Goal: Transaction & Acquisition: Purchase product/service

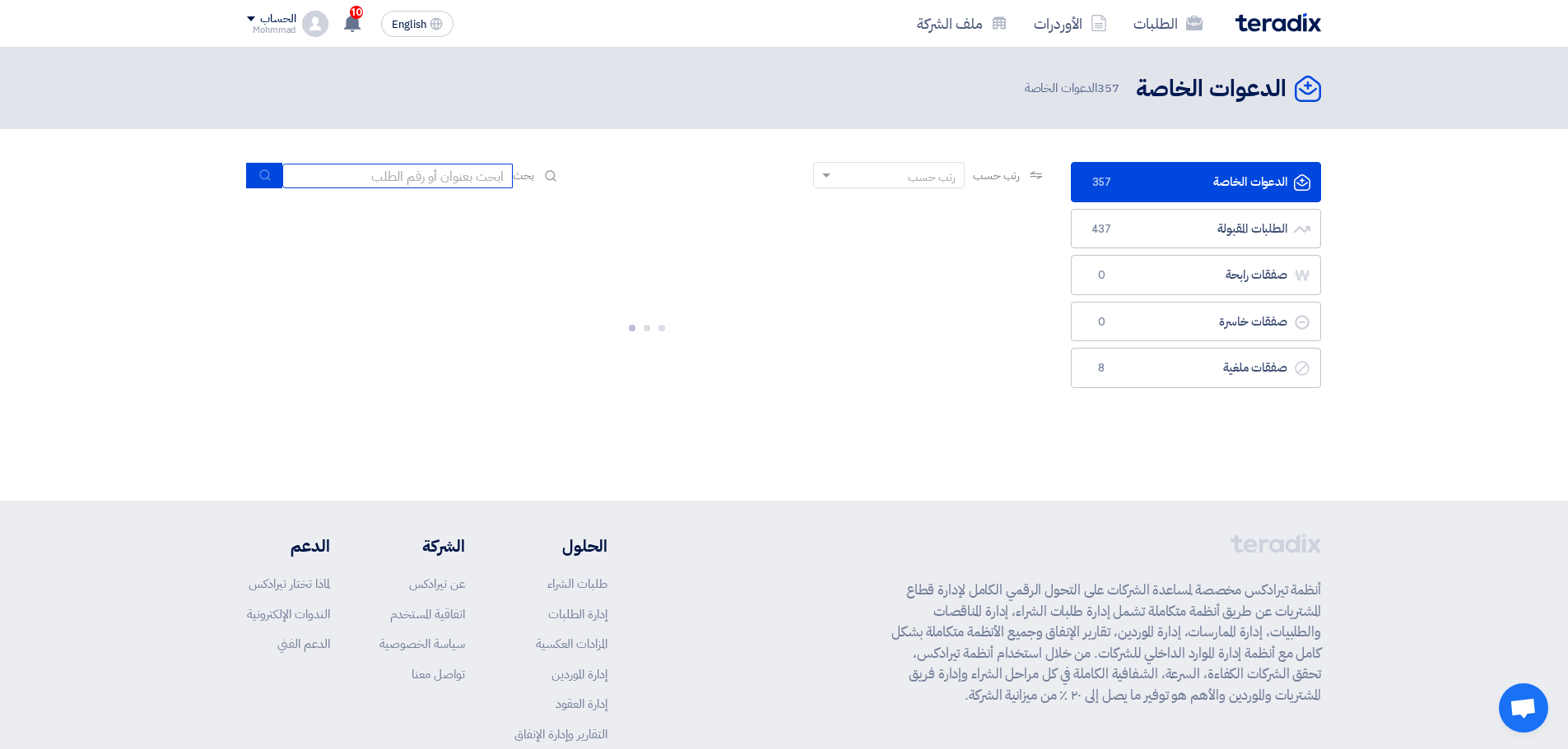
click at [399, 178] on input at bounding box center [397, 176] width 230 height 25
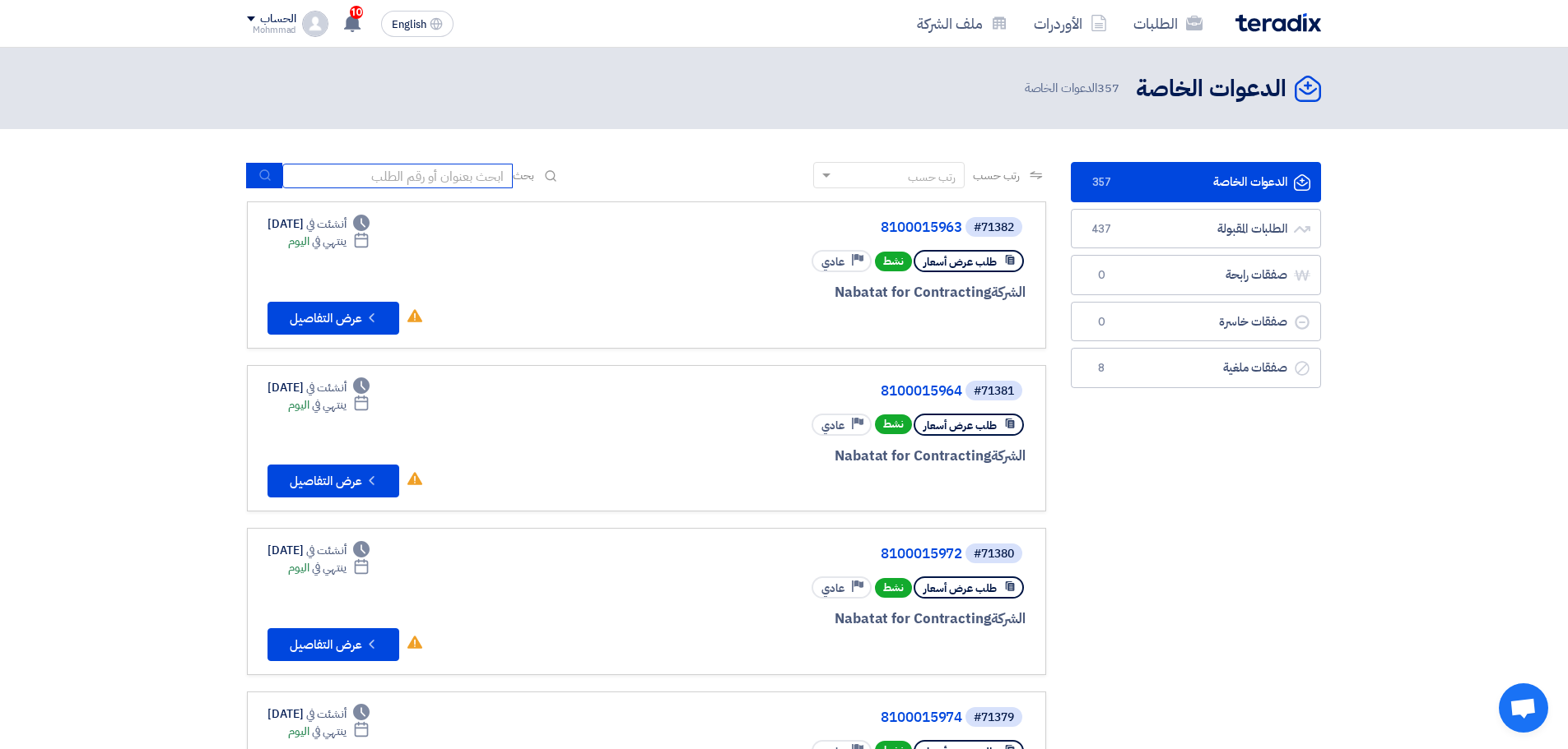
paste input "8100015977"
type input "8100015977"
click at [267, 178] on use "submit" at bounding box center [264, 175] width 11 height 11
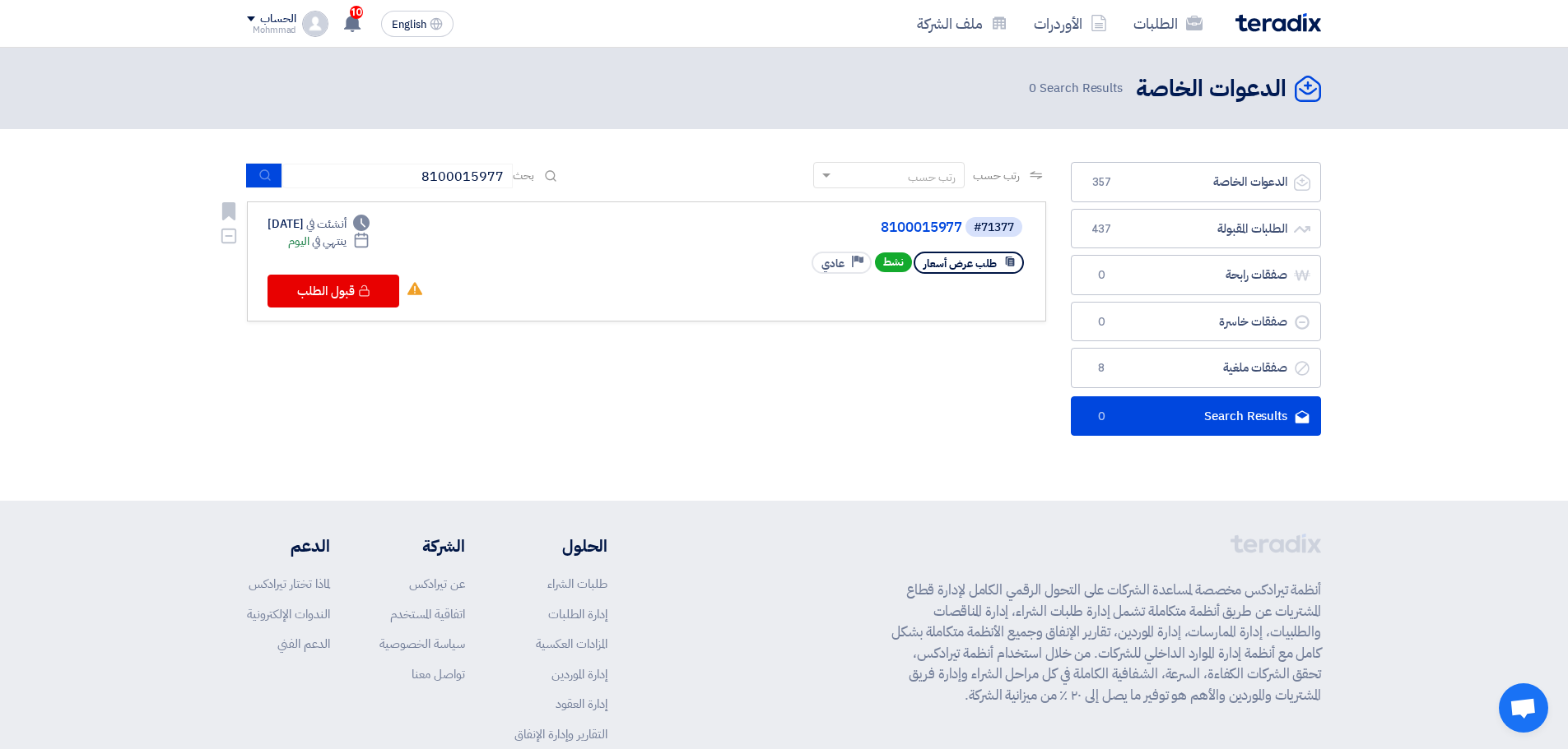
click at [926, 220] on div "#71377 8100015977" at bounding box center [827, 227] width 396 height 23
click at [924, 226] on link "8100015977" at bounding box center [797, 227] width 329 height 14
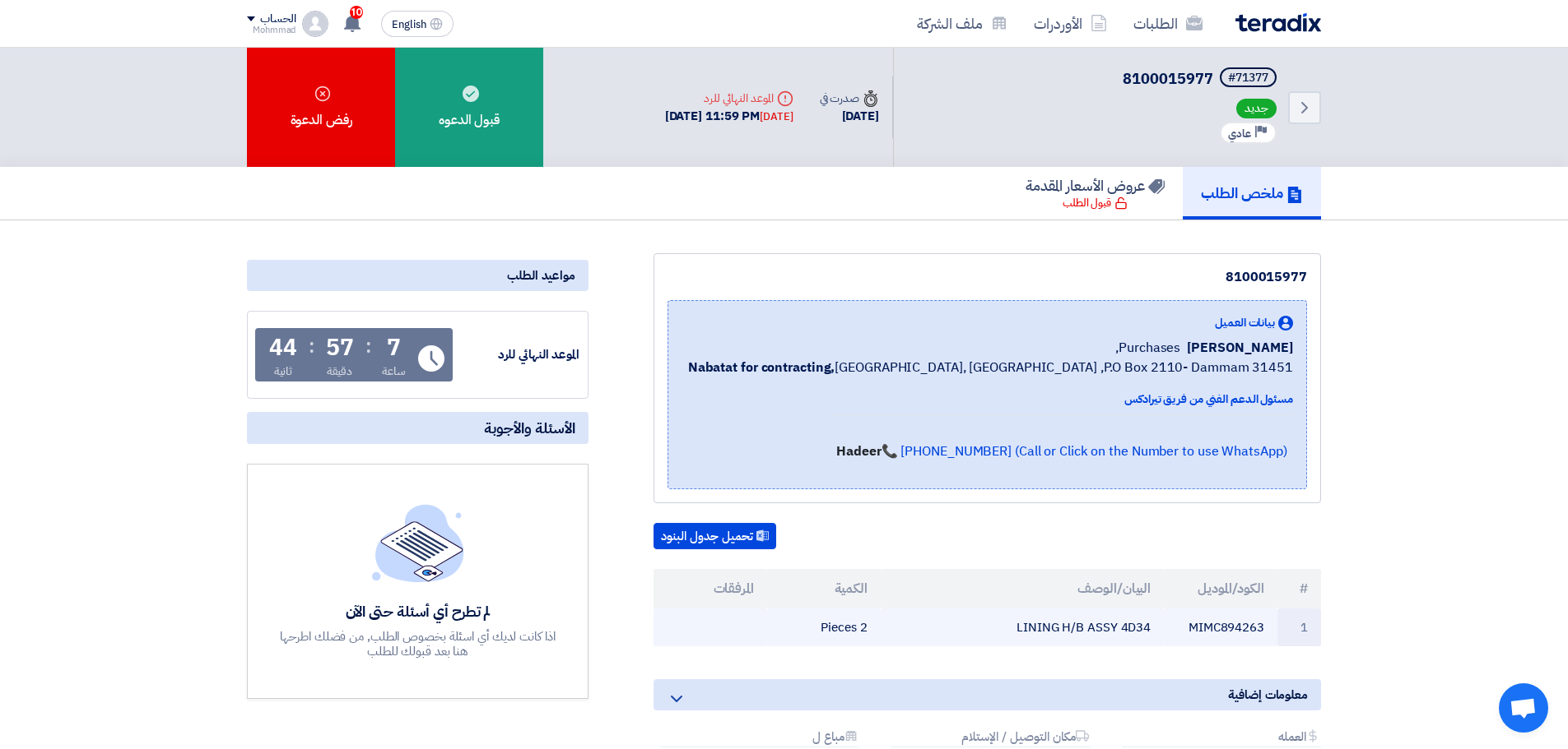
click at [1241, 630] on td "MIMC894263" at bounding box center [1220, 628] width 114 height 39
copy td "MIMC894263"
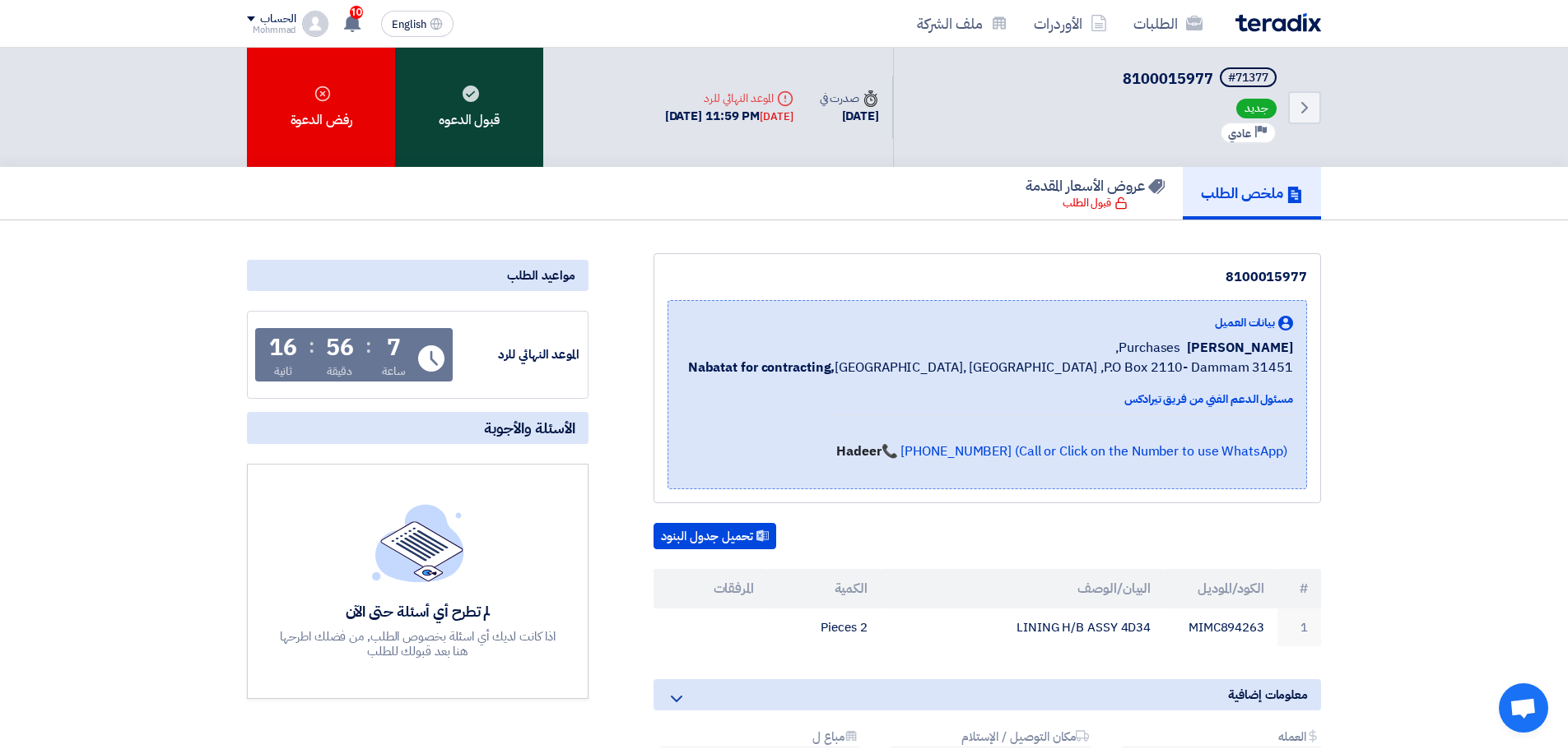
click at [504, 123] on div "قبول الدعوه" at bounding box center [469, 108] width 148 height 119
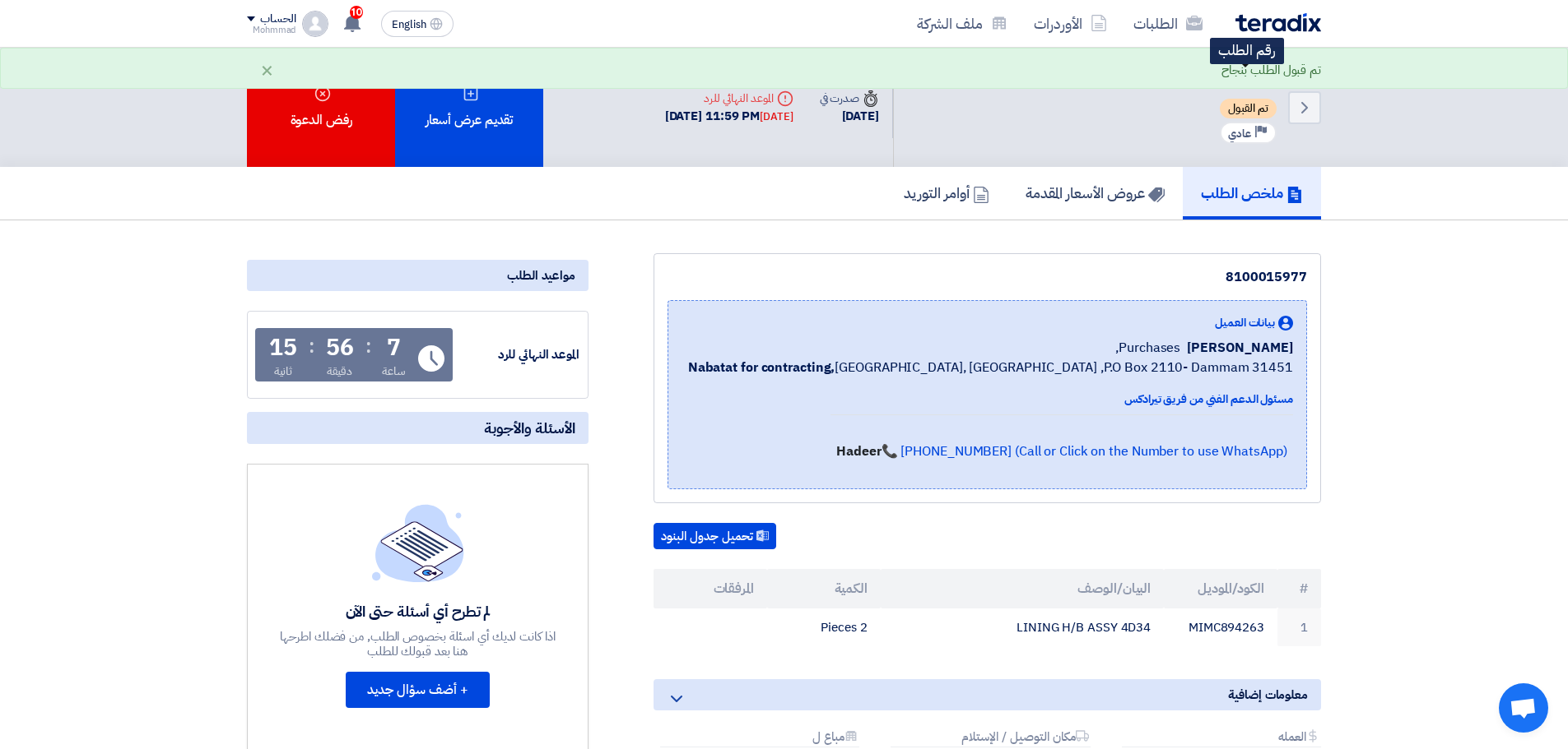
click at [1241, 75] on div "#71377" at bounding box center [1248, 78] width 40 height 12
copy div "71377"
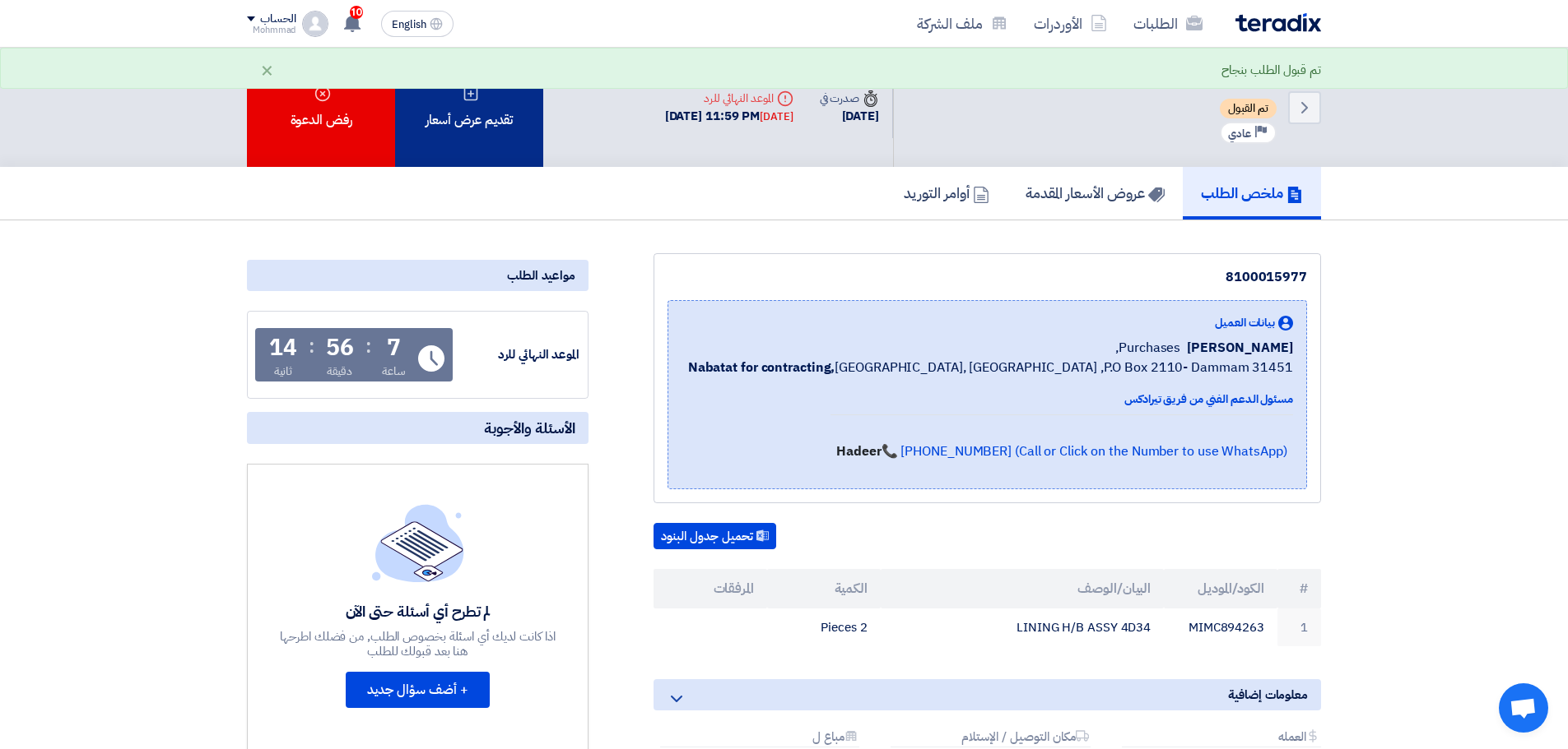
click at [506, 147] on div "تقديم عرض أسعار" at bounding box center [469, 108] width 148 height 119
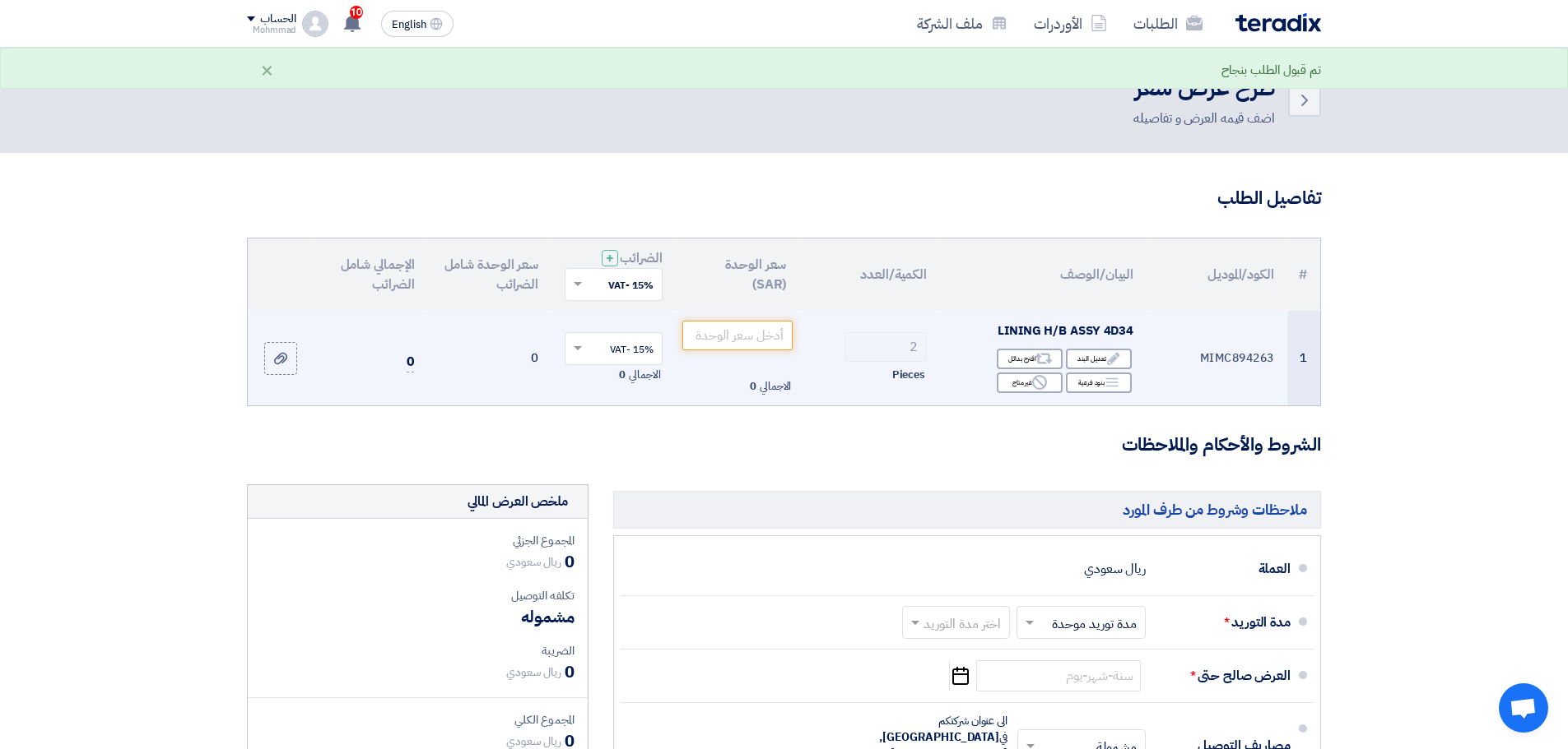
click at [739, 319] on td "الاجمالي 0" at bounding box center [737, 358] width 124 height 95
click at [738, 322] on input "number" at bounding box center [737, 335] width 111 height 30
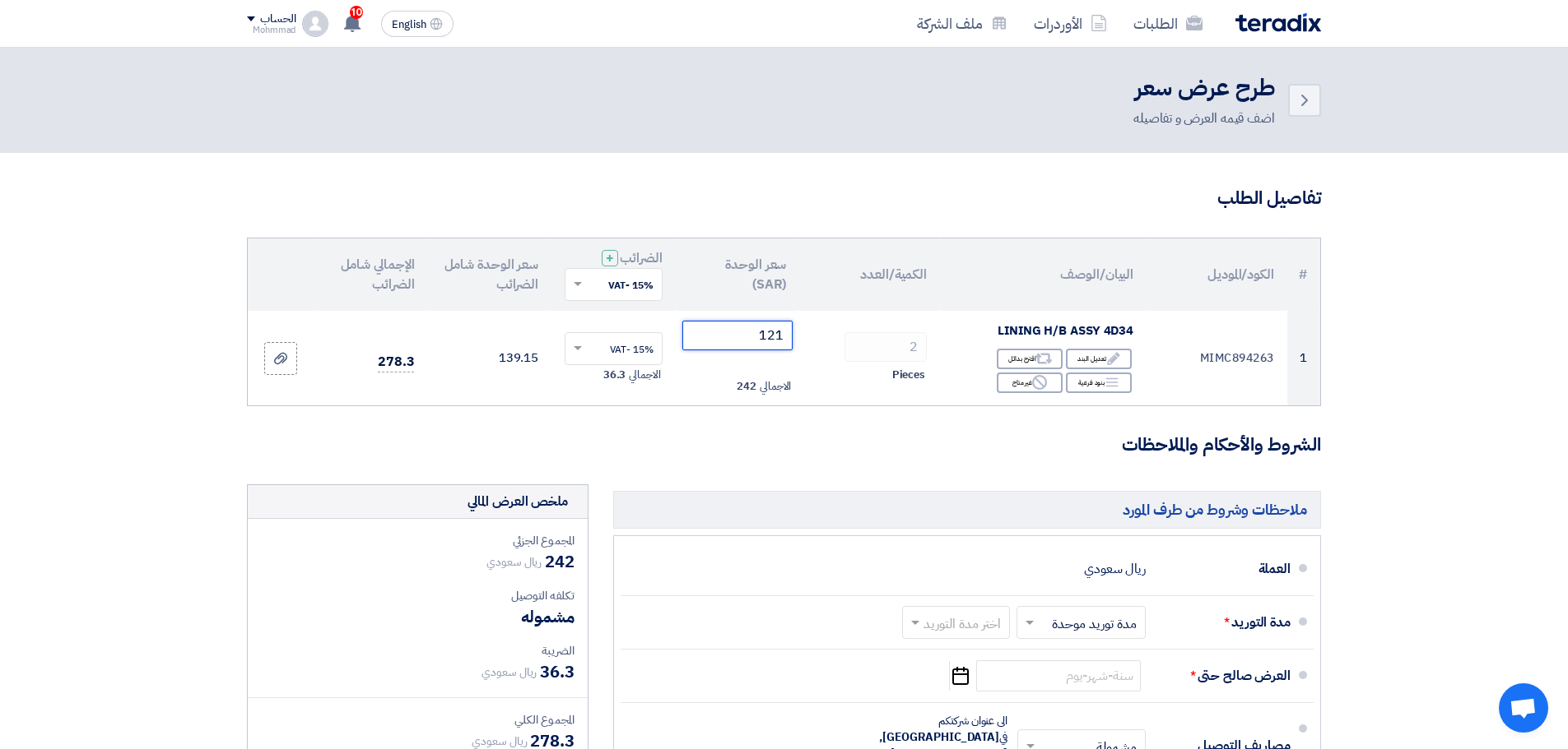
type input "121"
click at [1402, 493] on section "تفاصيل الطلب # الكود/الموديل البيان/الوصف الكمية/العدد سعر الوحدة (SAR) الضرائب…" at bounding box center [784, 630] width 1568 height 953
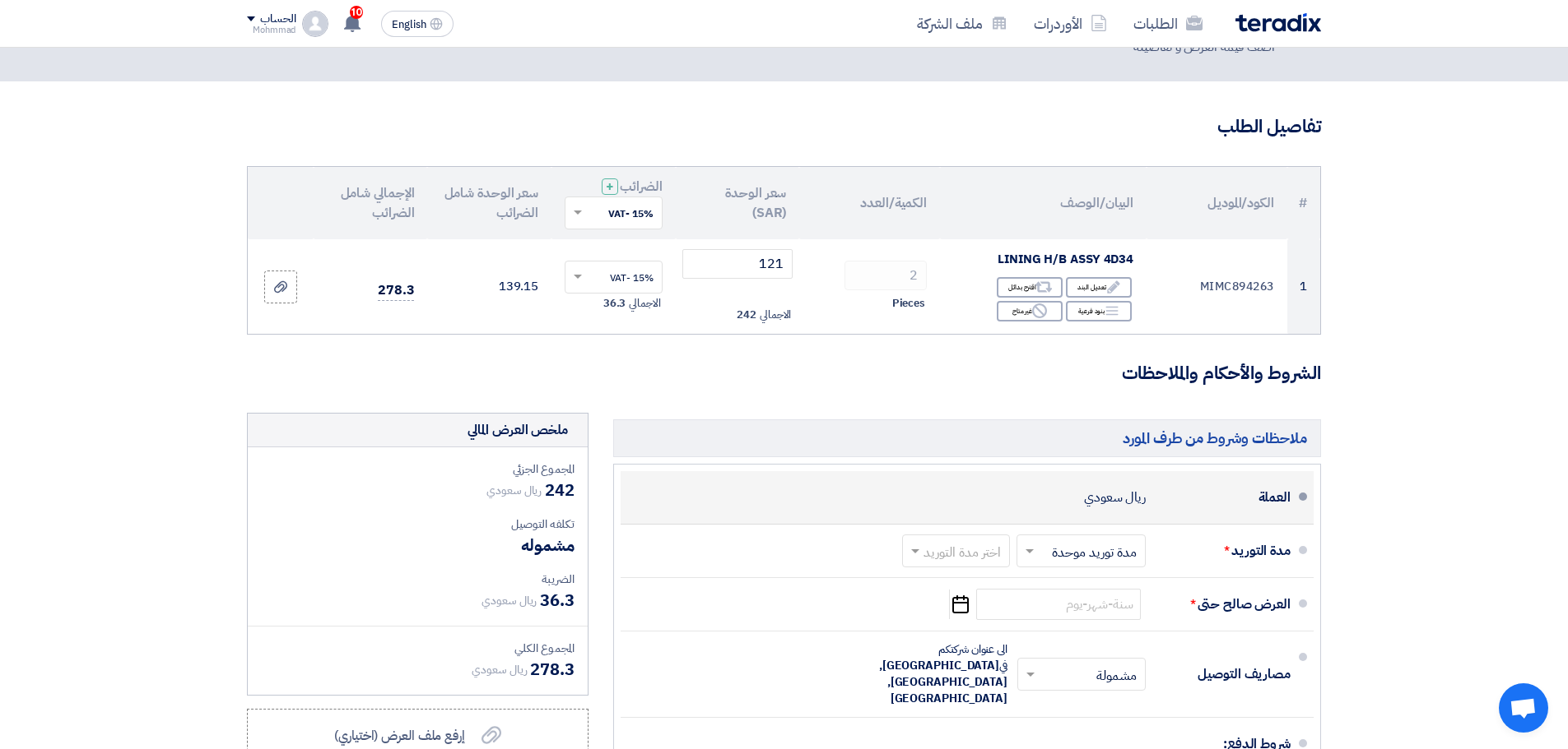
scroll to position [165, 0]
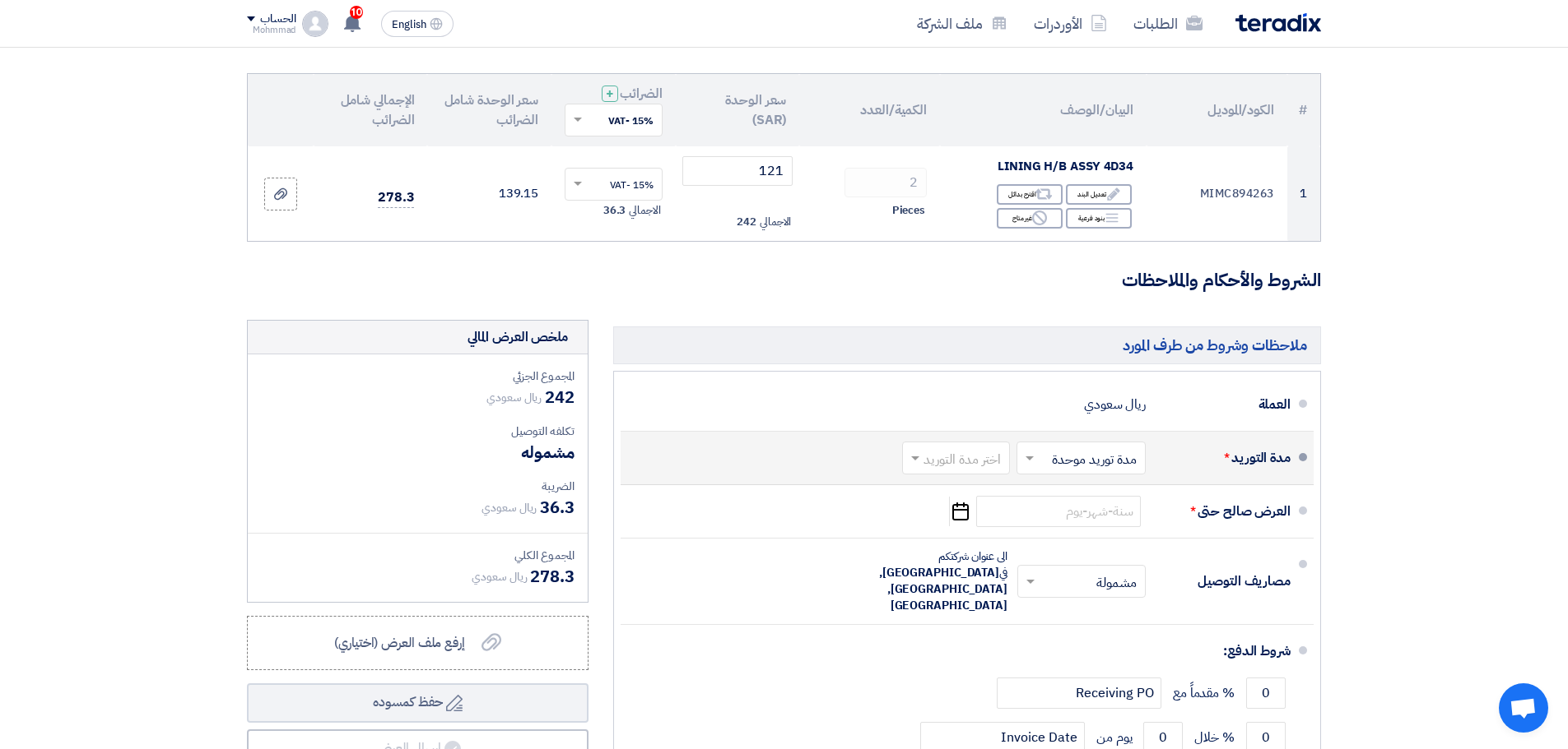
click at [957, 456] on input "text" at bounding box center [952, 459] width 99 height 24
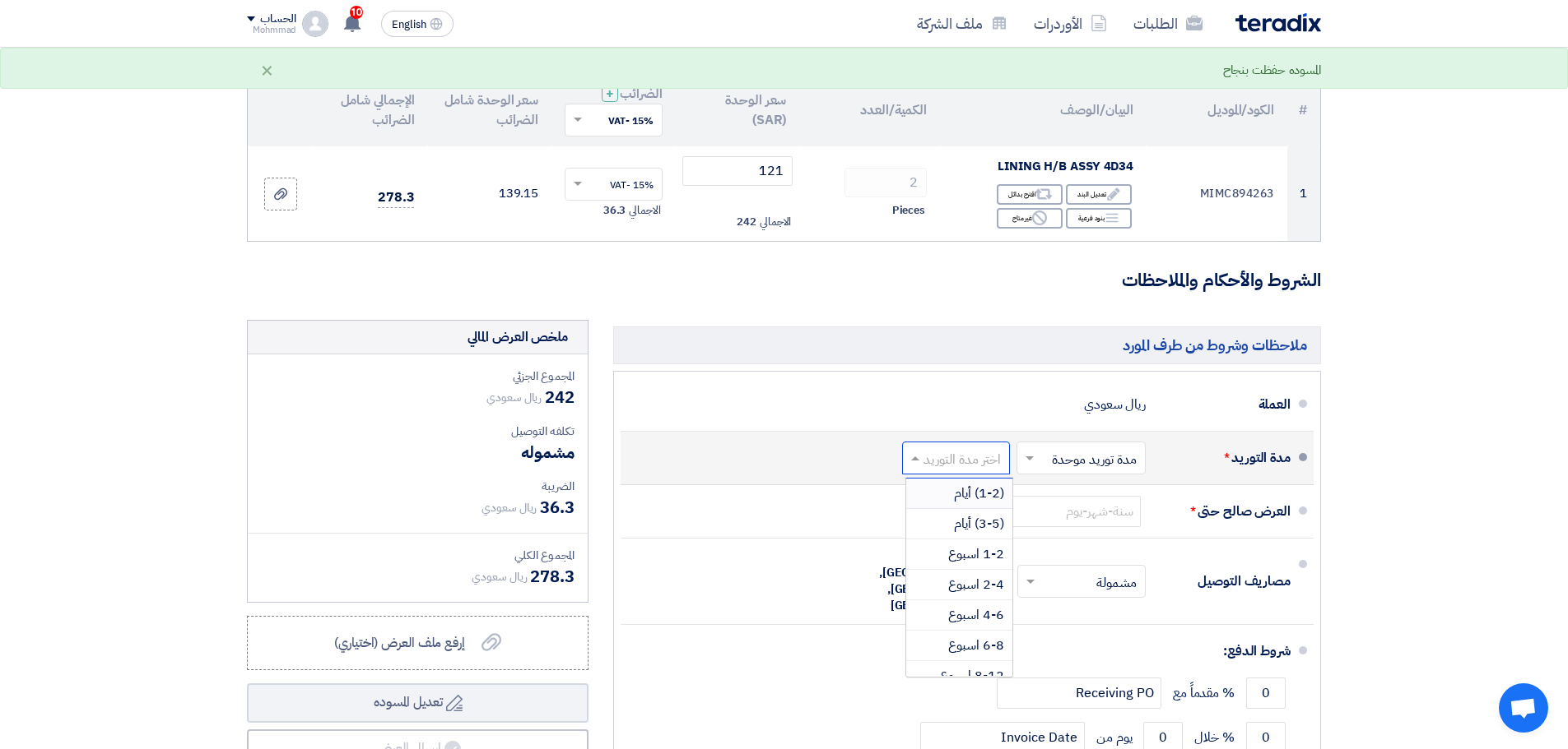
click at [976, 494] on span "(1-2) أيام" at bounding box center [979, 493] width 50 height 20
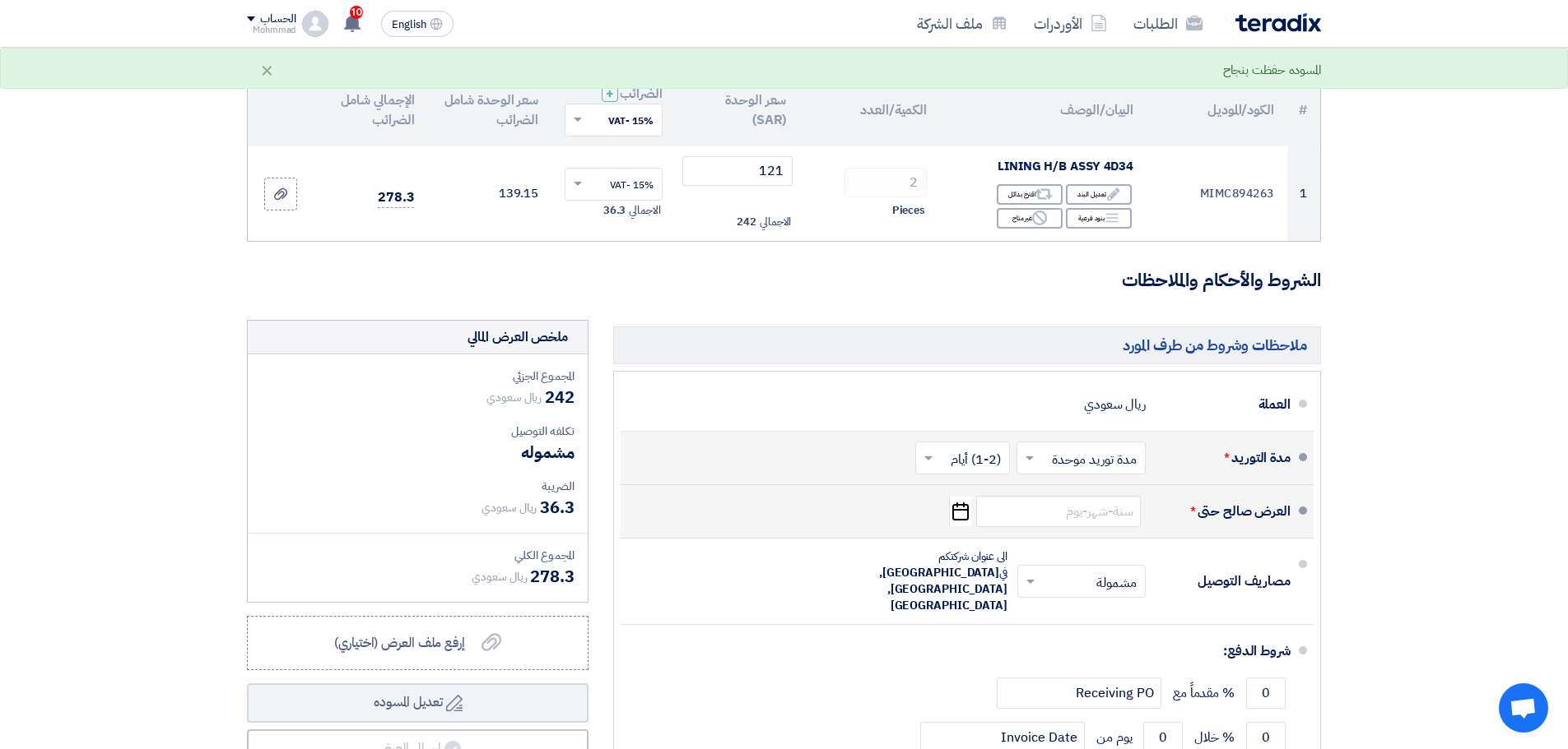
click at [957, 506] on icon "Pick a date" at bounding box center [959, 511] width 22 height 30
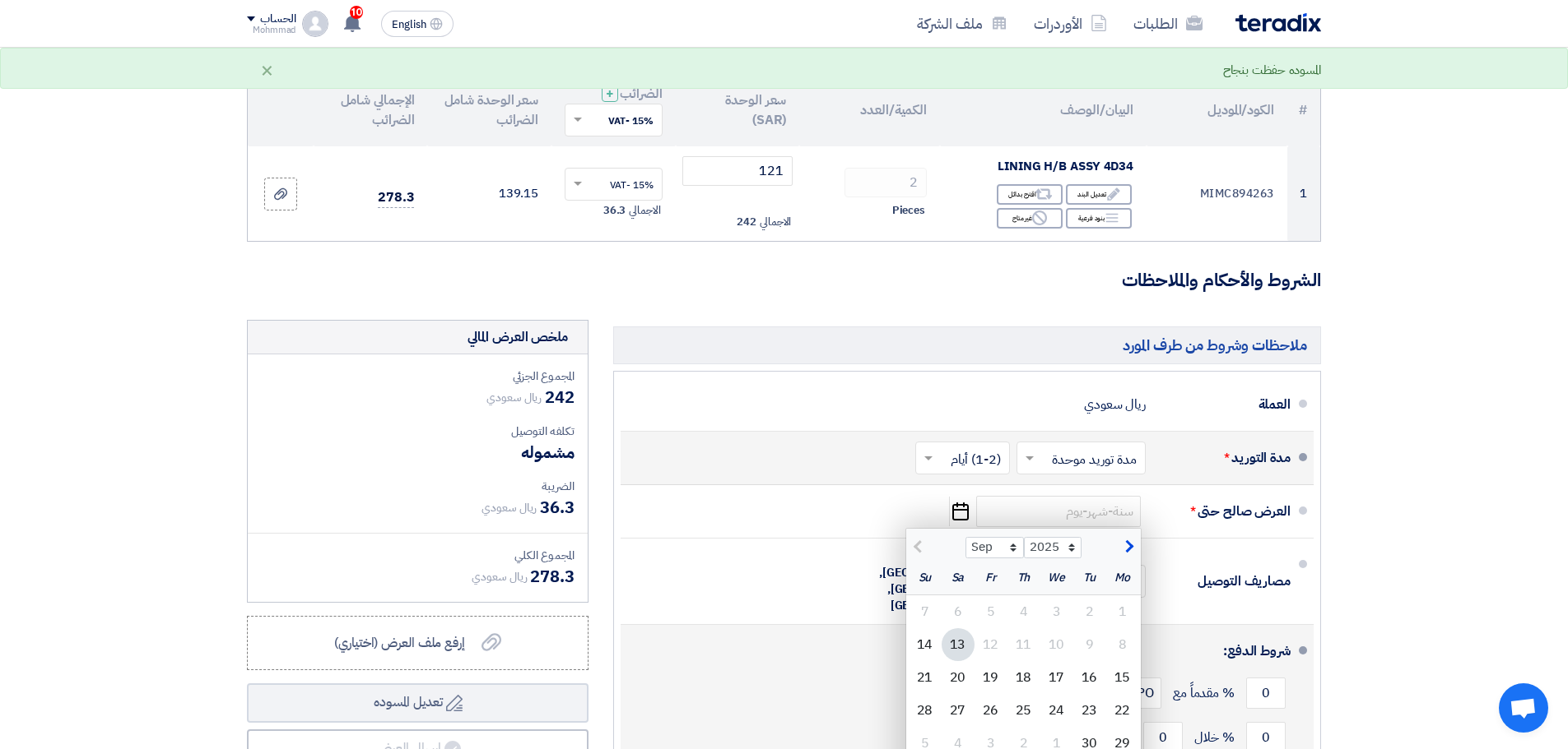
click at [961, 681] on div "20" at bounding box center [957, 678] width 33 height 33
type input "[DATE]"
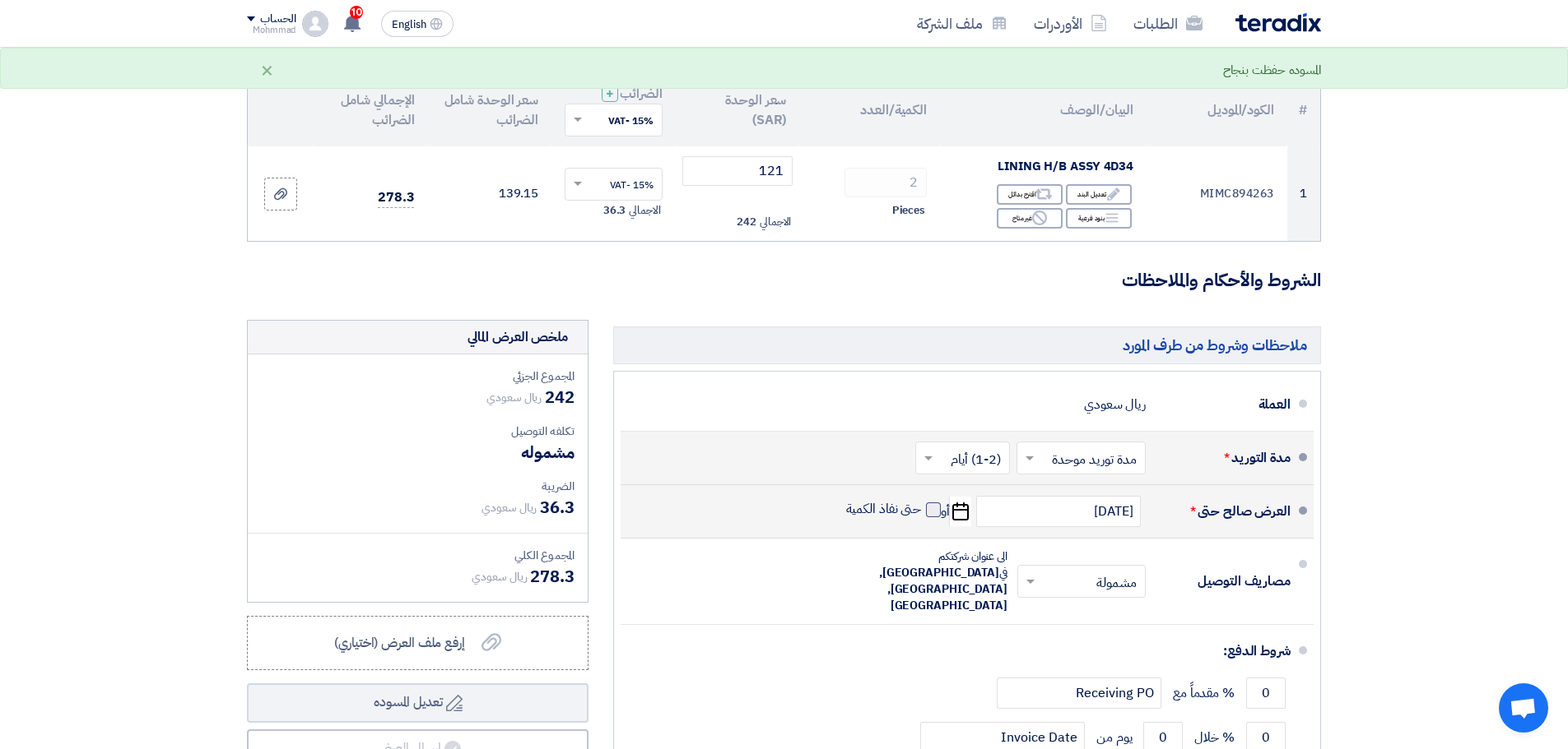
click at [931, 514] on span at bounding box center [932, 509] width 14 height 14
click at [922, 514] on input "حتى نفاذ الكمية" at bounding box center [882, 516] width 79 height 31
checkbox input "true"
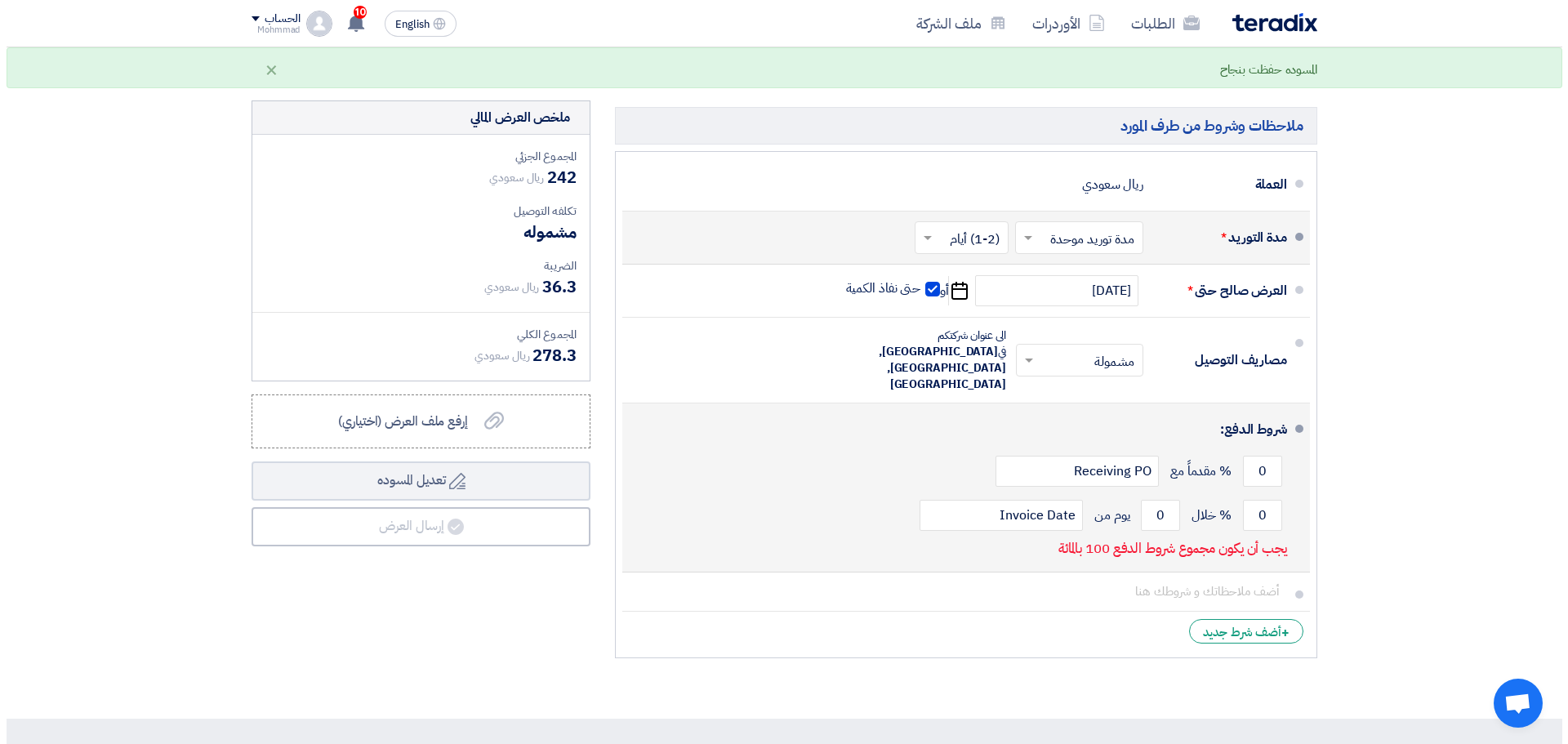
scroll to position [408, 0]
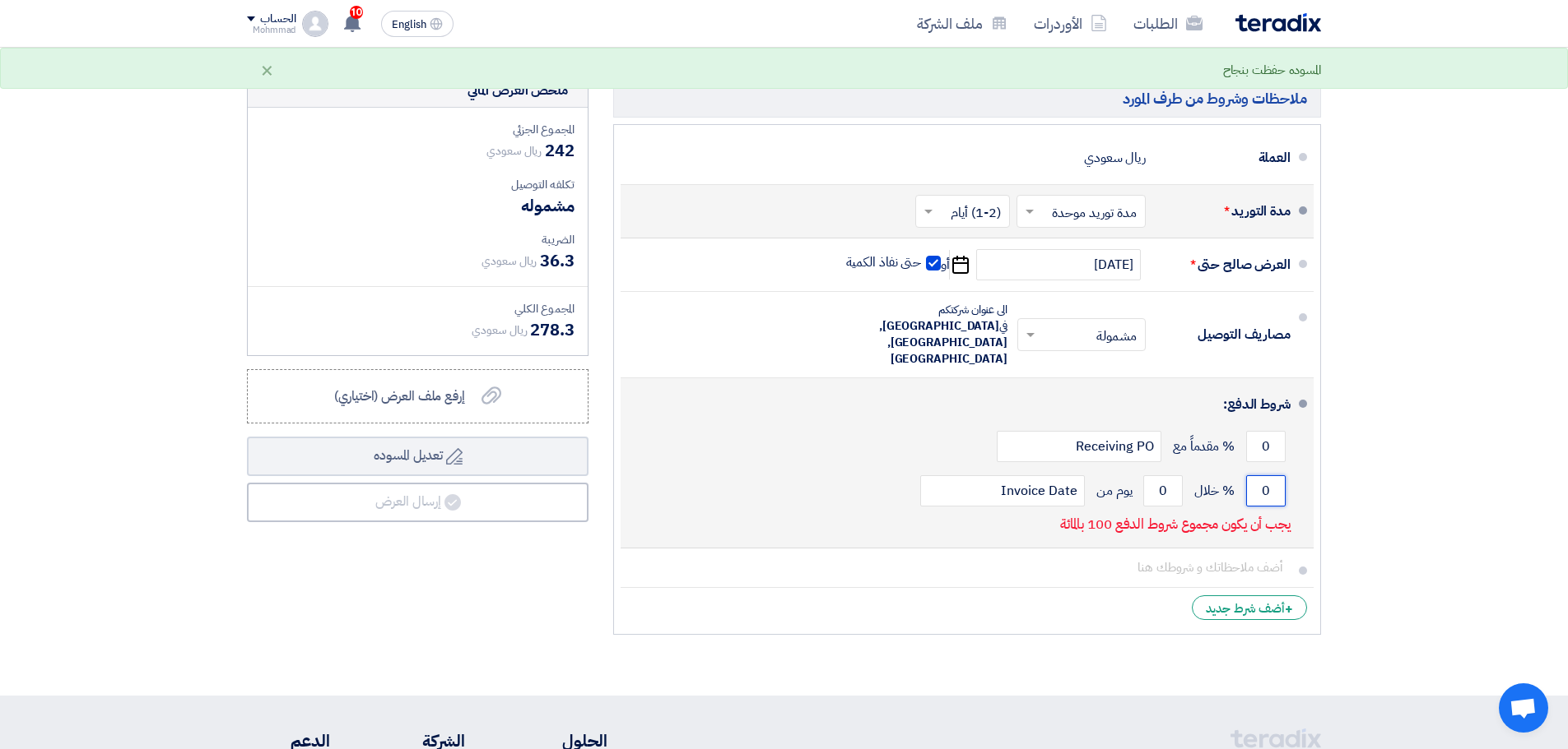
click at [1279, 476] on input "0" at bounding box center [1266, 491] width 39 height 31
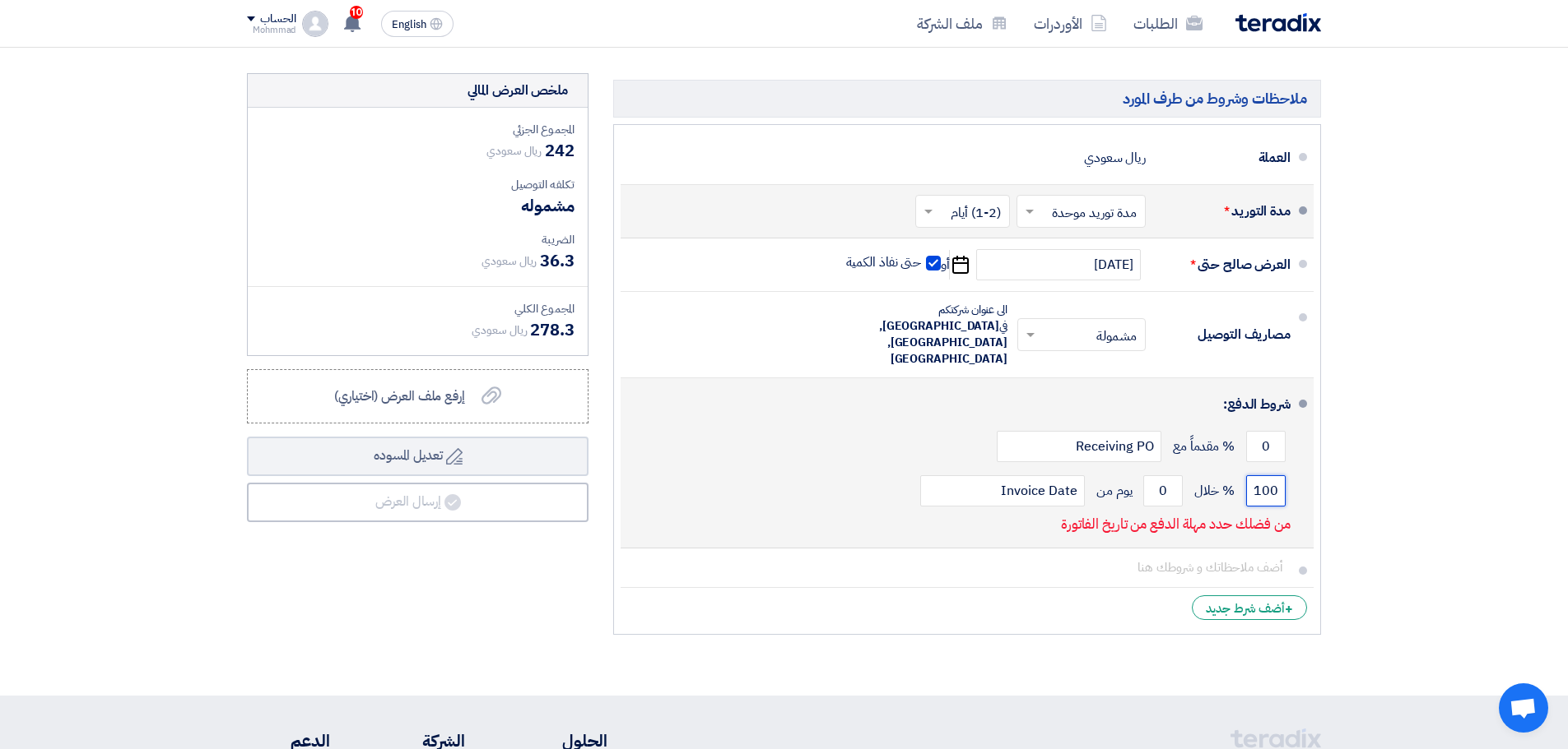
type input "100"
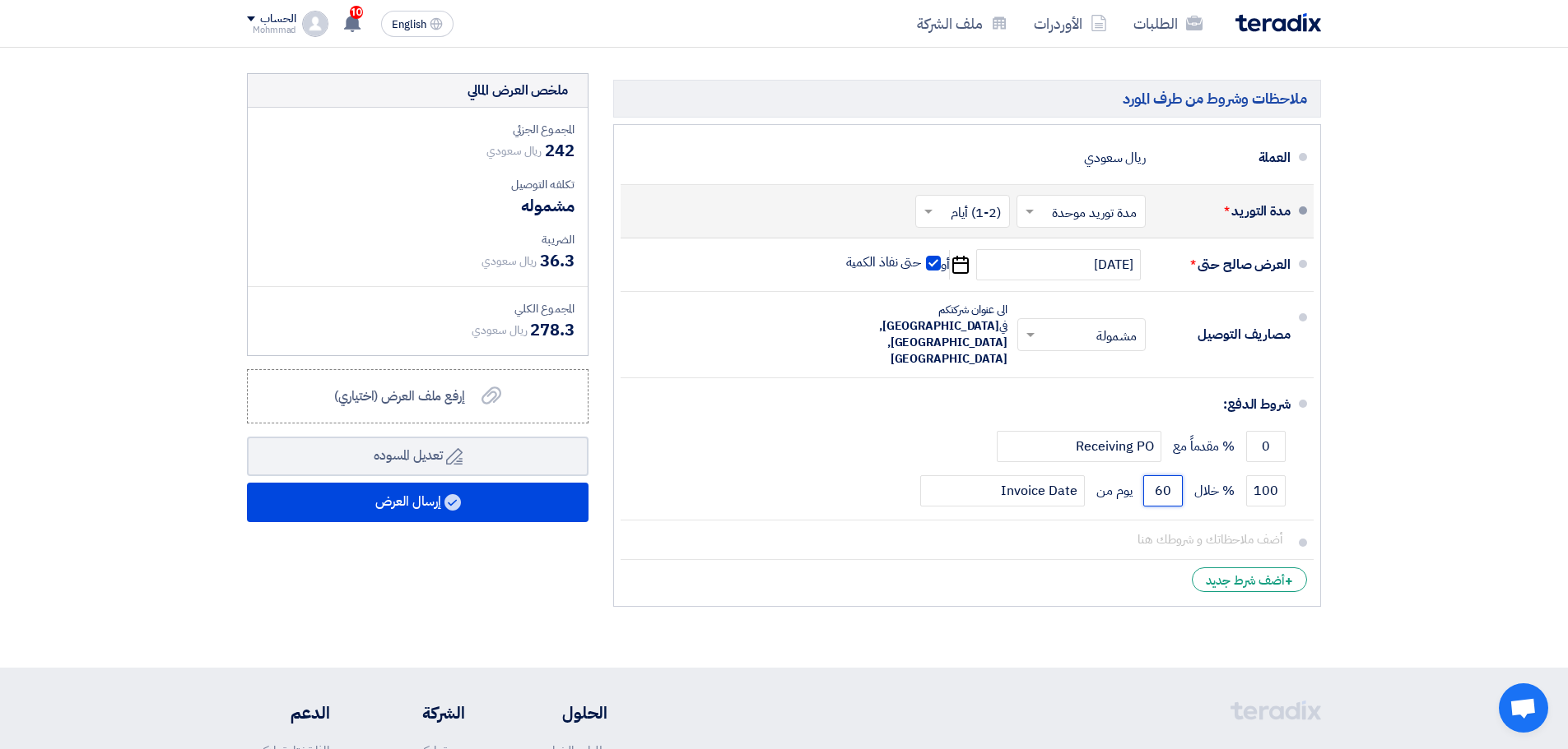
type input "60"
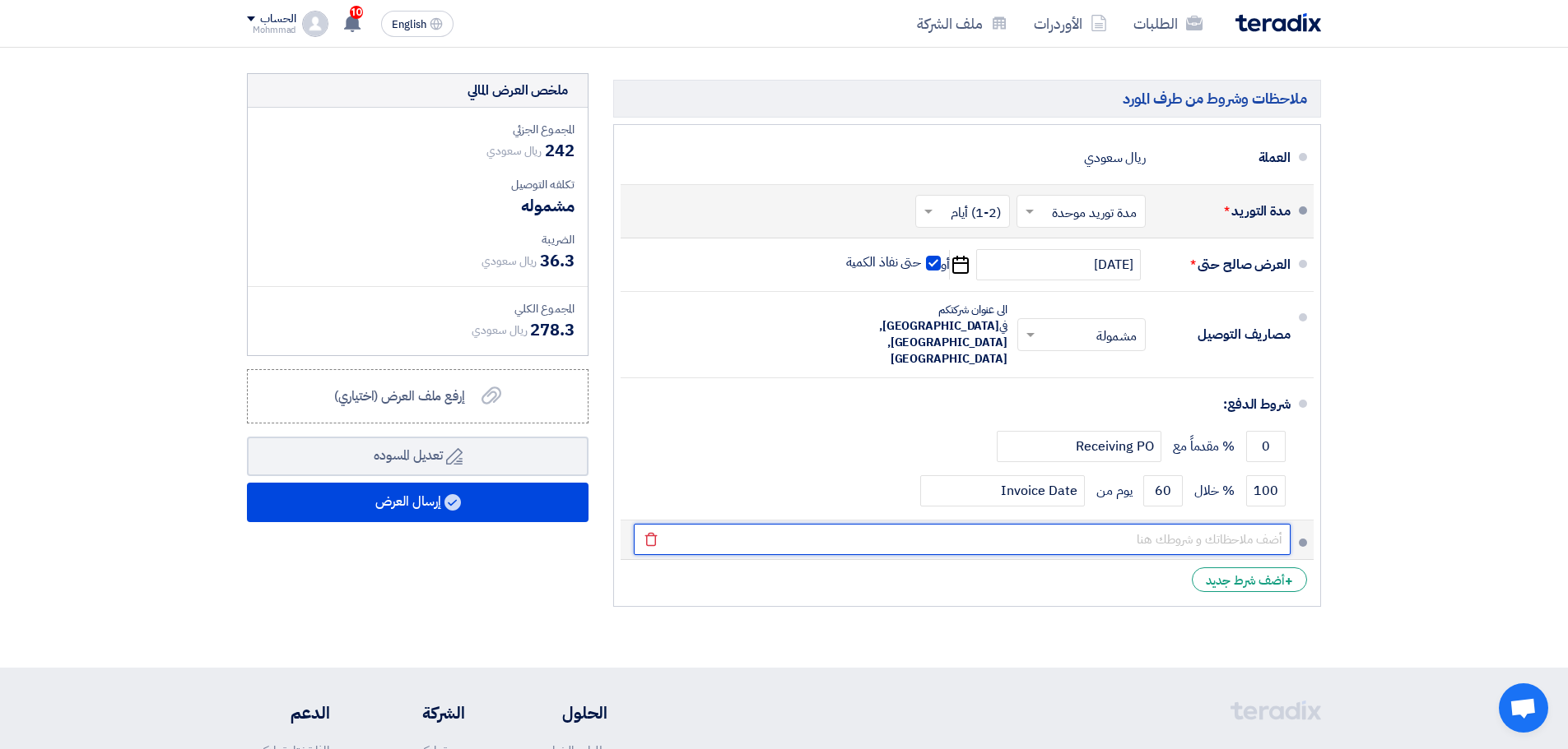
click at [1236, 524] on input "text" at bounding box center [962, 539] width 657 height 31
paste input "001976"
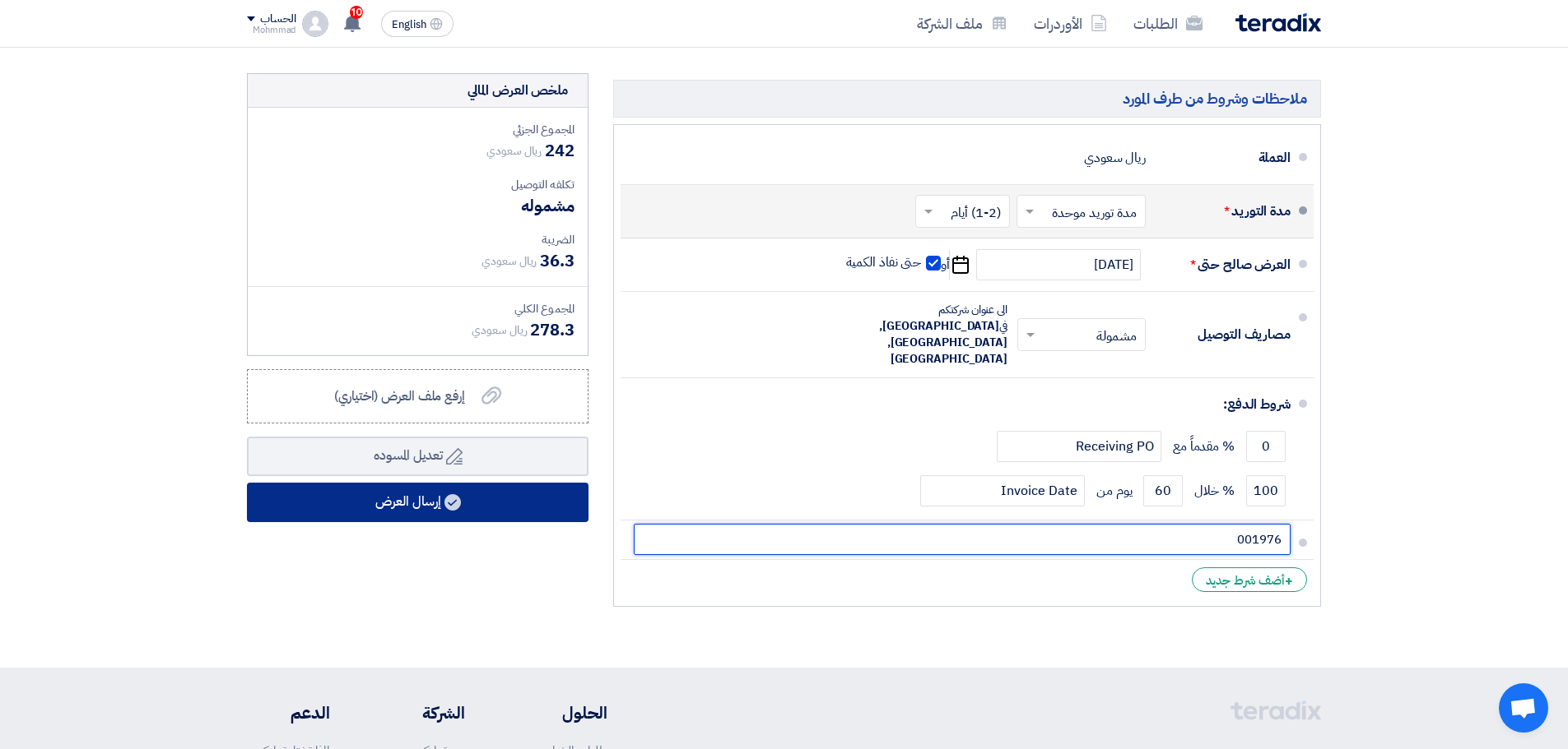
type input "001976"
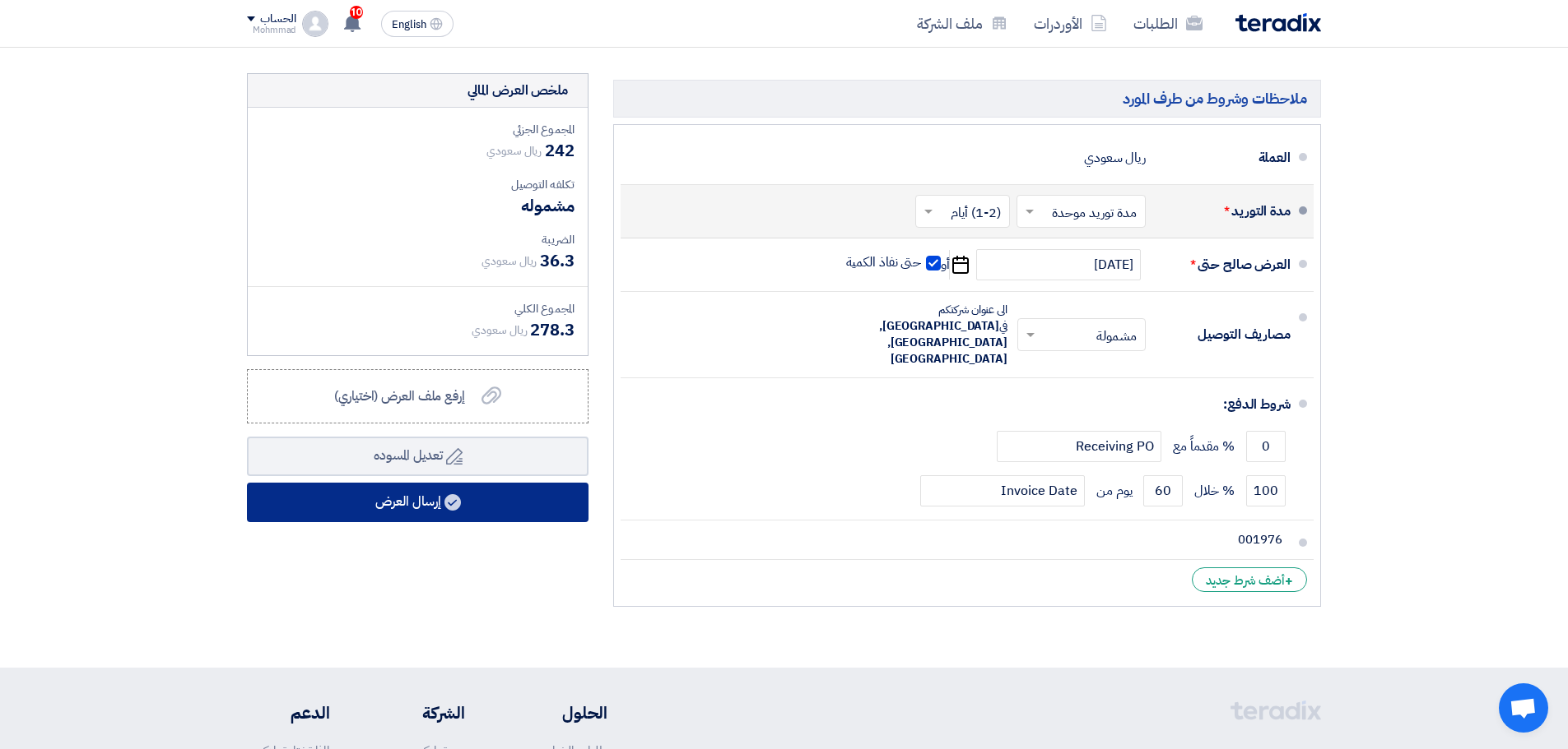
click at [401, 500] on button "إرسال العرض" at bounding box center [417, 503] width 342 height 39
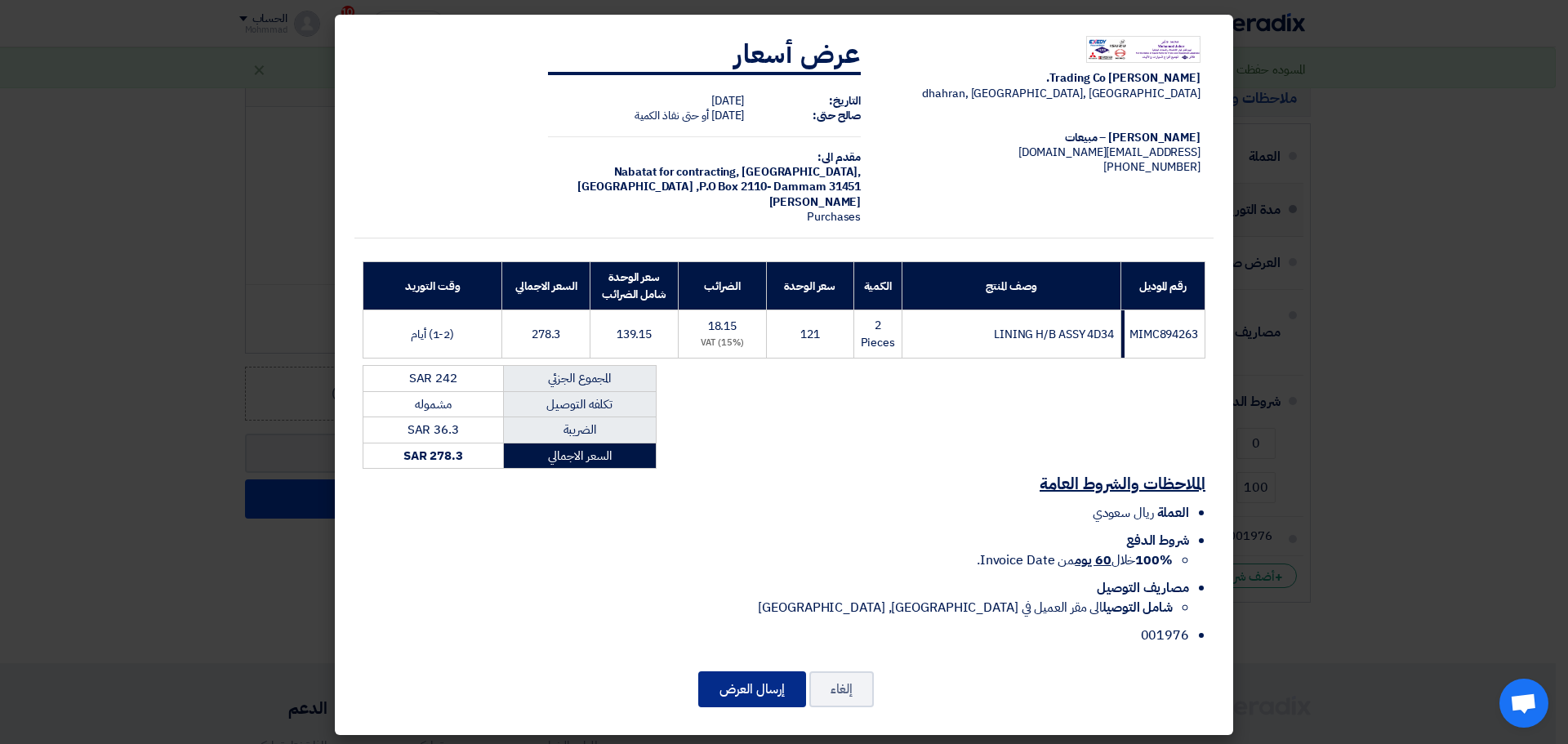
click at [763, 683] on button "إرسال العرض" at bounding box center [751, 689] width 108 height 36
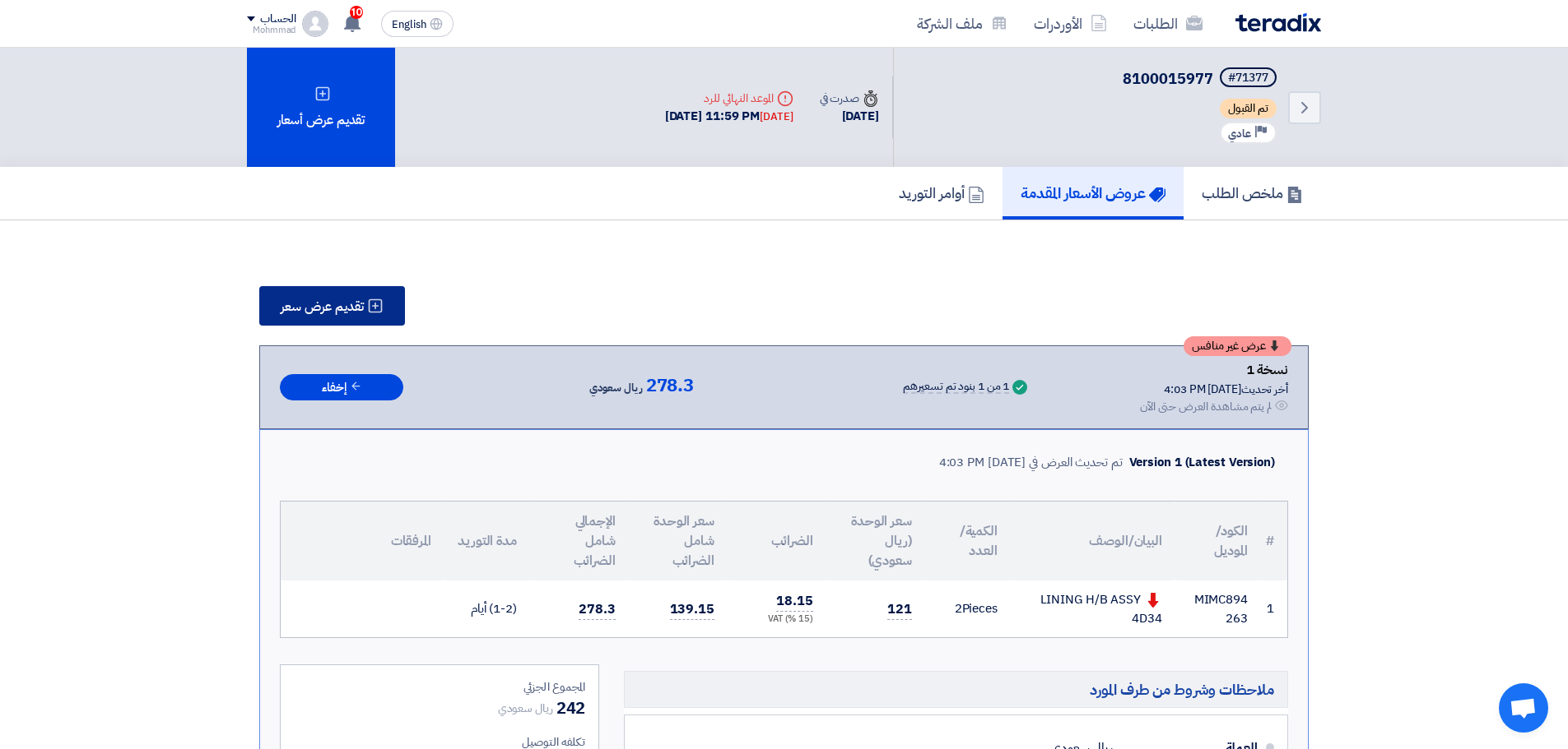
click at [342, 292] on button "تقديم عرض سعر" at bounding box center [331, 305] width 145 height 39
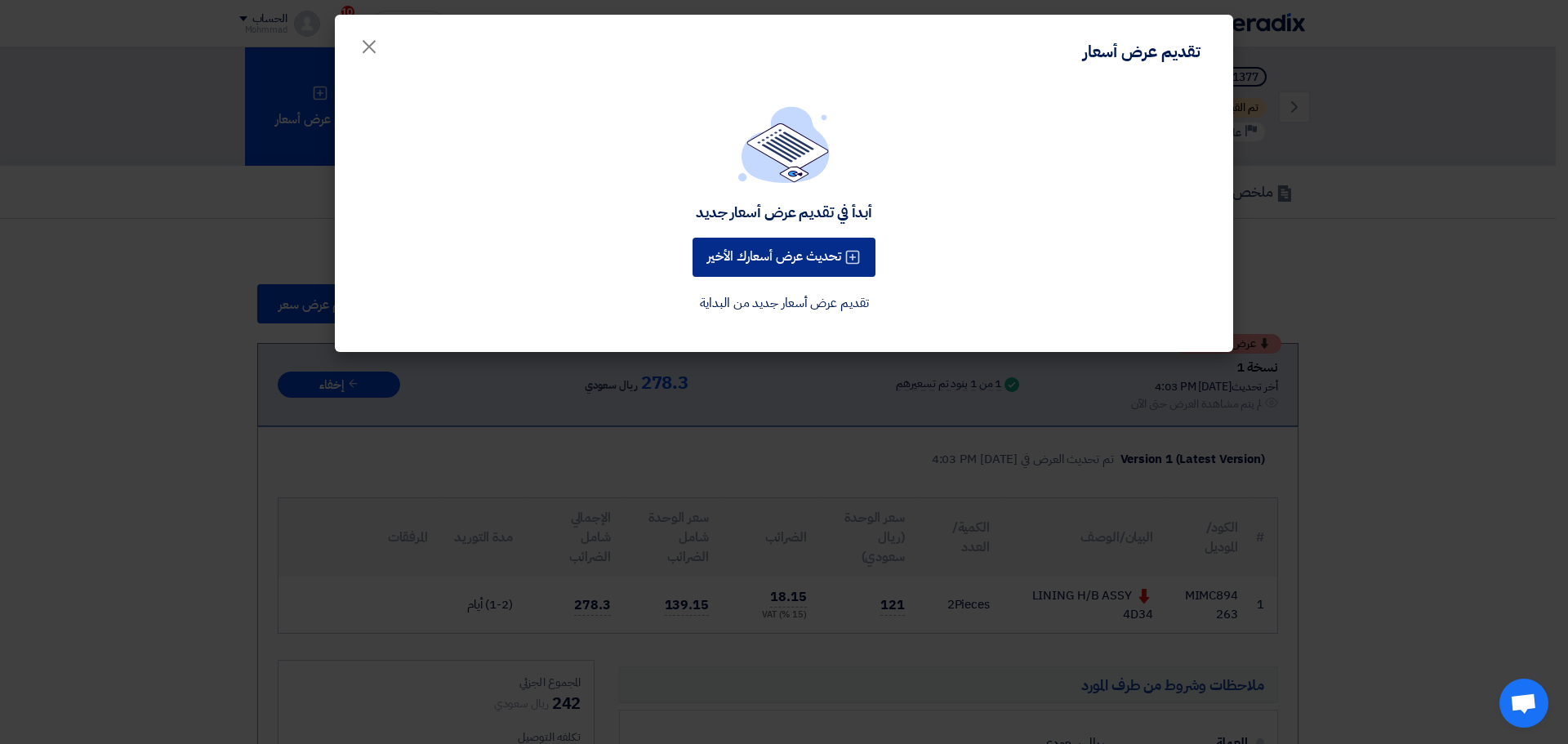
click at [817, 243] on button "تحديث عرض أسعارك الأخير" at bounding box center [783, 257] width 183 height 39
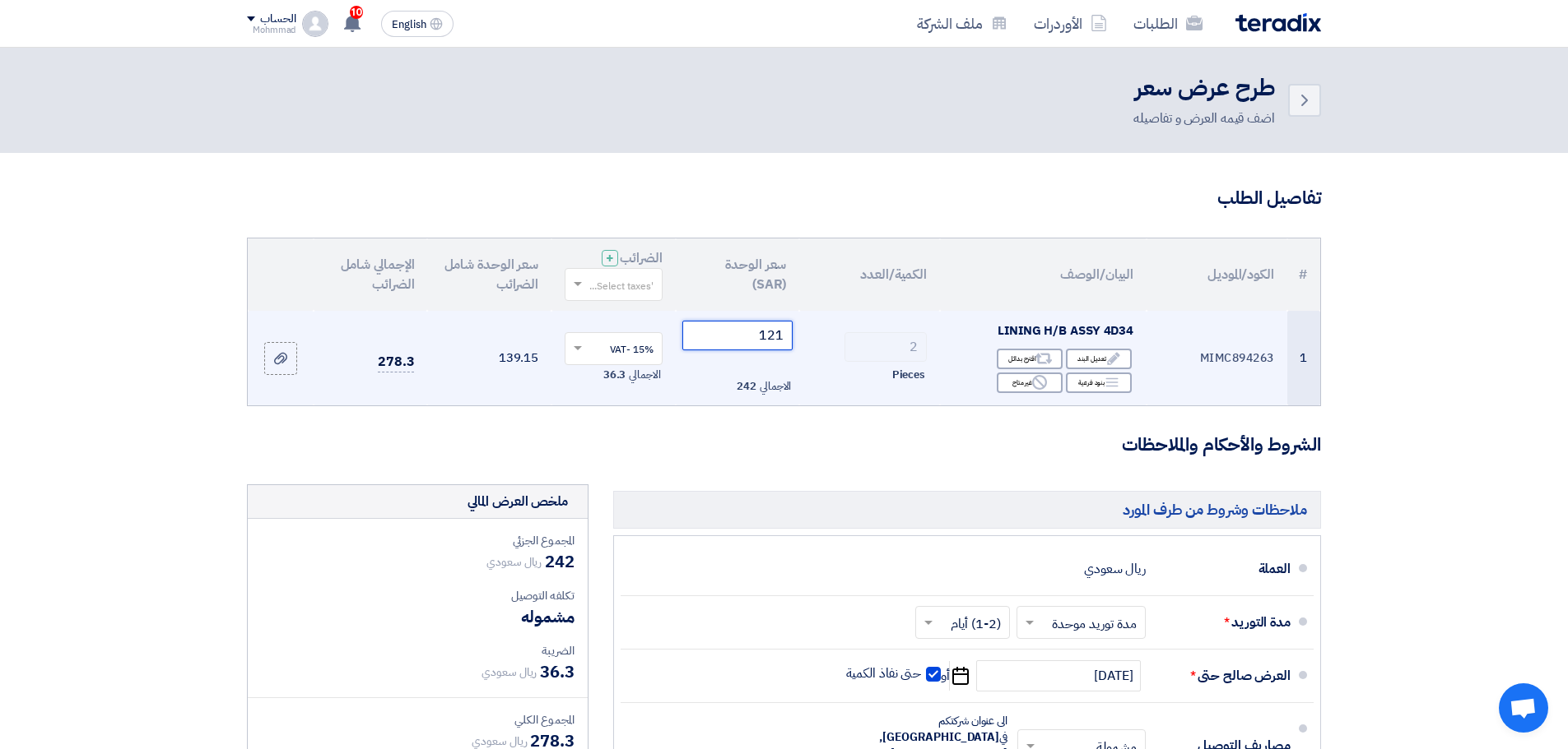
click at [782, 338] on input "121" at bounding box center [737, 335] width 111 height 30
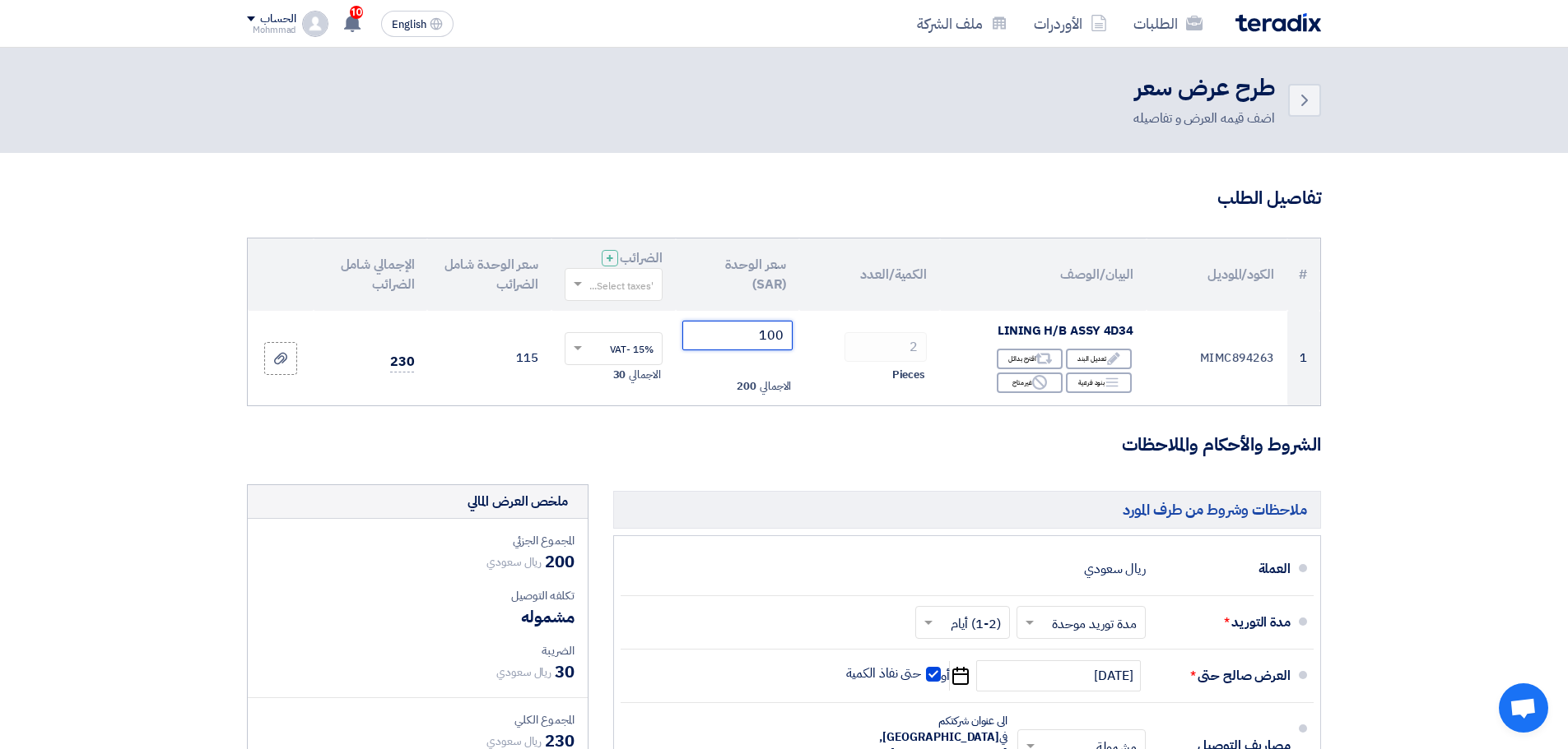
type input "100"
click at [1457, 515] on section "تفاصيل الطلب # الكود/الموديل البيان/الوصف الكمية/العدد سعر الوحدة (SAR) الضرائب…" at bounding box center [784, 615] width 1568 height 925
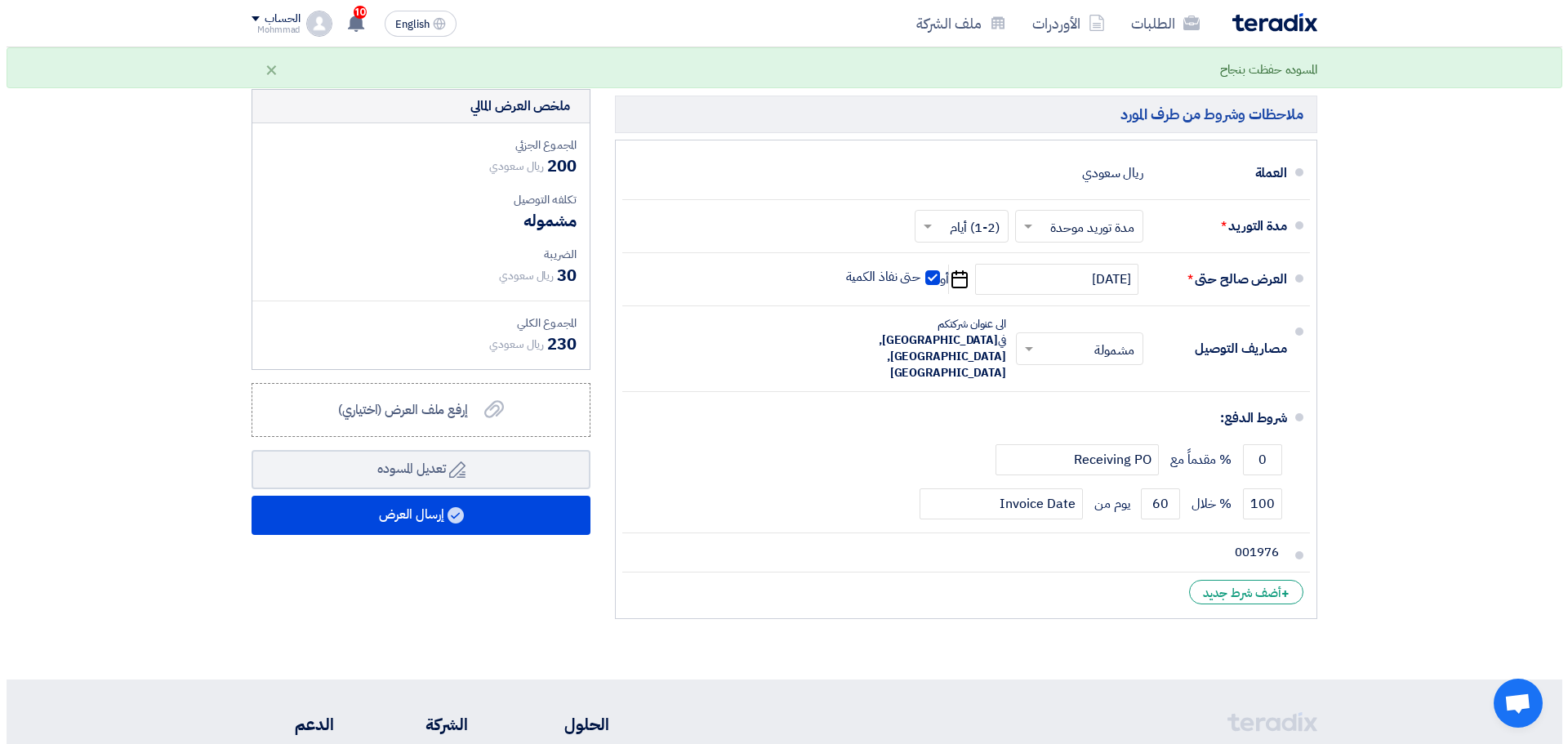
scroll to position [408, 0]
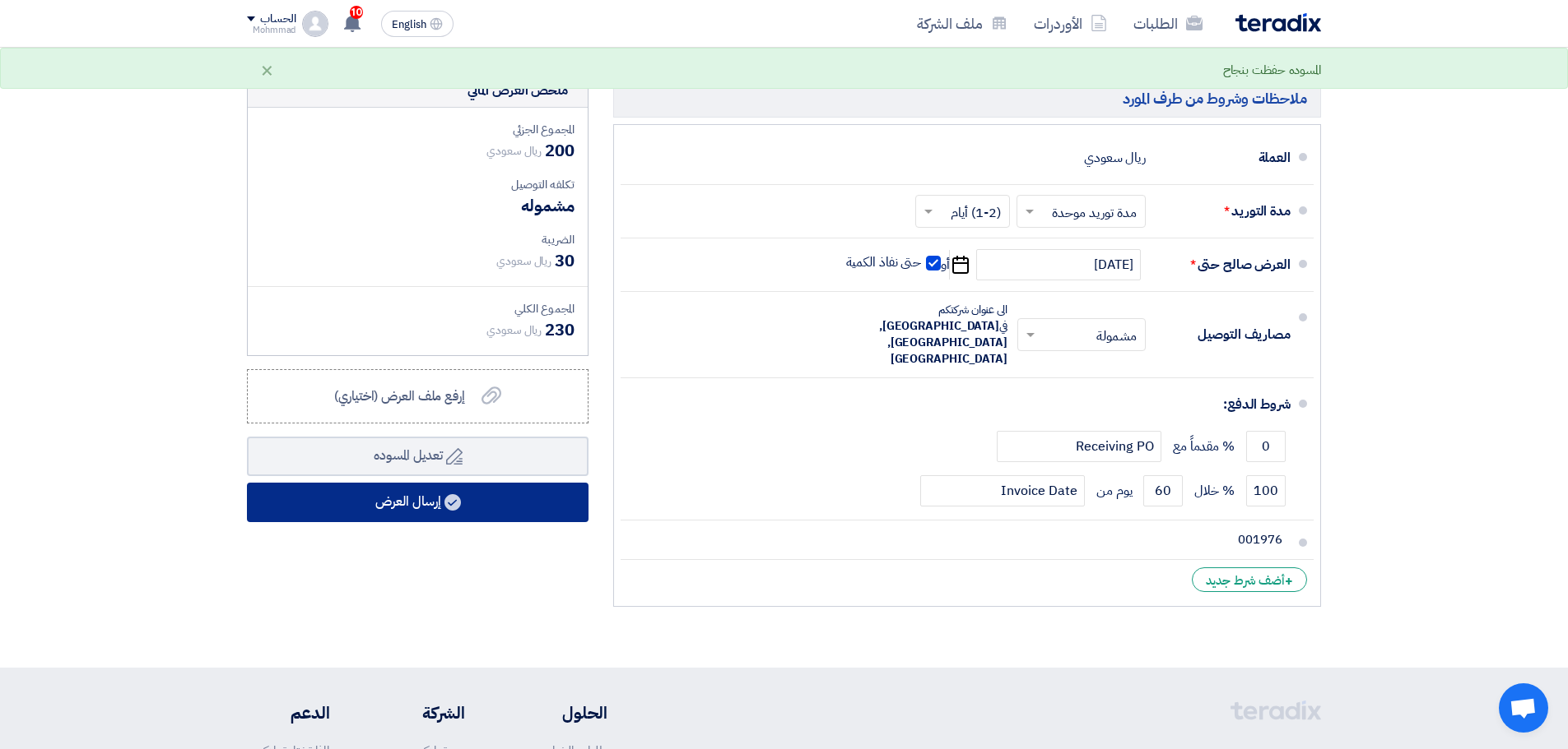
click at [502, 507] on button "إرسال العرض" at bounding box center [417, 503] width 342 height 39
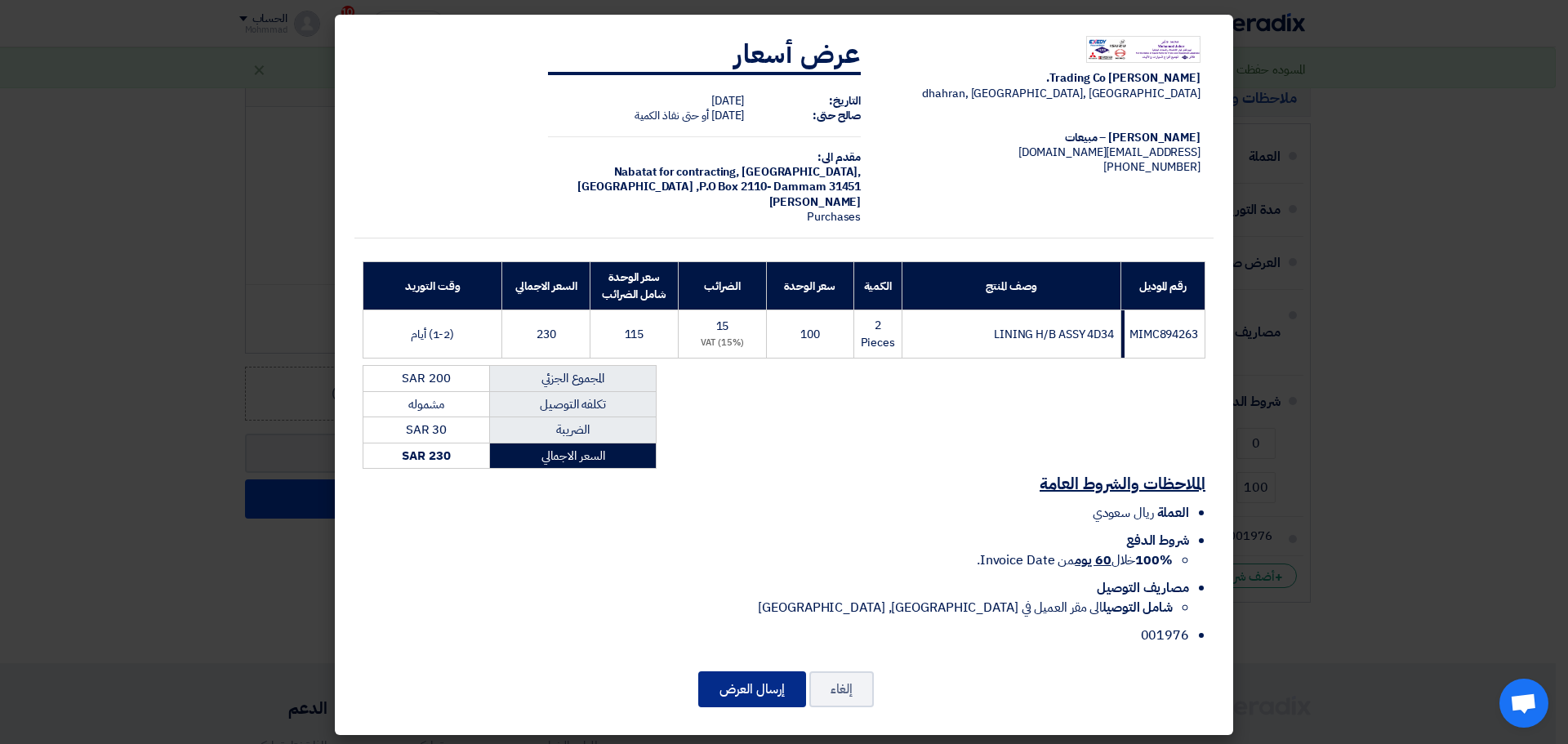
click at [763, 694] on button "إرسال العرض" at bounding box center [751, 689] width 108 height 36
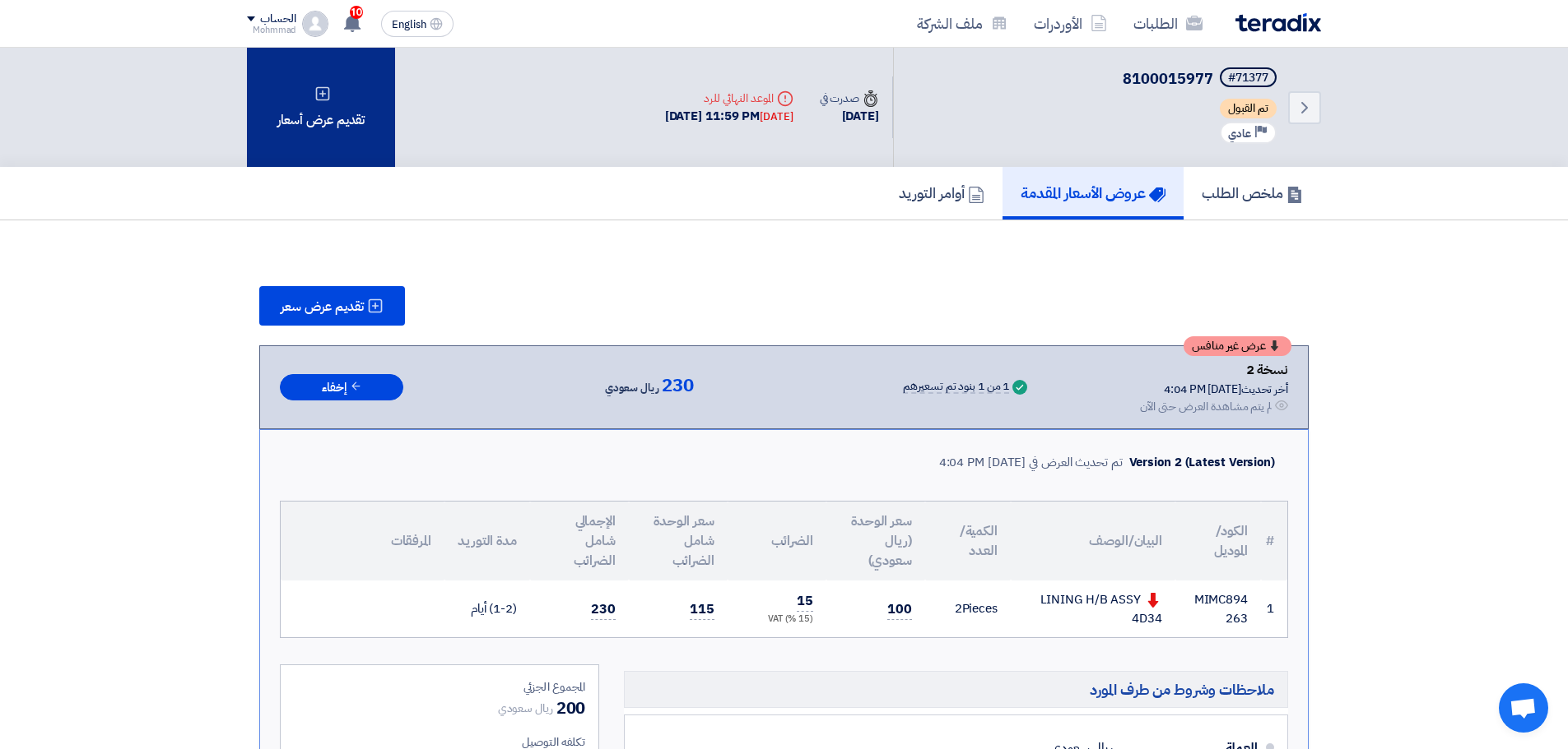
click at [325, 78] on div "تقديم عرض أسعار" at bounding box center [321, 108] width 148 height 119
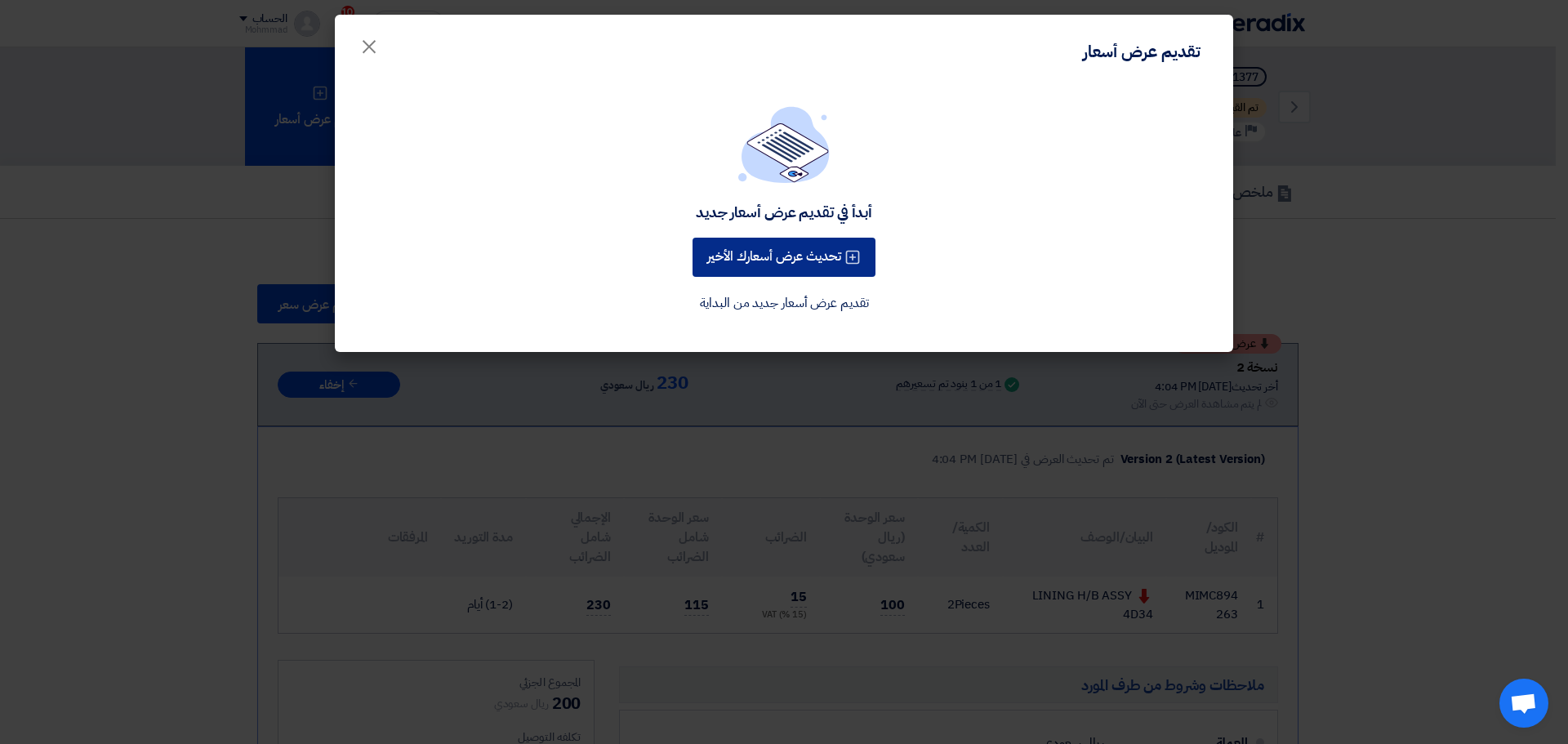
click at [797, 262] on button "تحديث عرض أسعارك الأخير" at bounding box center [783, 257] width 183 height 39
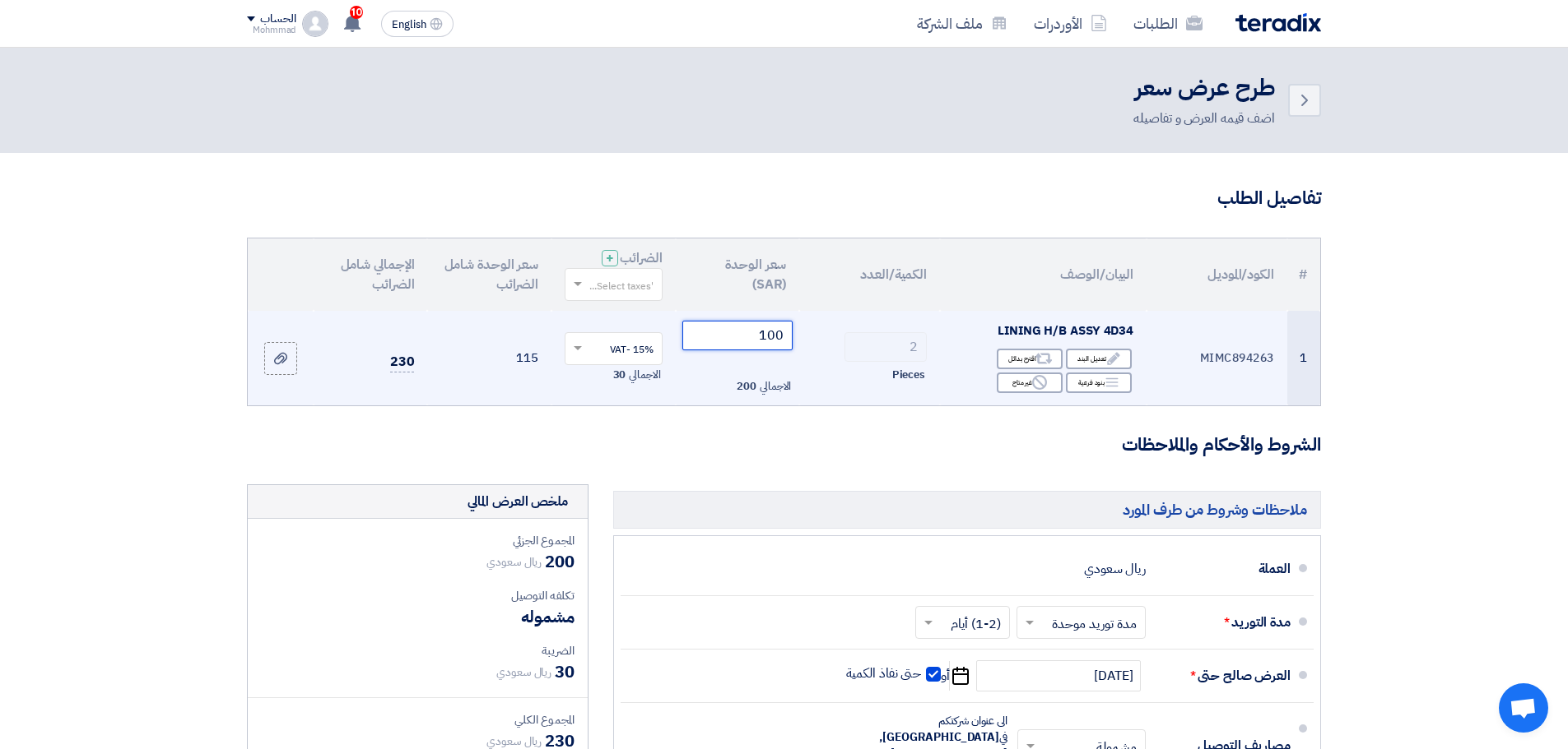
click at [778, 331] on input "100" at bounding box center [737, 335] width 111 height 30
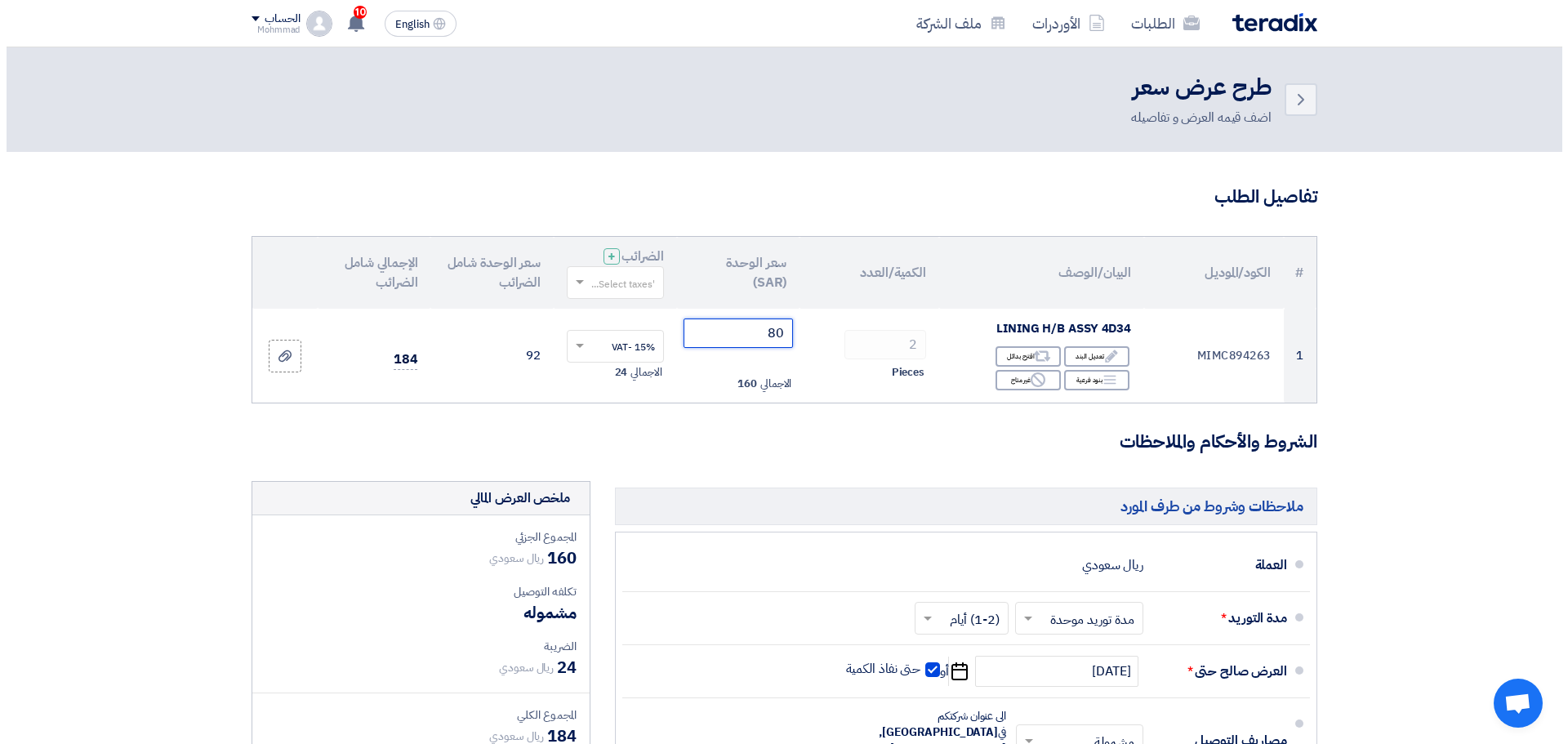
scroll to position [651, 0]
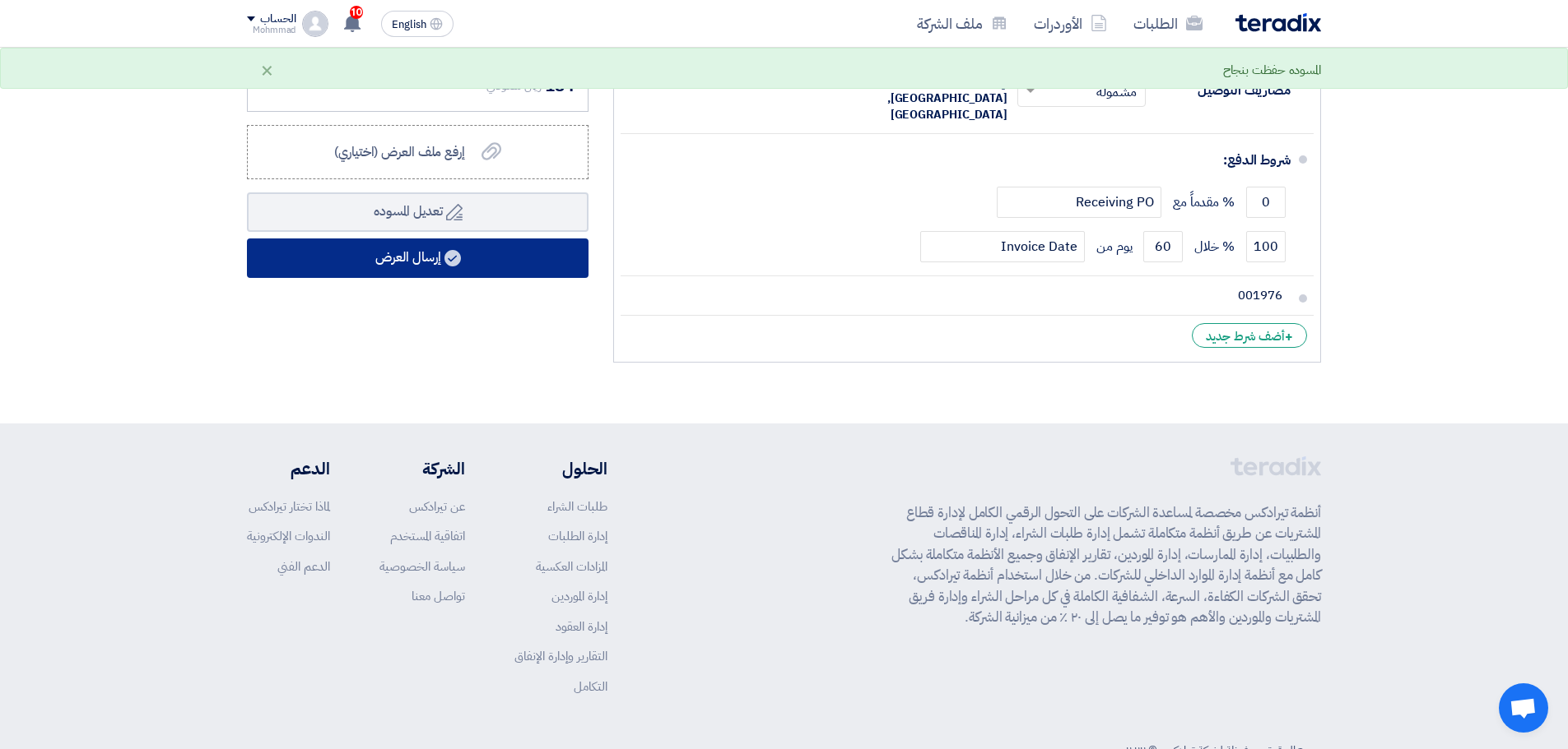
type input "80"
click at [397, 256] on button "إرسال العرض" at bounding box center [417, 258] width 342 height 39
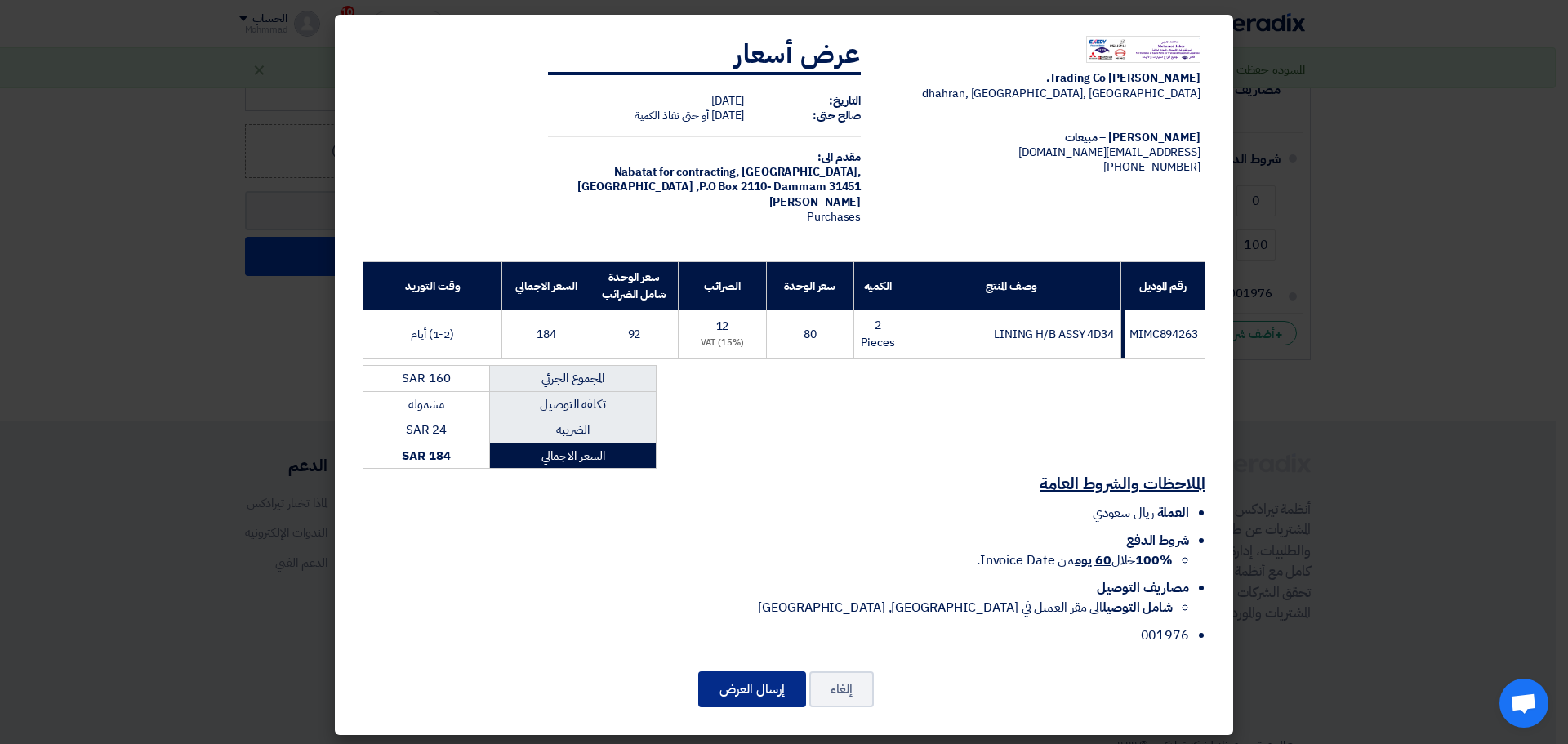
click at [776, 704] on button "إرسال العرض" at bounding box center [751, 689] width 108 height 36
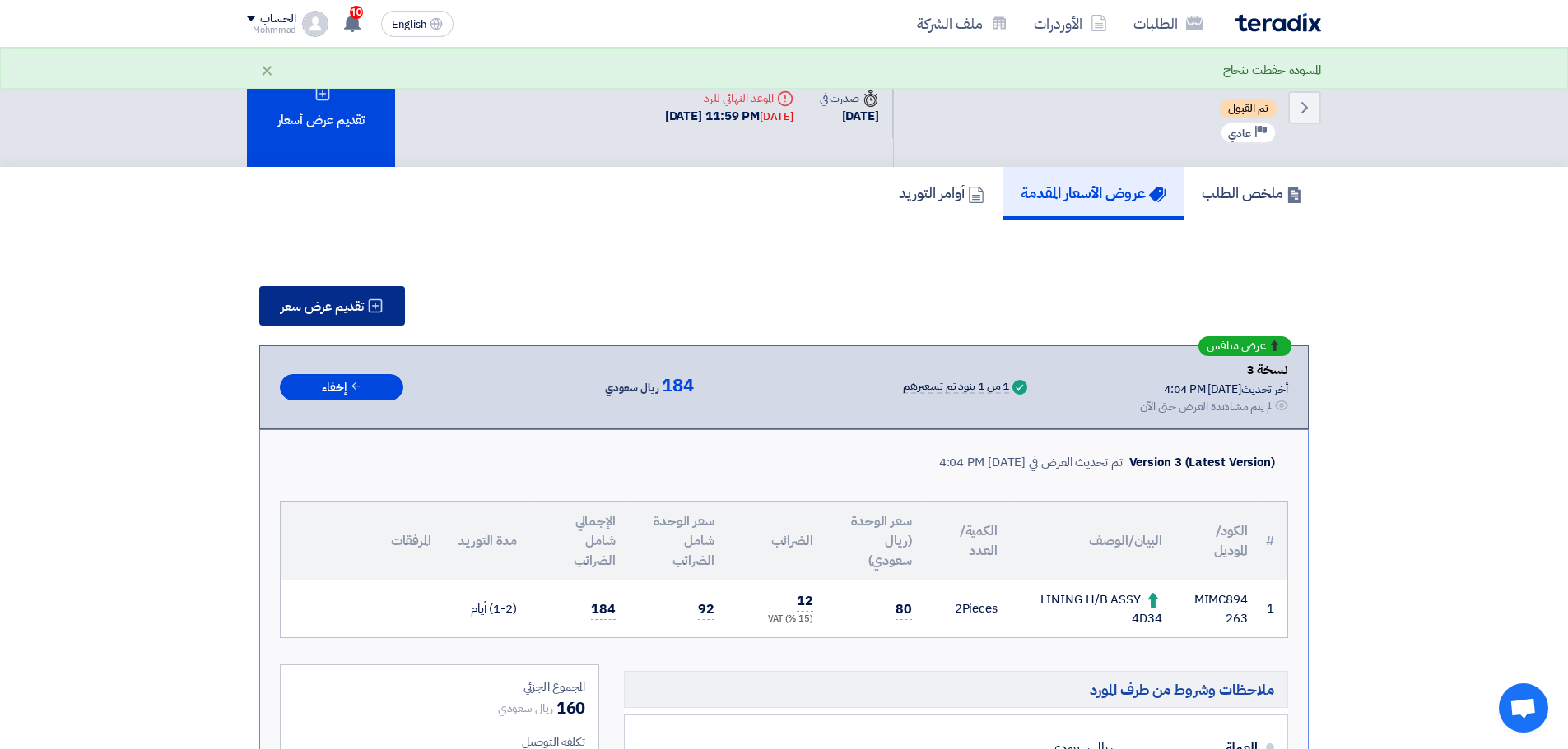
click at [326, 305] on span "تقديم عرض سعر" at bounding box center [322, 307] width 83 height 13
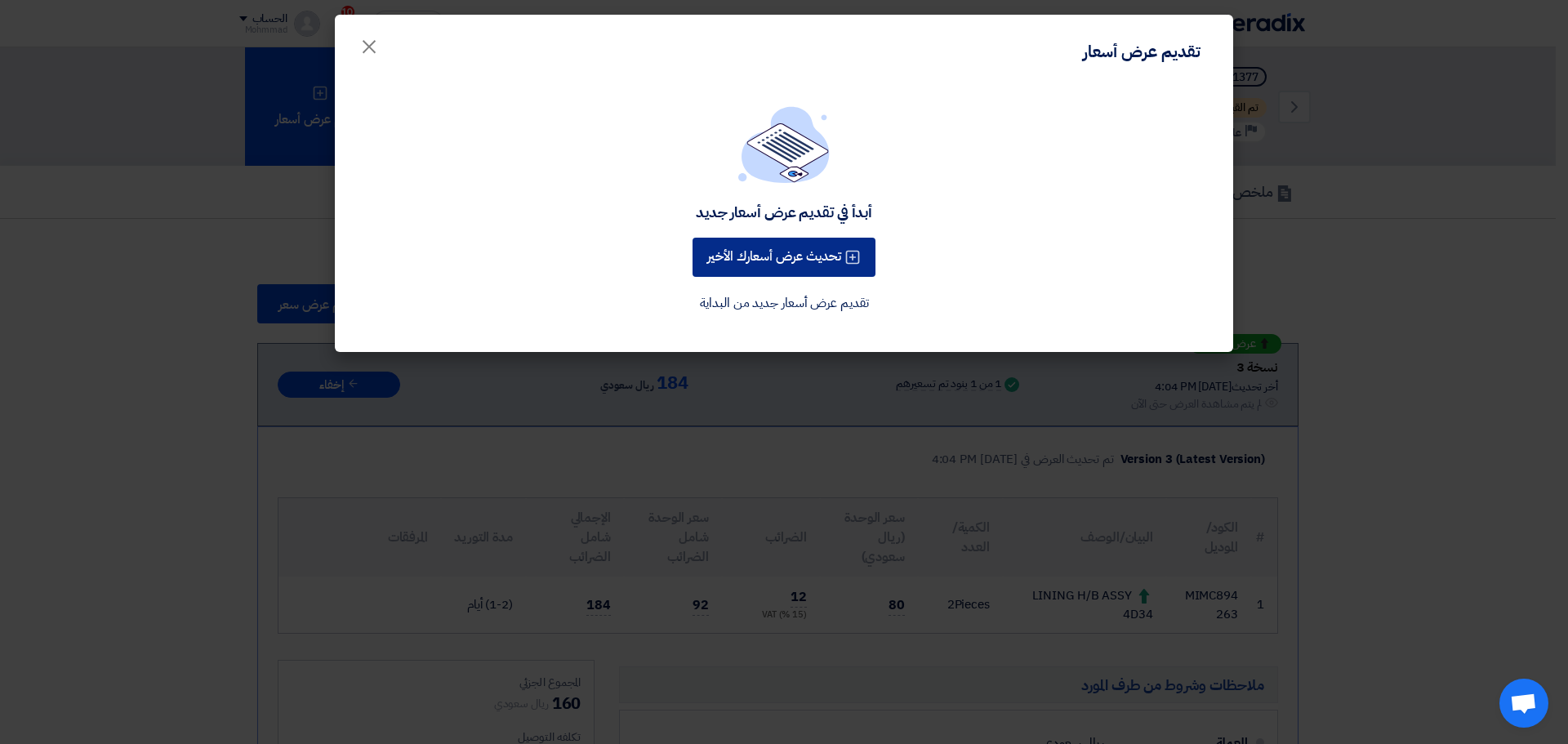
click at [770, 264] on button "تحديث عرض أسعارك الأخير" at bounding box center [783, 257] width 183 height 39
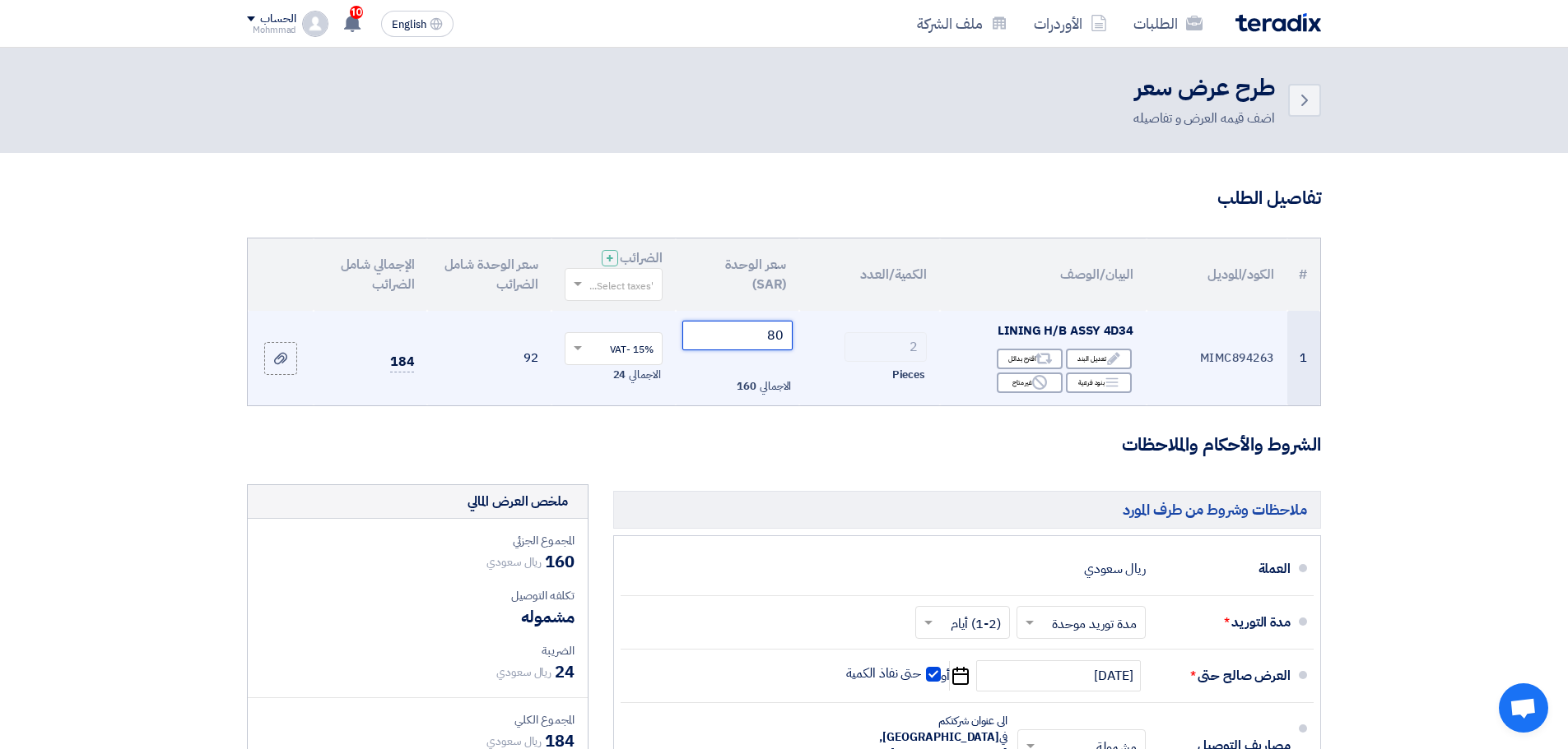
click at [771, 339] on input "80" at bounding box center [737, 335] width 111 height 30
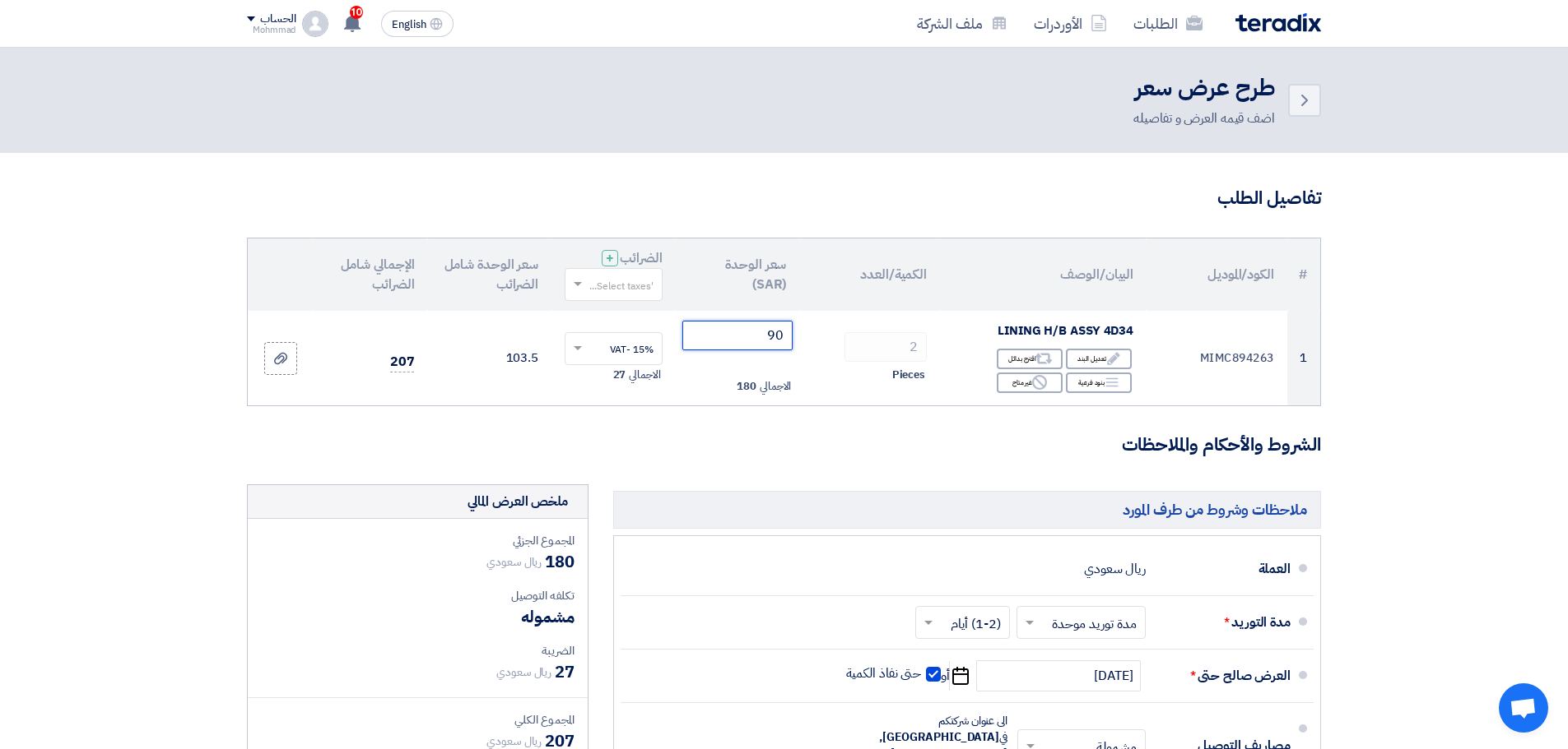
type input "90"
click at [1512, 413] on section "تفاصيل الطلب # الكود/الموديل البيان/الوصف الكمية/العدد سعر الوحدة (SAR) الضرائب…" at bounding box center [784, 615] width 1568 height 925
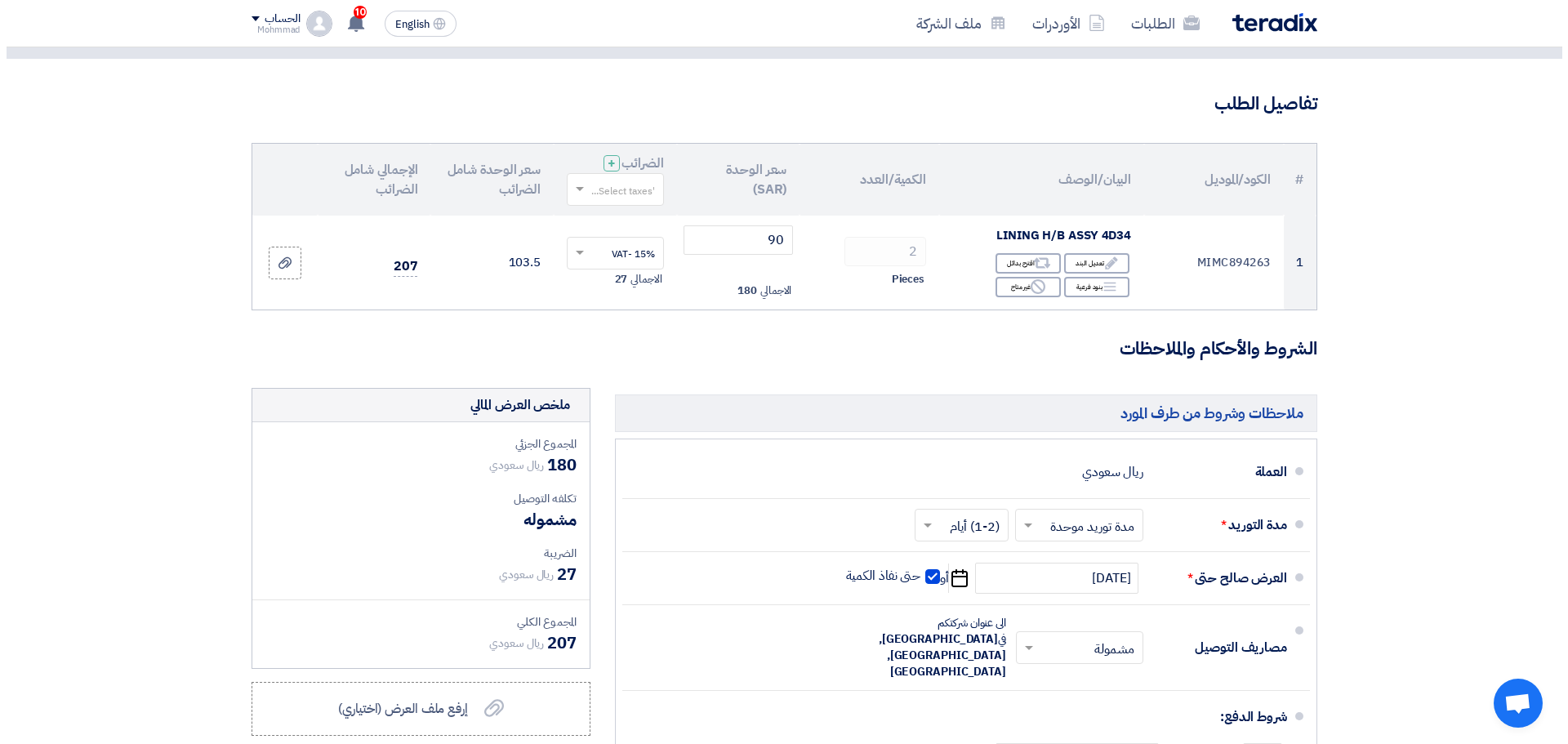
scroll to position [491, 0]
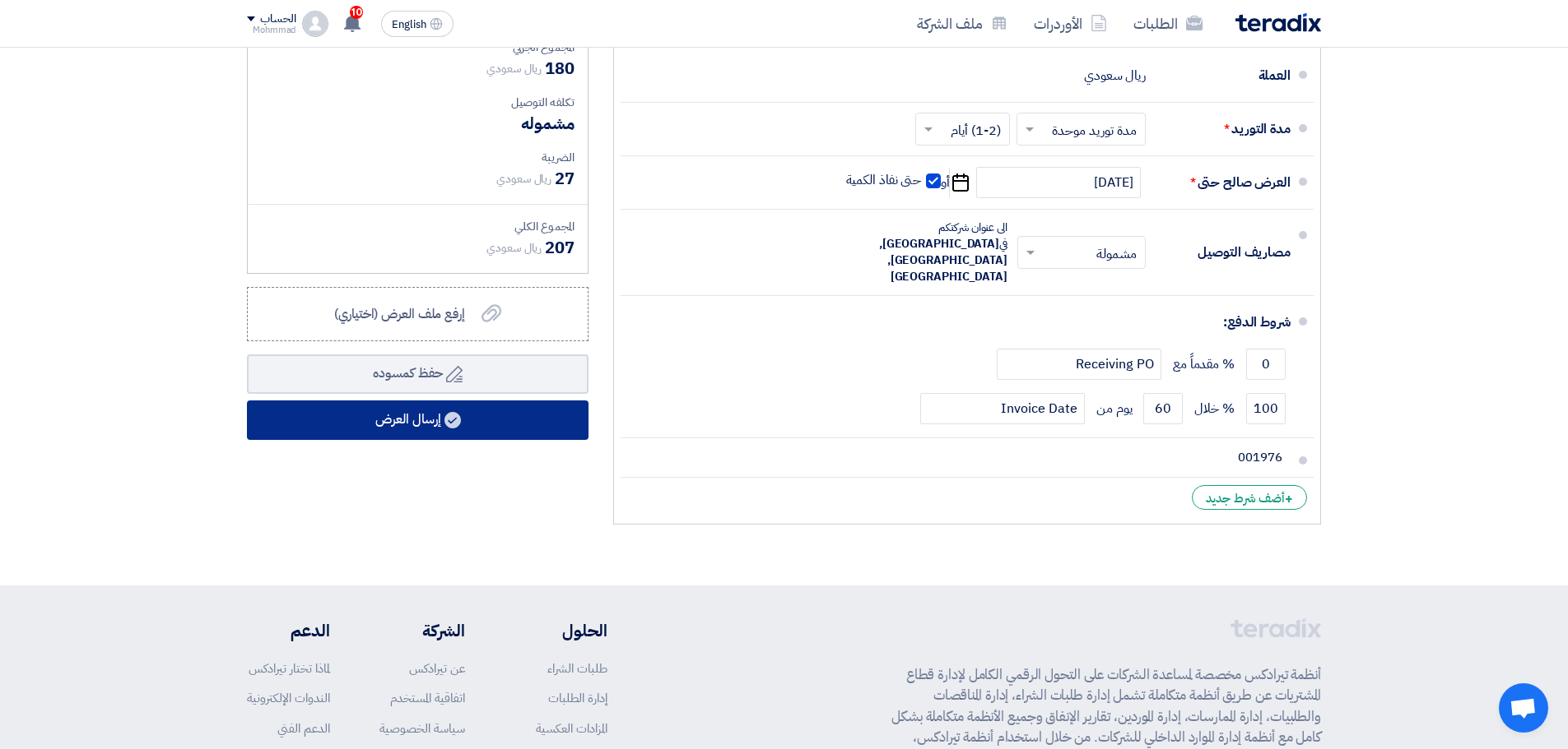
click at [494, 420] on button "إرسال العرض" at bounding box center [417, 420] width 342 height 39
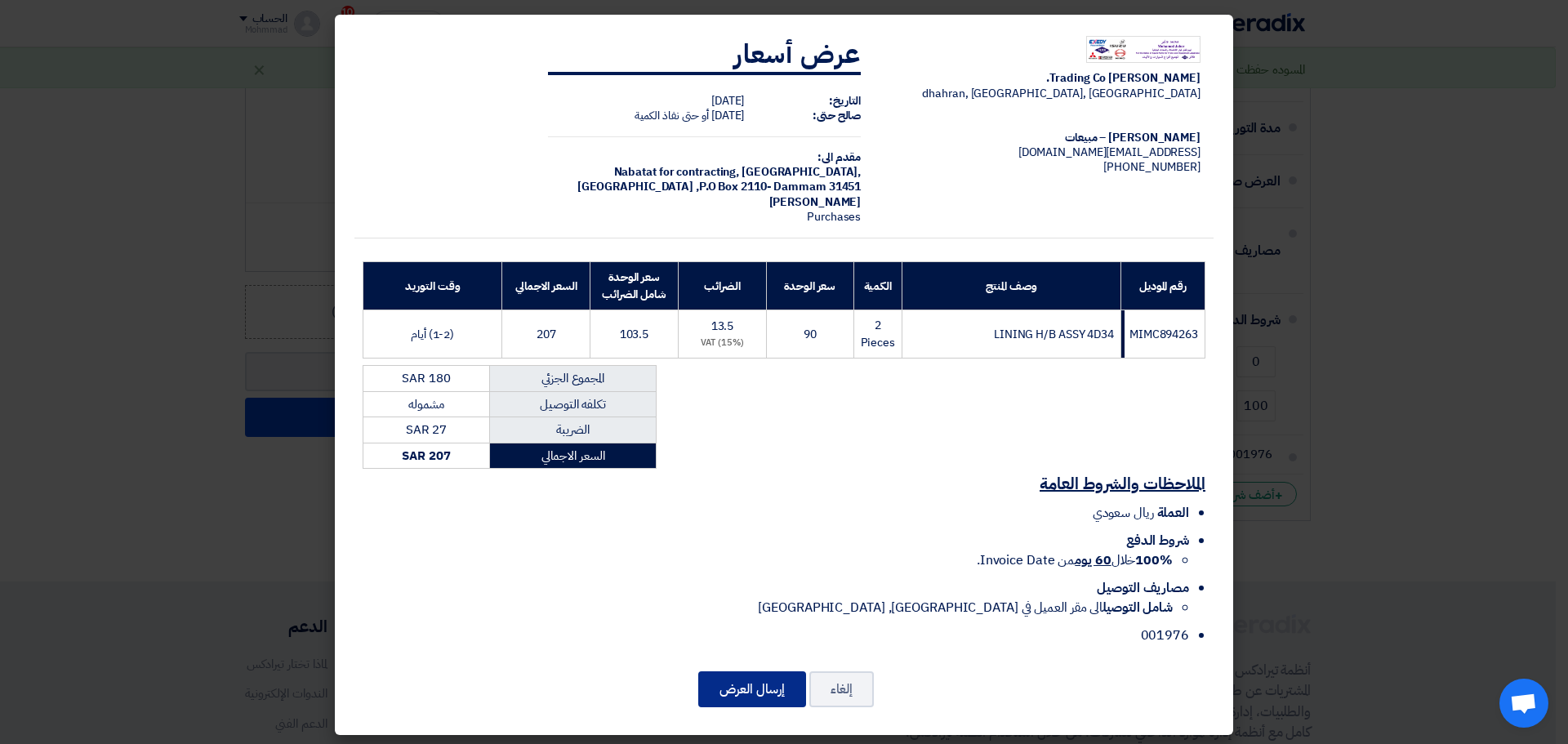
click at [762, 692] on button "إرسال العرض" at bounding box center [751, 689] width 108 height 36
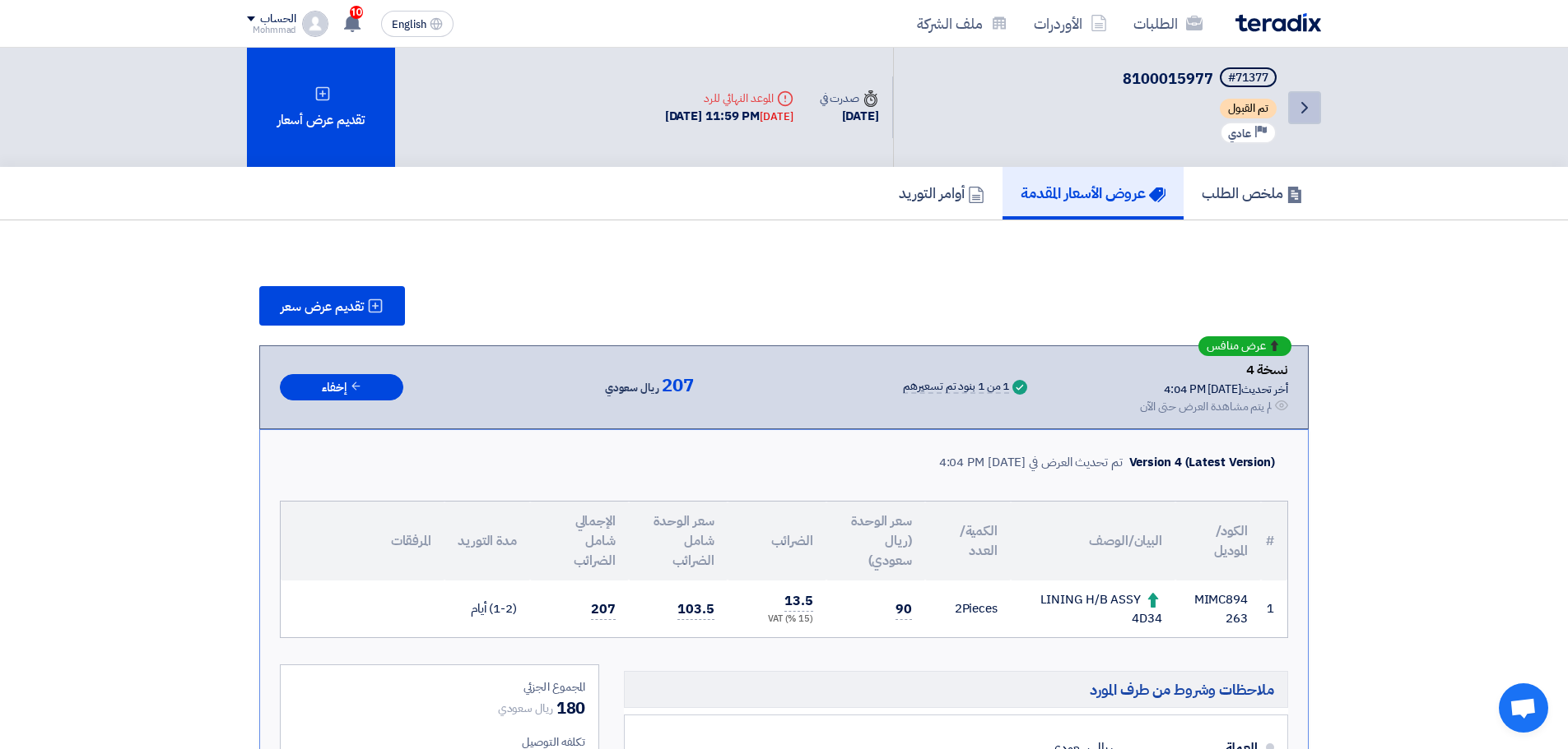
click at [1304, 105] on use at bounding box center [1304, 108] width 7 height 12
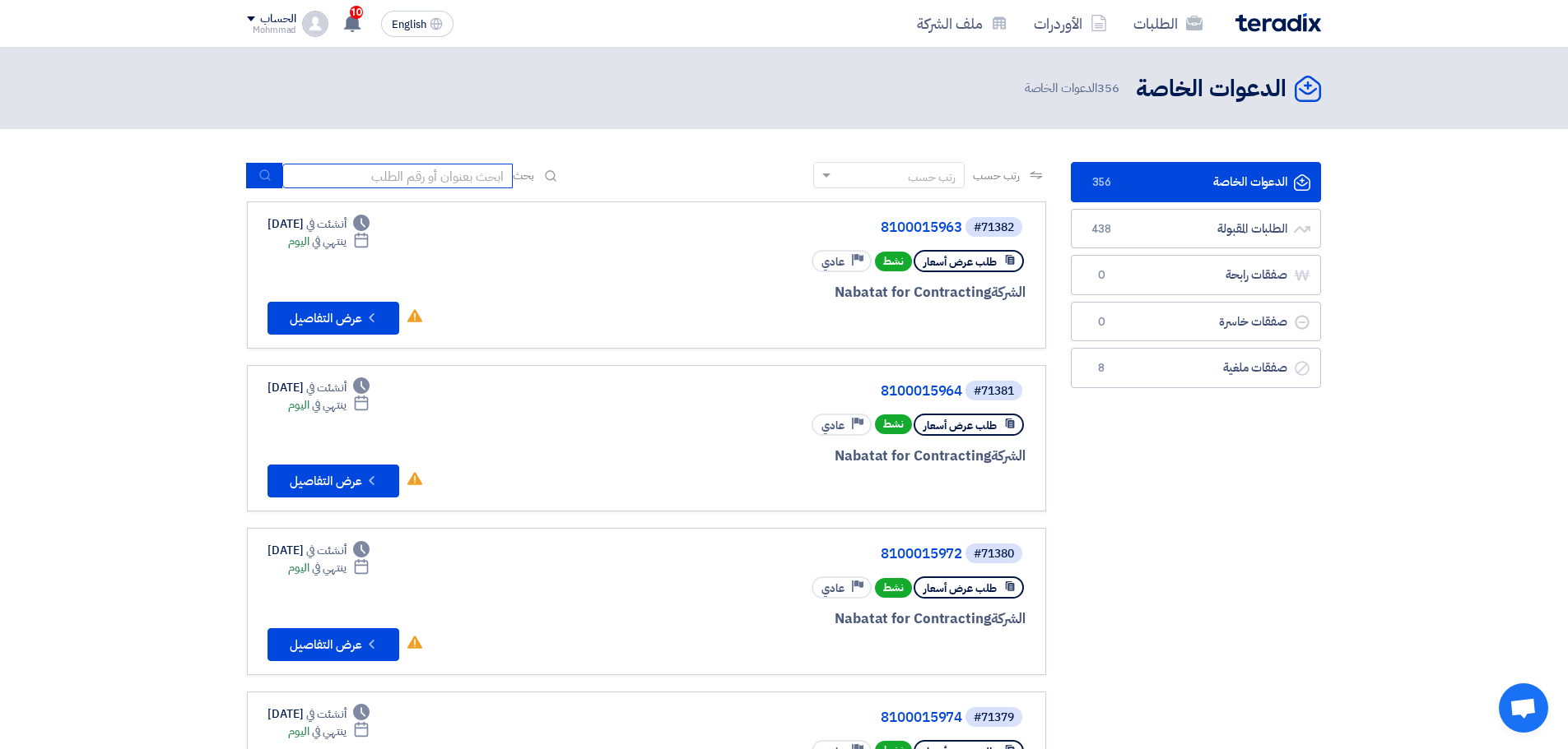
click at [371, 183] on input at bounding box center [397, 176] width 230 height 25
paste input "8100015976"
type input "8100015976"
click at [255, 180] on button "submit" at bounding box center [264, 175] width 37 height 25
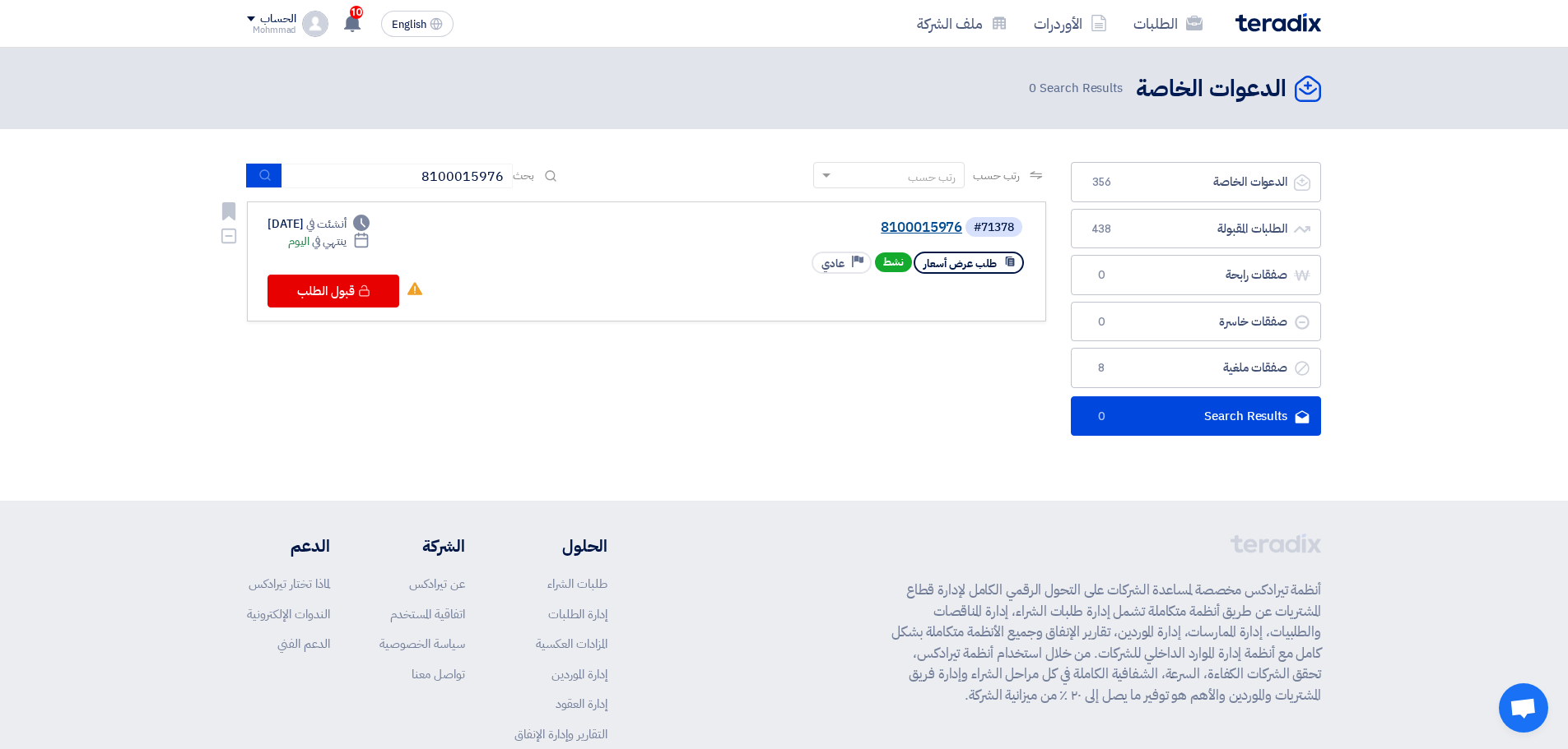
click at [922, 226] on link "8100015976" at bounding box center [797, 227] width 329 height 14
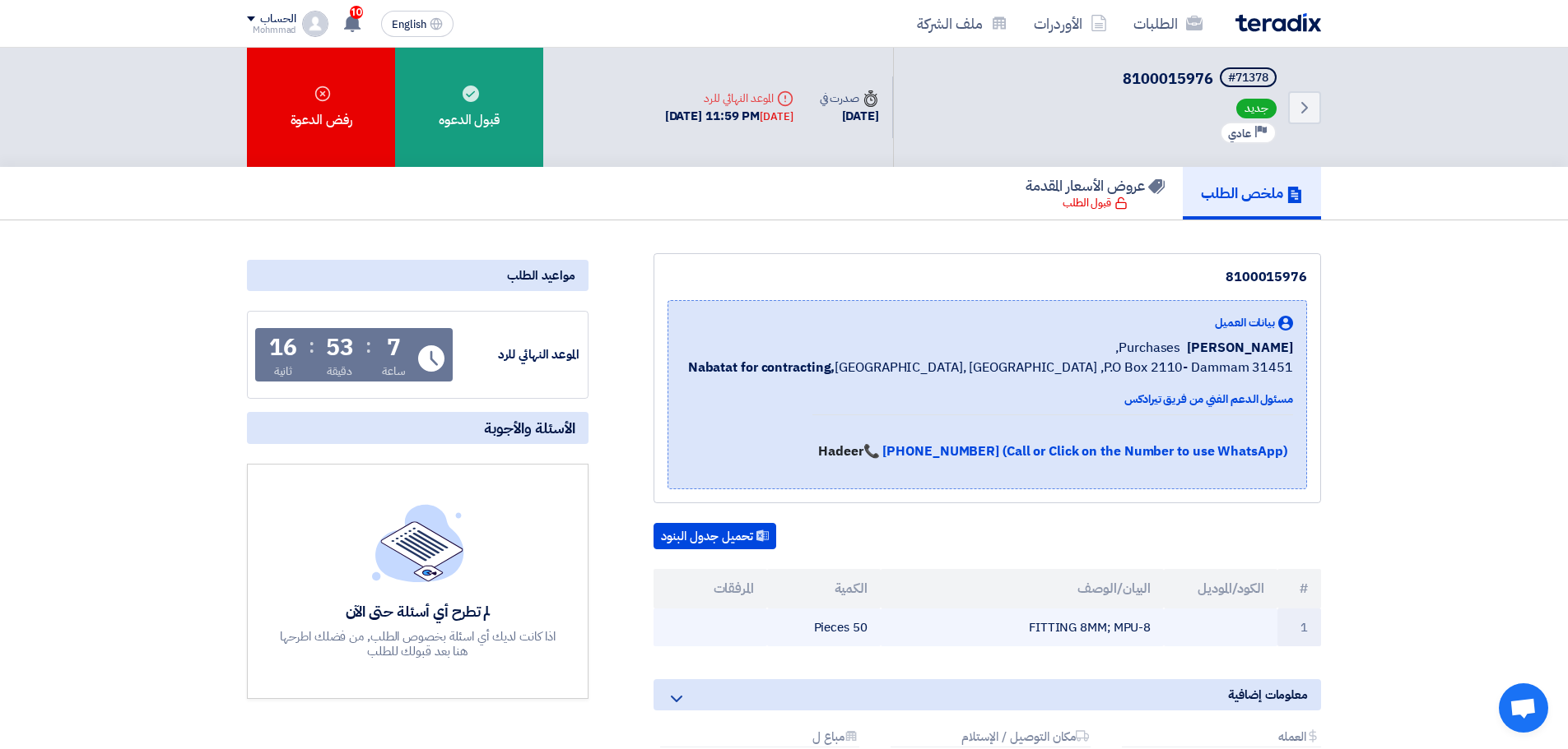
click at [1092, 628] on td "FITTING 8MM; MPU-8" at bounding box center [1022, 628] width 284 height 39
copy tr "FITTING 8MM; MPU-8"
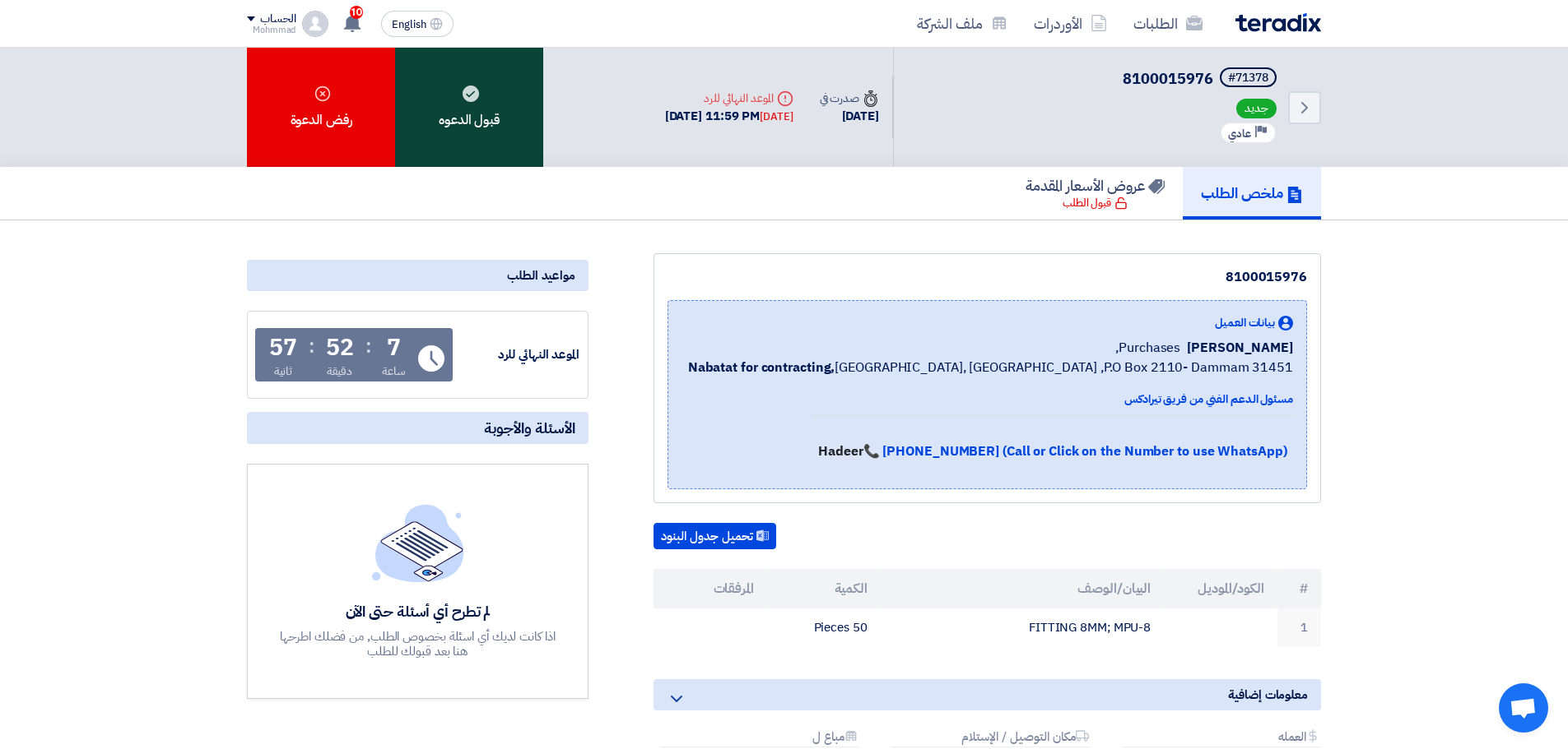
click at [479, 93] on div "قبول الدعوه" at bounding box center [469, 108] width 148 height 119
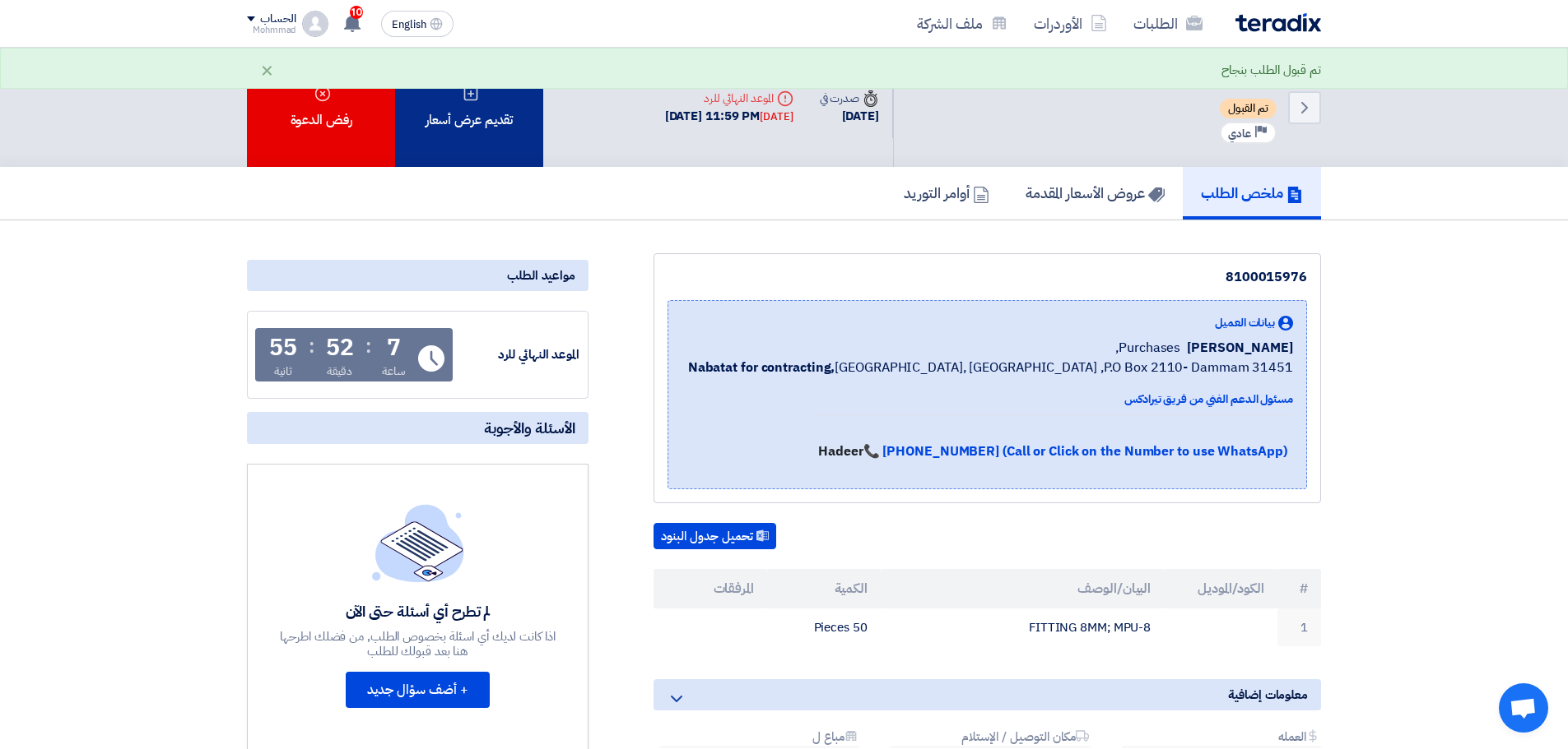
click at [508, 128] on div "تقديم عرض أسعار" at bounding box center [469, 108] width 148 height 119
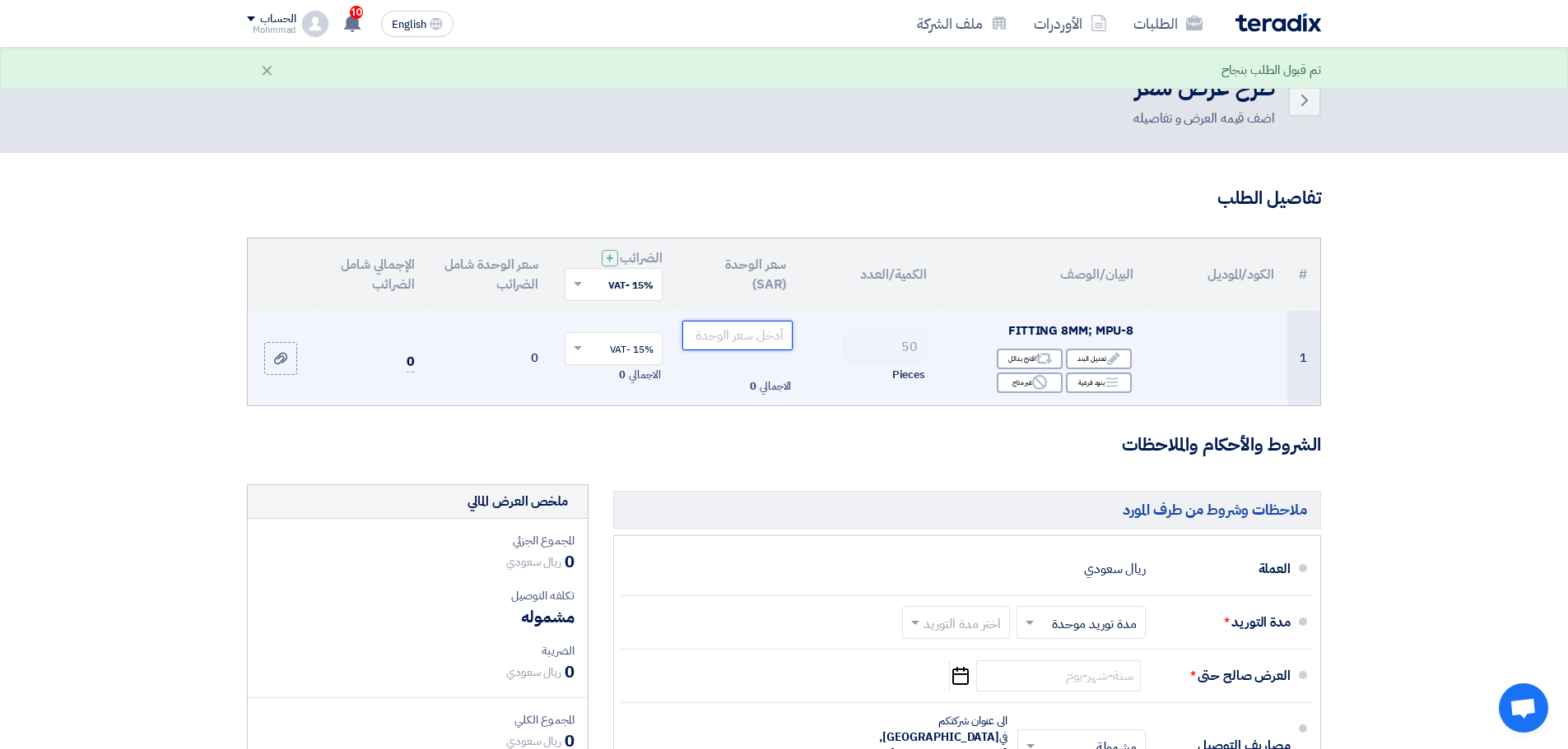
click at [697, 338] on input "number" at bounding box center [737, 335] width 111 height 30
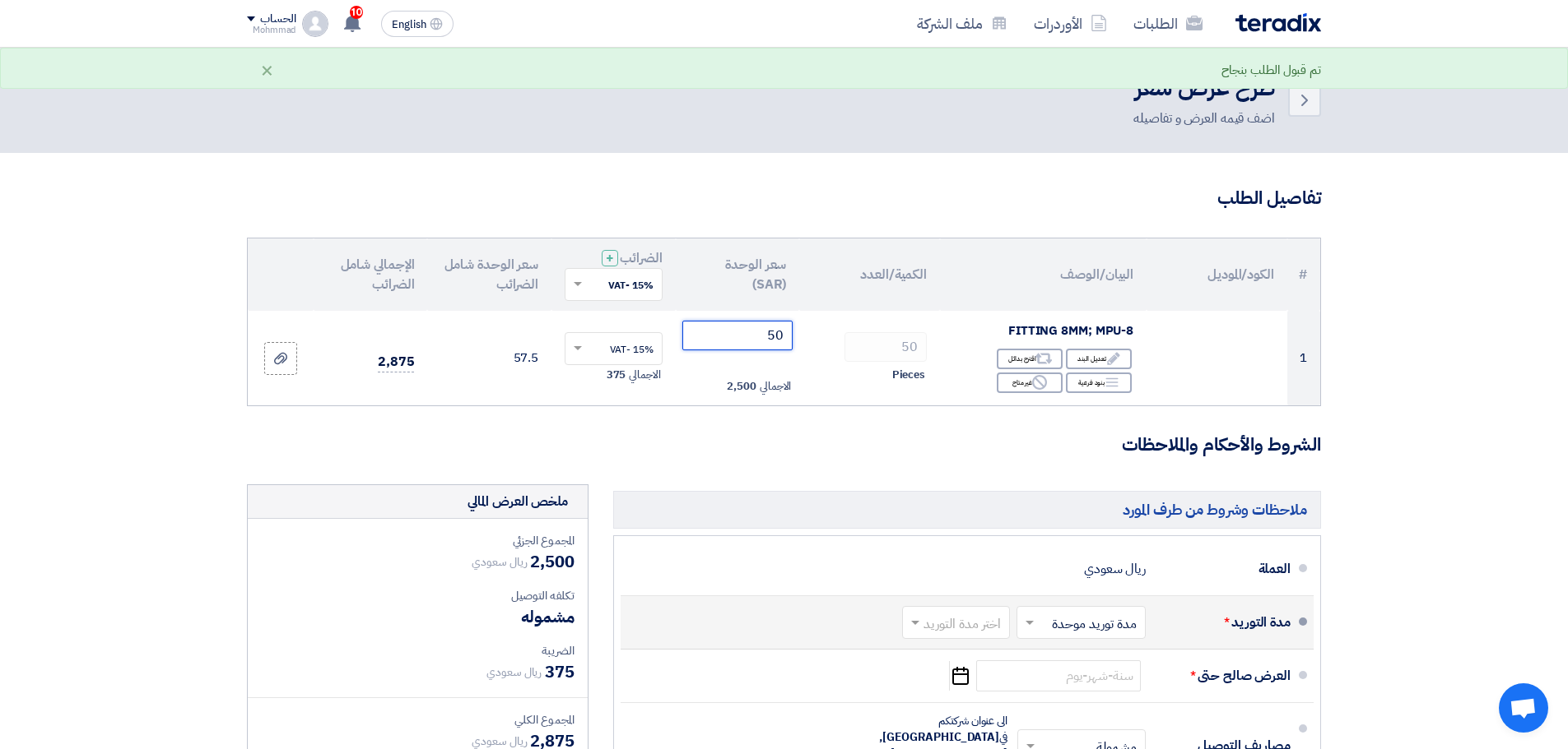
type input "50"
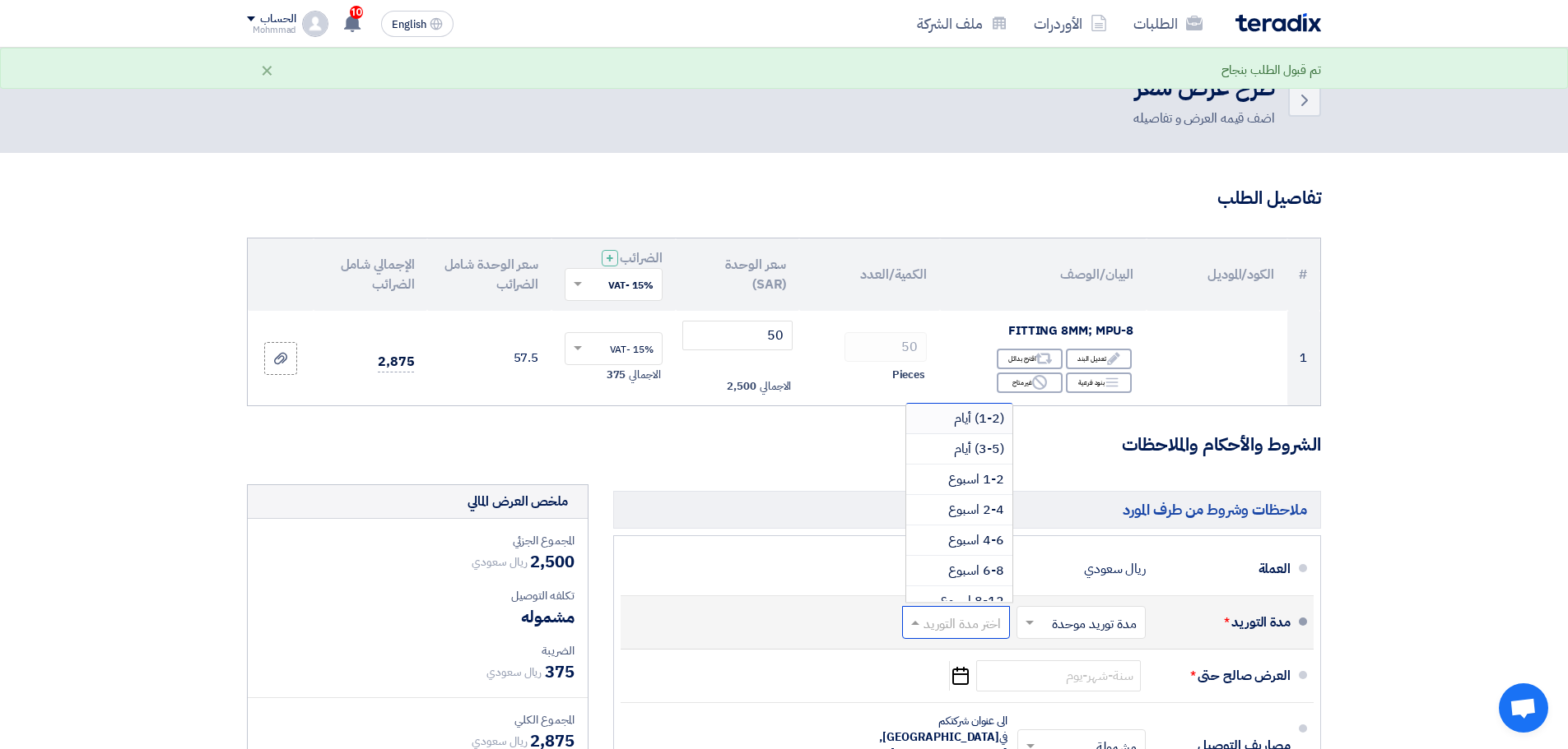
click at [909, 623] on span at bounding box center [912, 622] width 20 height 16
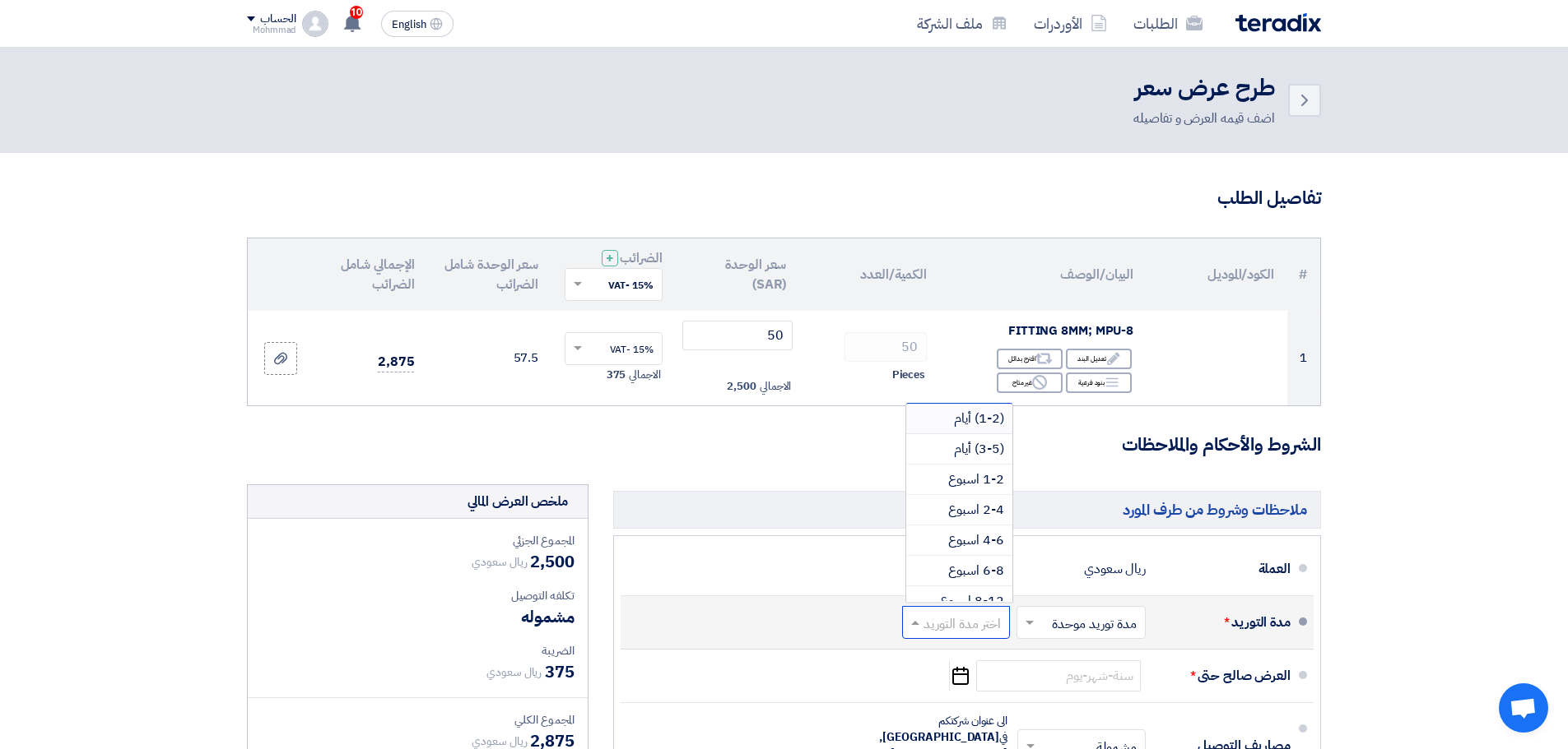
click at [984, 414] on span "(1-2) أيام" at bounding box center [979, 419] width 50 height 20
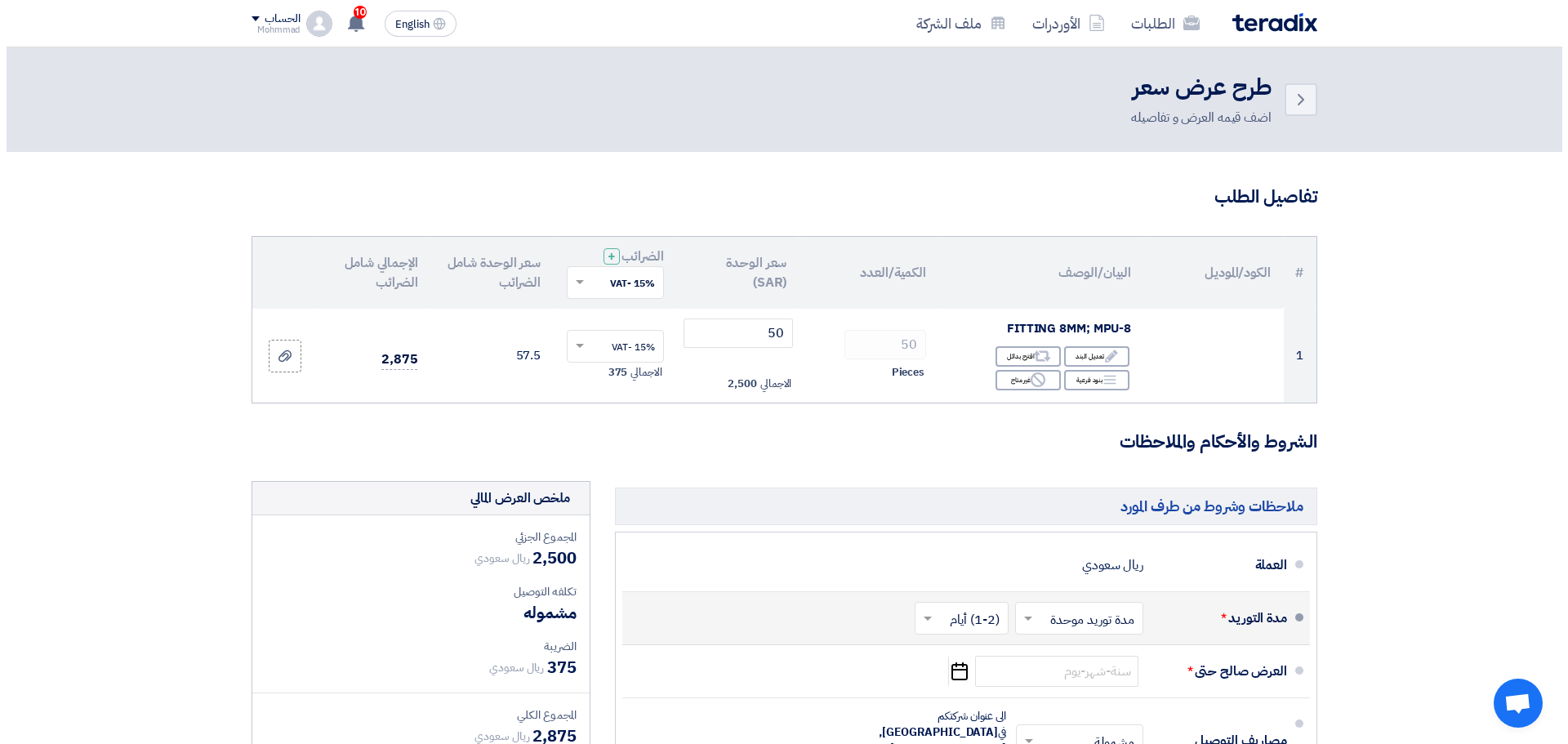
scroll to position [327, 0]
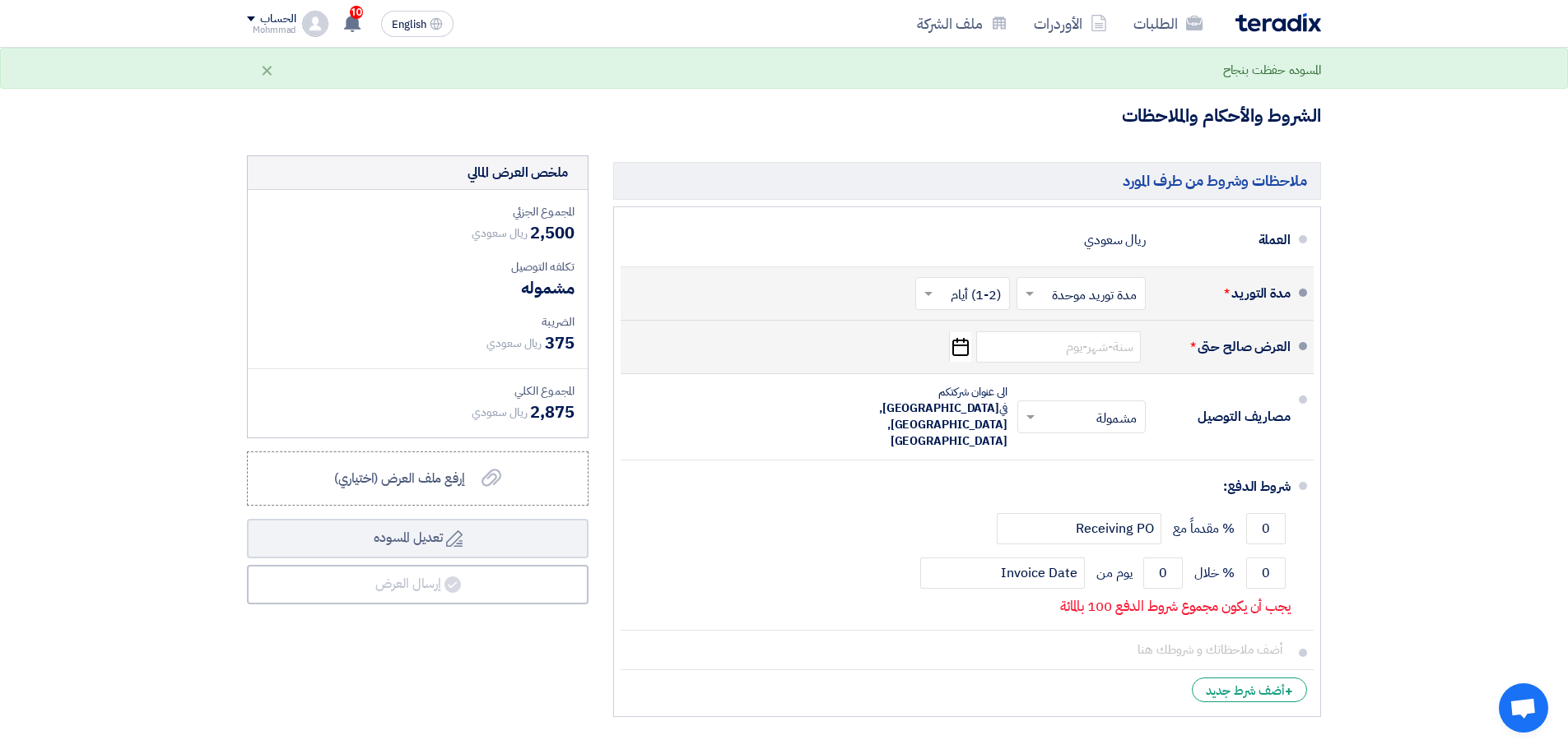
click at [965, 336] on icon "Pick a date" at bounding box center [959, 347] width 22 height 30
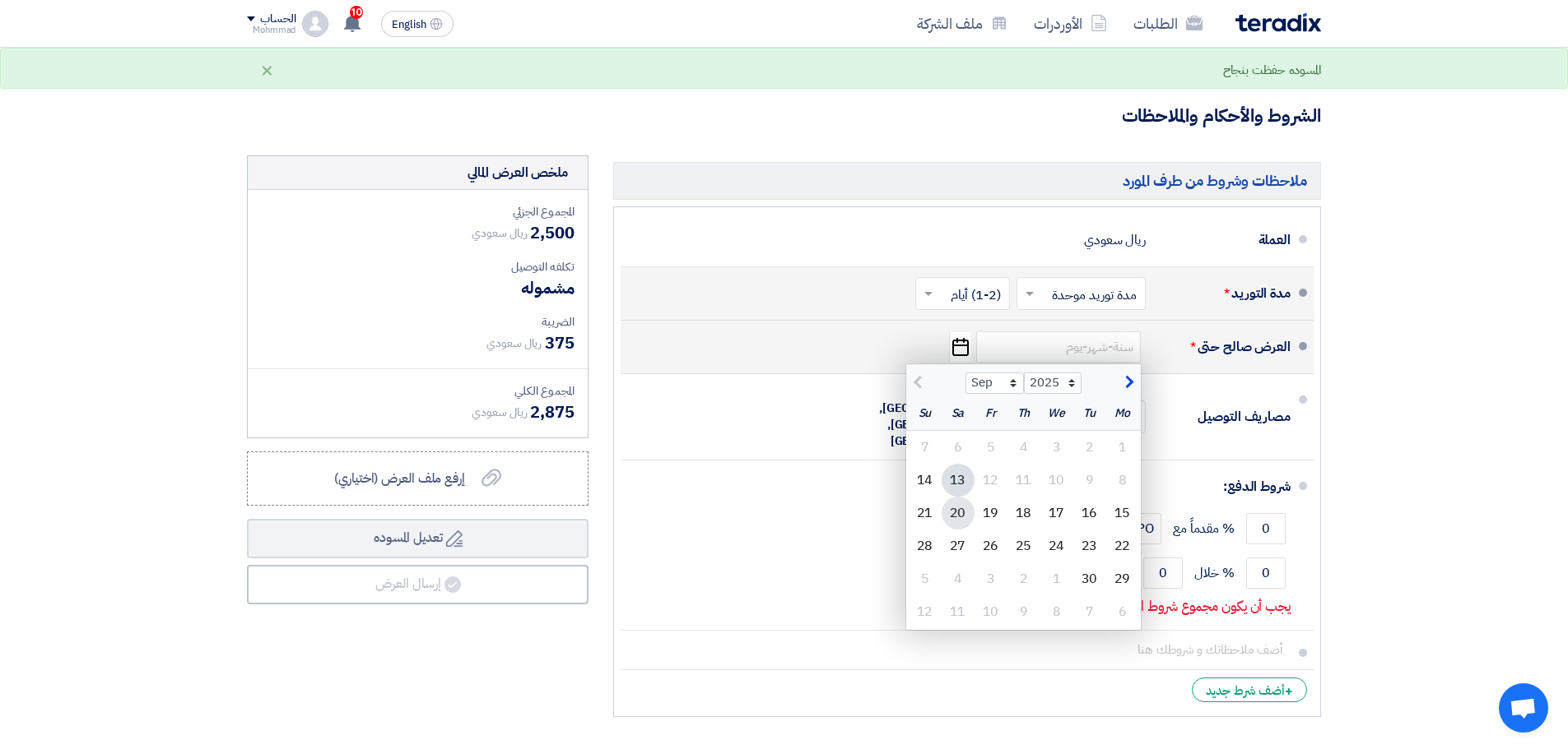
click at [945, 517] on div "20" at bounding box center [957, 513] width 33 height 33
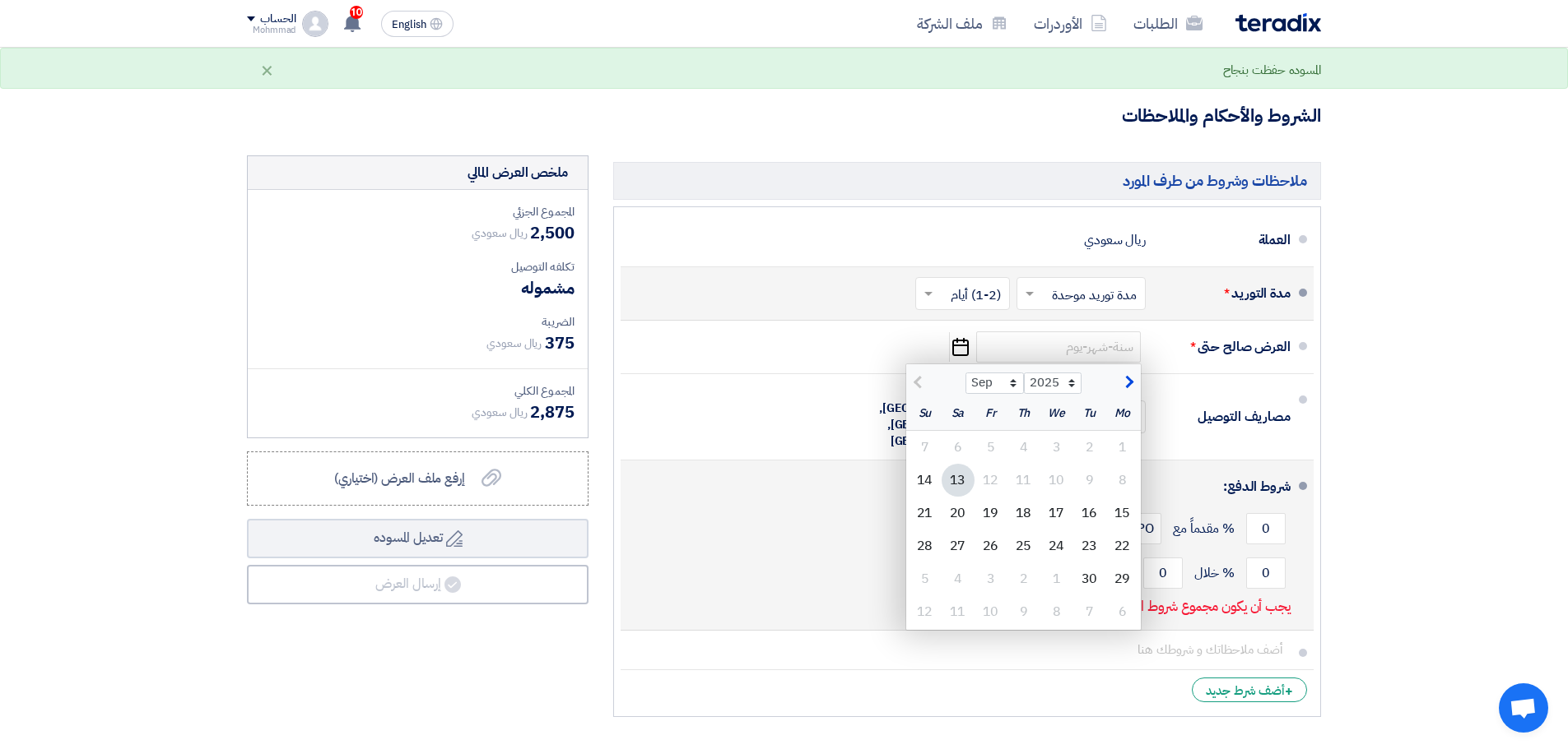
type input "[DATE]"
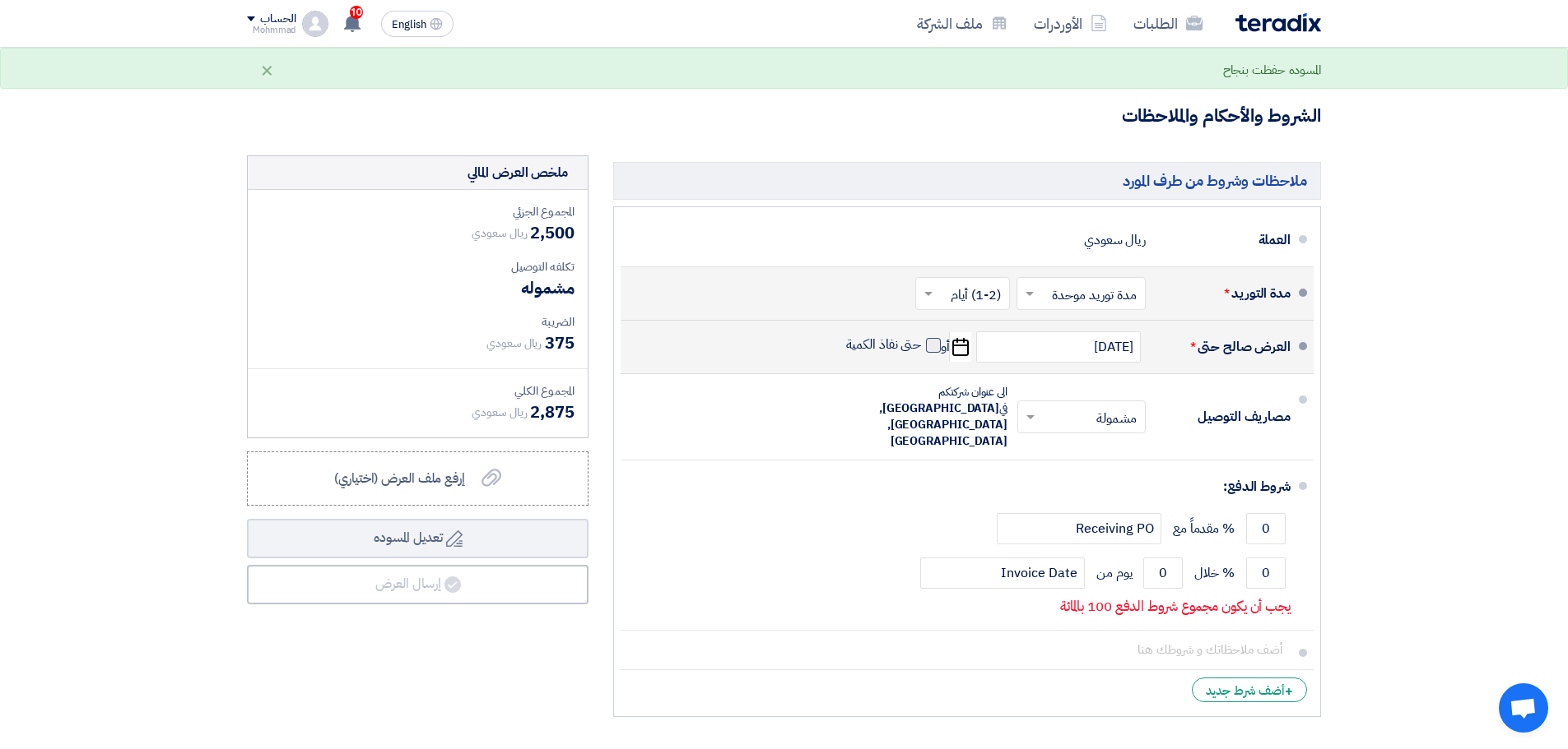
click at [937, 342] on span at bounding box center [932, 345] width 14 height 14
click at [922, 342] on input "حتى نفاذ الكمية" at bounding box center [882, 351] width 79 height 31
checkbox input "true"
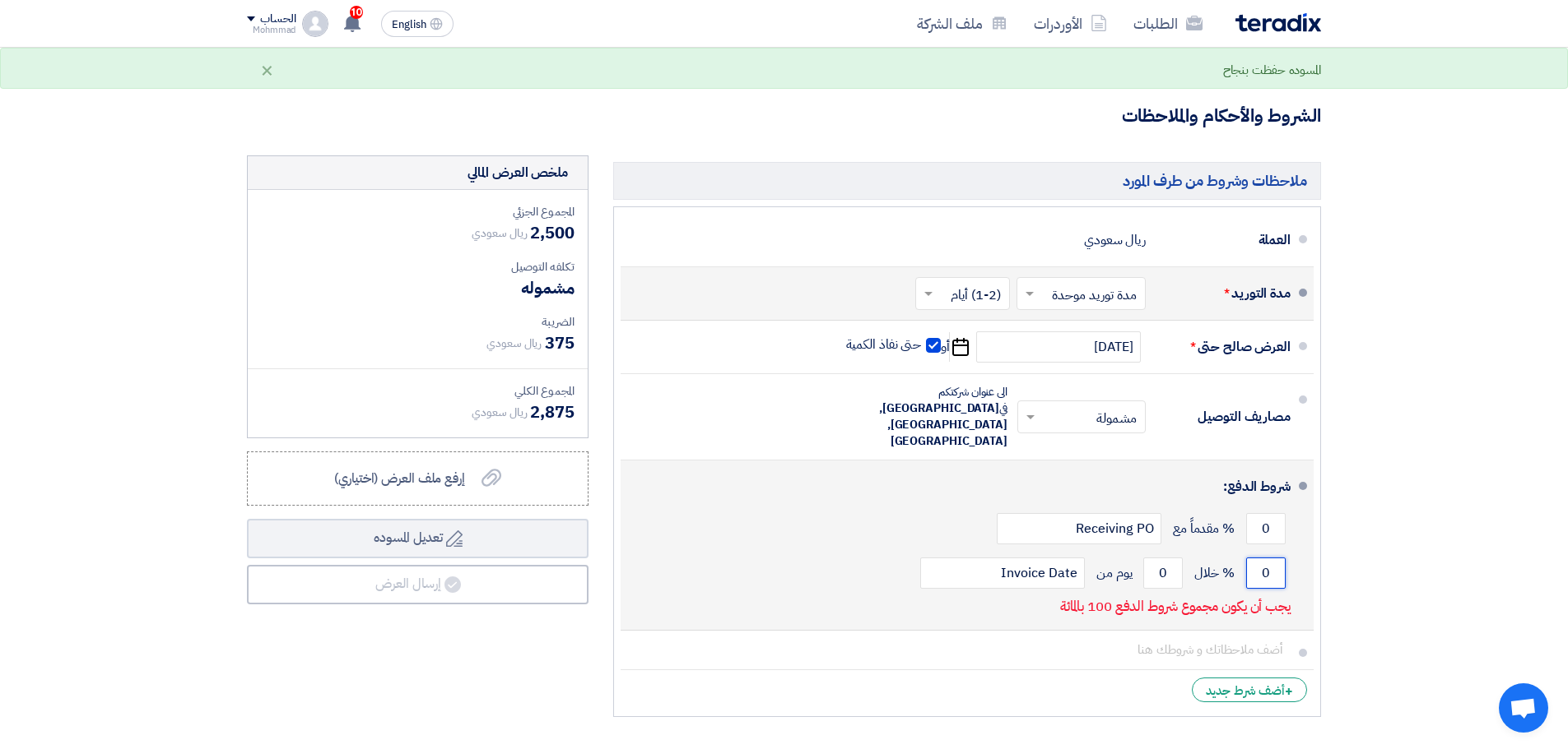
click at [1277, 557] on input "0" at bounding box center [1266, 573] width 39 height 31
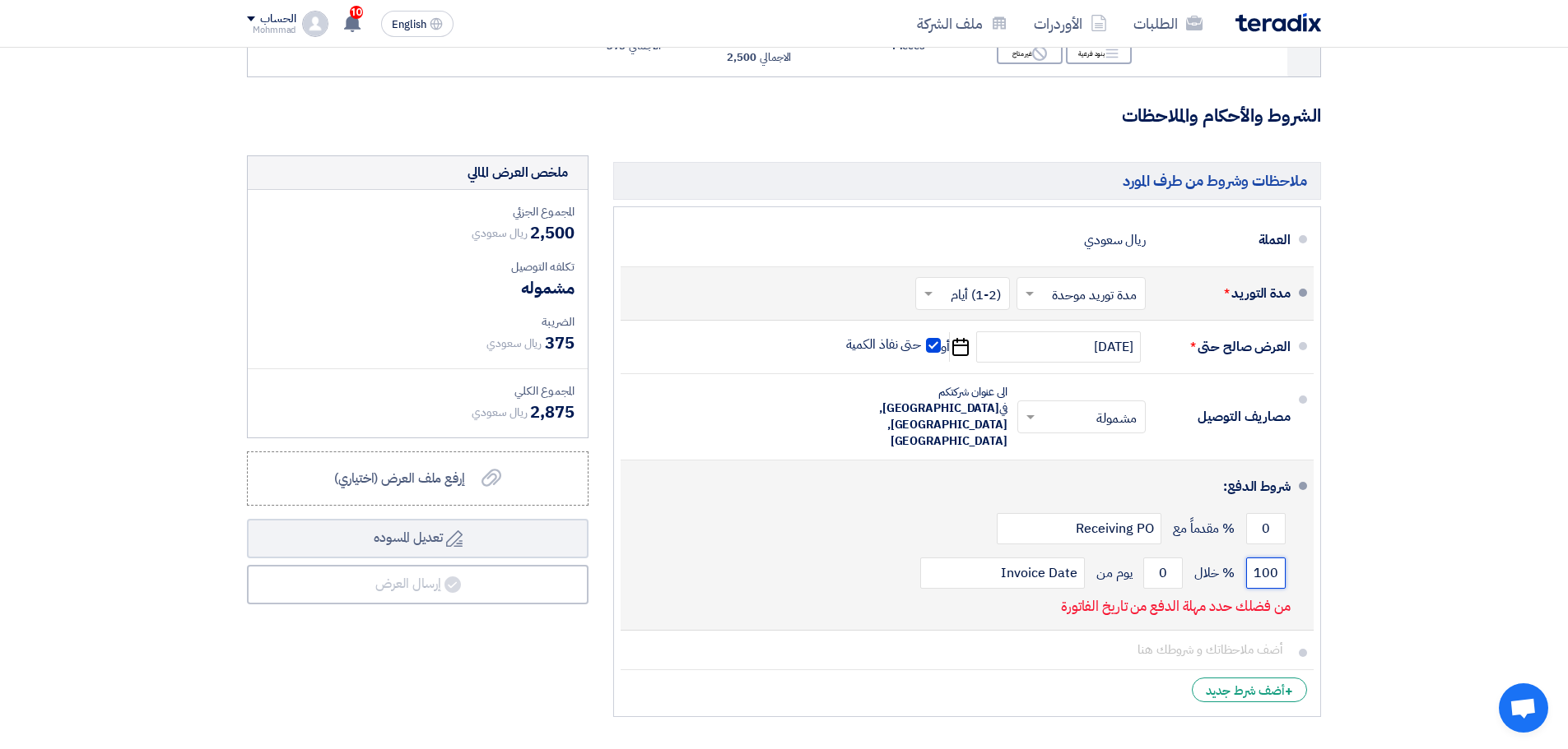
type input "100"
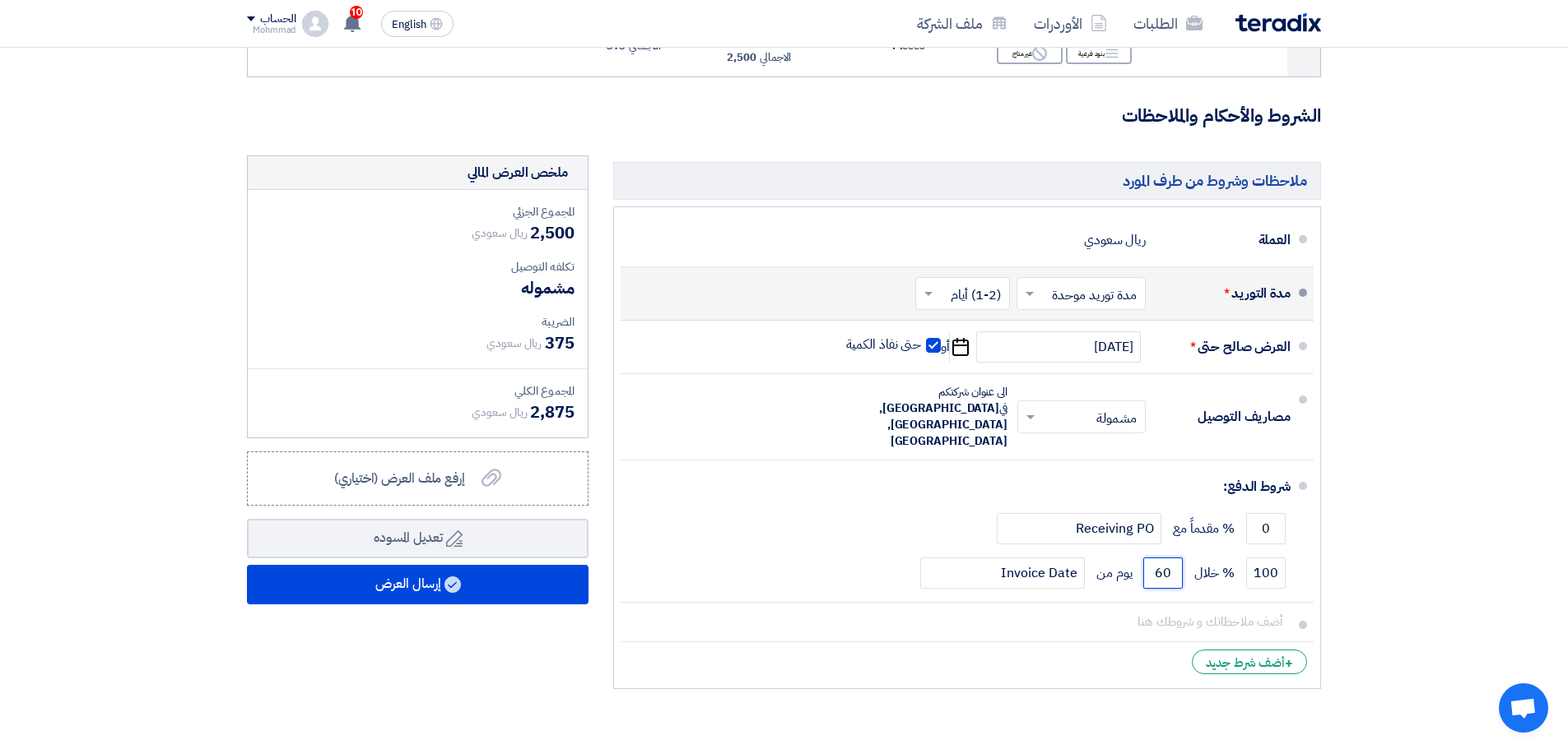
type input "60"
click at [422, 607] on div "ملخص العرض المالي المجموع الجزئي ريال سعودي 2,500 تكلفه التوصيل" at bounding box center [417, 426] width 366 height 541
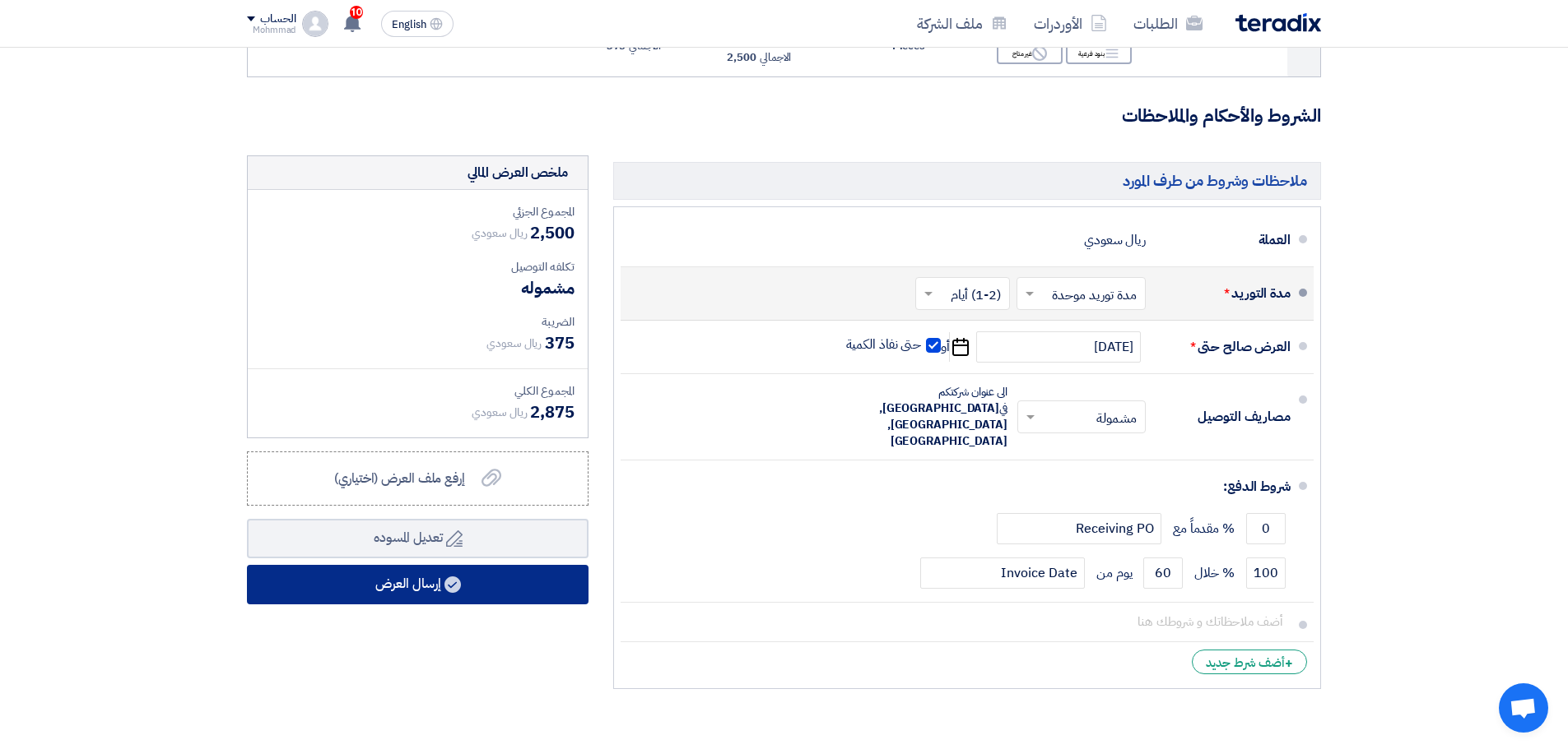
click at [427, 588] on button "إرسال العرض" at bounding box center [417, 584] width 342 height 39
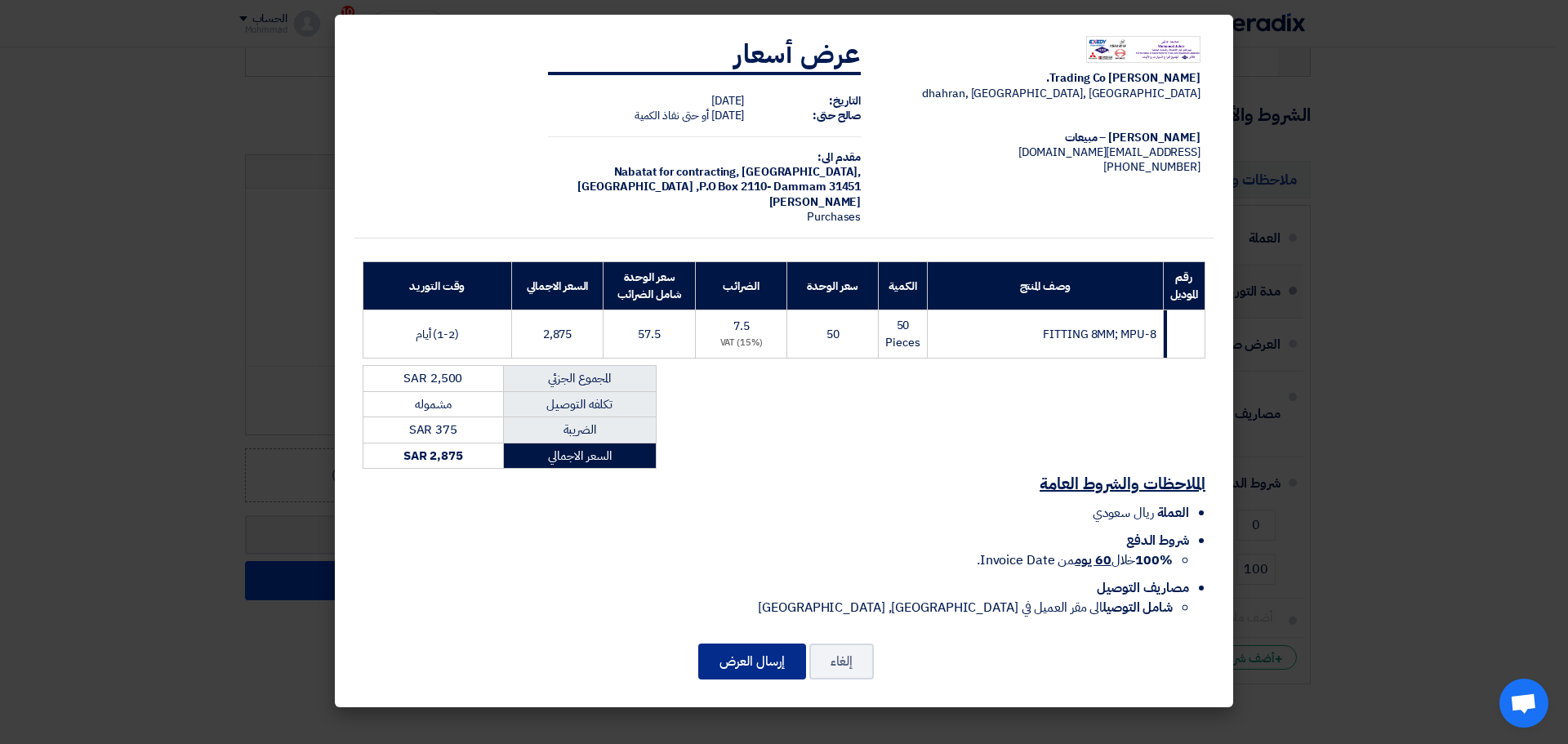
click at [727, 658] on button "إرسال العرض" at bounding box center [751, 662] width 108 height 36
click at [81, 365] on modal-container "[PERSON_NAME] Trading Co. [GEOGRAPHIC_DATA], [GEOGRAPHIC_DATA], [GEOGRAPHIC_DAT…" at bounding box center [784, 372] width 1568 height 744
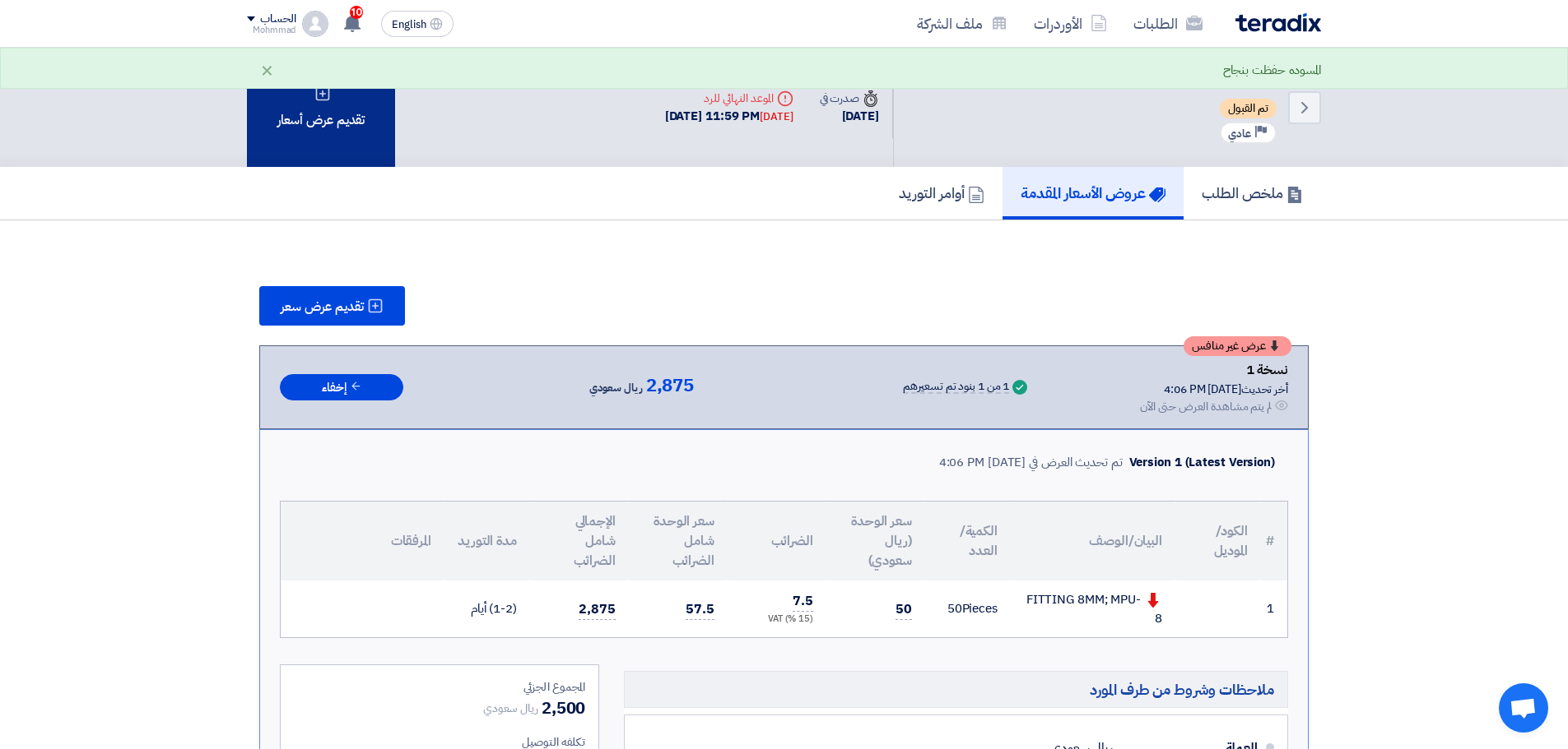
click at [283, 133] on div "تقديم عرض أسعار" at bounding box center [321, 108] width 148 height 119
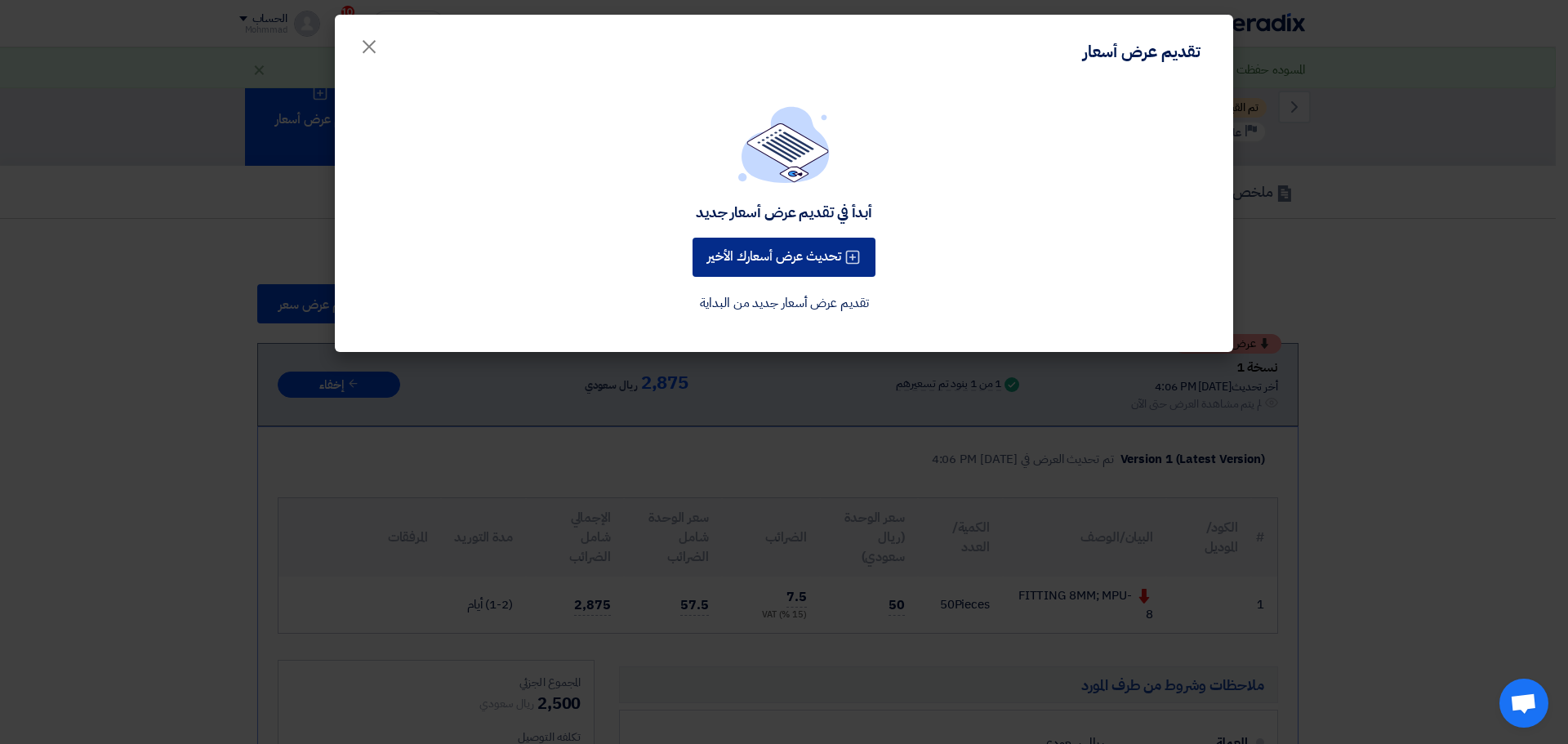
click at [786, 255] on button "تحديث عرض أسعارك الأخير" at bounding box center [783, 257] width 183 height 39
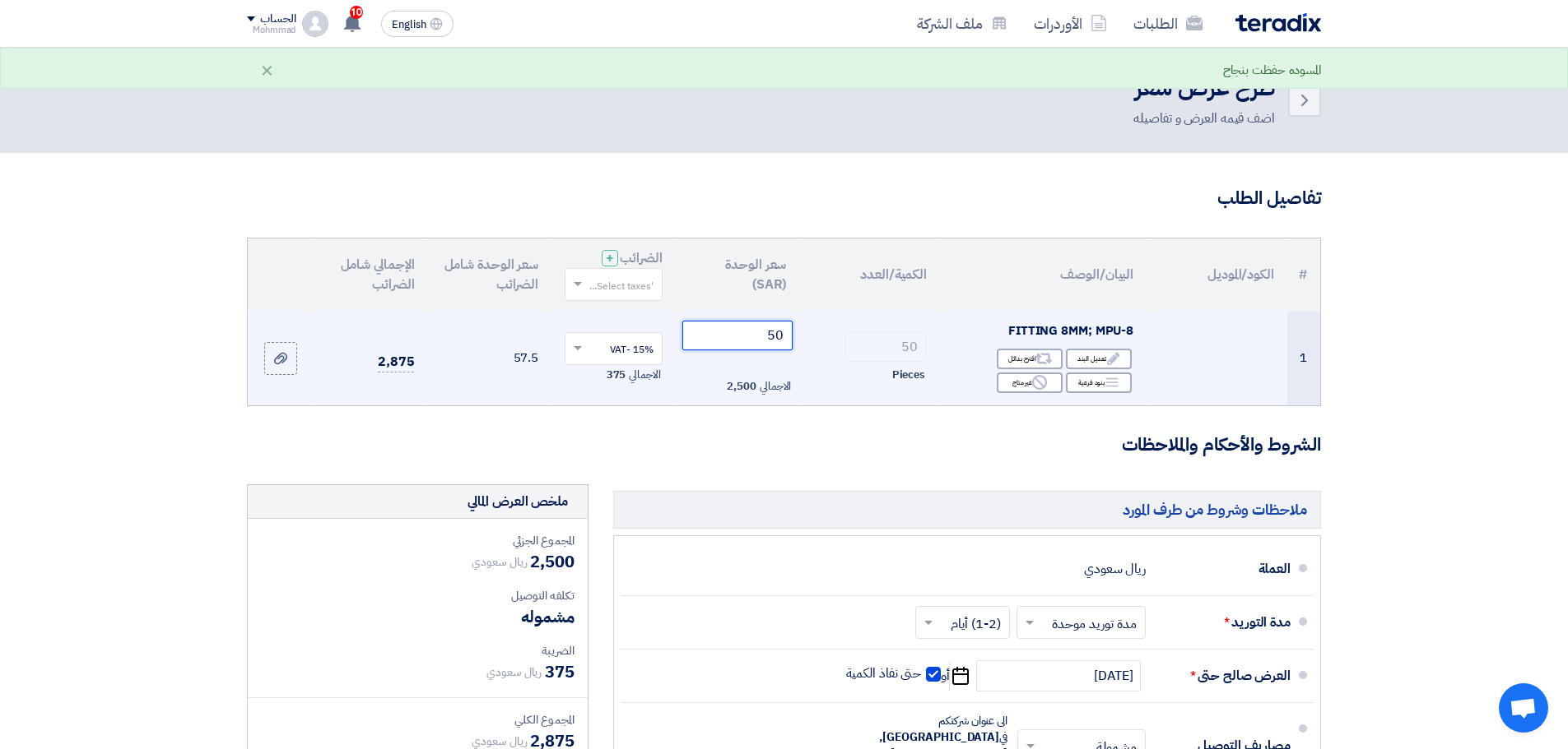
click at [775, 337] on input "50" at bounding box center [737, 335] width 111 height 30
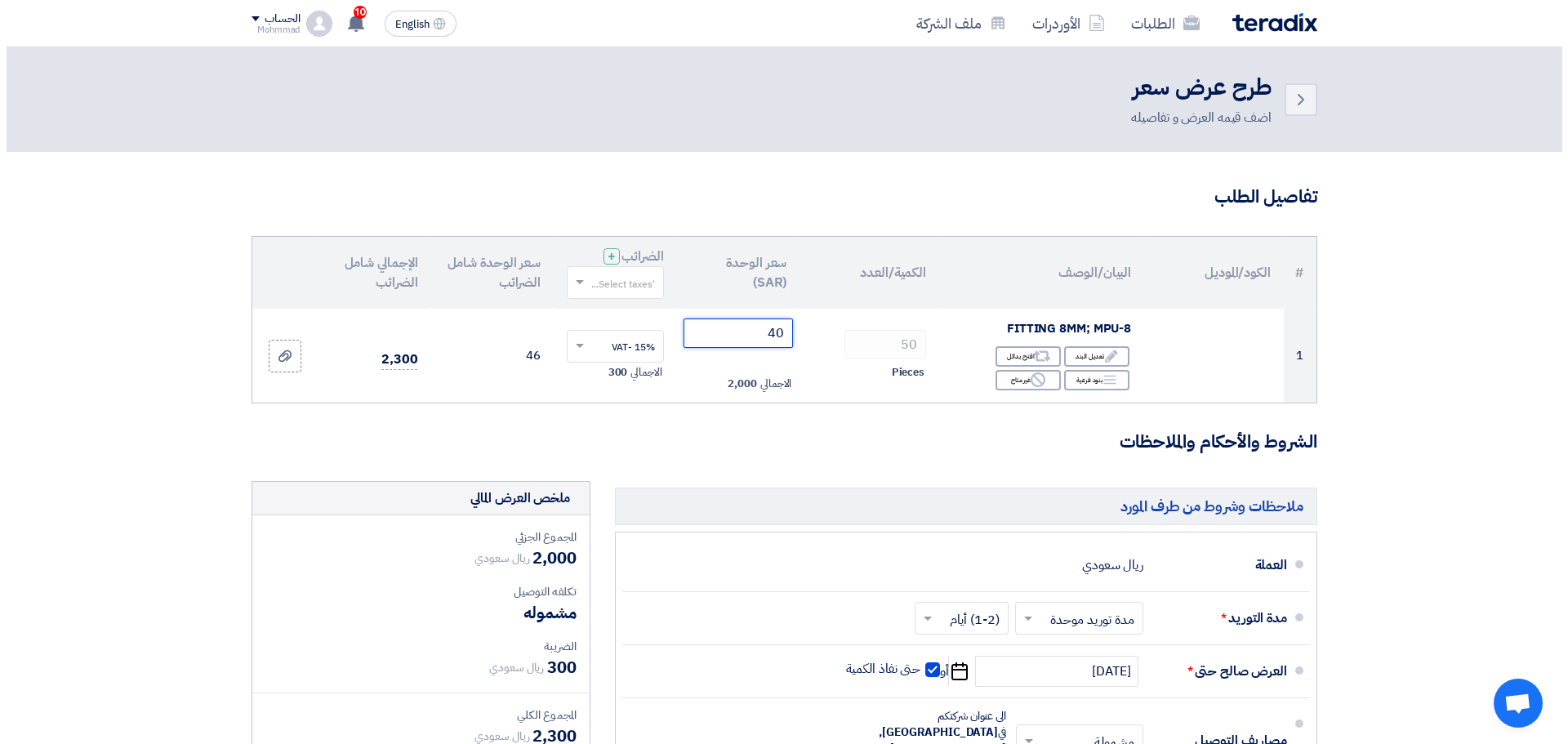
scroll to position [651, 0]
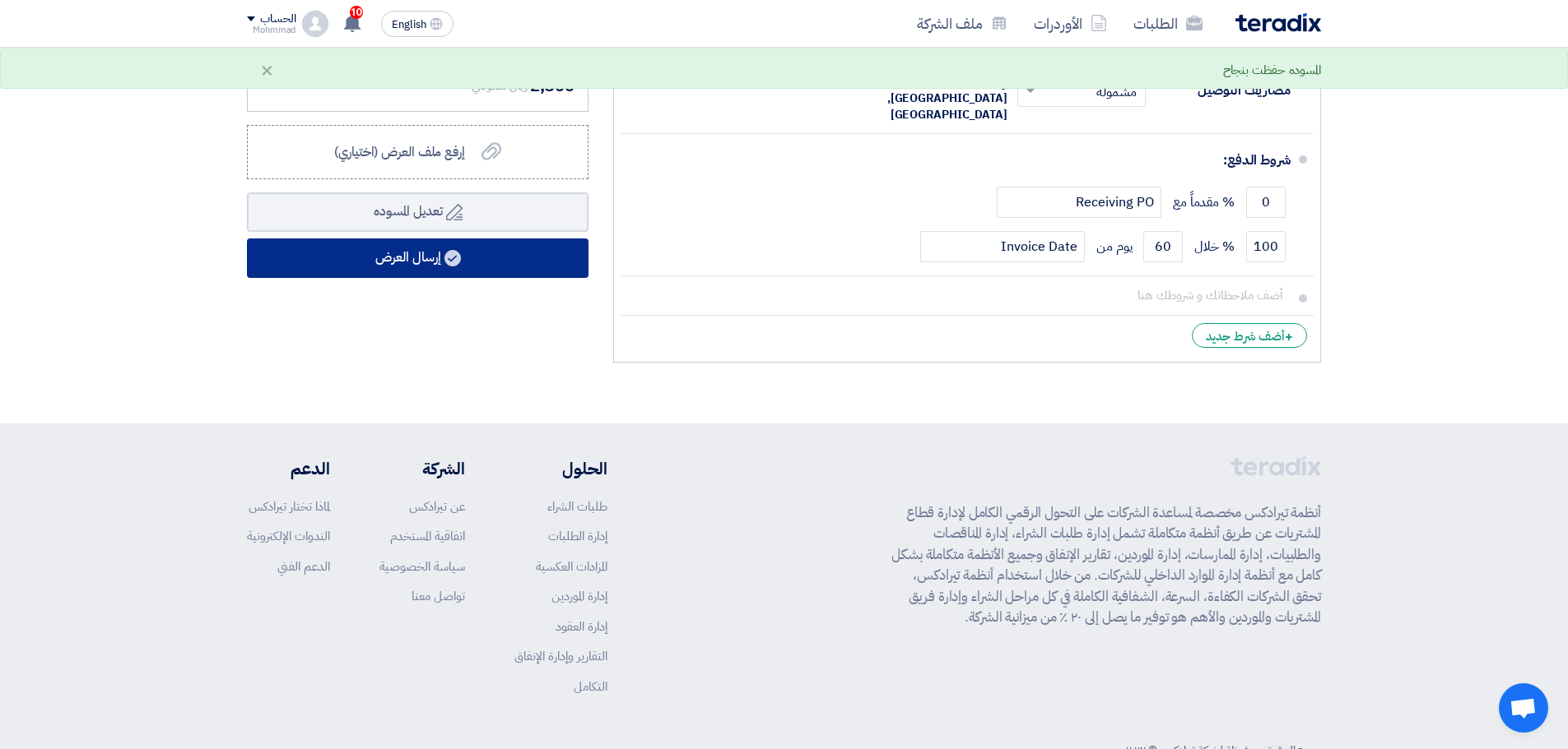
type input "40"
click at [427, 261] on button "إرسال العرض" at bounding box center [417, 258] width 342 height 39
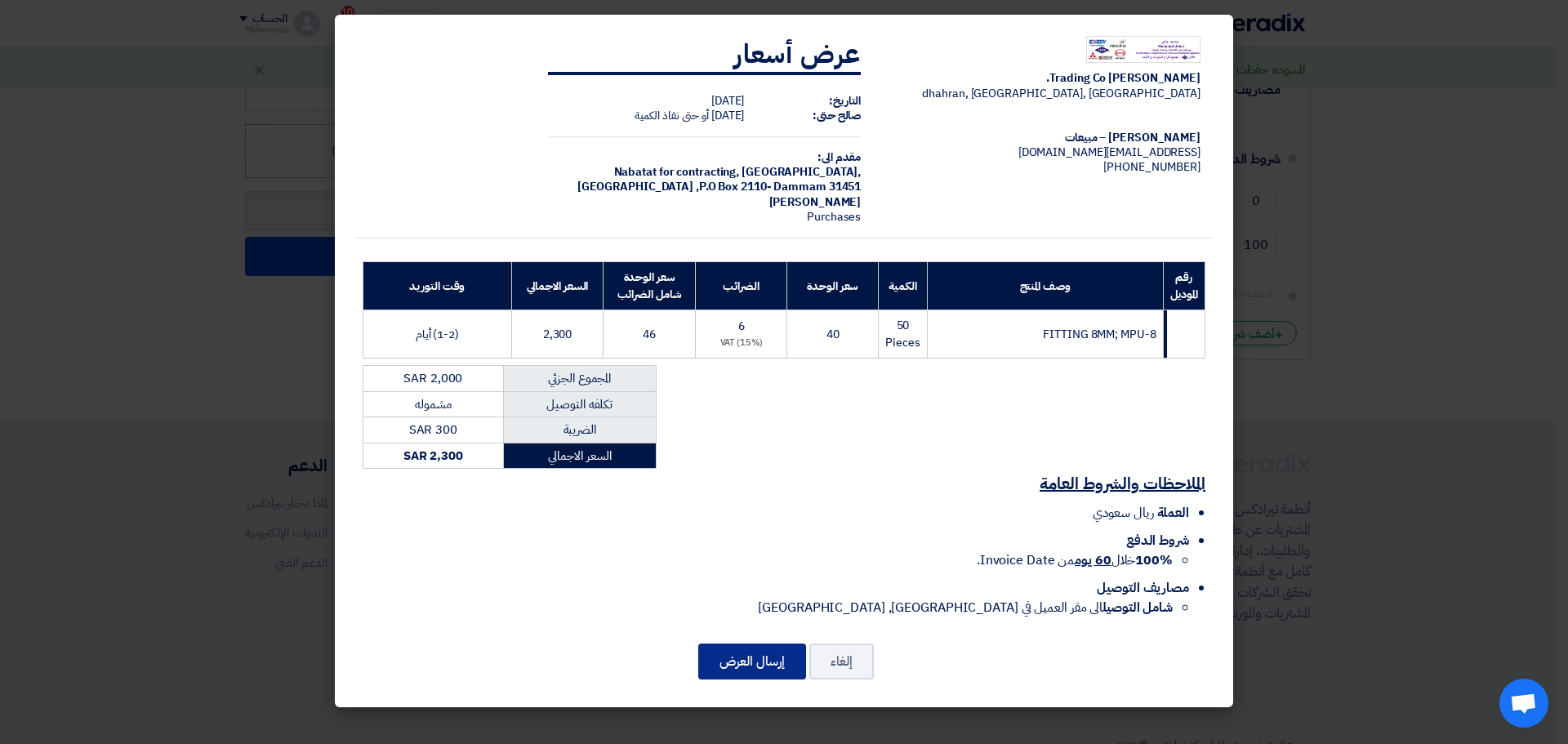
click at [762, 656] on button "إرسال العرض" at bounding box center [751, 662] width 108 height 36
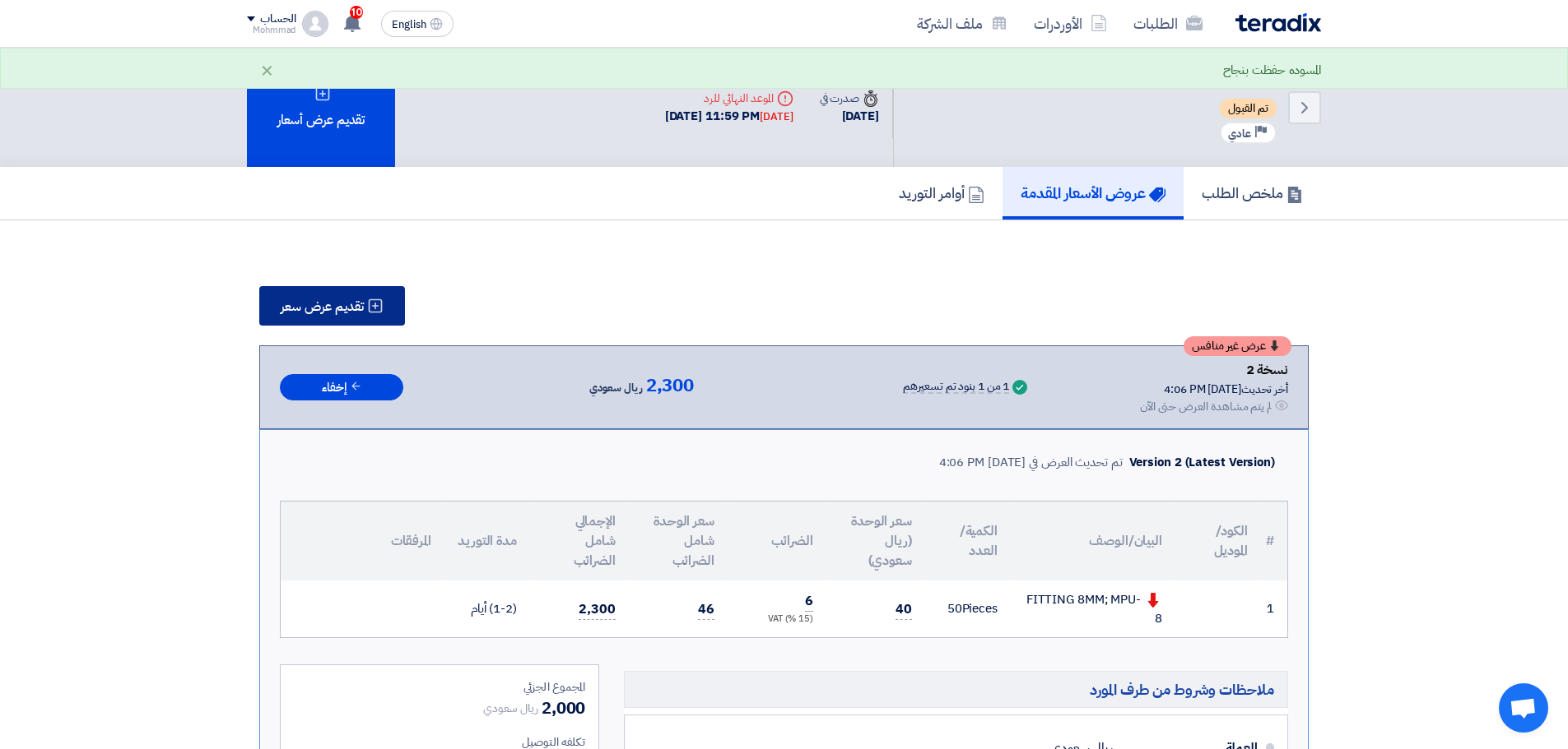
click at [334, 314] on span "تقديم عرض سعر" at bounding box center [322, 307] width 83 height 13
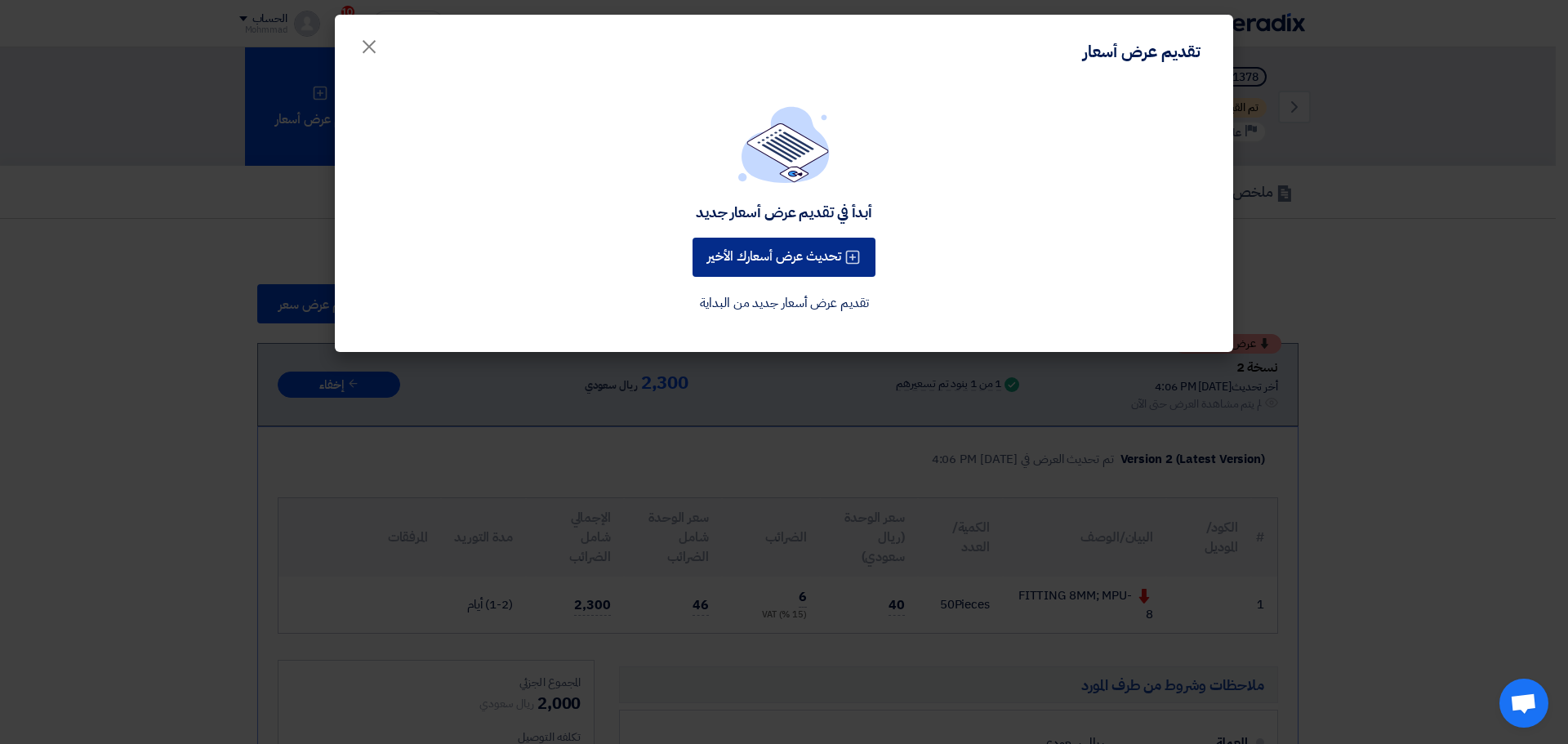
click at [795, 253] on button "تحديث عرض أسعارك الأخير" at bounding box center [783, 257] width 183 height 39
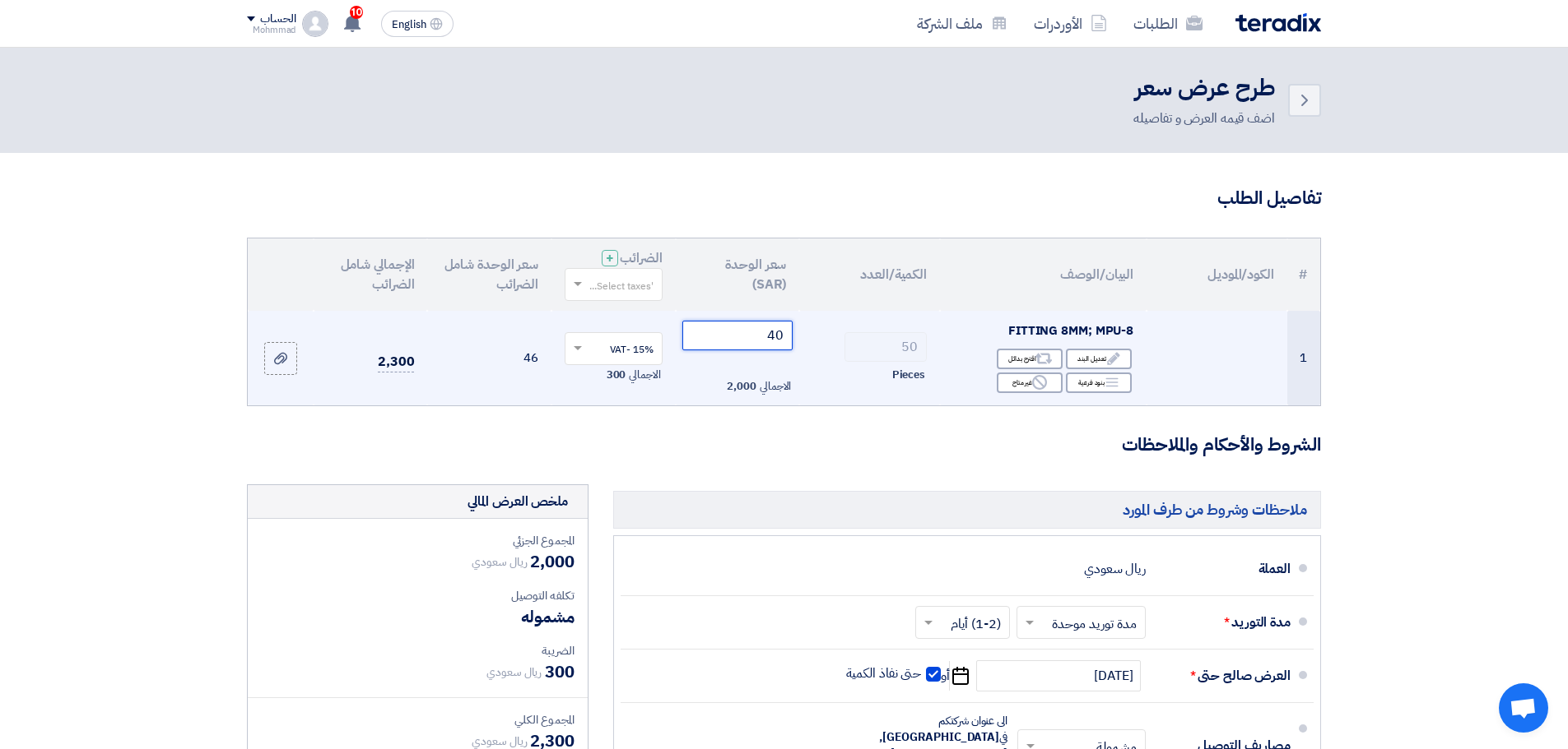
click at [777, 330] on input "40" at bounding box center [737, 335] width 111 height 30
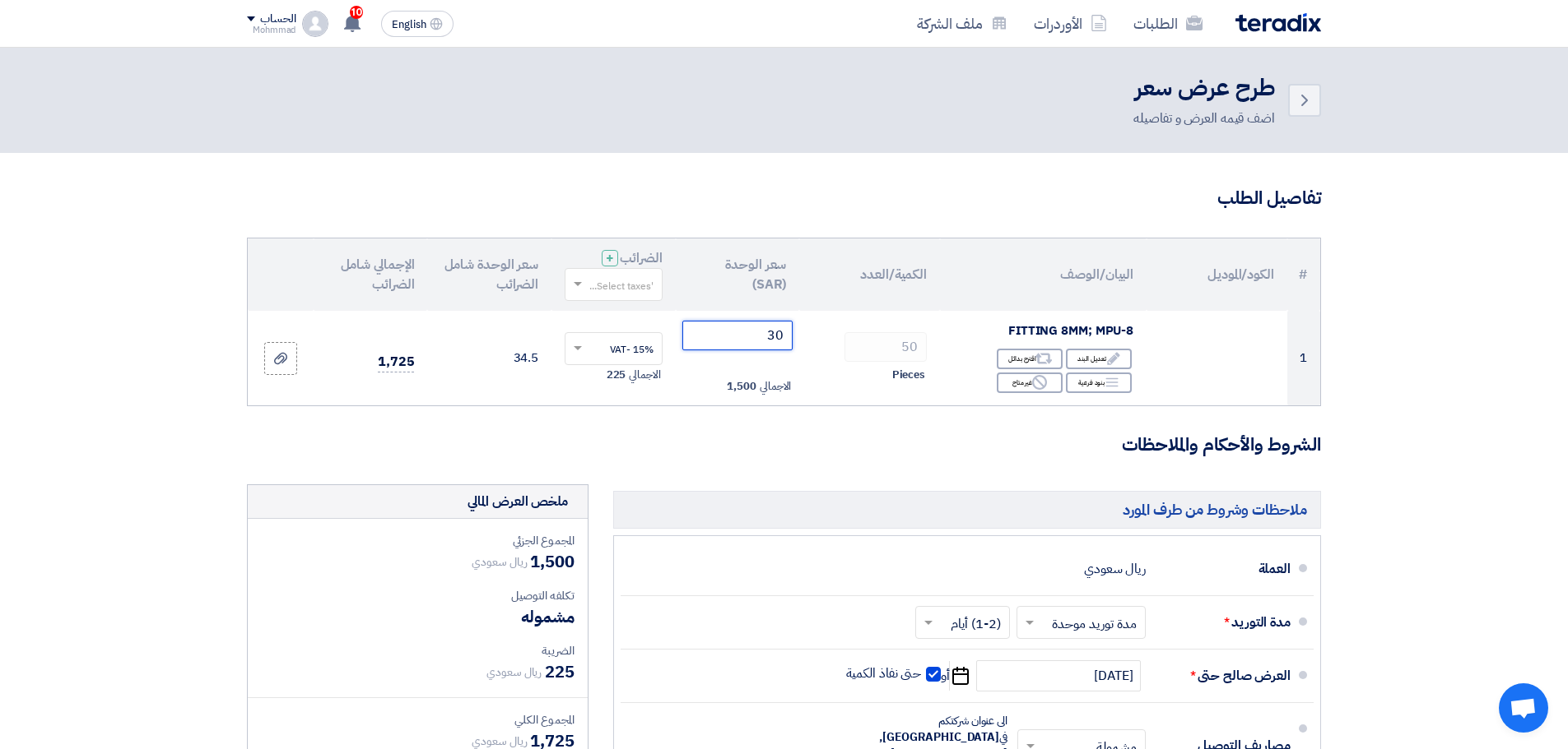
type input "30"
click at [1477, 513] on section "تفاصيل الطلب # الكود/الموديل البيان/الوصف الكمية/العدد سعر الوحدة (SAR) الضرائب…" at bounding box center [784, 615] width 1568 height 925
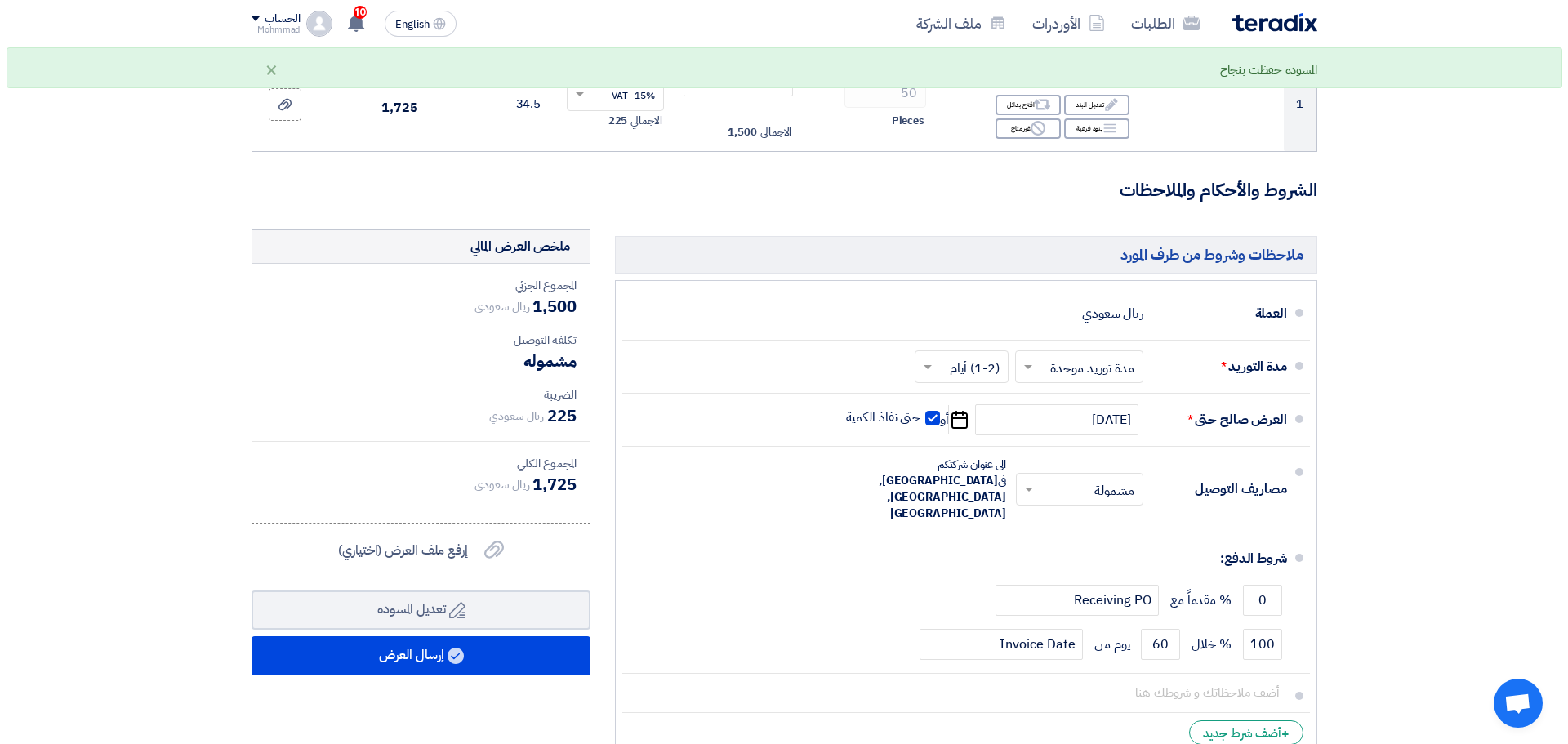
scroll to position [327, 0]
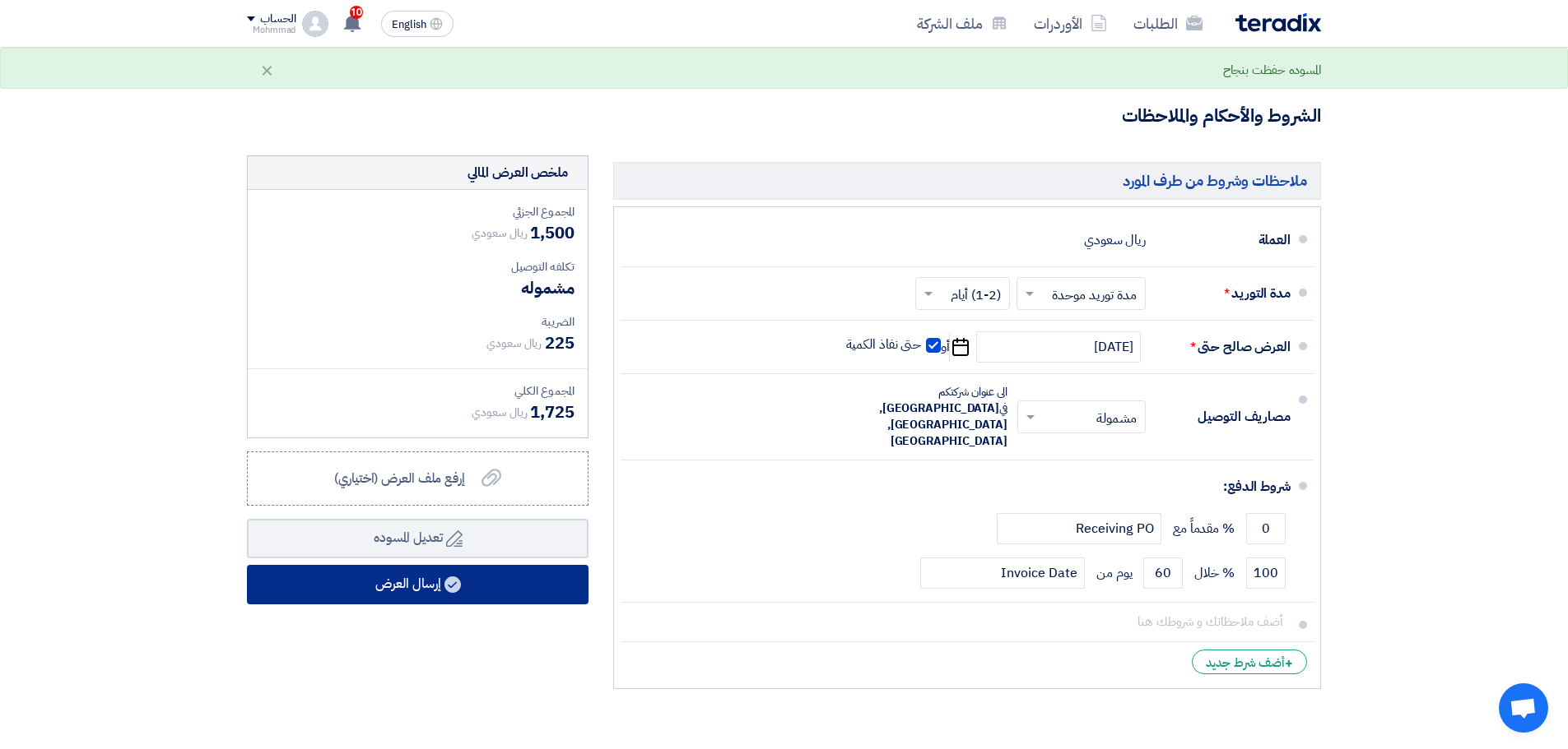
click at [444, 592] on button "إرسال العرض" at bounding box center [417, 584] width 342 height 39
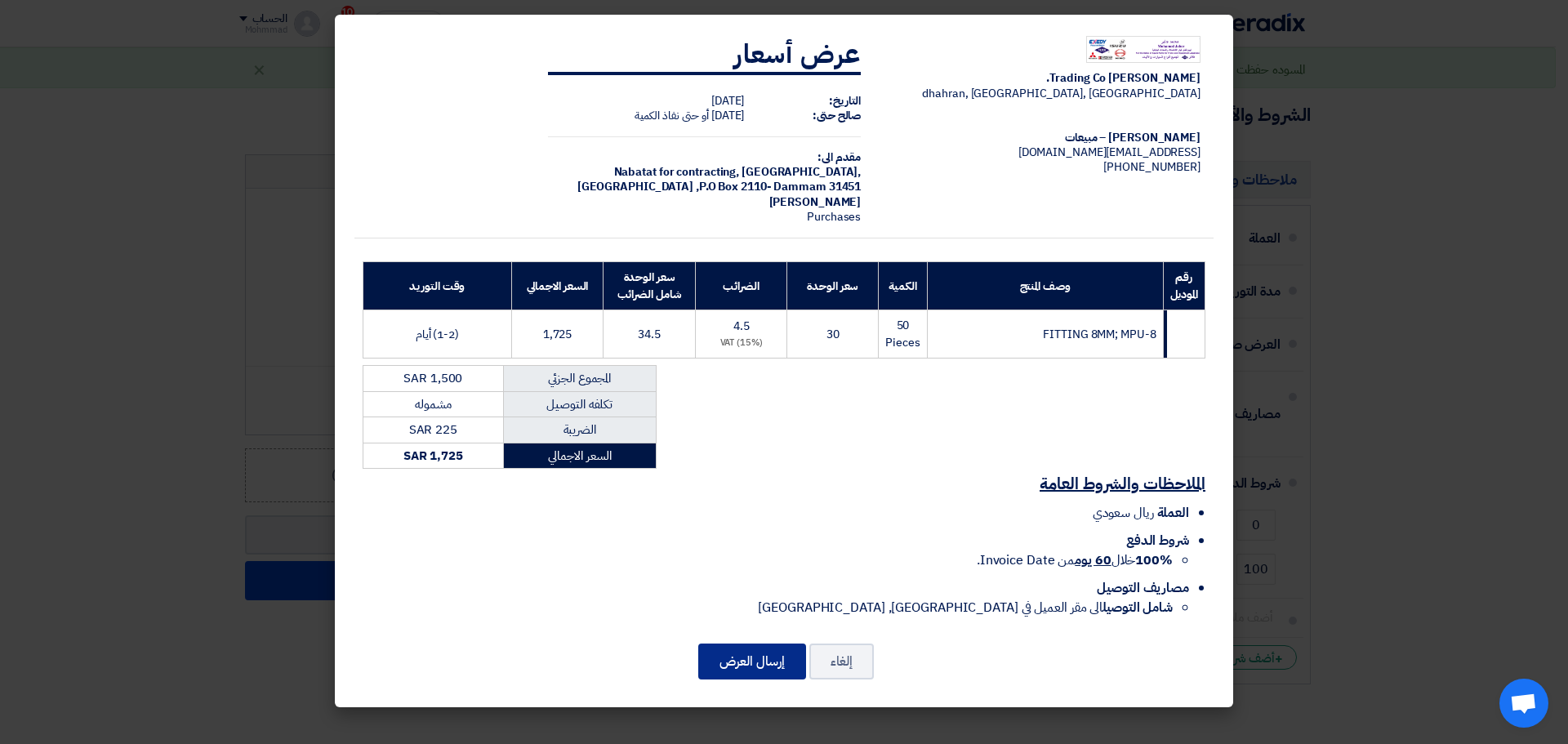
click at [724, 662] on button "إرسال العرض" at bounding box center [751, 662] width 108 height 36
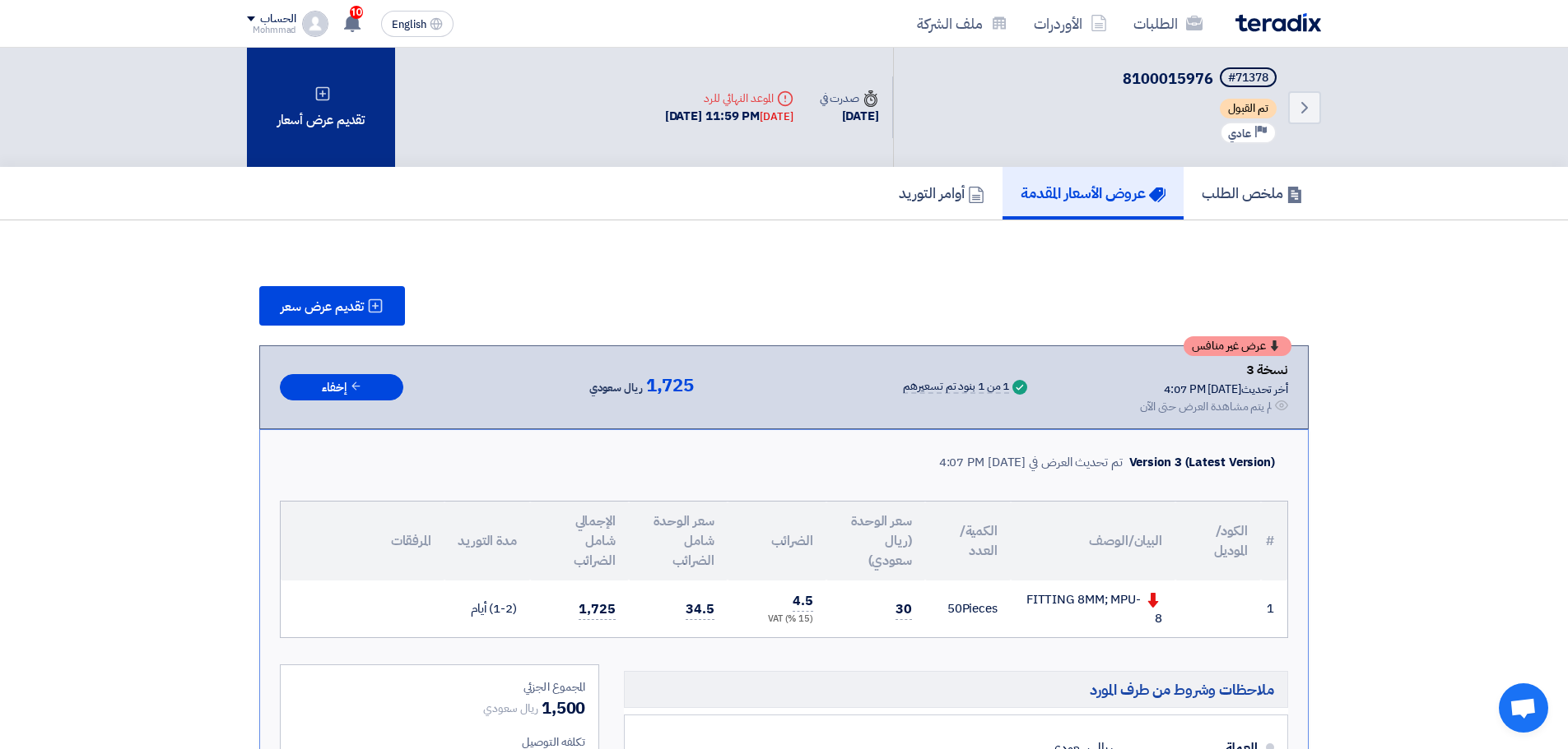
click at [328, 123] on div "تقديم عرض أسعار" at bounding box center [321, 108] width 148 height 119
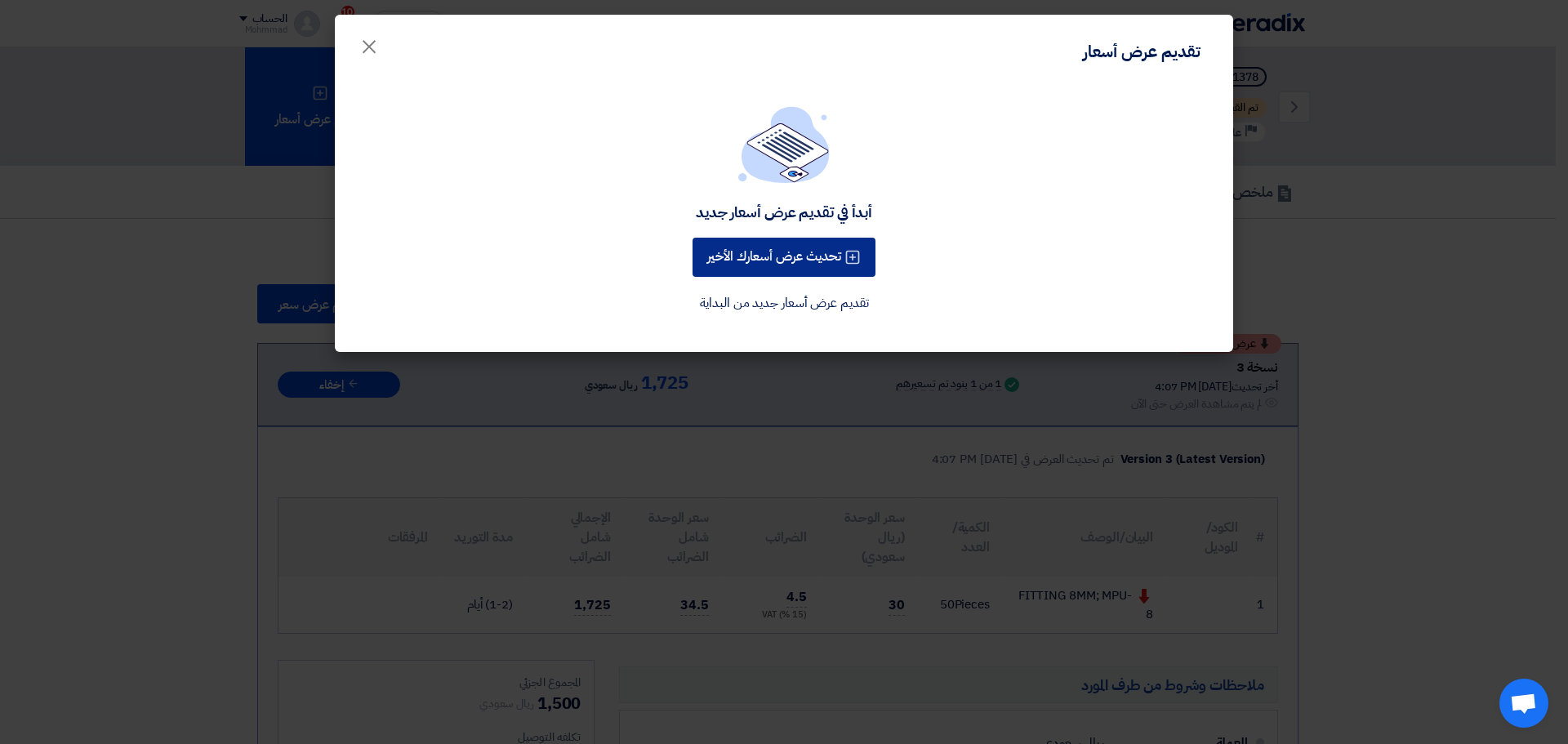
click at [803, 258] on button "تحديث عرض أسعارك الأخير" at bounding box center [783, 257] width 183 height 39
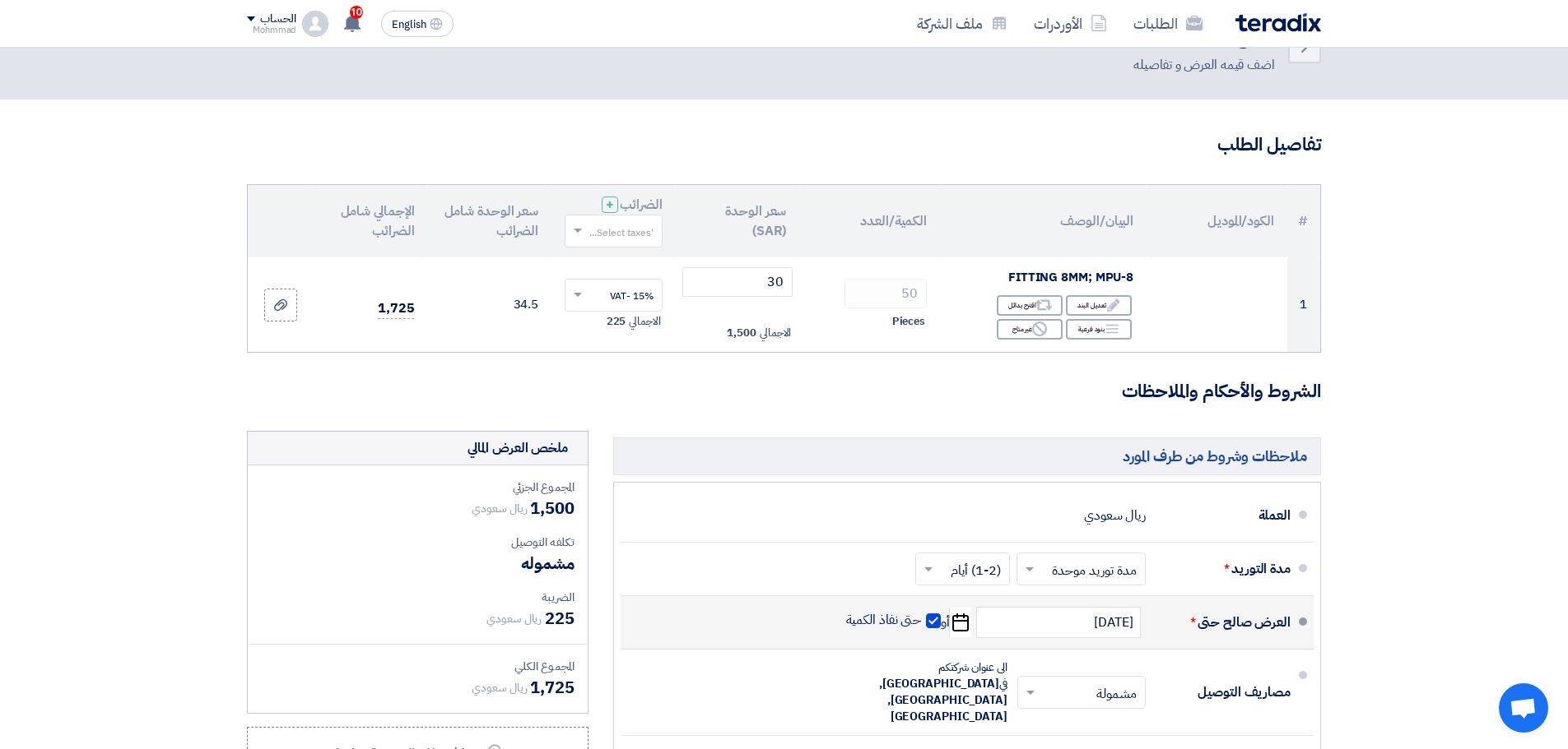
scroll to position [82, 0]
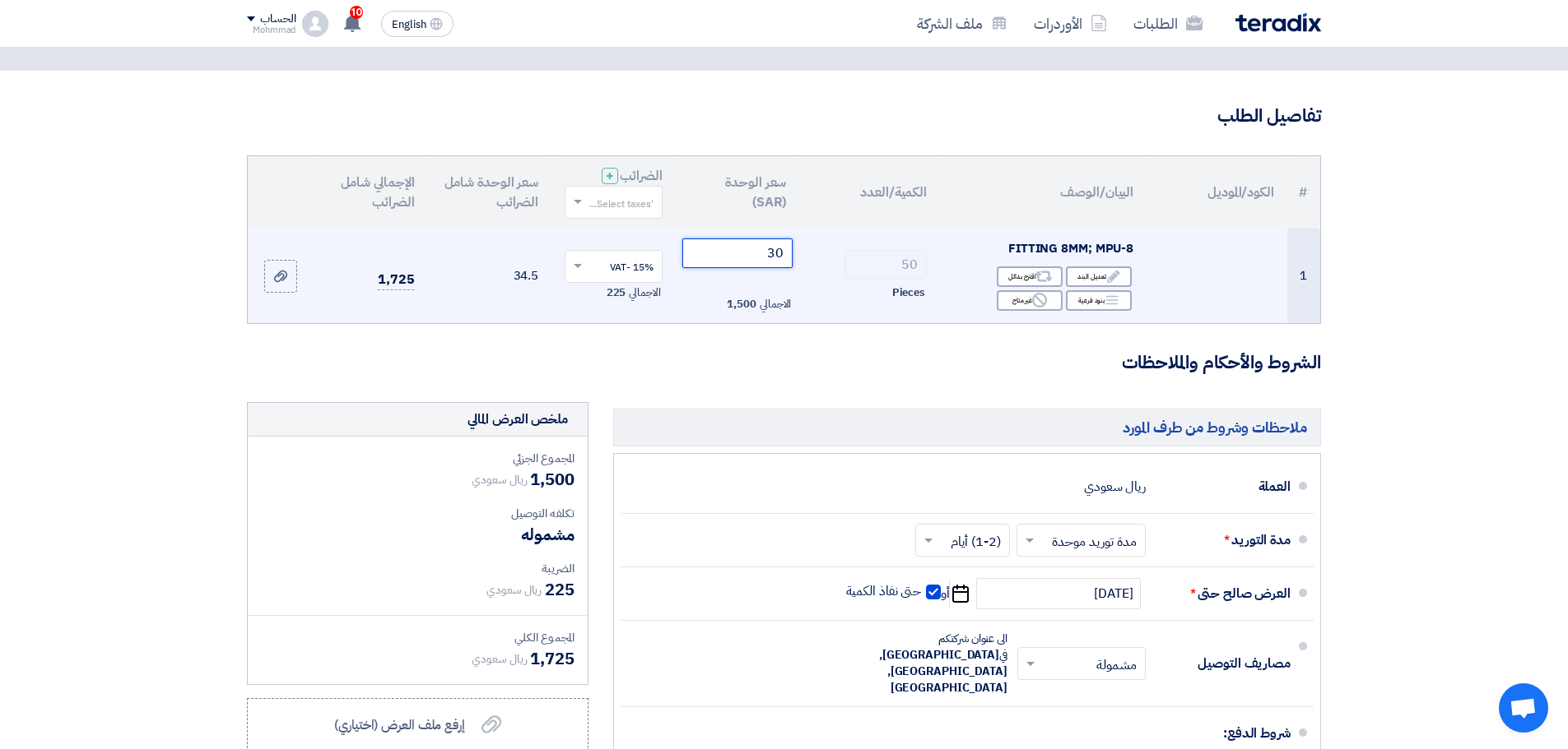
click at [773, 246] on input "30" at bounding box center [737, 253] width 111 height 30
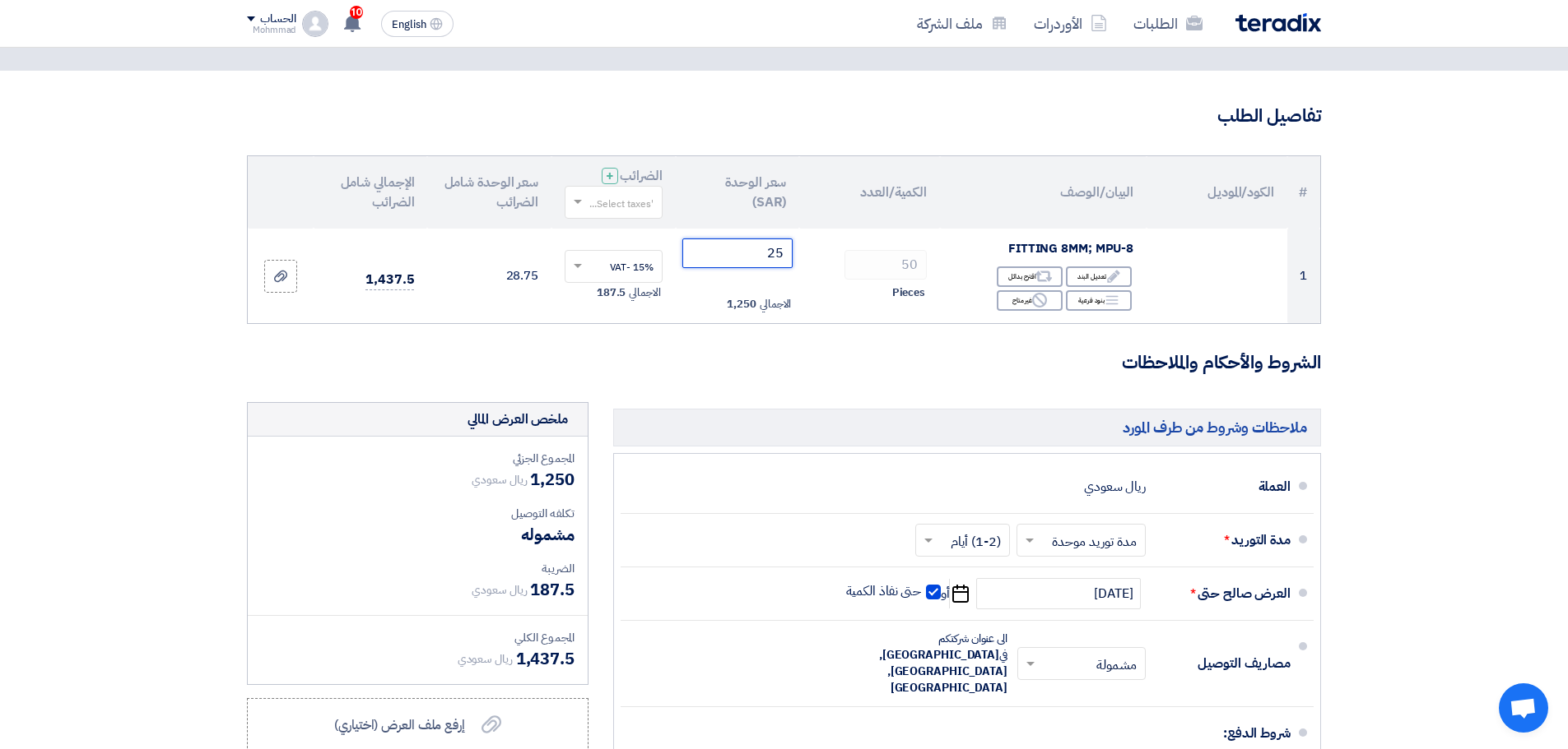
type input "25"
click at [1468, 393] on section "تفاصيل الطلب # الكود/الموديل البيان/الوصف الكمية/العدد سعر الوحدة (SAR) الضرائب…" at bounding box center [784, 532] width 1568 height 925
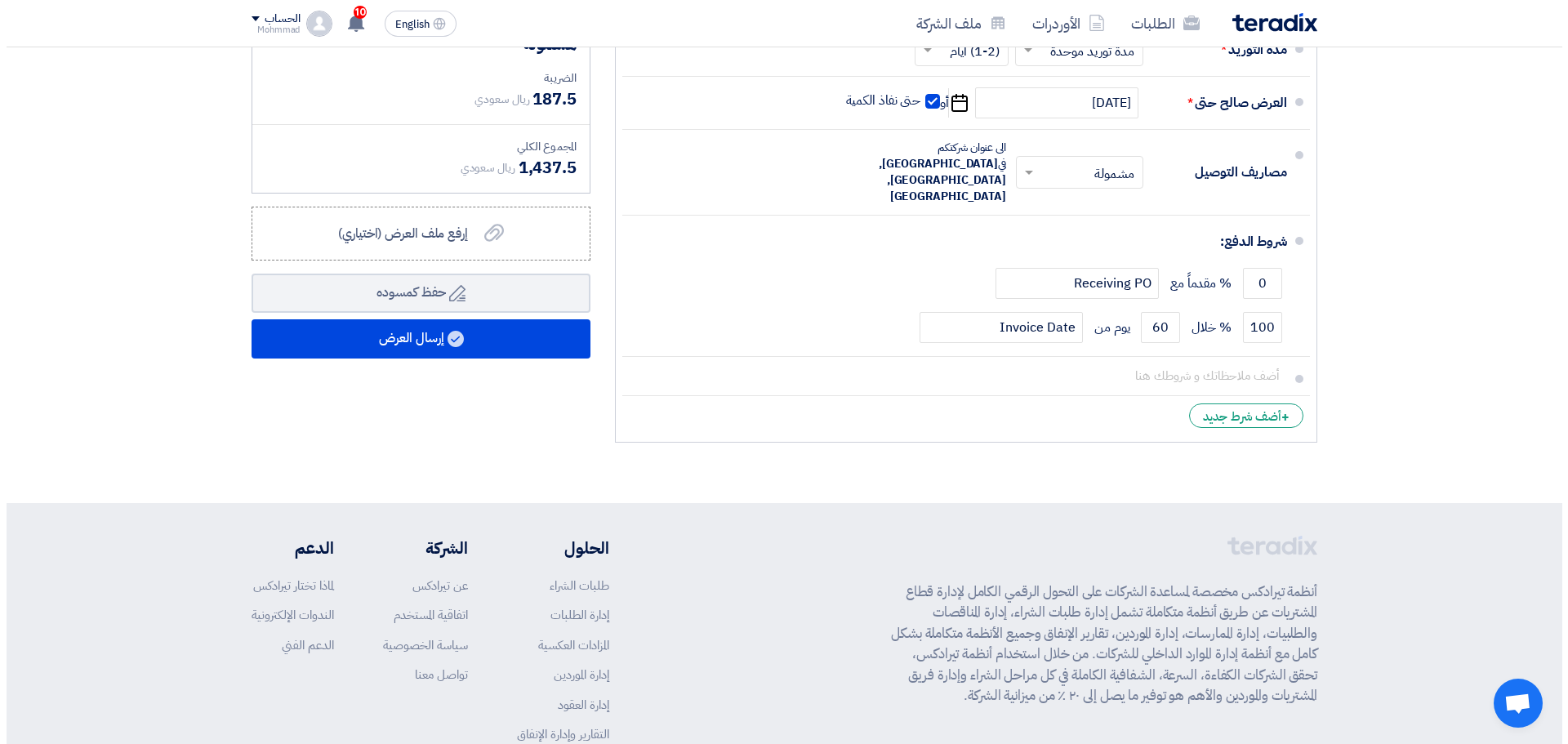
scroll to position [572, 0]
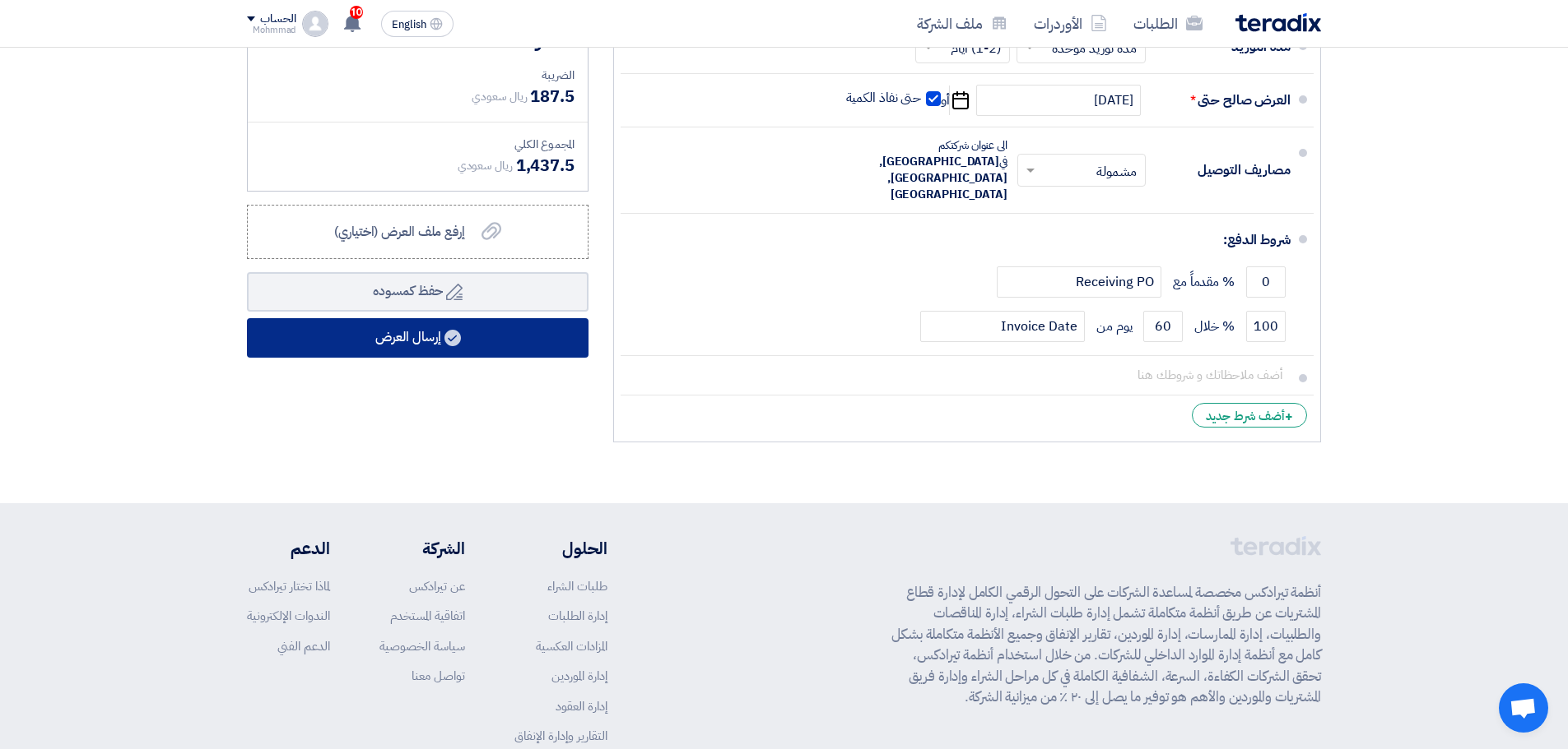
click at [376, 326] on button "إرسال العرض" at bounding box center [417, 338] width 342 height 39
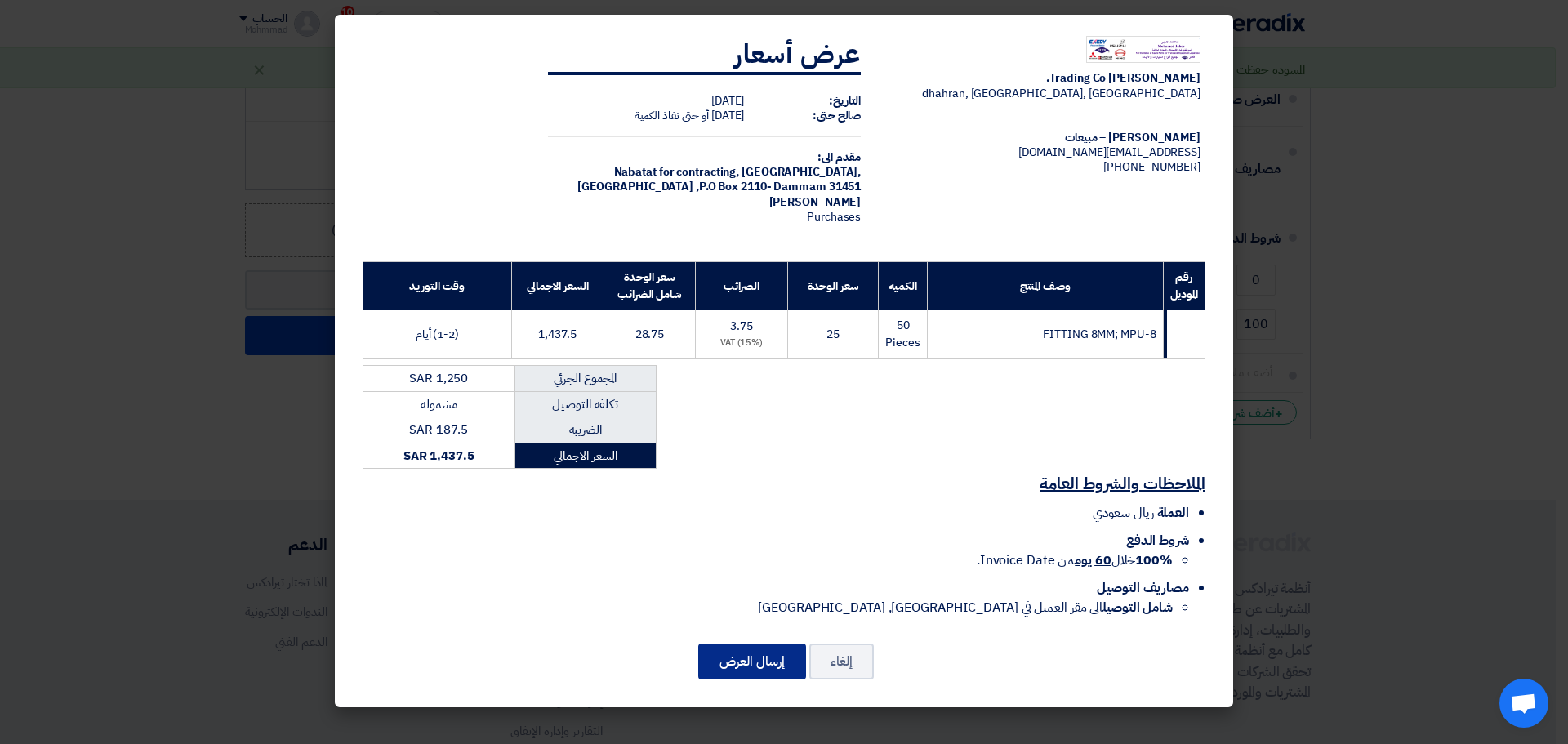
click at [760, 672] on button "إرسال العرض" at bounding box center [751, 662] width 108 height 36
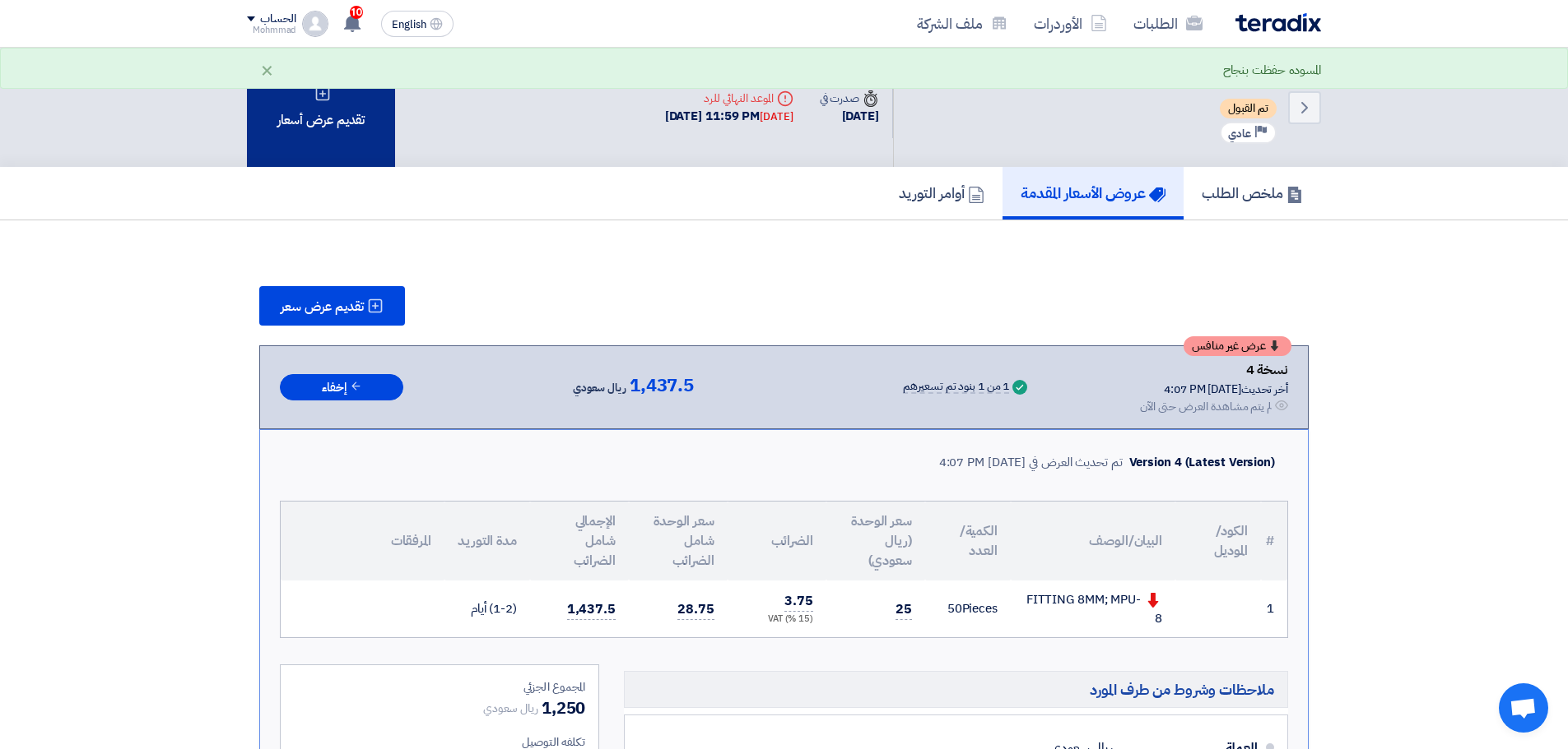
click at [305, 105] on div "تقديم عرض أسعار" at bounding box center [321, 108] width 148 height 119
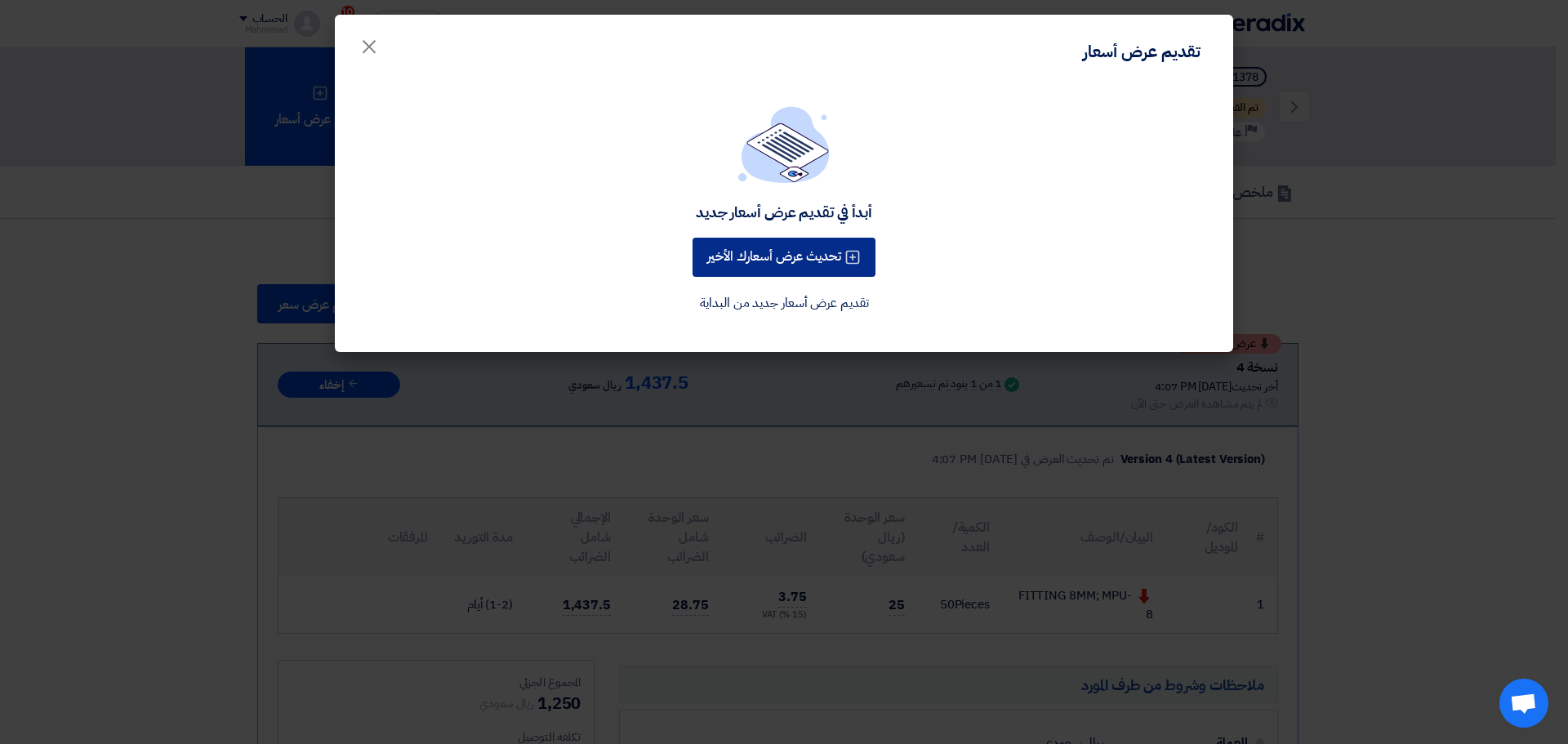
click at [773, 258] on button "تحديث عرض أسعارك الأخير" at bounding box center [783, 257] width 183 height 39
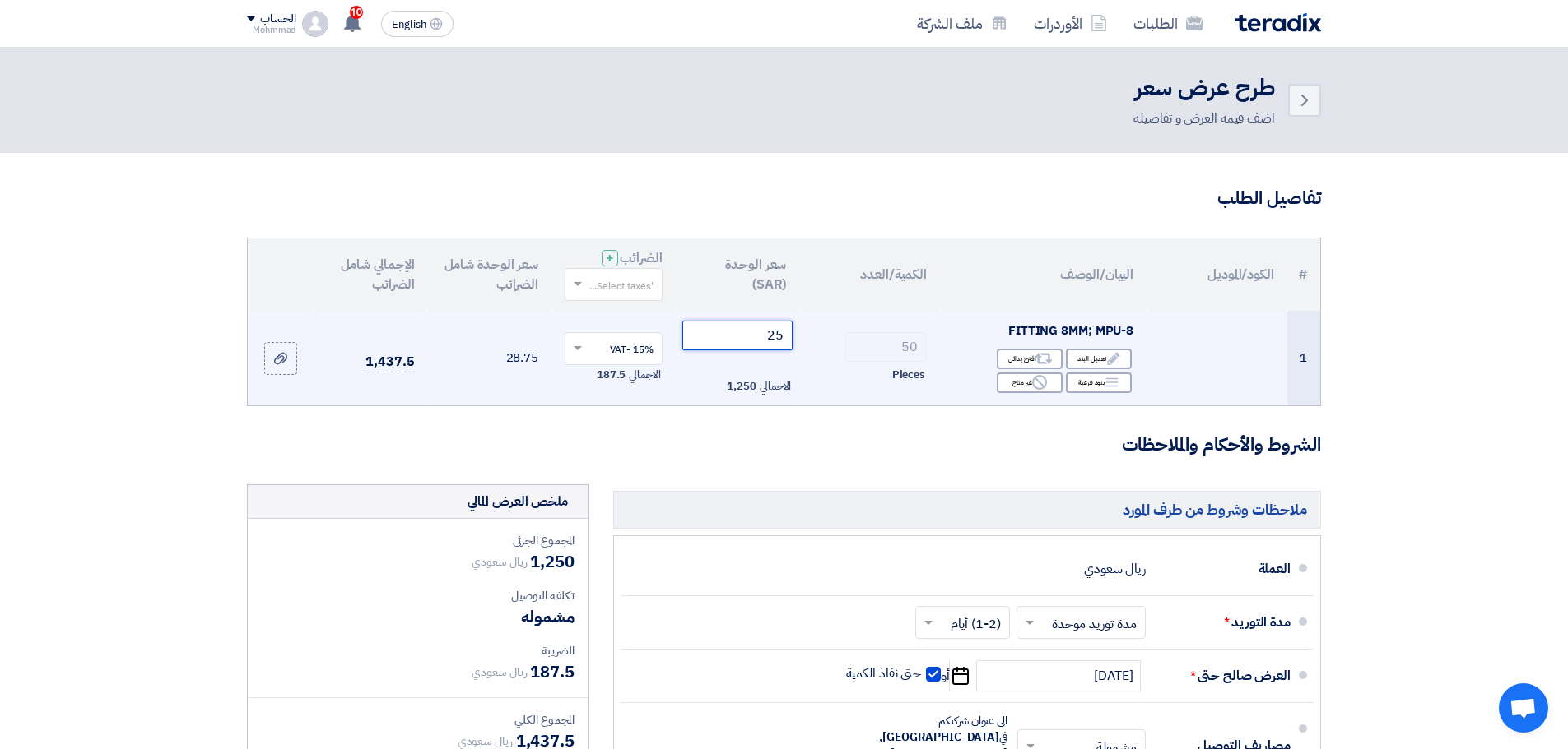
click at [777, 336] on input "25" at bounding box center [737, 335] width 111 height 30
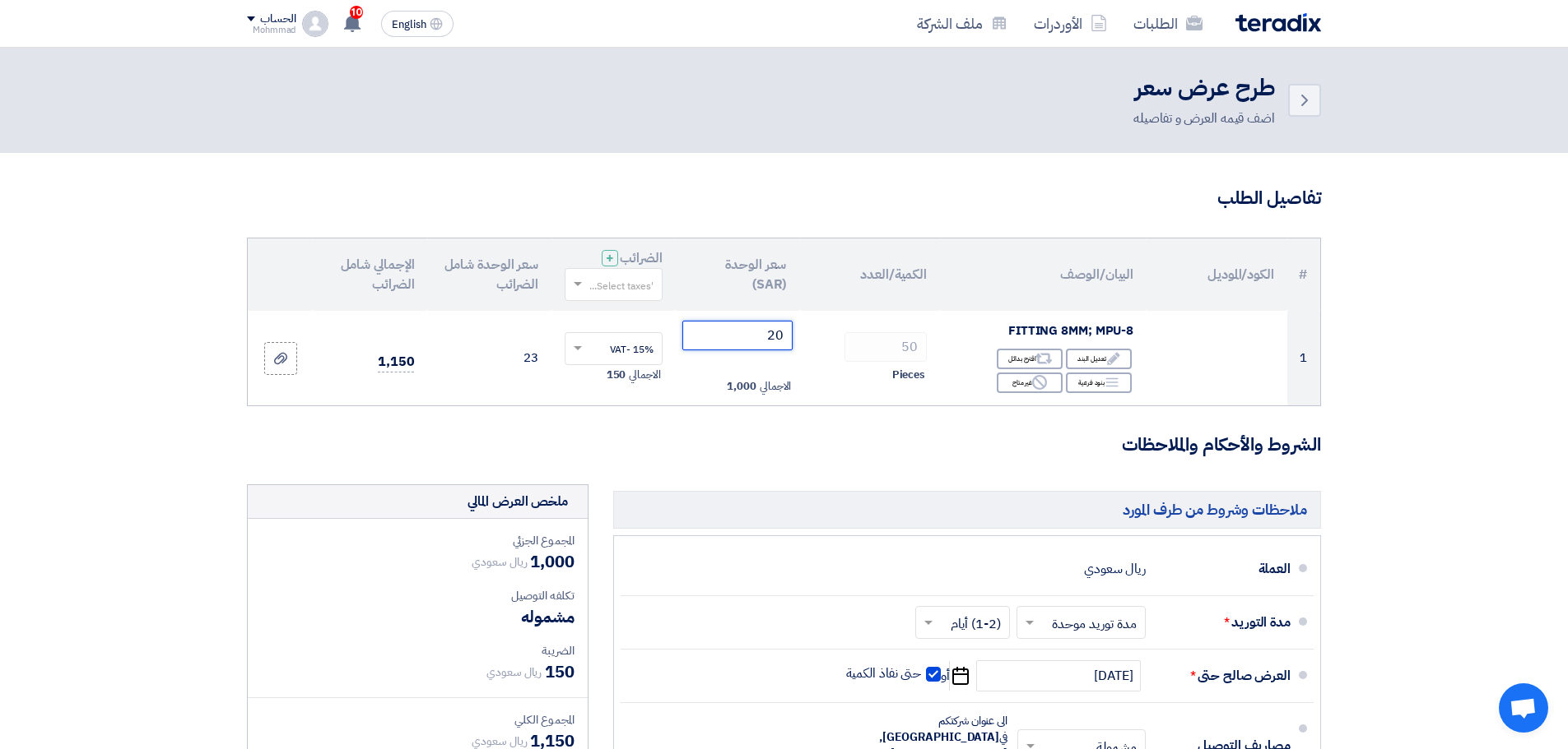
type input "20"
click at [1469, 413] on section "تفاصيل الطلب # الكود/الموديل البيان/الوصف الكمية/العدد سعر الوحدة (SAR) الضرائب…" at bounding box center [784, 615] width 1568 height 925
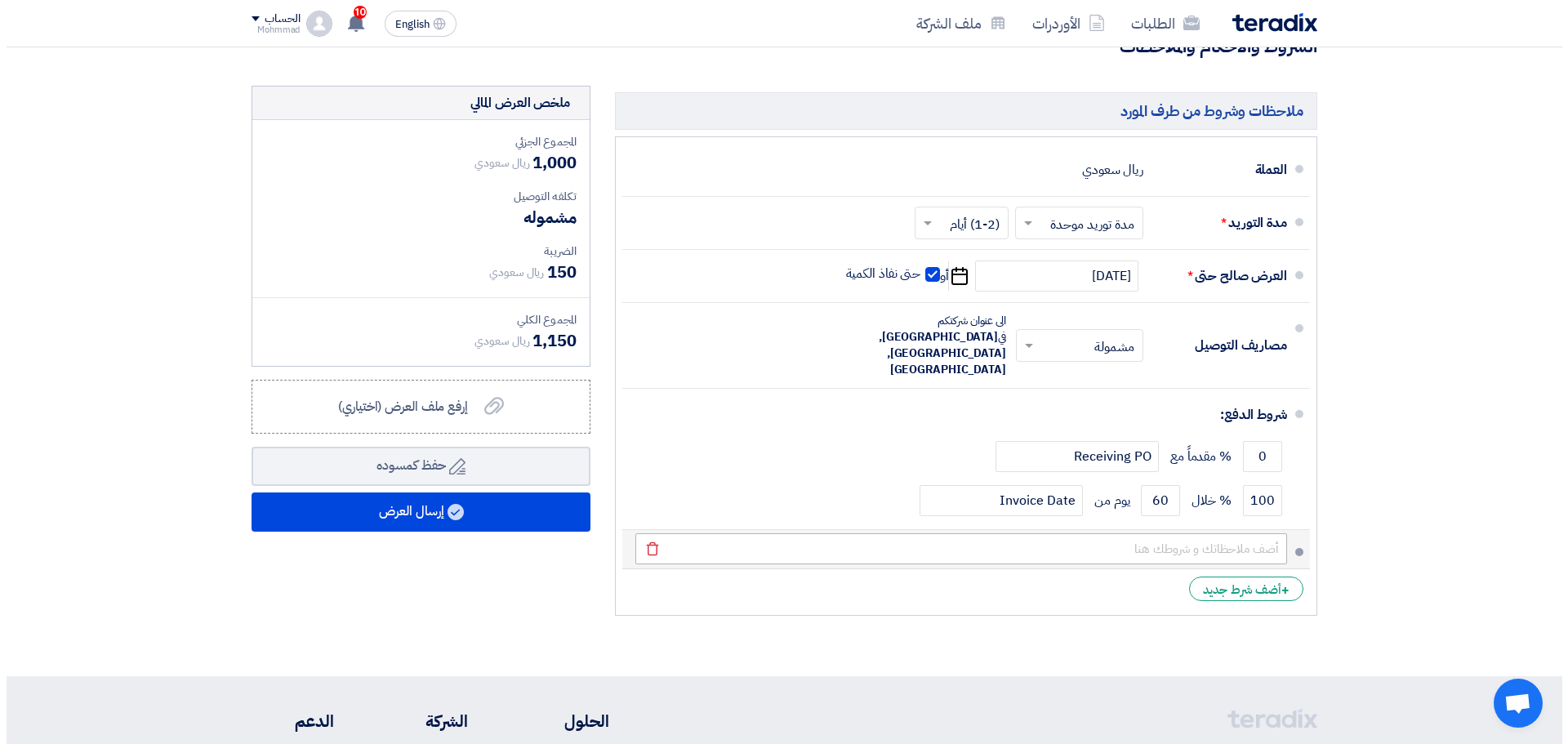
scroll to position [408, 0]
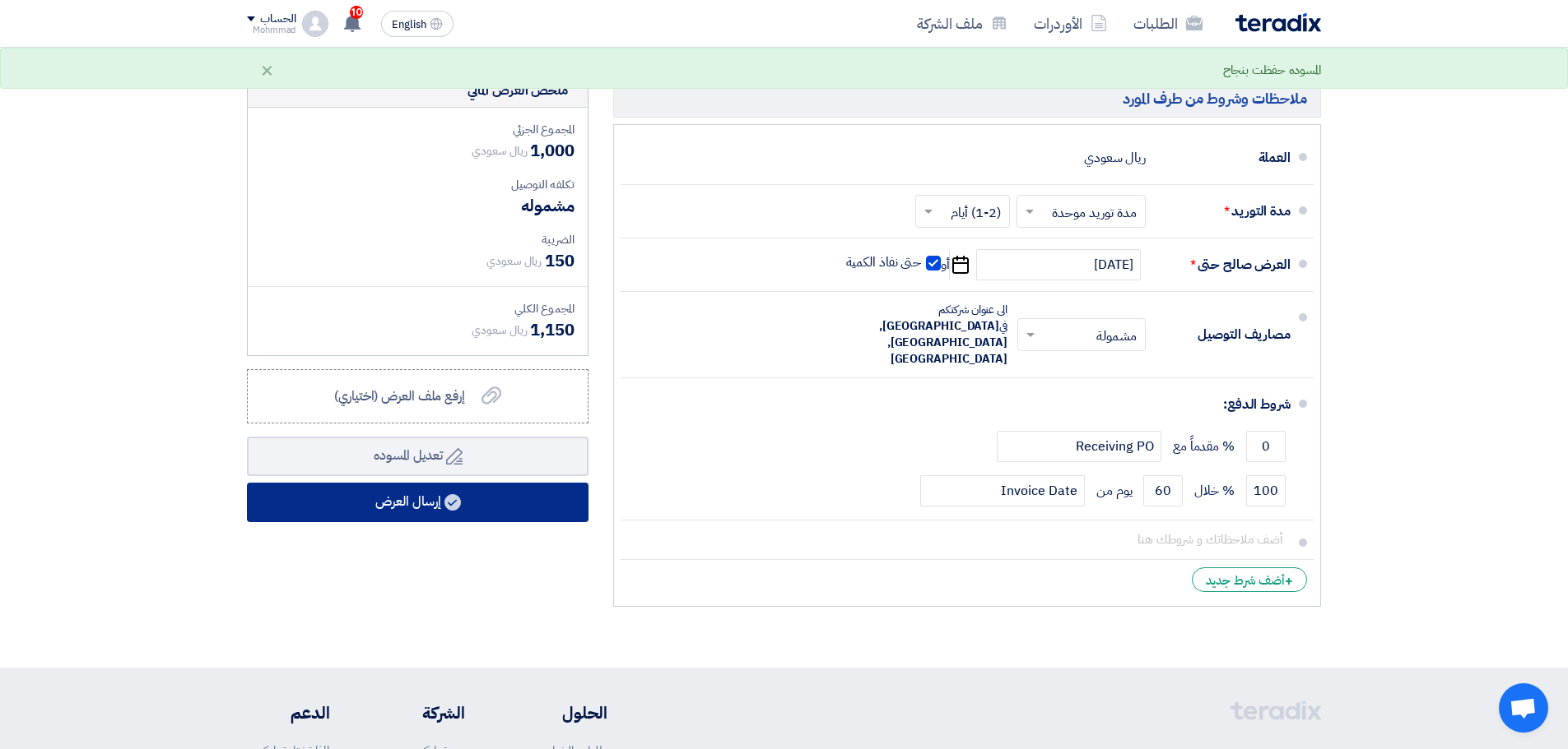
click at [503, 509] on button "إرسال العرض" at bounding box center [417, 503] width 342 height 39
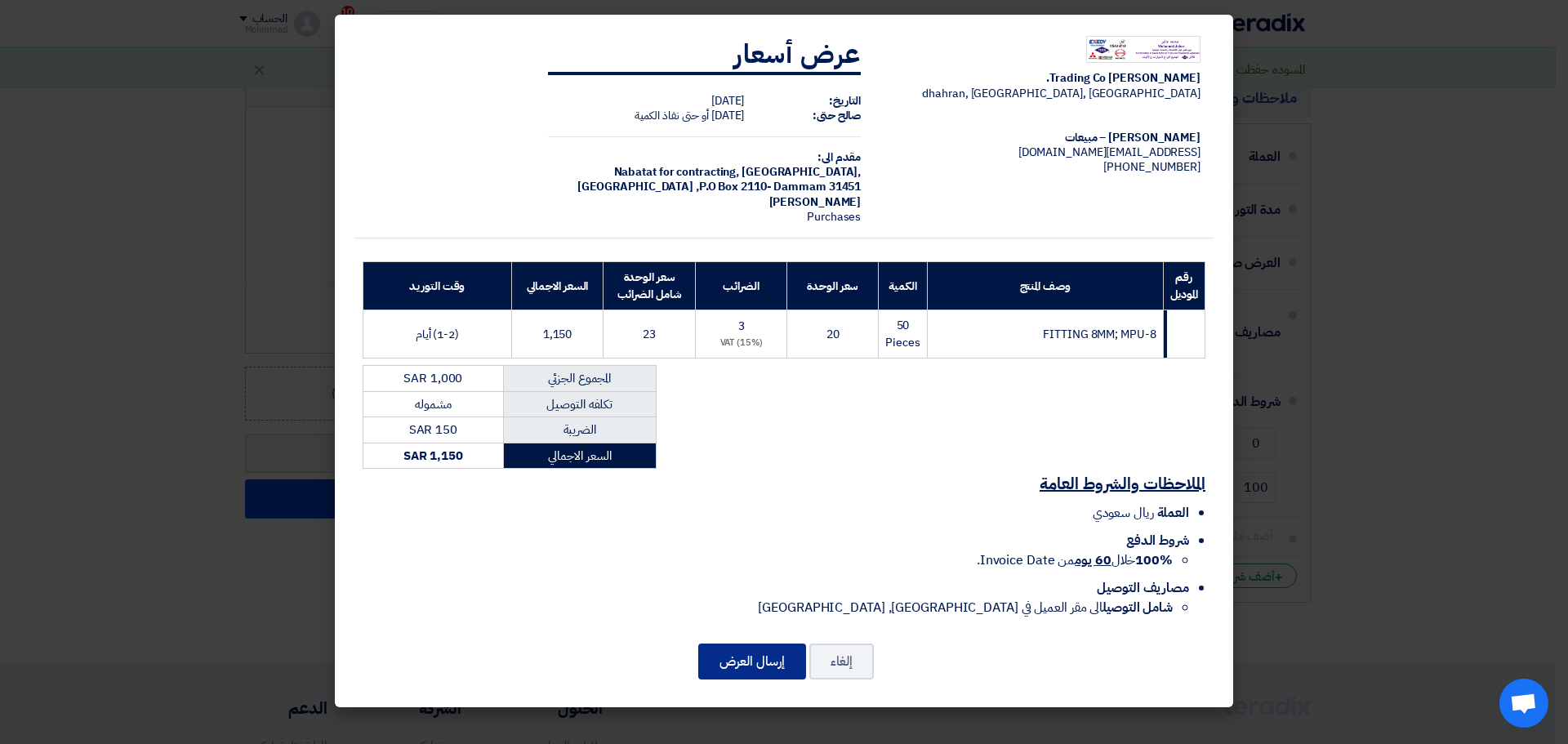
click at [739, 664] on button "إرسال العرض" at bounding box center [751, 662] width 108 height 36
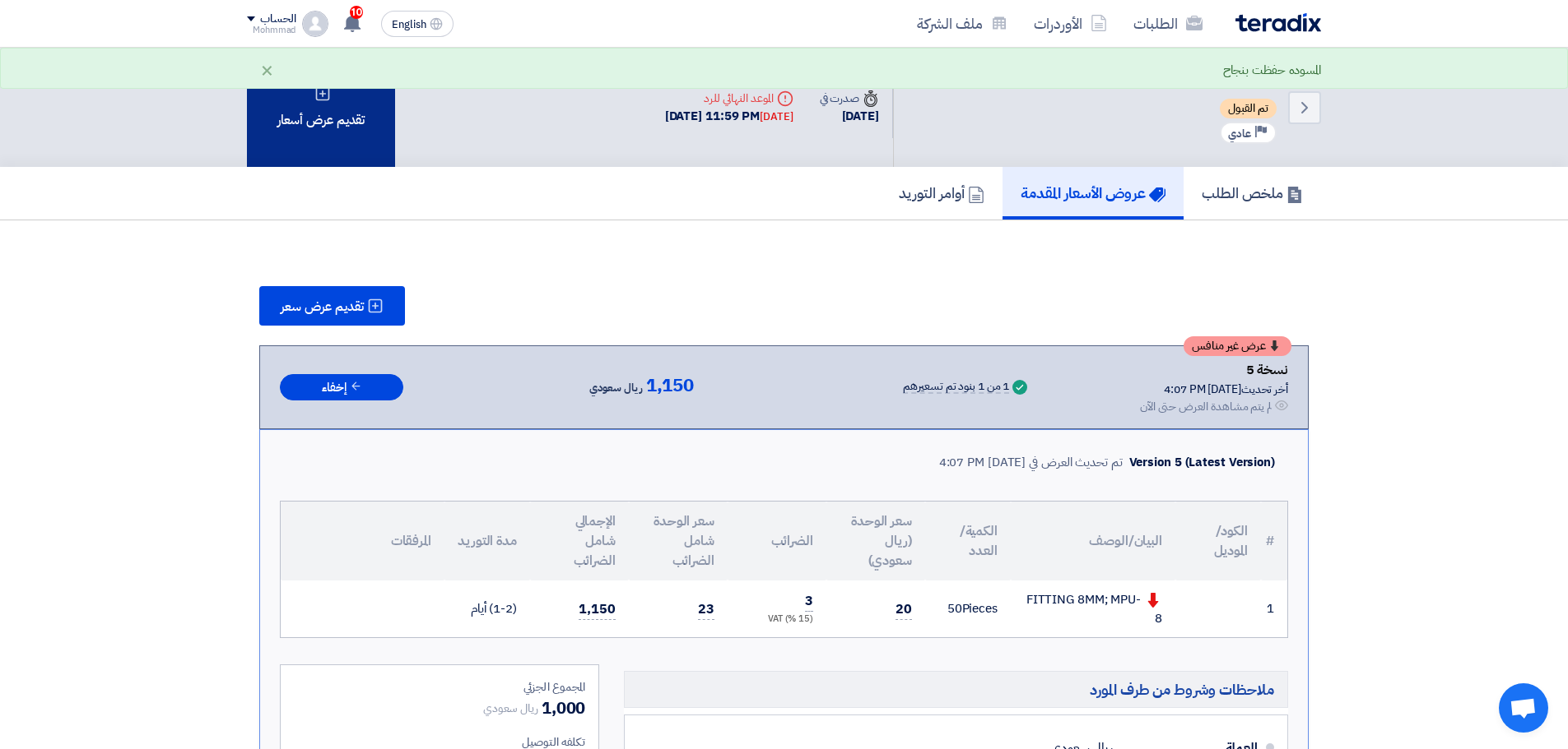
click at [328, 116] on div "تقديم عرض أسعار" at bounding box center [321, 108] width 148 height 119
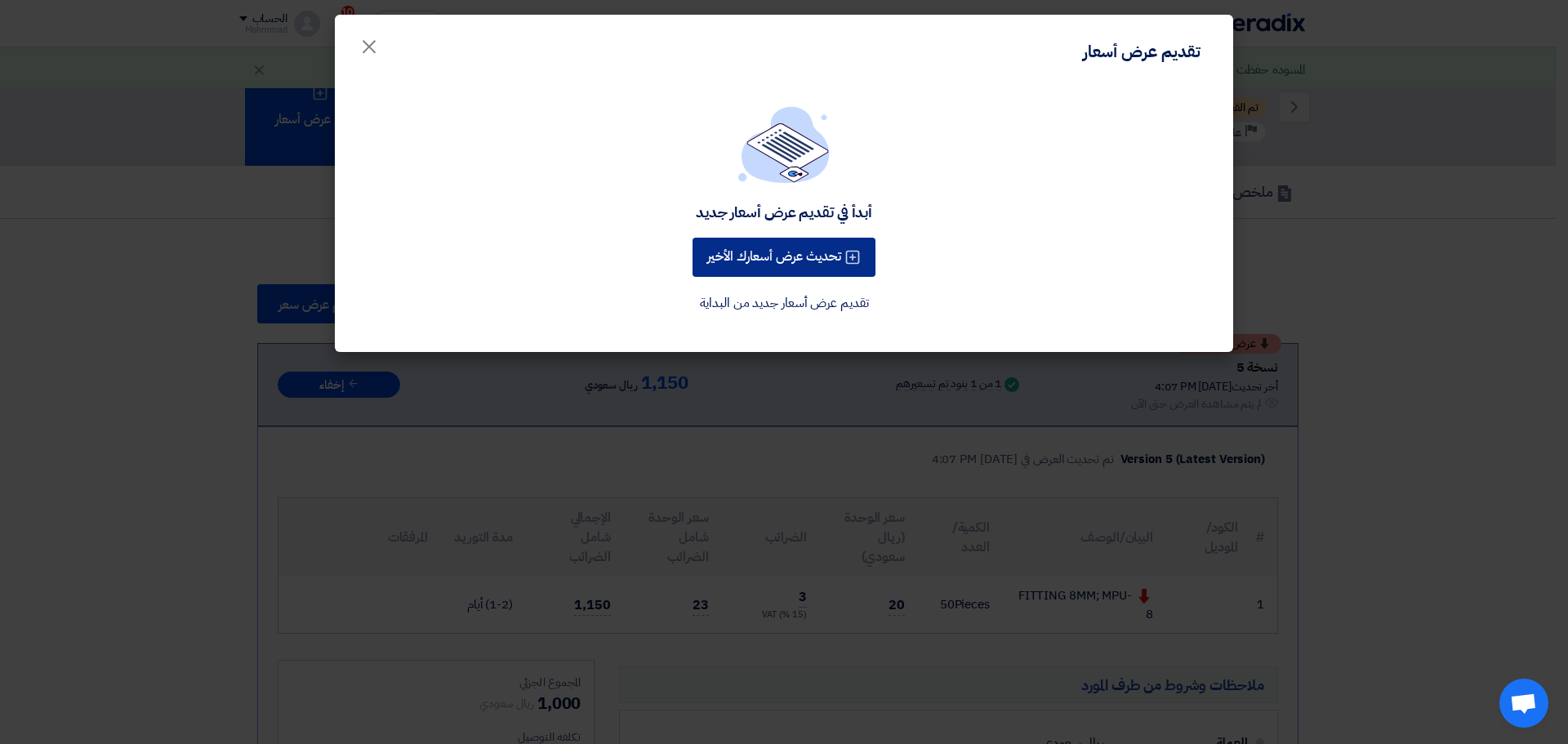
click at [797, 259] on button "تحديث عرض أسعارك الأخير" at bounding box center [783, 257] width 183 height 39
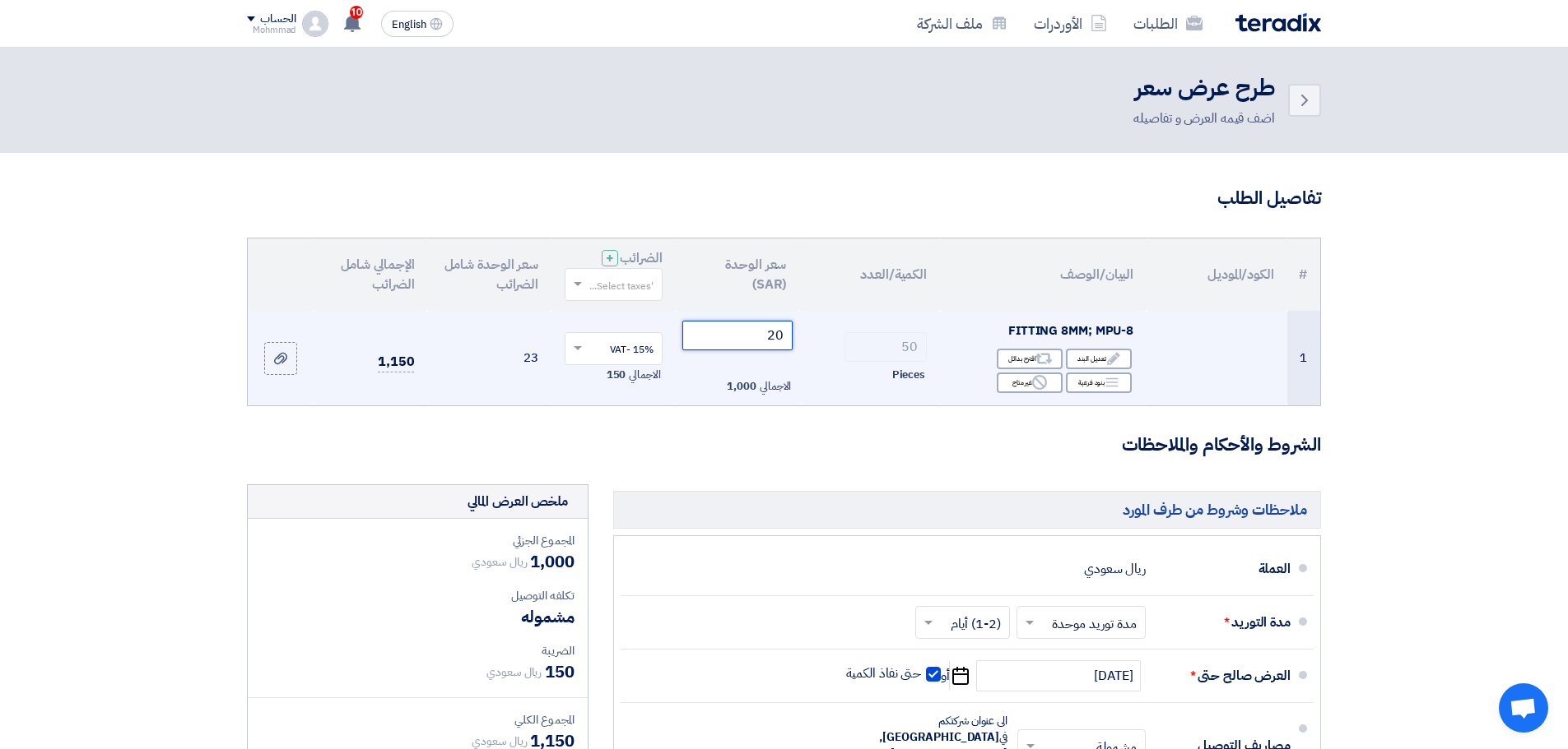
click at [774, 338] on input "20" at bounding box center [737, 335] width 111 height 30
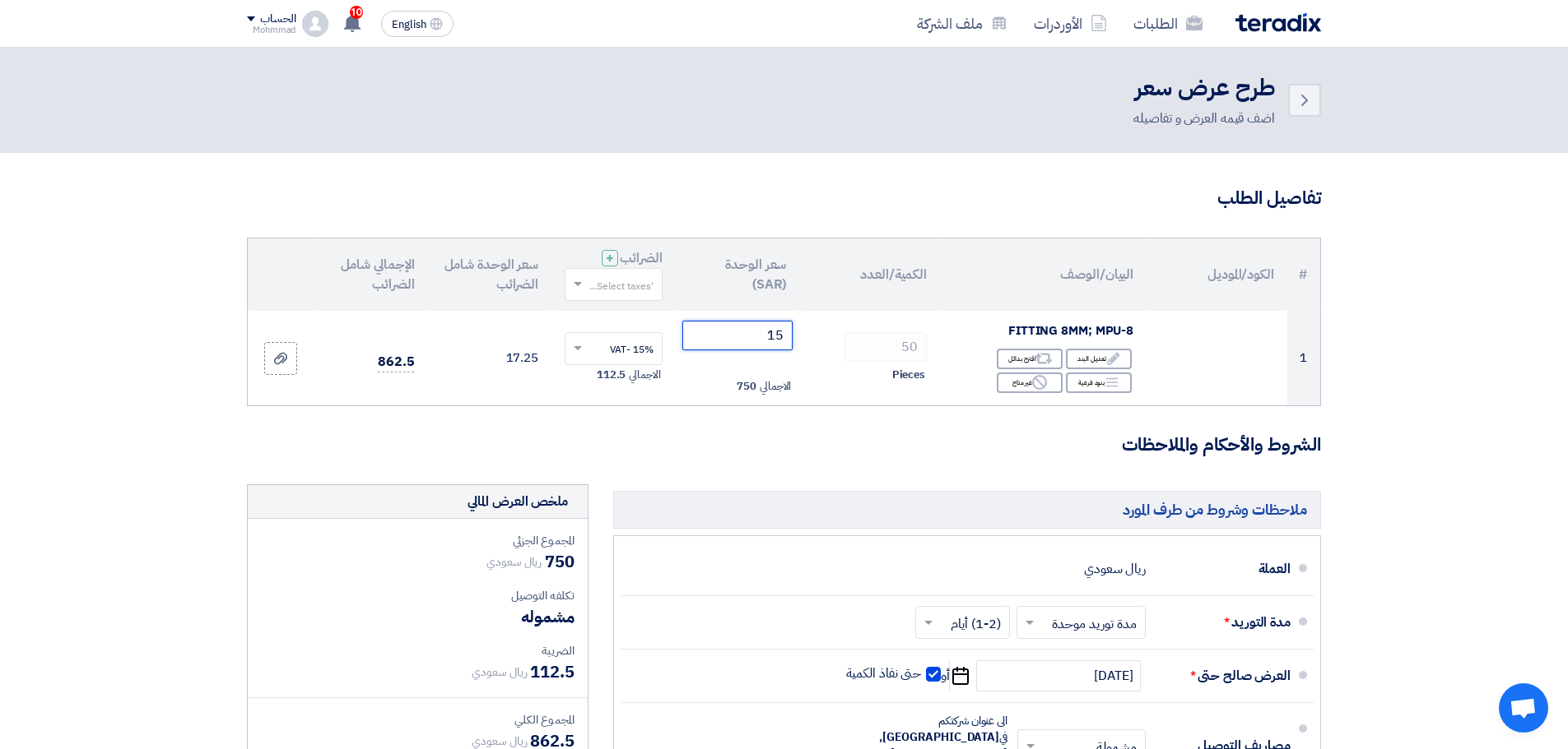
type input "15"
click at [1510, 477] on section "تفاصيل الطلب # الكود/الموديل البيان/الوصف الكمية/العدد سعر الوحدة (SAR) الضرائب…" at bounding box center [784, 615] width 1568 height 925
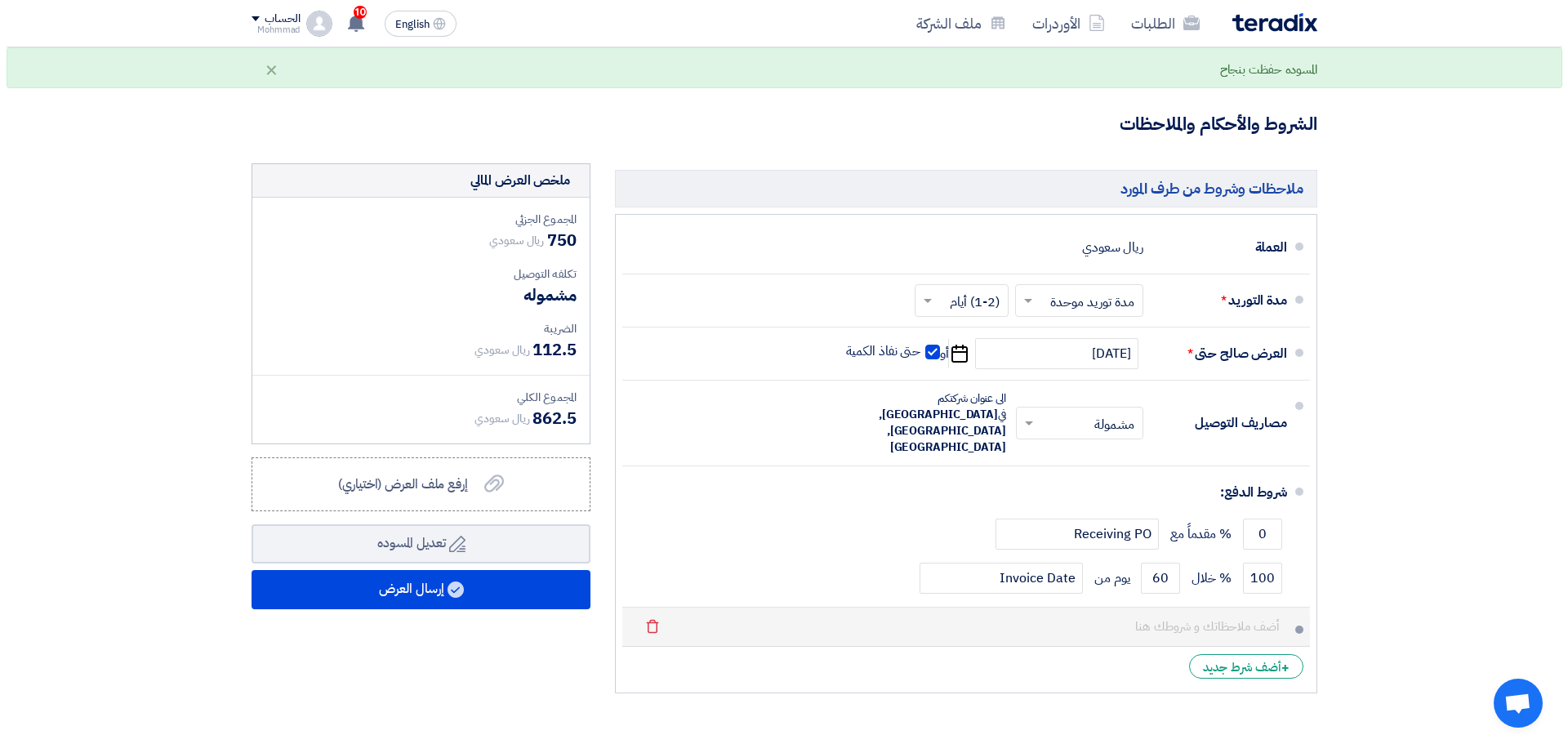
scroll to position [327, 0]
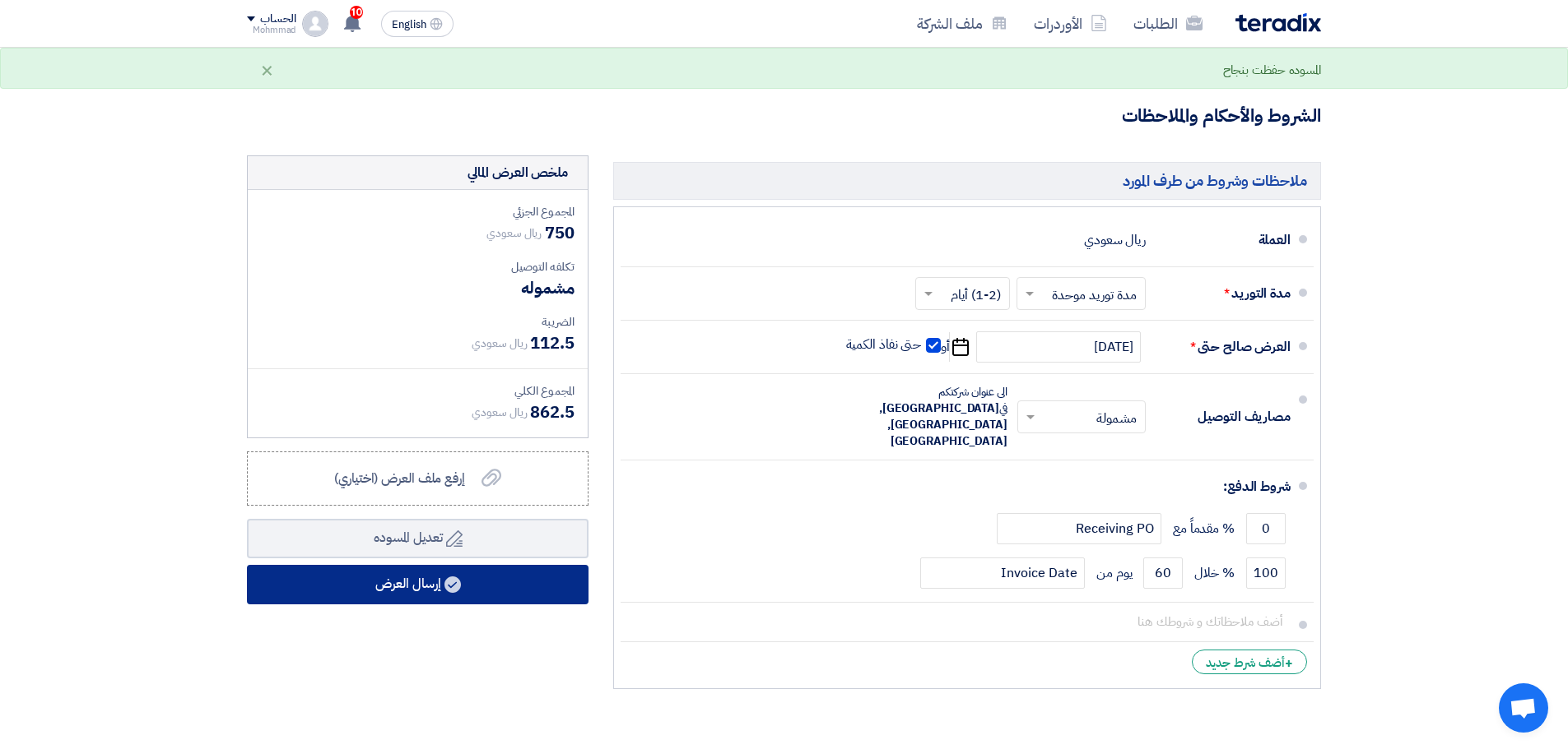
click at [417, 596] on button "إرسال العرض" at bounding box center [417, 584] width 342 height 39
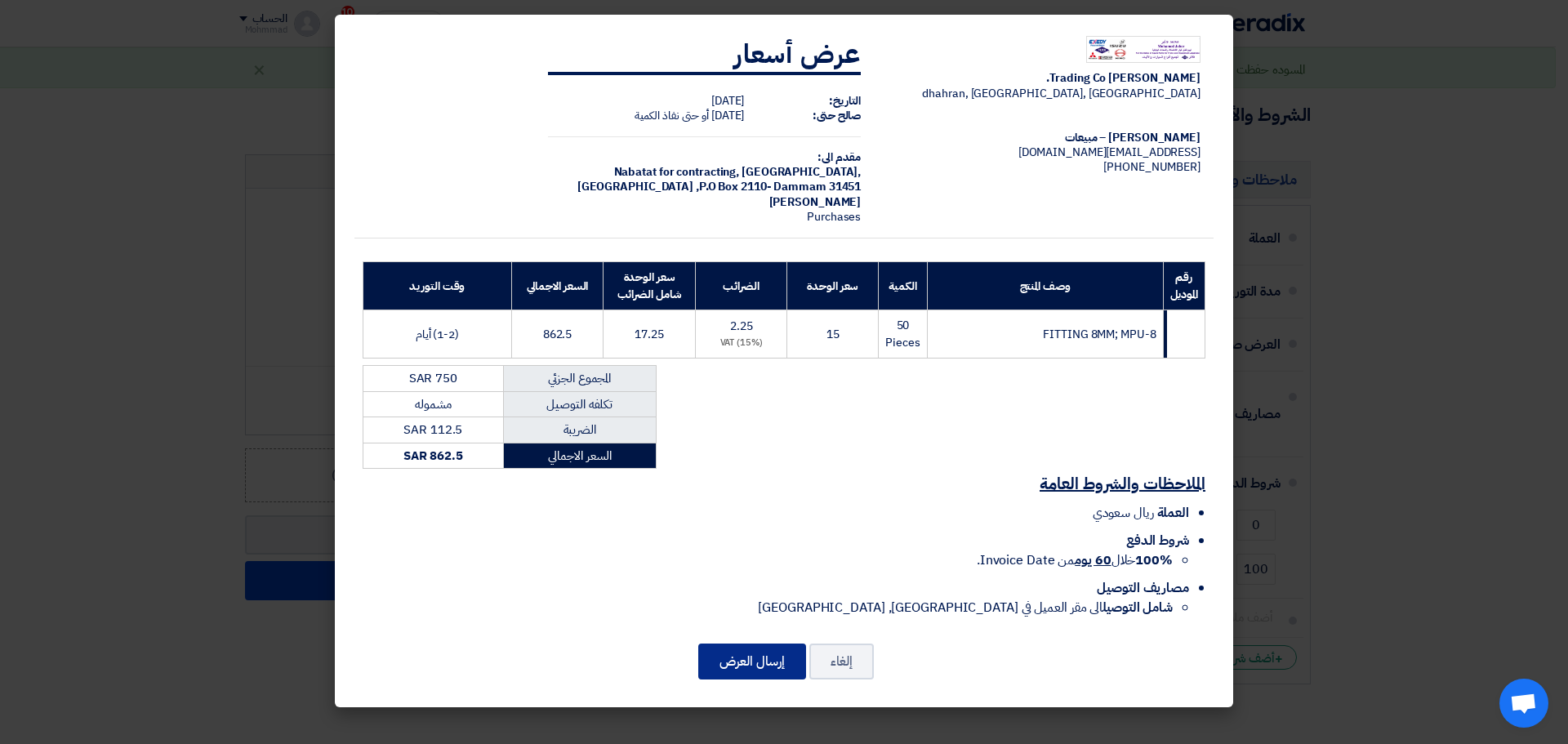
click at [743, 670] on button "إرسال العرض" at bounding box center [751, 662] width 108 height 36
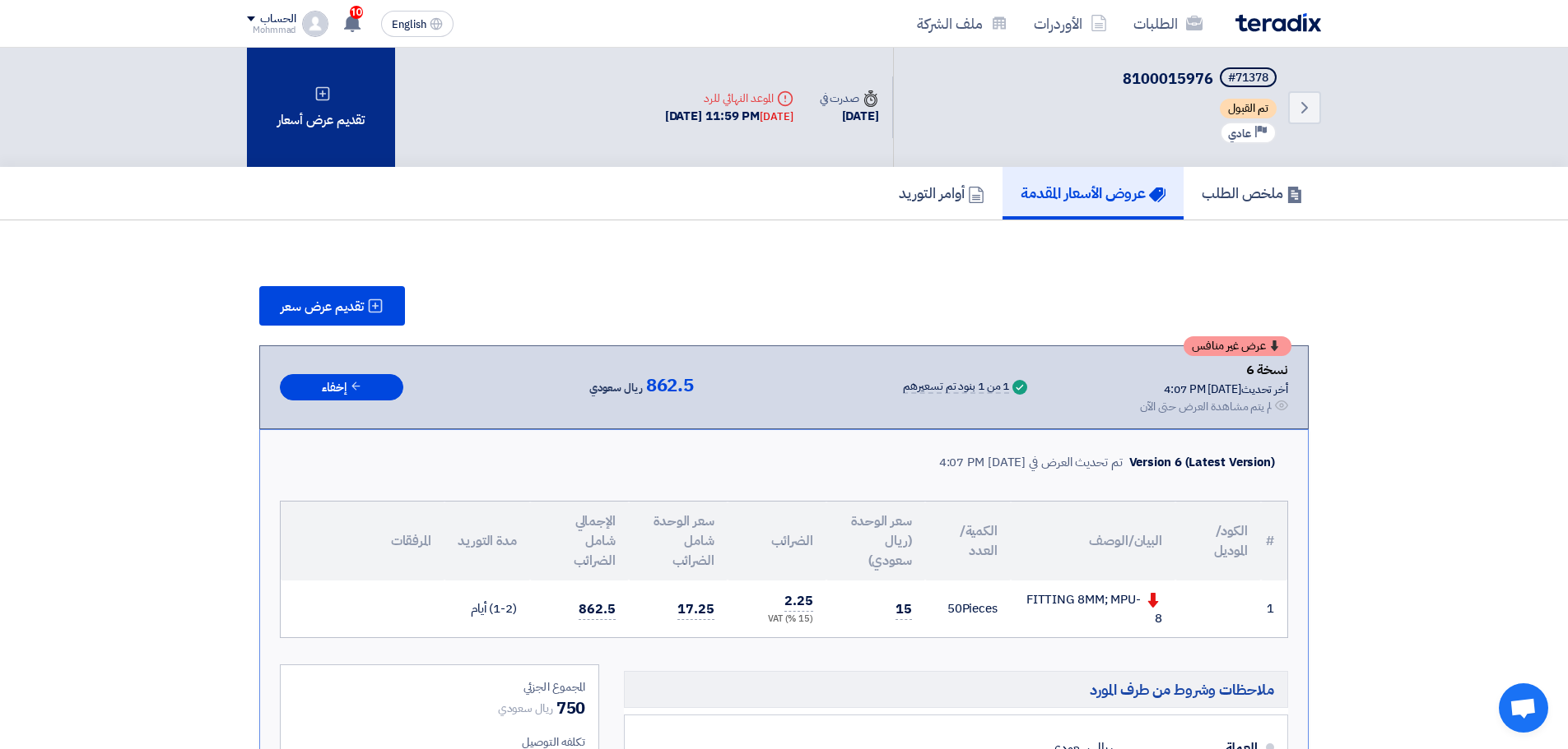
click at [317, 107] on div "تقديم عرض أسعار" at bounding box center [321, 108] width 148 height 119
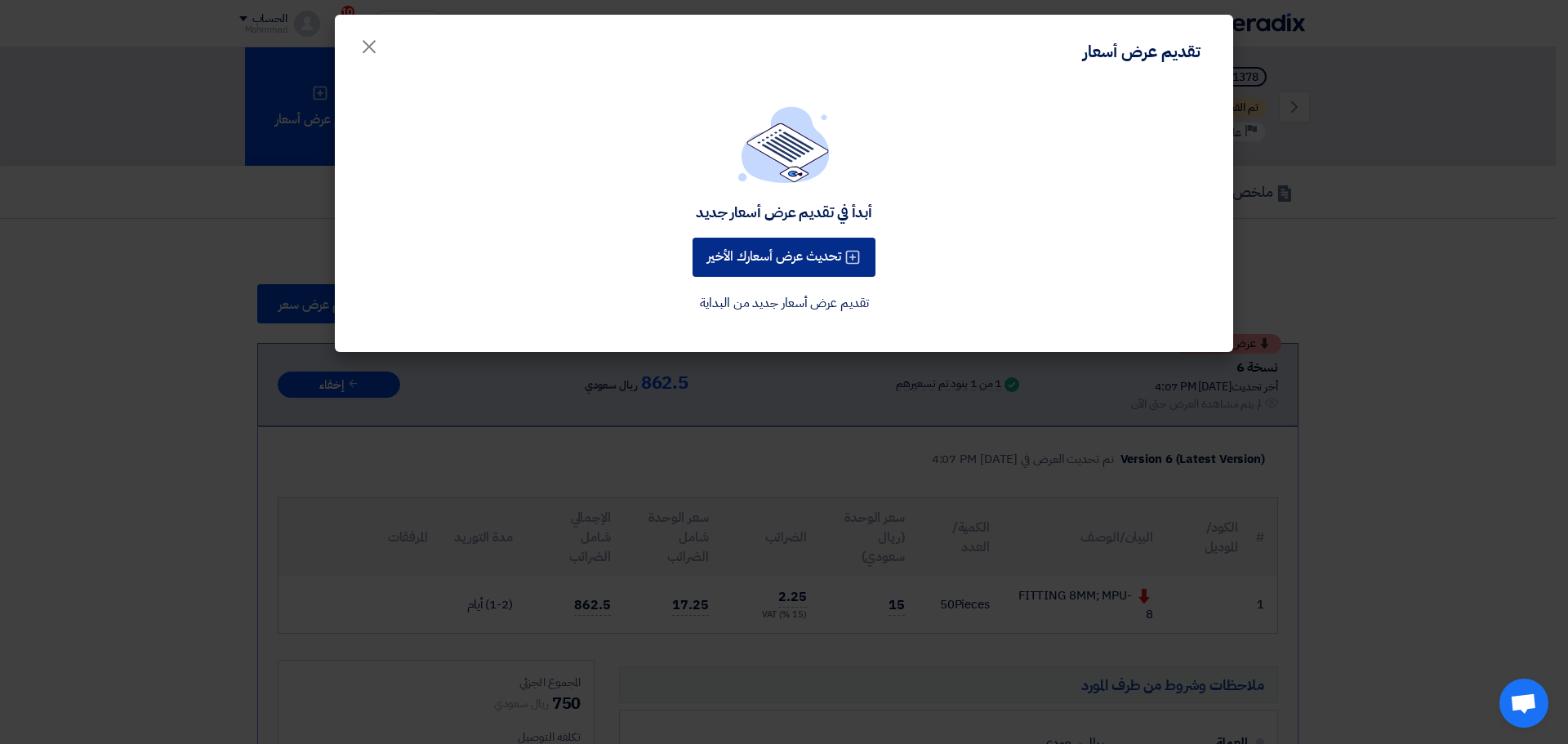
click at [831, 253] on button "تحديث عرض أسعارك الأخير" at bounding box center [783, 257] width 183 height 39
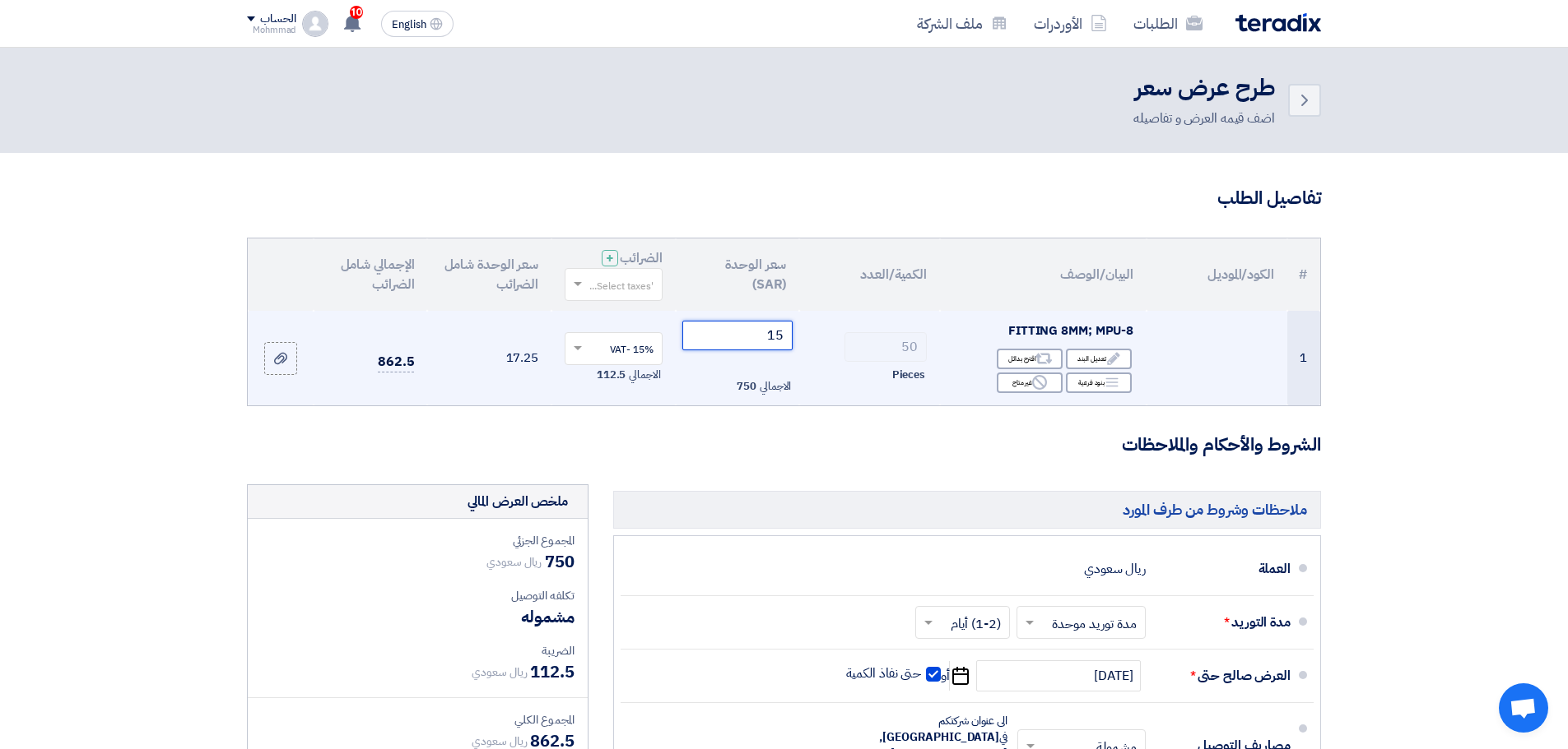
click at [776, 334] on input "15" at bounding box center [737, 335] width 111 height 30
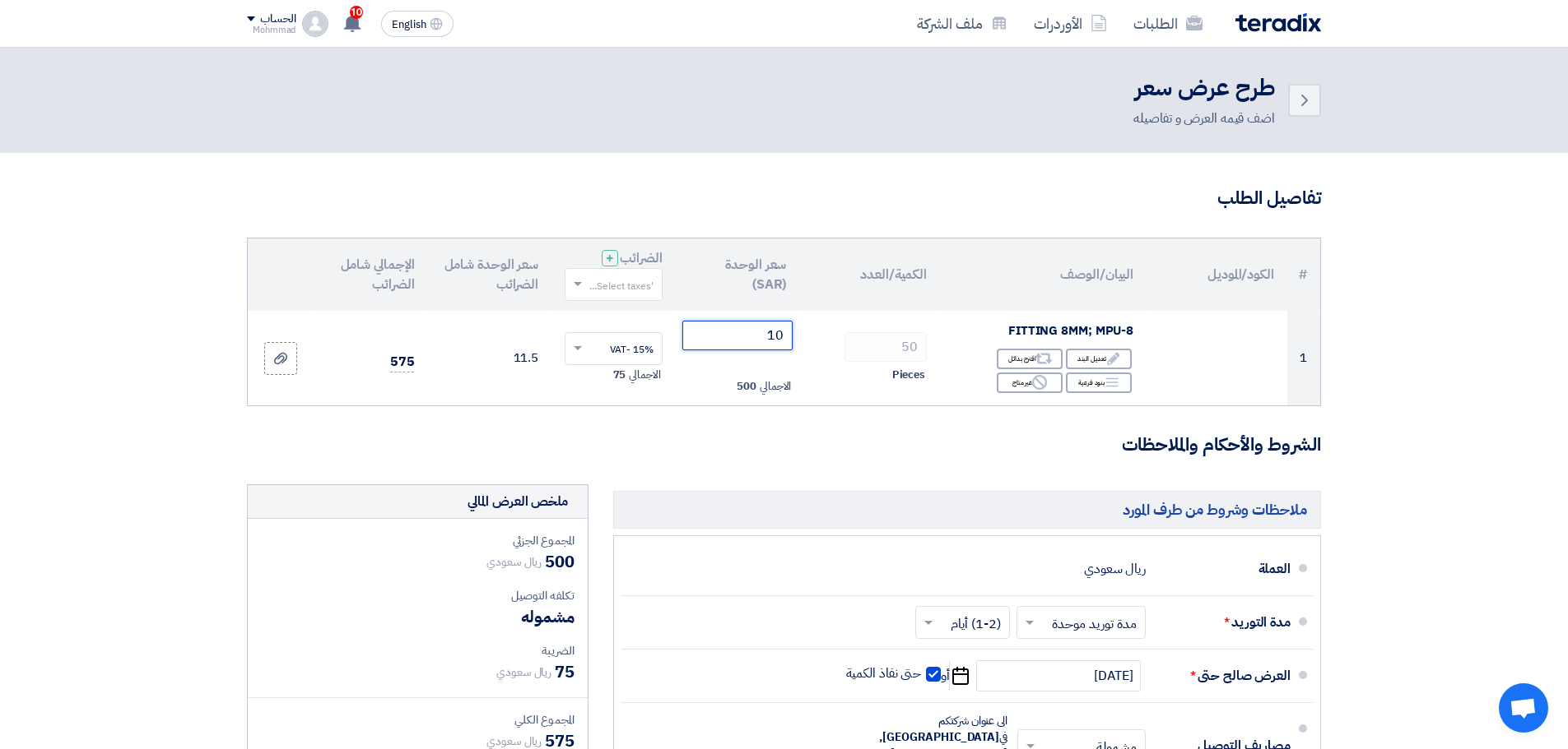
type input "10"
click at [1412, 430] on section "تفاصيل الطلب # الكود/الموديل البيان/الوصف الكمية/العدد سعر الوحدة (SAR) الضرائب…" at bounding box center [784, 615] width 1568 height 925
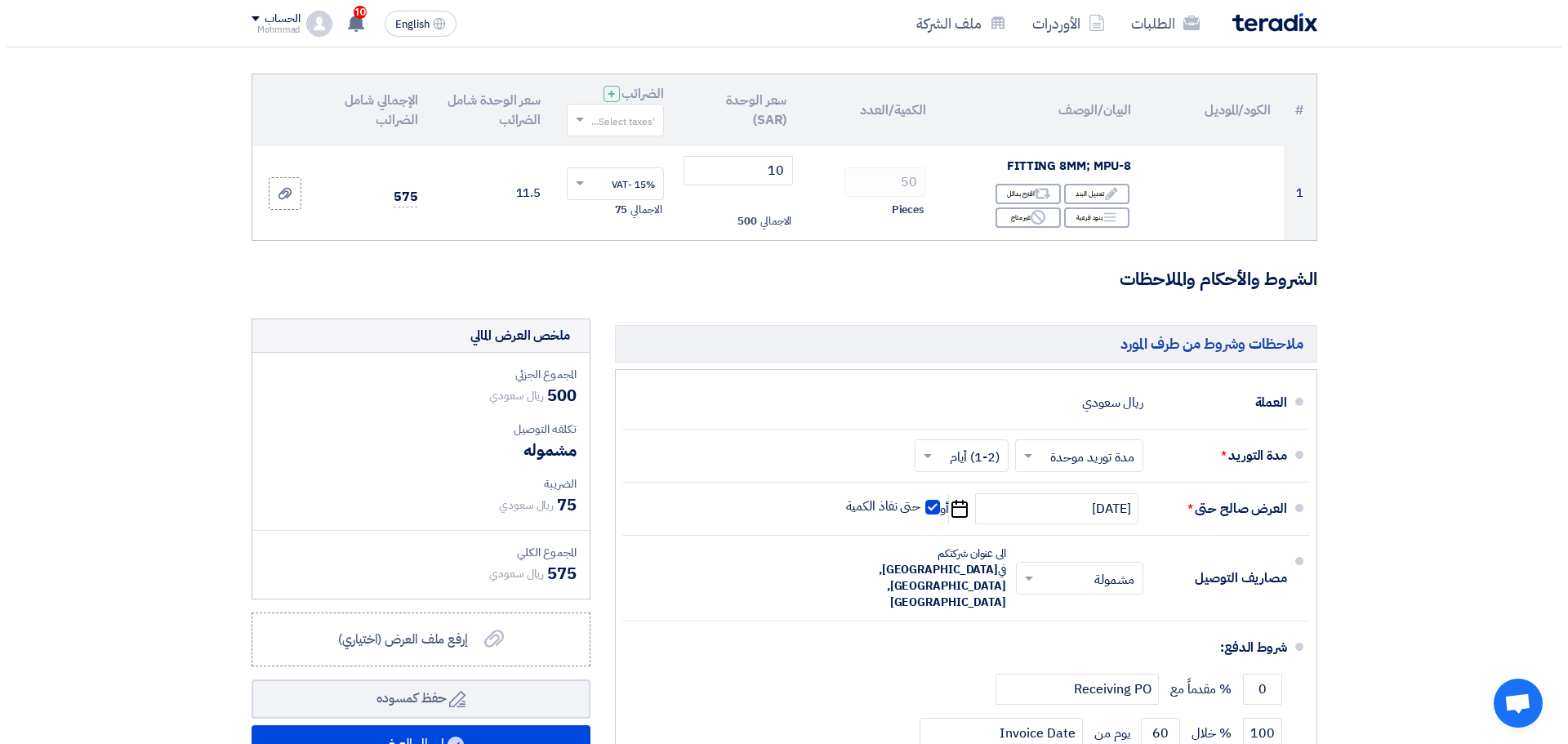
scroll to position [491, 0]
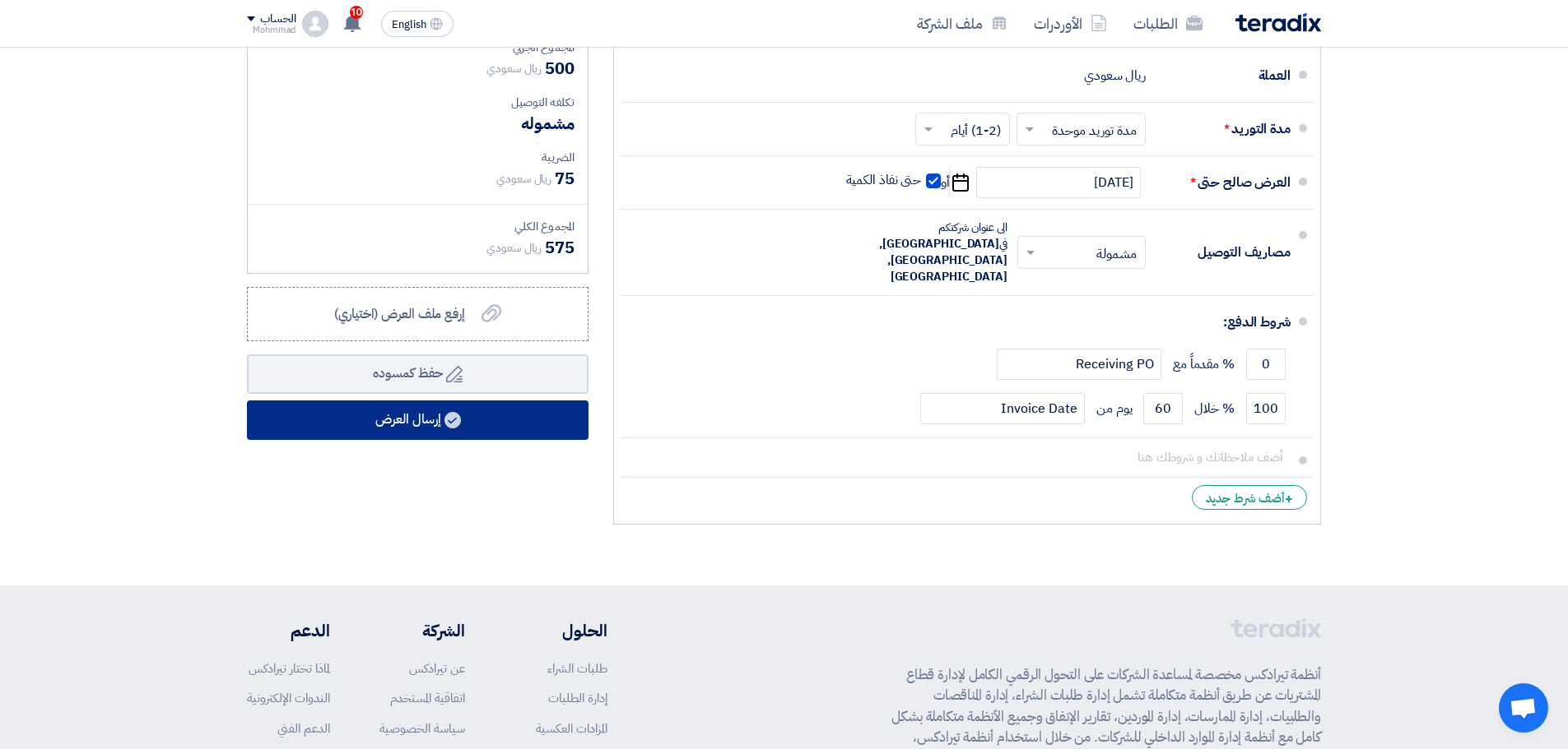
click at [483, 417] on button "إرسال العرض" at bounding box center [417, 420] width 342 height 39
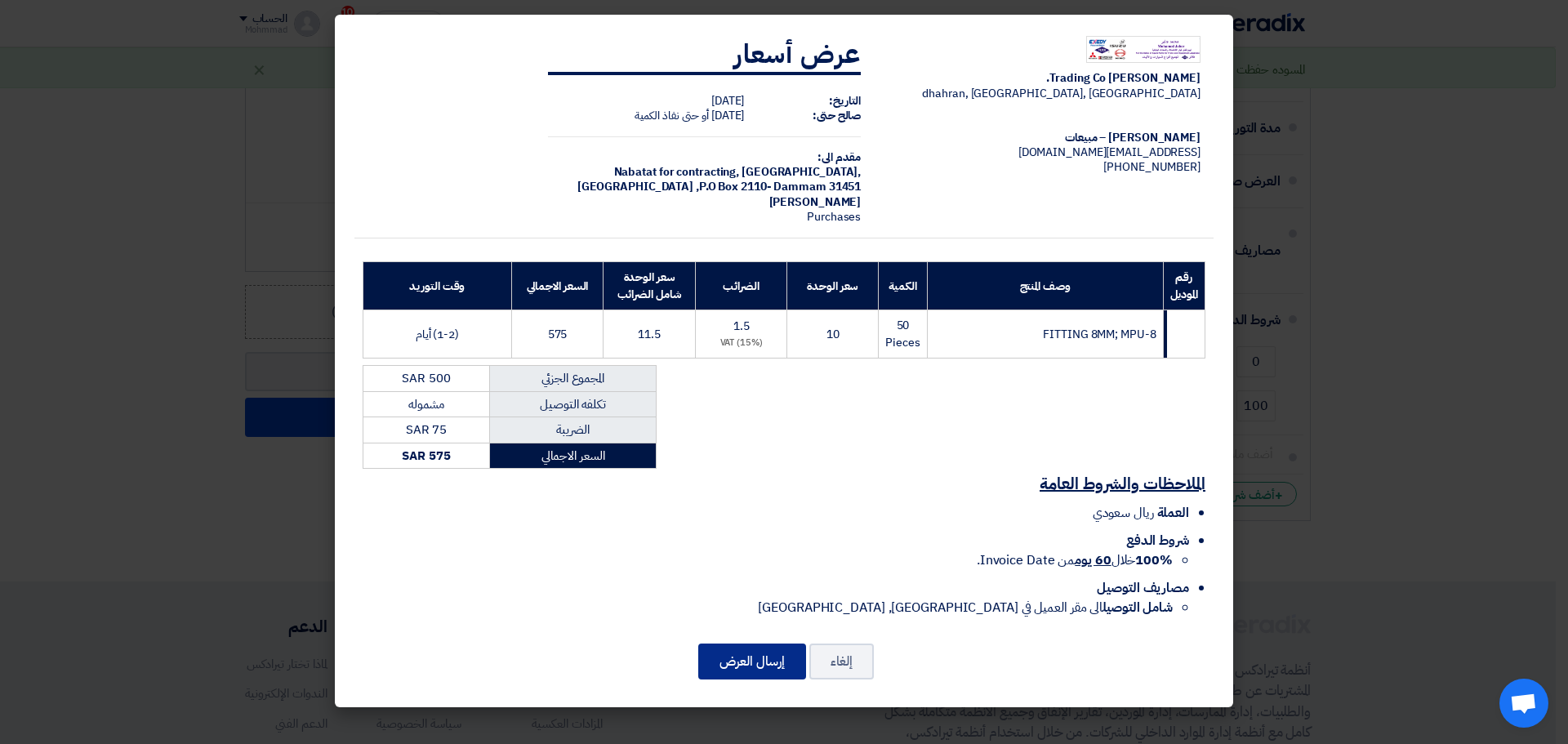
click at [755, 666] on button "إرسال العرض" at bounding box center [751, 662] width 108 height 36
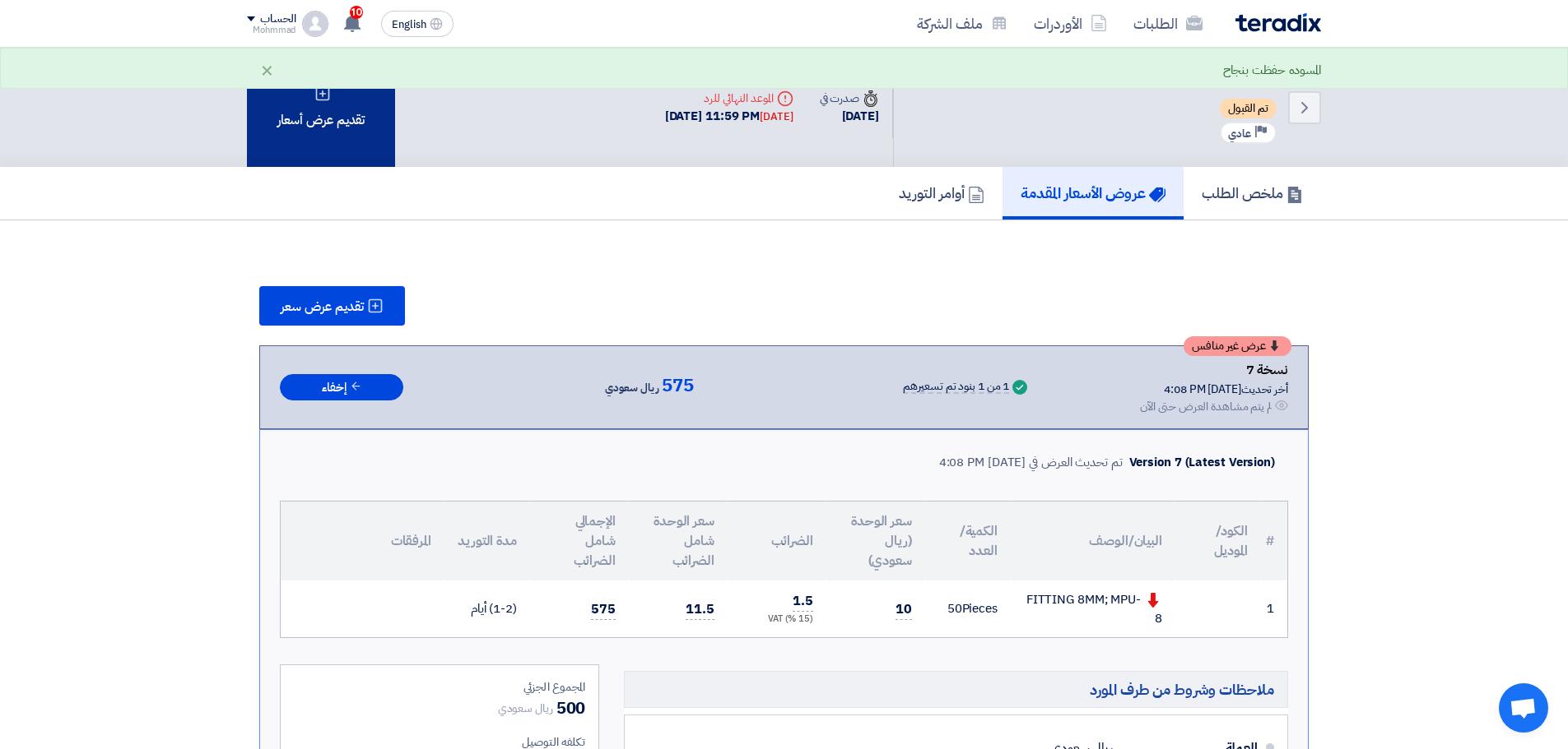
click at [332, 137] on div "تقديم عرض أسعار" at bounding box center [321, 108] width 148 height 119
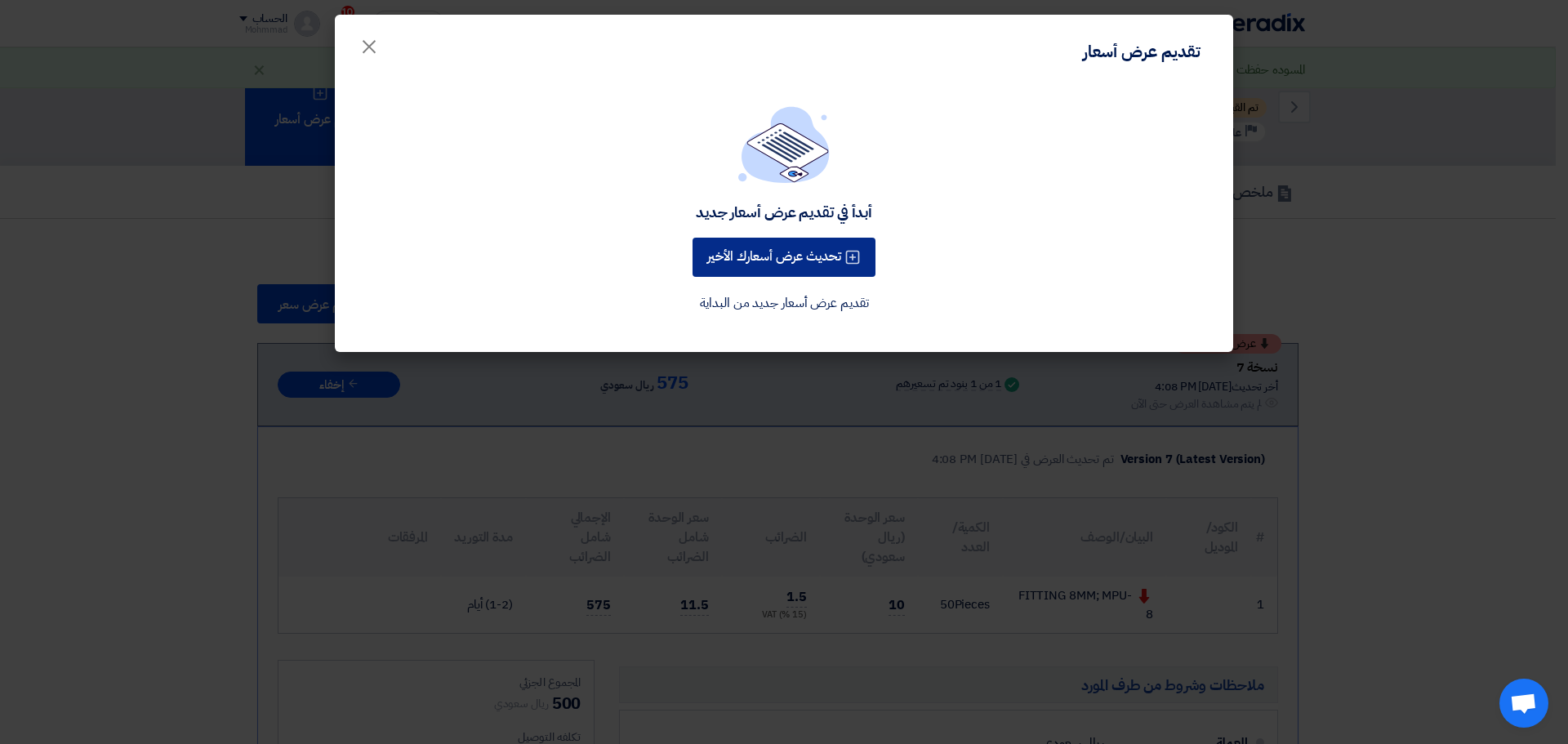
click at [801, 261] on button "تحديث عرض أسعارك الأخير" at bounding box center [783, 257] width 183 height 39
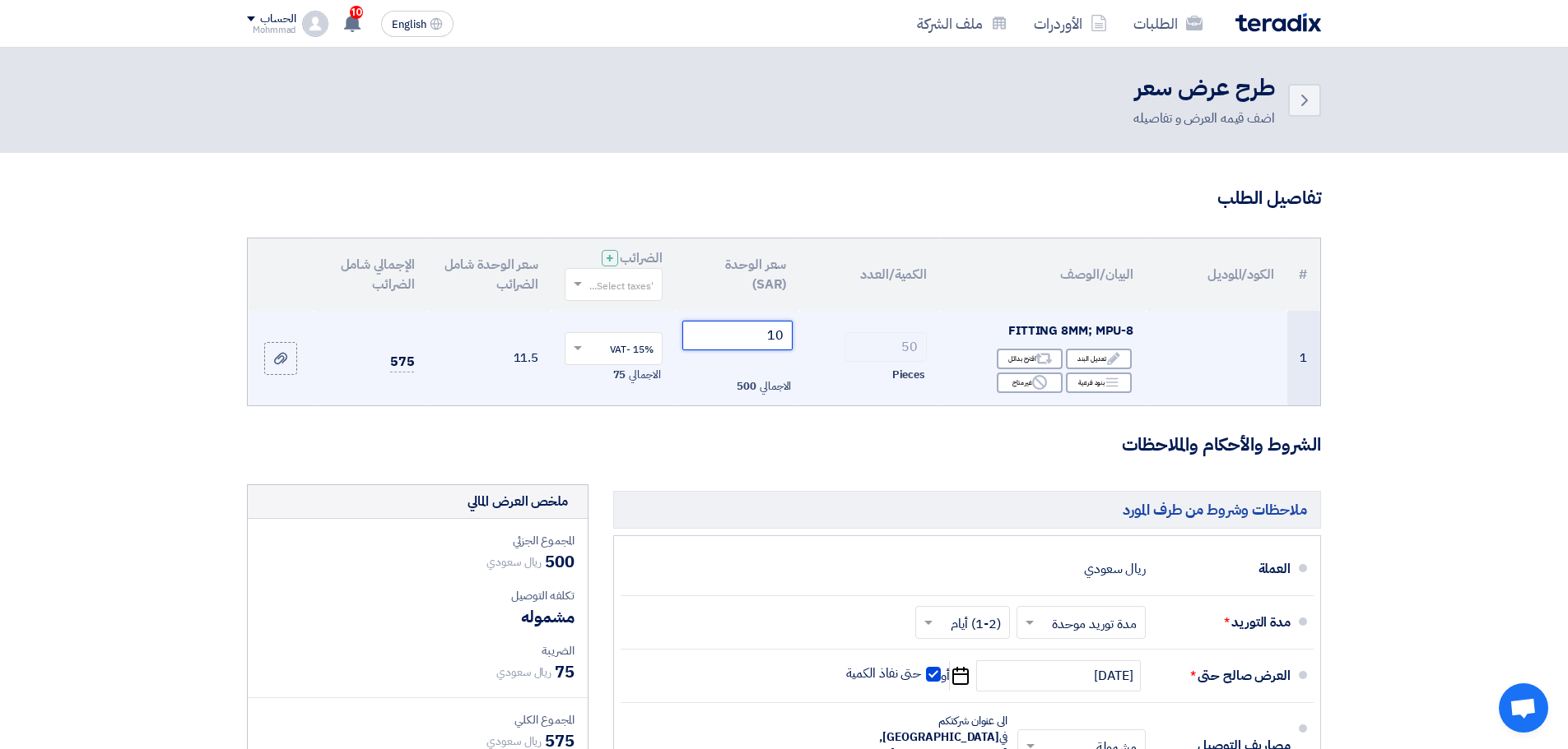
click at [749, 349] on input "10" at bounding box center [737, 335] width 111 height 30
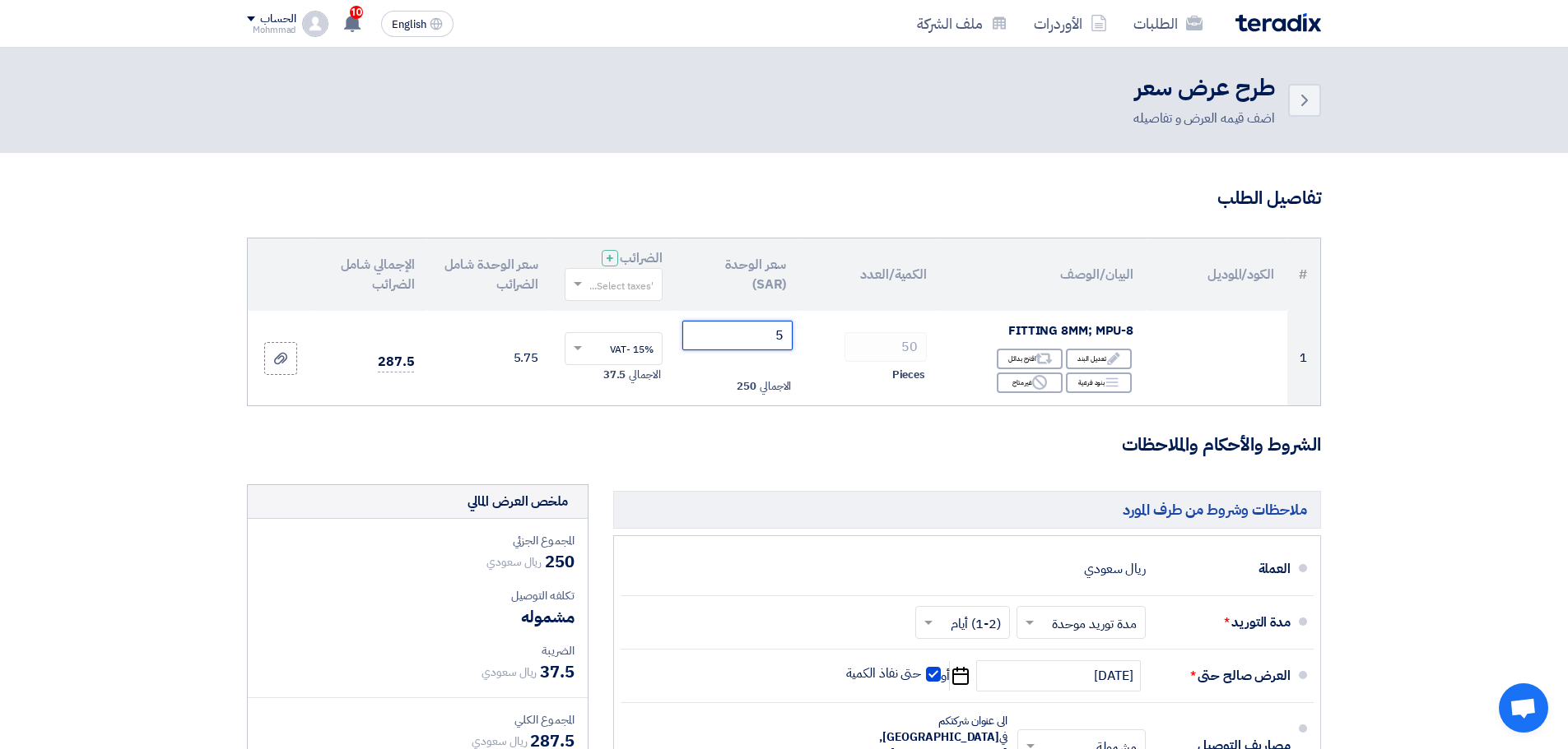
type input "5"
click at [1398, 410] on section "تفاصيل الطلب # الكود/الموديل البيان/الوصف الكمية/العدد سعر الوحدة (SAR) الضرائب…" at bounding box center [784, 615] width 1568 height 925
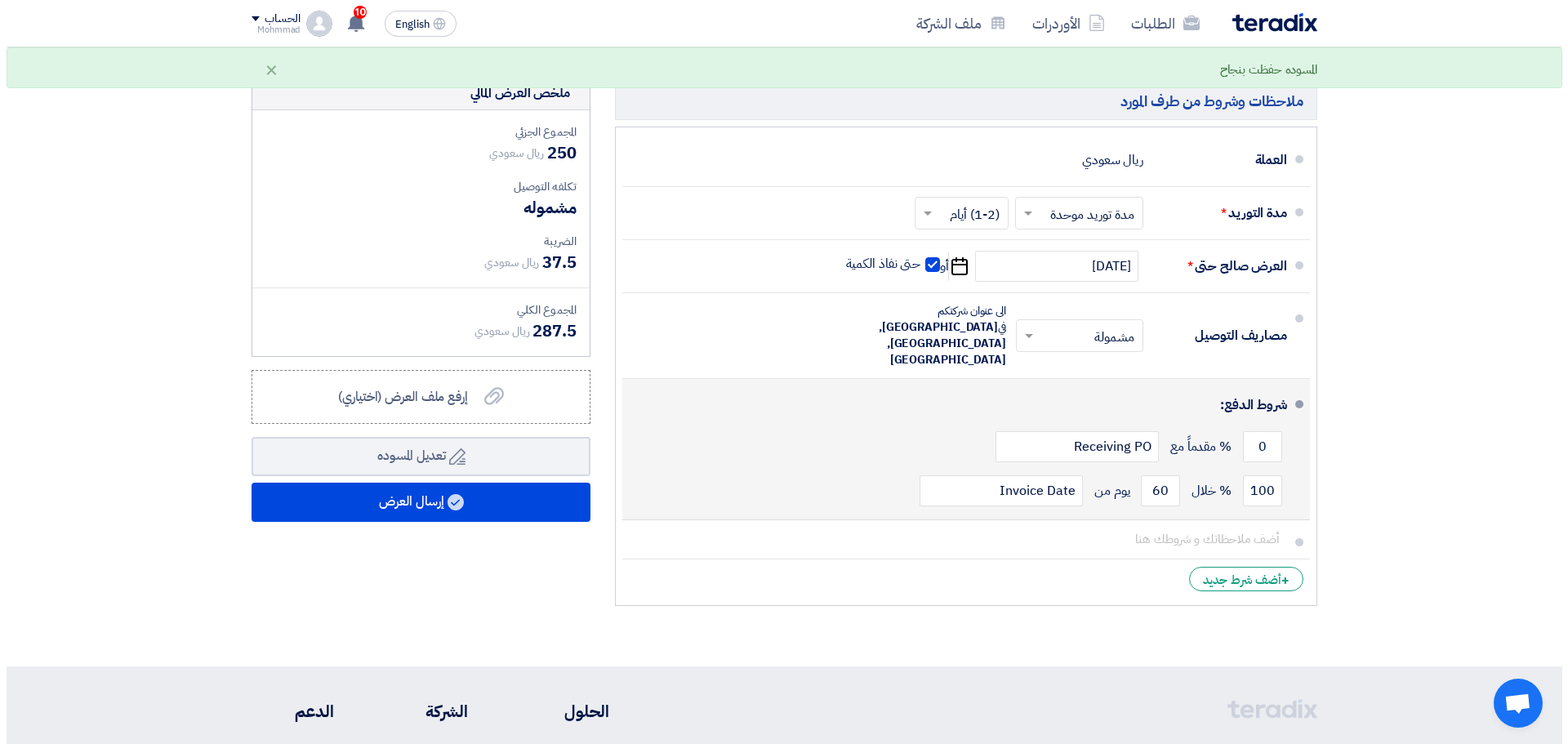
scroll to position [408, 0]
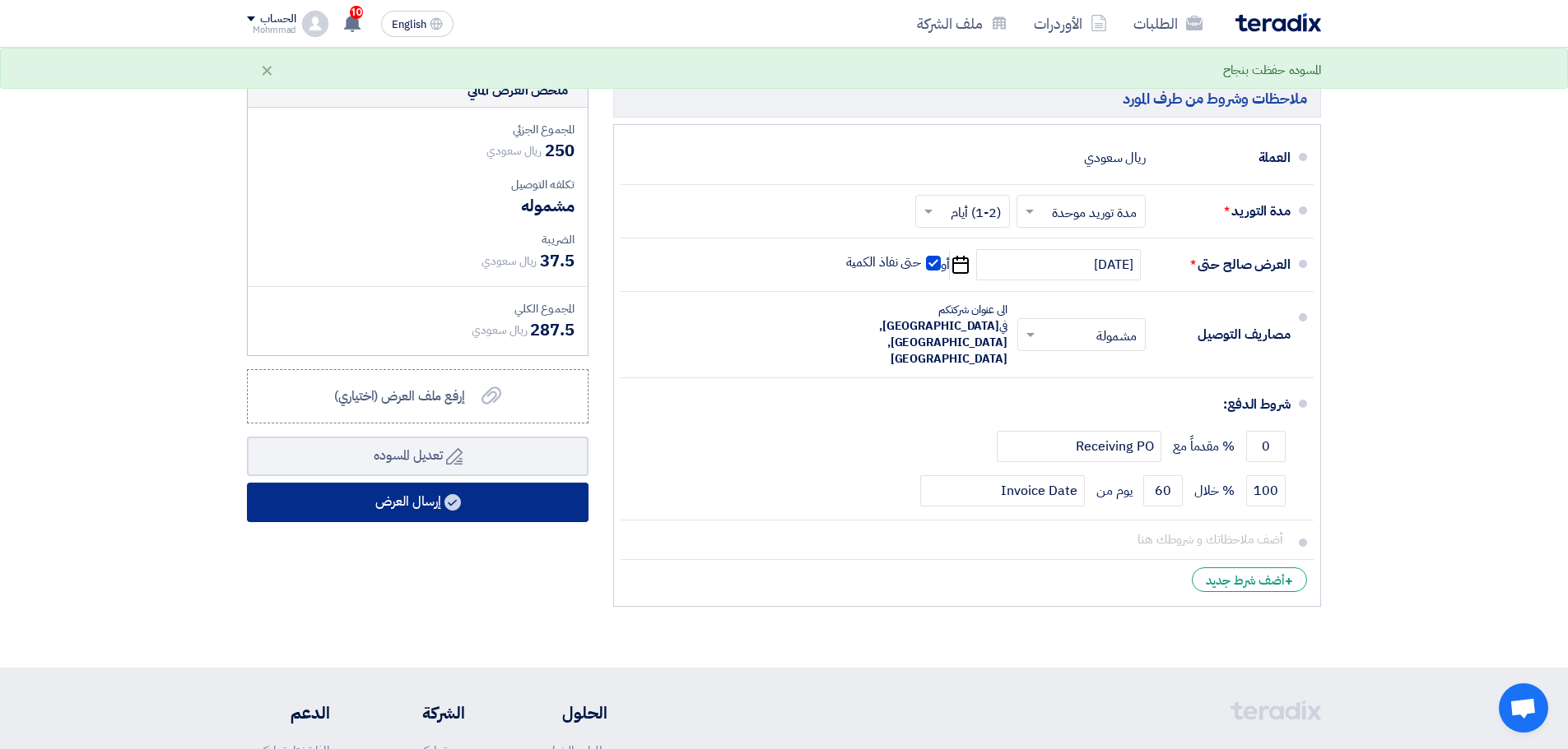
click at [511, 500] on button "إرسال العرض" at bounding box center [417, 503] width 342 height 39
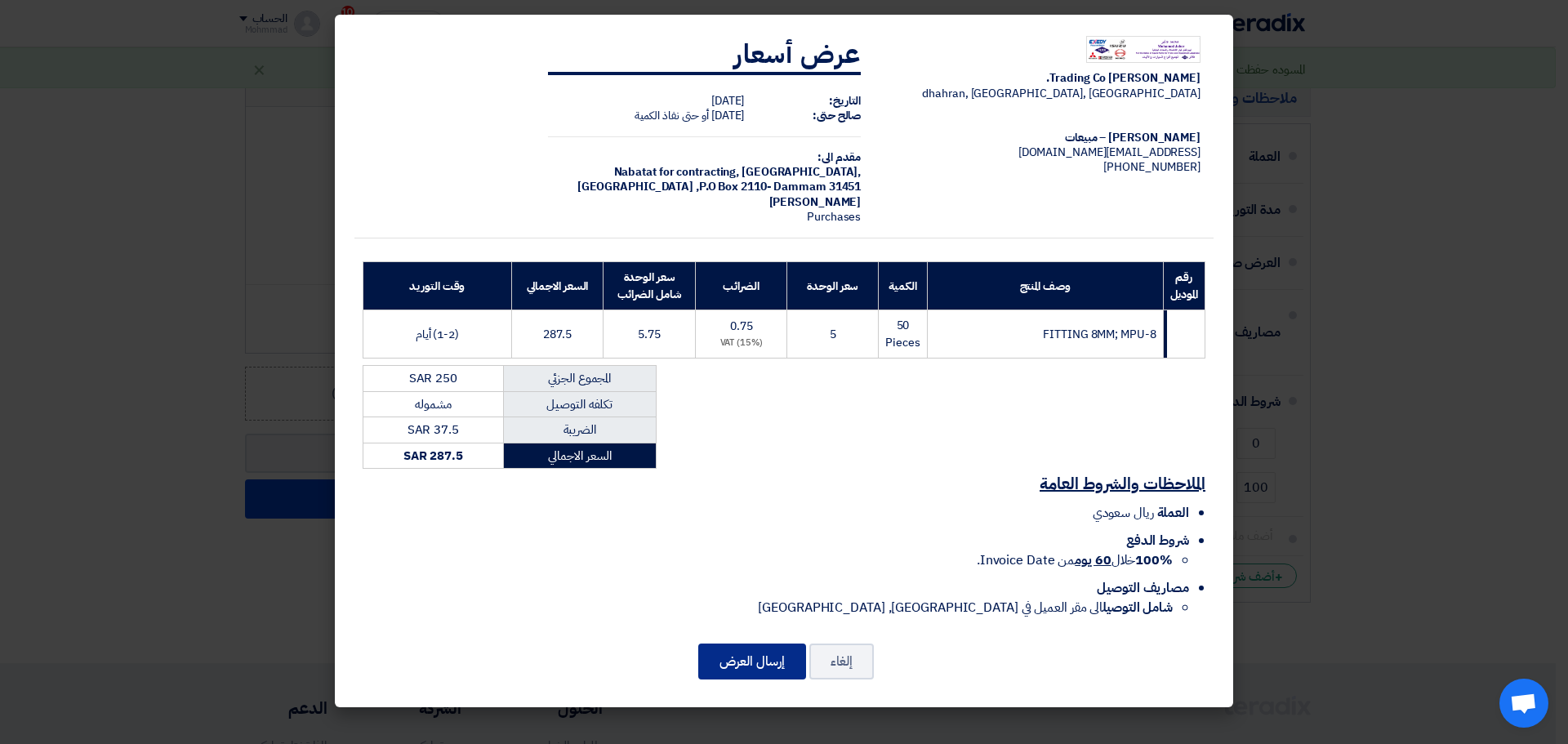
click at [751, 656] on button "إرسال العرض" at bounding box center [751, 662] width 108 height 36
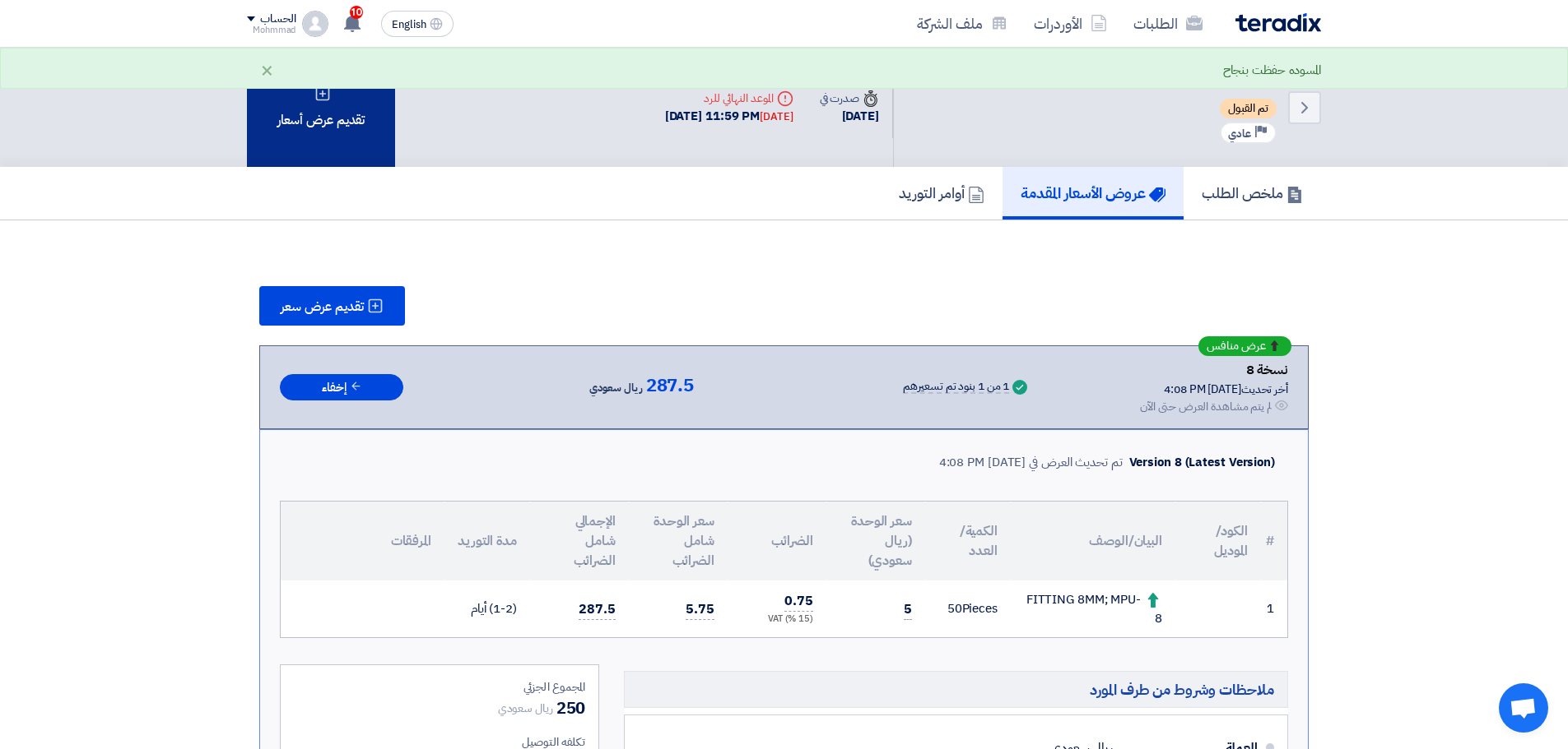
click at [346, 114] on div "تقديم عرض أسعار" at bounding box center [321, 108] width 148 height 119
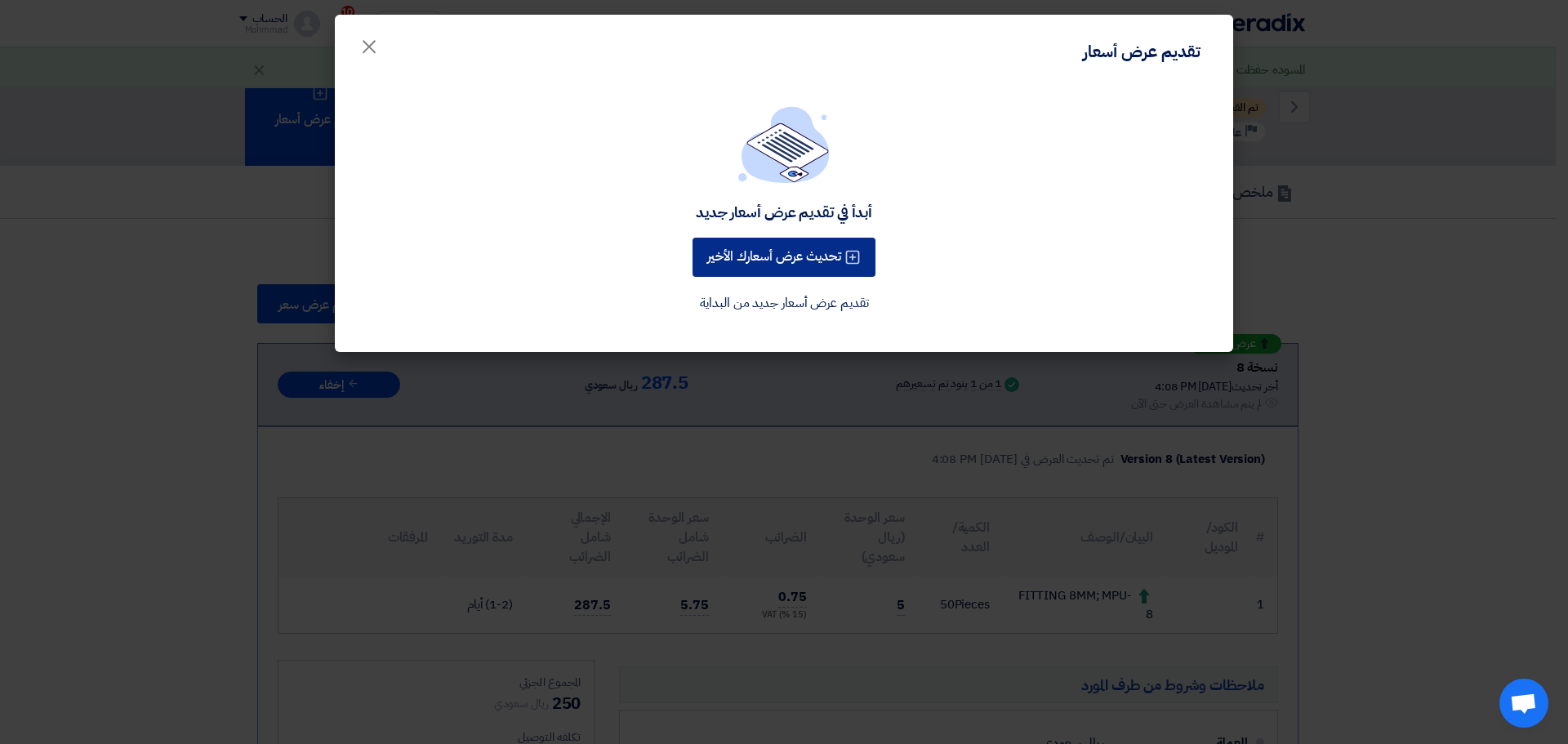
click at [780, 248] on button "تحديث عرض أسعارك الأخير" at bounding box center [783, 257] width 183 height 39
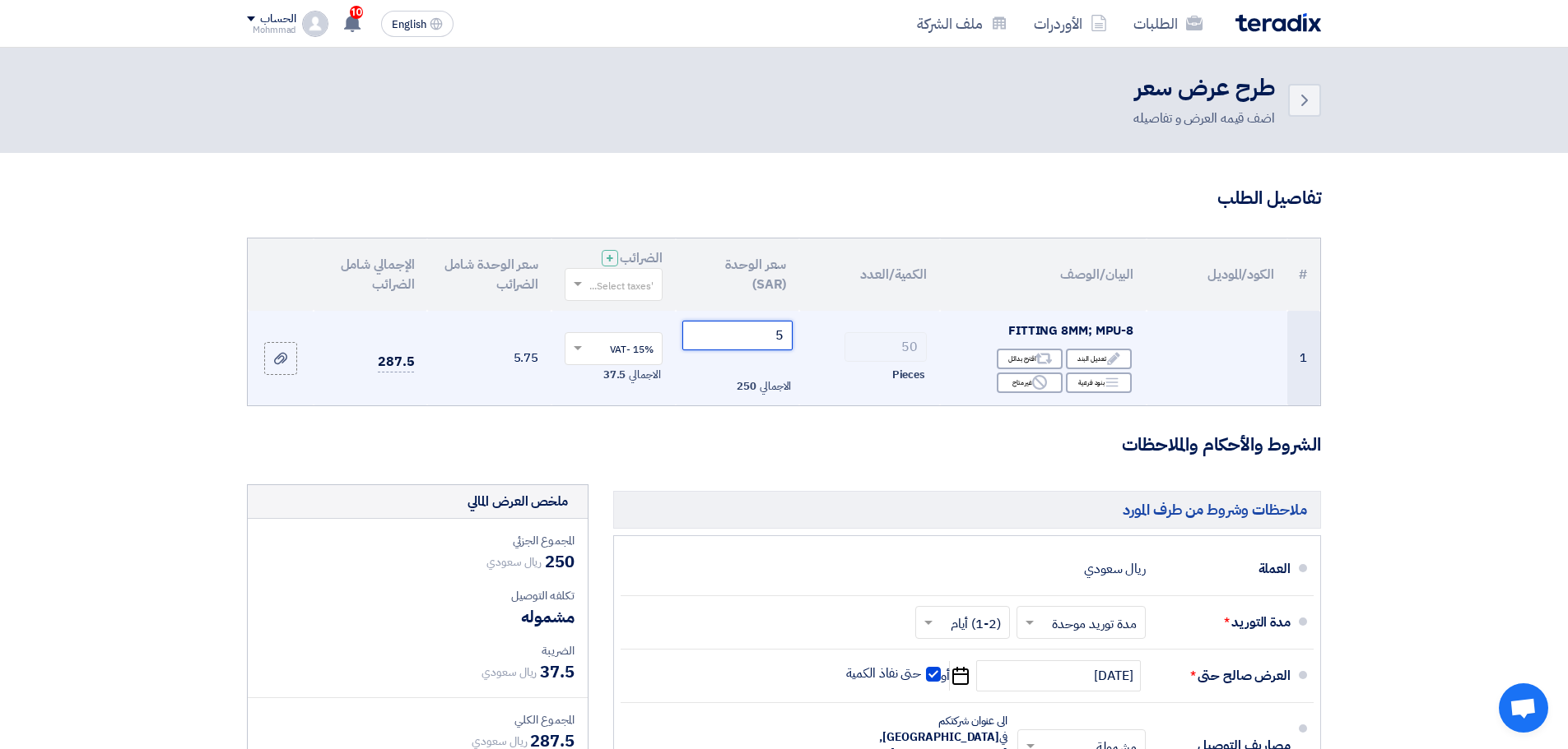
click at [789, 330] on input "5" at bounding box center [737, 335] width 111 height 30
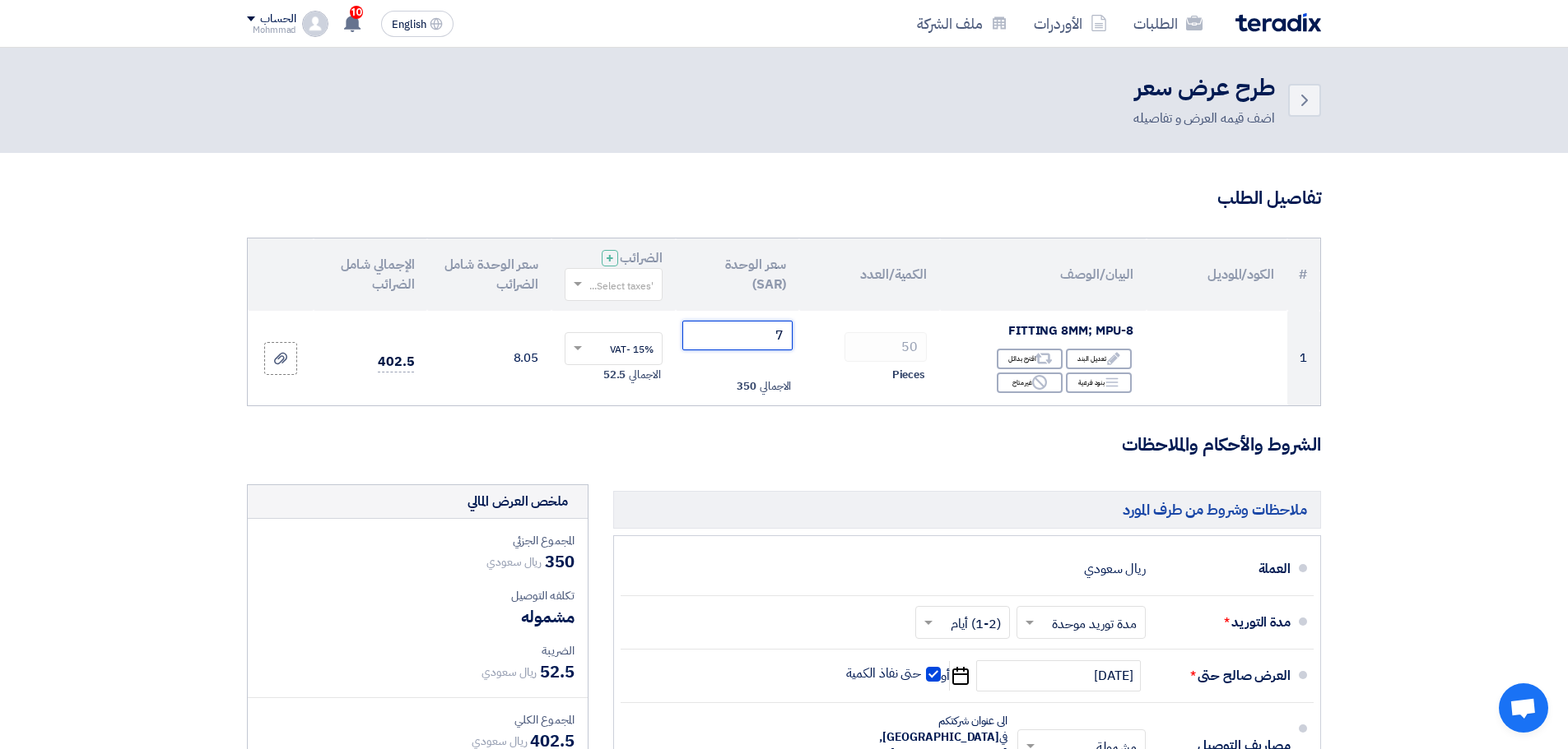
type input "7"
click at [1391, 373] on section "تفاصيل الطلب # الكود/الموديل البيان/الوصف الكمية/العدد سعر الوحدة (SAR) الضرائب…" at bounding box center [784, 615] width 1568 height 925
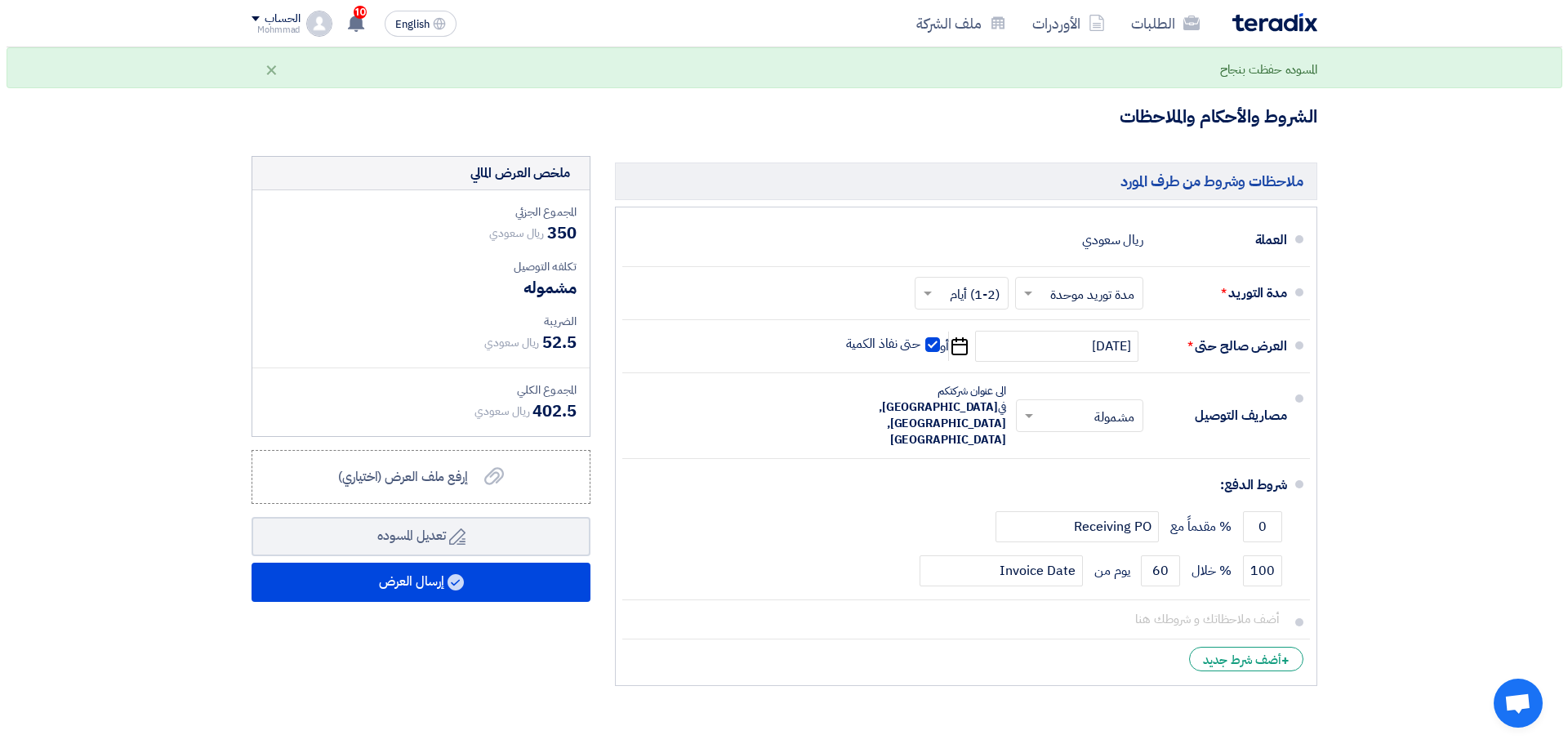
scroll to position [327, 0]
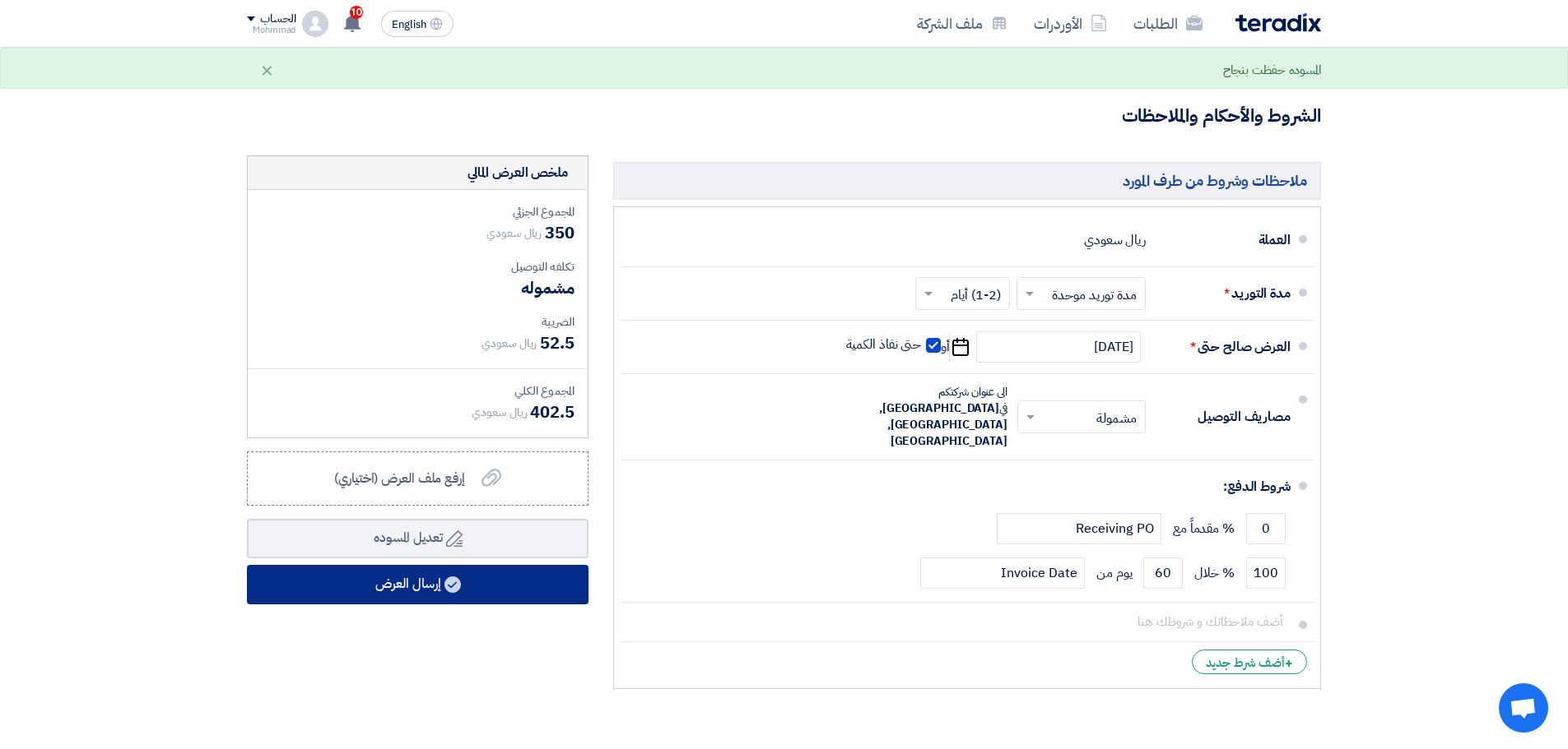
click at [407, 582] on button "إرسال العرض" at bounding box center [417, 584] width 342 height 39
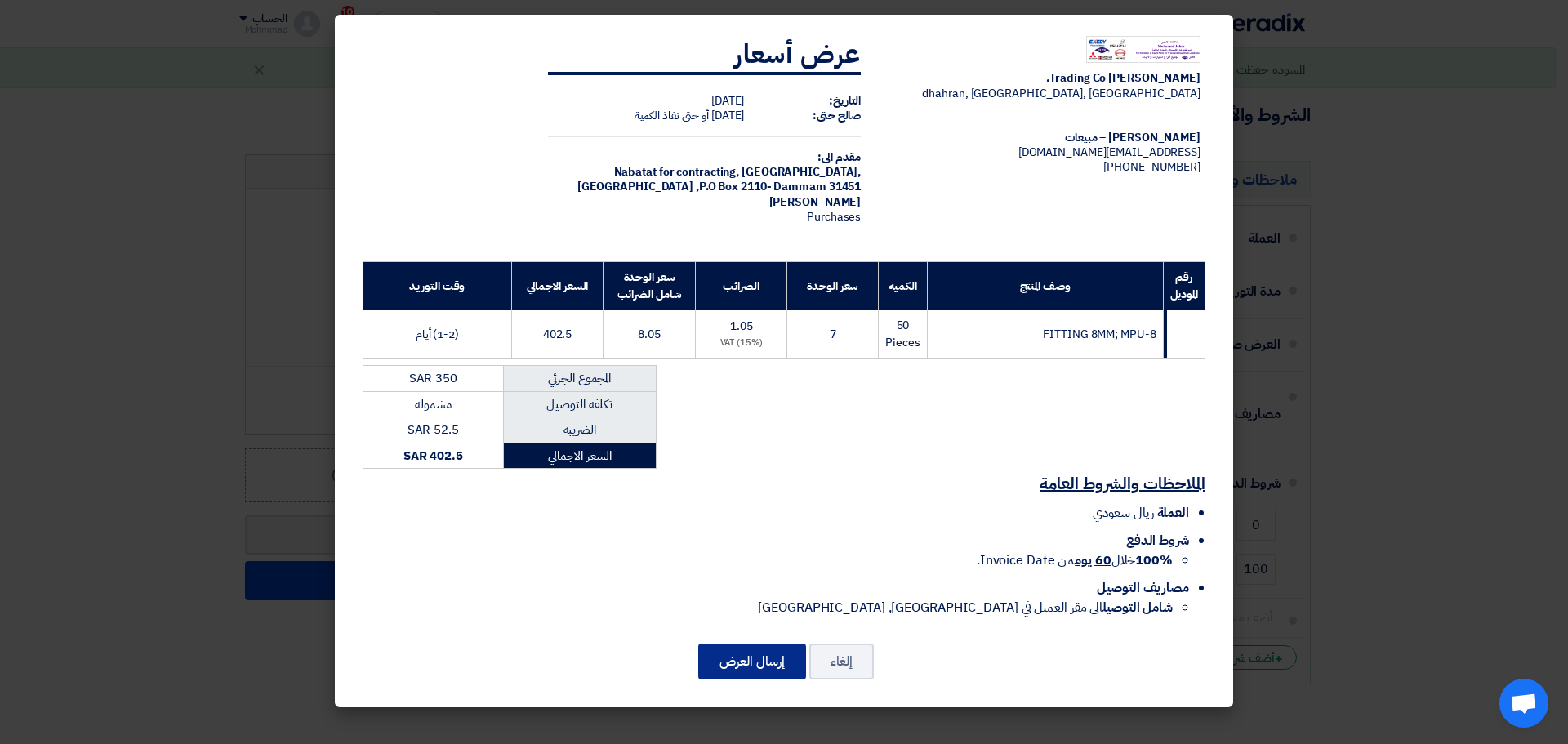
click at [738, 651] on button "إرسال العرض" at bounding box center [751, 662] width 108 height 36
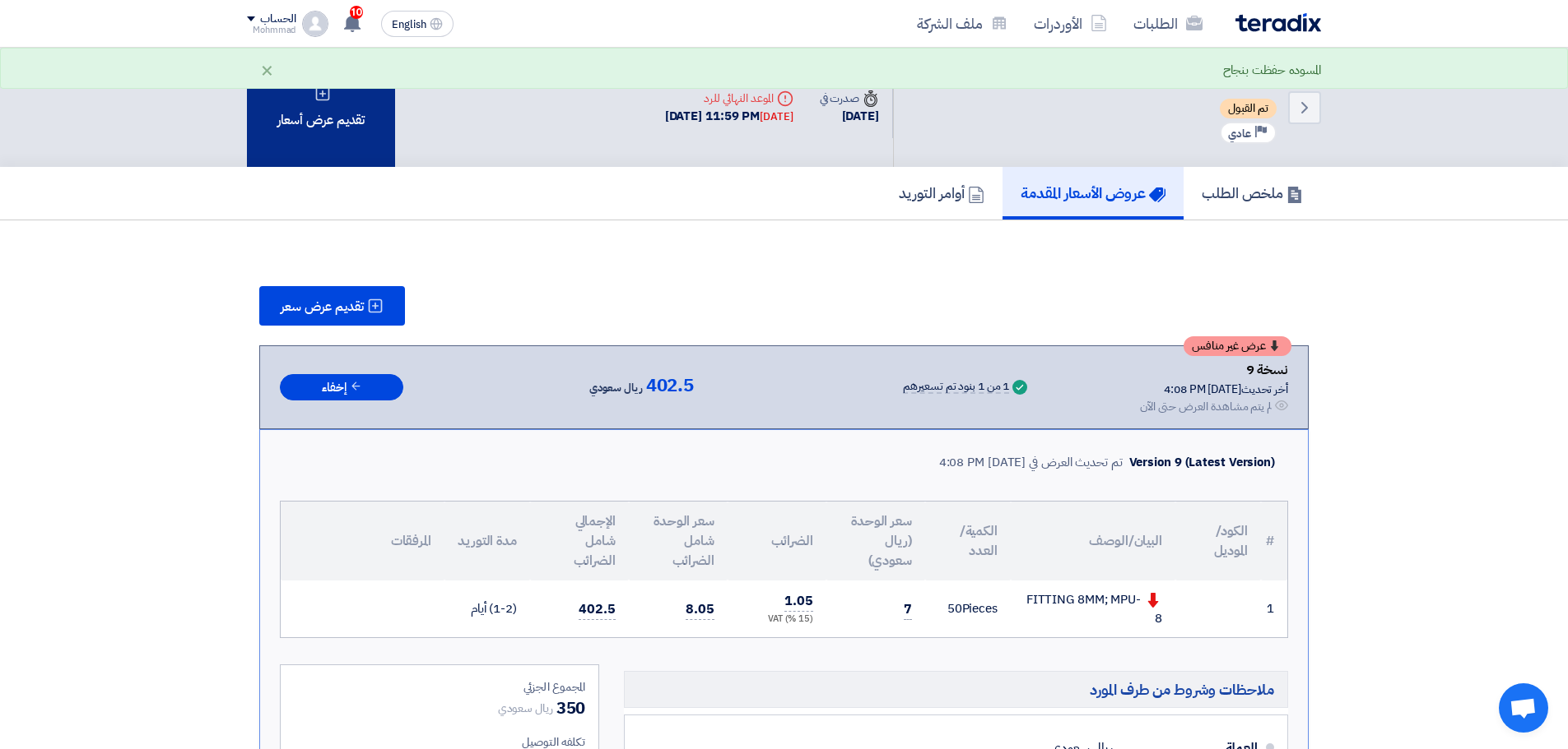
click at [322, 133] on div "تقديم عرض أسعار" at bounding box center [321, 108] width 148 height 119
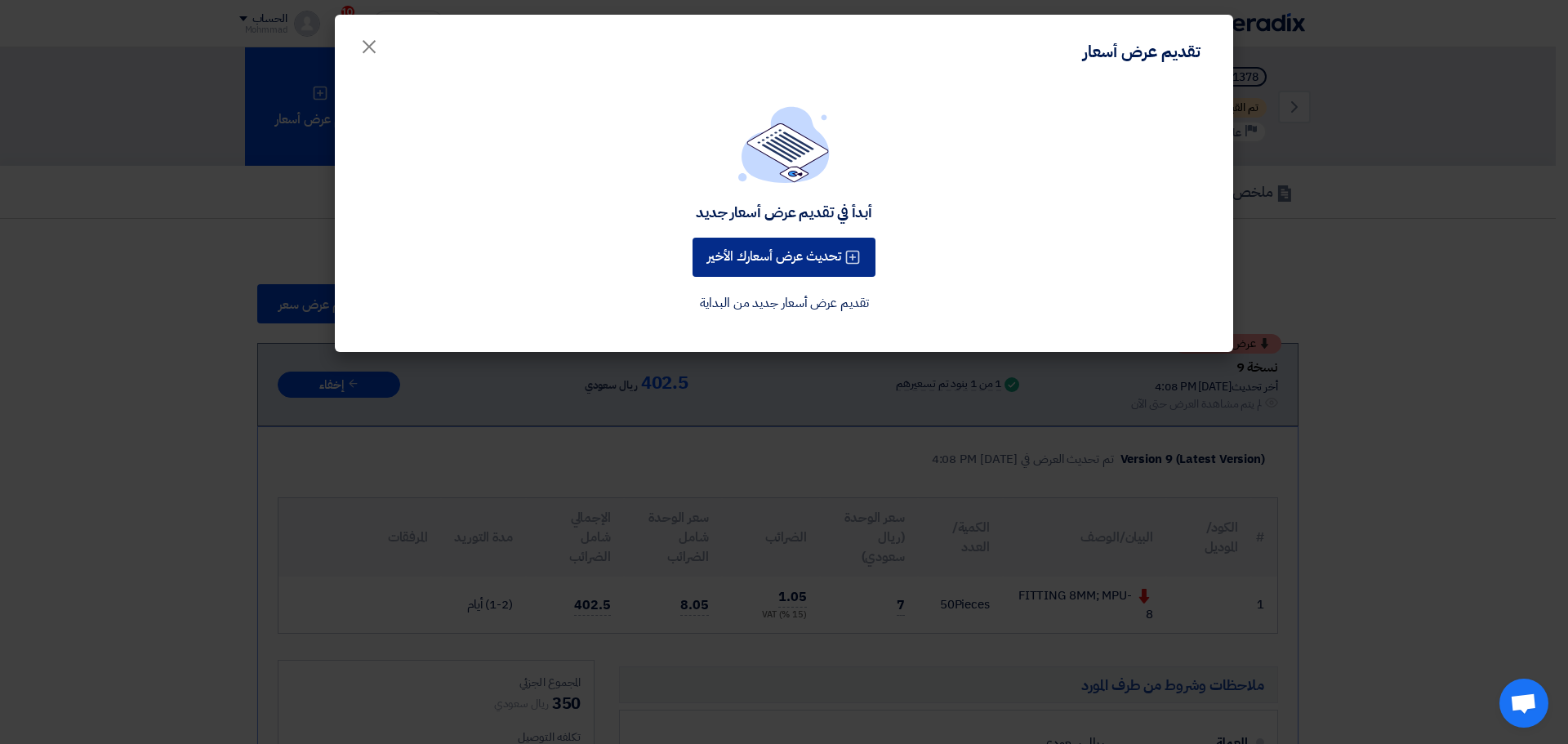
click at [770, 263] on button "تحديث عرض أسعارك الأخير" at bounding box center [783, 257] width 183 height 39
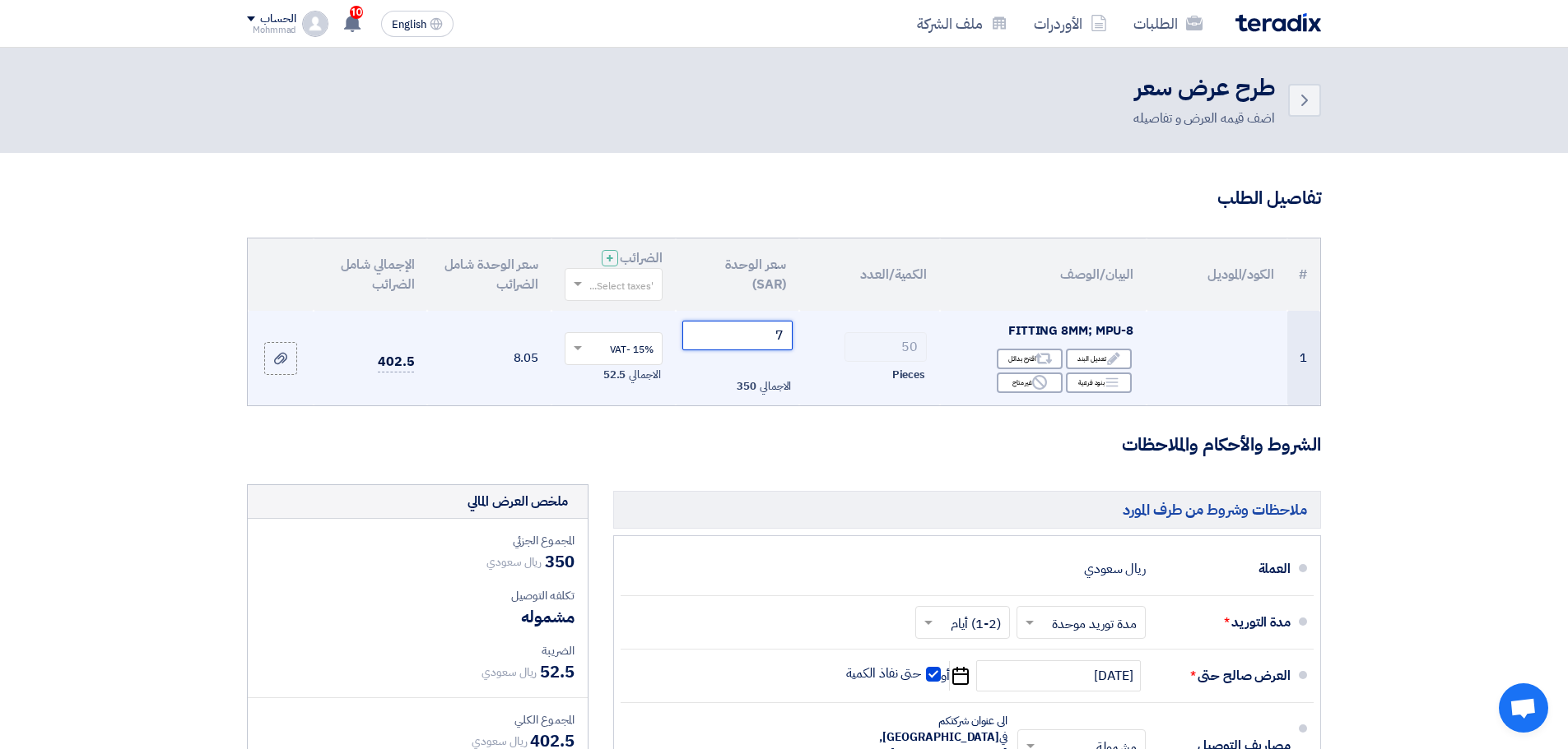
click at [774, 331] on input "7" at bounding box center [737, 335] width 111 height 30
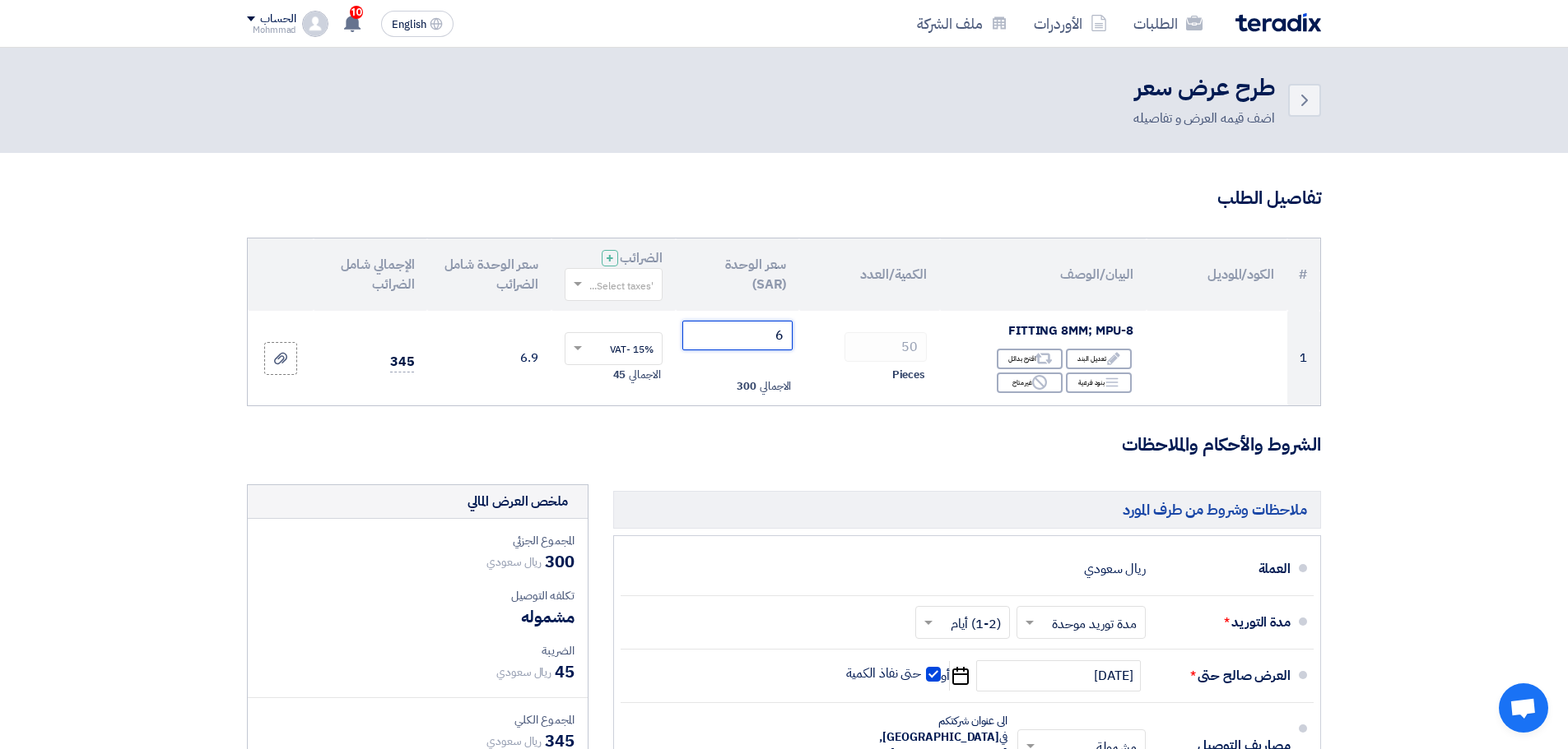
type input "6"
click at [1451, 336] on section "تفاصيل الطلب # الكود/الموديل البيان/الوصف الكمية/العدد سعر الوحدة (SAR) الضرائب…" at bounding box center [784, 615] width 1568 height 925
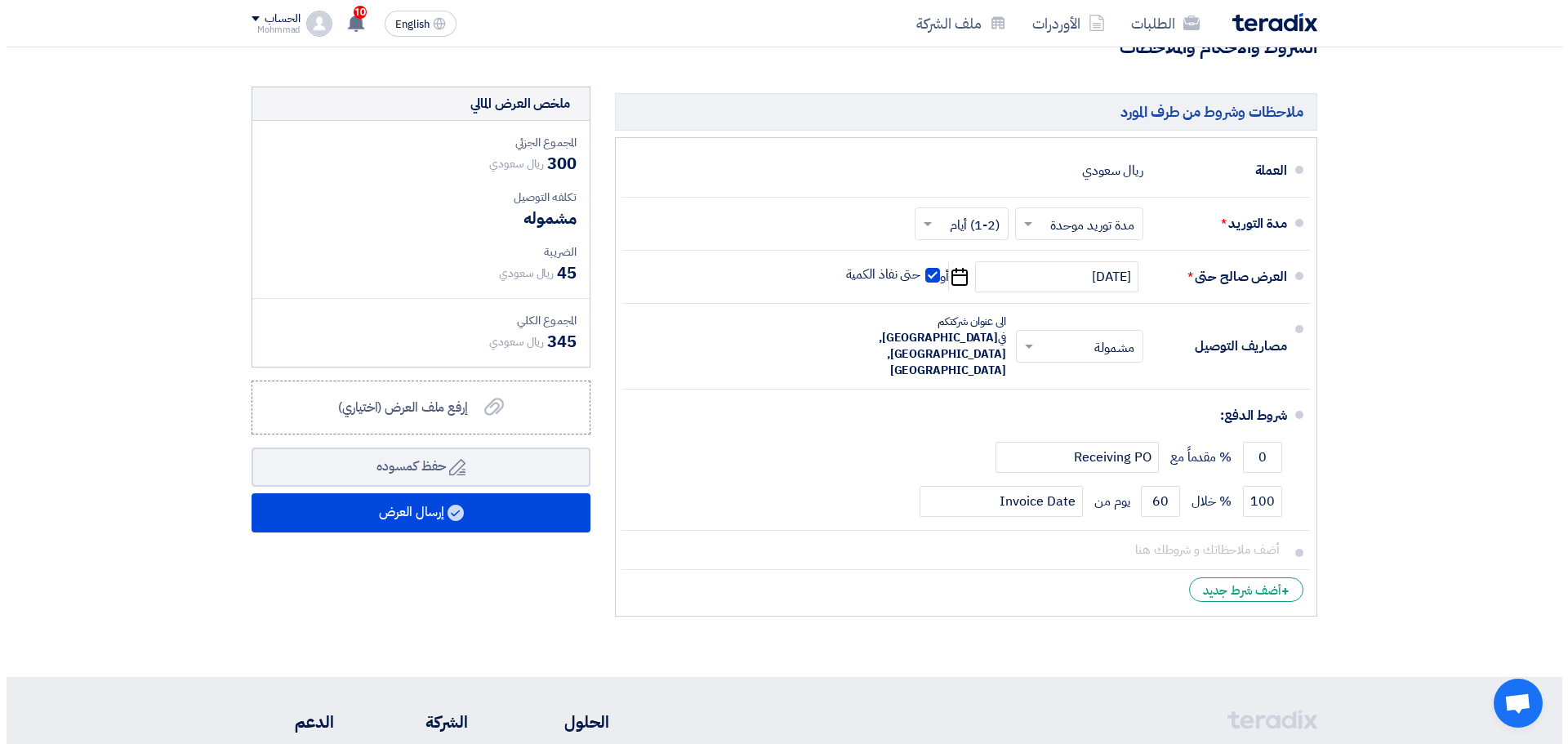
scroll to position [408, 0]
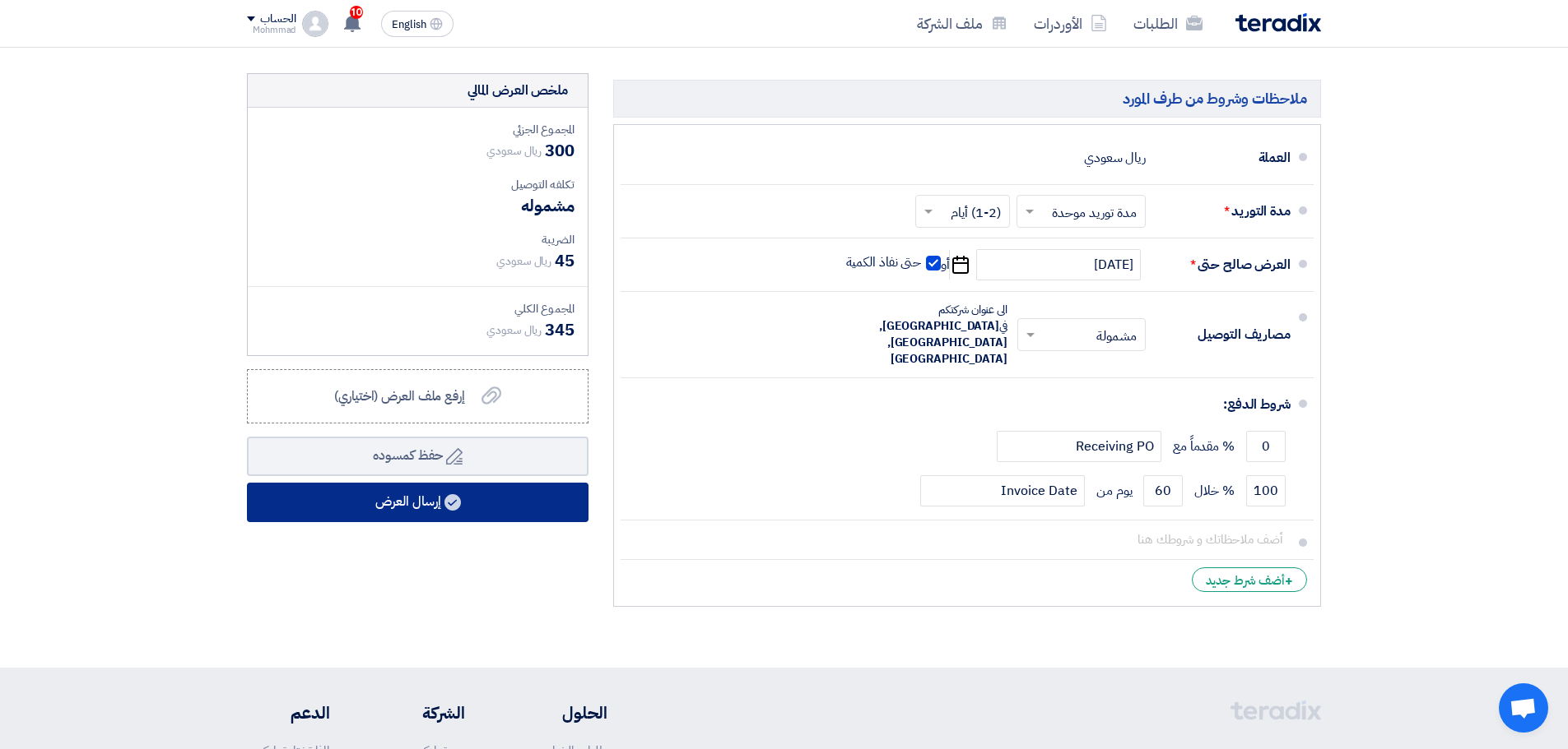
click at [505, 489] on button "إرسال العرض" at bounding box center [417, 503] width 342 height 39
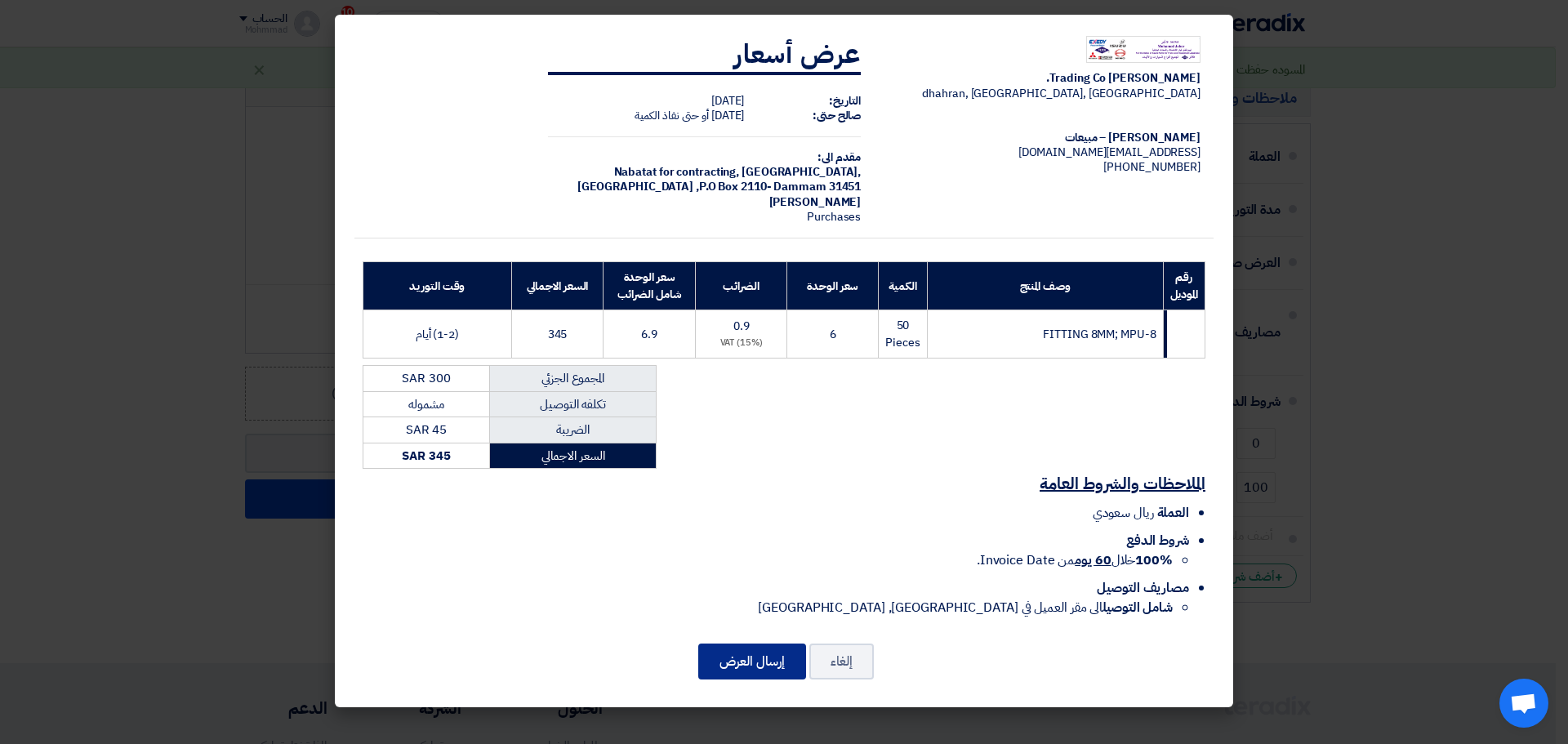
click at [770, 657] on button "إرسال العرض" at bounding box center [751, 662] width 108 height 36
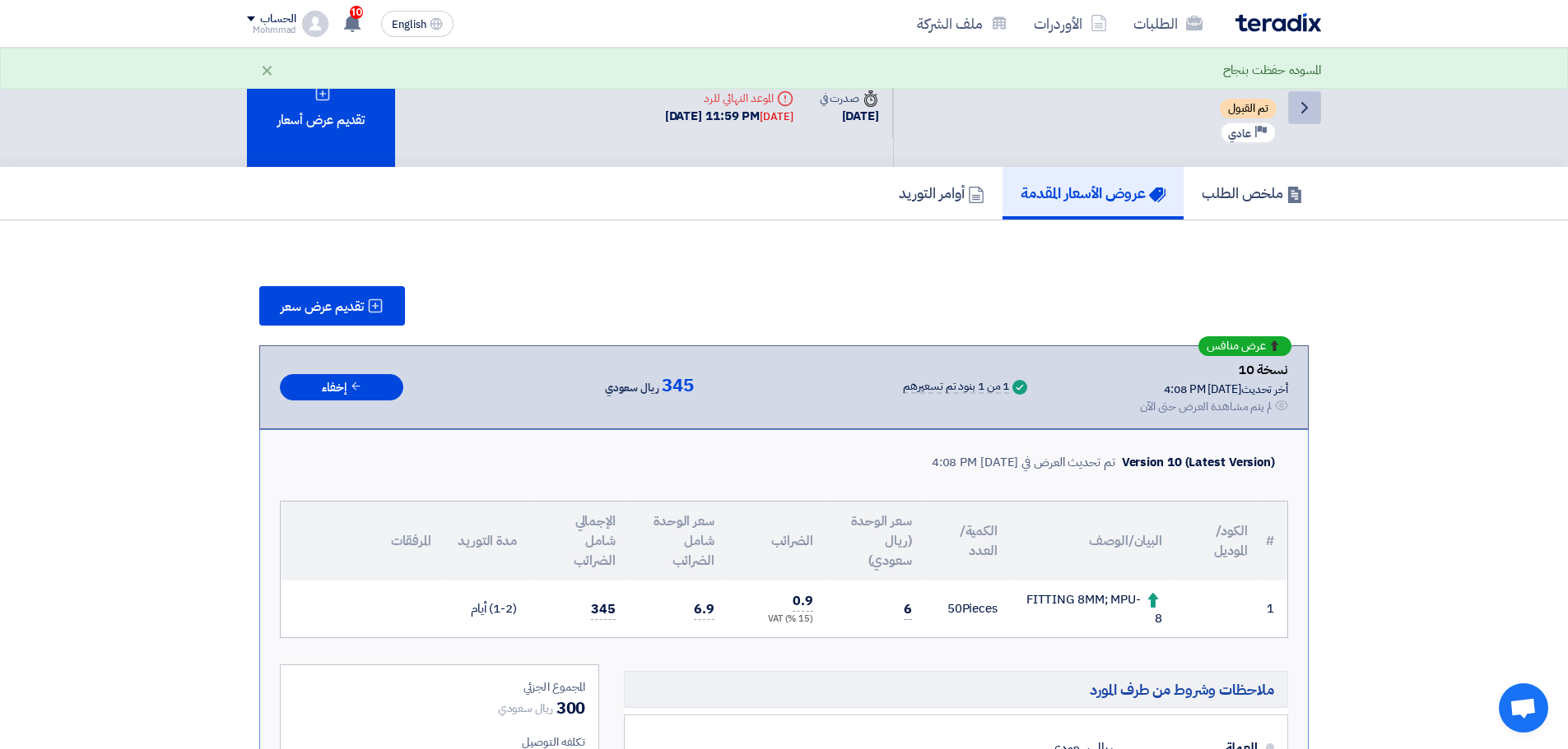
click at [1301, 107] on icon "Back" at bounding box center [1304, 108] width 20 height 20
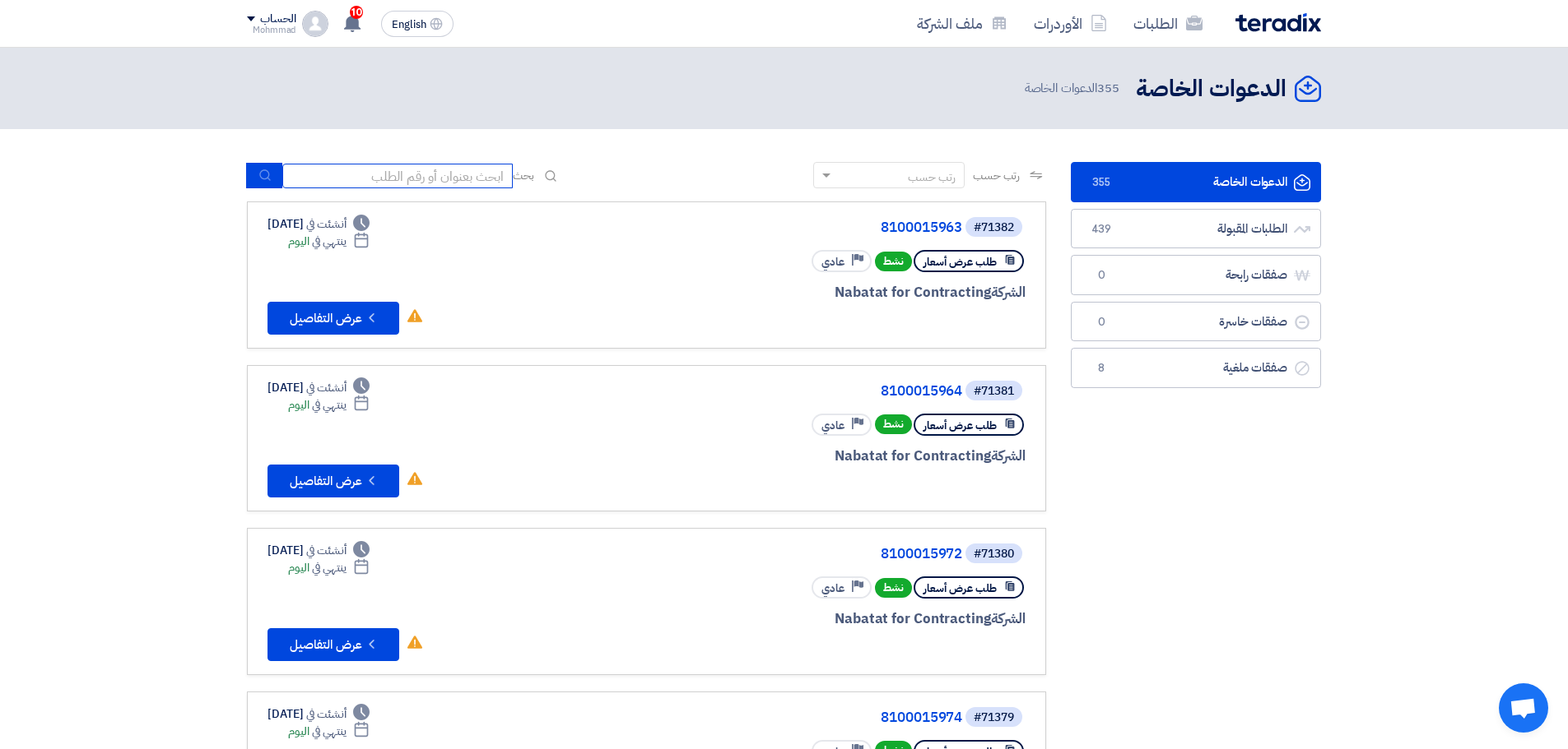
click at [429, 168] on input at bounding box center [397, 176] width 230 height 25
paste input "FITTING 8MM; MPU-8"
click at [320, 178] on input "FITTING 8MM; MPU-8" at bounding box center [397, 176] width 230 height 25
click at [319, 178] on input "FITTING 8MM; MPU-8" at bounding box center [397, 176] width 230 height 25
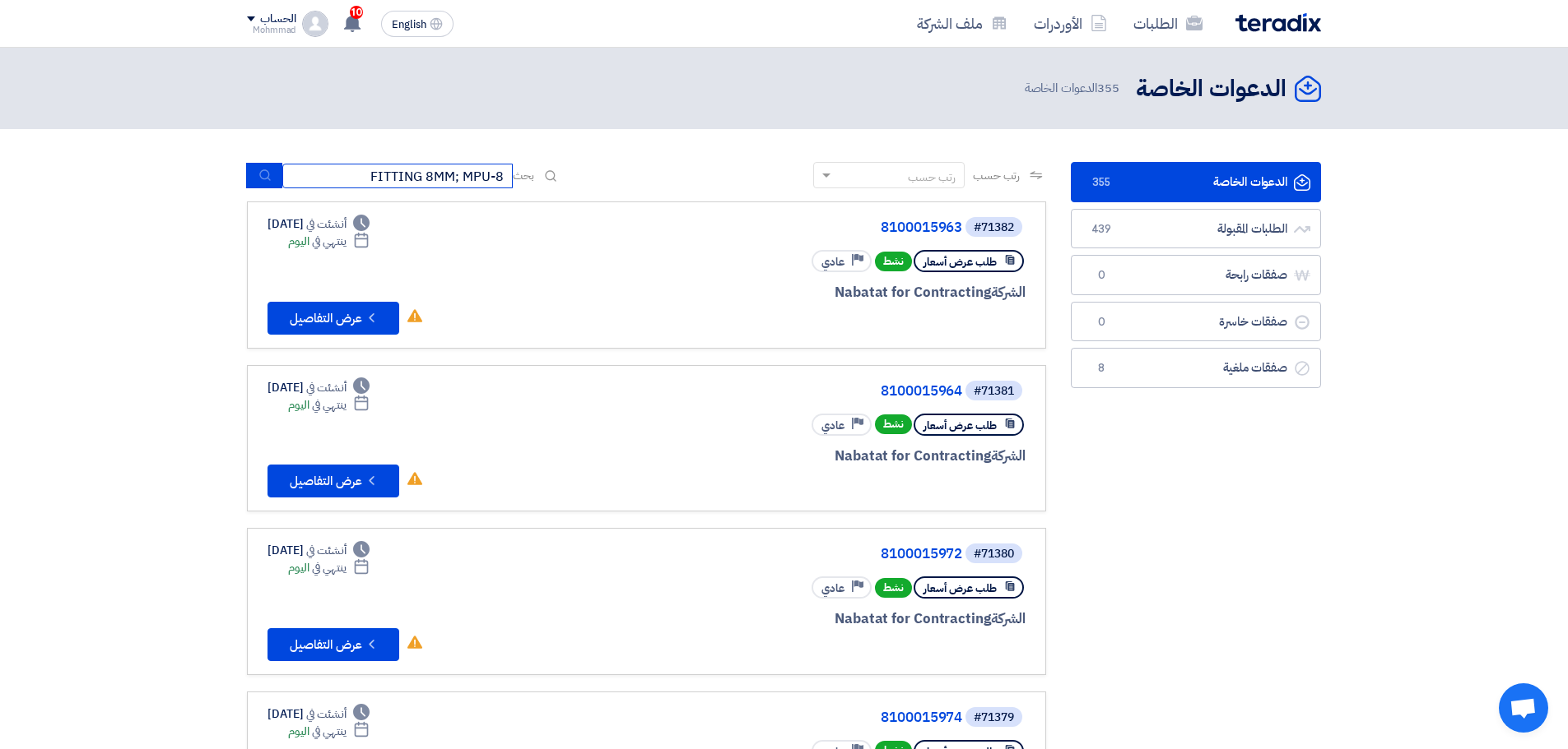
paste input "8100015974"
type input "8100015974"
click at [253, 176] on button "submit" at bounding box center [264, 175] width 37 height 25
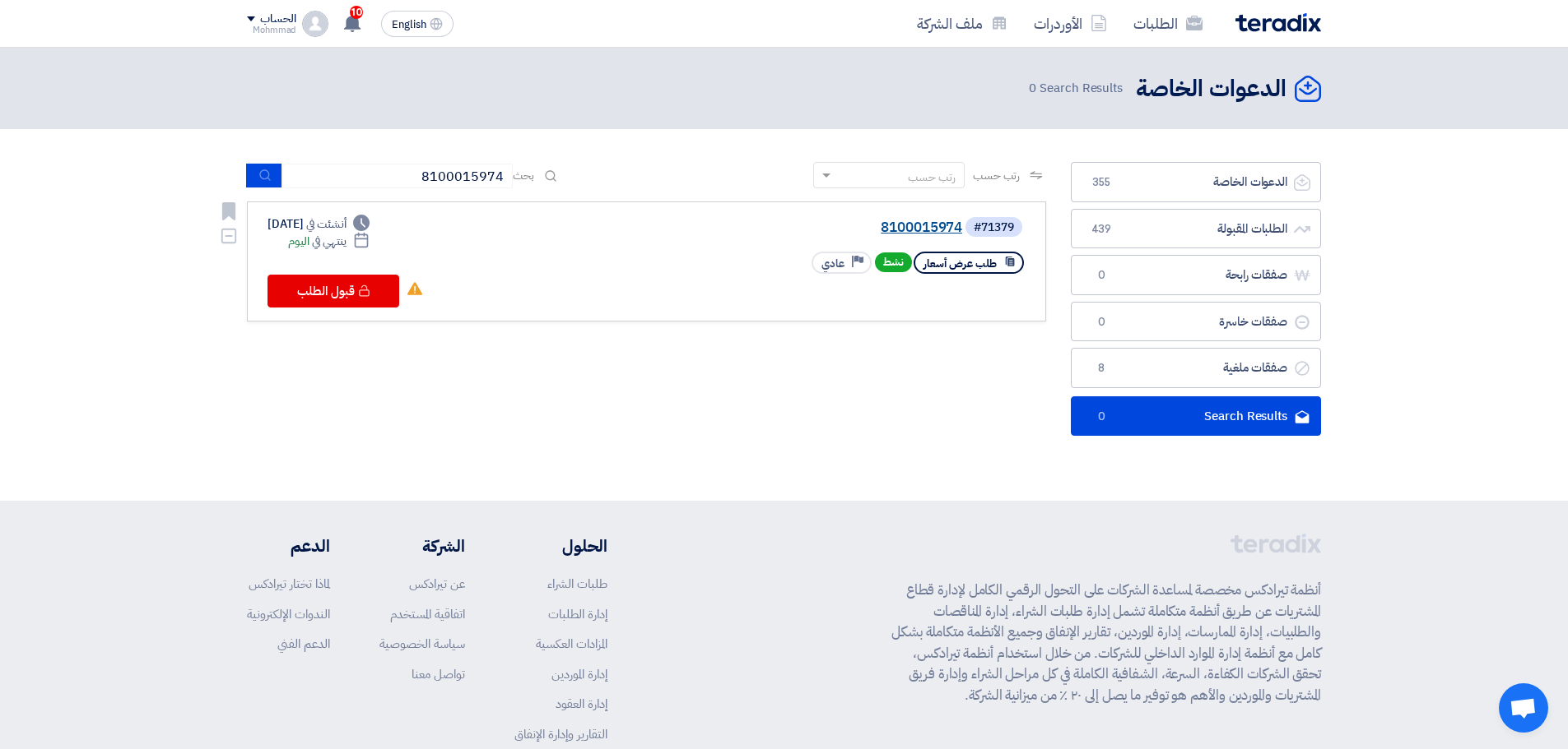
click at [886, 229] on link "8100015974" at bounding box center [797, 227] width 329 height 14
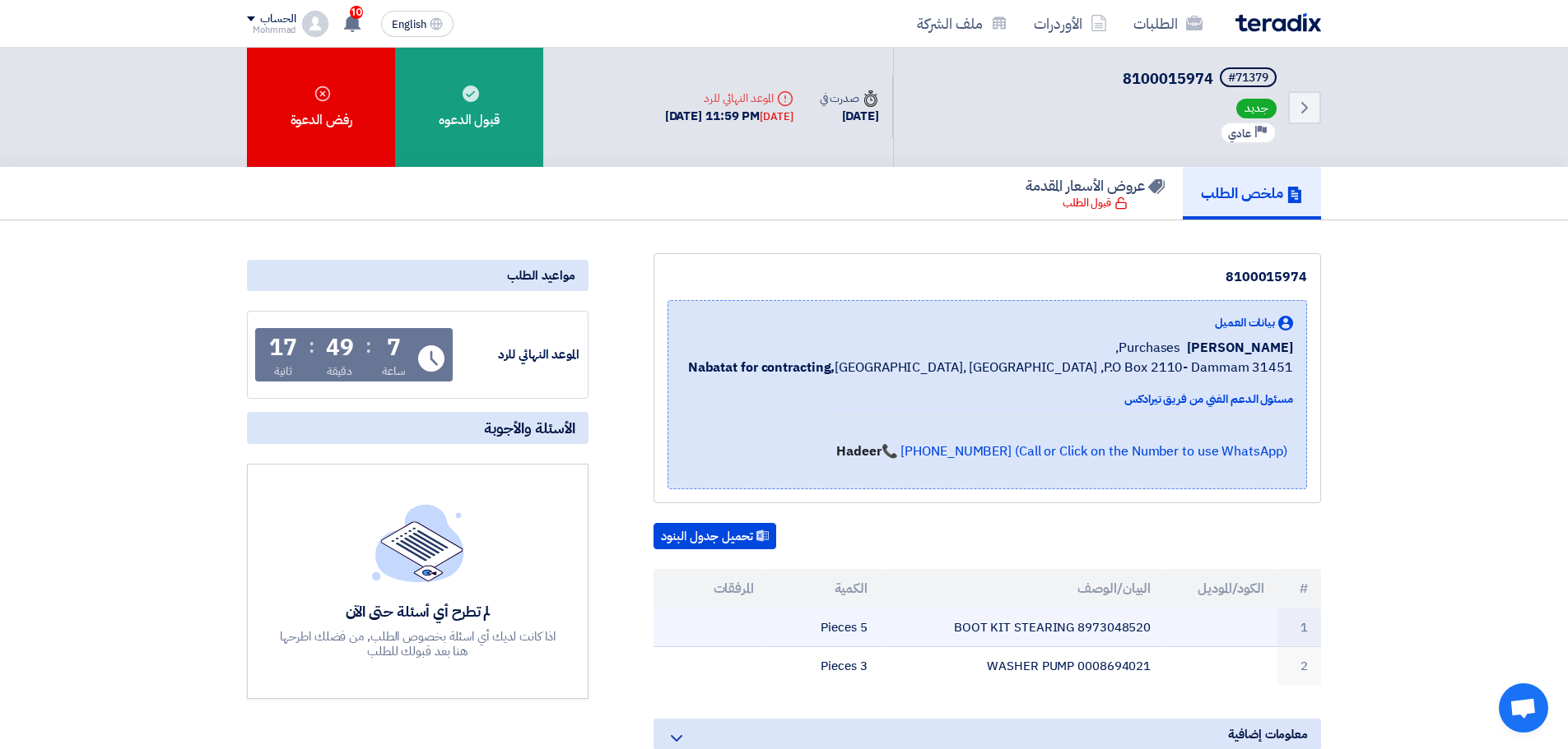
click at [1119, 633] on td "BOOT KIT STEARING 8973048520" at bounding box center [1022, 628] width 284 height 39
copy td "8973048520"
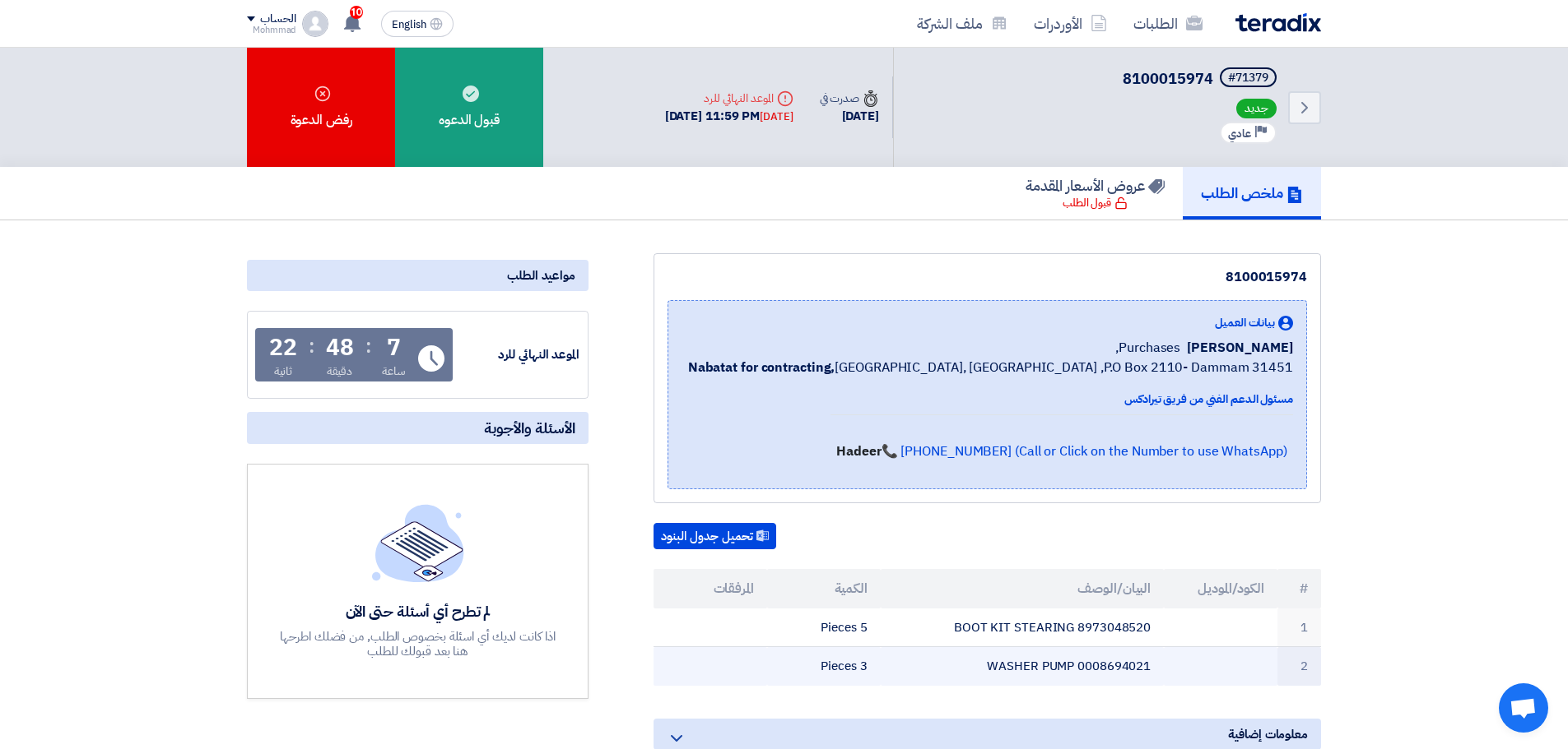
click at [1114, 672] on td "WASHER PUMP 0008694021" at bounding box center [1022, 666] width 284 height 39
copy td "0008694021"
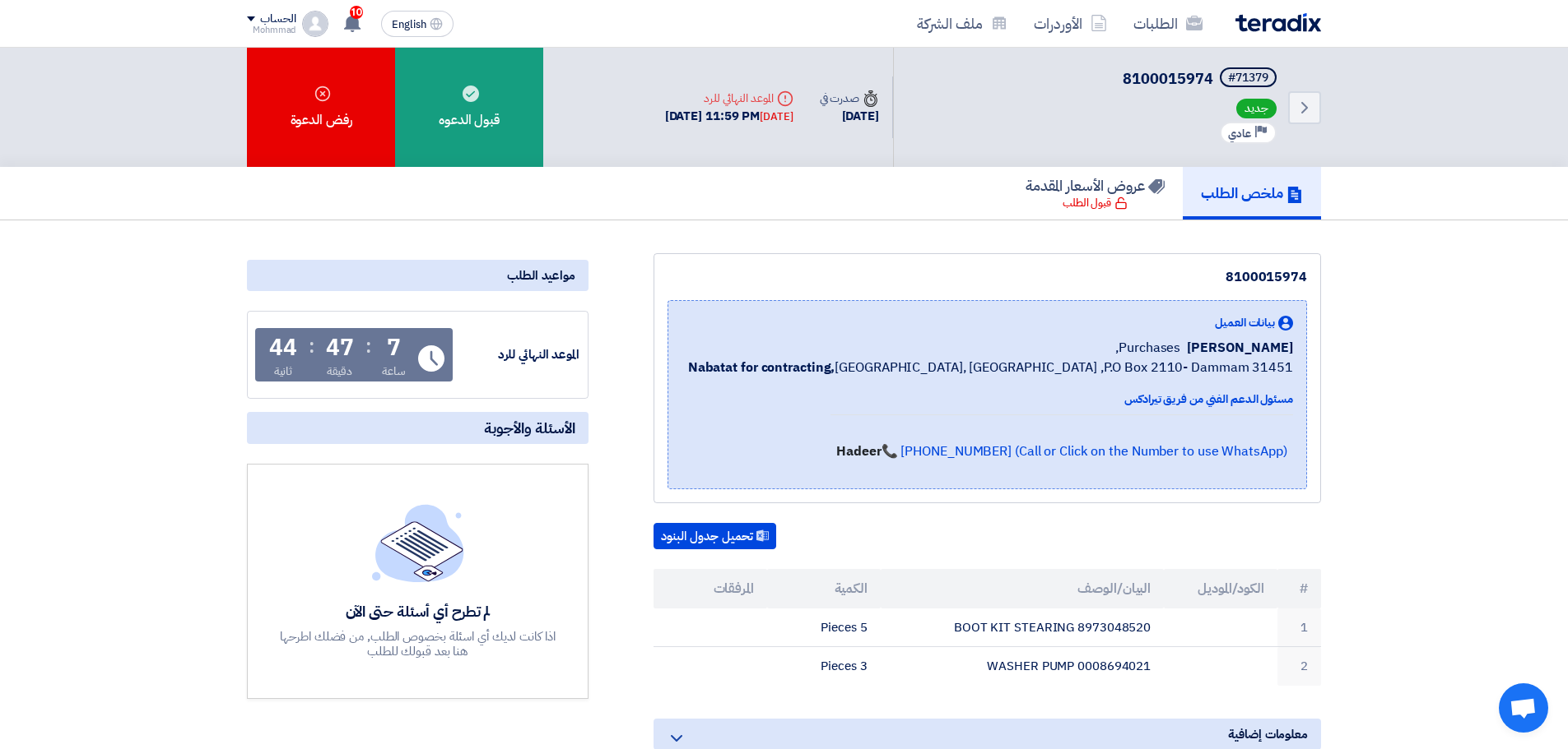
click at [1223, 562] on div "تحميل جدول البنود # الكود/الموديل البيان/الوصف الكمية المرفقات 1 BOOT KIT STEAR…" at bounding box center [986, 604] width 667 height 163
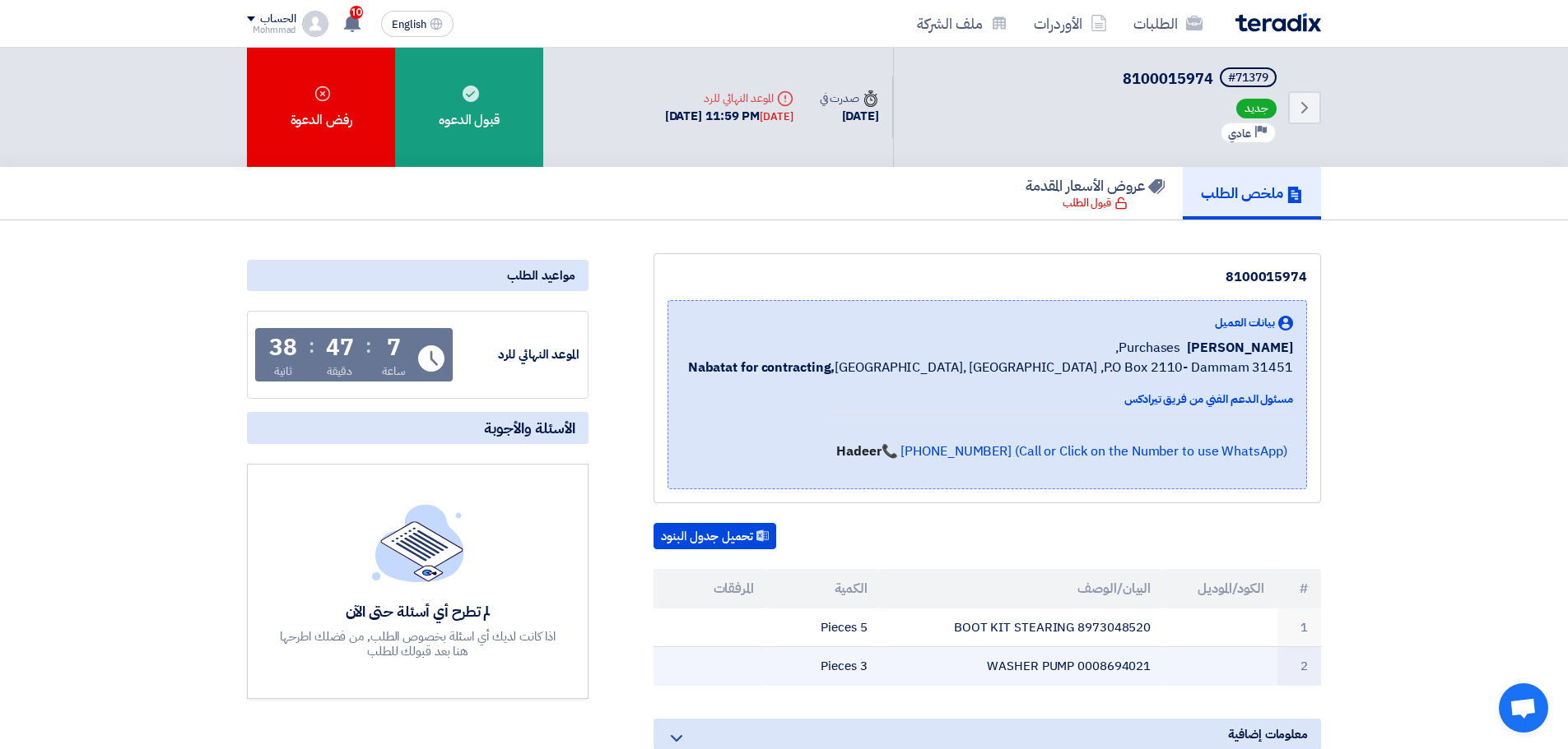
drag, startPoint x: 1303, startPoint y: 590, endPoint x: 795, endPoint y: 659, distance: 512.7
click at [795, 659] on table "# الكود/الموديل البيان/الوصف الكمية المرفقات 1 BOOT KIT STEARING 8973048520 5 P…" at bounding box center [986, 627] width 667 height 116
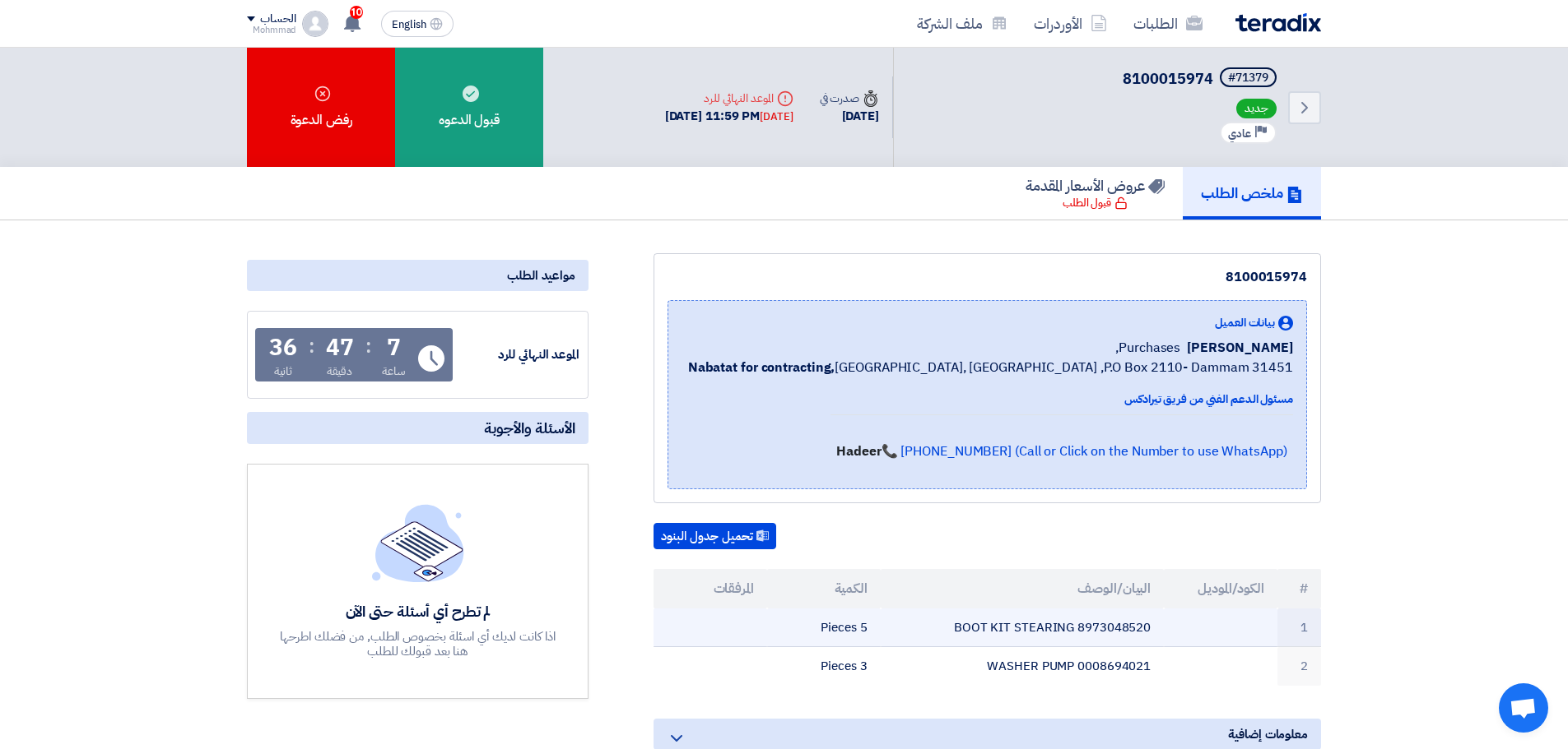
copy table "# الكود/الموديل البيان/الوصف الكمية المرفقات 1 BOOT KIT STEARING 8973048520 5 P…"
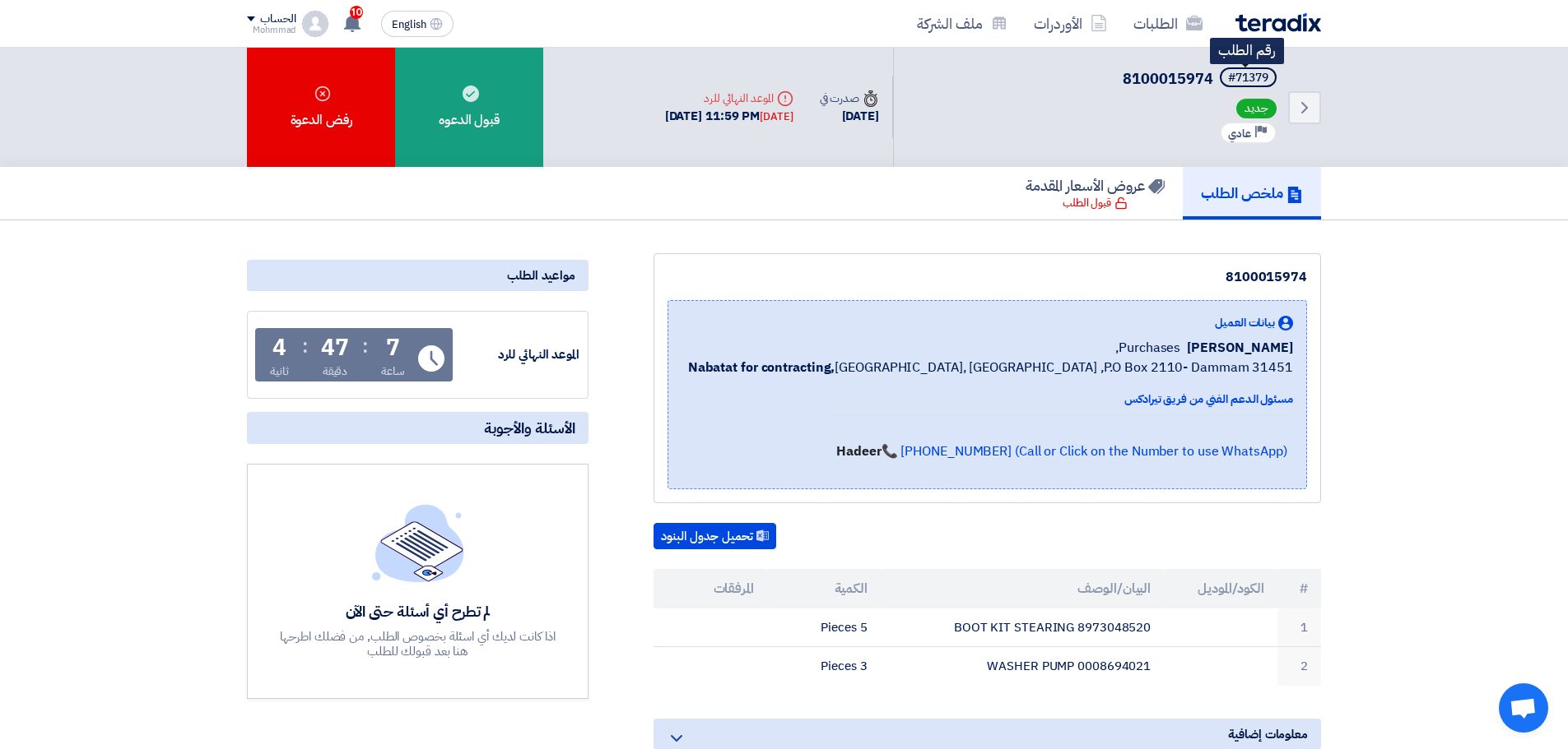
click at [1257, 84] on div "#71379" at bounding box center [1248, 78] width 40 height 12
copy div "71379"
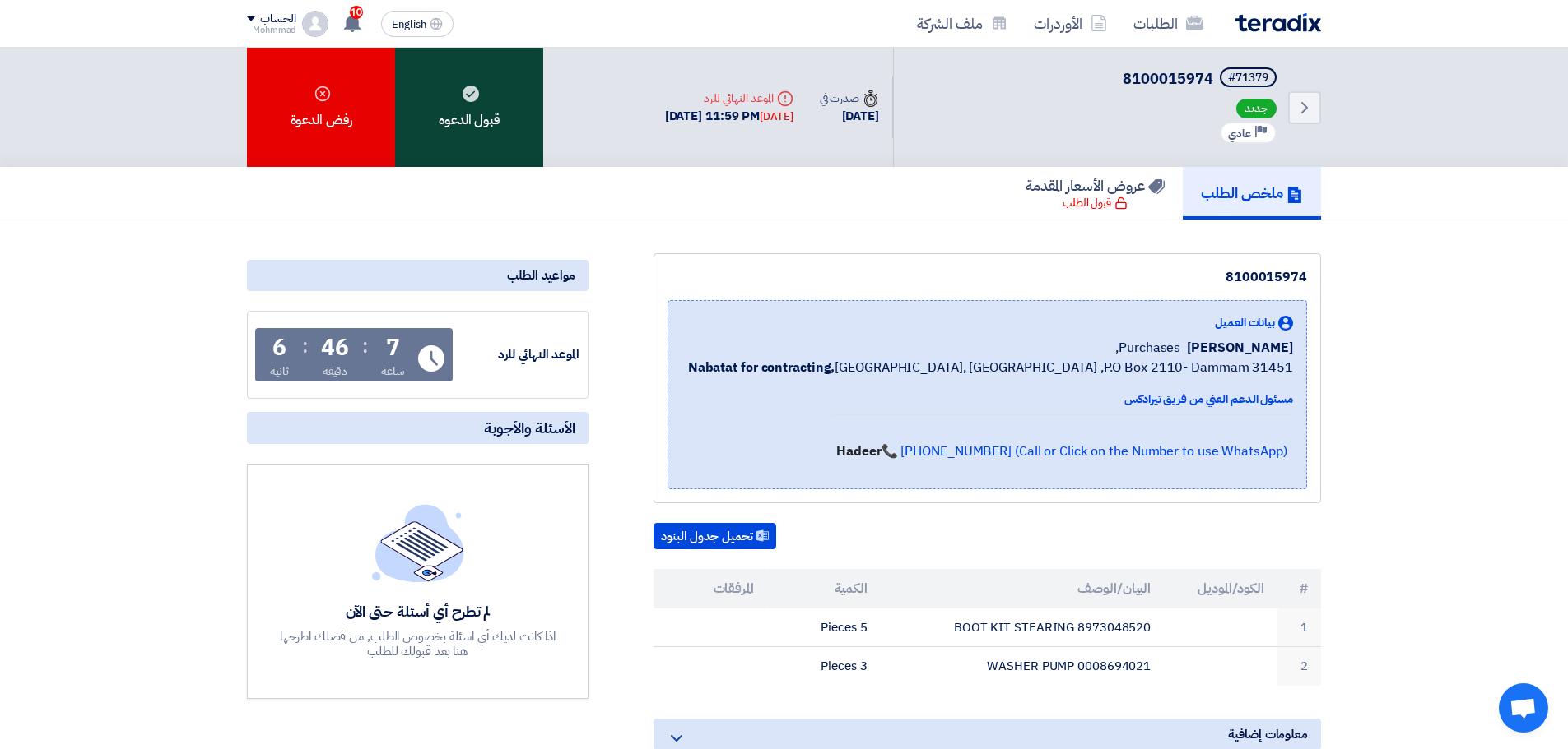
click at [484, 110] on div "قبول الدعوه" at bounding box center [469, 108] width 148 height 119
click at [482, 124] on div "قبول الدعوه" at bounding box center [469, 108] width 148 height 119
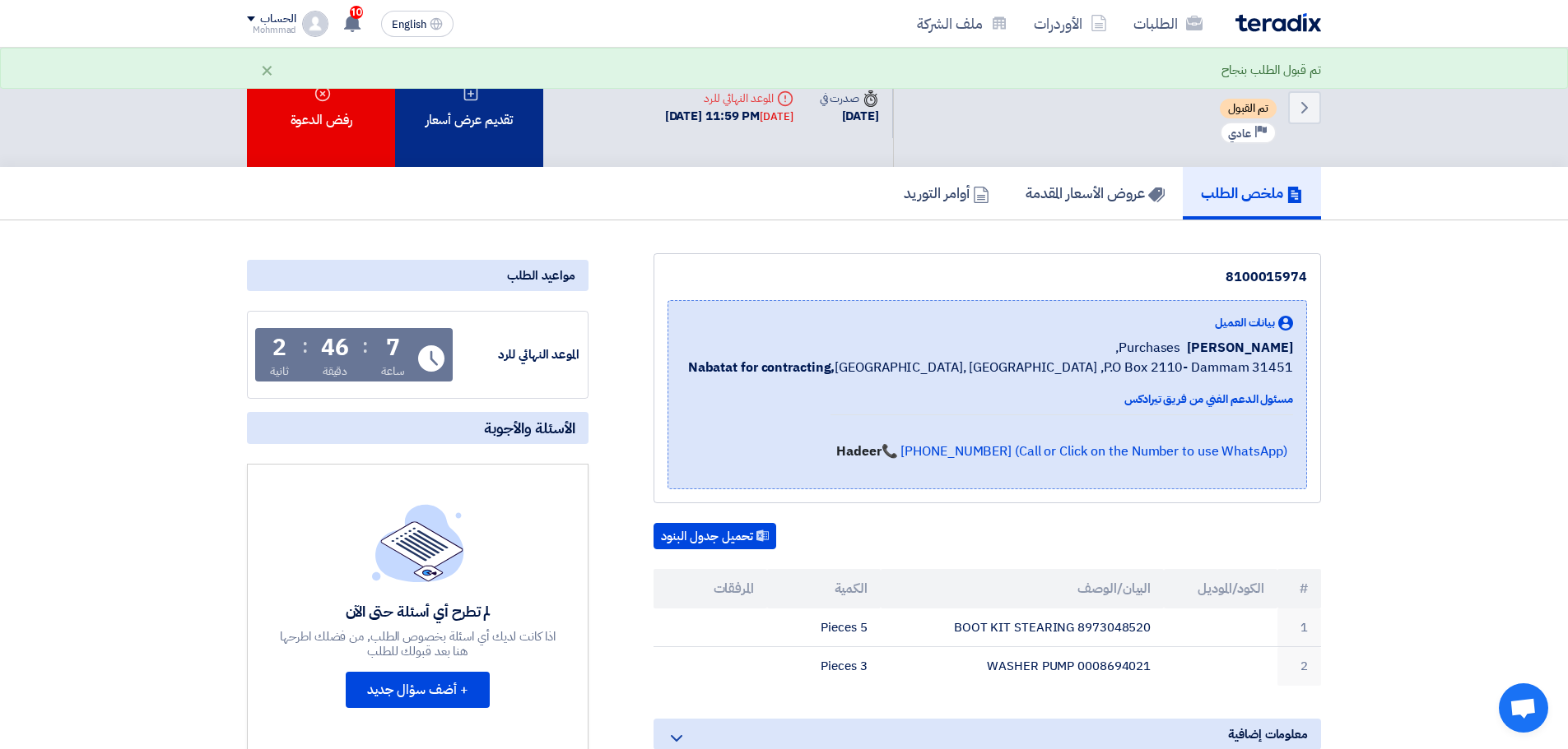
click at [430, 119] on div "تقديم عرض أسعار" at bounding box center [469, 108] width 148 height 119
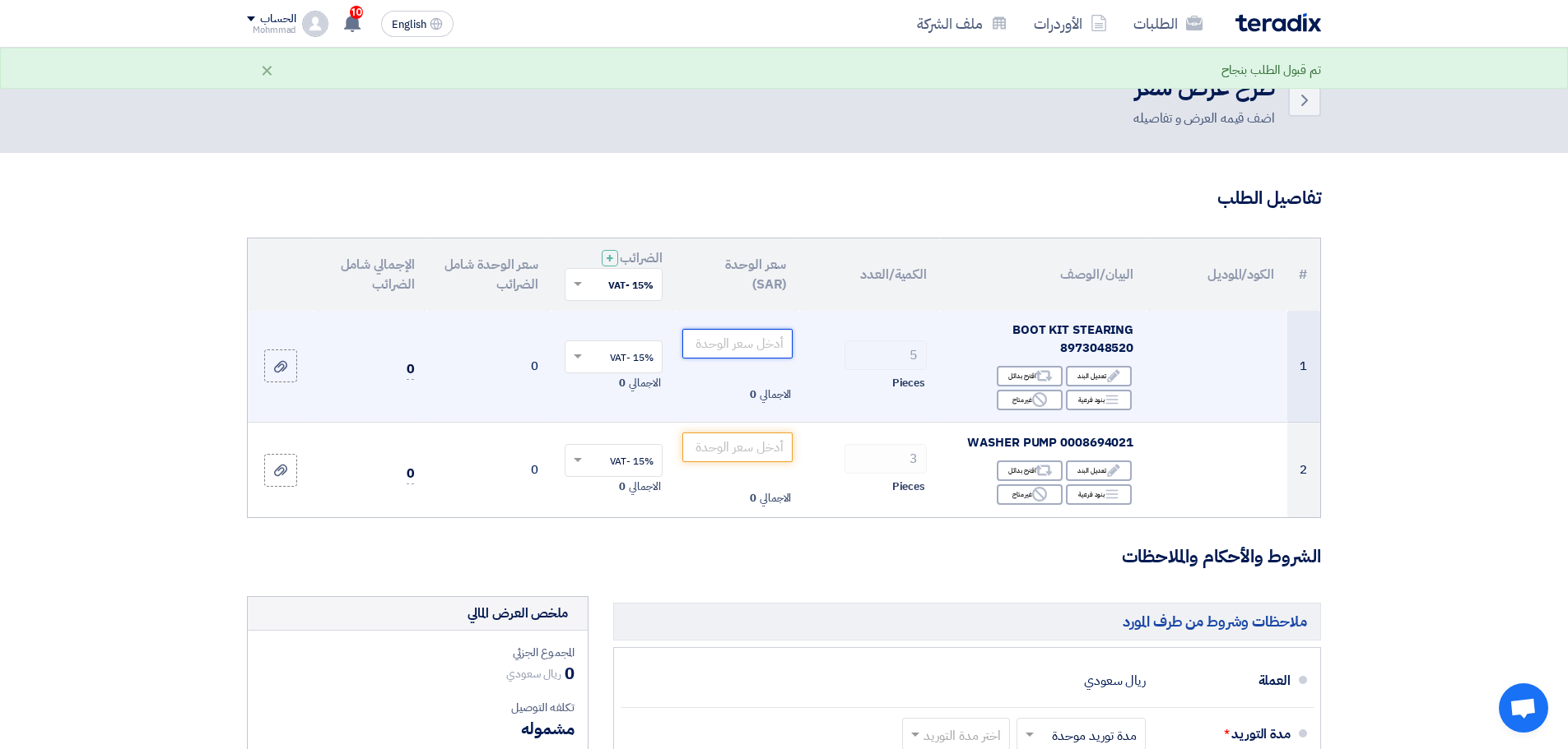
click at [755, 346] on input "number" at bounding box center [737, 344] width 111 height 30
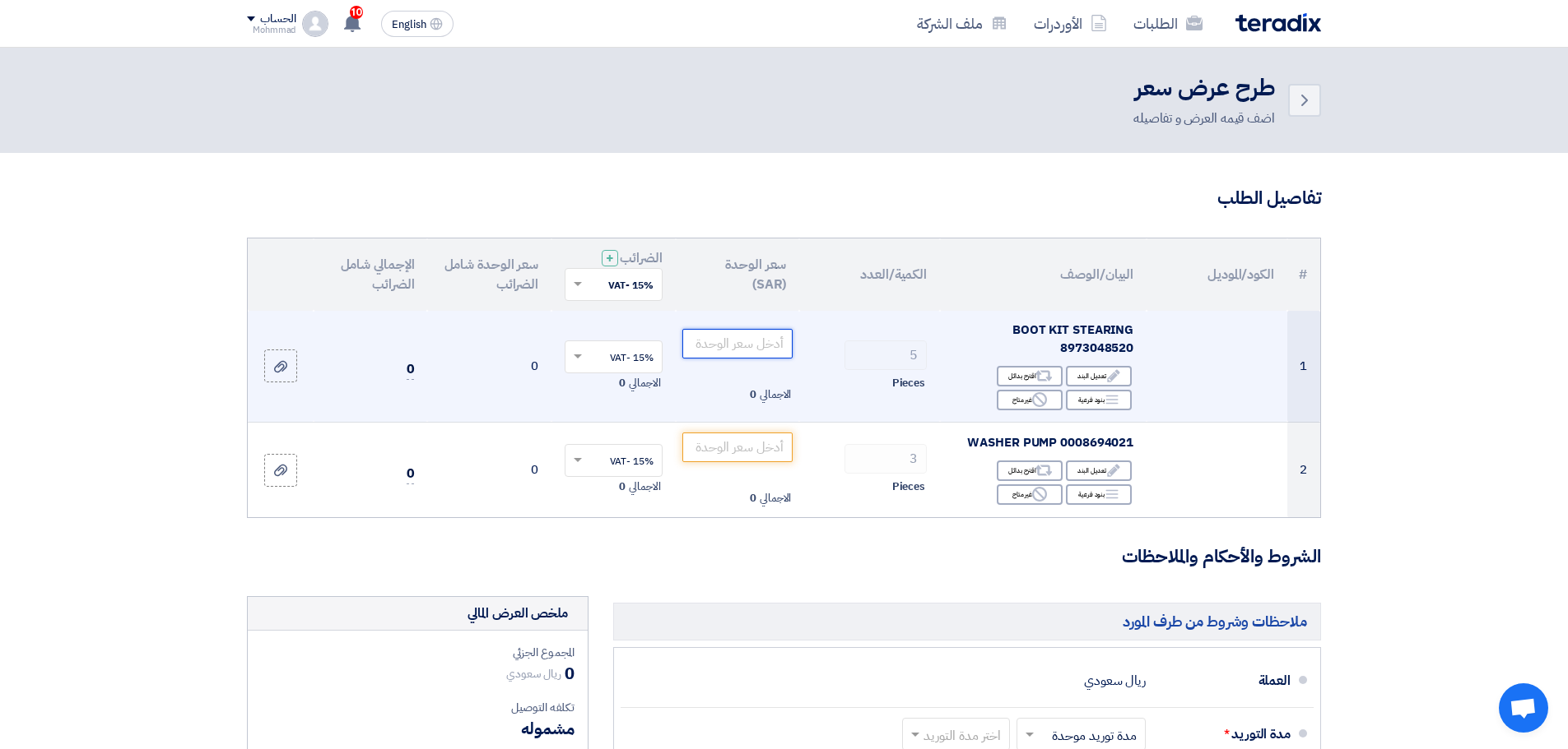
click at [760, 345] on input "number" at bounding box center [737, 344] width 111 height 30
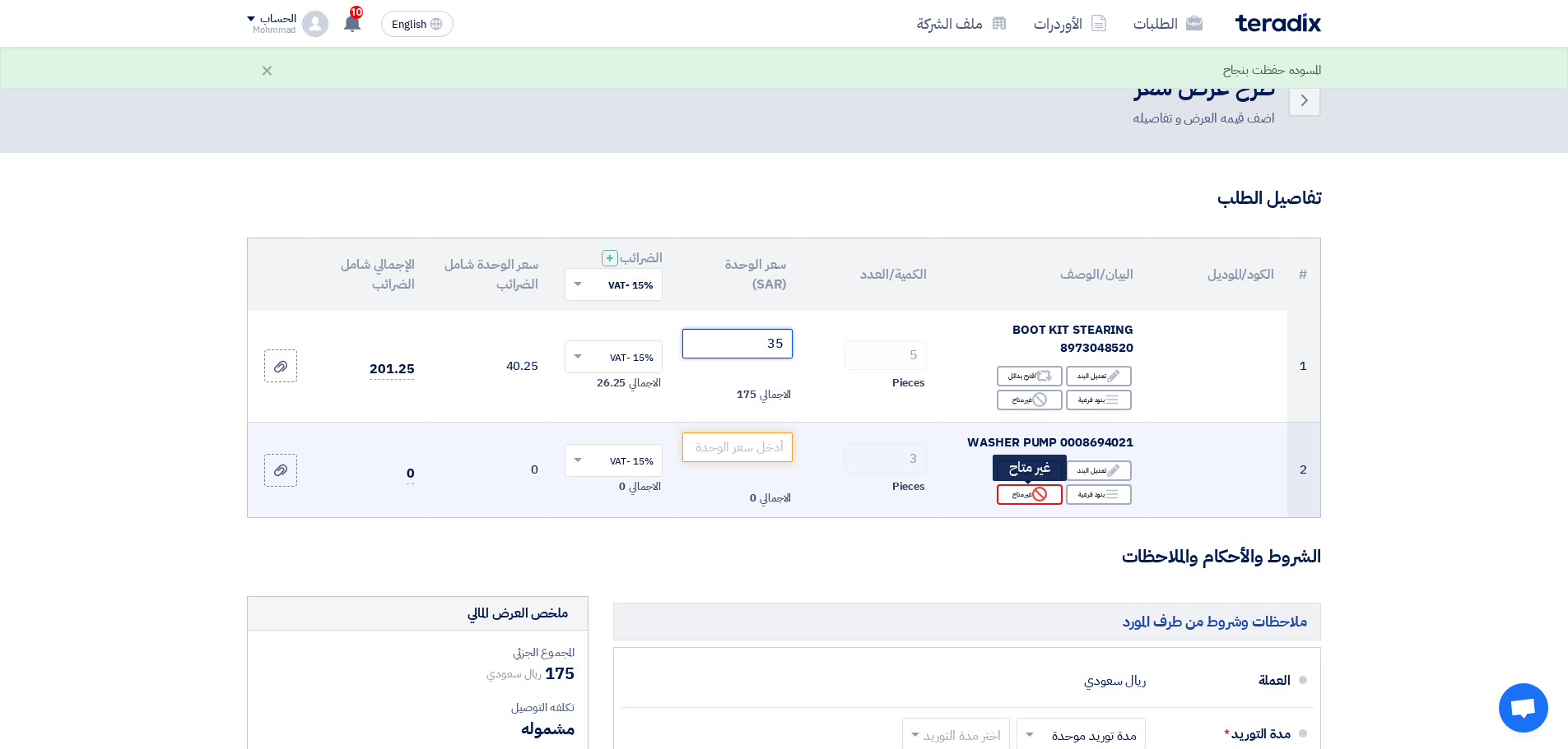
type input "35"
click at [1018, 492] on div "Reject غير متاح" at bounding box center [1030, 494] width 65 height 20
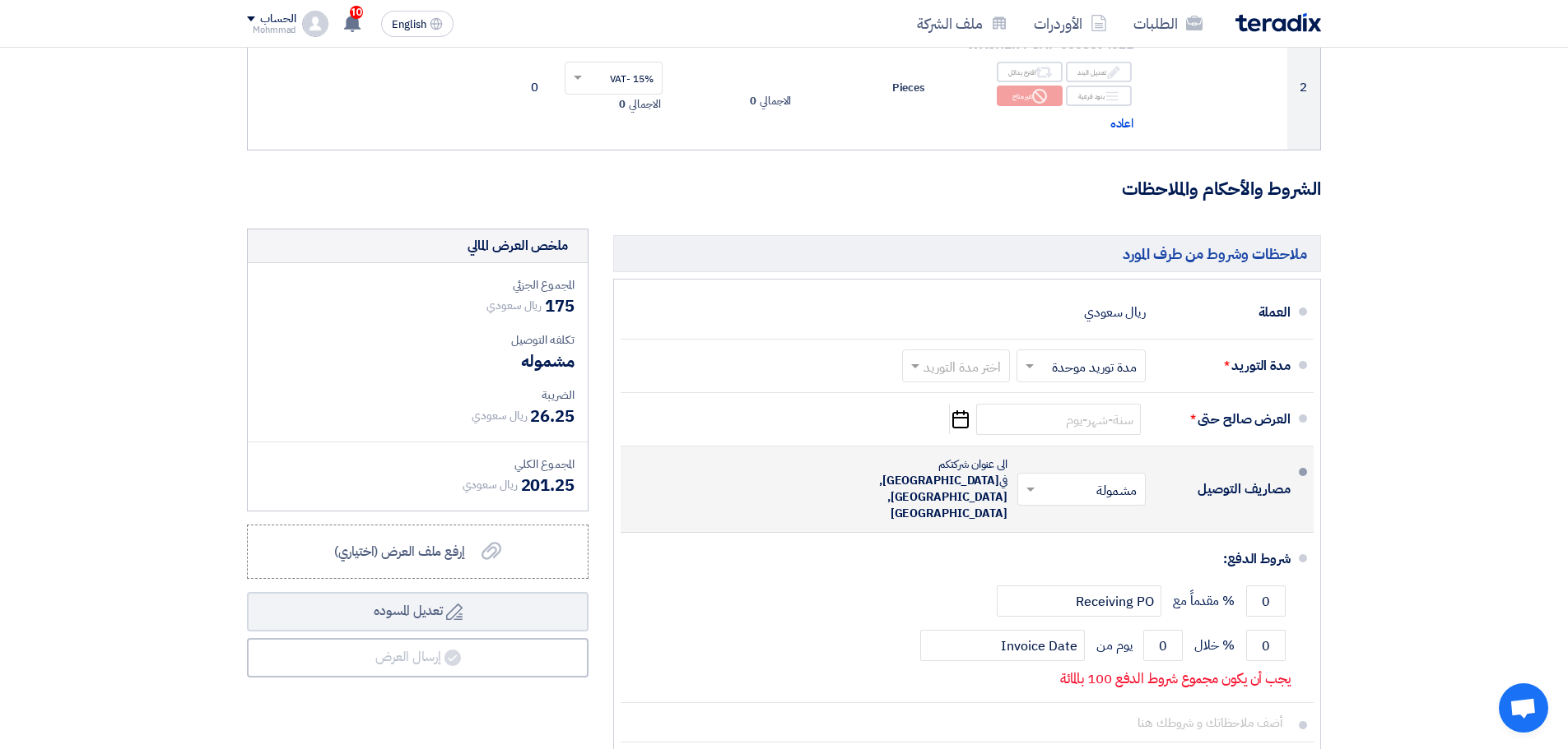
scroll to position [658, 0]
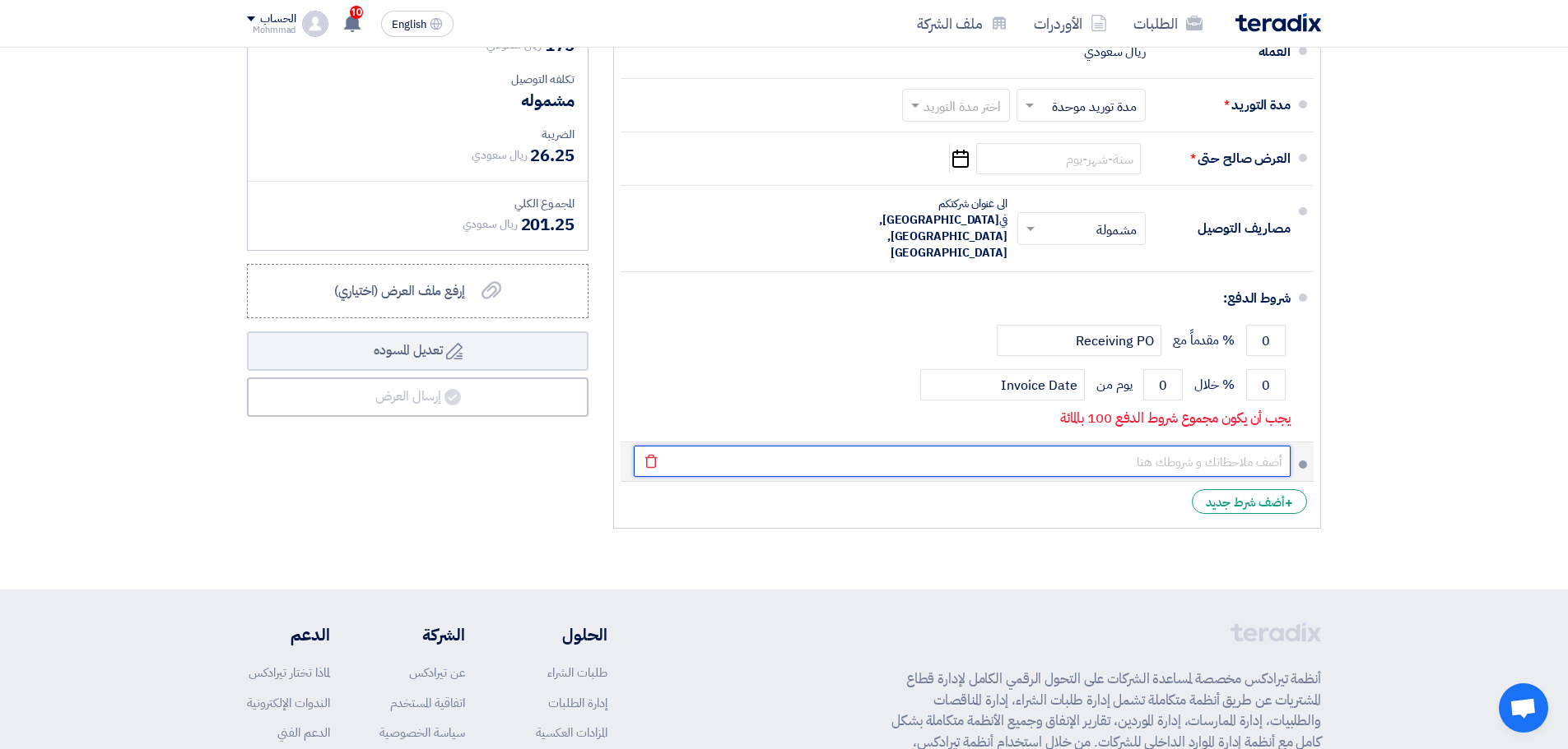
click at [1156, 446] on input "text" at bounding box center [962, 461] width 657 height 31
paste input "71347"
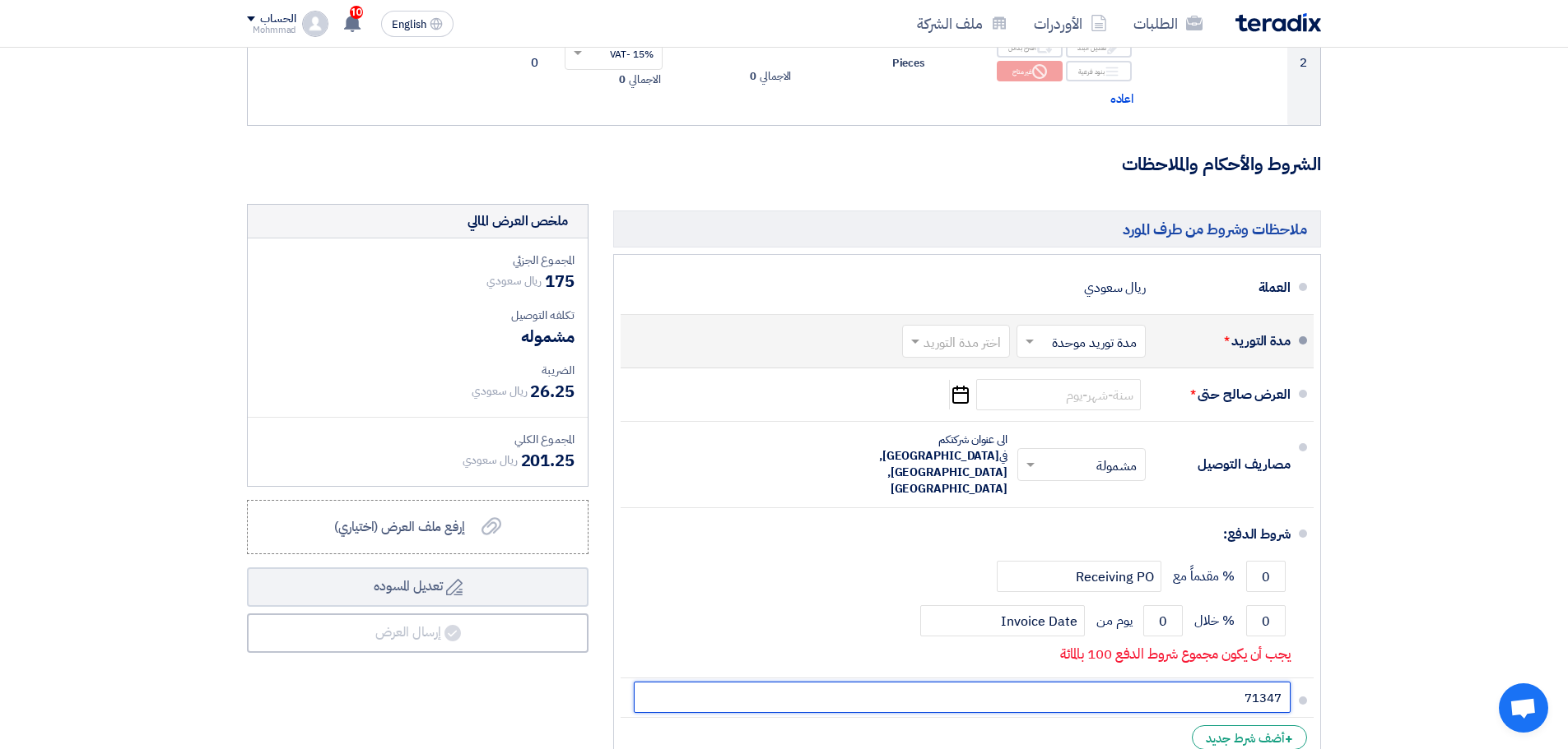
scroll to position [329, 0]
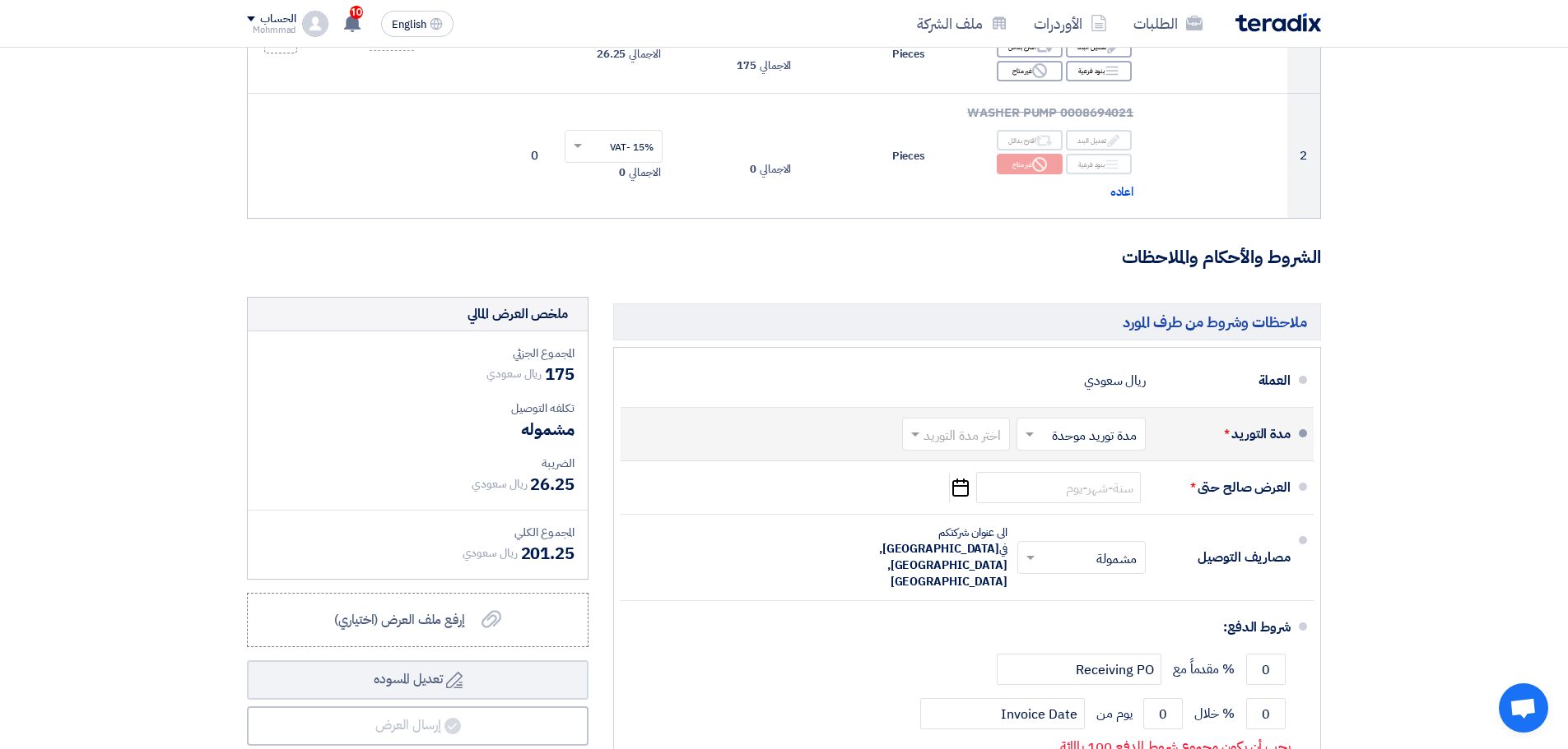
type input "71347"
click at [957, 438] on input "text" at bounding box center [952, 436] width 99 height 24
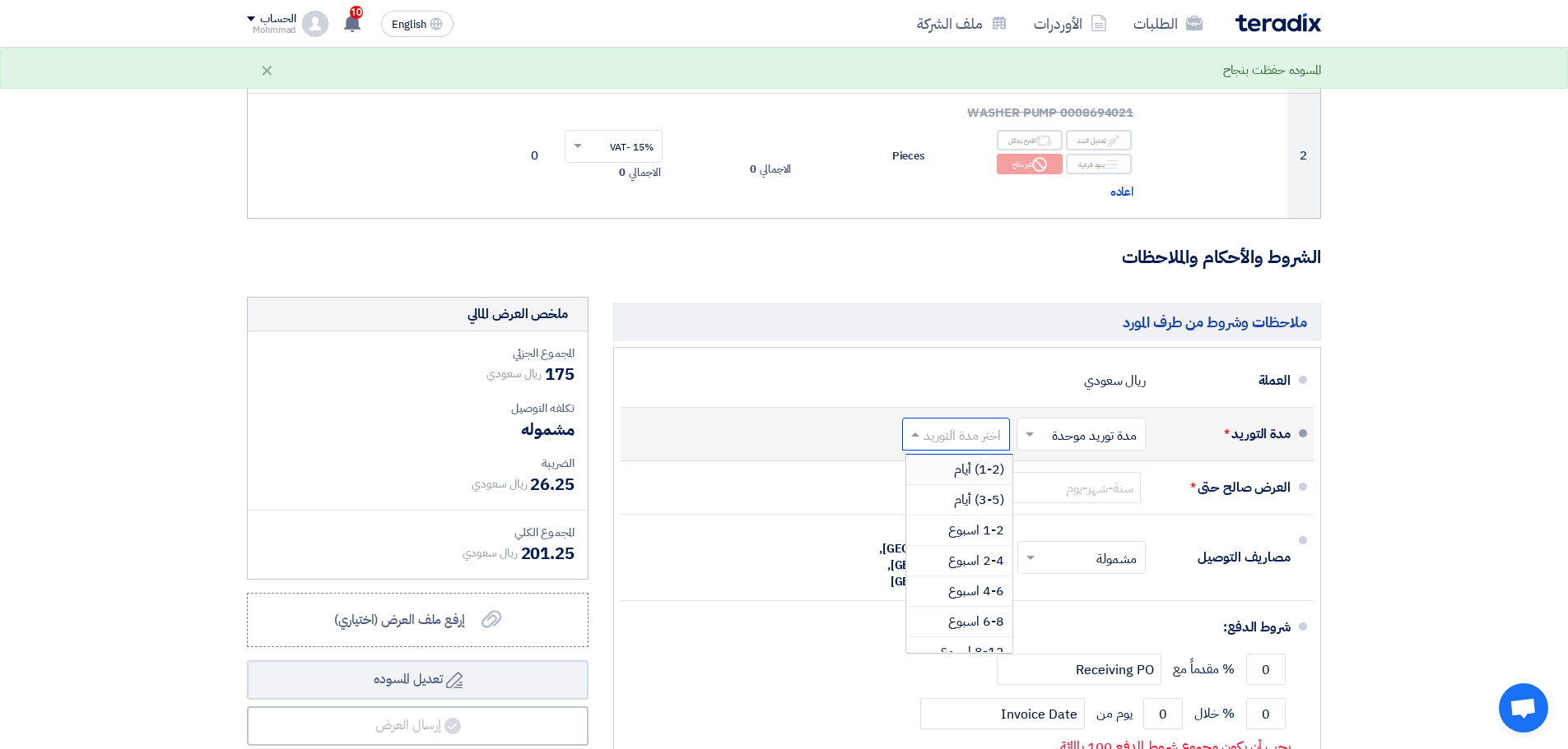
click at [979, 471] on span "(1-2) أيام" at bounding box center [979, 470] width 50 height 20
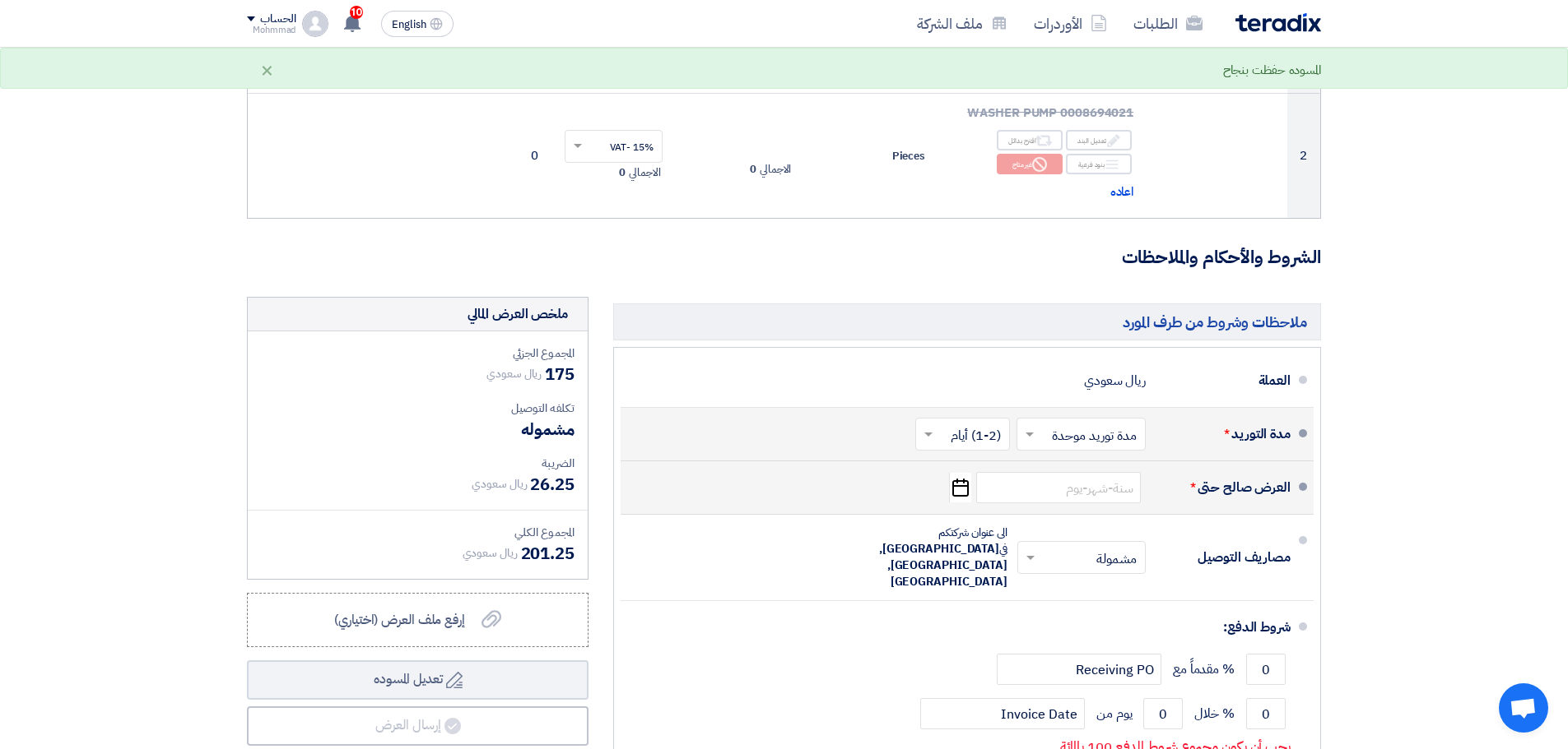
click at [957, 481] on use "button" at bounding box center [959, 487] width 16 height 18
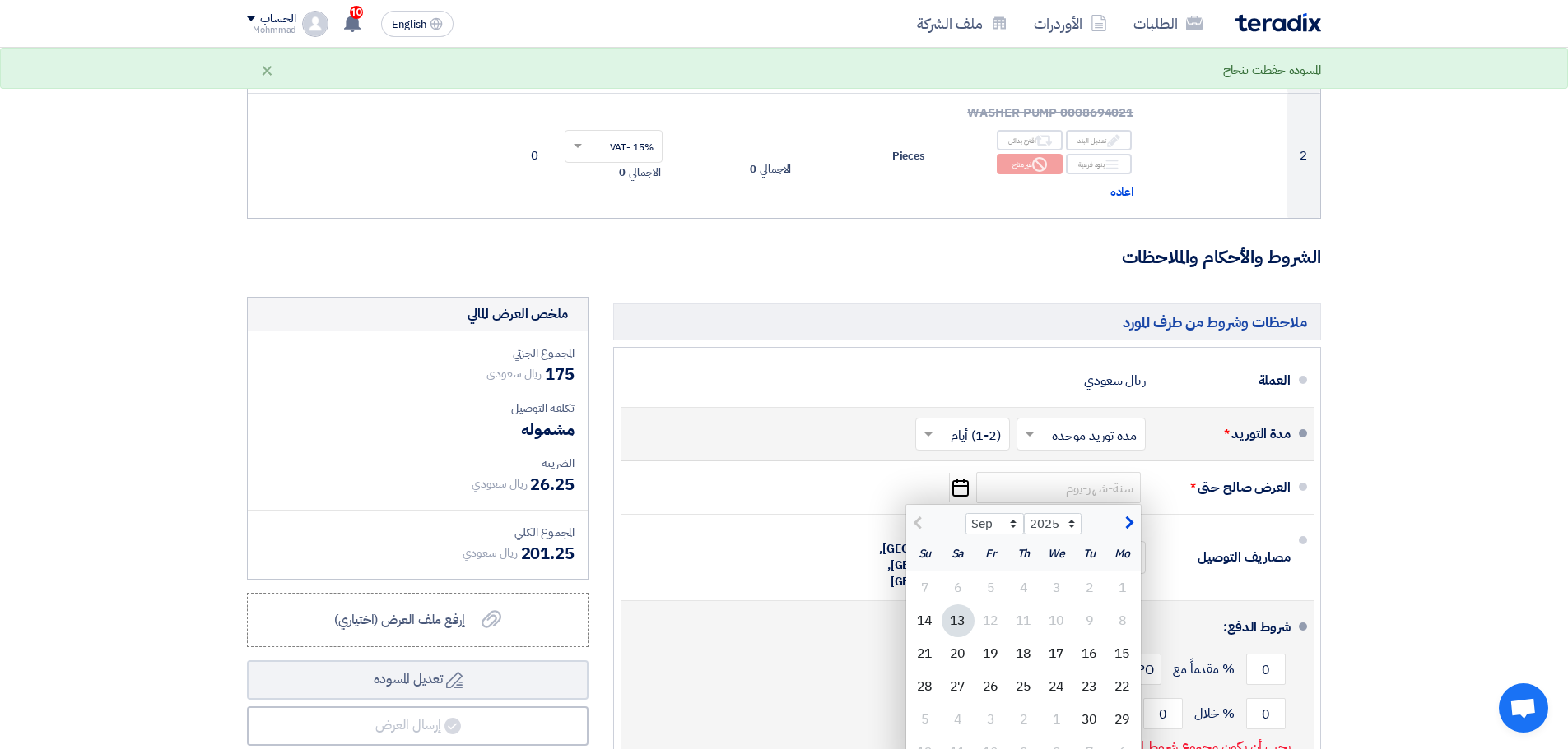
click at [954, 658] on div "20" at bounding box center [957, 654] width 33 height 33
type input "[DATE]"
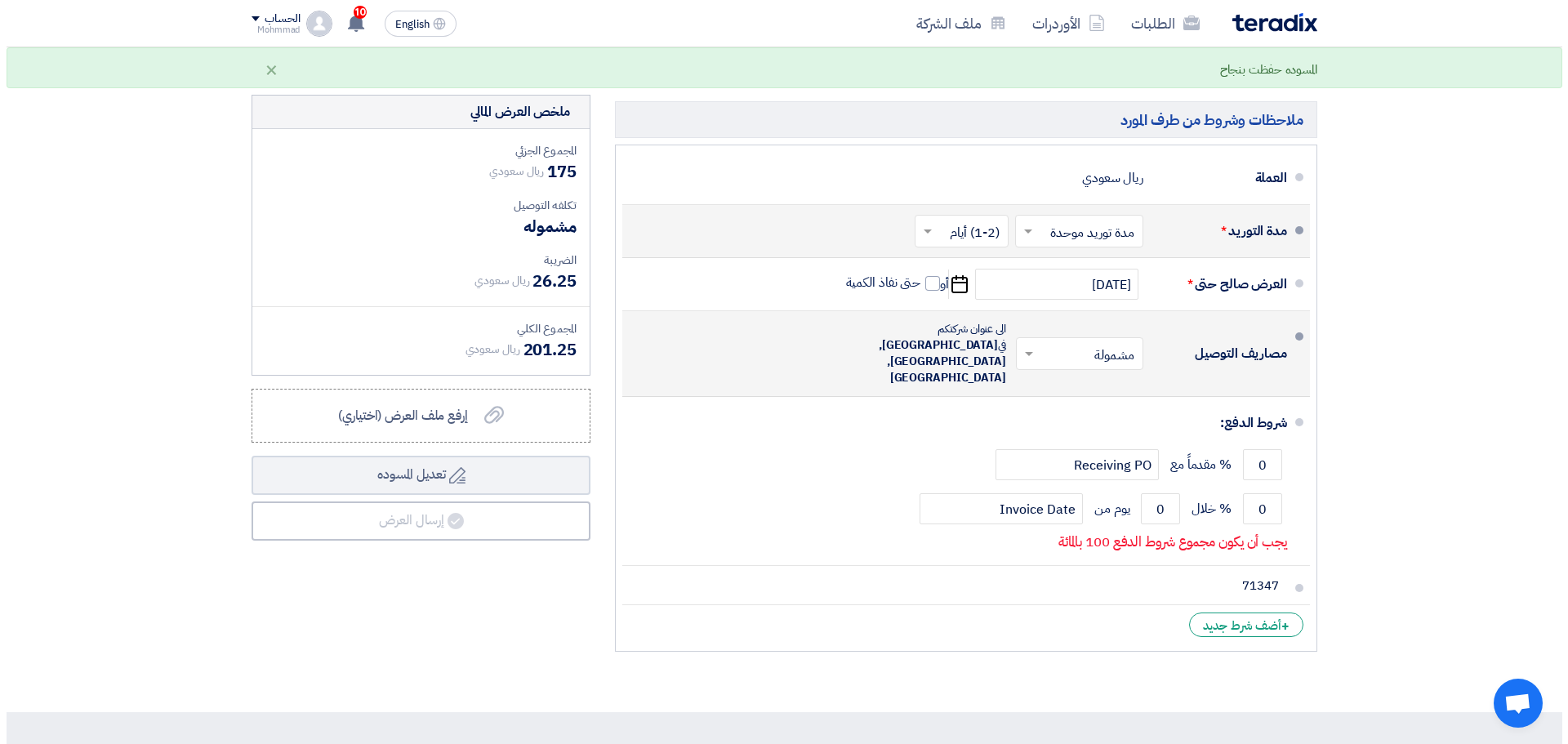
scroll to position [572, 0]
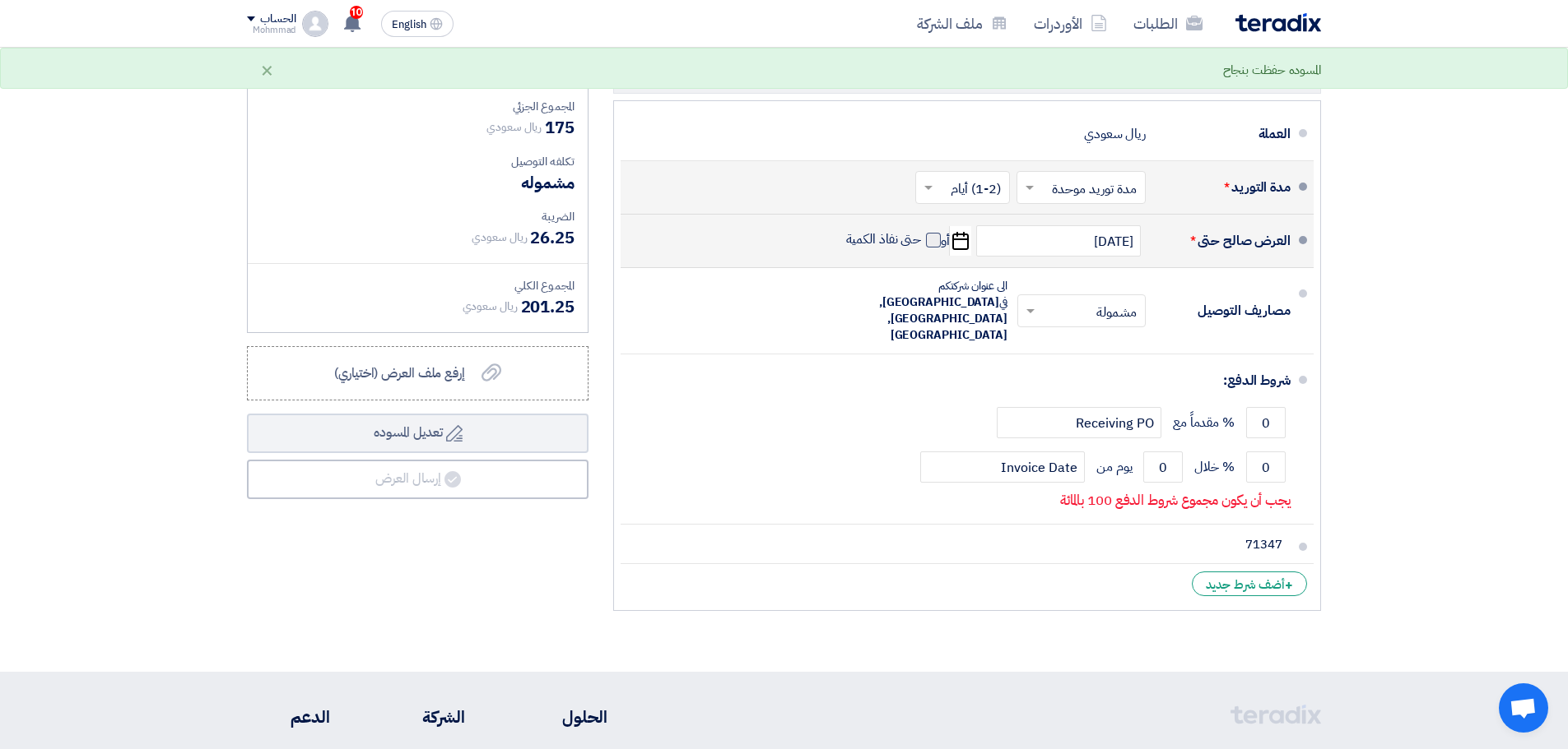
drag, startPoint x: 934, startPoint y: 239, endPoint x: 941, endPoint y: 245, distance: 9.2
click at [935, 239] on span at bounding box center [932, 240] width 14 height 14
click at [922, 239] on input "حتى نفاذ الكمية" at bounding box center [882, 246] width 79 height 31
checkbox input "true"
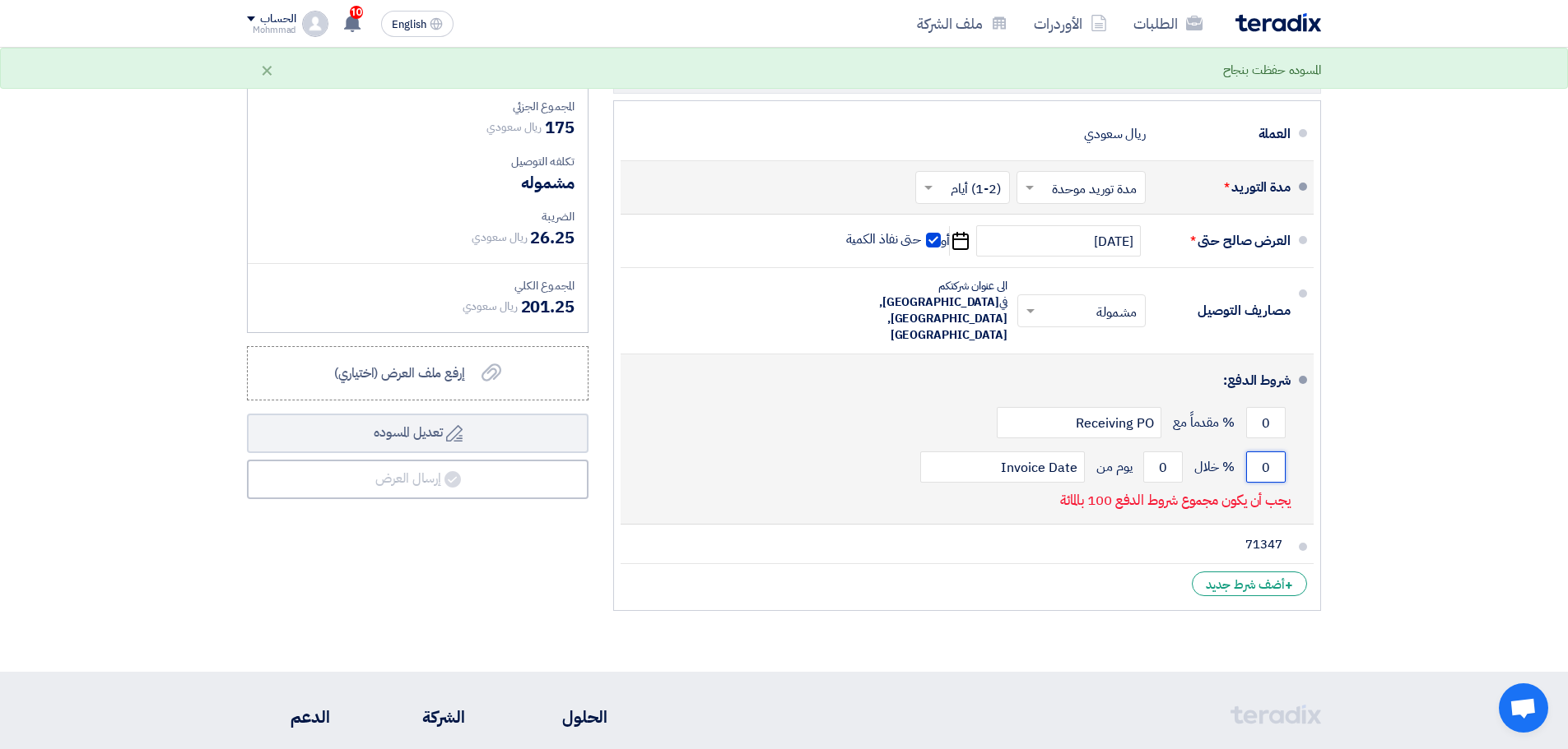
click at [1276, 452] on input "0" at bounding box center [1266, 467] width 39 height 31
type input "100"
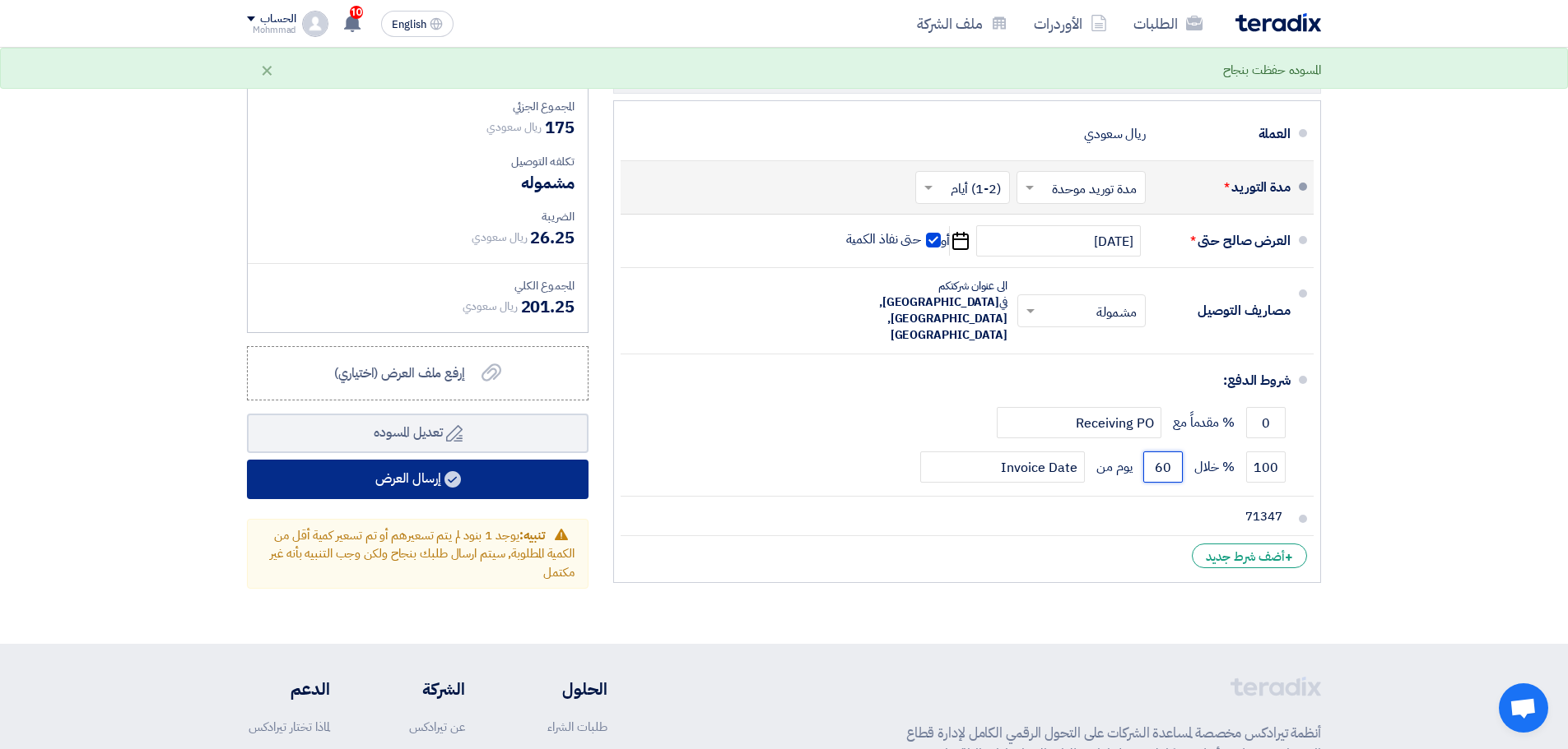
type input "60"
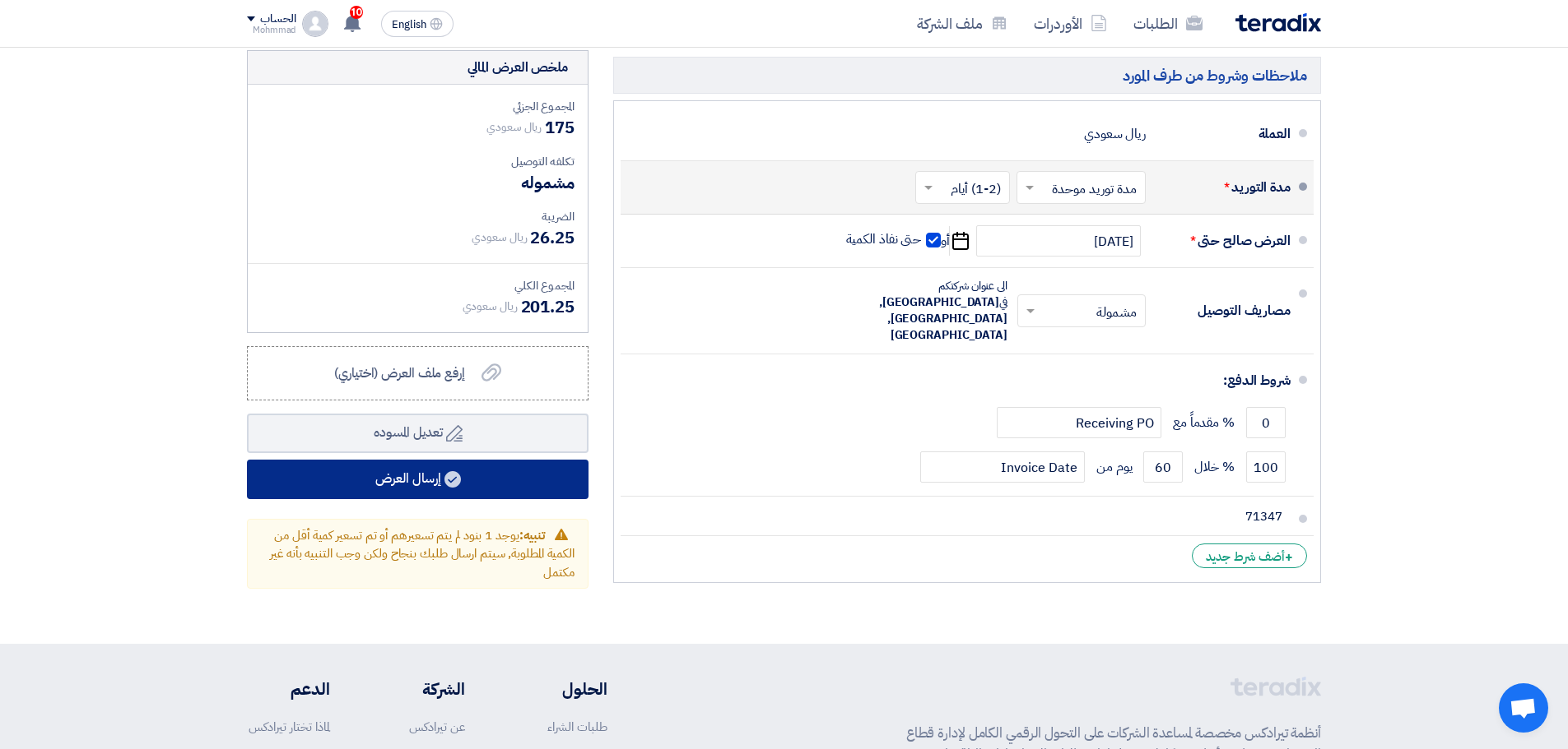
click at [424, 472] on button "إرسال العرض" at bounding box center [417, 479] width 342 height 39
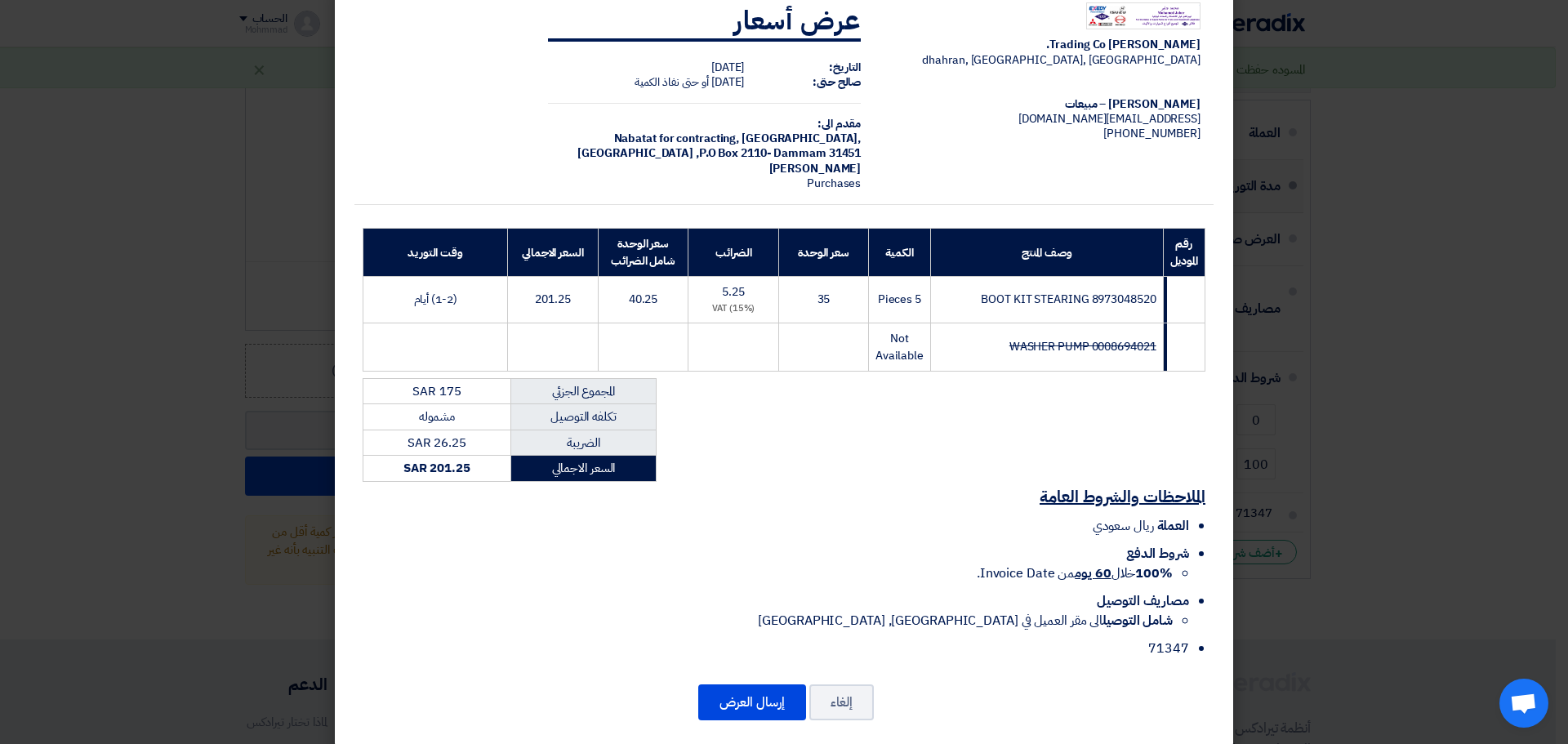
scroll to position [52, 0]
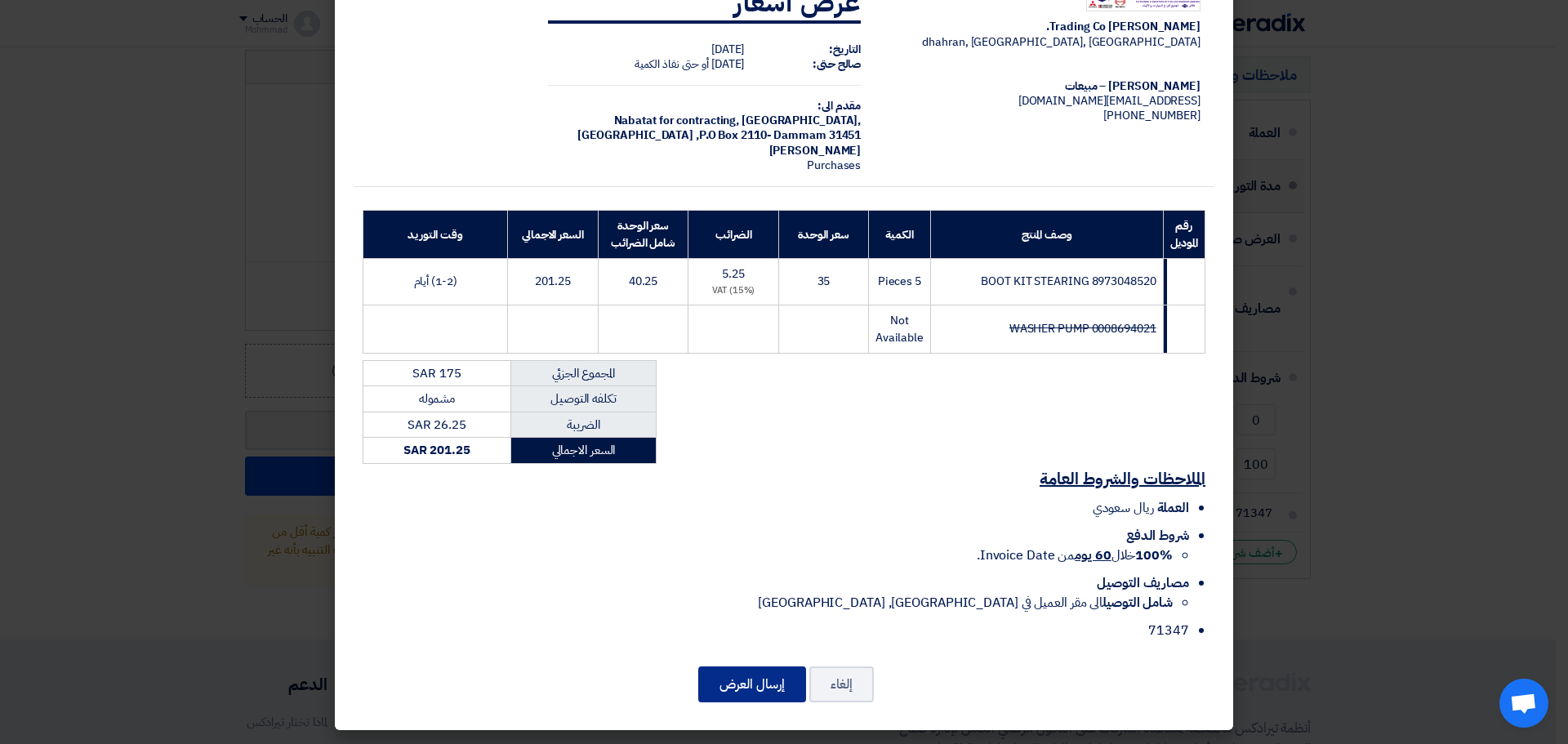
click at [732, 684] on button "إرسال العرض" at bounding box center [751, 685] width 108 height 36
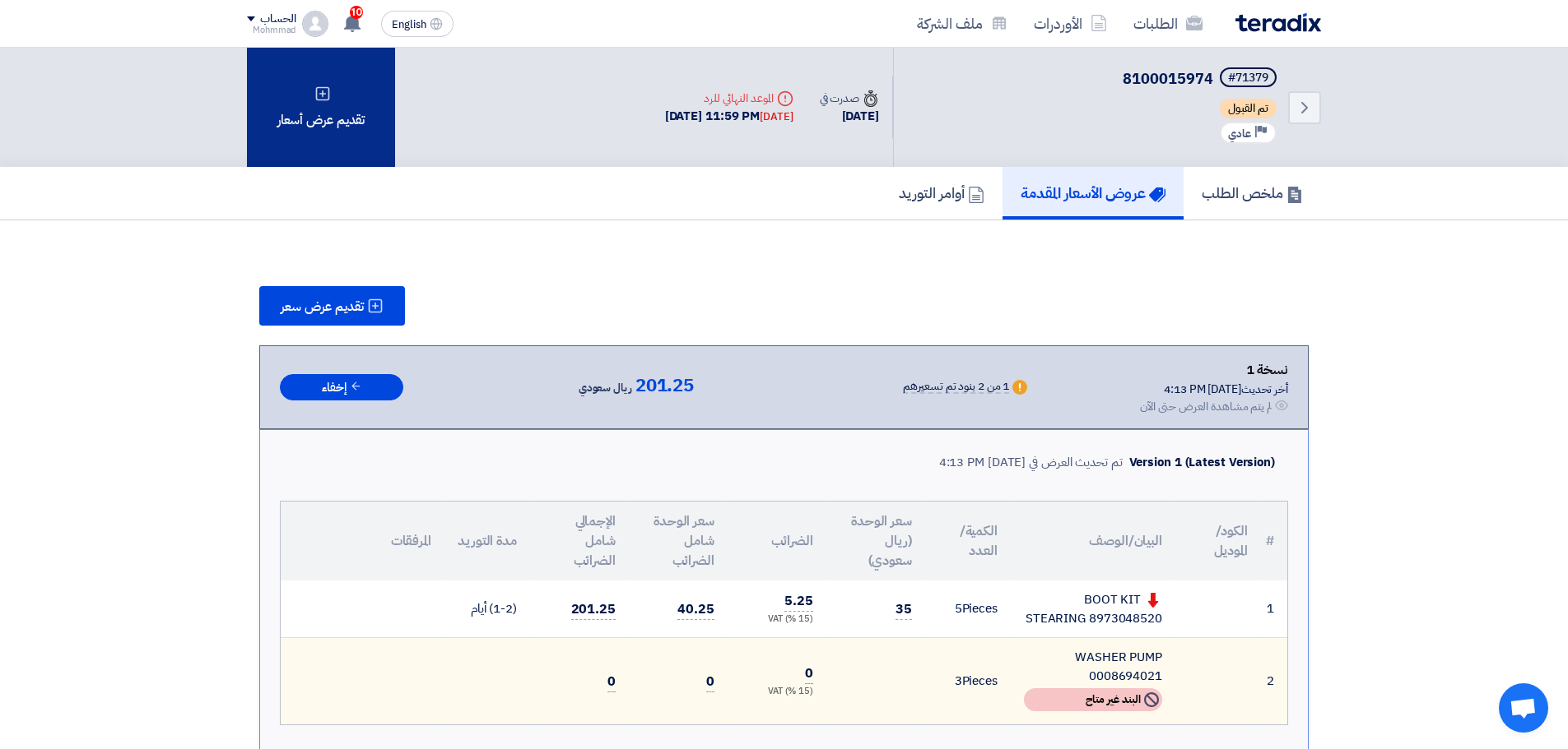
click at [321, 123] on div "تقديم عرض أسعار" at bounding box center [321, 108] width 148 height 119
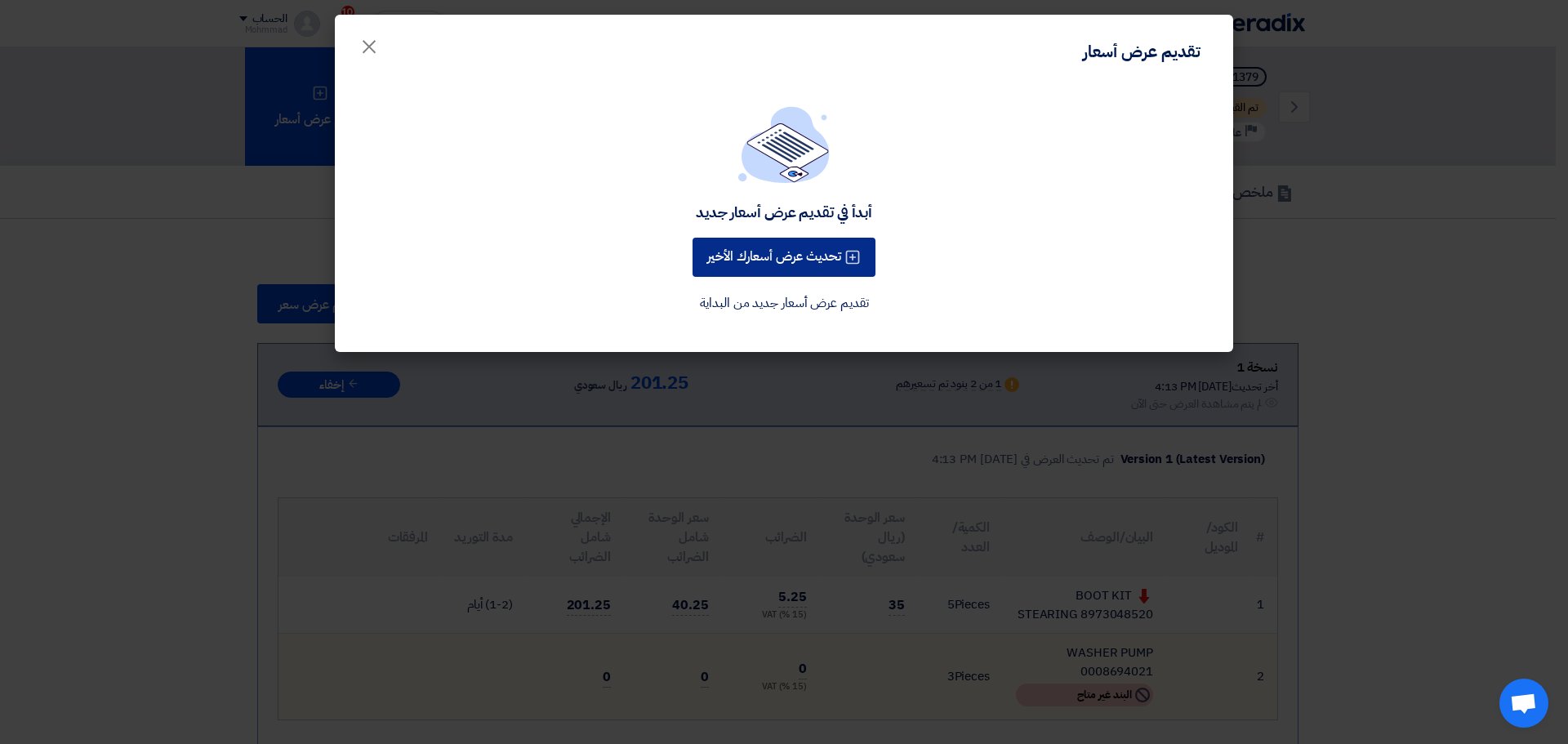
click at [796, 274] on button "تحديث عرض أسعارك الأخير" at bounding box center [783, 257] width 183 height 39
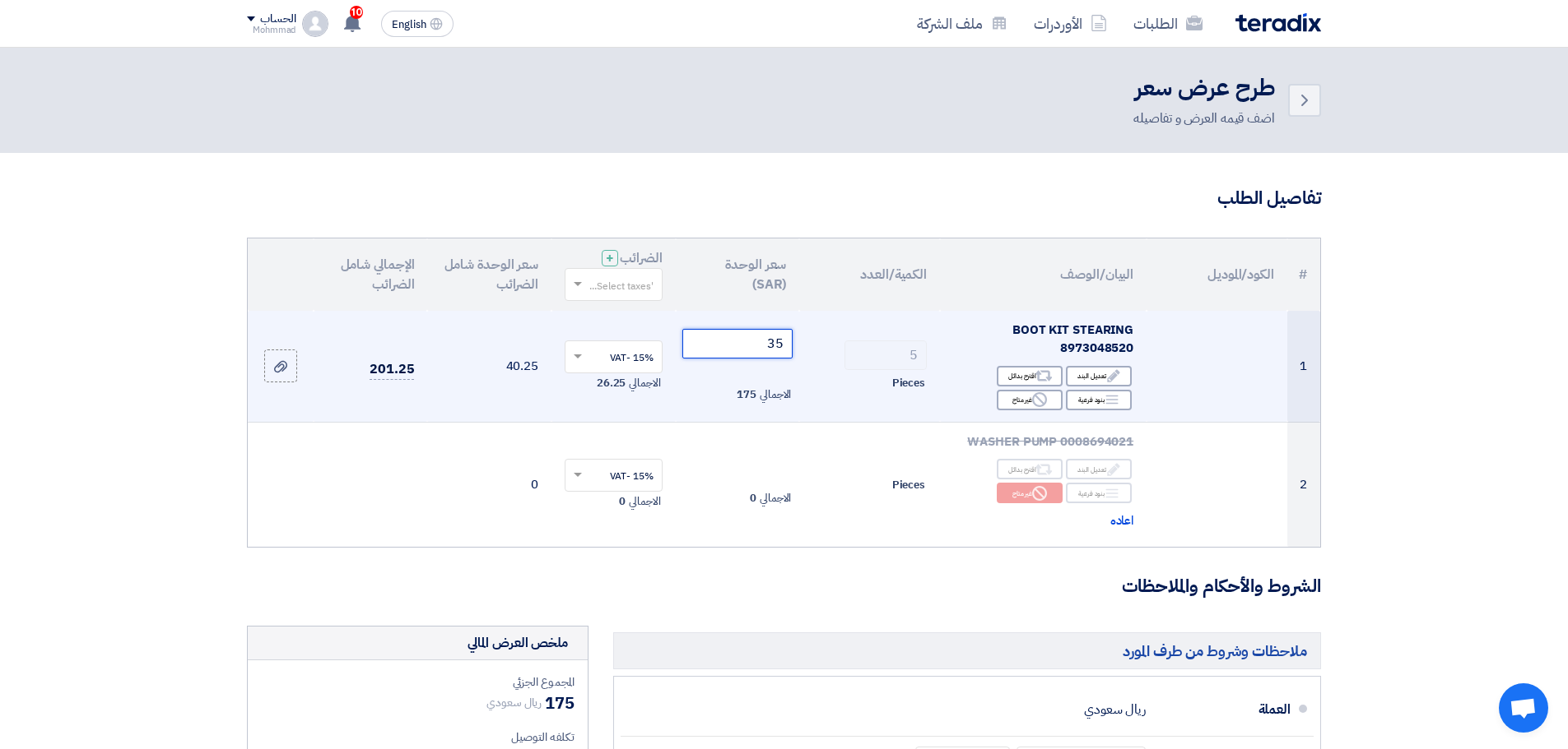
click at [774, 344] on input "35" at bounding box center [737, 344] width 111 height 30
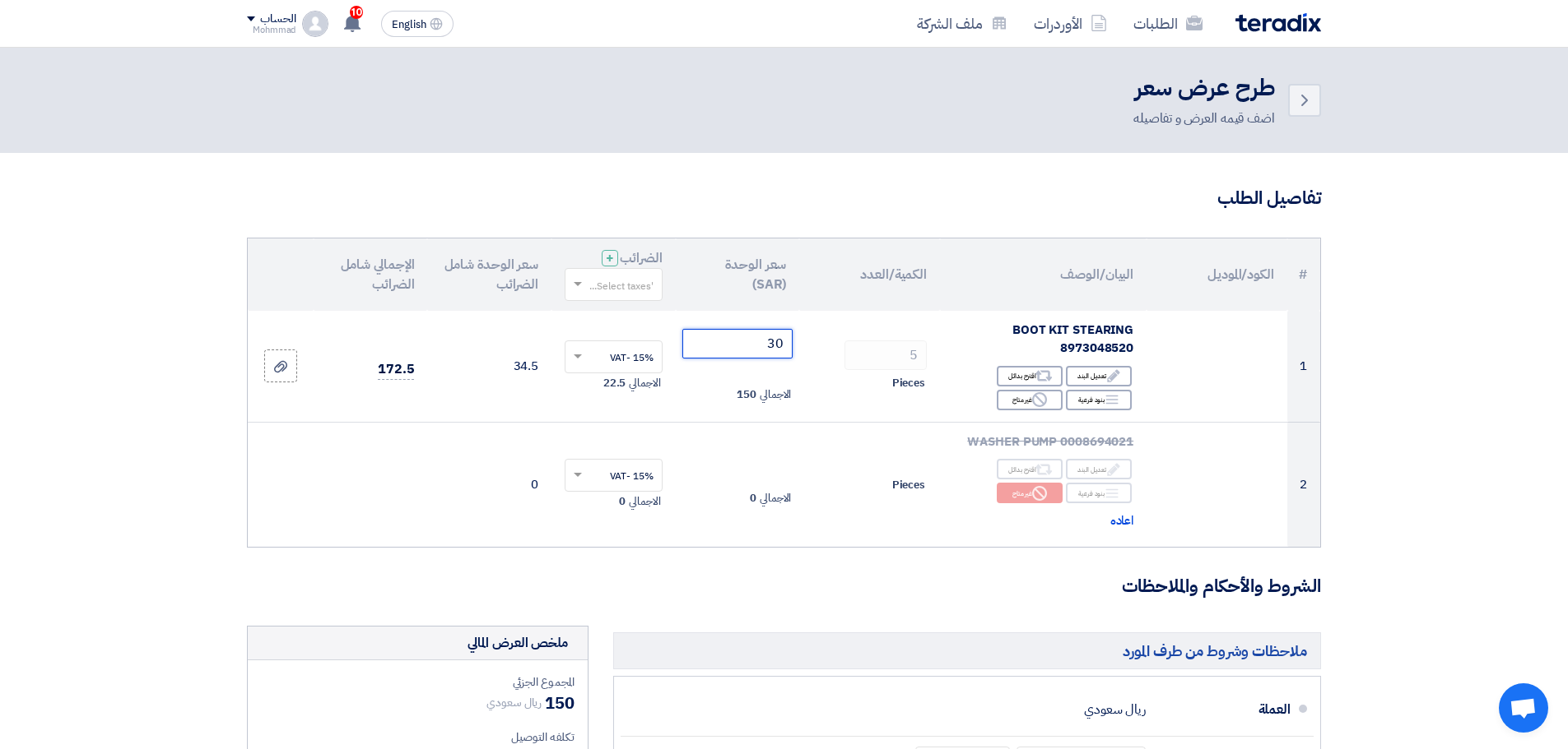
type input "30"
click at [1532, 383] on section "تفاصيل الطلب # الكود/الموديل البيان/الوصف الكمية/العدد سعر الوحدة (SAR) الضرائب…" at bounding box center [784, 686] width 1568 height 1067
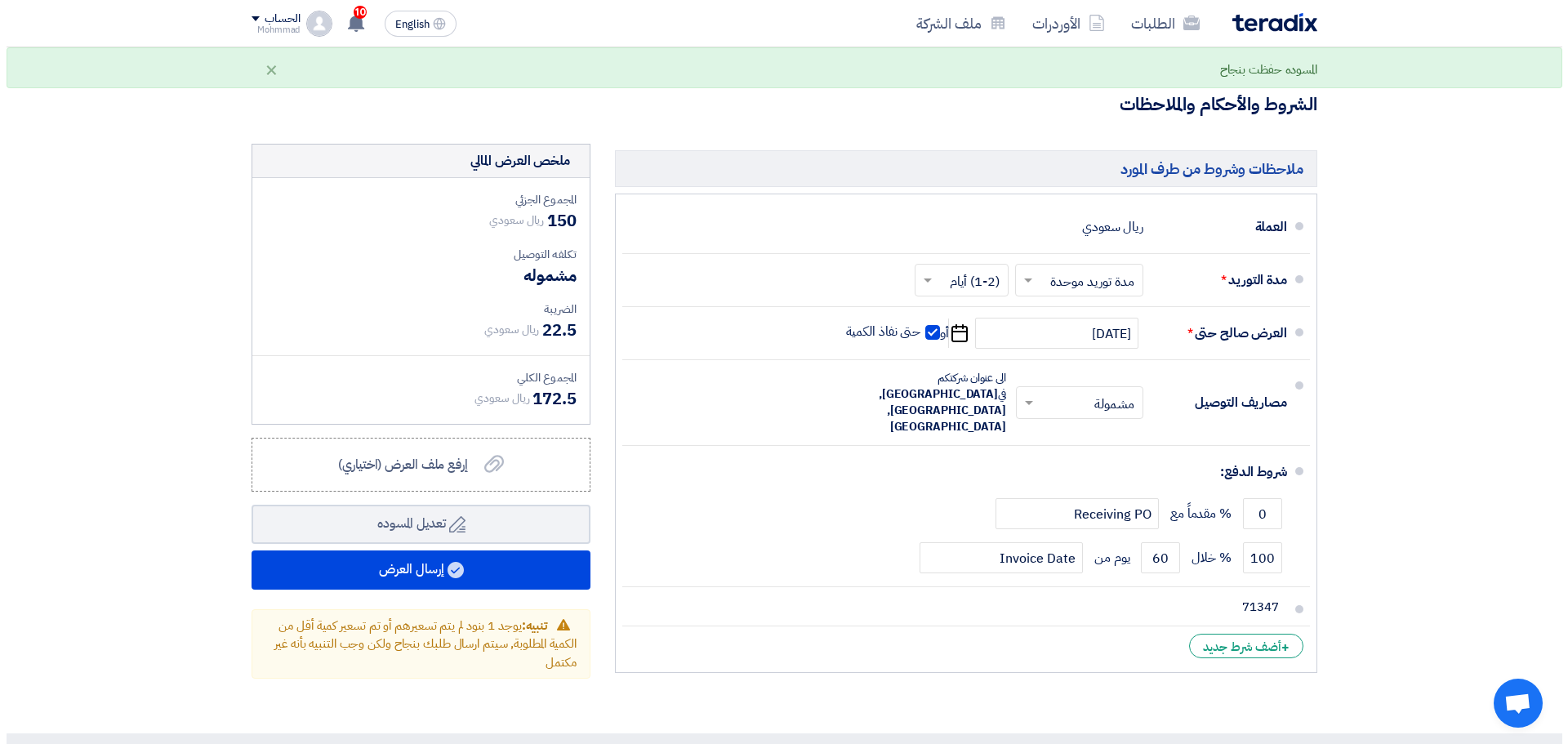
scroll to position [572, 0]
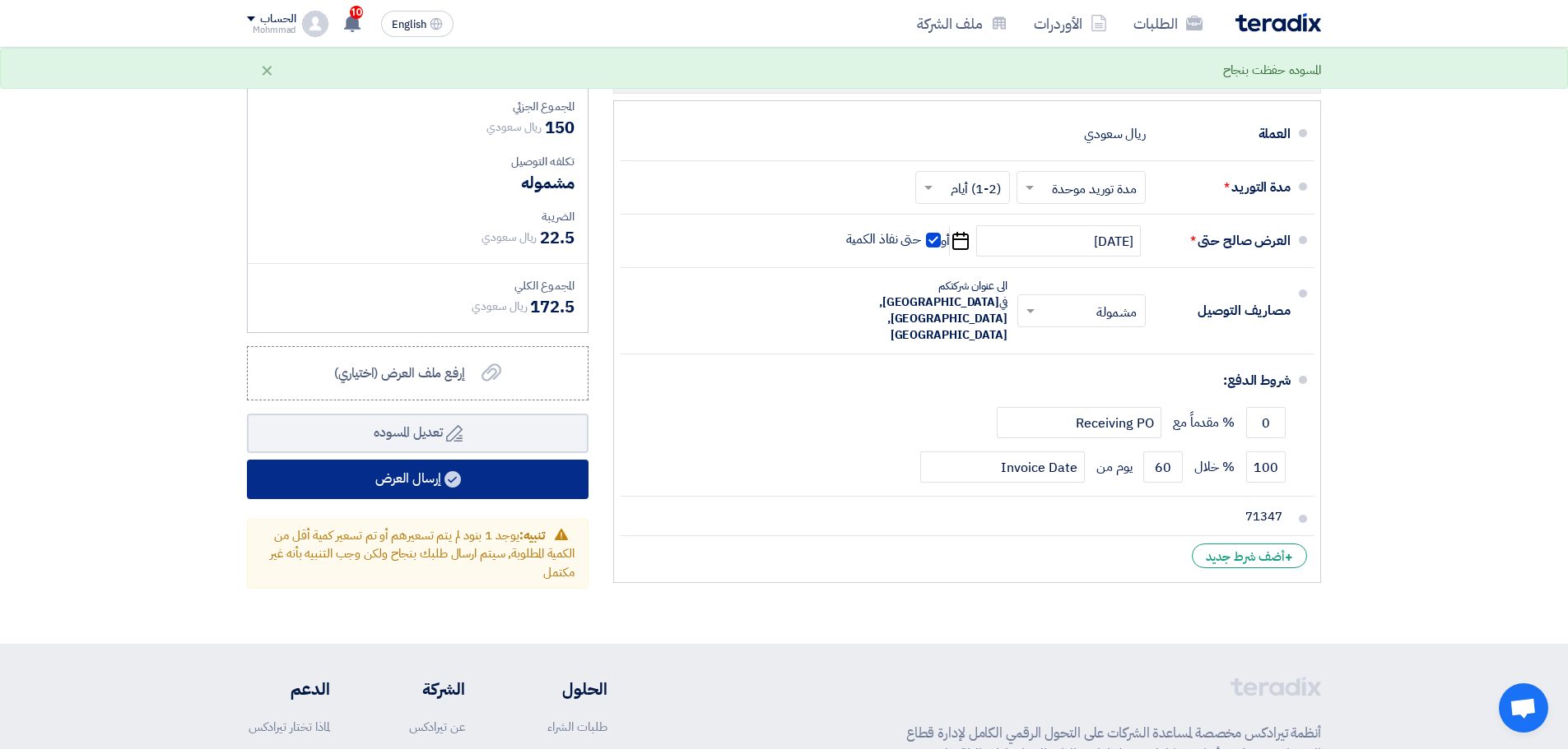
click at [421, 484] on button "إرسال العرض" at bounding box center [417, 479] width 342 height 39
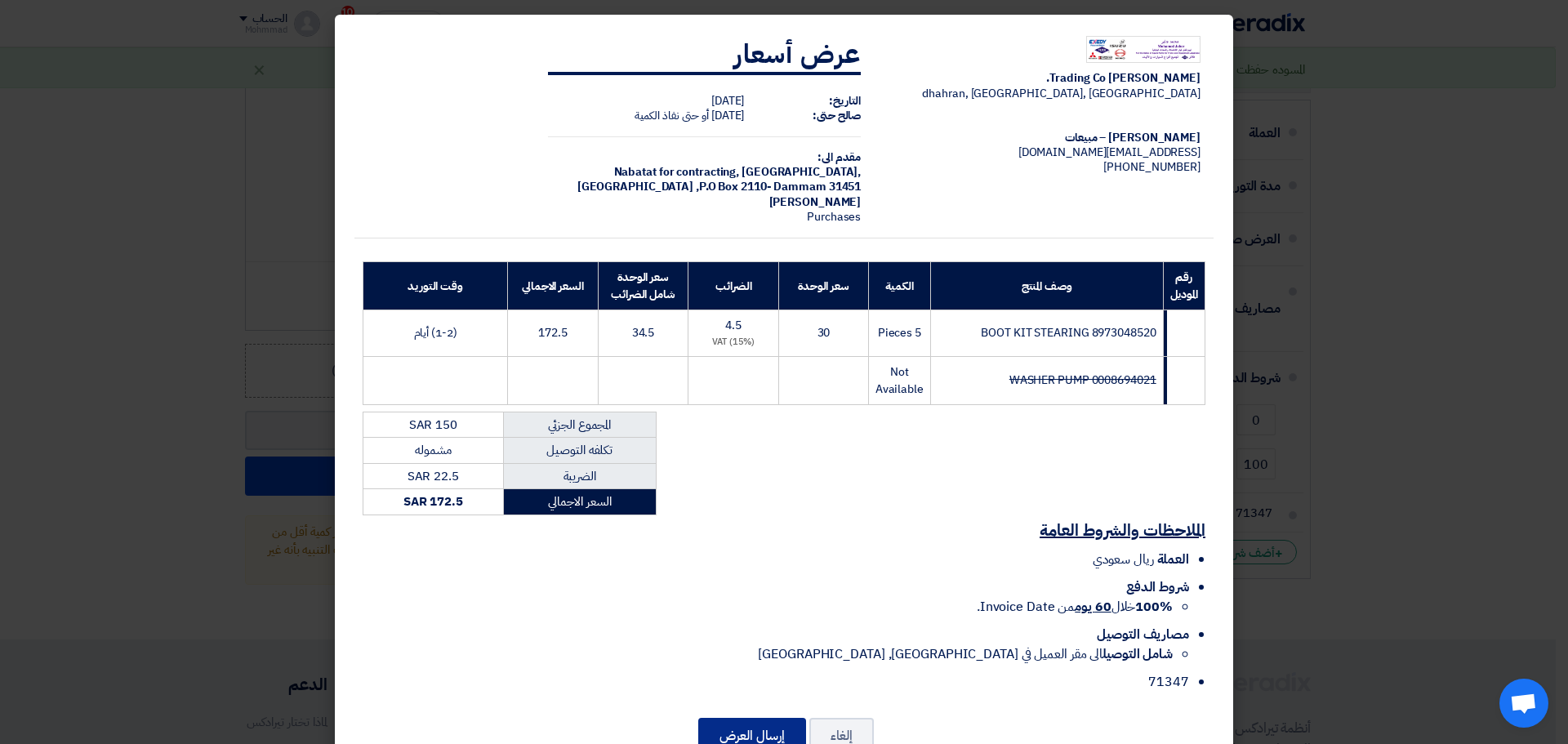
click at [772, 725] on button "إرسال العرض" at bounding box center [751, 736] width 108 height 36
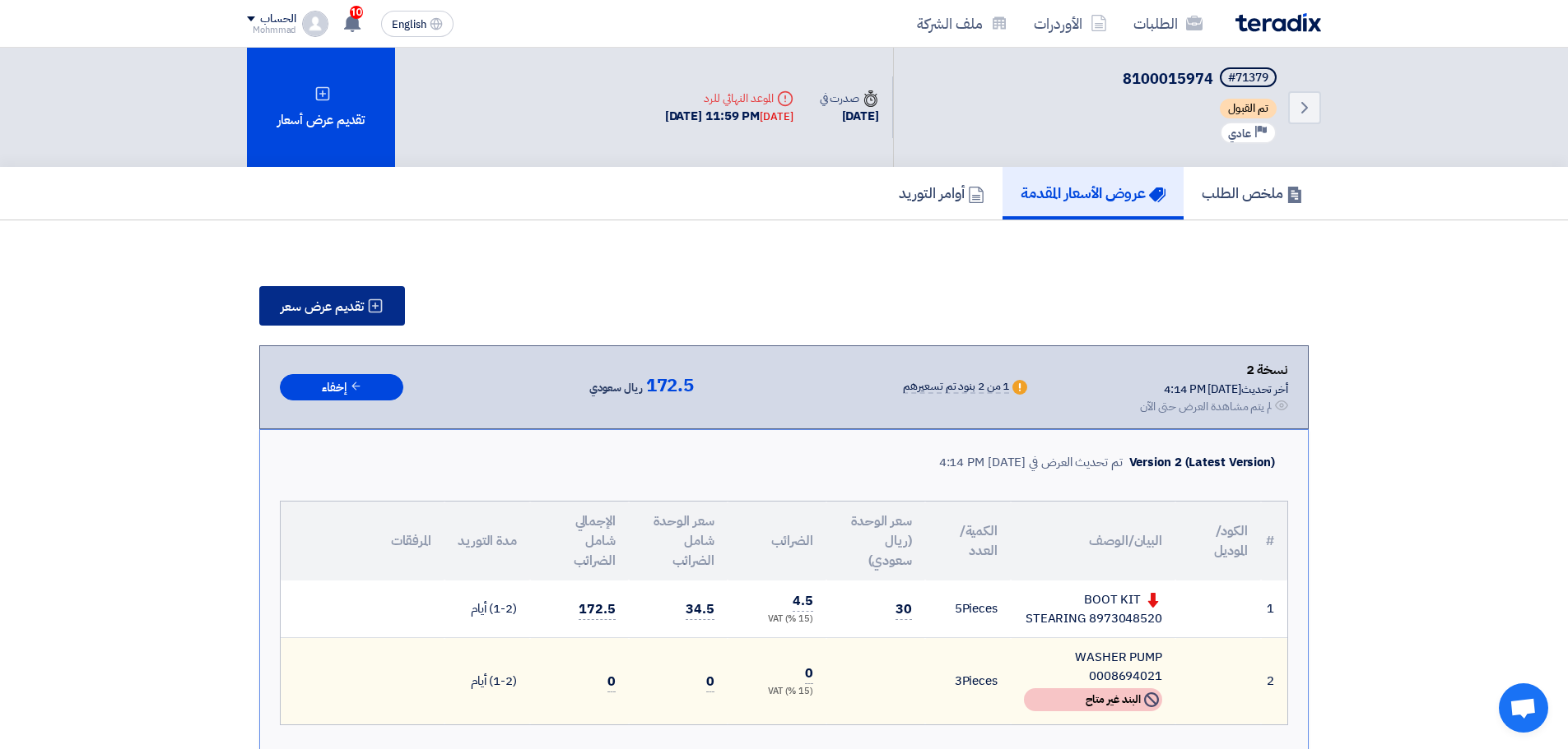
click at [355, 303] on span "تقديم عرض سعر" at bounding box center [322, 307] width 83 height 13
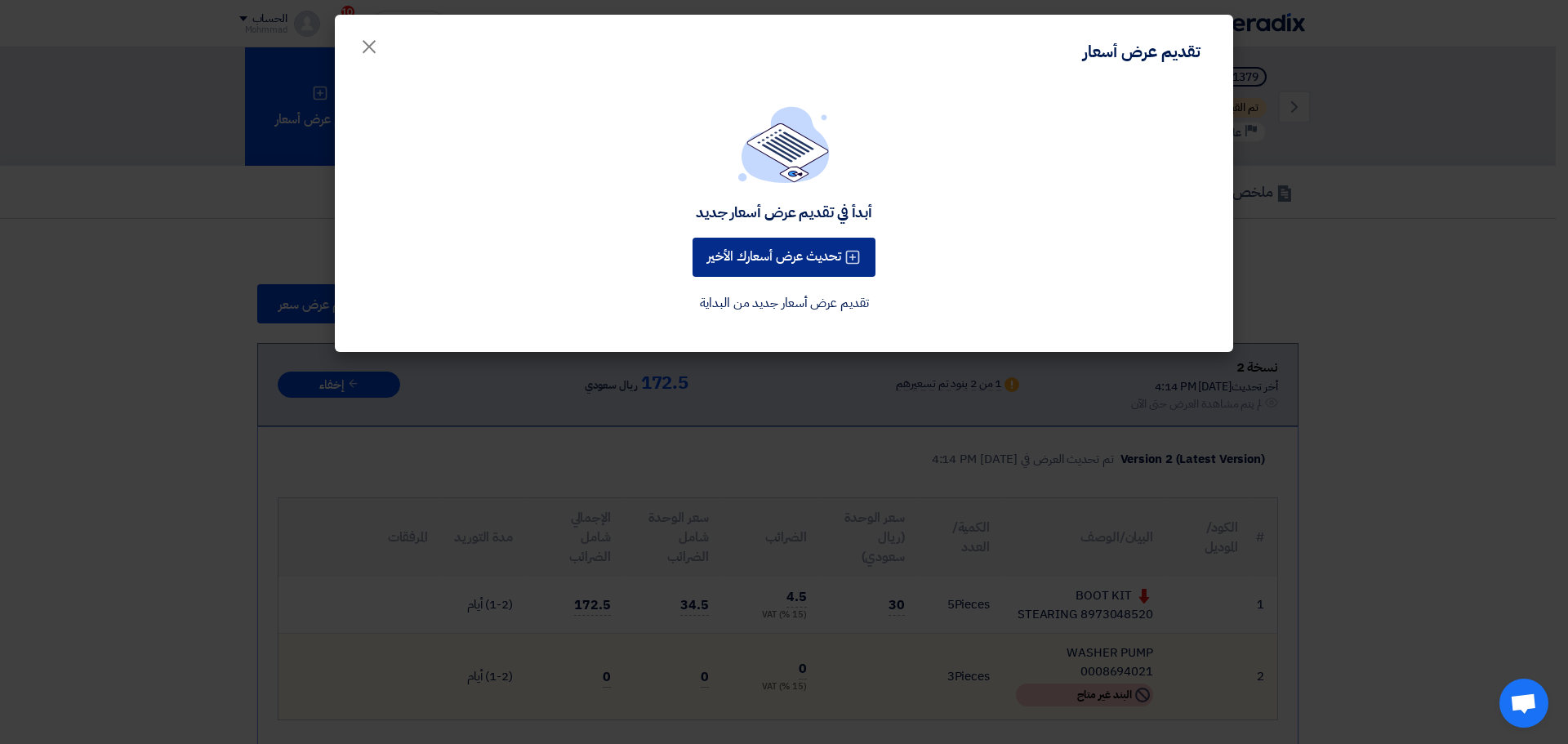
click at [779, 259] on button "تحديث عرض أسعارك الأخير" at bounding box center [783, 257] width 183 height 39
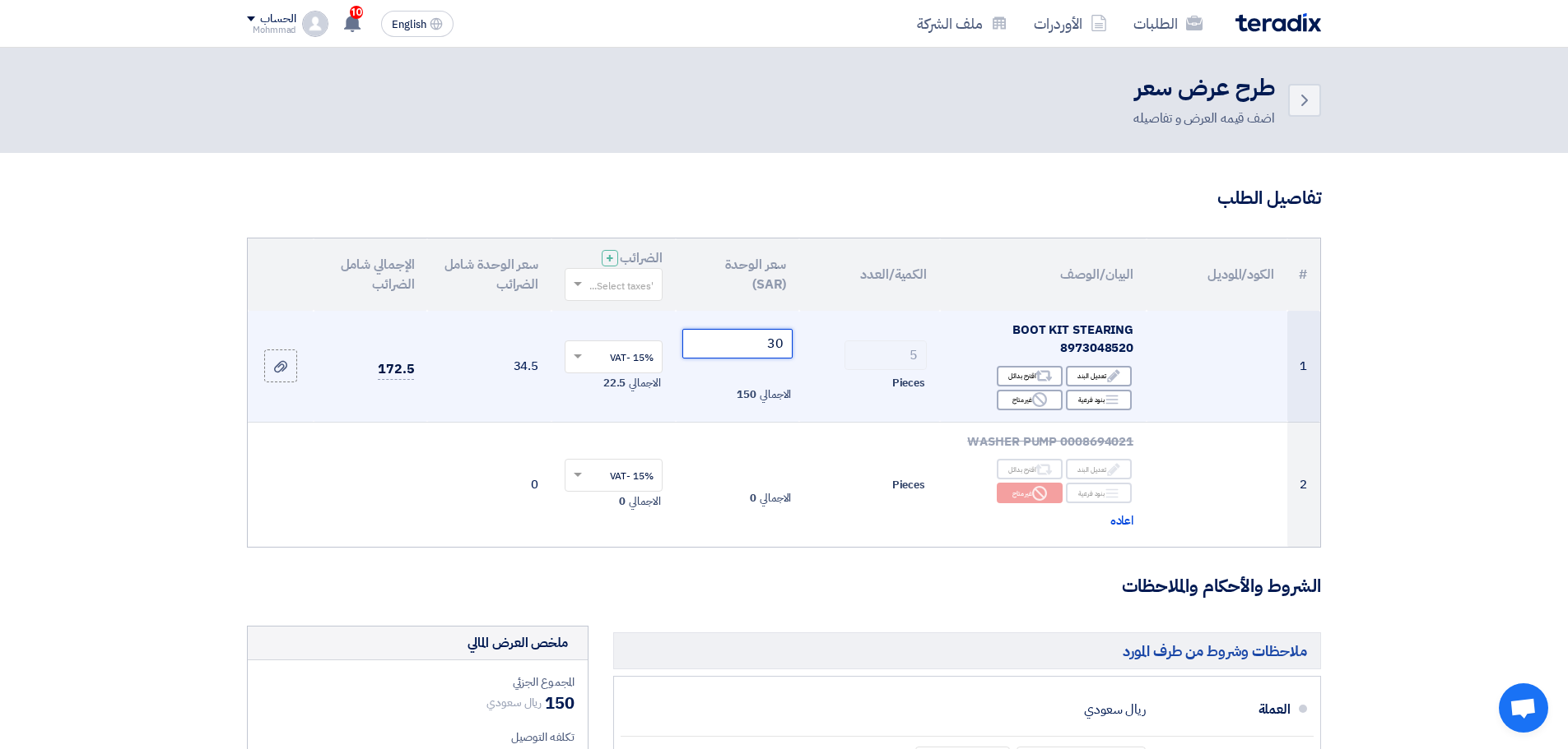
click at [782, 340] on input "30" at bounding box center [737, 344] width 111 height 30
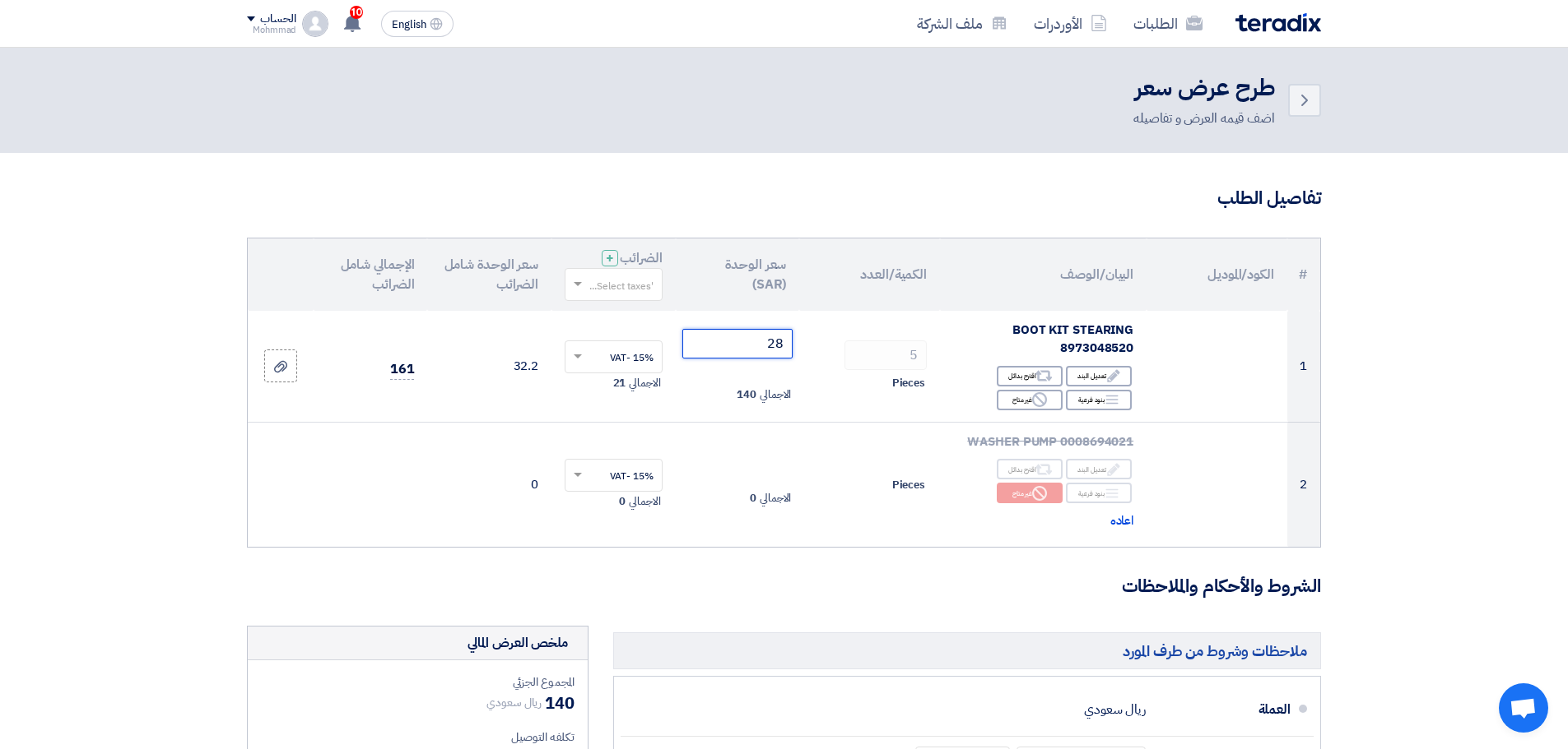
type input "28"
click at [1437, 413] on section "تفاصيل الطلب # الكود/الموديل البيان/الوصف الكمية/العدد سعر الوحدة (SAR) الضرائب…" at bounding box center [784, 686] width 1568 height 1067
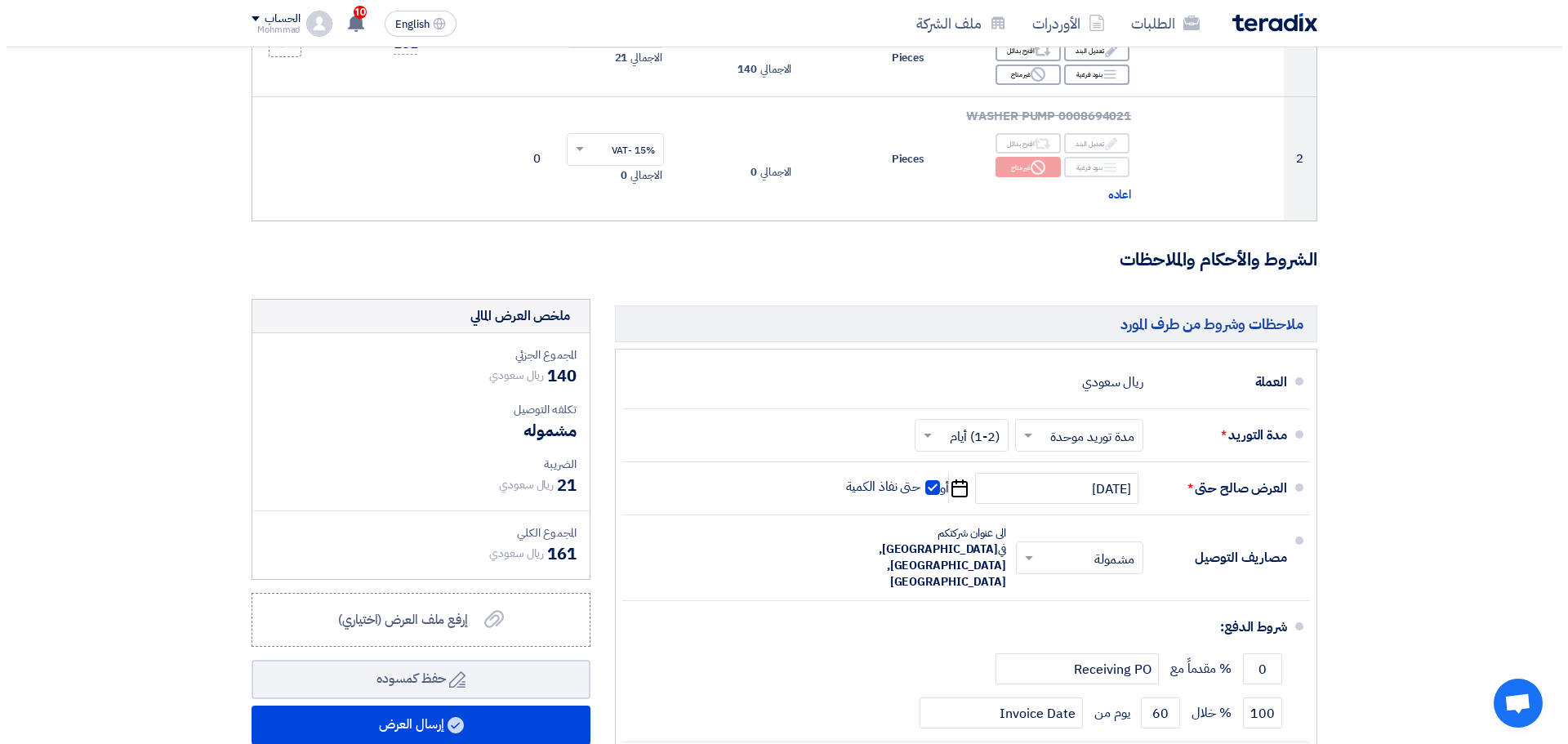
scroll to position [327, 0]
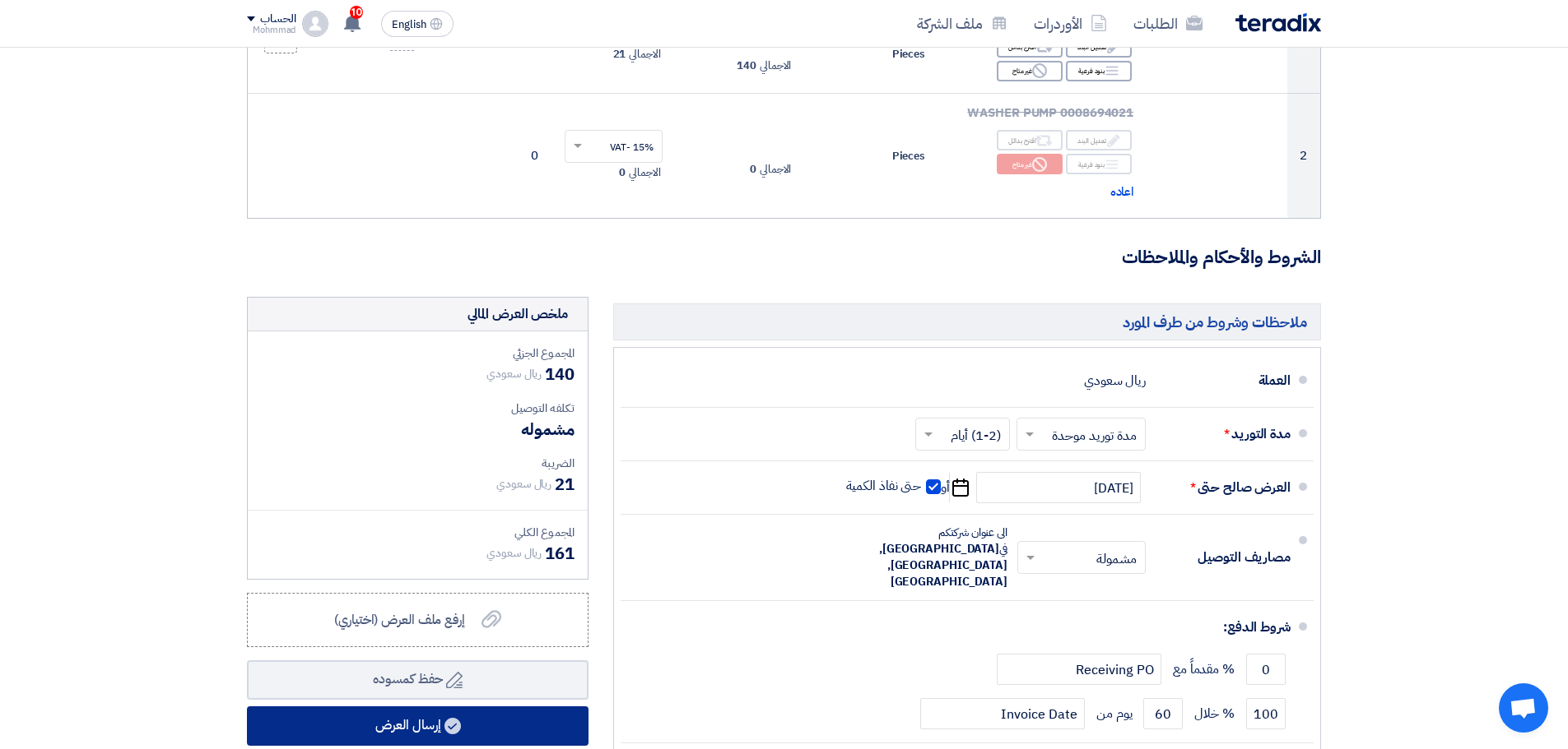
click at [438, 722] on button "إرسال العرض" at bounding box center [417, 726] width 342 height 39
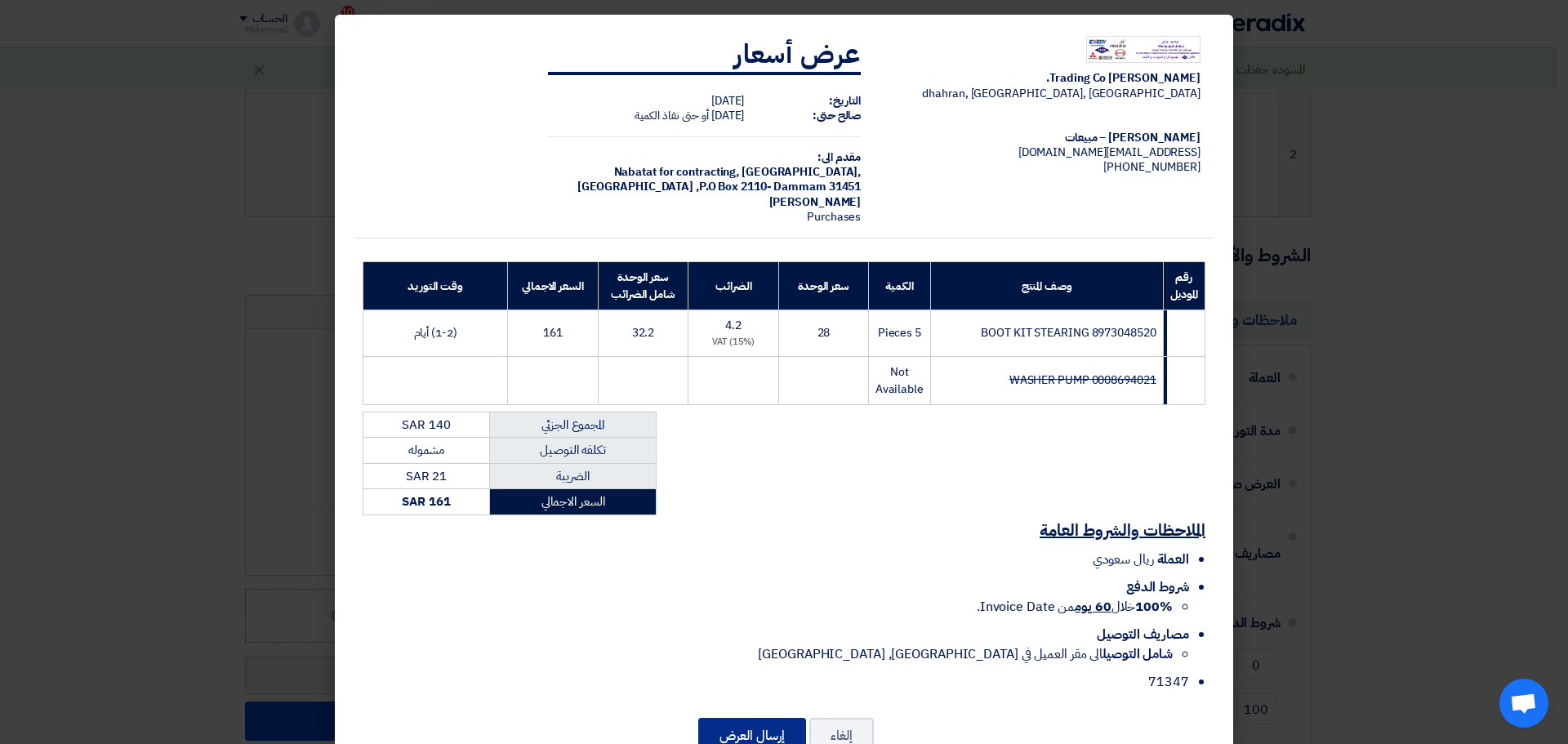
click at [777, 723] on button "إرسال العرض" at bounding box center [751, 736] width 108 height 36
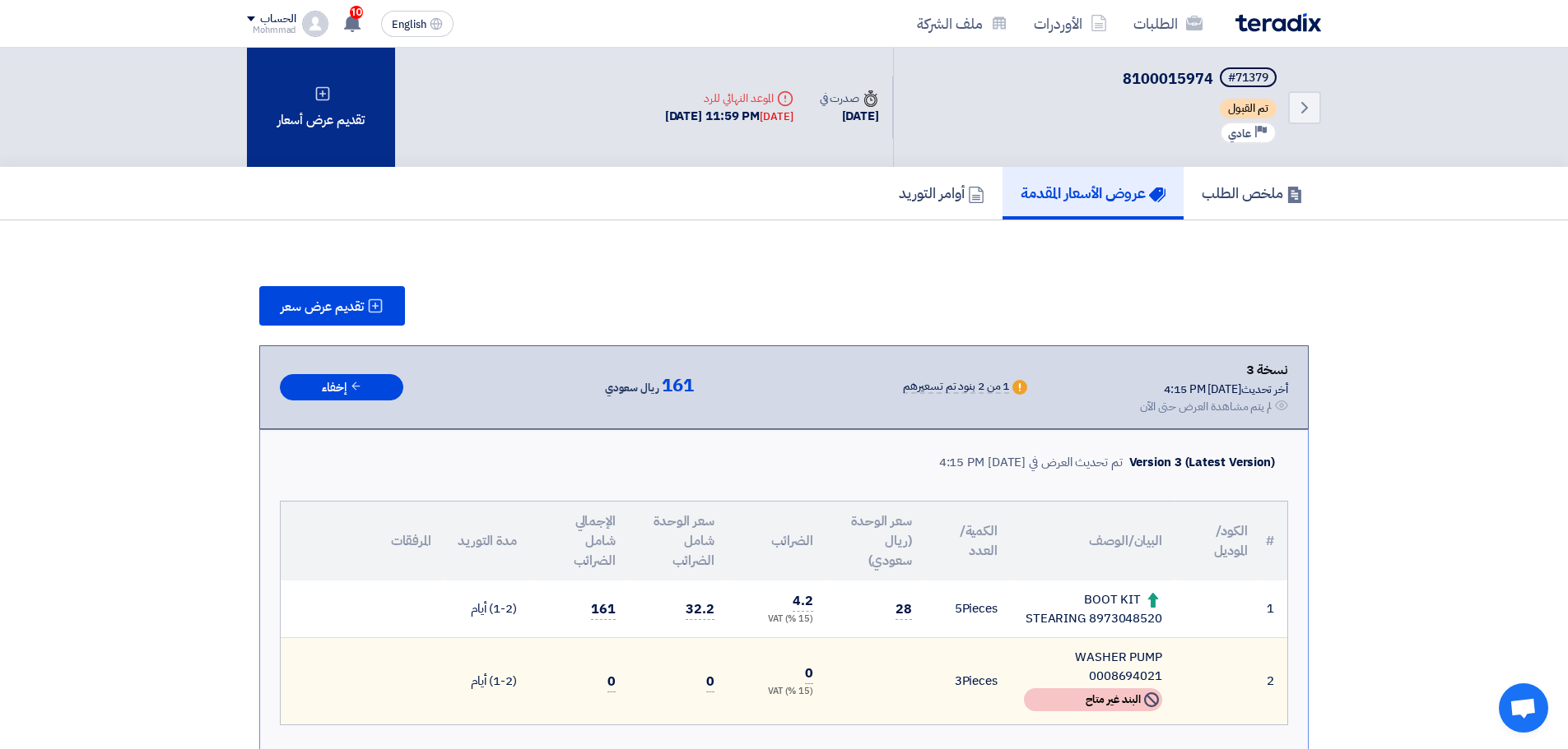
click at [309, 90] on div "تقديم عرض أسعار" at bounding box center [321, 108] width 148 height 119
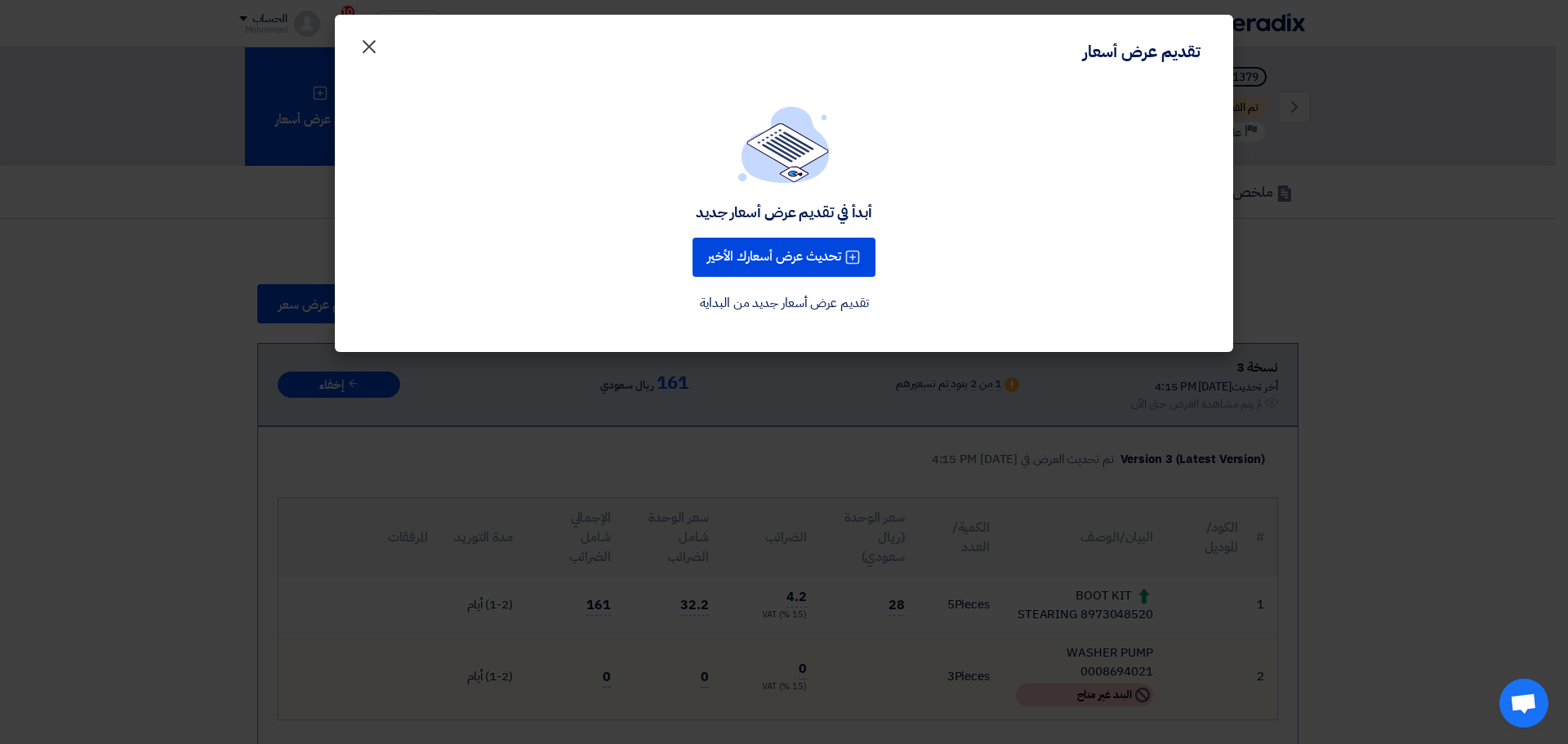
click at [374, 49] on span "×" at bounding box center [369, 45] width 20 height 49
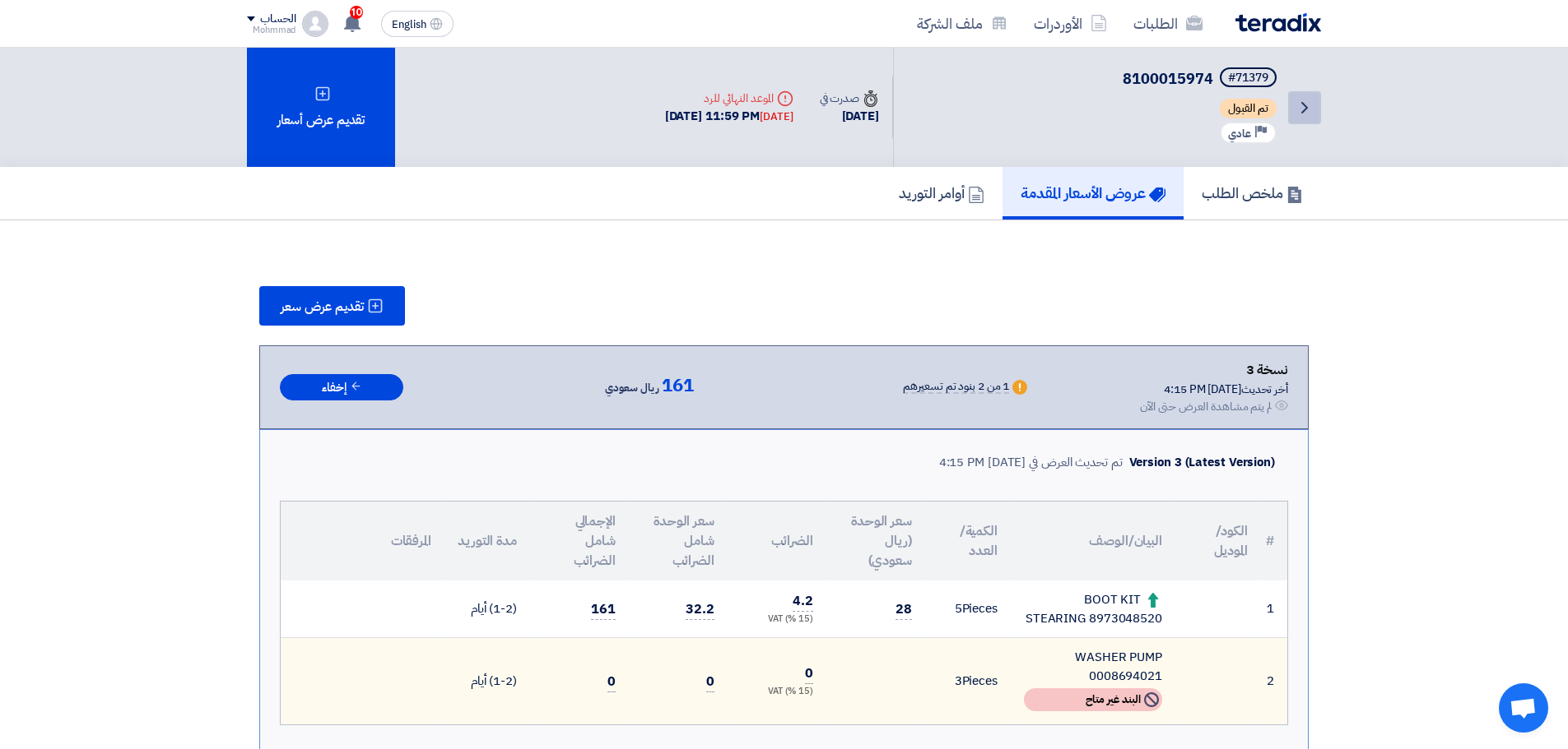
click at [1298, 108] on icon "Back" at bounding box center [1304, 108] width 20 height 20
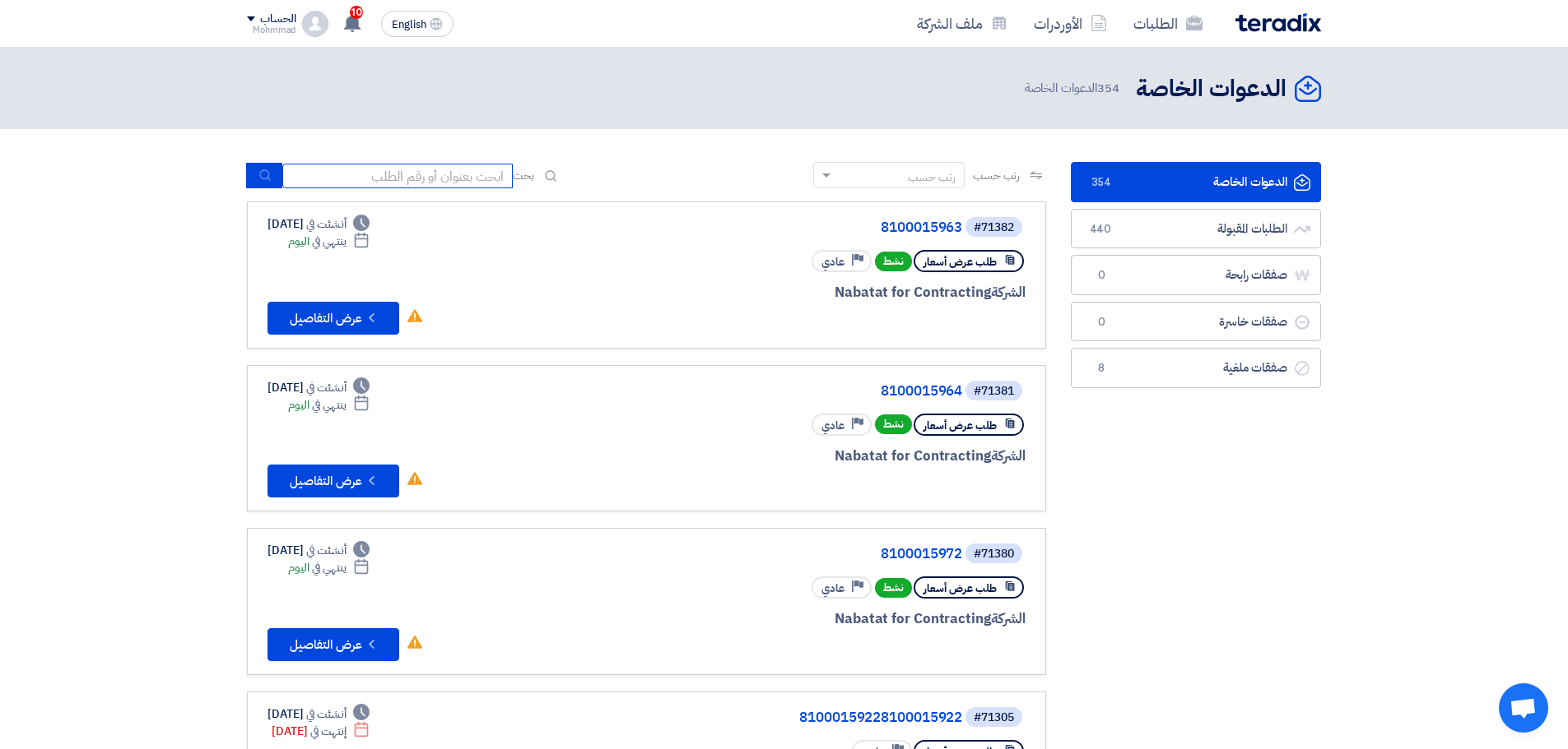
click at [418, 172] on input at bounding box center [397, 176] width 230 height 25
paste input "8100015972"
type input "8100015972"
click at [267, 166] on button "submit" at bounding box center [264, 175] width 37 height 25
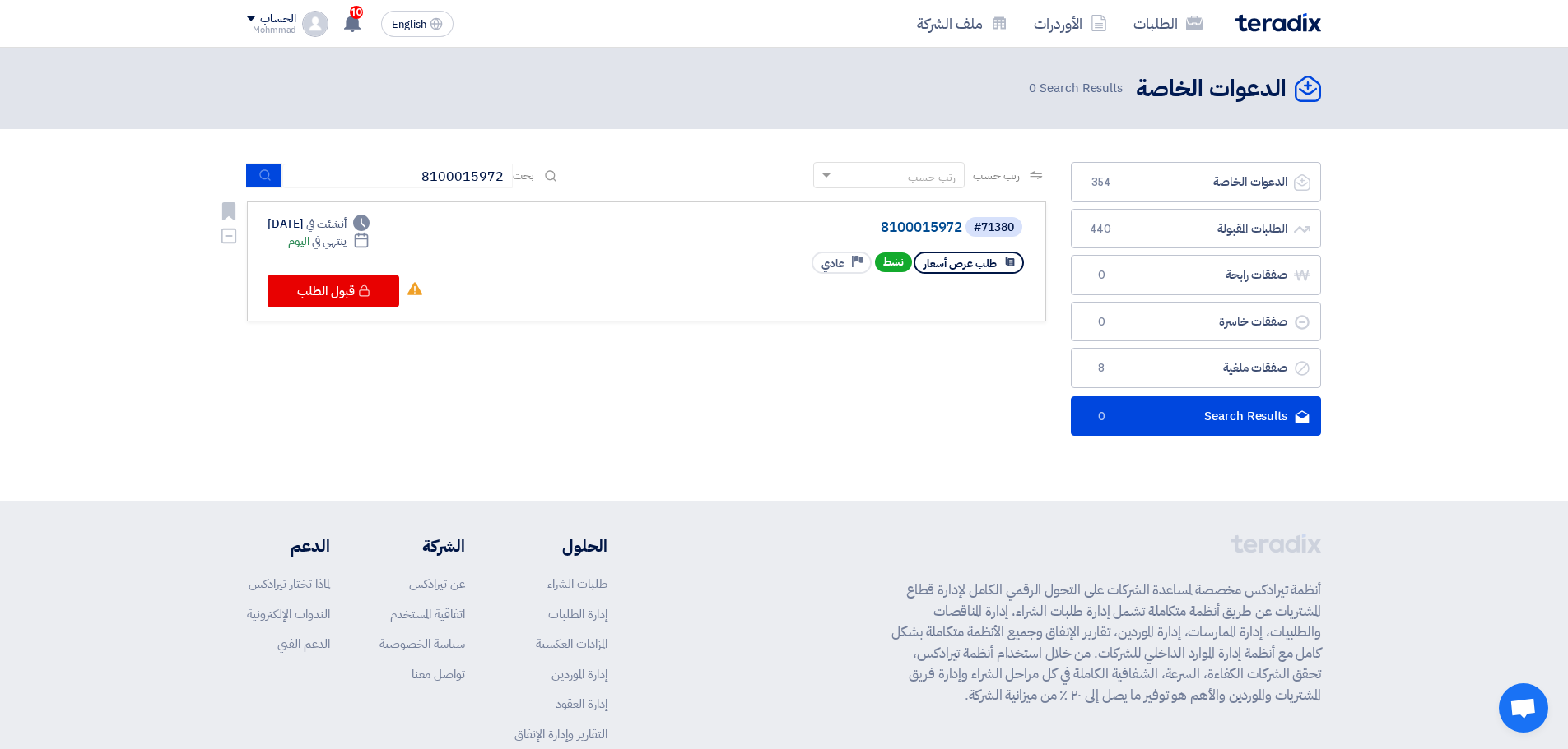
click at [881, 228] on link "8100015972" at bounding box center [797, 227] width 329 height 14
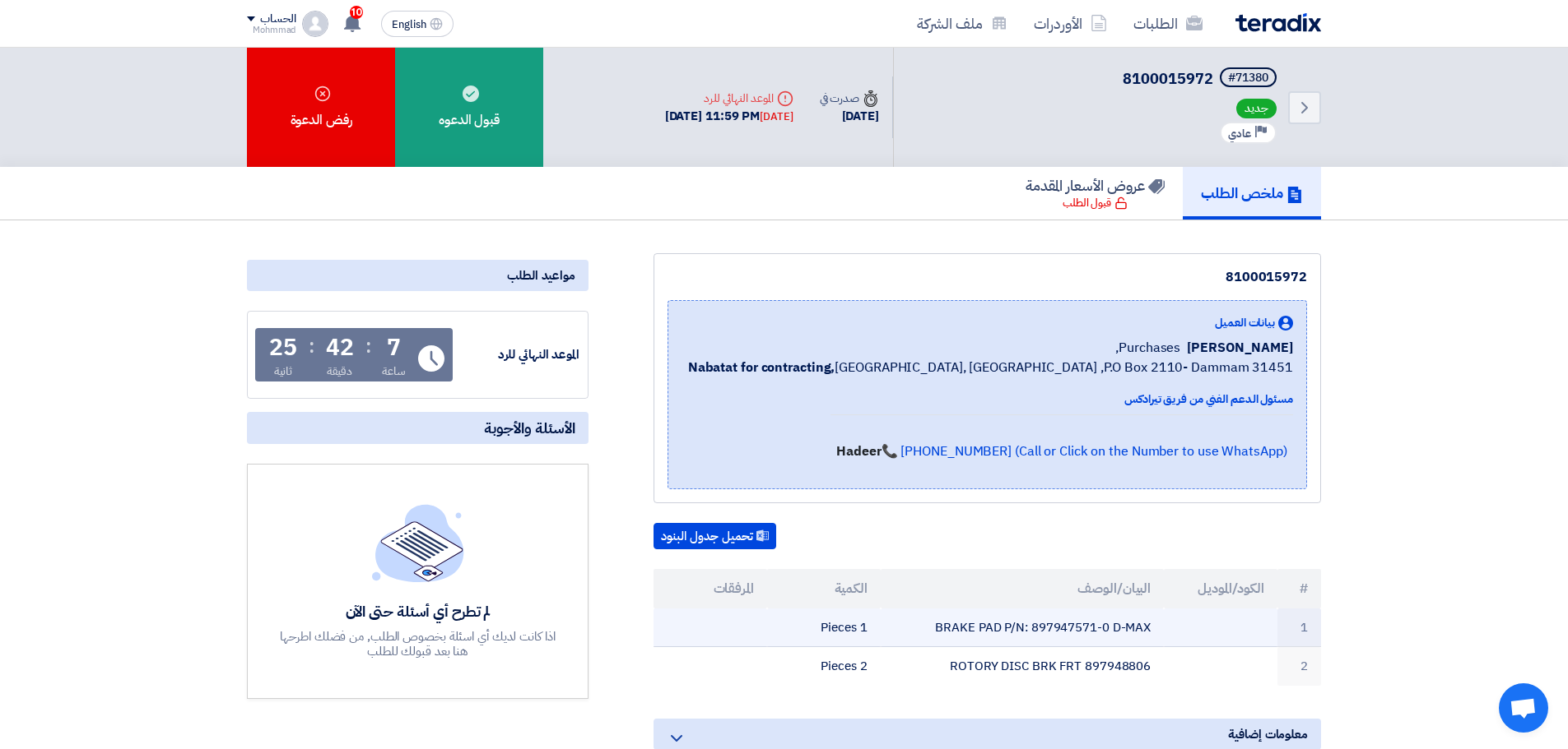
click at [1079, 624] on td "BRAKE PAD P/N: 897947571-0 D-MAX" at bounding box center [1022, 628] width 284 height 39
copy td "897947571"
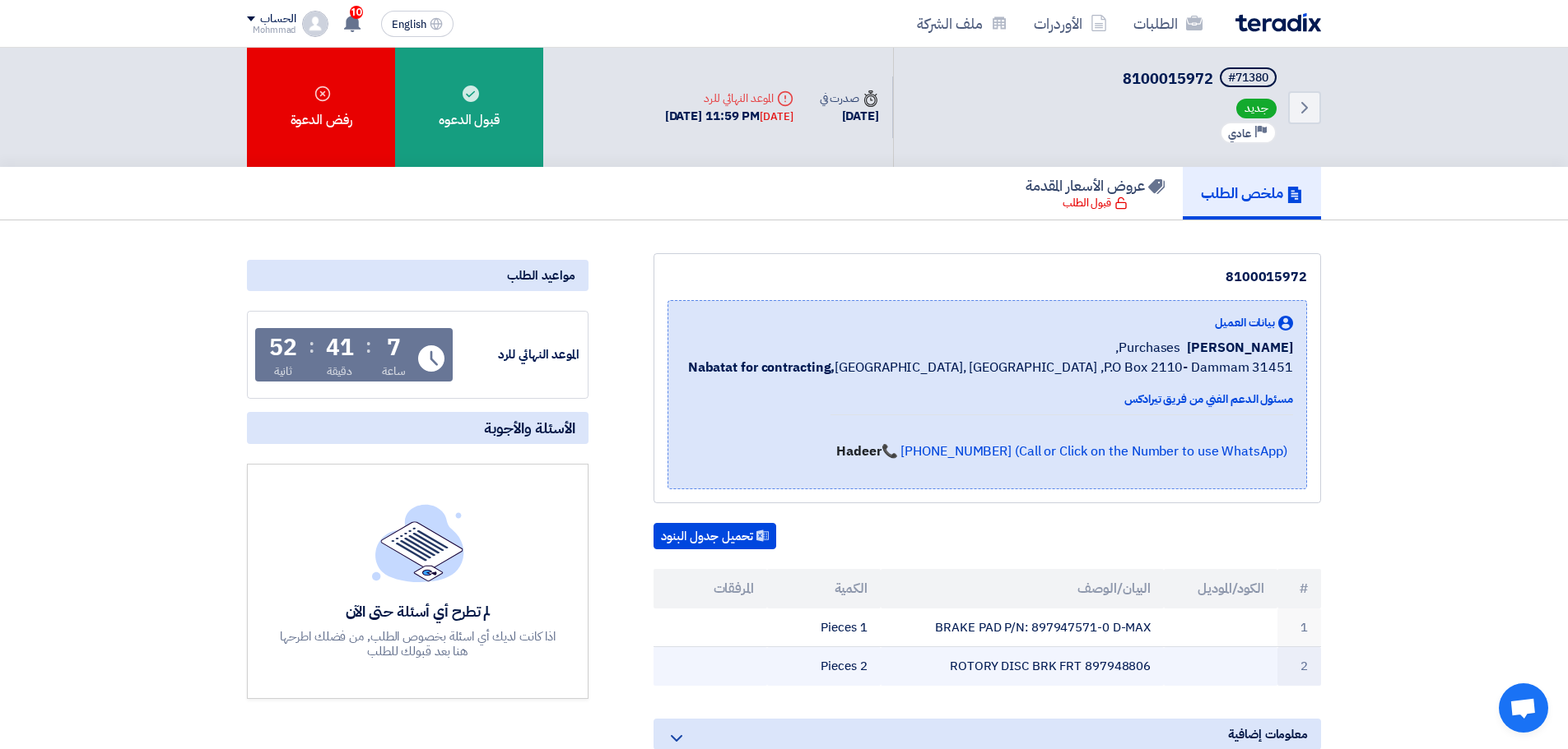
click at [1116, 670] on td "ROTORY DISC BRK FRT 897948806" at bounding box center [1022, 666] width 284 height 39
click at [1116, 669] on td "ROTORY DISC BRK FRT 897948806" at bounding box center [1022, 666] width 284 height 39
click at [1117, 666] on td "ROTORY DISC BRK FRT 897948806" at bounding box center [1022, 666] width 284 height 39
copy td "897948806"
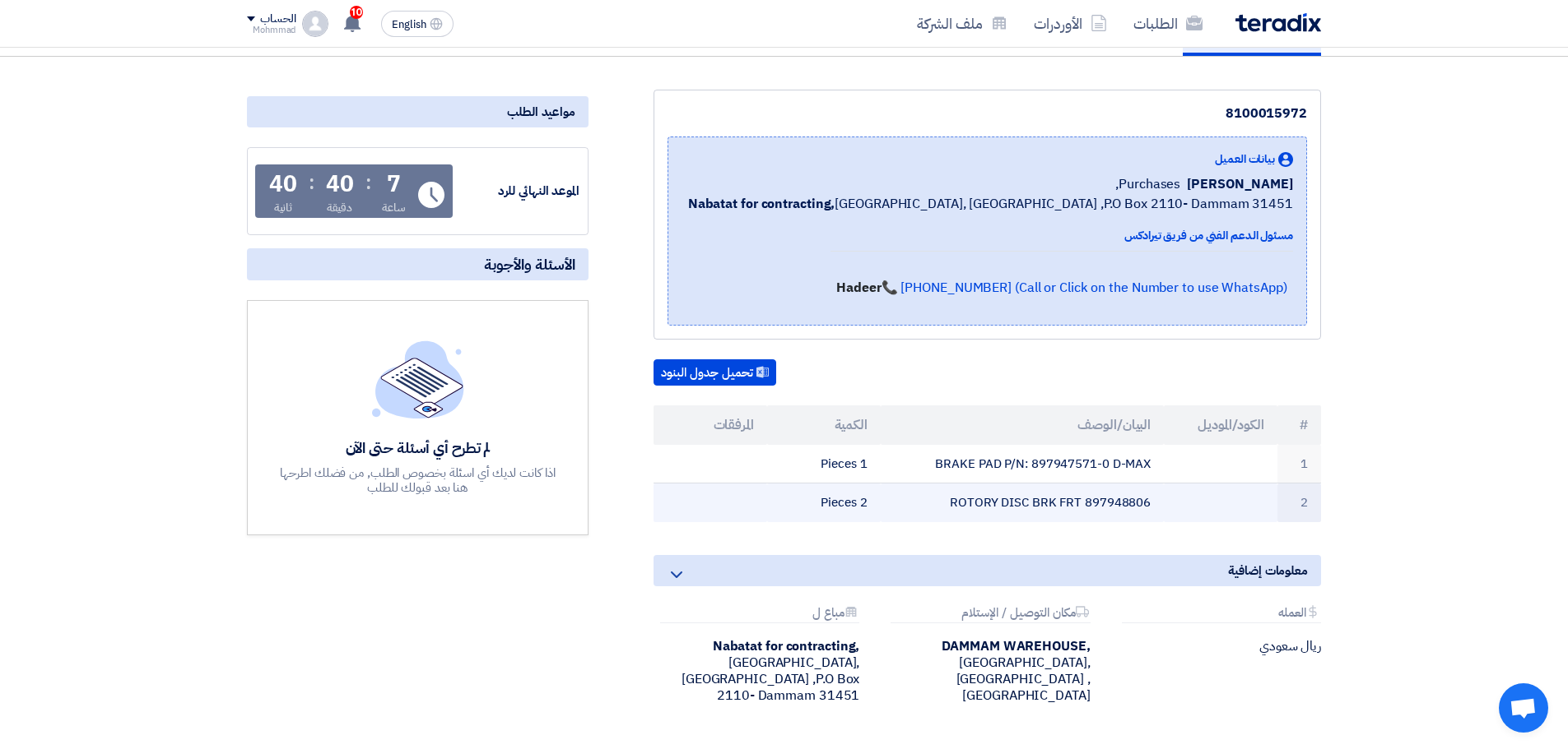
scroll to position [165, 0]
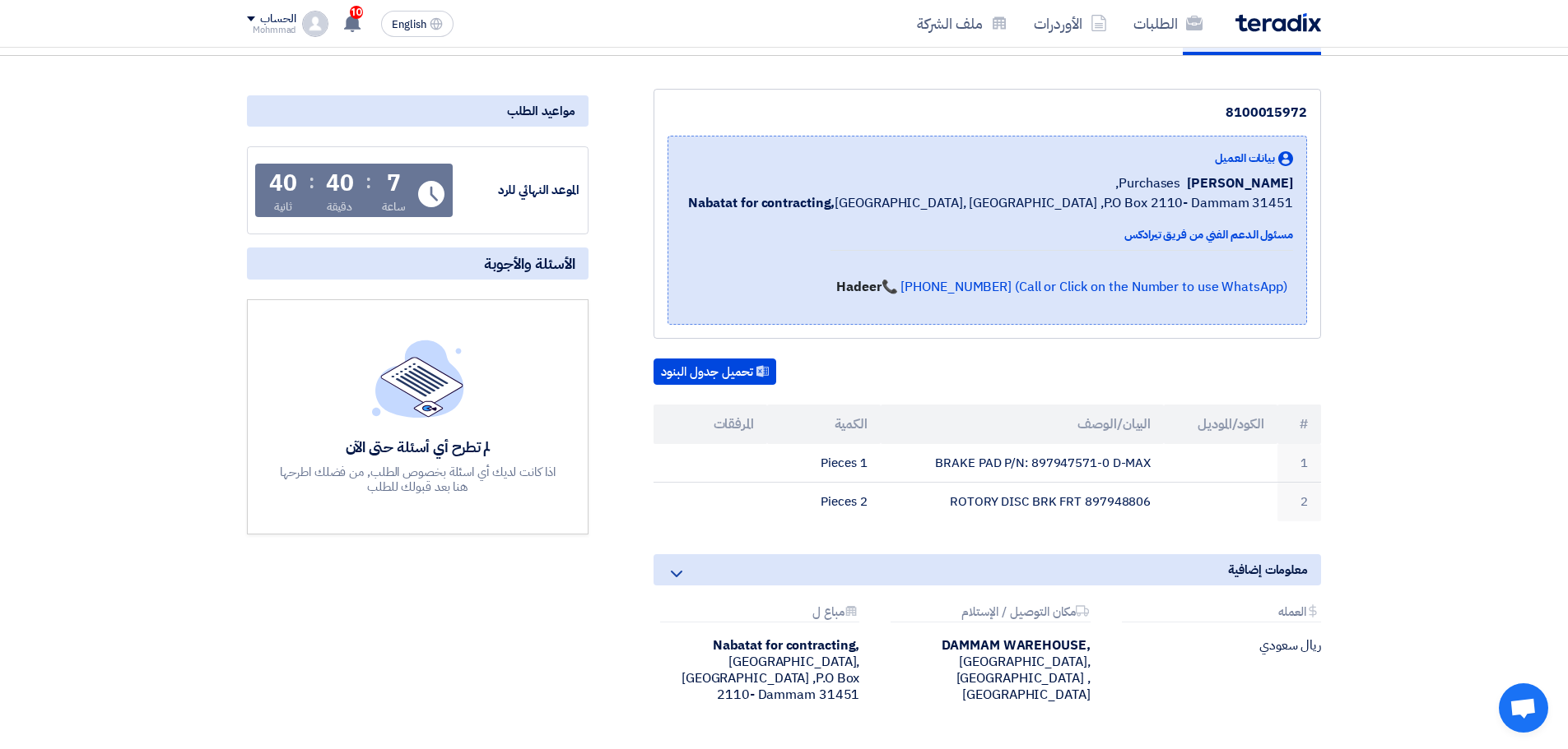
click at [1304, 437] on th "#" at bounding box center [1298, 424] width 43 height 39
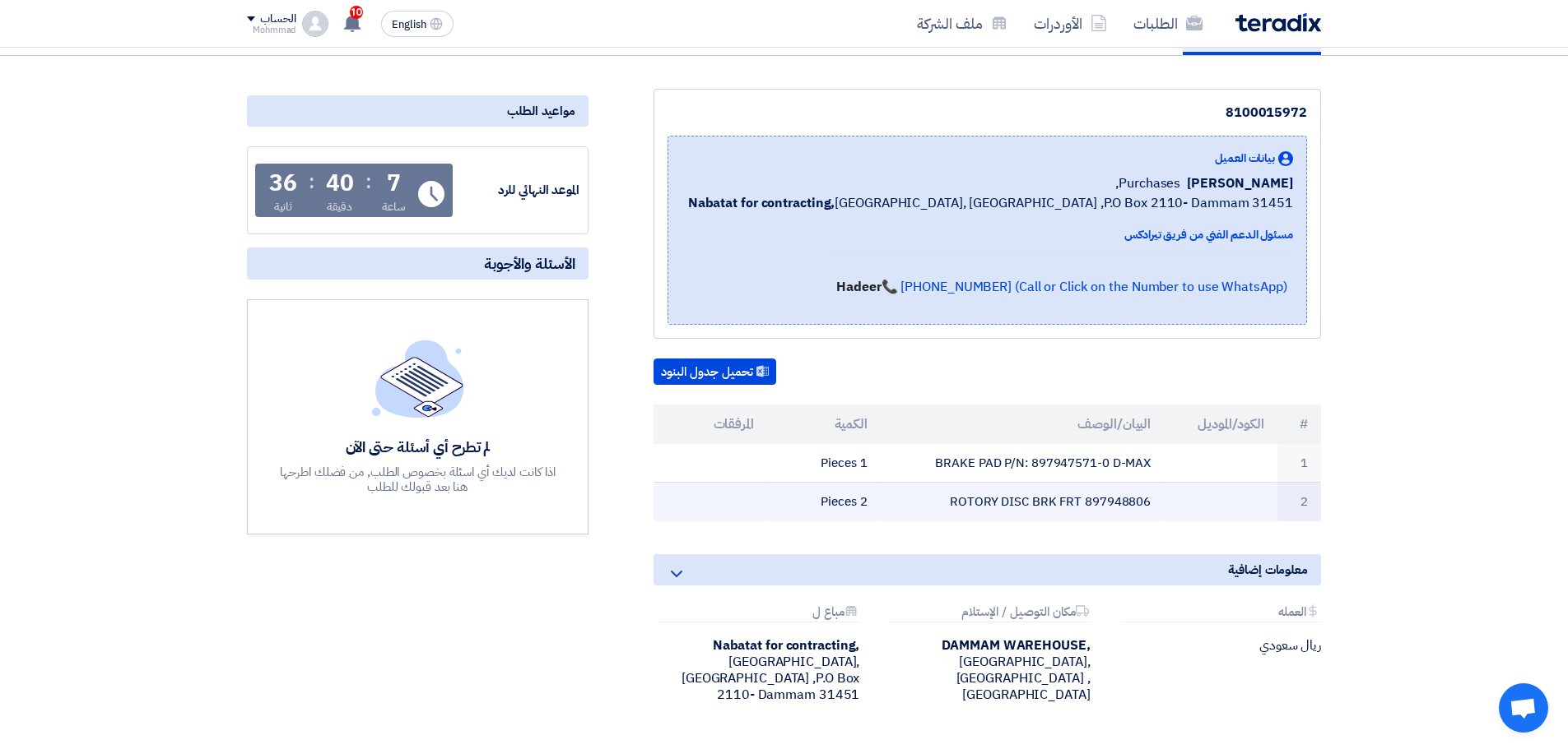
drag, startPoint x: 1305, startPoint y: 420, endPoint x: 1049, endPoint y: 510, distance: 271.4
click at [1049, 510] on table "# الكود/الموديل البيان/الوصف الكمية المرفقات 1 BRAKE PAD P/N: 897947571-0 D-MAX…" at bounding box center [986, 462] width 667 height 116
click at [1173, 488] on td at bounding box center [1220, 503] width 114 height 39
click at [1105, 501] on td "ROTORY DISC BRK FRT 897948806" at bounding box center [1022, 503] width 284 height 39
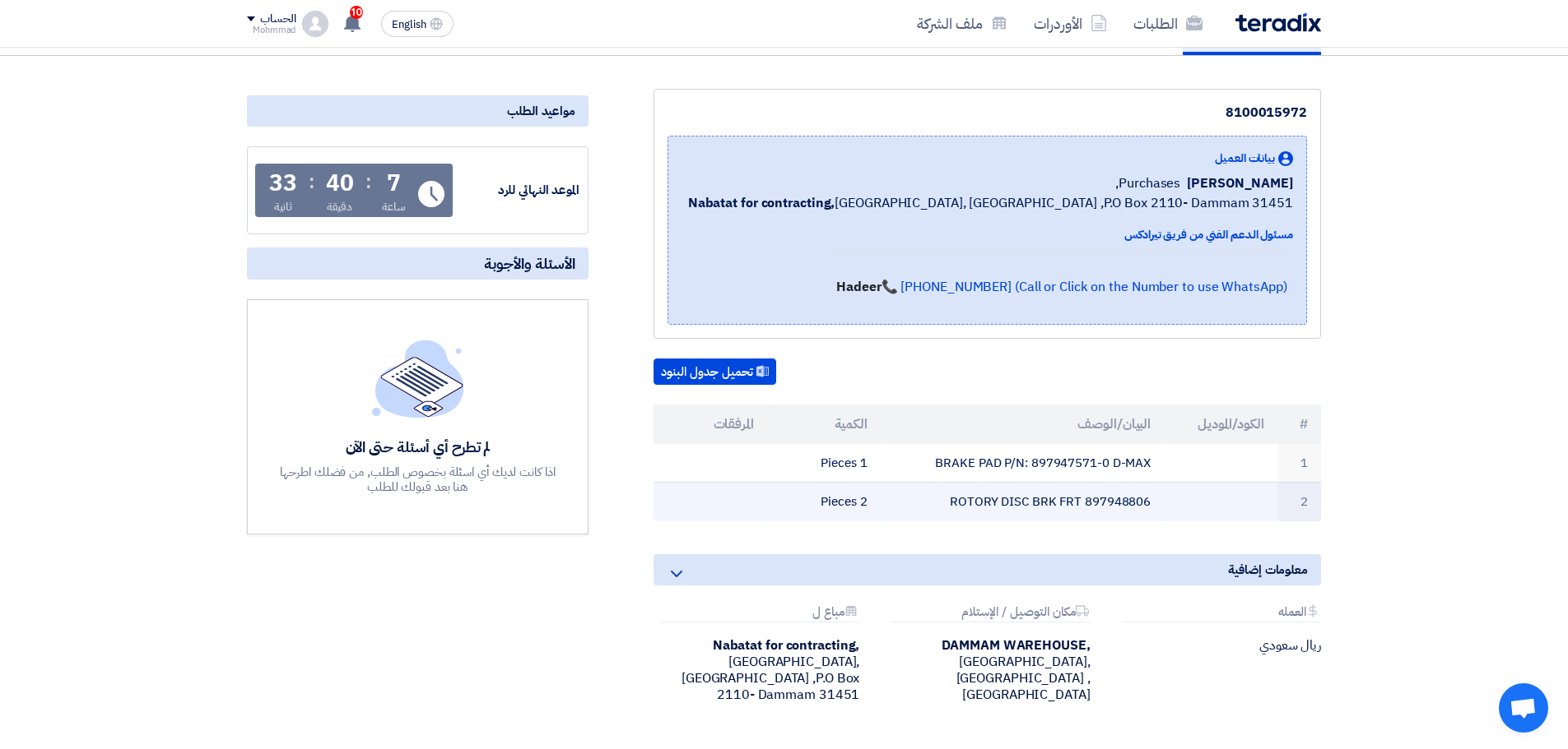
copy td "897948806"
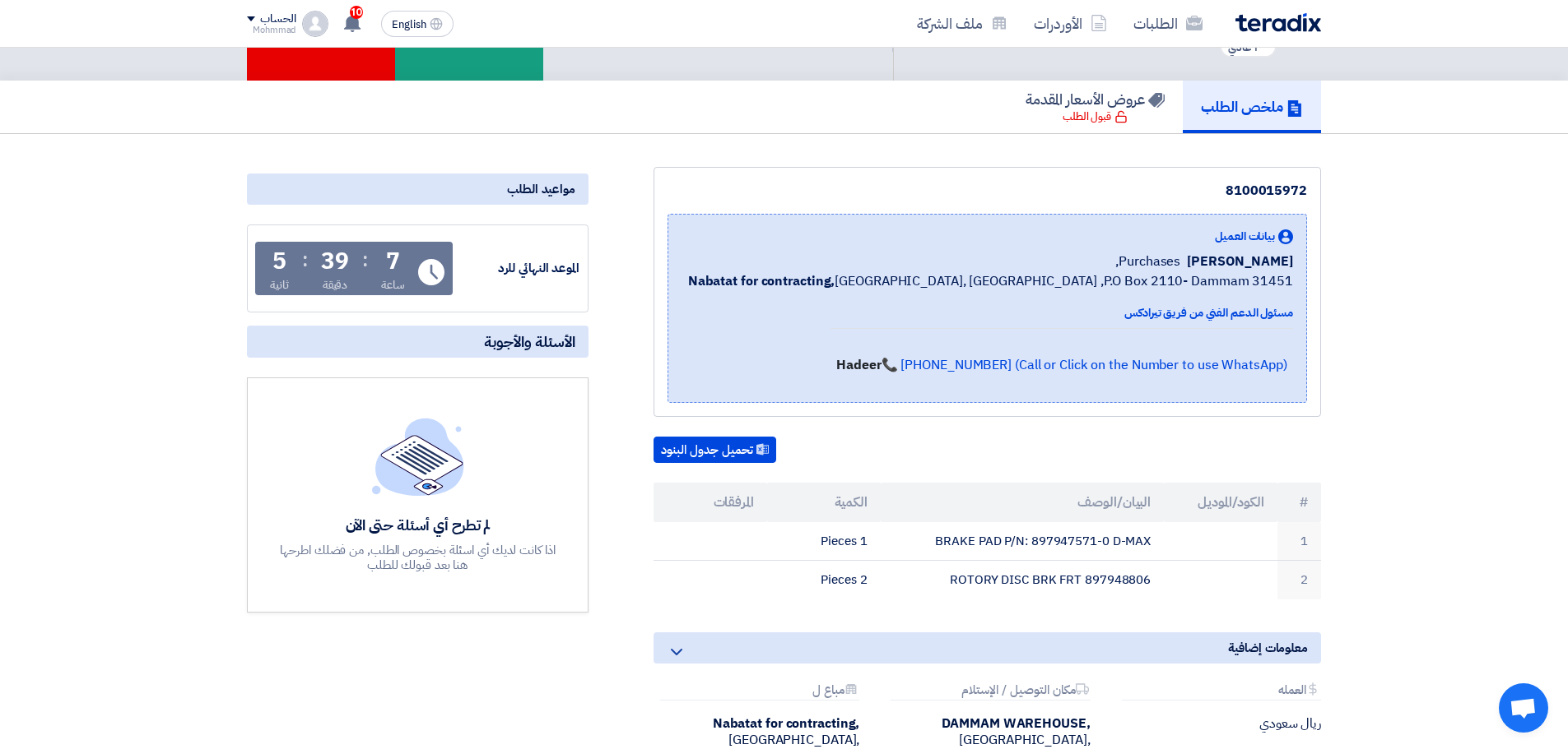
scroll to position [0, 0]
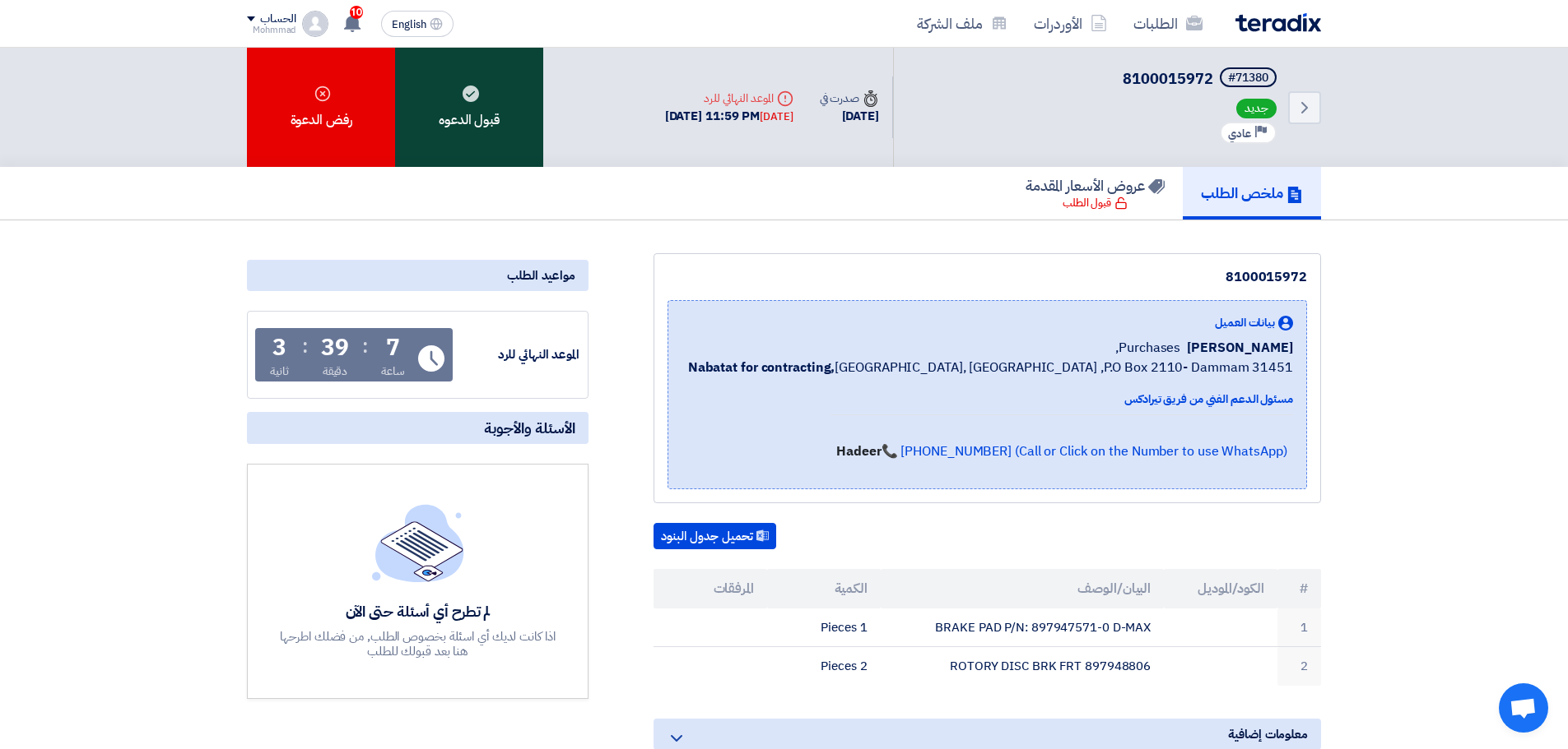
click at [457, 138] on div "قبول الدعوه" at bounding box center [469, 108] width 148 height 119
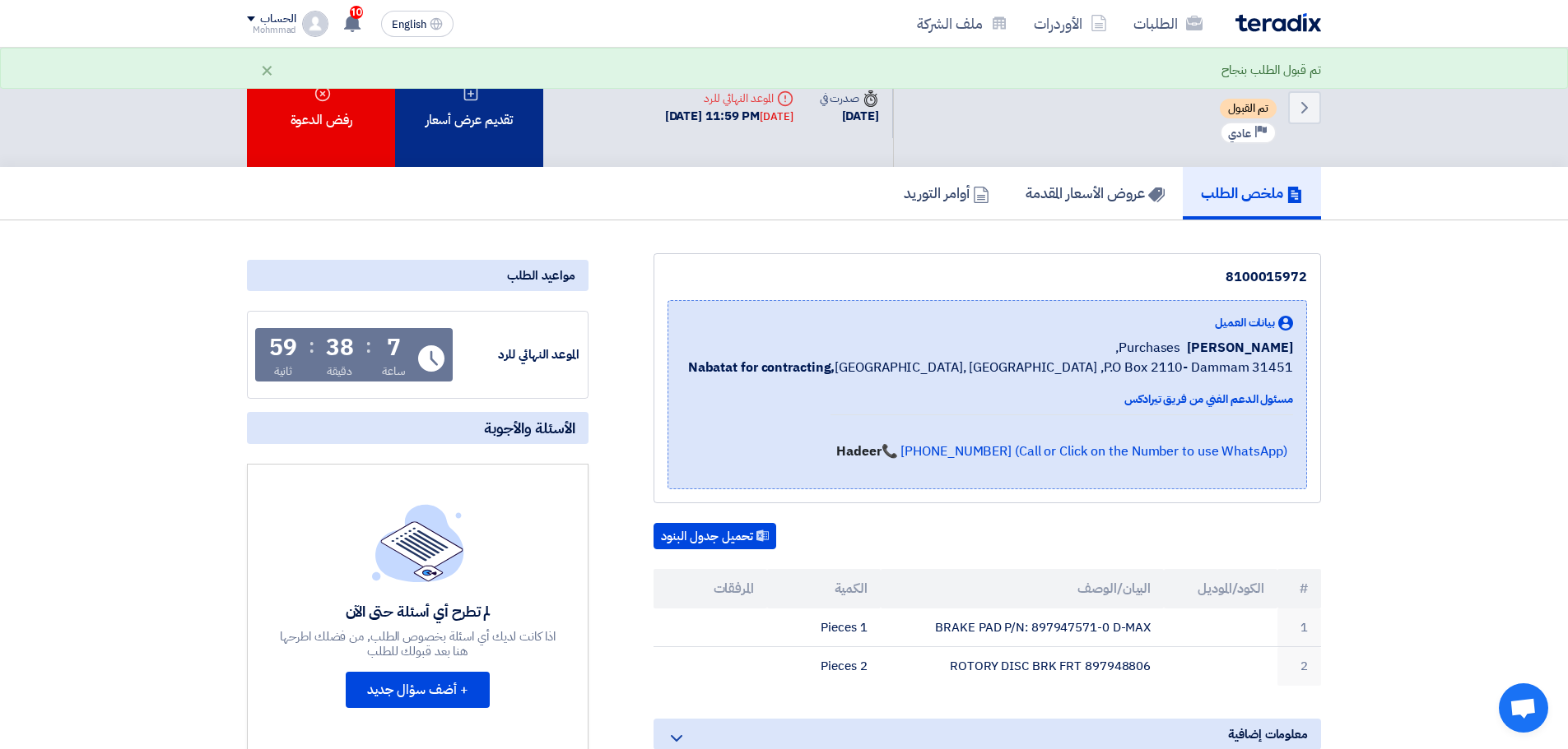
click at [475, 145] on div "تقديم عرض أسعار" at bounding box center [469, 108] width 148 height 119
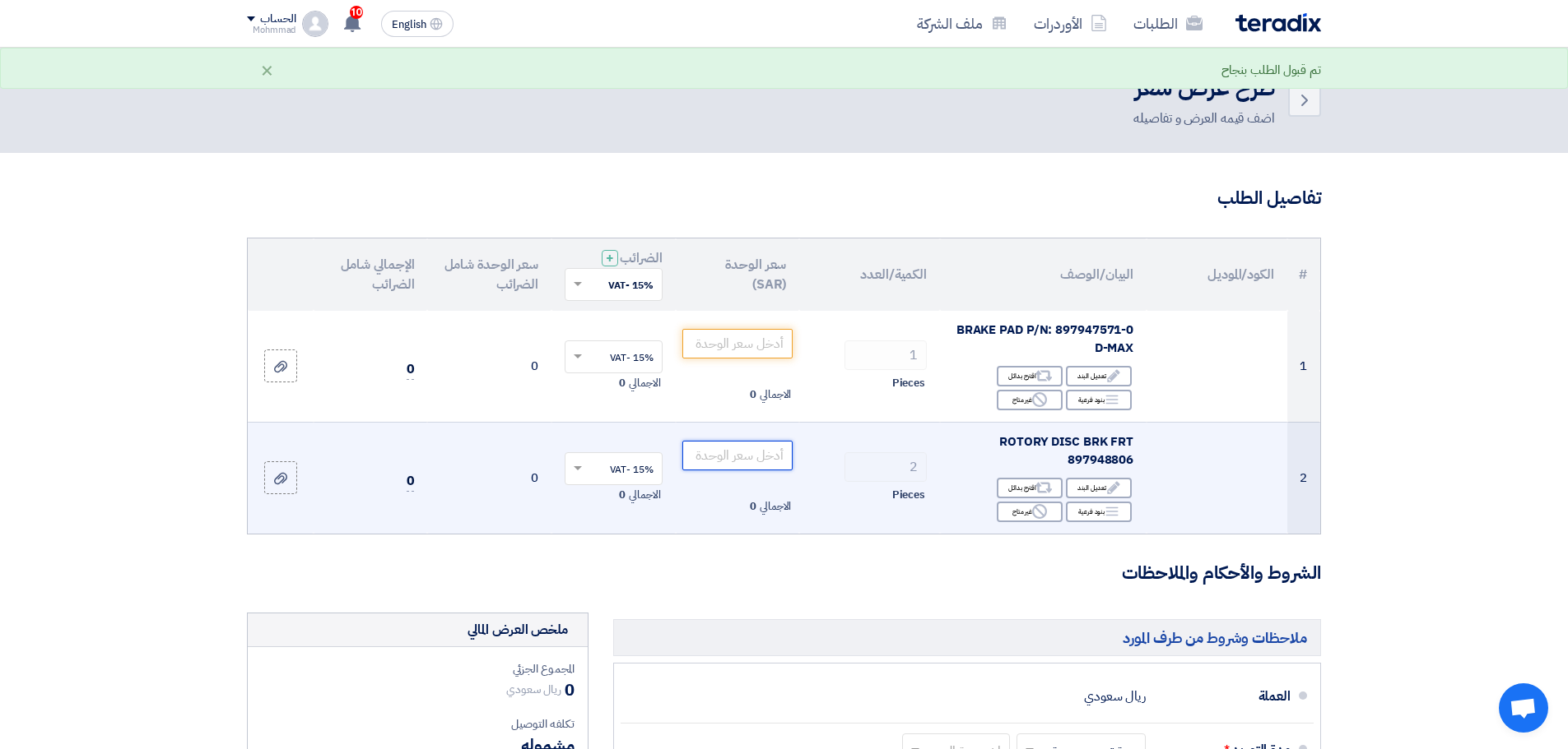
click at [754, 463] on input "number" at bounding box center [737, 455] width 111 height 30
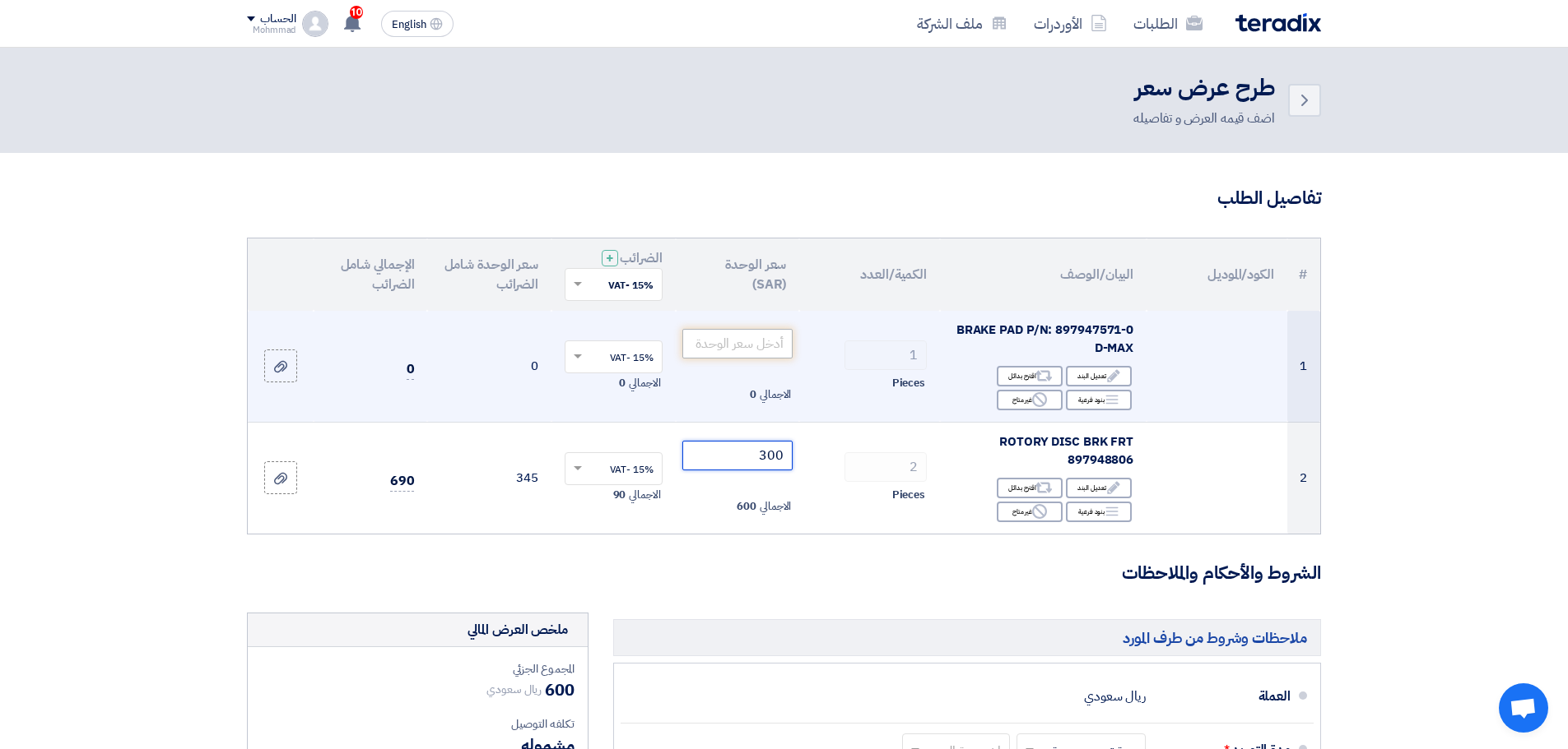
type input "300"
click at [764, 344] on input "number" at bounding box center [737, 344] width 111 height 30
click at [718, 352] on input "number" at bounding box center [737, 344] width 111 height 30
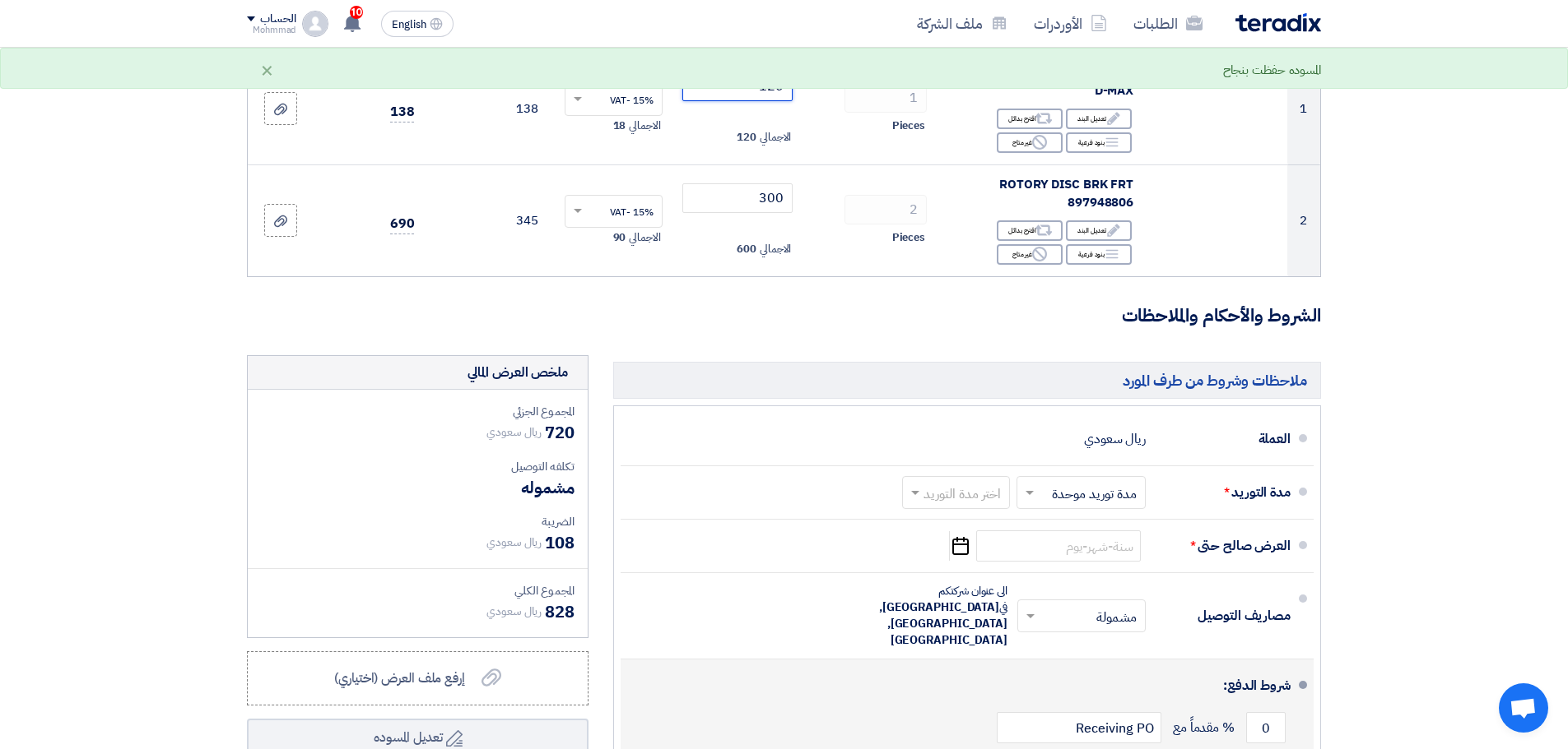
scroll to position [329, 0]
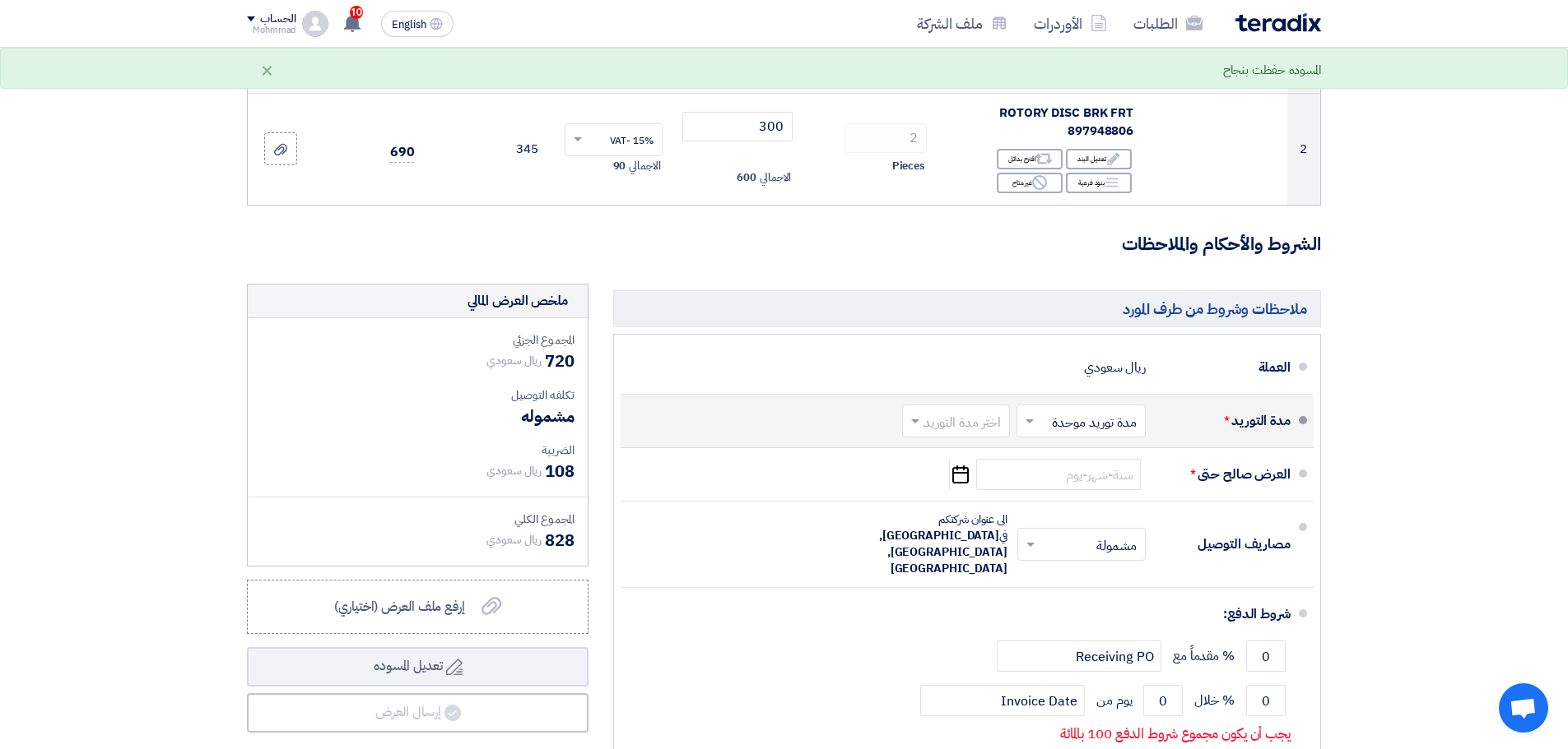
type input "120"
click at [946, 426] on input "text" at bounding box center [952, 423] width 99 height 24
click at [950, 462] on div "(1-2) أيام" at bounding box center [959, 457] width 106 height 31
click at [954, 467] on icon "Pick a date" at bounding box center [959, 475] width 22 height 30
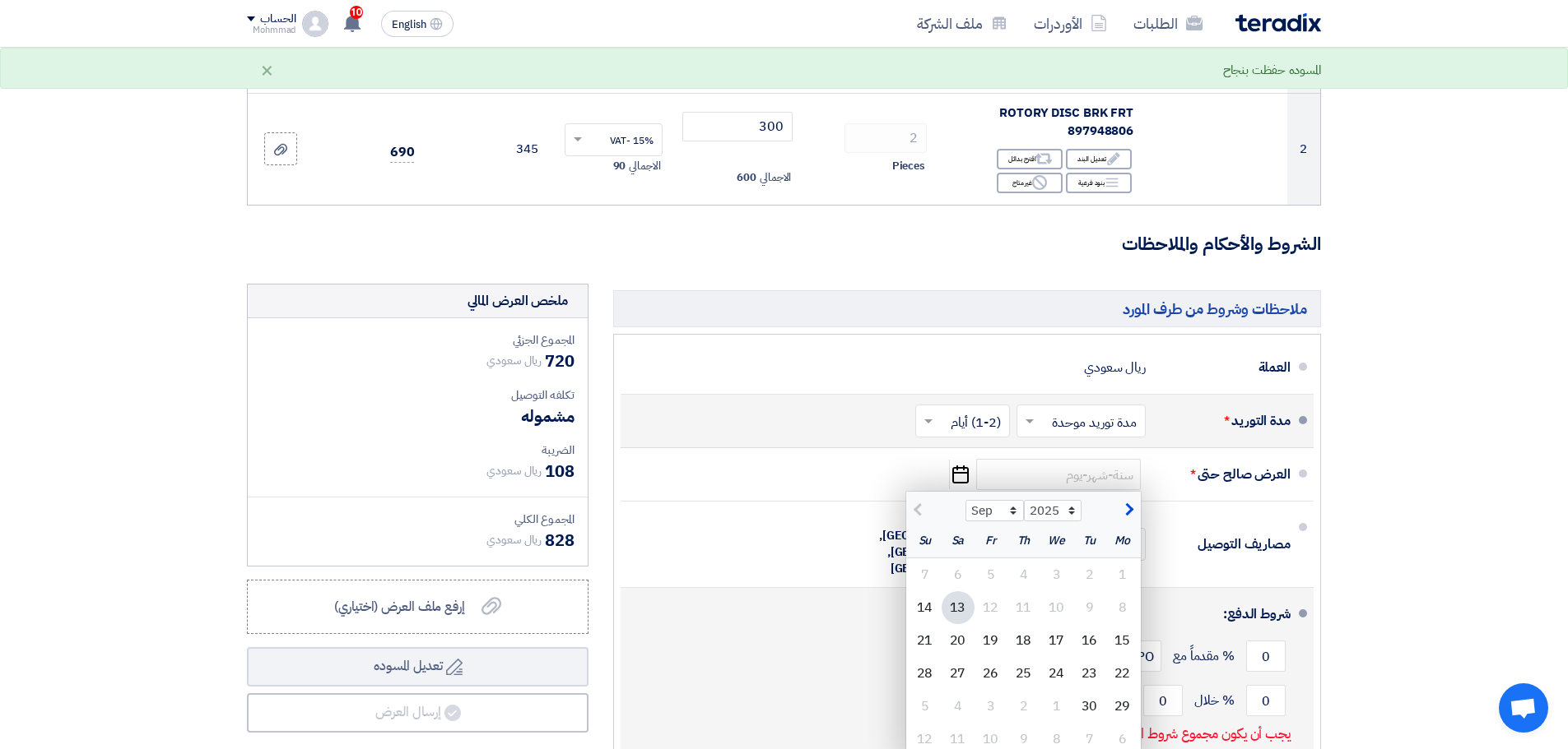
click at [966, 637] on div "20" at bounding box center [957, 640] width 33 height 33
type input "[DATE]"
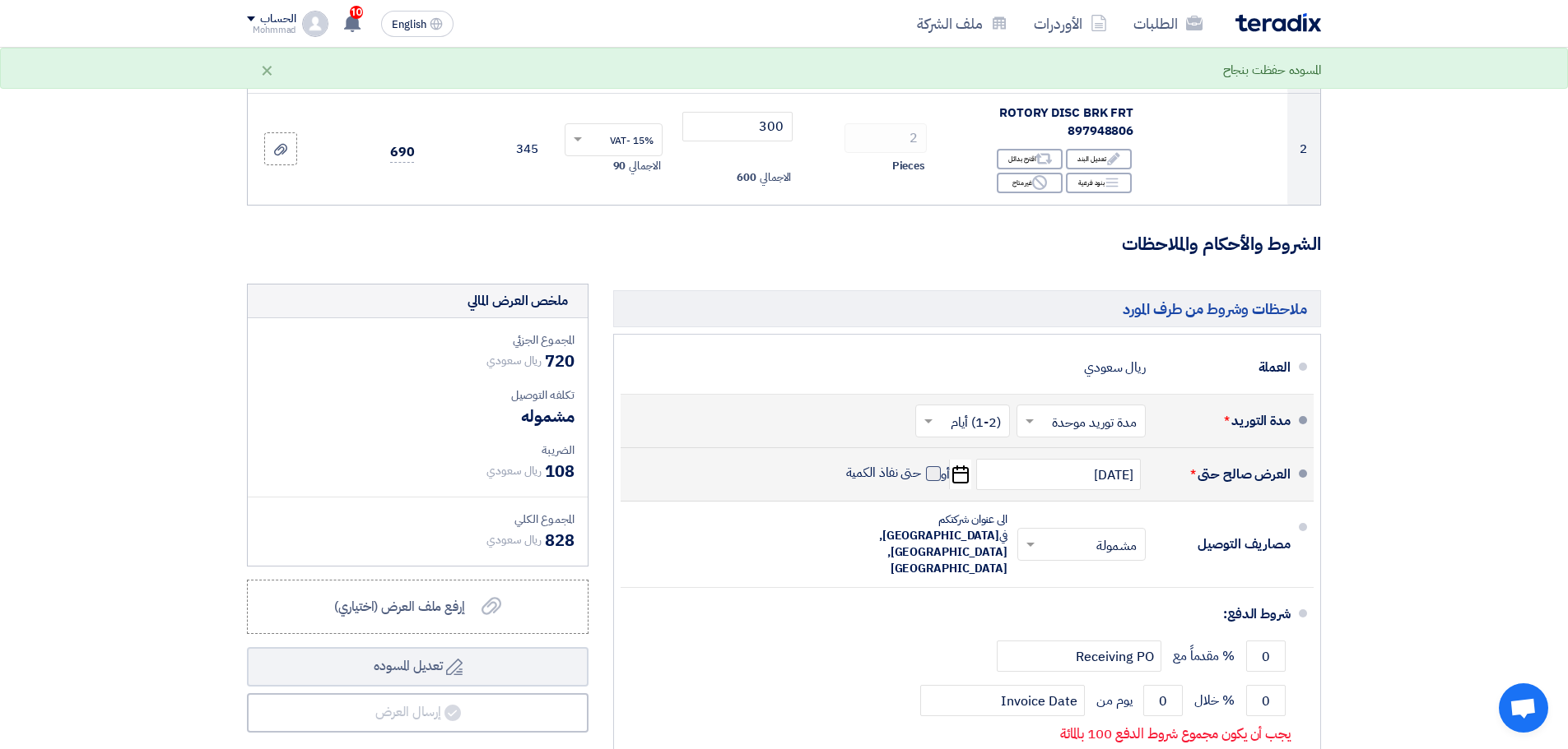
click at [934, 468] on span at bounding box center [932, 473] width 14 height 14
click at [922, 468] on input "حتى نفاذ الكمية" at bounding box center [882, 480] width 79 height 31
checkbox input "true"
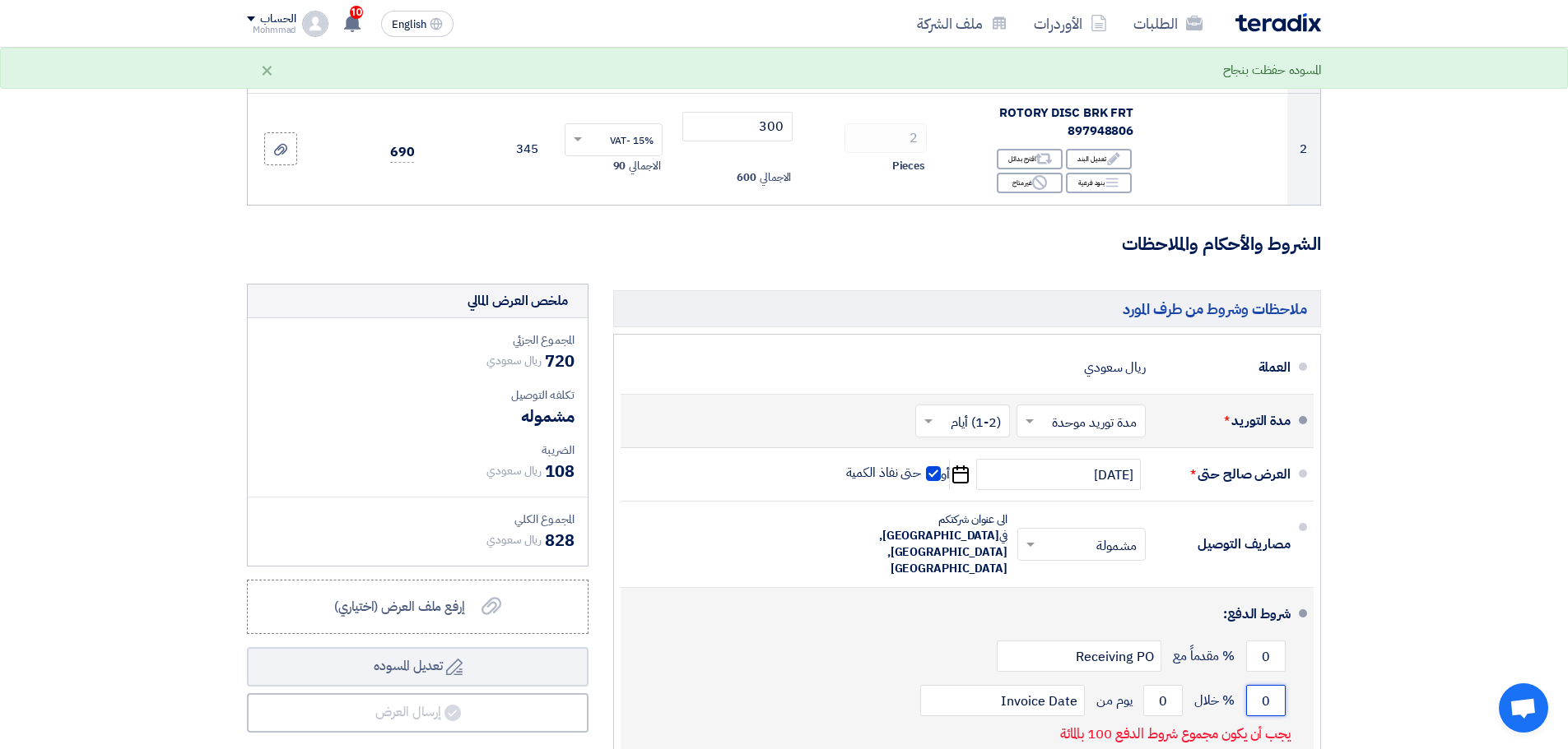
click at [1273, 685] on input "0" at bounding box center [1266, 701] width 39 height 31
type input "100"
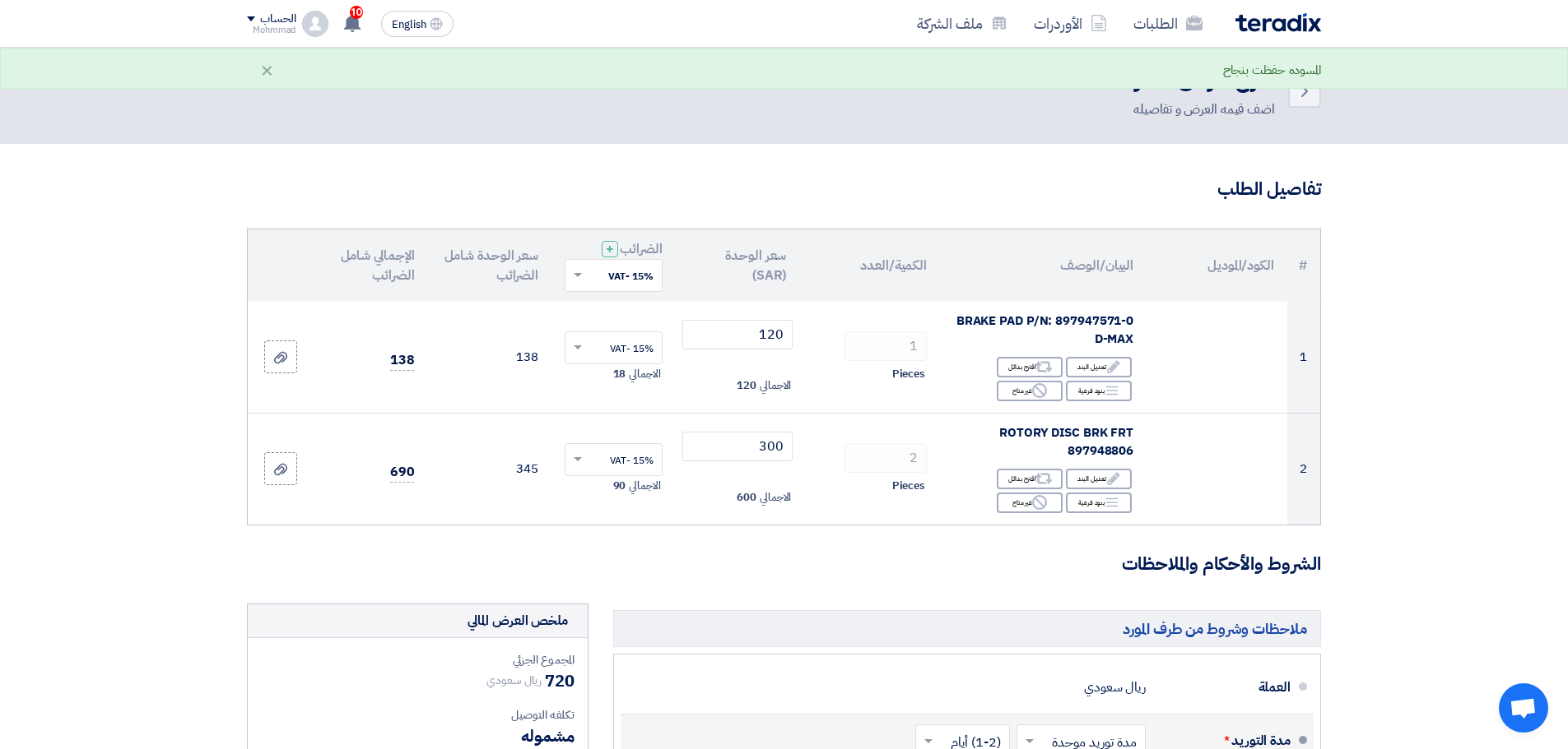
scroll to position [0, 0]
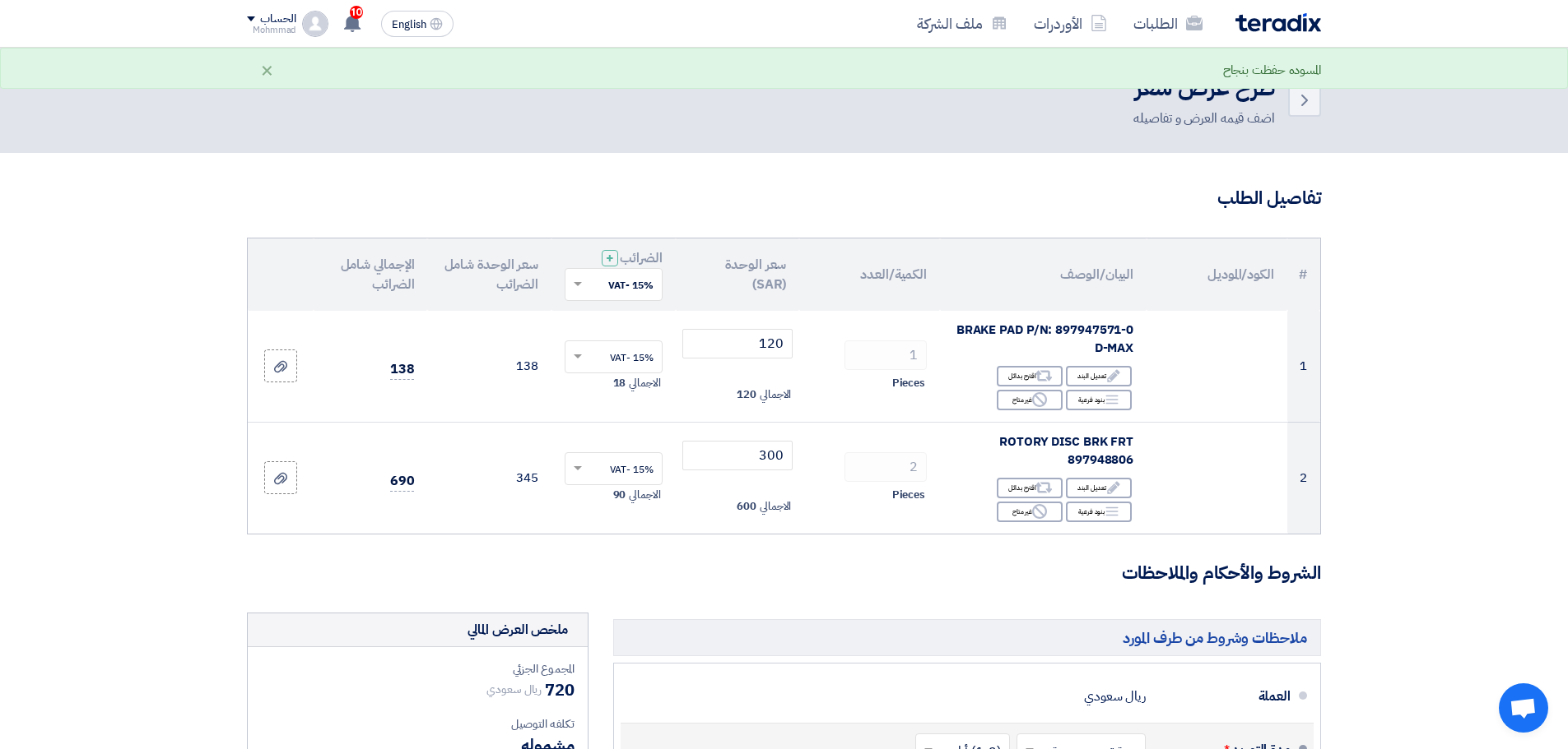
type input "60"
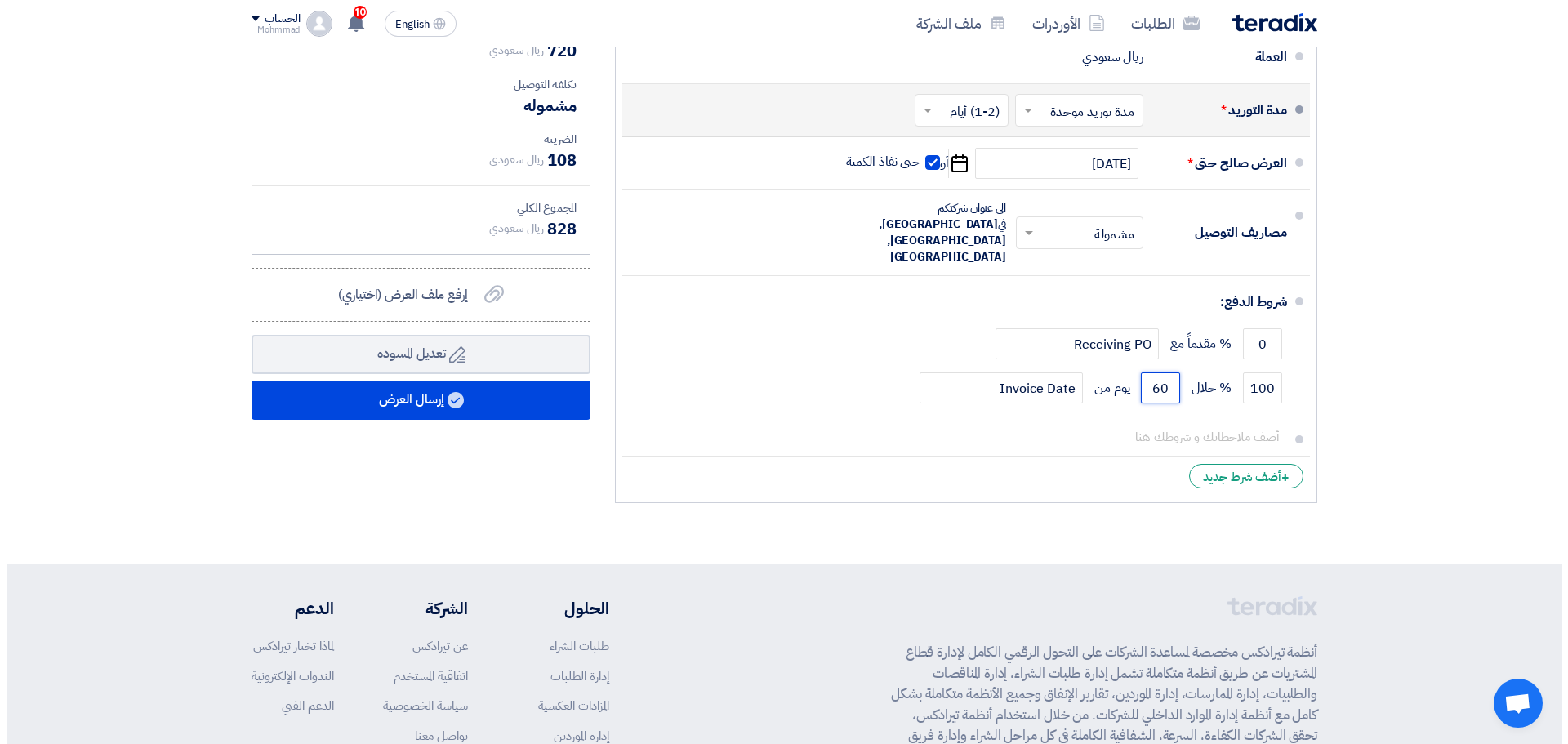
scroll to position [653, 0]
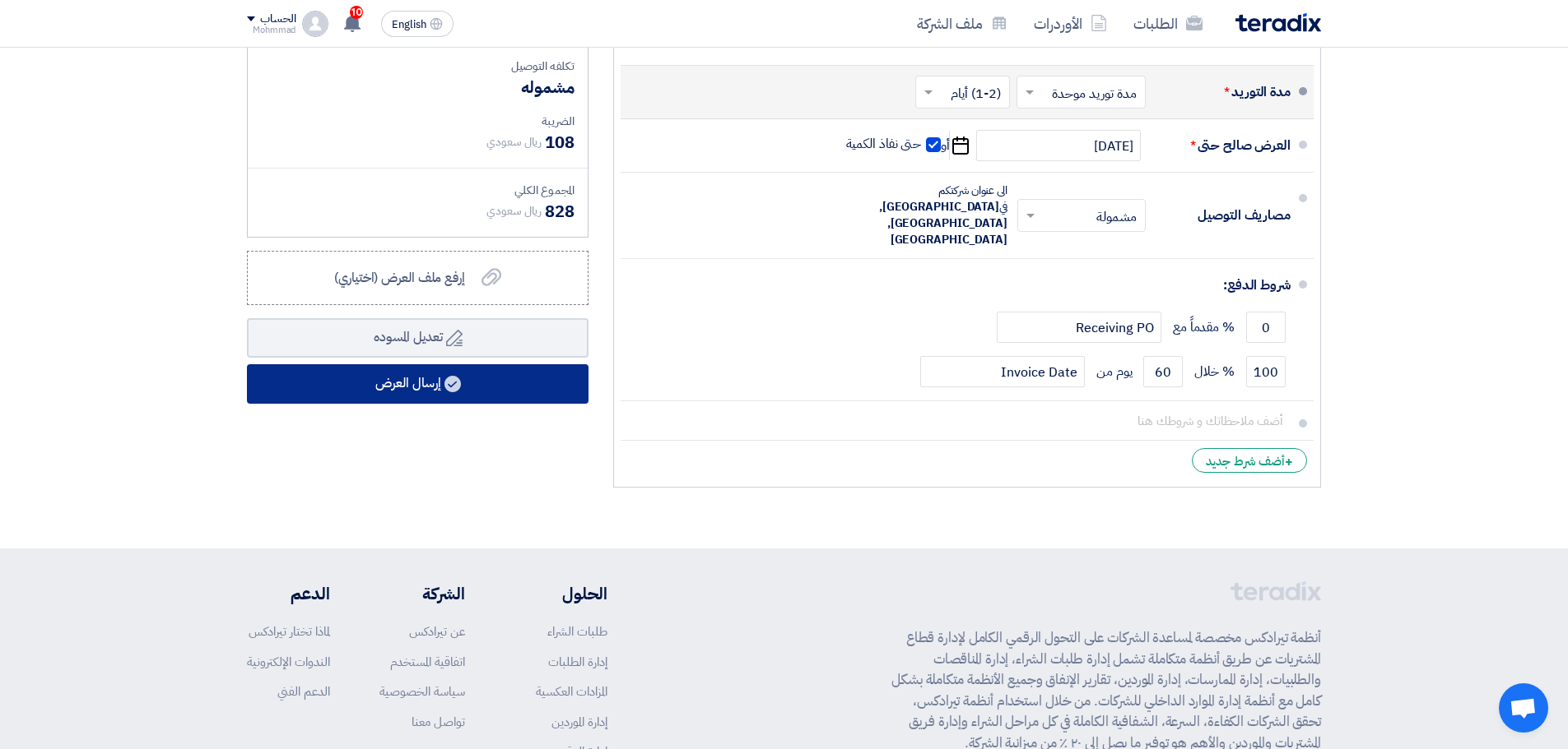
click at [434, 385] on button "إرسال العرض" at bounding box center [417, 383] width 342 height 39
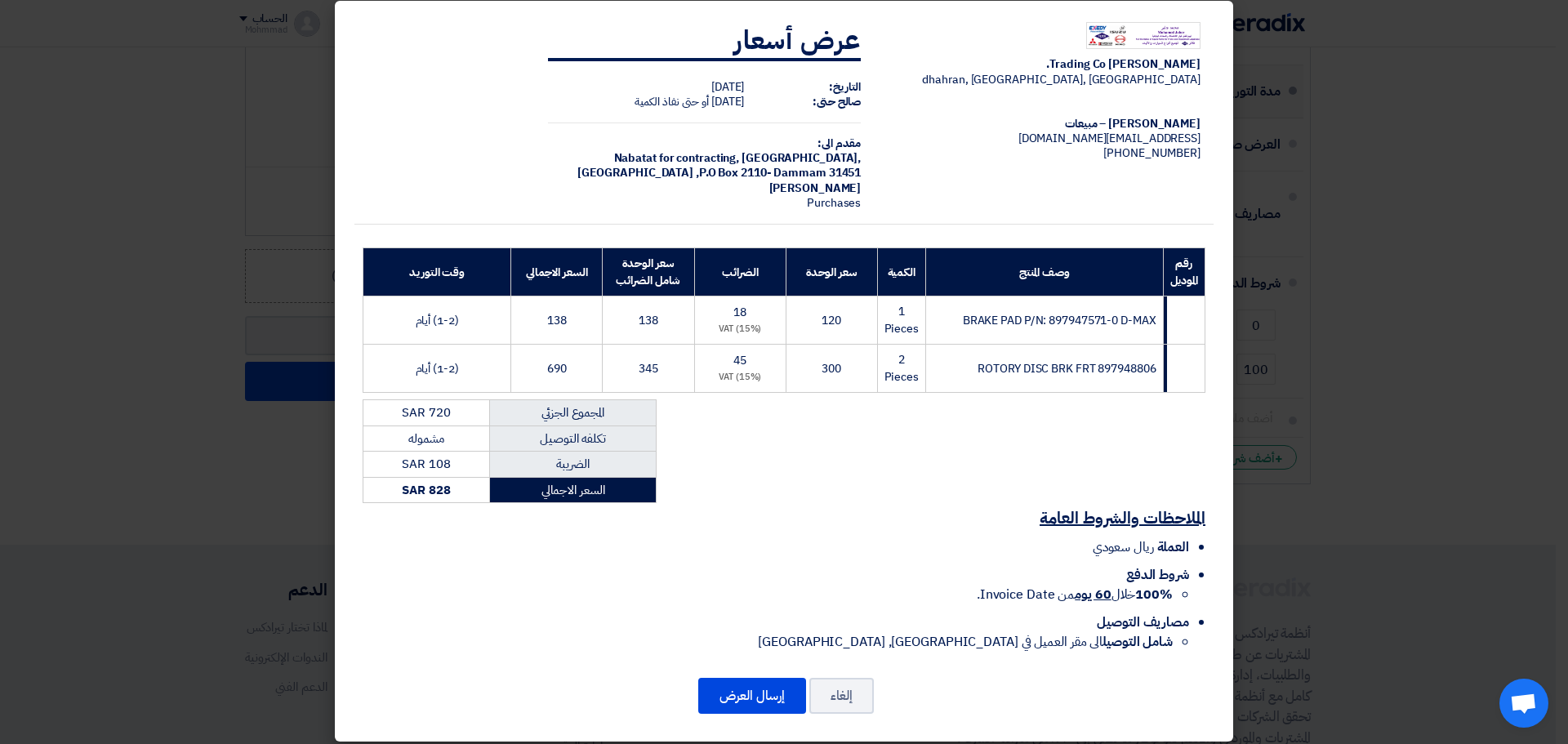
scroll to position [26, 0]
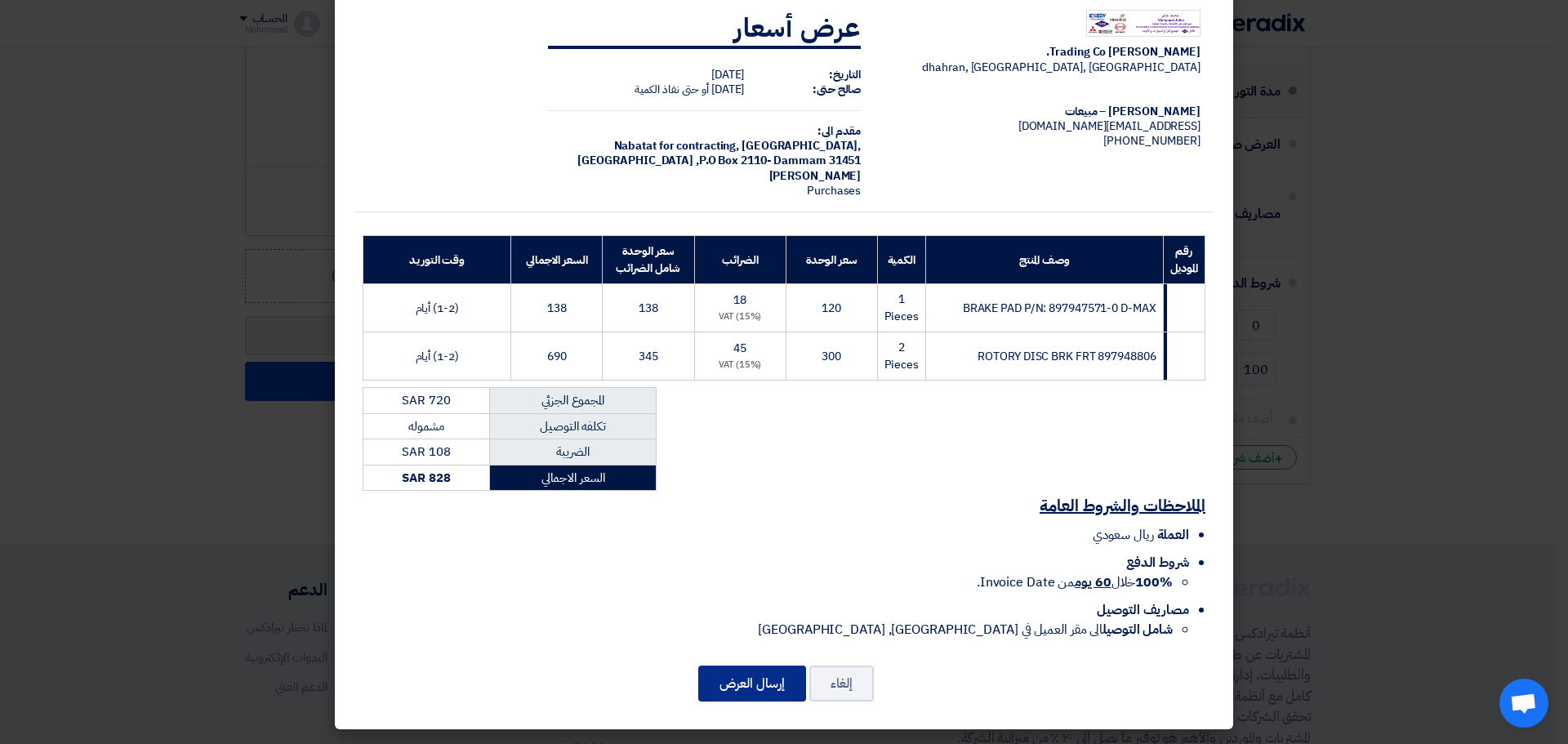
click at [776, 676] on button "إرسال العرض" at bounding box center [751, 684] width 108 height 36
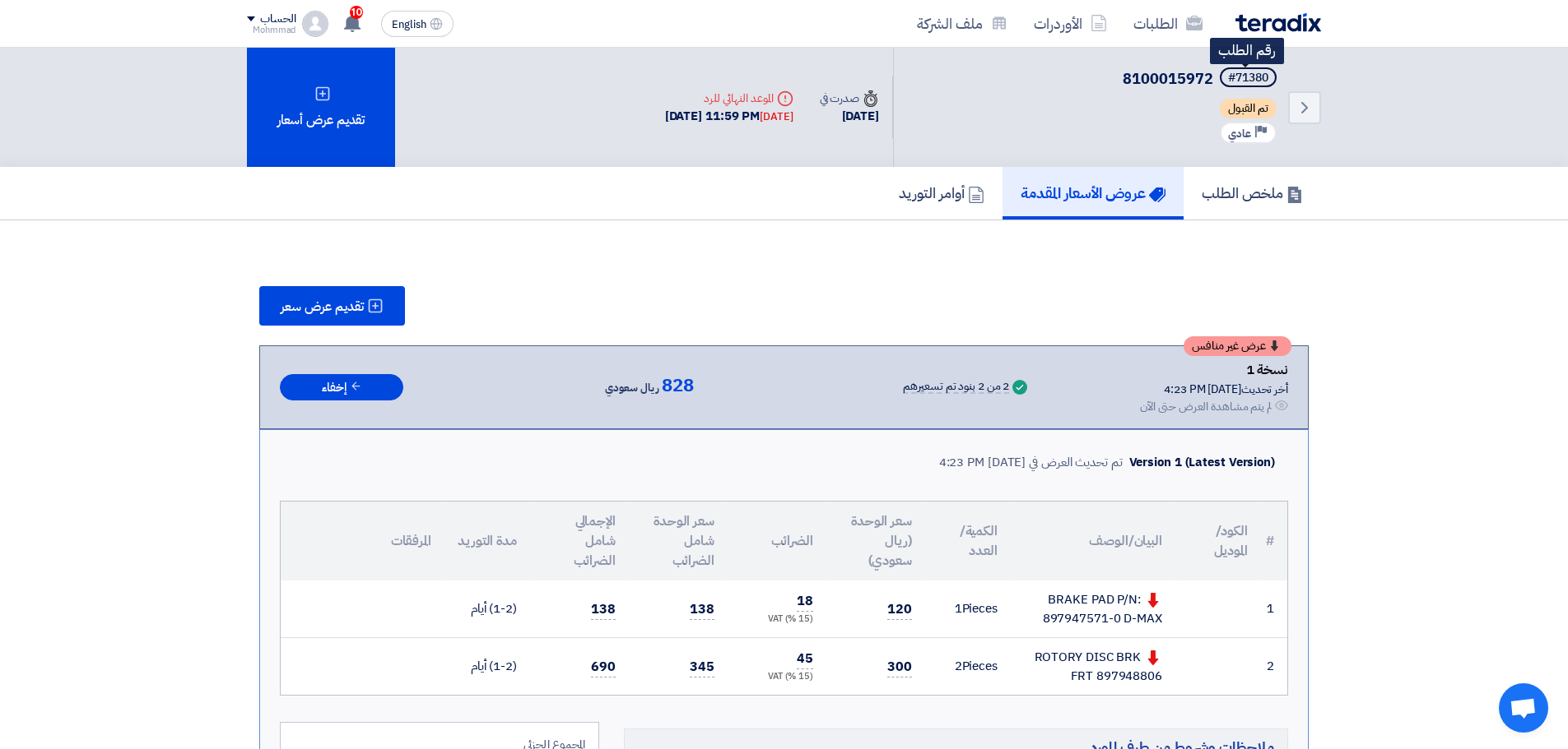
click at [1250, 83] on div "#71380" at bounding box center [1248, 78] width 40 height 12
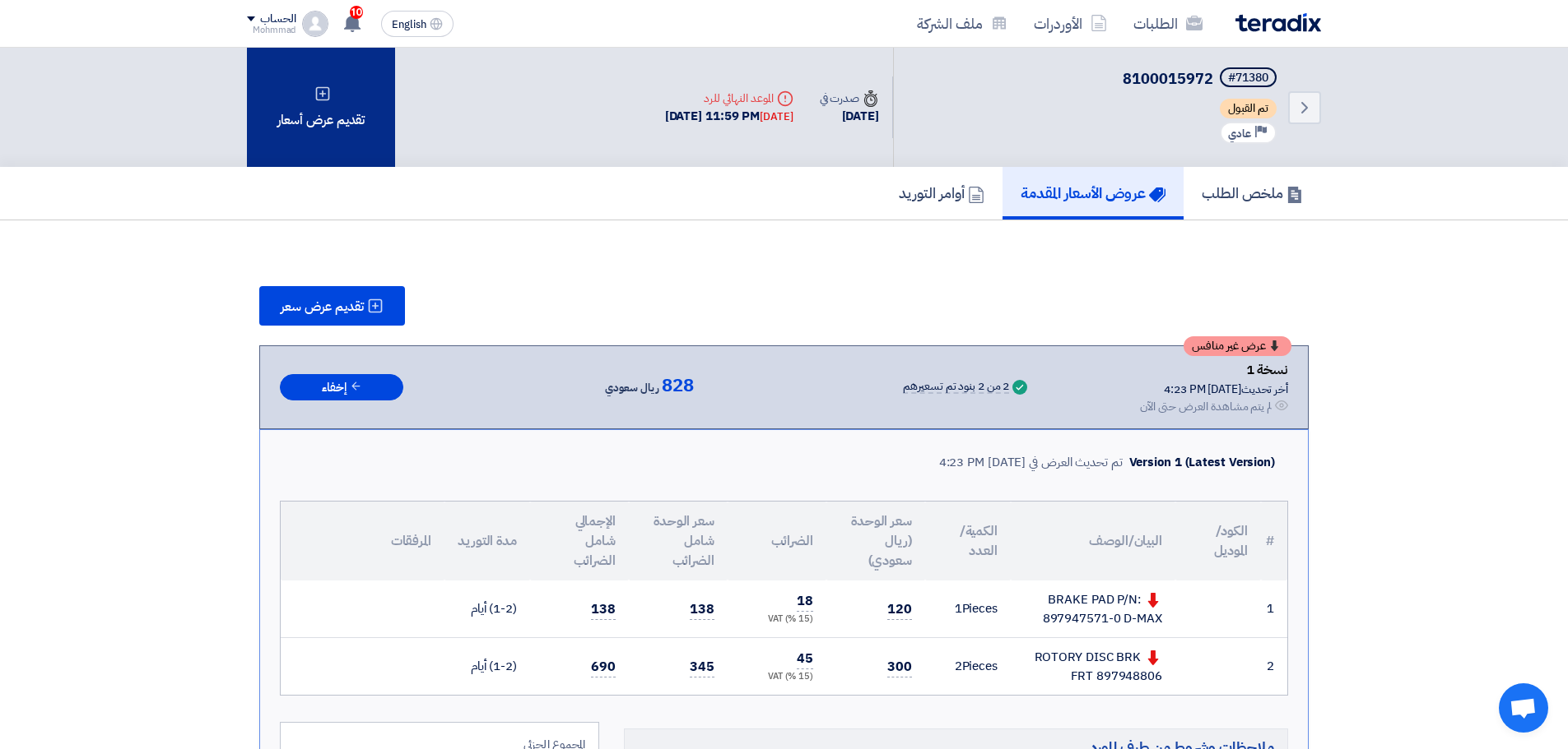
click at [346, 131] on div "تقديم عرض أسعار" at bounding box center [321, 108] width 148 height 119
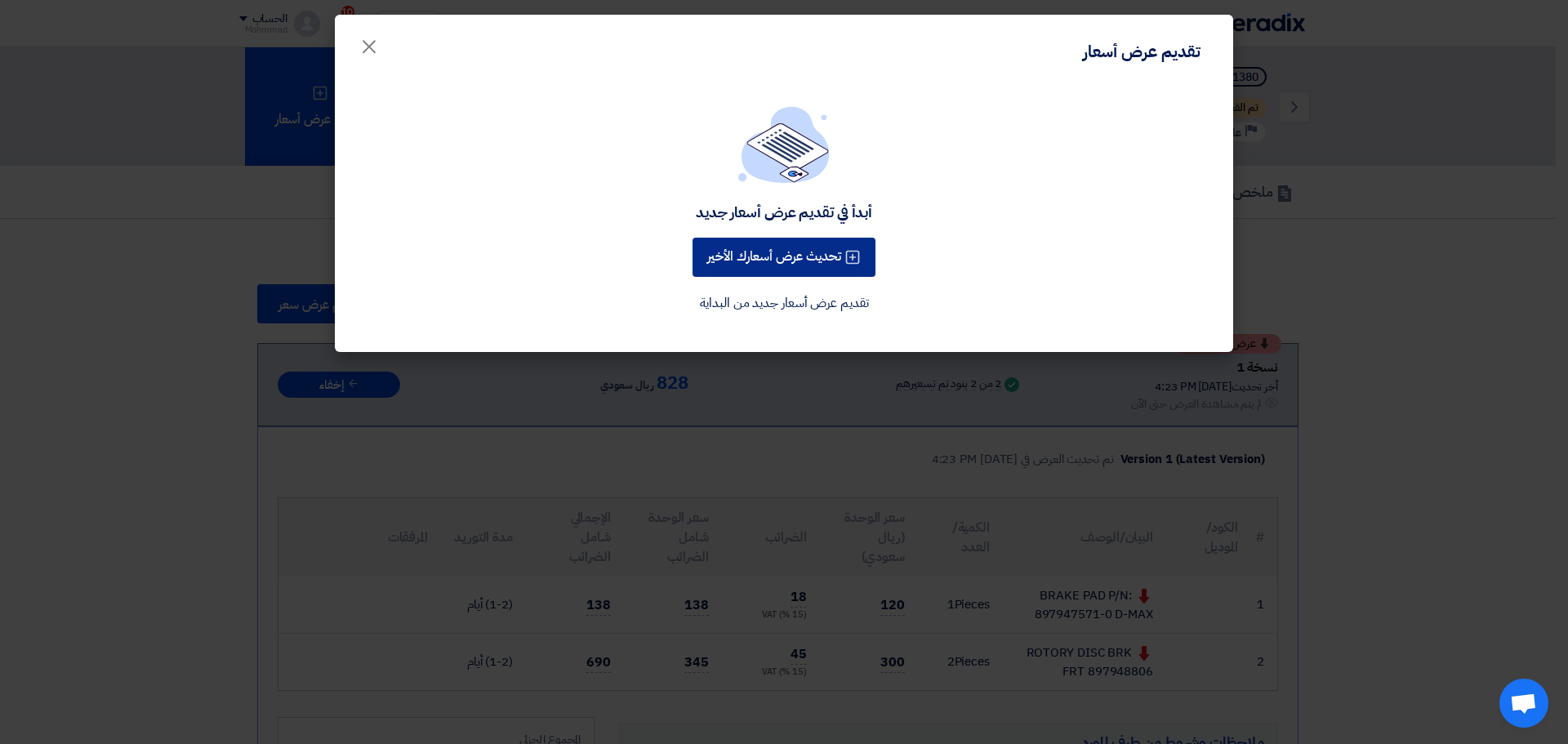
click at [827, 262] on button "تحديث عرض أسعارك الأخير" at bounding box center [783, 257] width 183 height 39
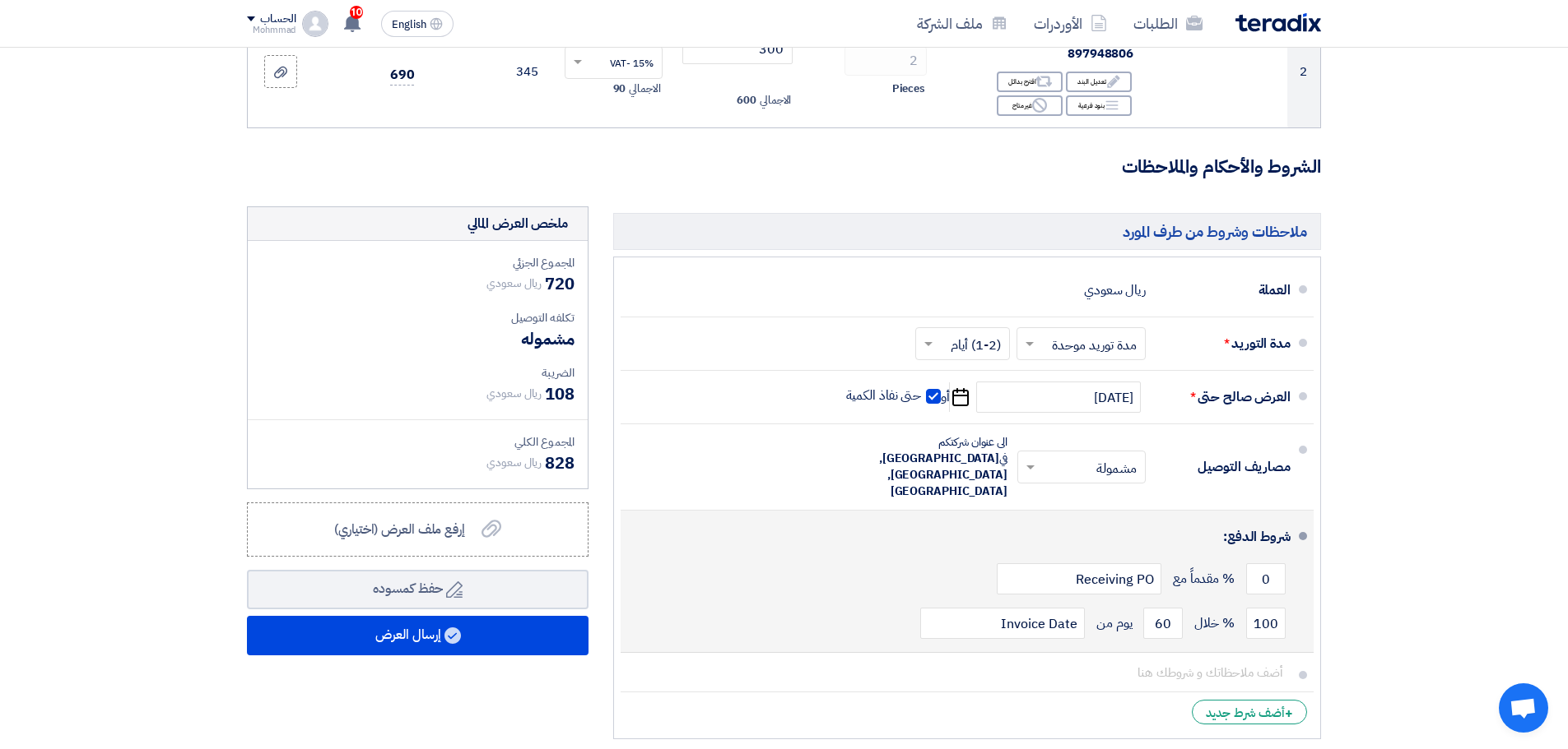
scroll to position [411, 0]
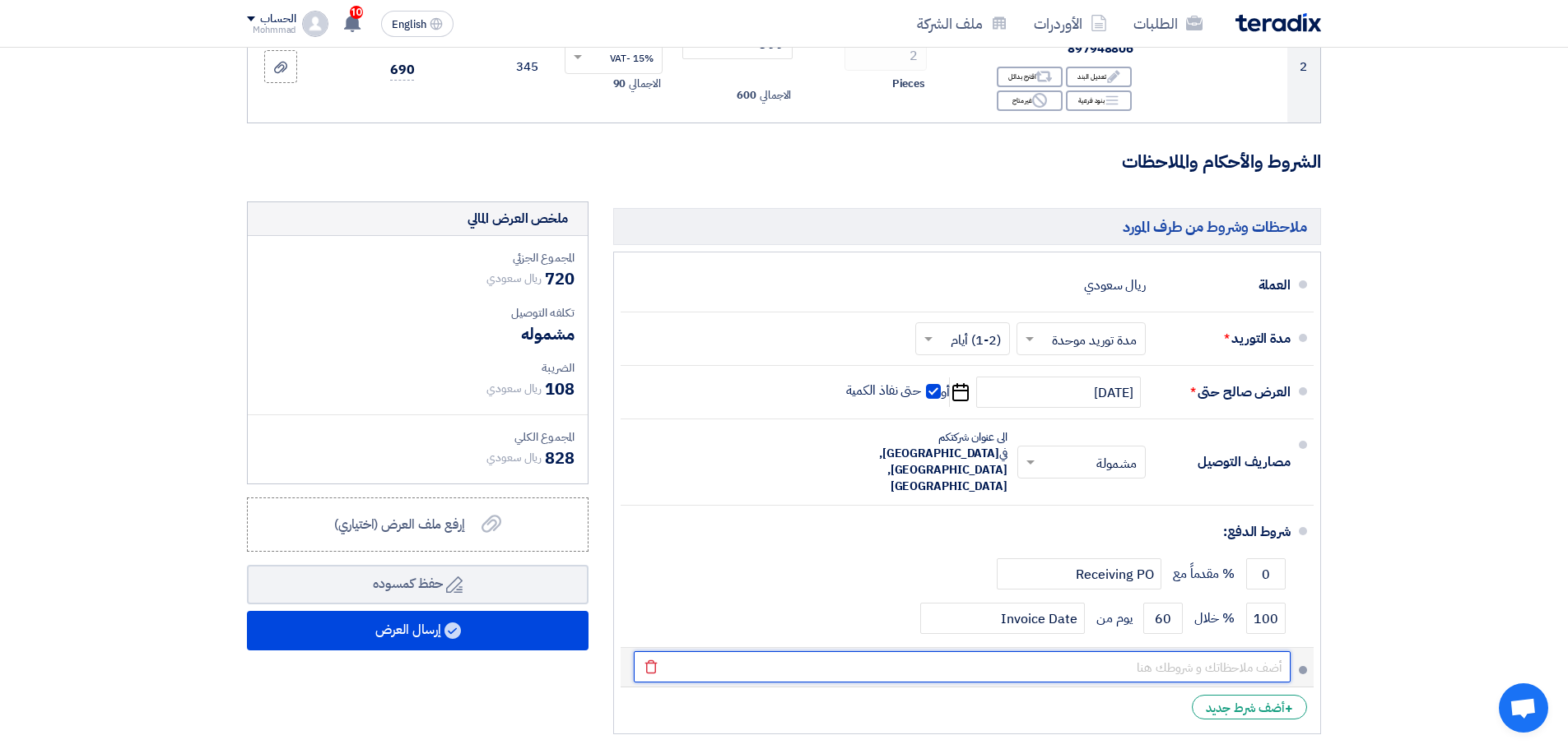
click at [1221, 652] on input "text" at bounding box center [962, 667] width 657 height 31
paste input "001978"
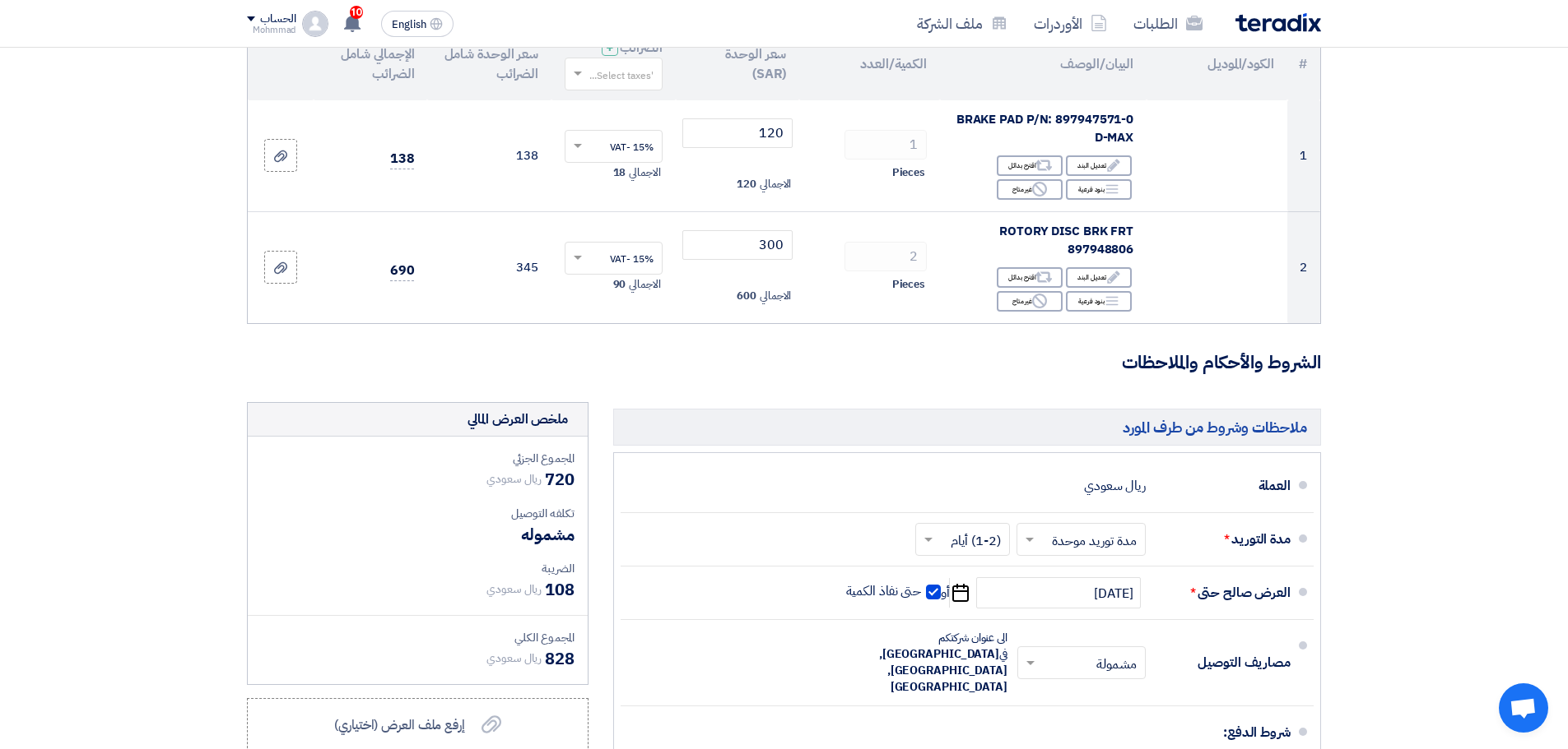
scroll to position [0, 0]
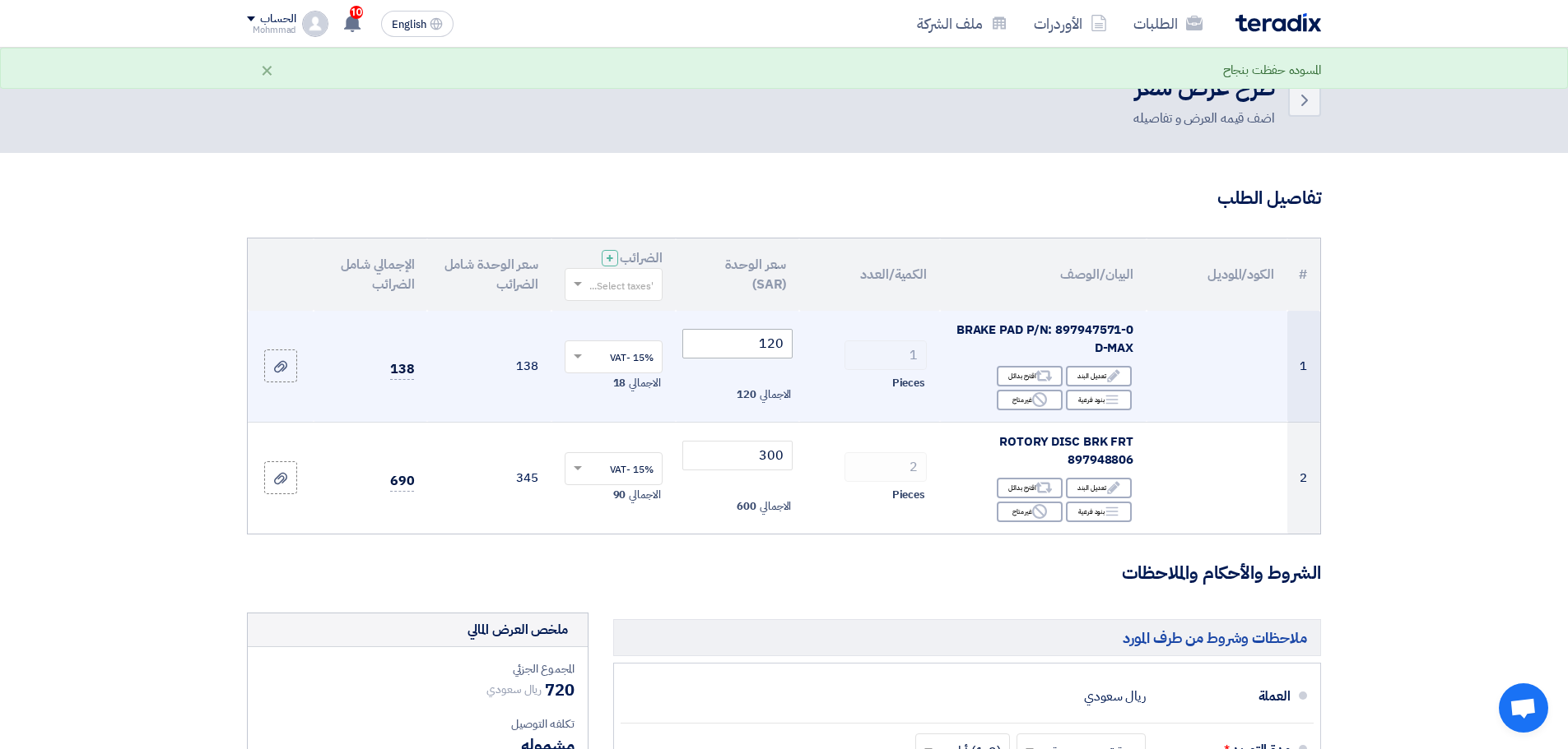
type input "001978"
click at [779, 343] on input "120" at bounding box center [737, 344] width 111 height 30
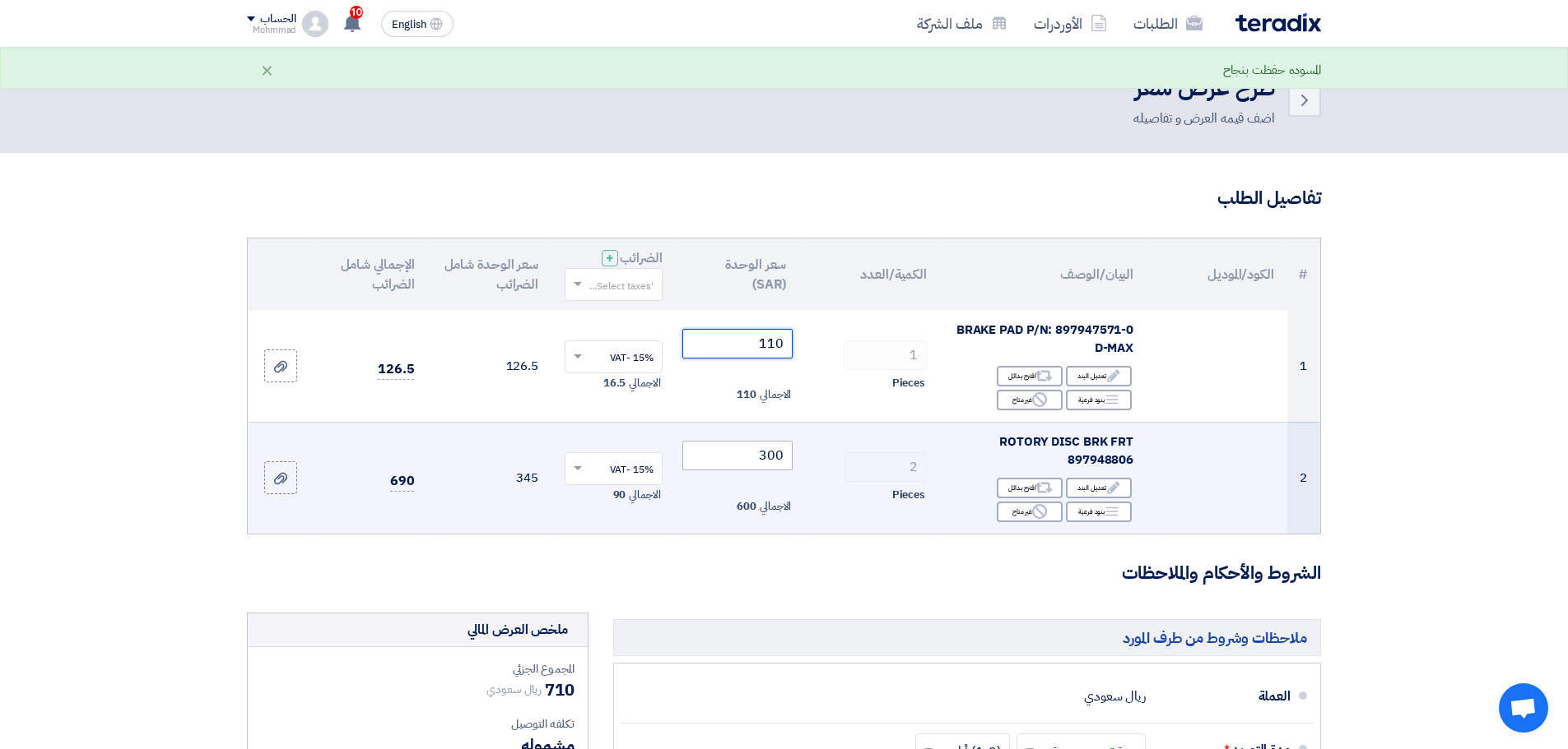
type input "110"
click at [783, 445] on input "300" at bounding box center [737, 455] width 111 height 30
click at [783, 446] on input "300" at bounding box center [737, 455] width 111 height 30
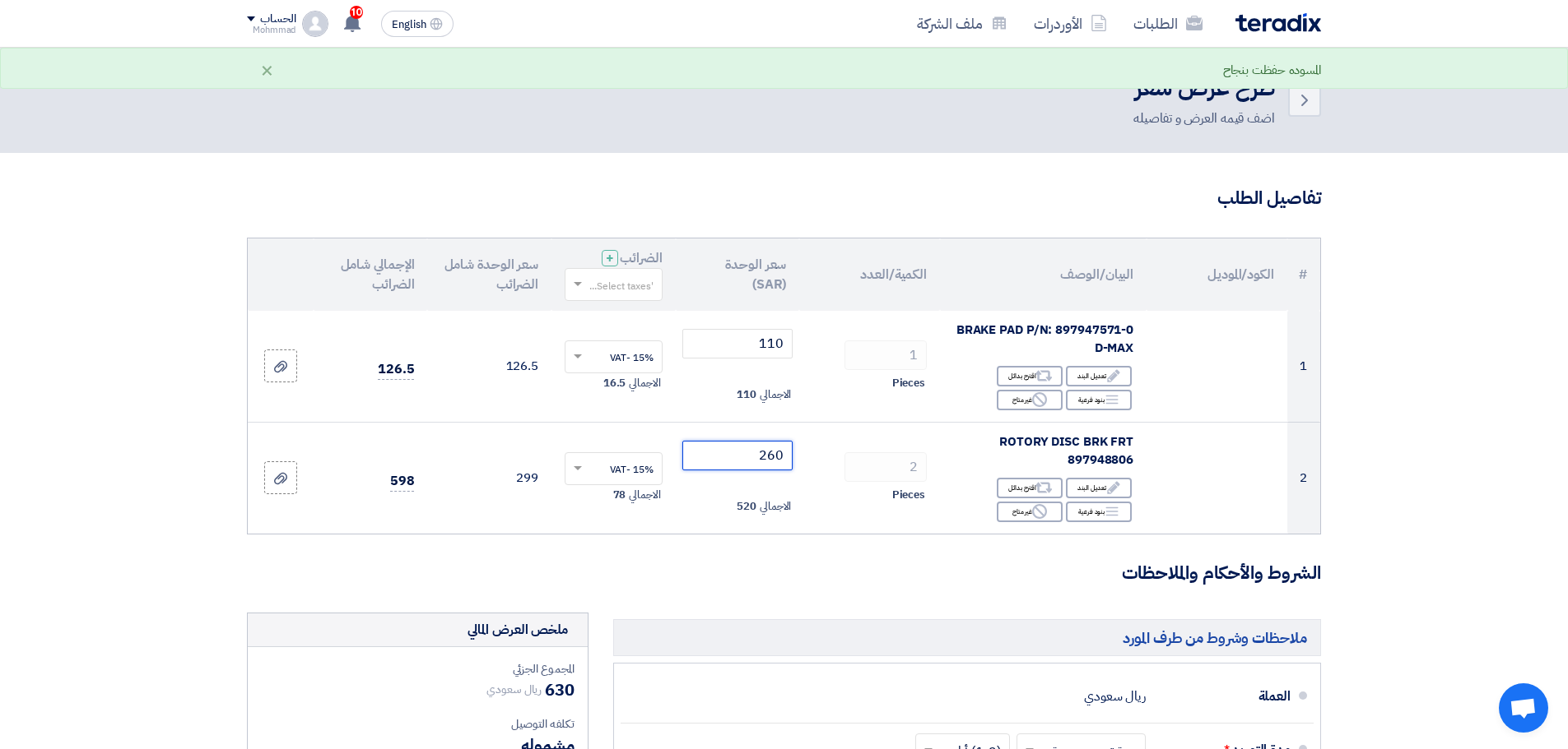
type input "260"
click at [1393, 549] on section "تفاصيل الطلب # الكود/الموديل البيان/الوصف الكمية/العدد سعر الوحدة (SAR) الضرائب…" at bounding box center [784, 680] width 1568 height 1053
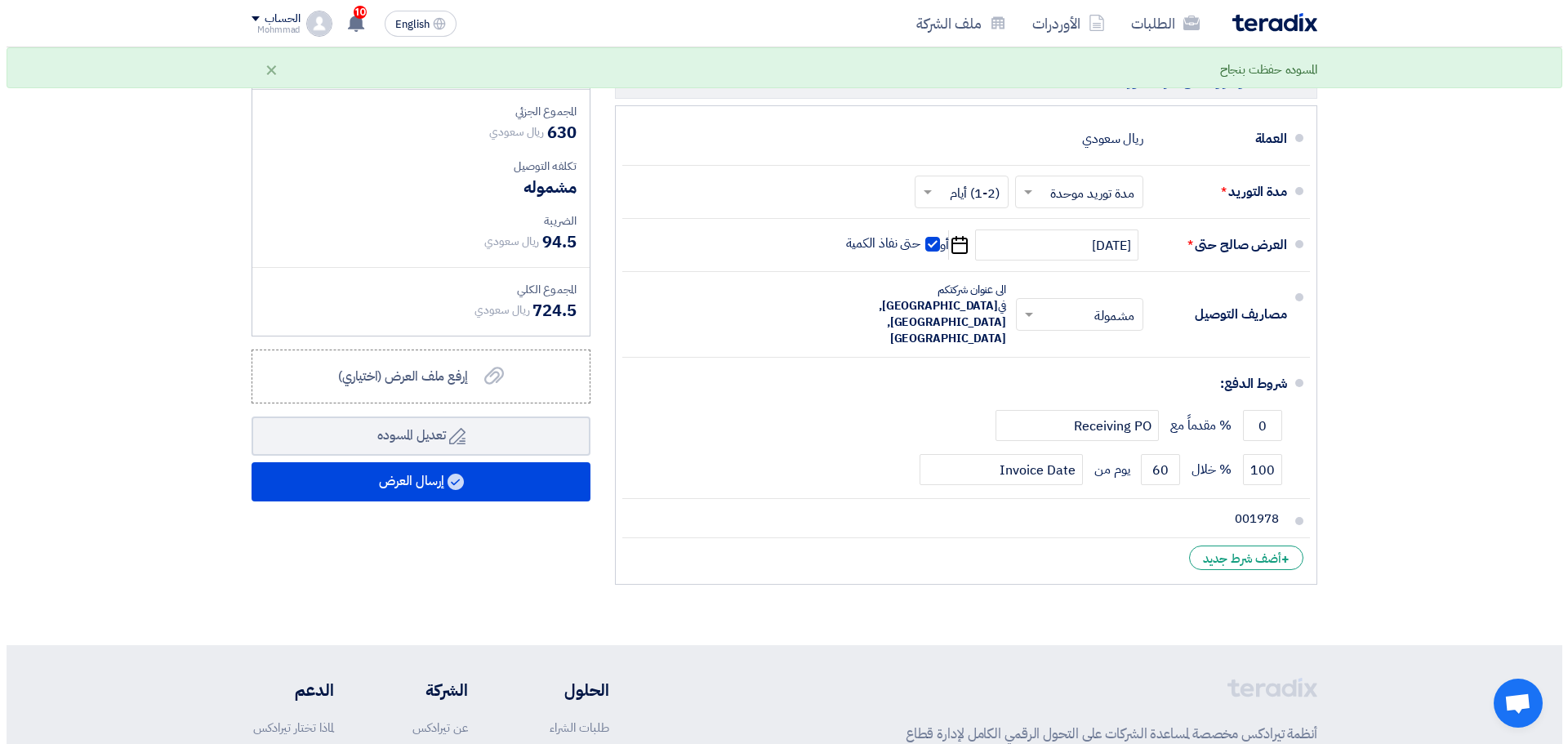
scroll to position [572, 0]
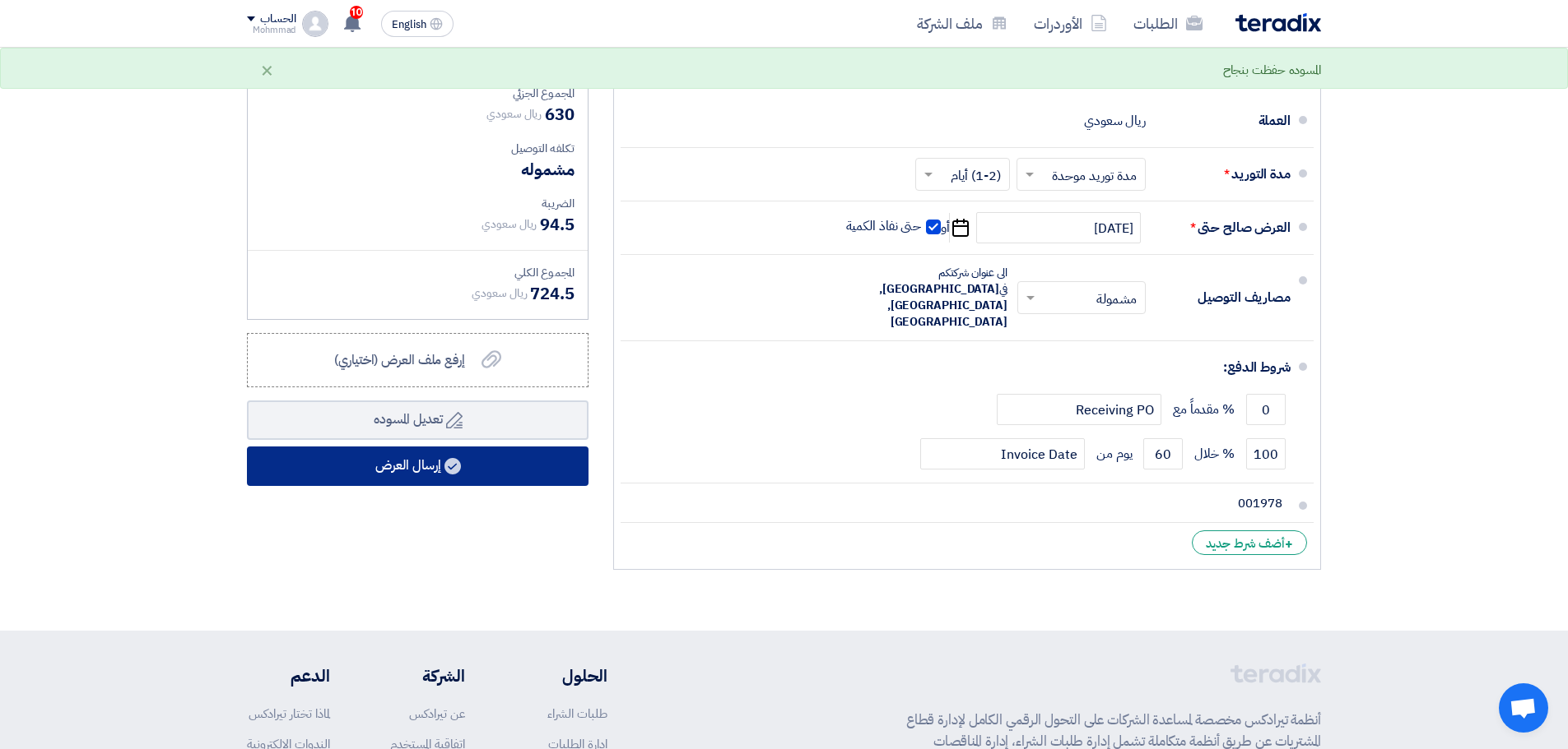
click at [469, 466] on button "إرسال العرض" at bounding box center [417, 466] width 342 height 39
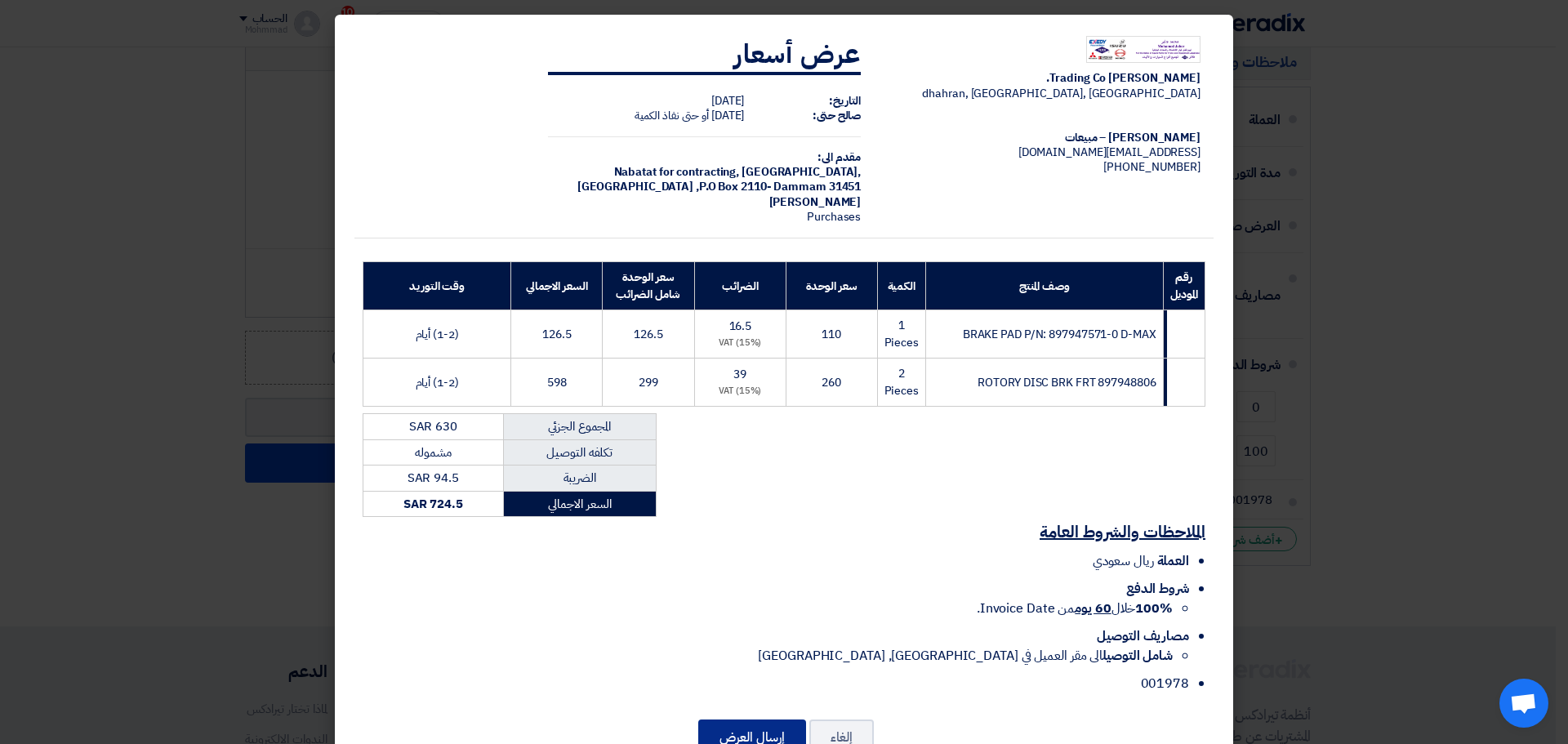
click at [778, 722] on button "إرسال العرض" at bounding box center [751, 738] width 108 height 36
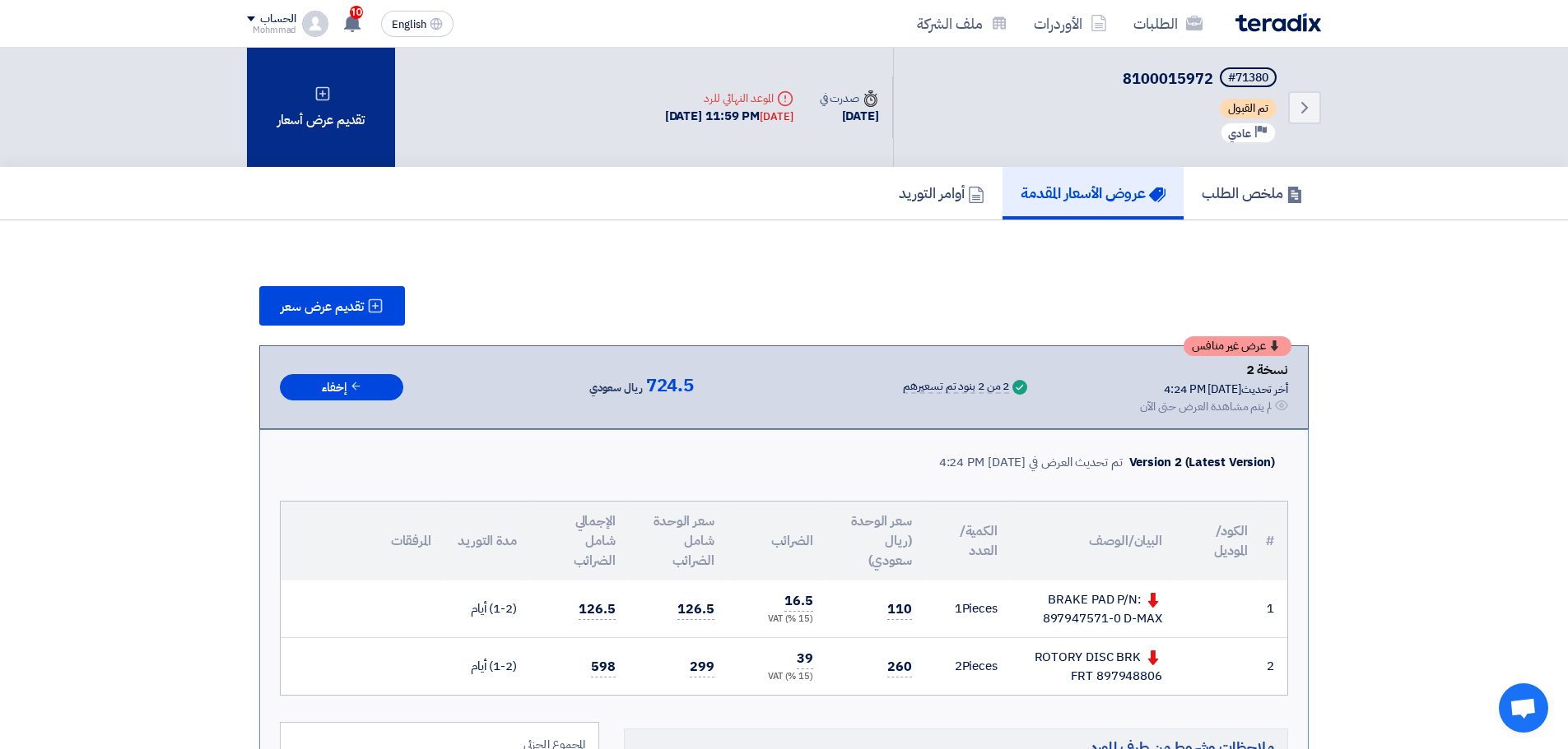
click at [330, 136] on div "تقديم عرض أسعار" at bounding box center [321, 108] width 148 height 119
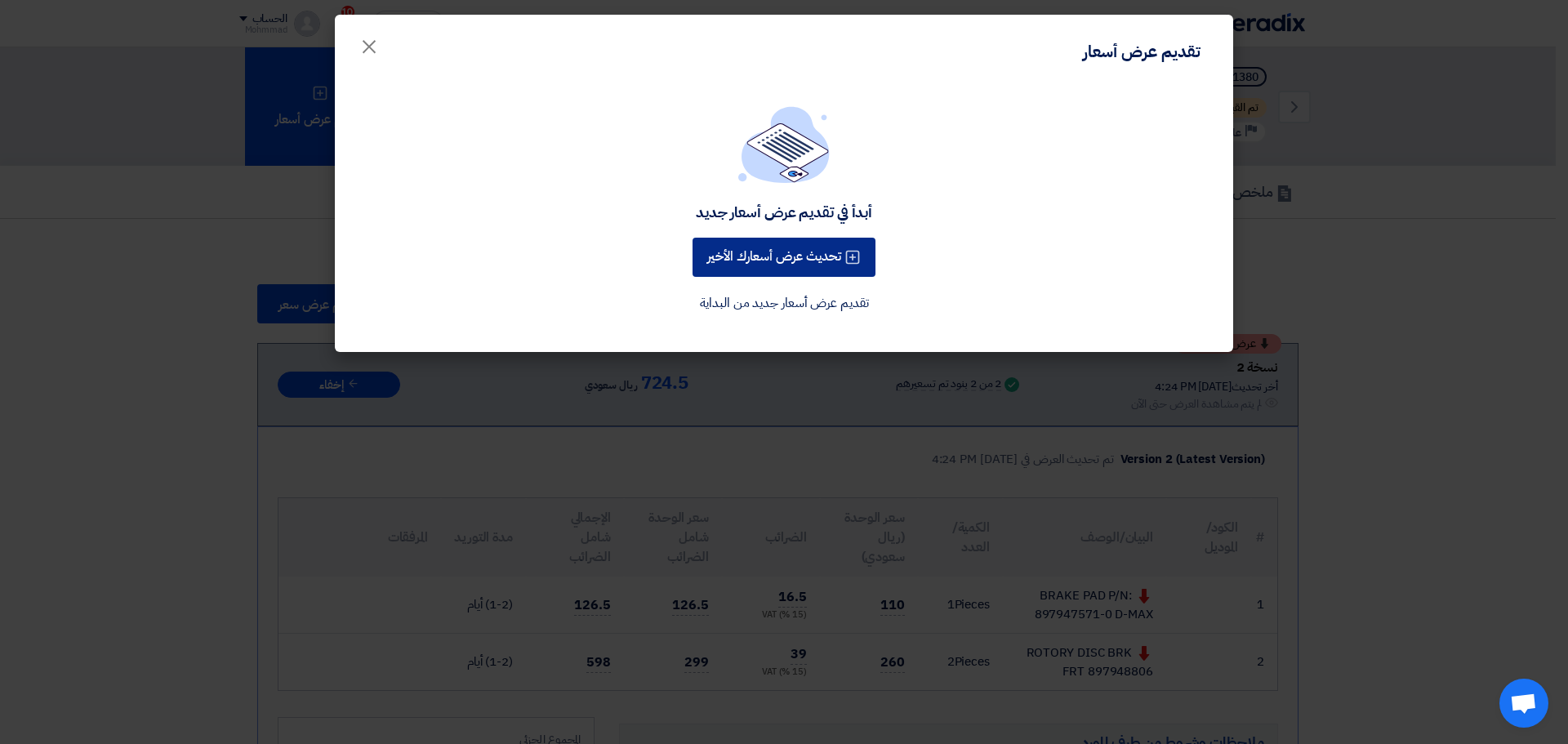
click at [761, 261] on button "تحديث عرض أسعارك الأخير" at bounding box center [783, 257] width 183 height 39
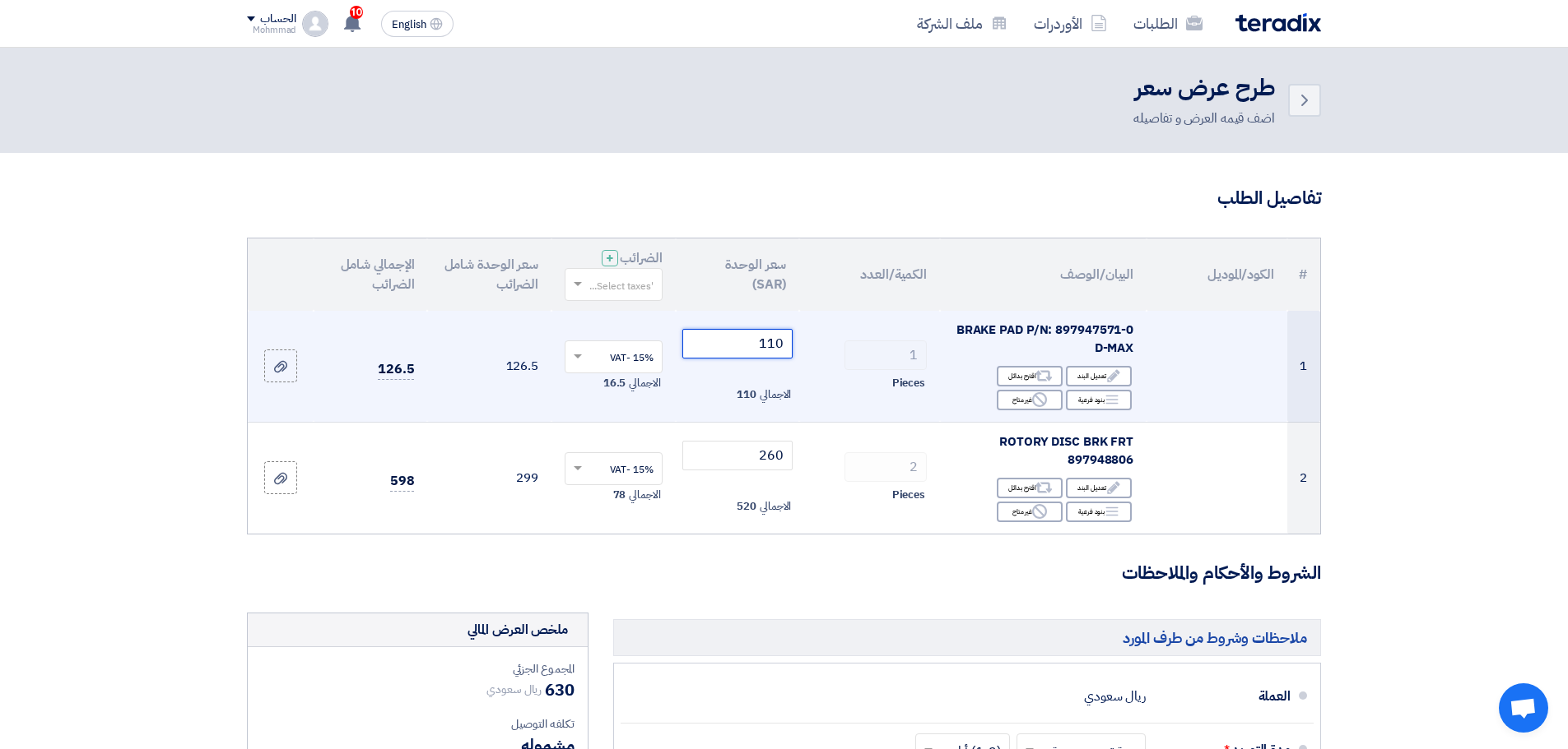
click at [771, 349] on input "110" at bounding box center [737, 344] width 111 height 30
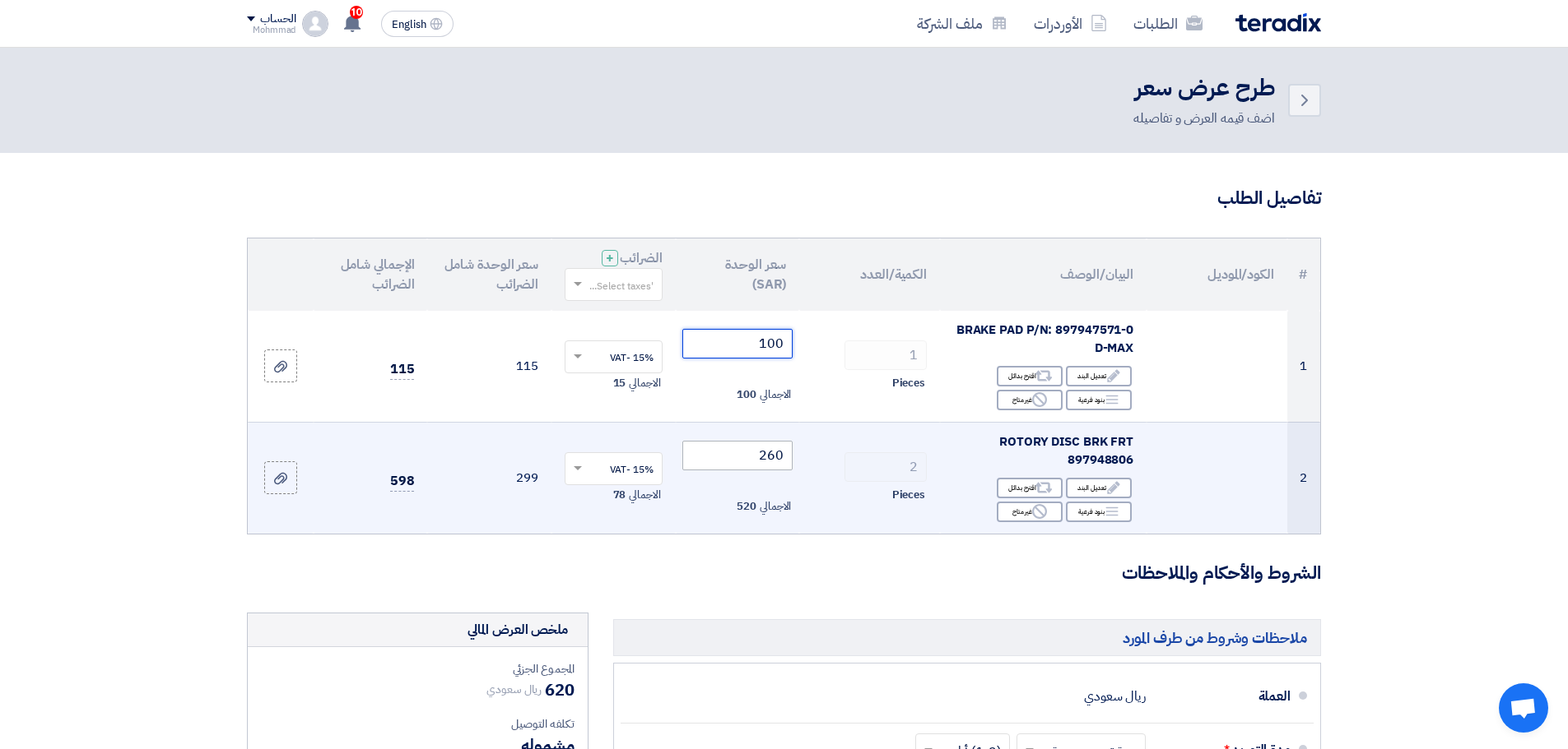
type input "100"
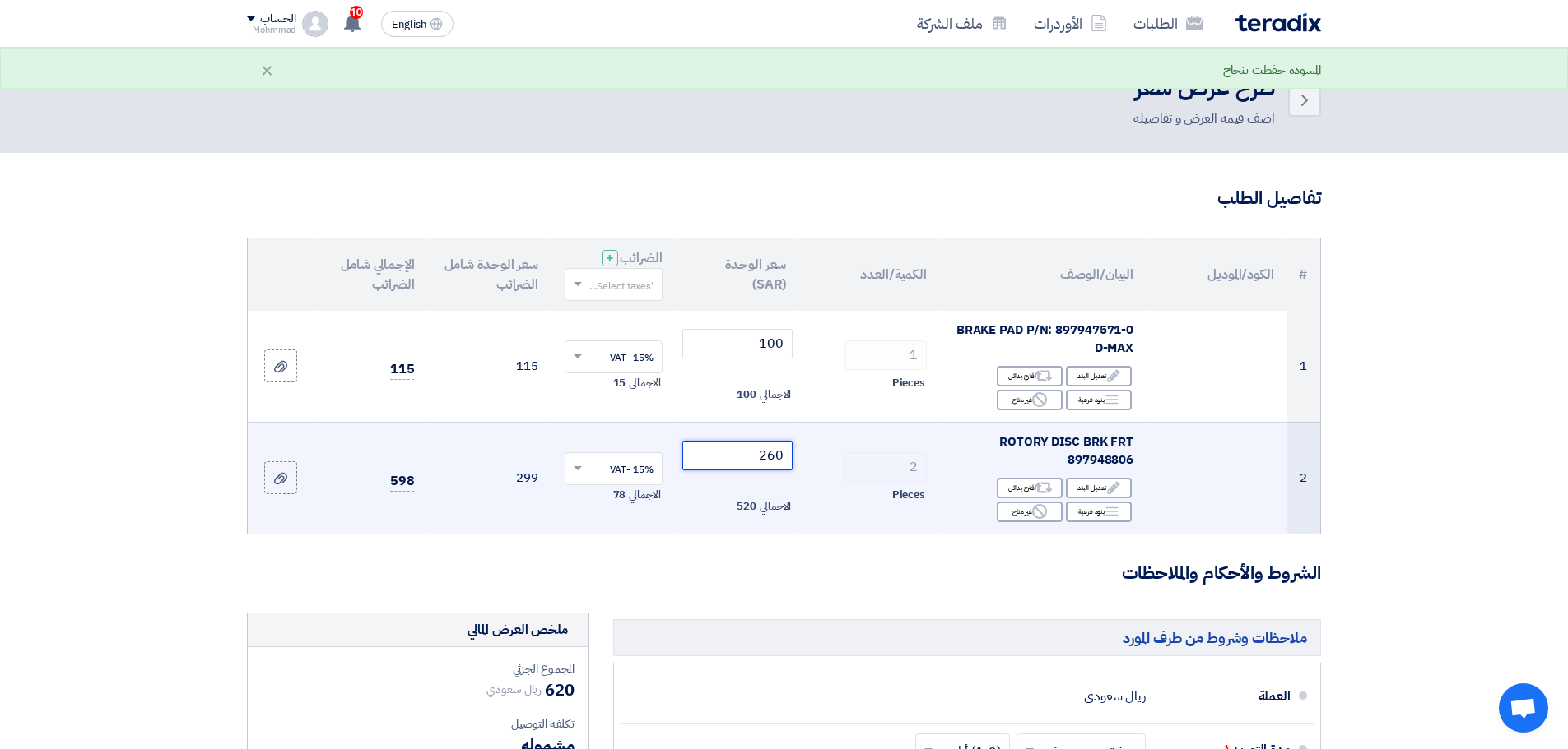
click at [771, 456] on input "260" at bounding box center [737, 455] width 111 height 30
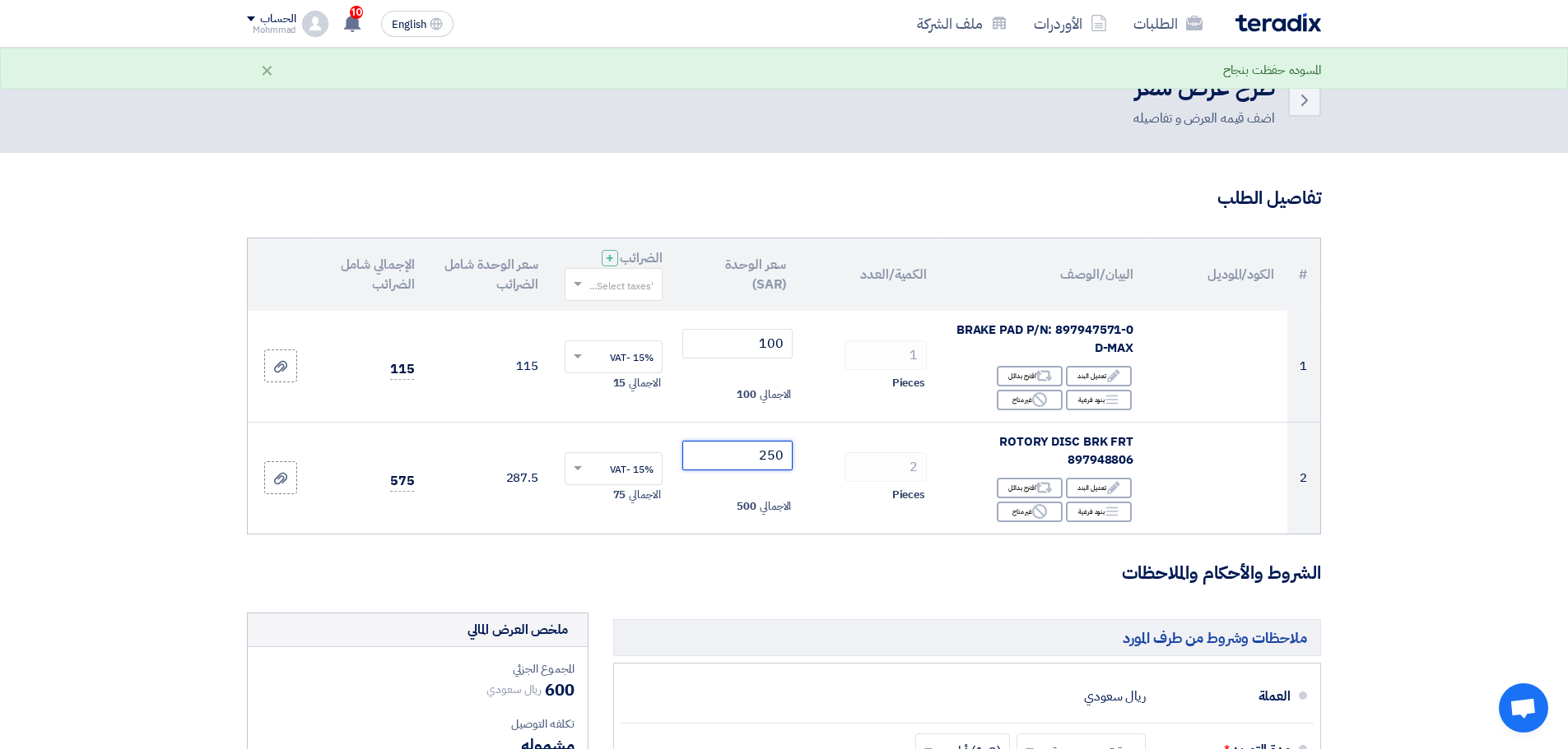
type input "250"
click at [1484, 523] on section "تفاصيل الطلب # الكود/الموديل البيان/الوصف الكمية/العدد سعر الوحدة (SAR) الضرائب…" at bounding box center [784, 680] width 1568 height 1053
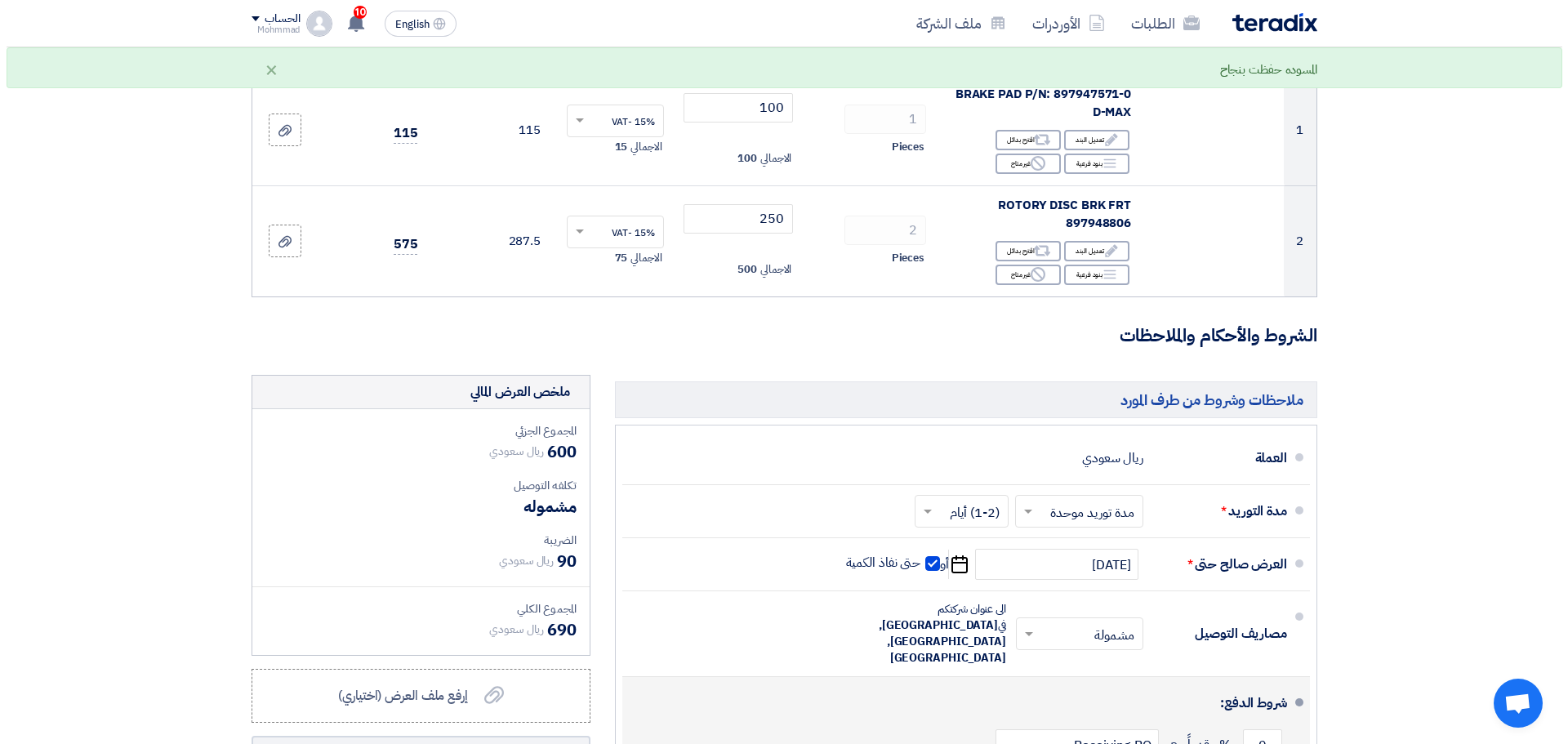
scroll to position [491, 0]
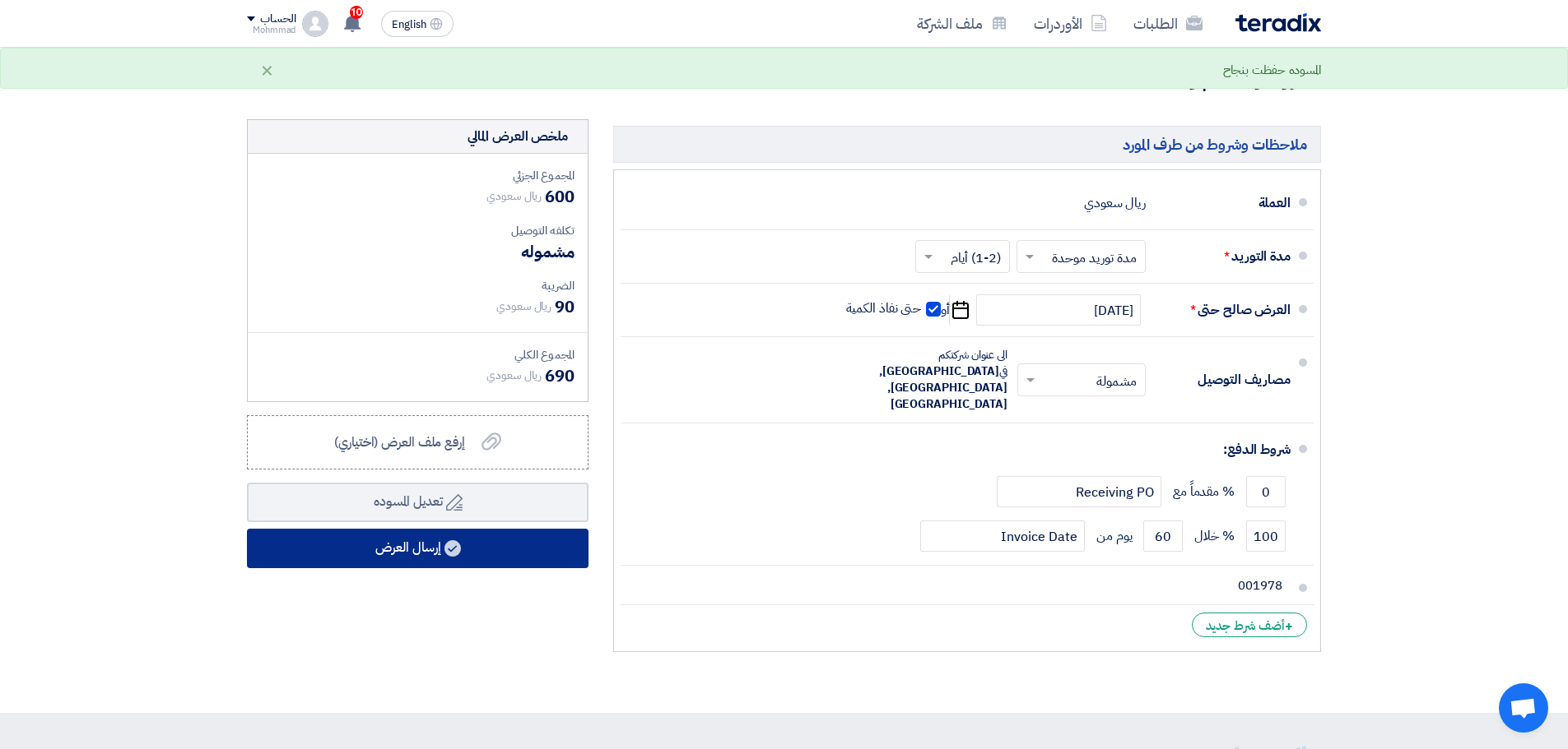
click at [562, 533] on button "إرسال العرض" at bounding box center [417, 548] width 342 height 39
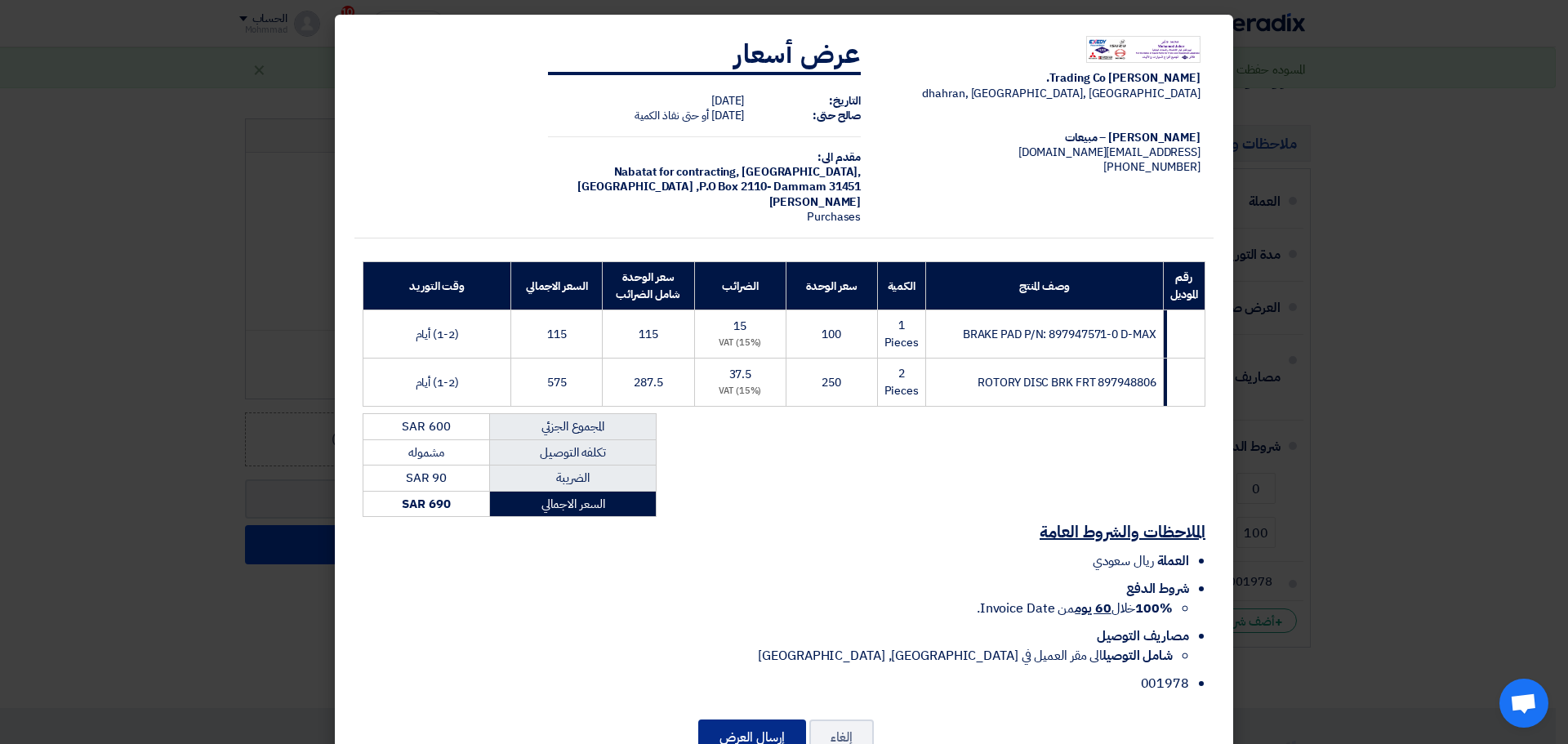
click at [789, 734] on button "إرسال العرض" at bounding box center [751, 738] width 108 height 36
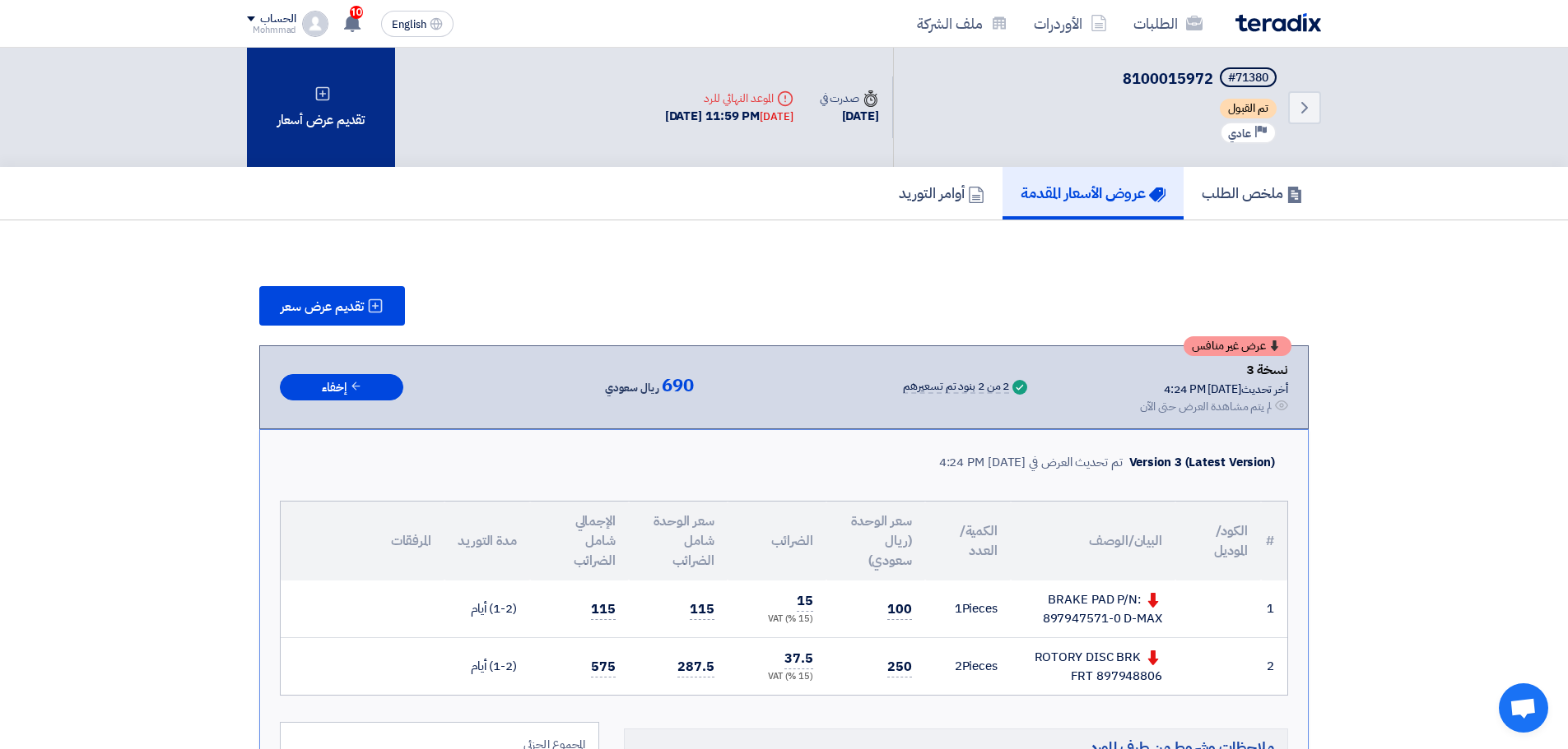
click at [300, 114] on div "تقديم عرض أسعار" at bounding box center [321, 108] width 148 height 119
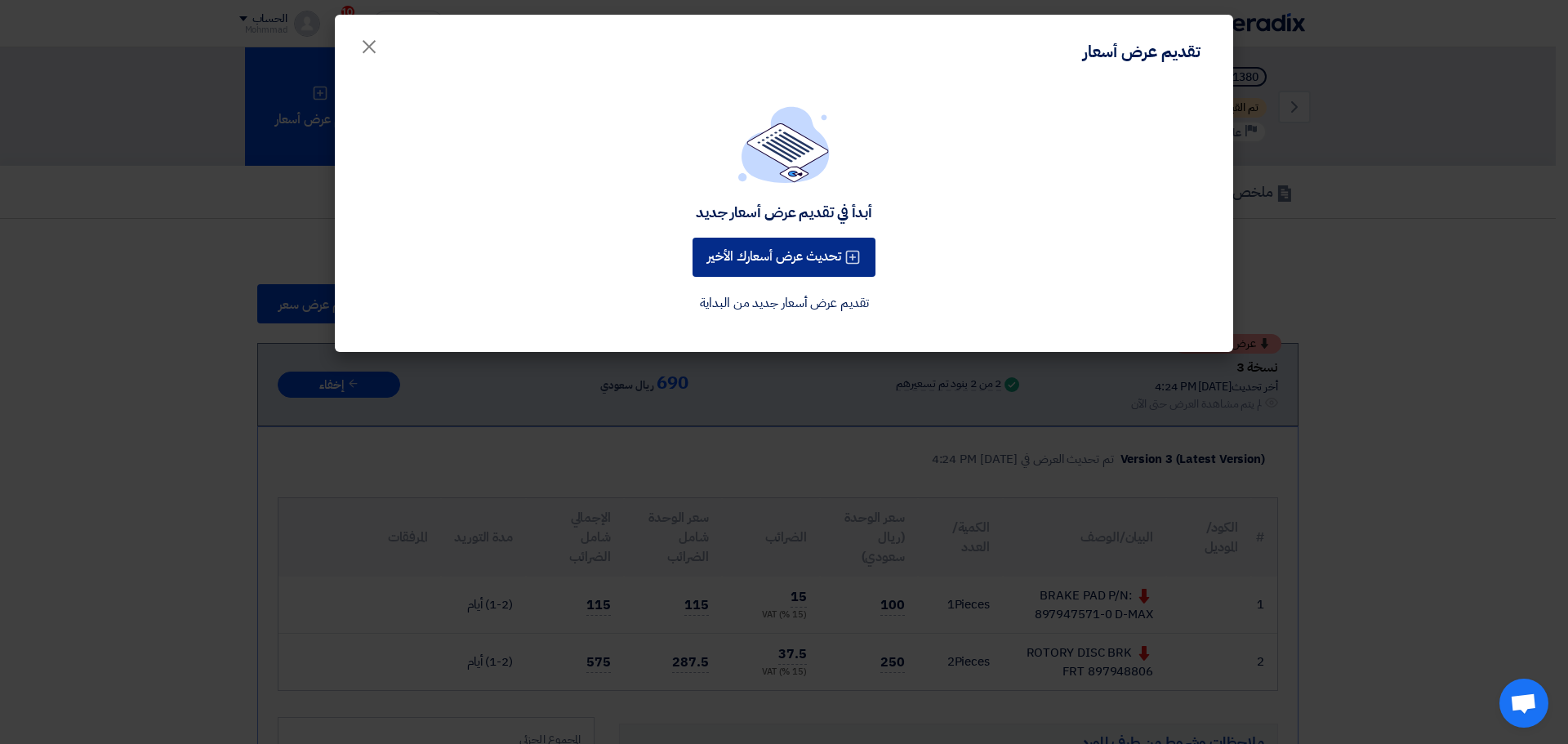
click at [749, 255] on button "تحديث عرض أسعارك الأخير" at bounding box center [783, 257] width 183 height 39
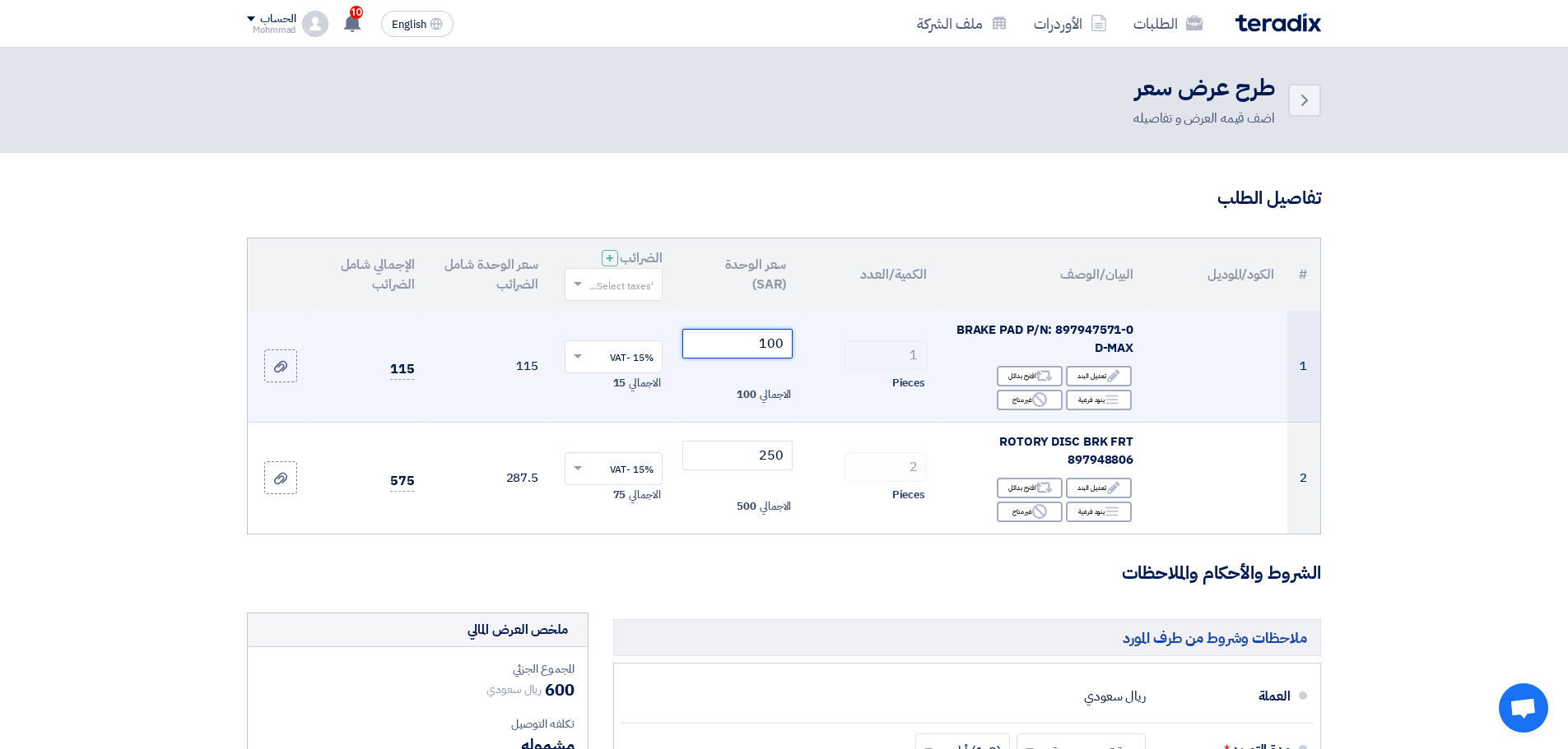
click at [782, 342] on input "100" at bounding box center [737, 344] width 111 height 30
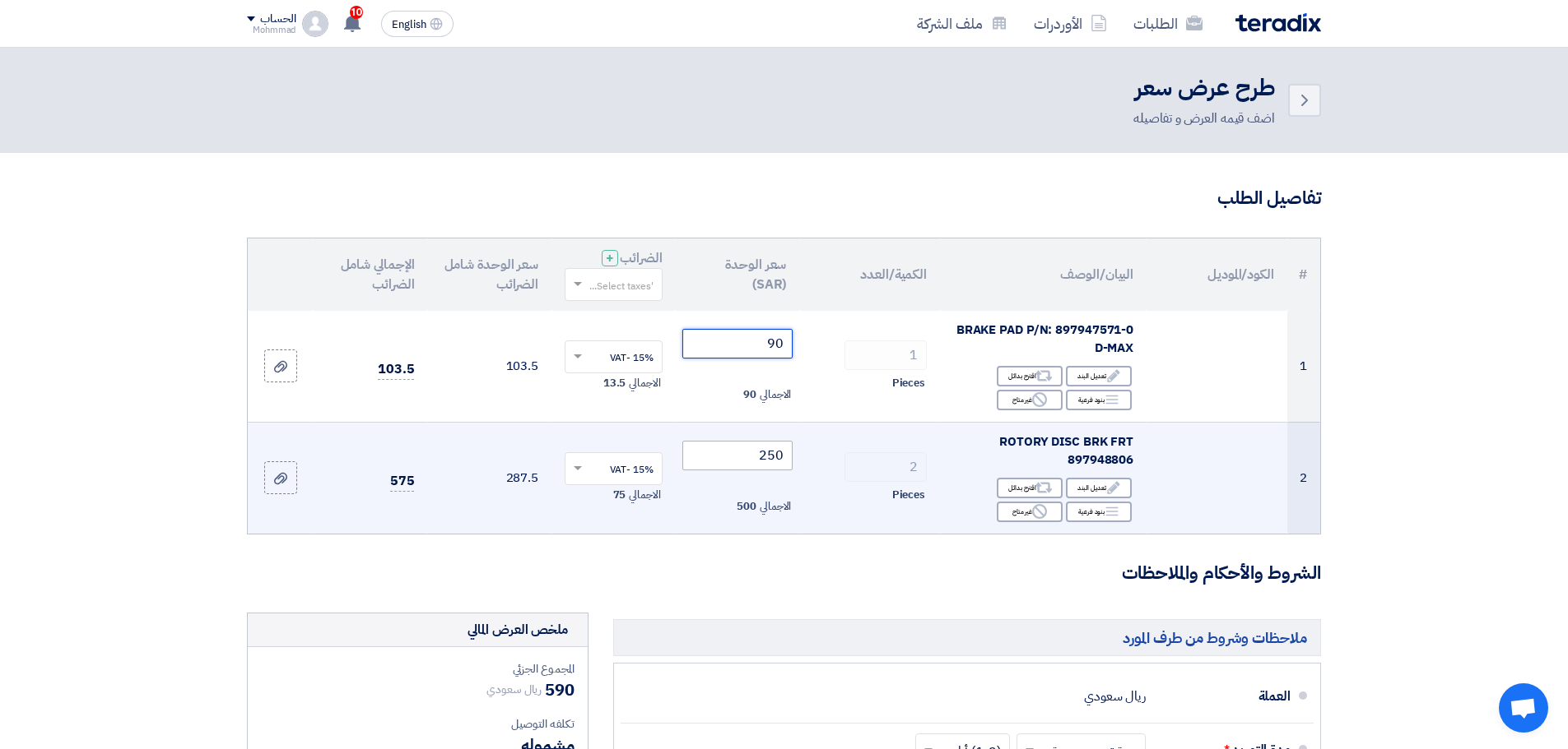
type input "90"
click at [771, 462] on input "250" at bounding box center [737, 455] width 111 height 30
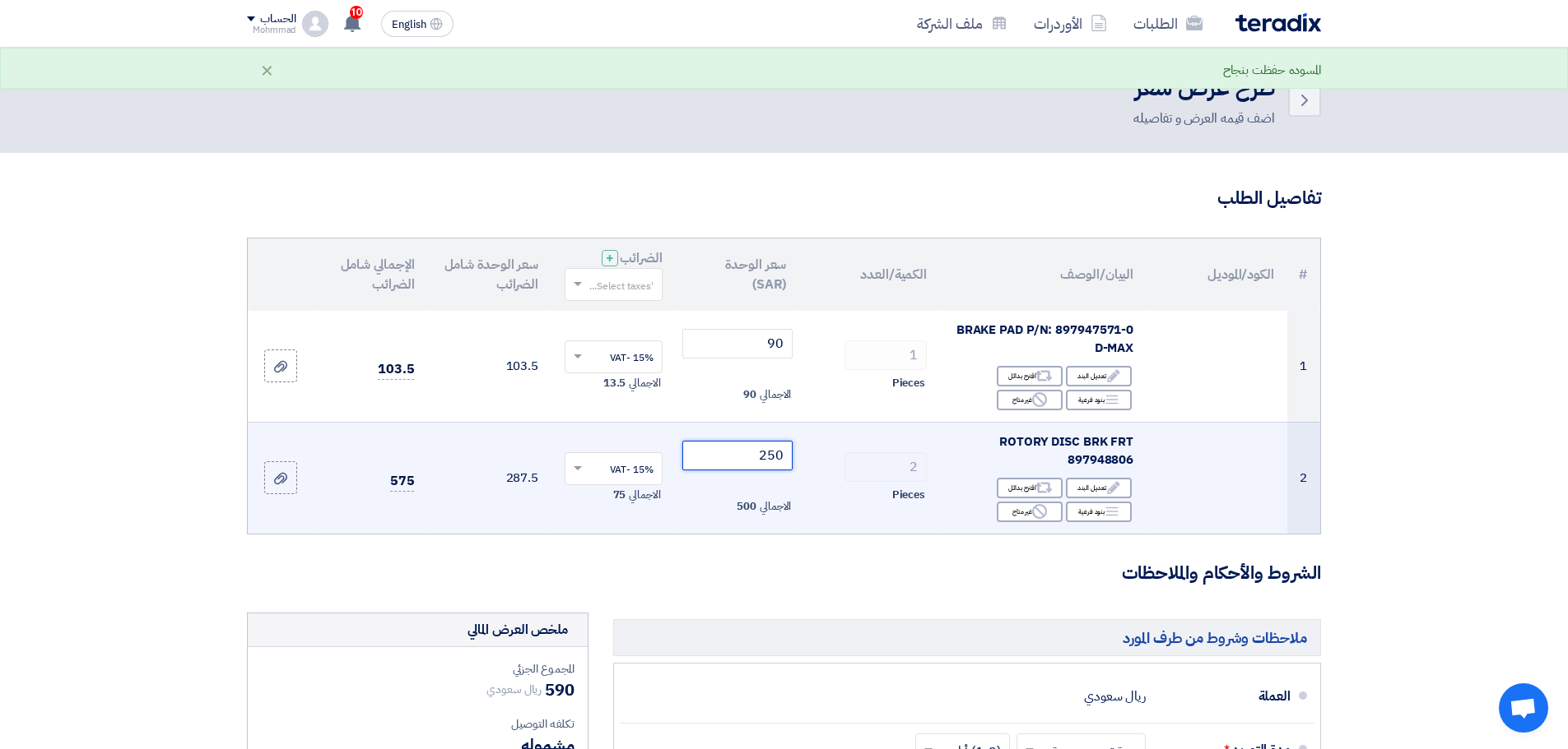
click at [769, 462] on input "250" at bounding box center [737, 455] width 111 height 30
click at [767, 459] on input "250" at bounding box center [737, 455] width 111 height 30
click at [768, 458] on input "250" at bounding box center [737, 455] width 111 height 30
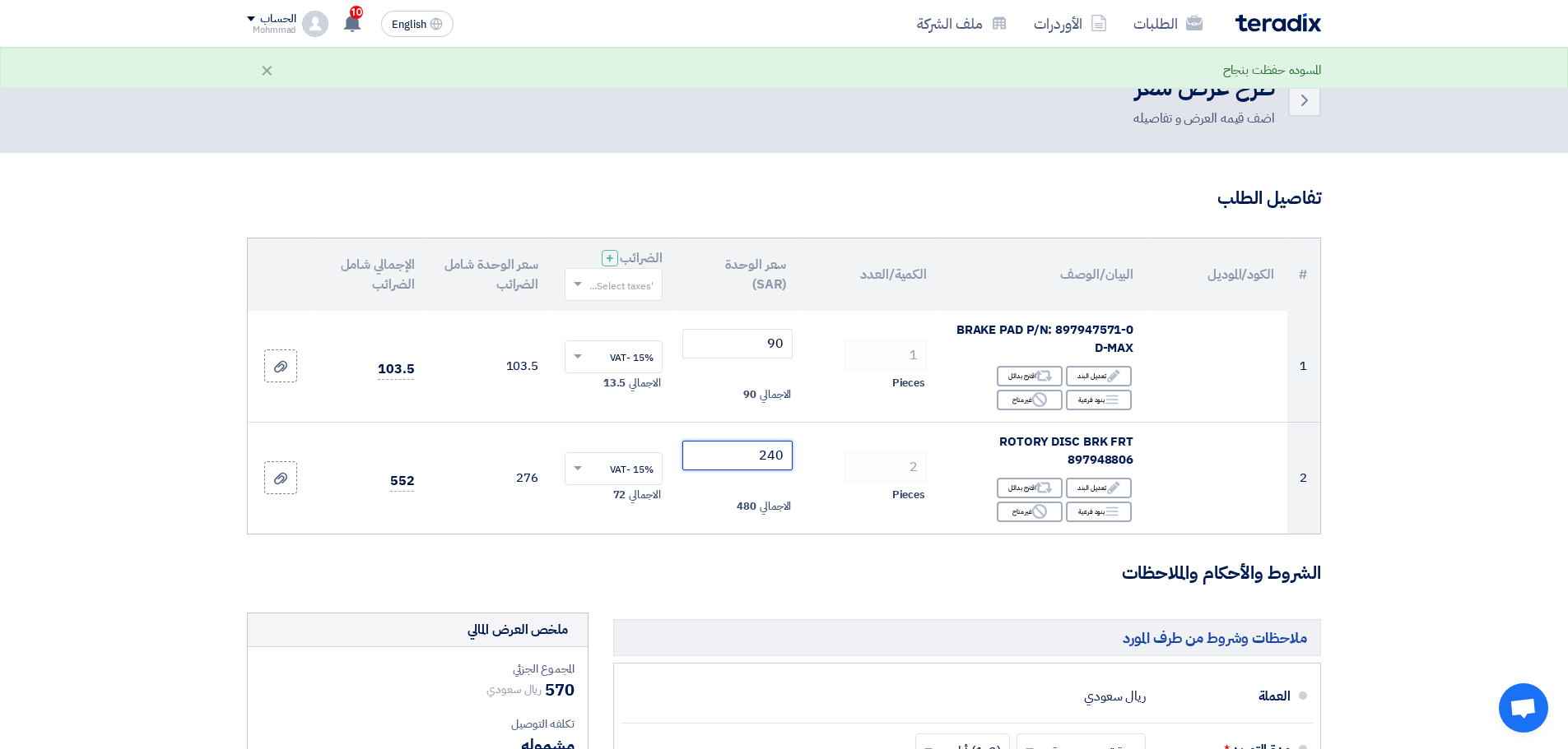
type input "240"
click at [1535, 451] on section "تفاصيل الطلب # الكود/الموديل البيان/الوصف الكمية/العدد سعر الوحدة (SAR) الضرائب…" at bounding box center [784, 680] width 1568 height 1053
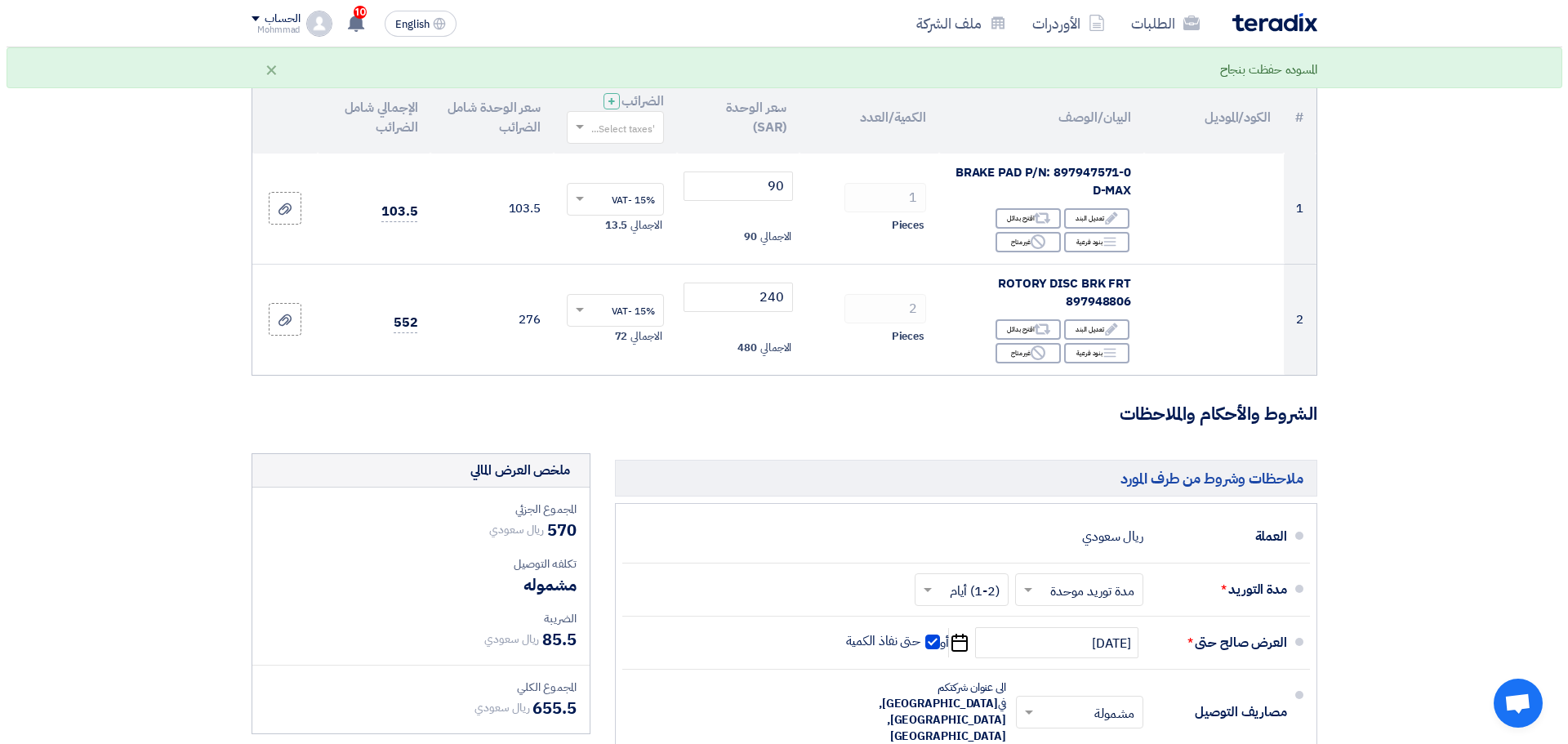
scroll to position [491, 0]
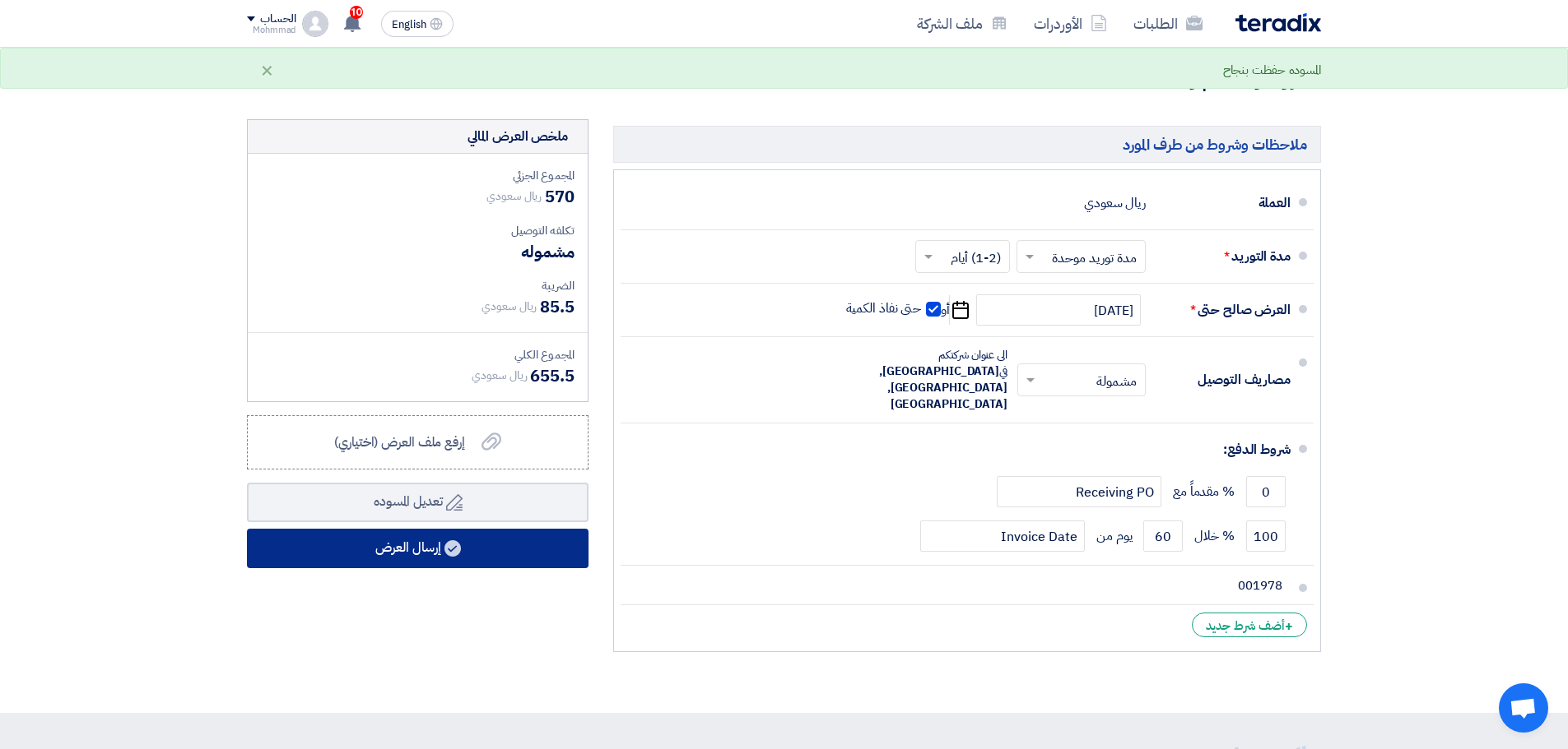
click at [497, 563] on button "إرسال العرض" at bounding box center [417, 548] width 342 height 39
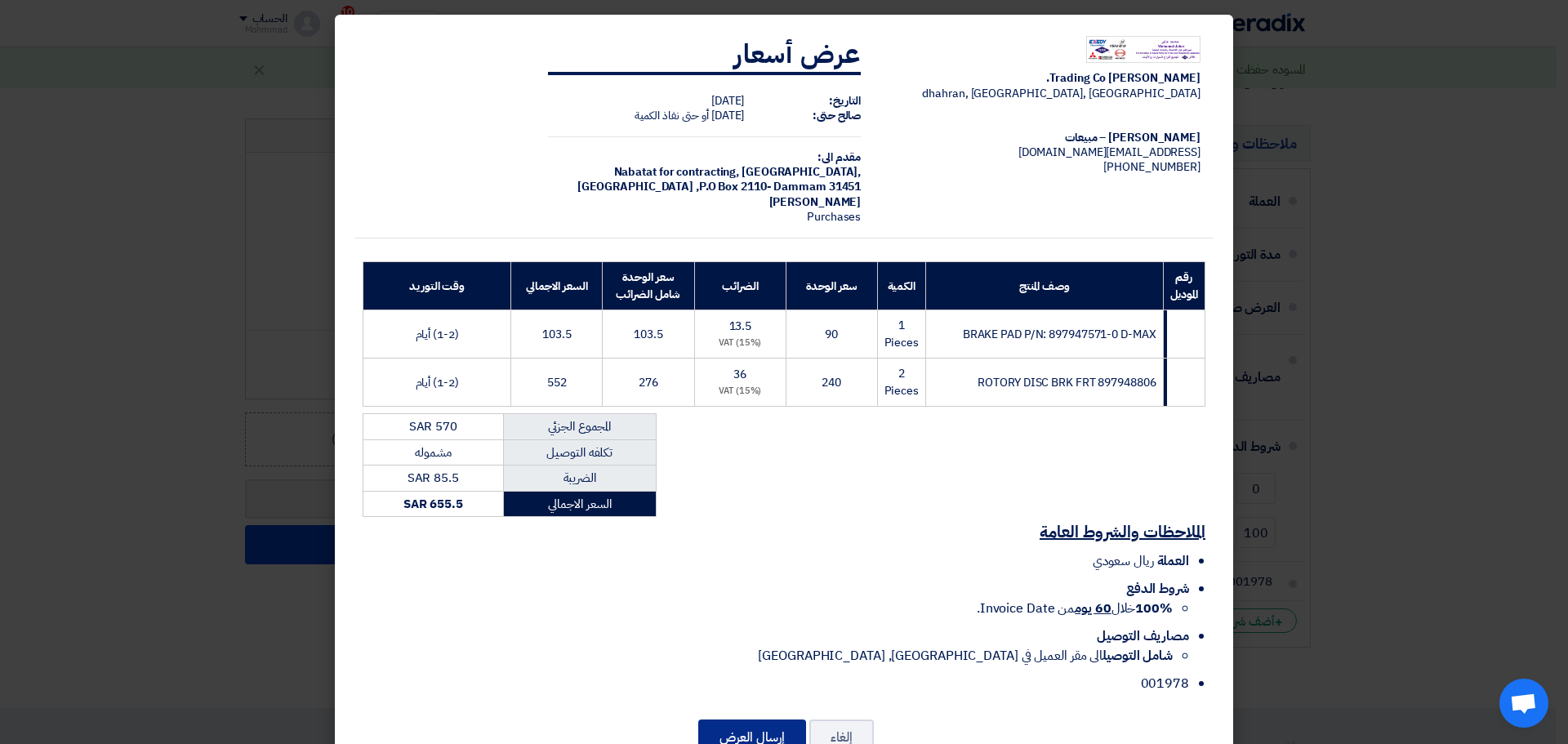
click at [760, 734] on button "إرسال العرض" at bounding box center [751, 738] width 108 height 36
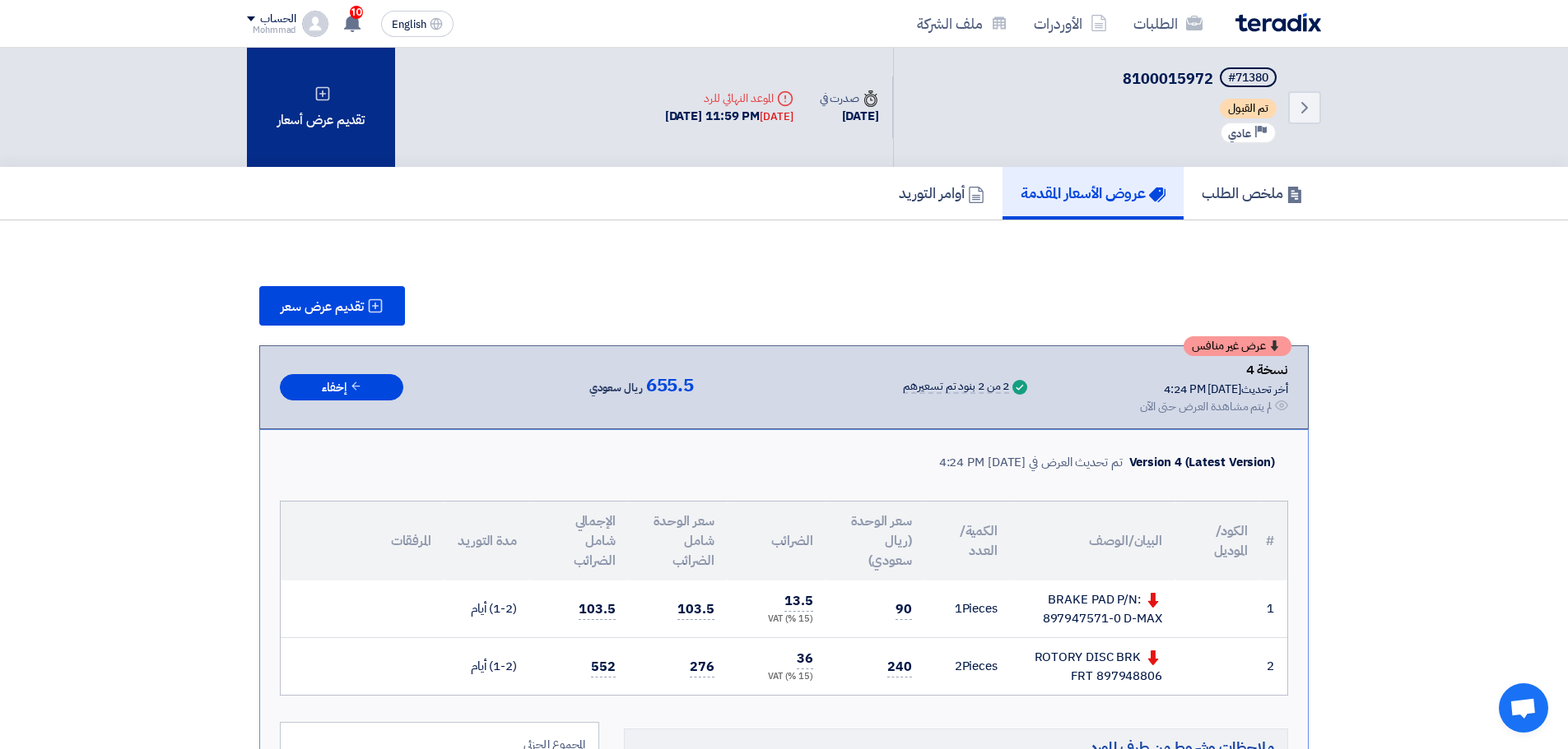
click at [347, 144] on div "تقديم عرض أسعار" at bounding box center [321, 108] width 148 height 119
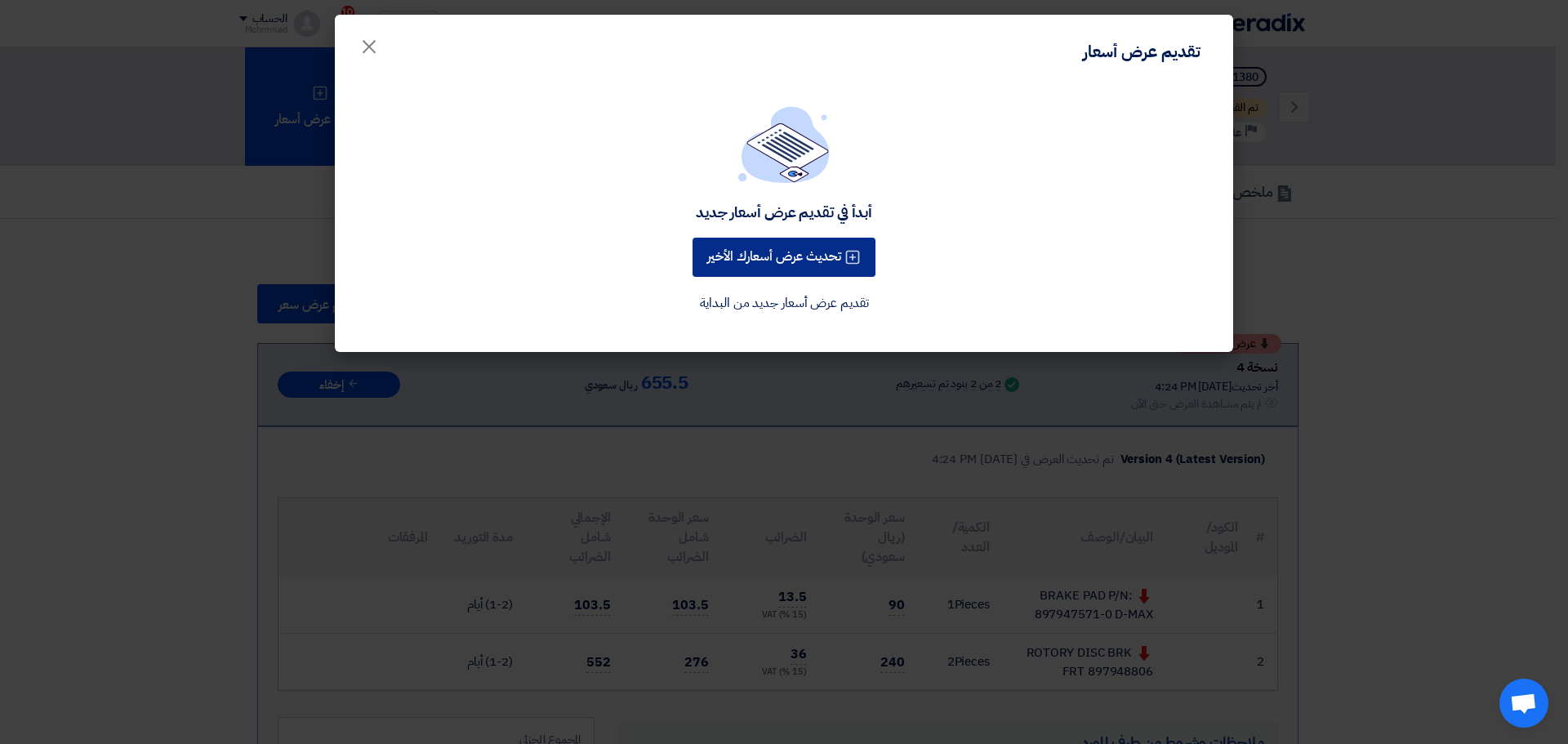
click at [773, 247] on button "تحديث عرض أسعارك الأخير" at bounding box center [783, 257] width 183 height 39
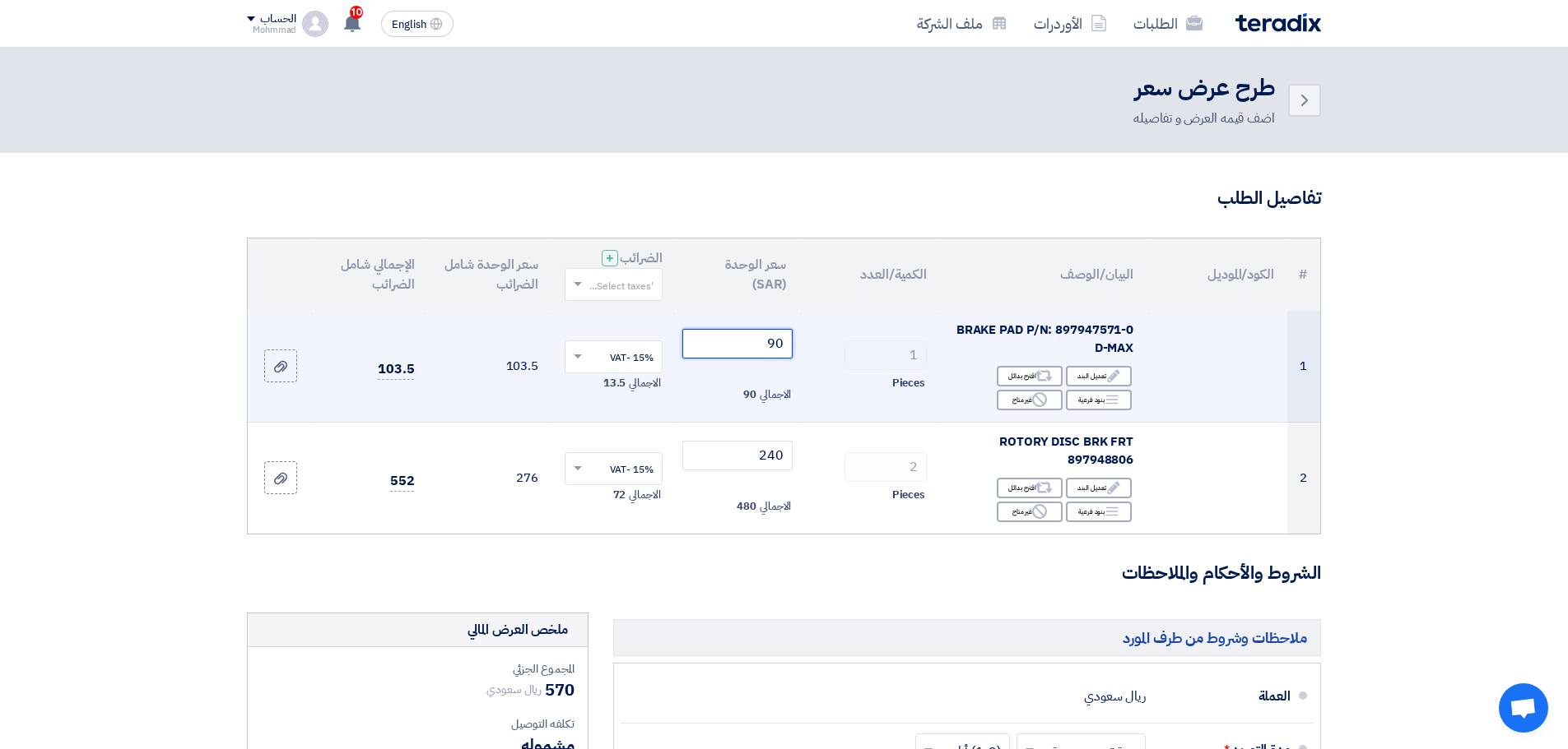
click at [778, 349] on input "90" at bounding box center [737, 344] width 111 height 30
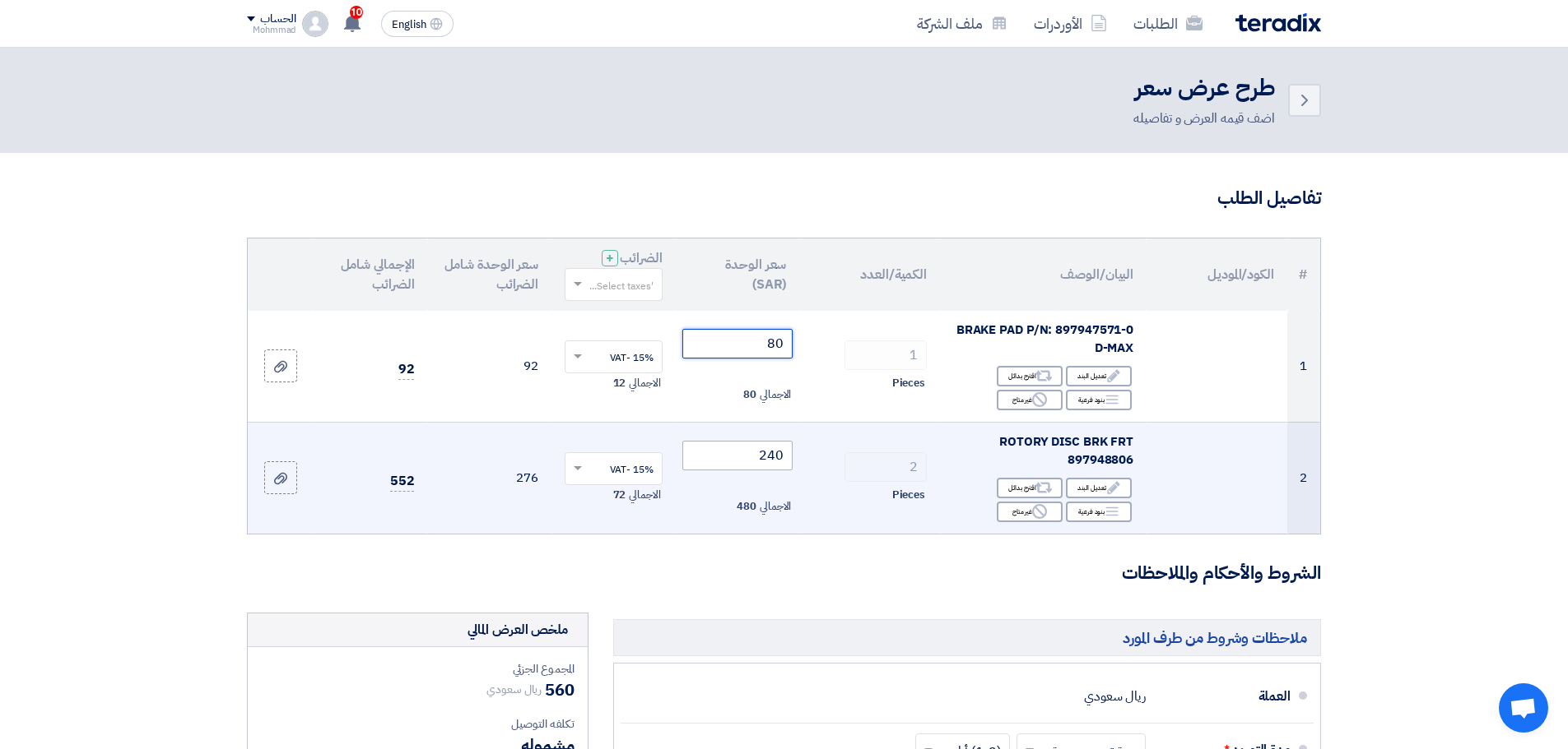
type input "80"
click at [768, 454] on input "240" at bounding box center [737, 455] width 111 height 30
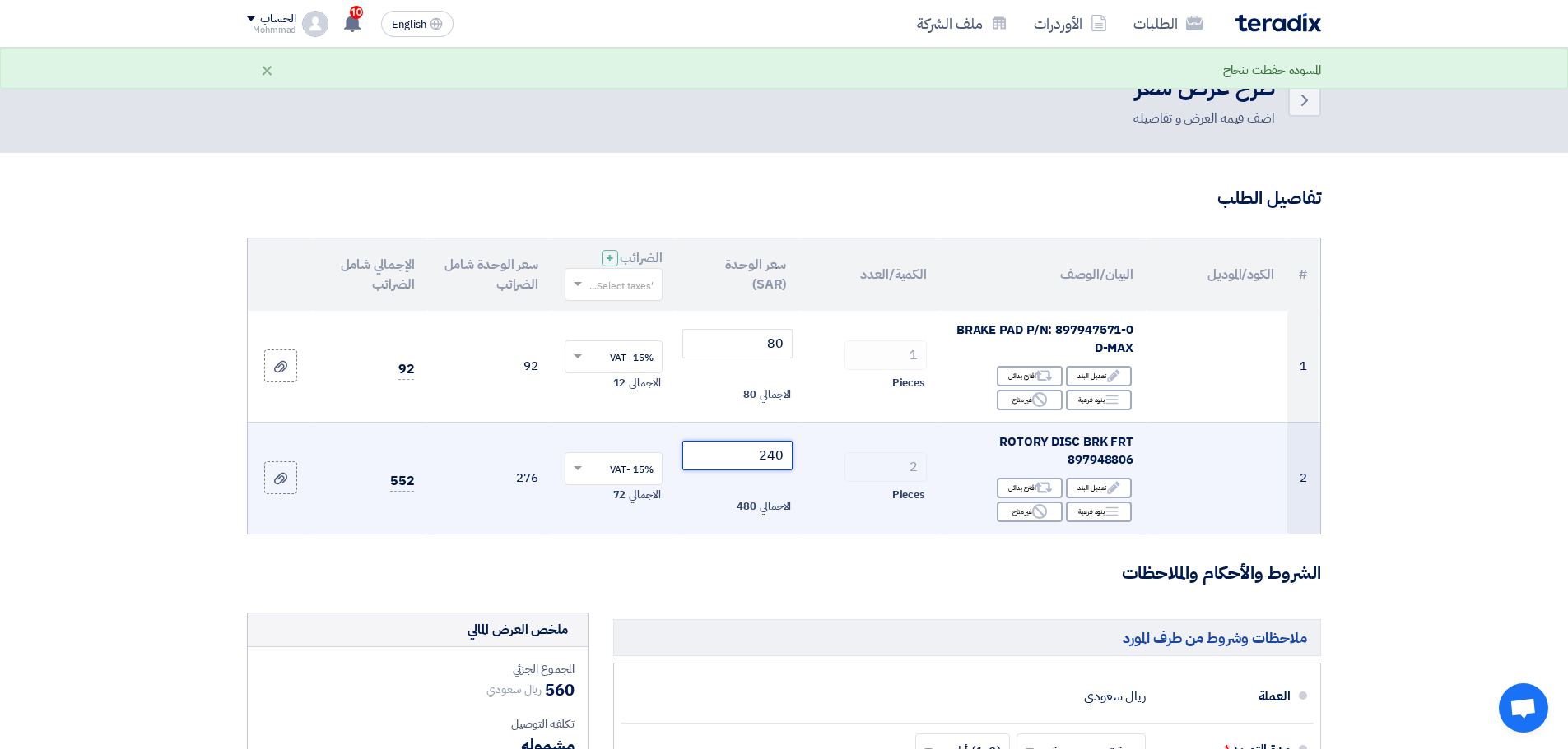
click at [768, 454] on input "240" at bounding box center [737, 455] width 111 height 30
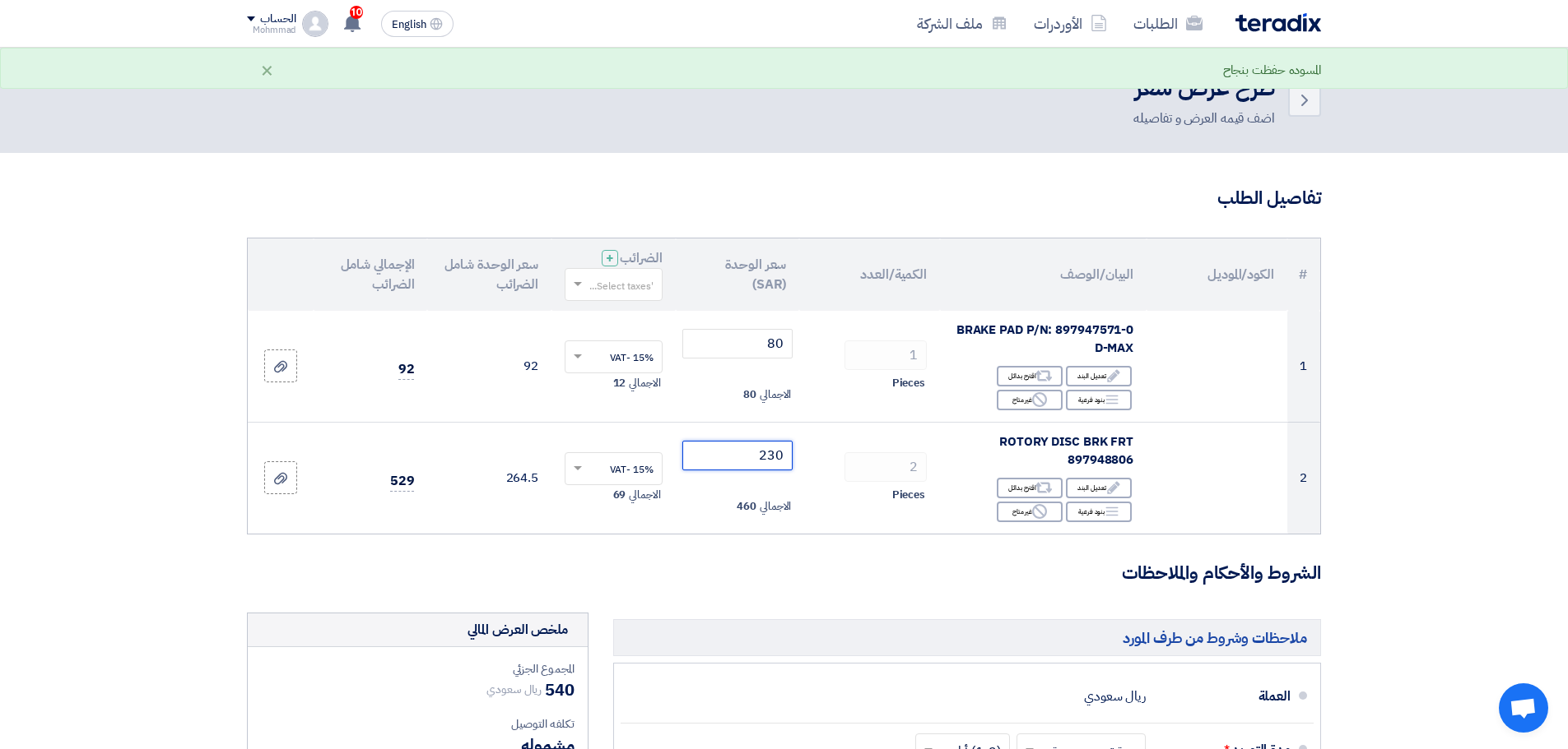
type input "230"
click at [1522, 486] on section "تفاصيل الطلب # الكود/الموديل البيان/الوصف الكمية/العدد سعر الوحدة (SAR) الضرائب…" at bounding box center [784, 680] width 1568 height 1053
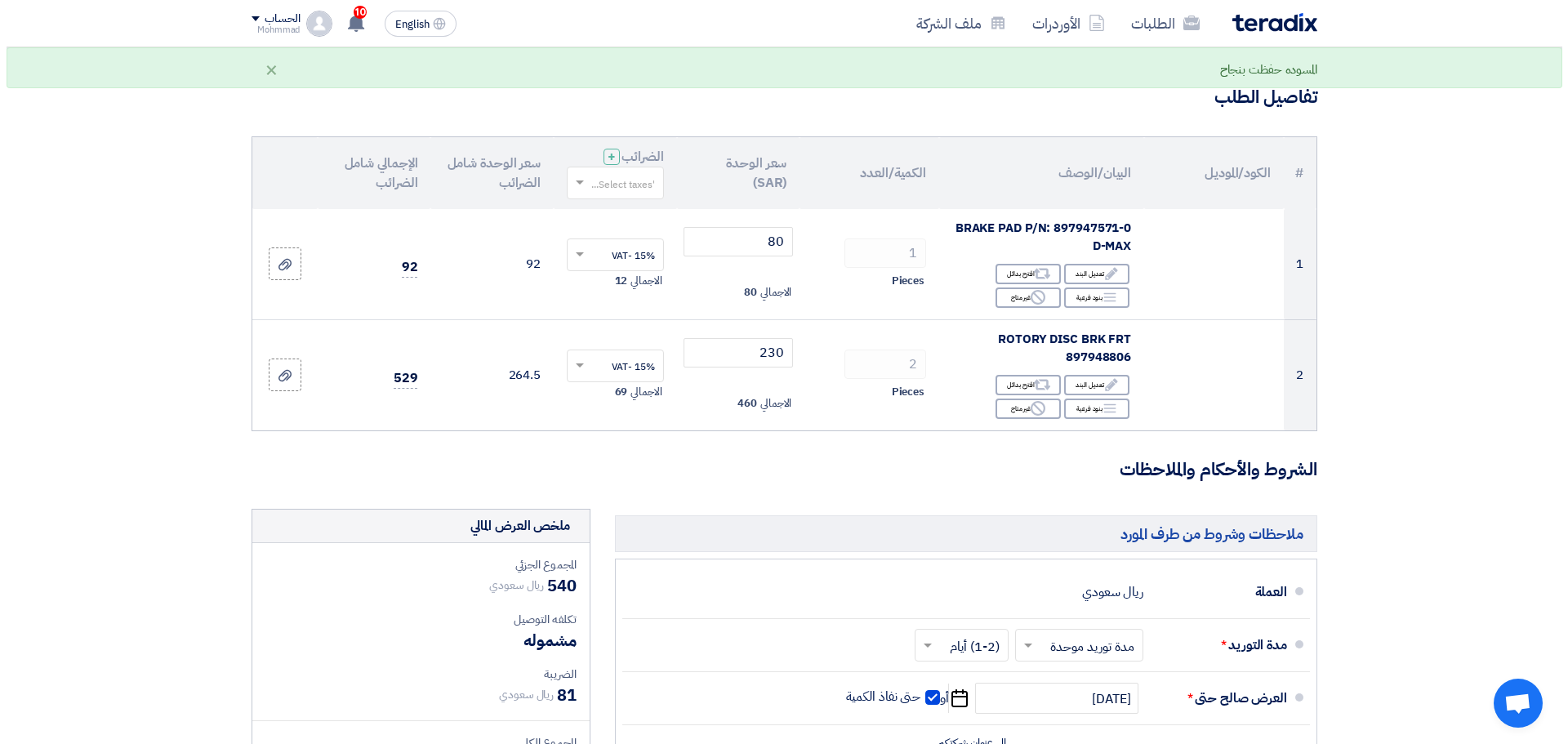
scroll to position [408, 0]
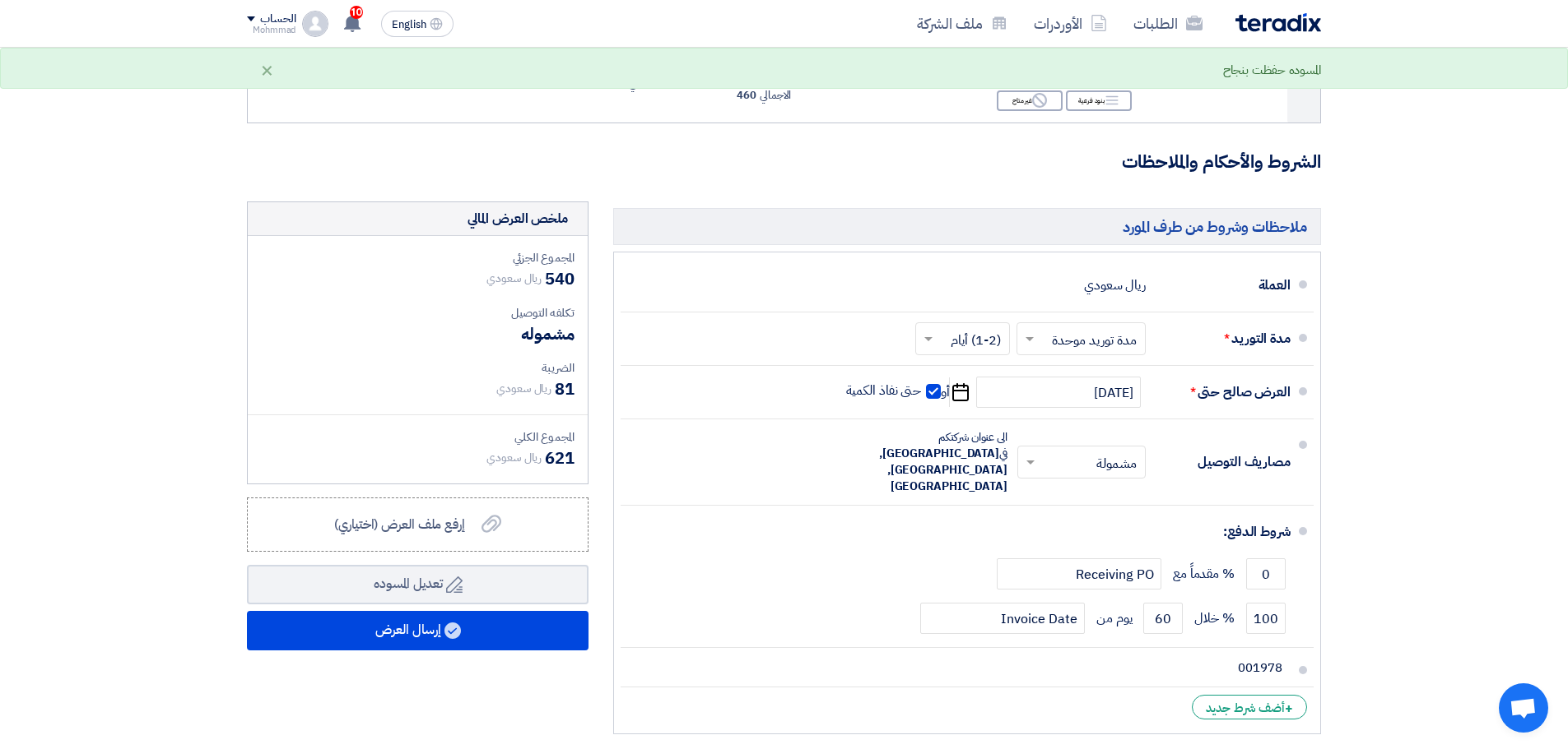
click at [430, 653] on div "ملخص العرض المالي المجموع الجزئي ريال سعودي 540 تكلفه التوصيل" at bounding box center [417, 472] width 366 height 541
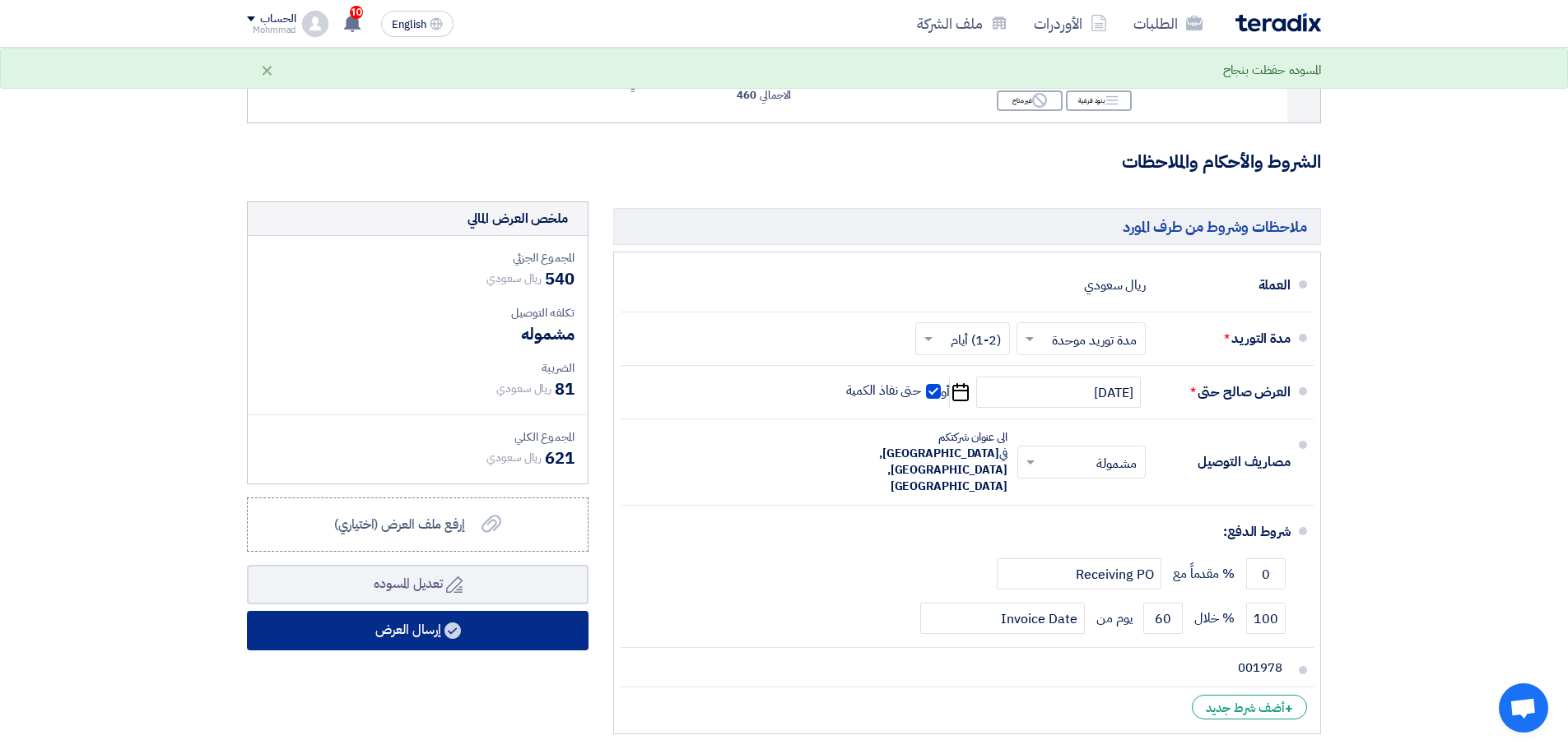
click at [447, 630] on use at bounding box center [452, 631] width 16 height 16
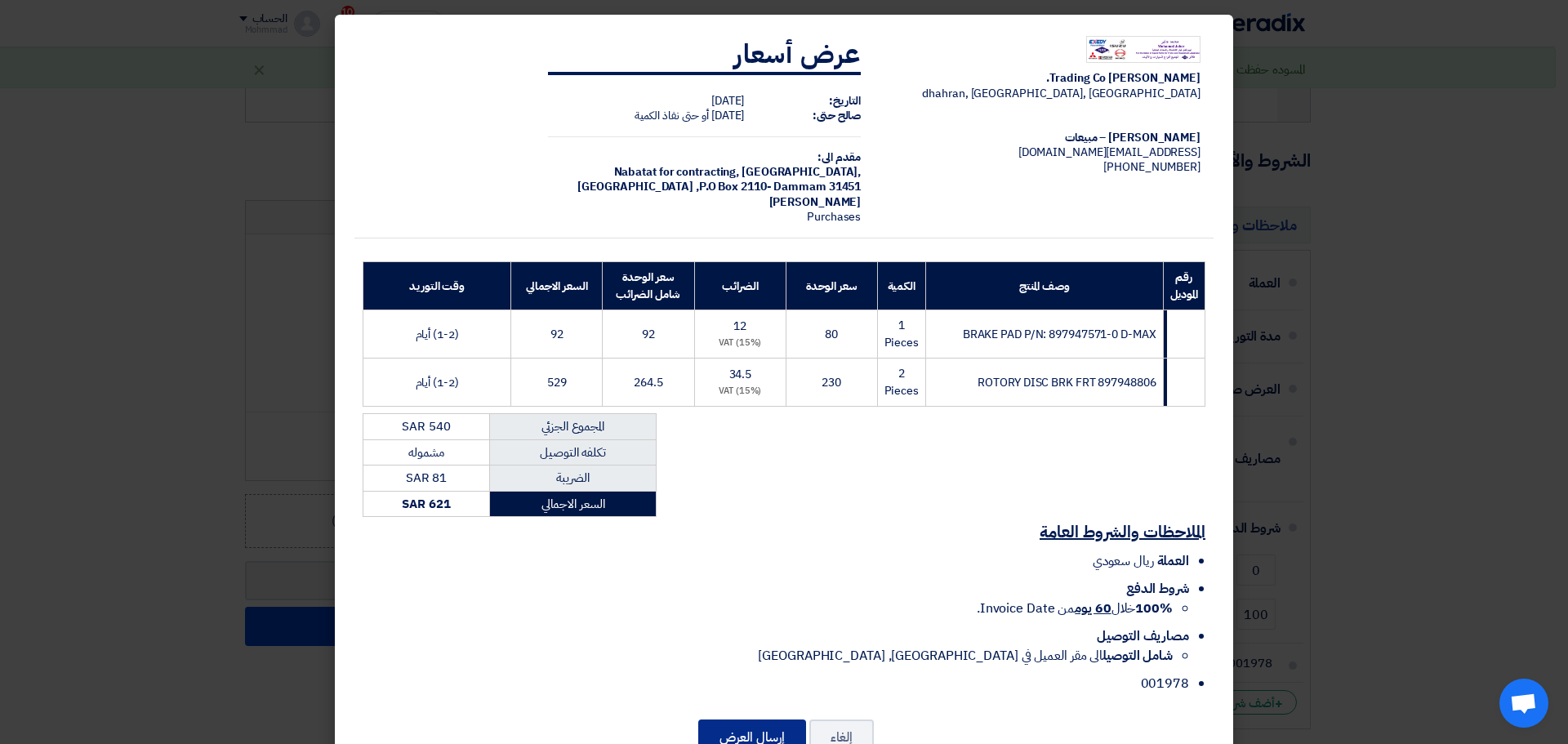
click at [777, 726] on button "إرسال العرض" at bounding box center [751, 738] width 108 height 36
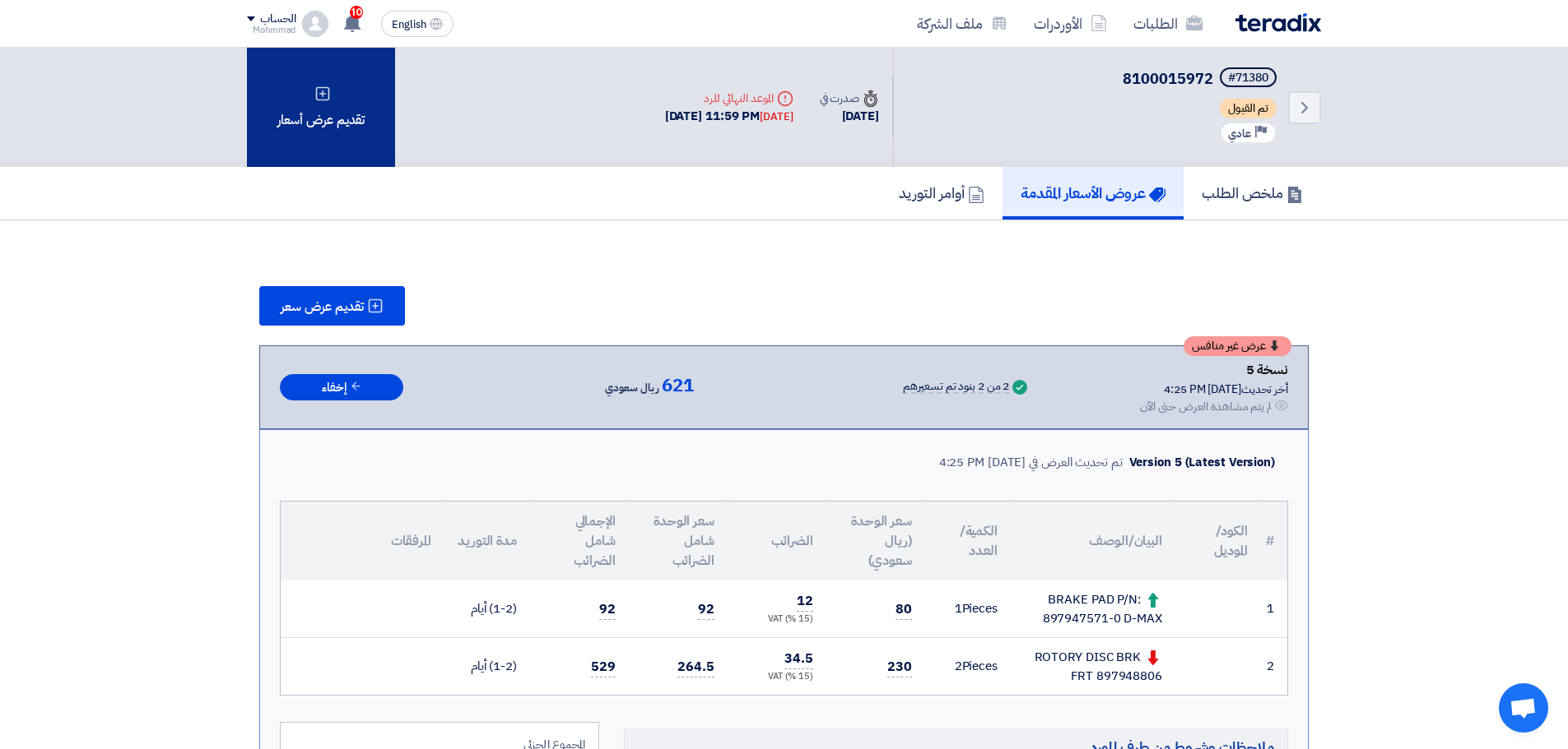
click at [322, 149] on div "تقديم عرض أسعار" at bounding box center [321, 108] width 148 height 119
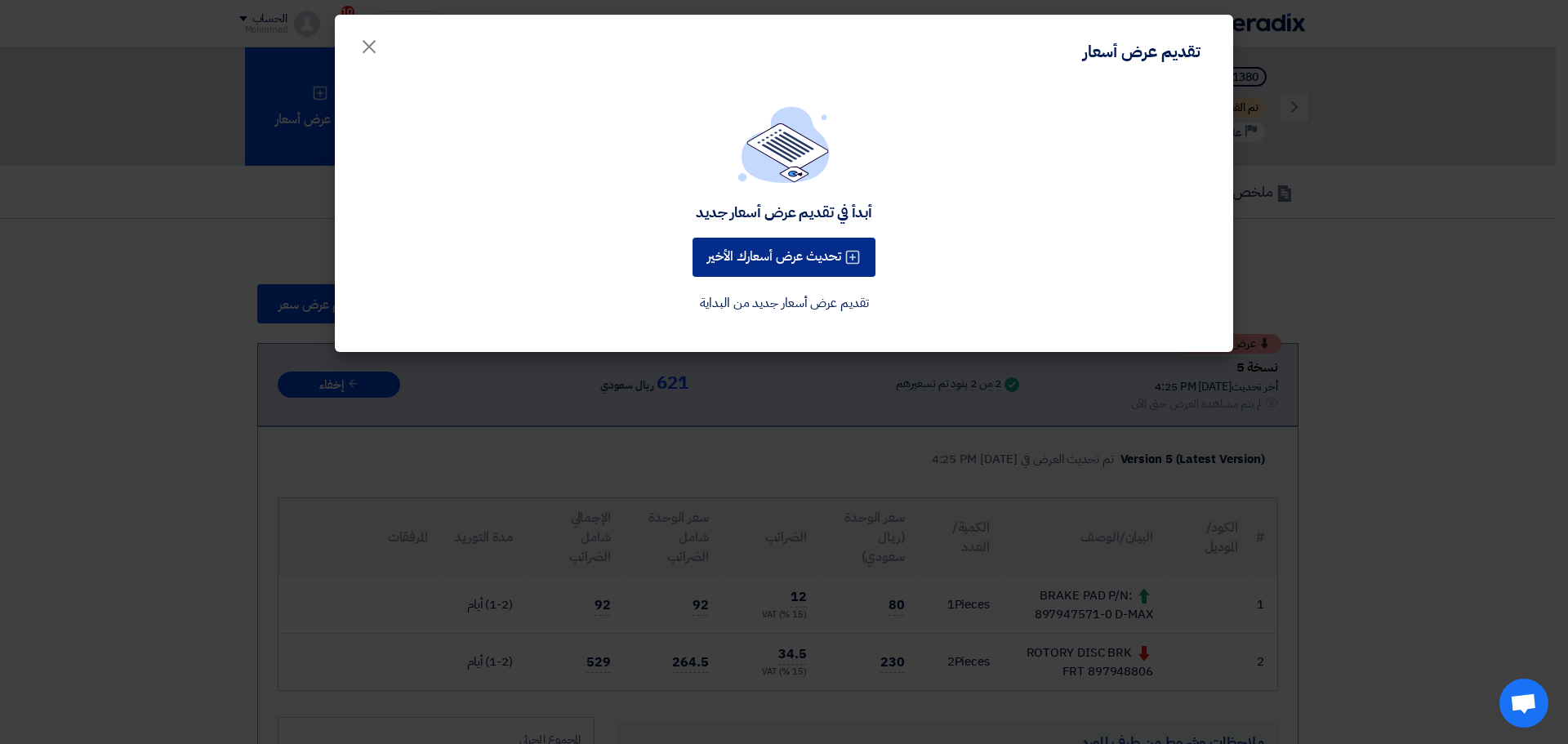
click at [778, 248] on button "تحديث عرض أسعارك الأخير" at bounding box center [783, 257] width 183 height 39
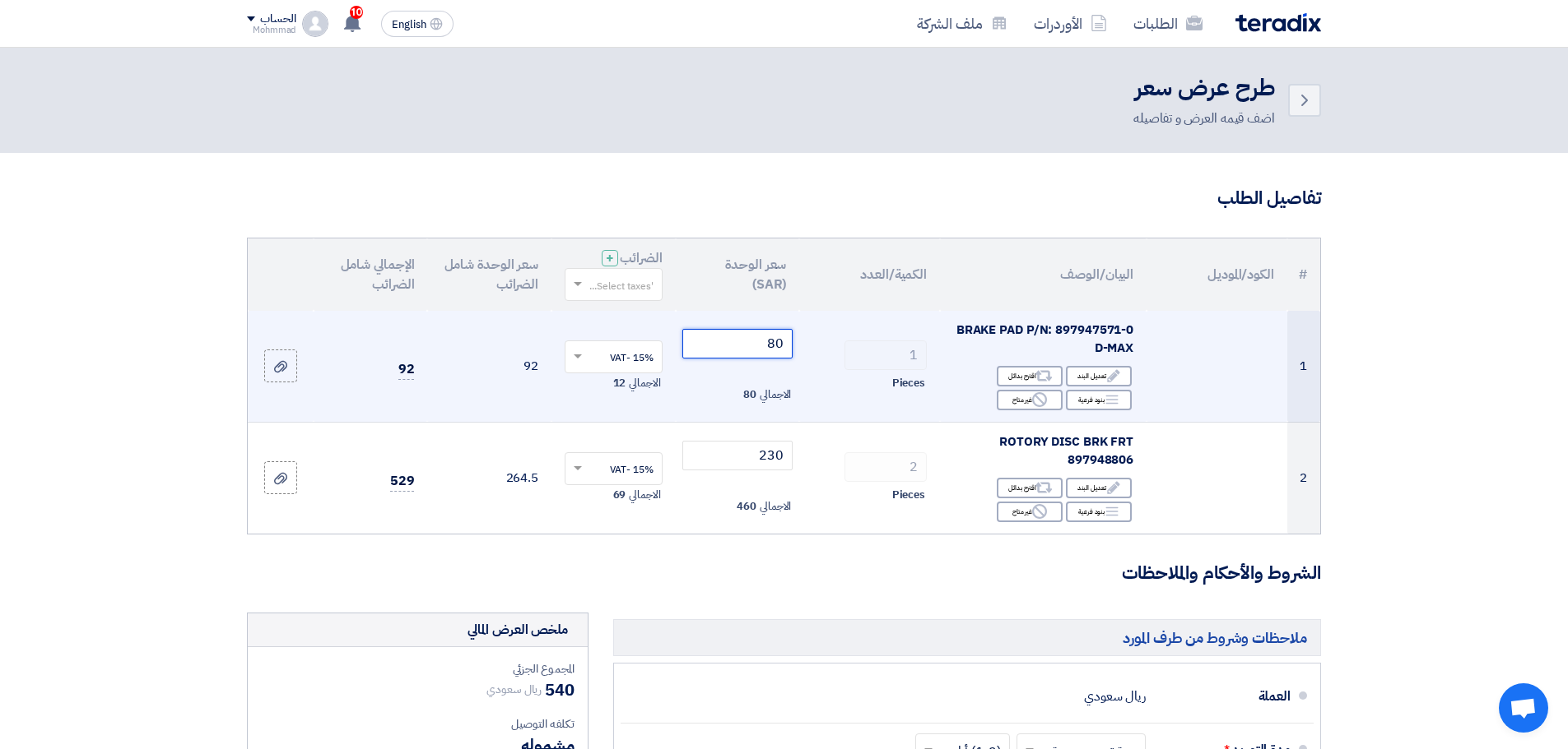
click at [776, 339] on input "80" at bounding box center [737, 344] width 111 height 30
click at [767, 341] on input "number" at bounding box center [737, 344] width 111 height 30
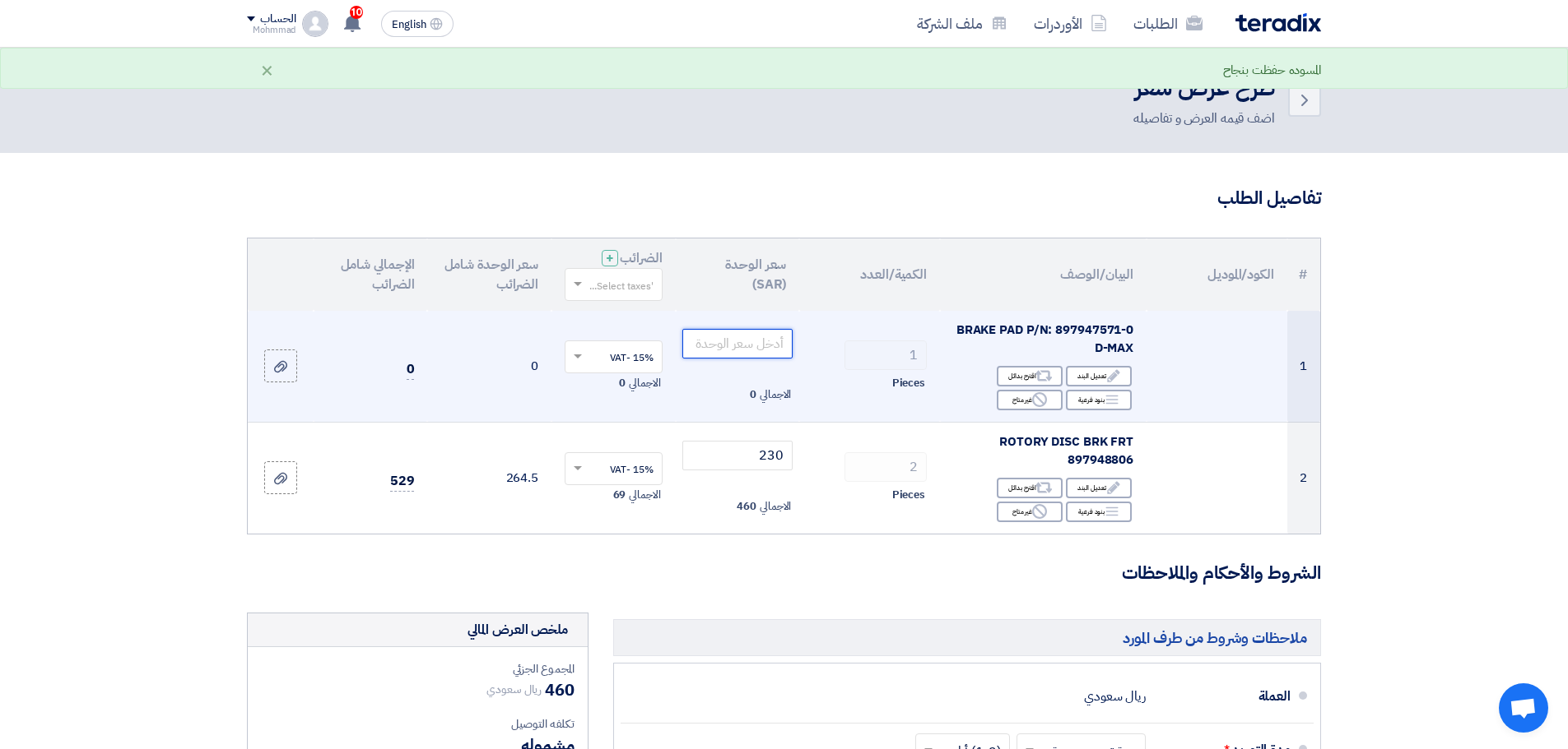
click at [767, 341] on input "number" at bounding box center [737, 344] width 111 height 30
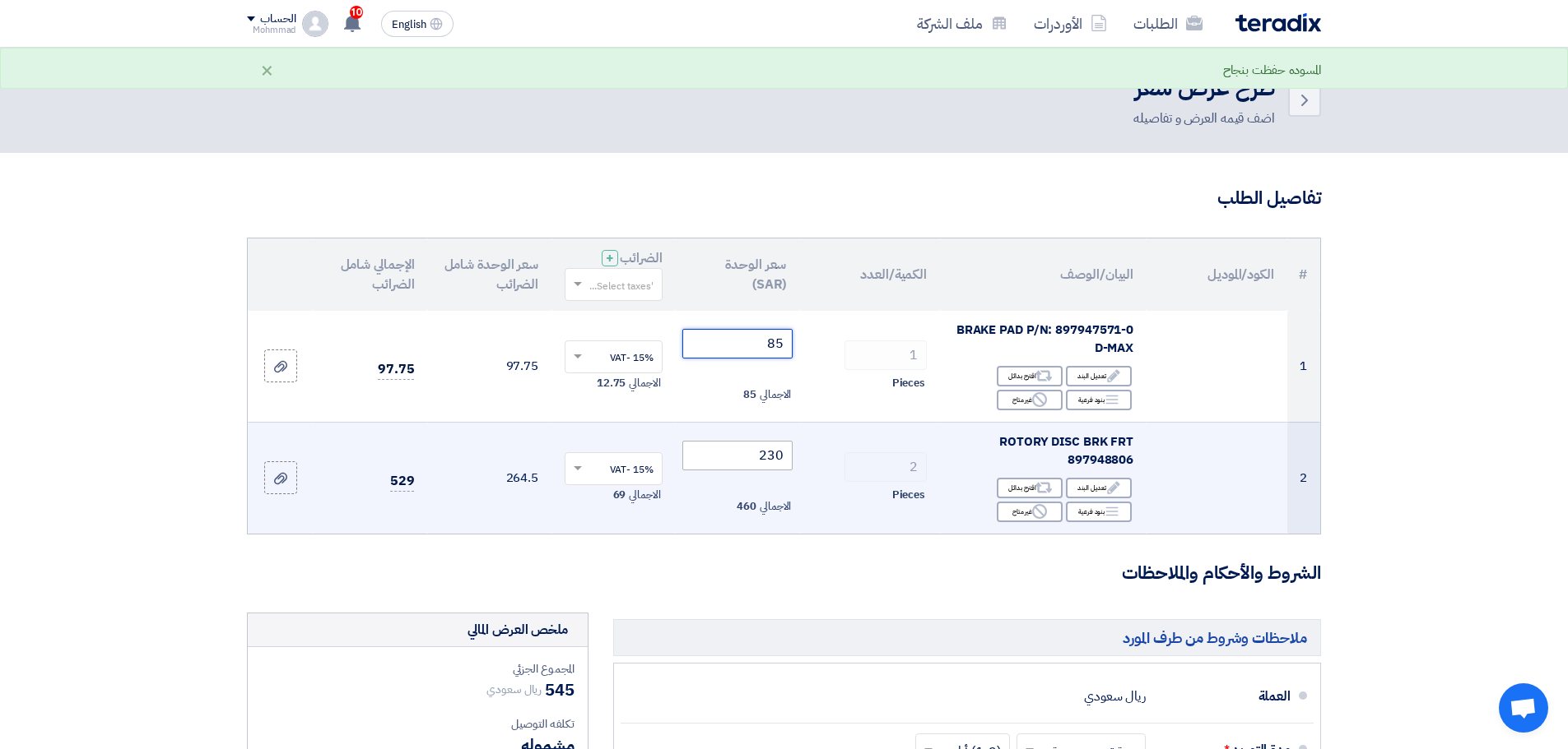
type input "85"
click at [771, 459] on input "230" at bounding box center [737, 455] width 111 height 30
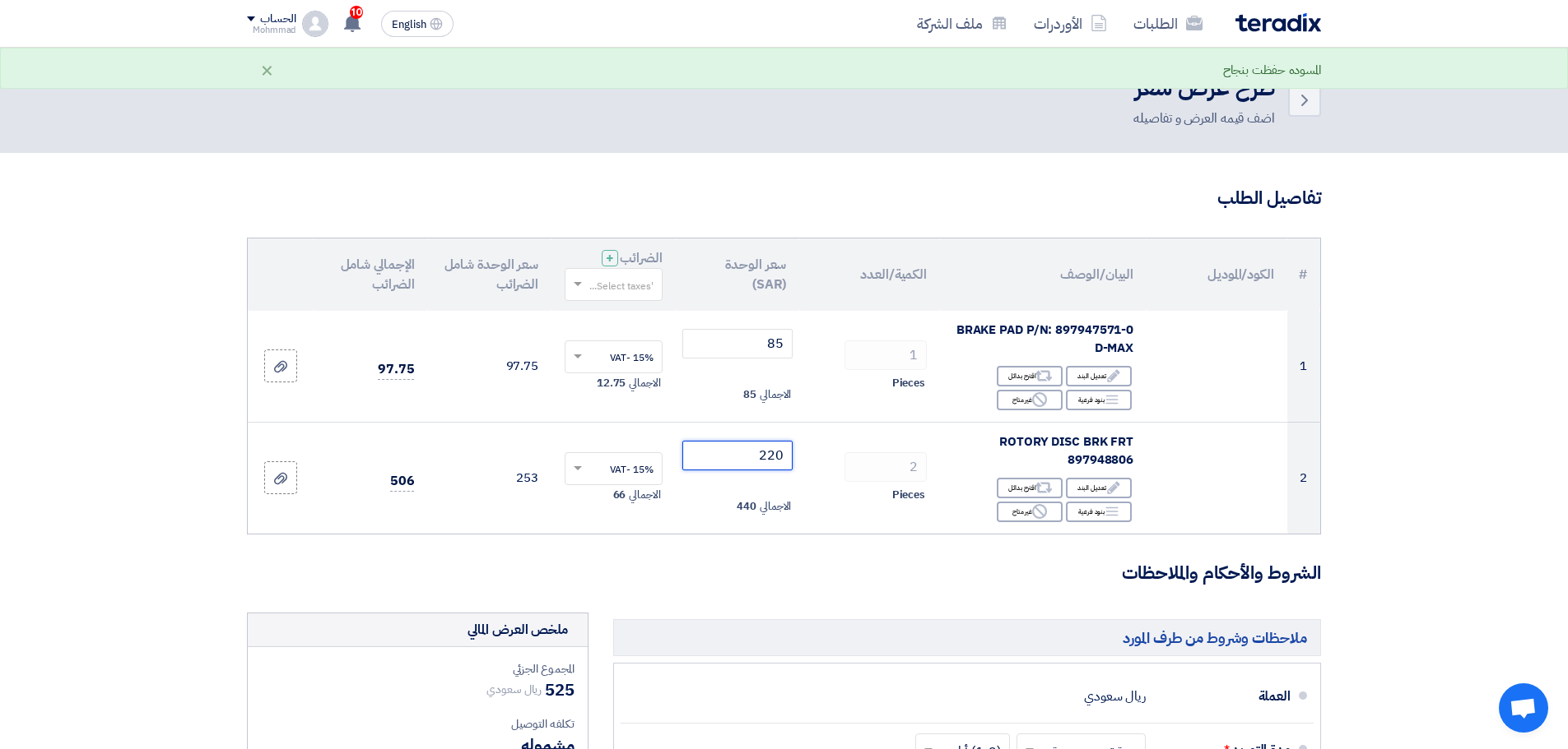
type input "220"
click at [1486, 558] on section "تفاصيل الطلب # الكود/الموديل البيان/الوصف الكمية/العدد سعر الوحدة (SAR) الضرائب…" at bounding box center [784, 680] width 1568 height 1053
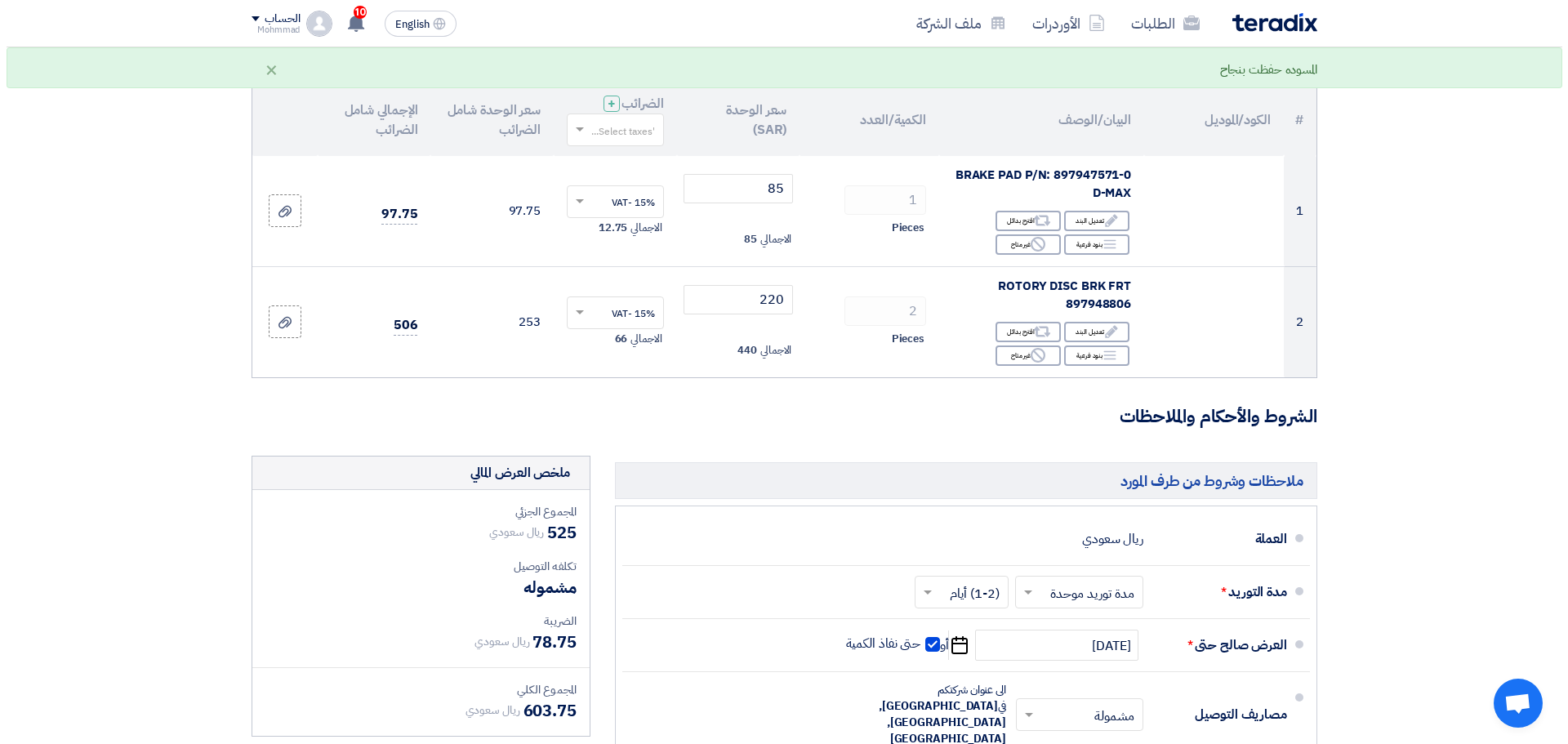
scroll to position [408, 0]
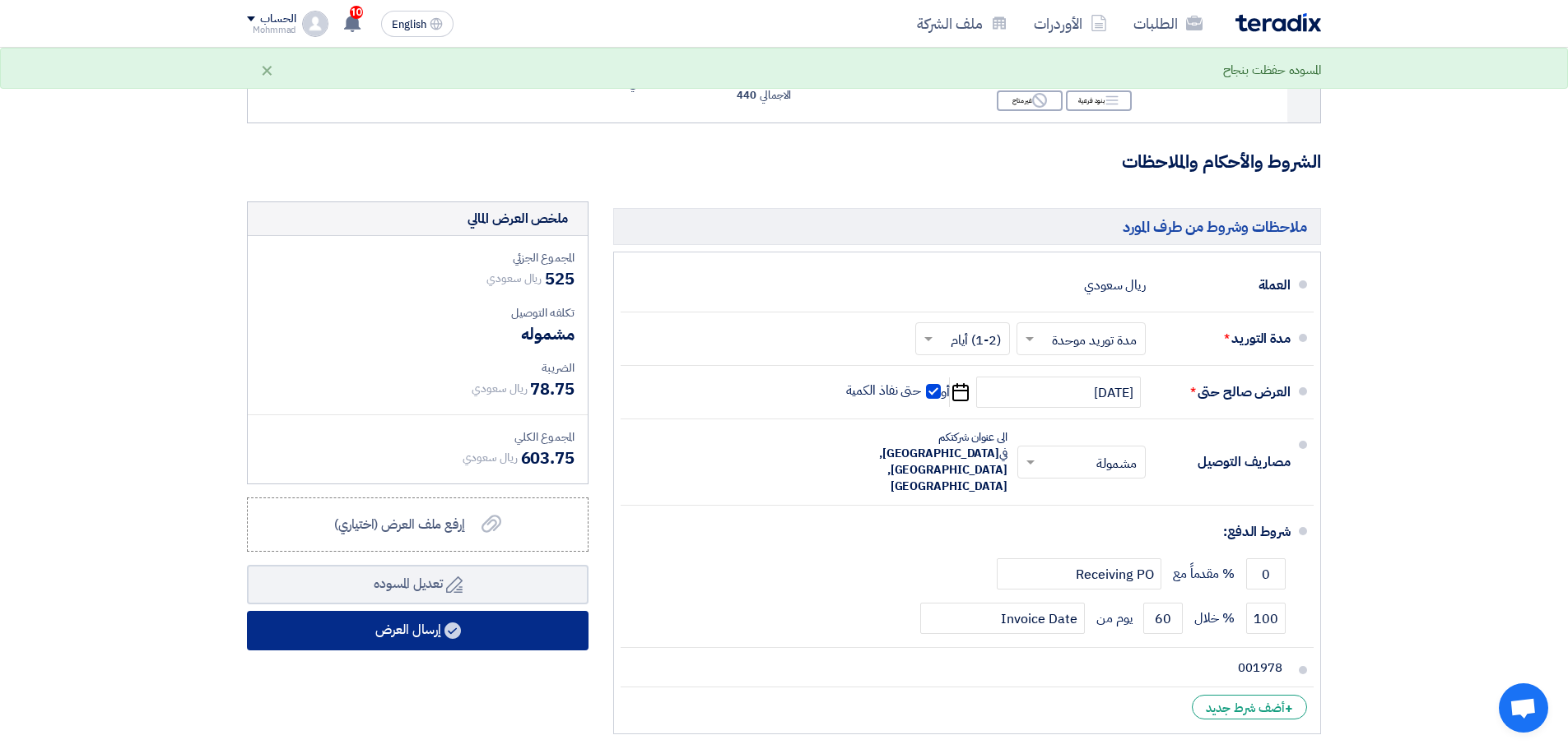
click at [497, 639] on button "إرسال العرض" at bounding box center [417, 631] width 342 height 39
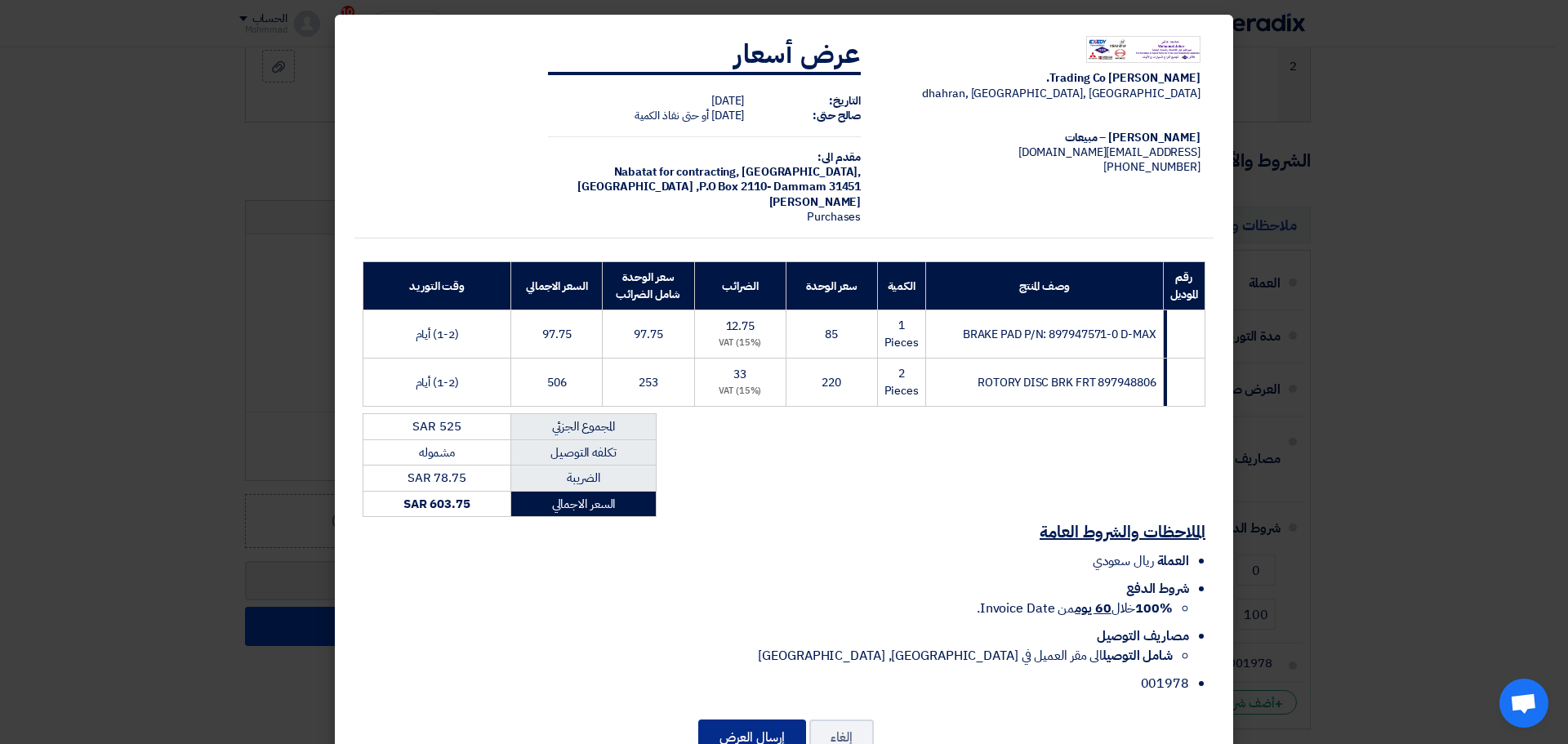
click at [780, 733] on button "إرسال العرض" at bounding box center [751, 738] width 108 height 36
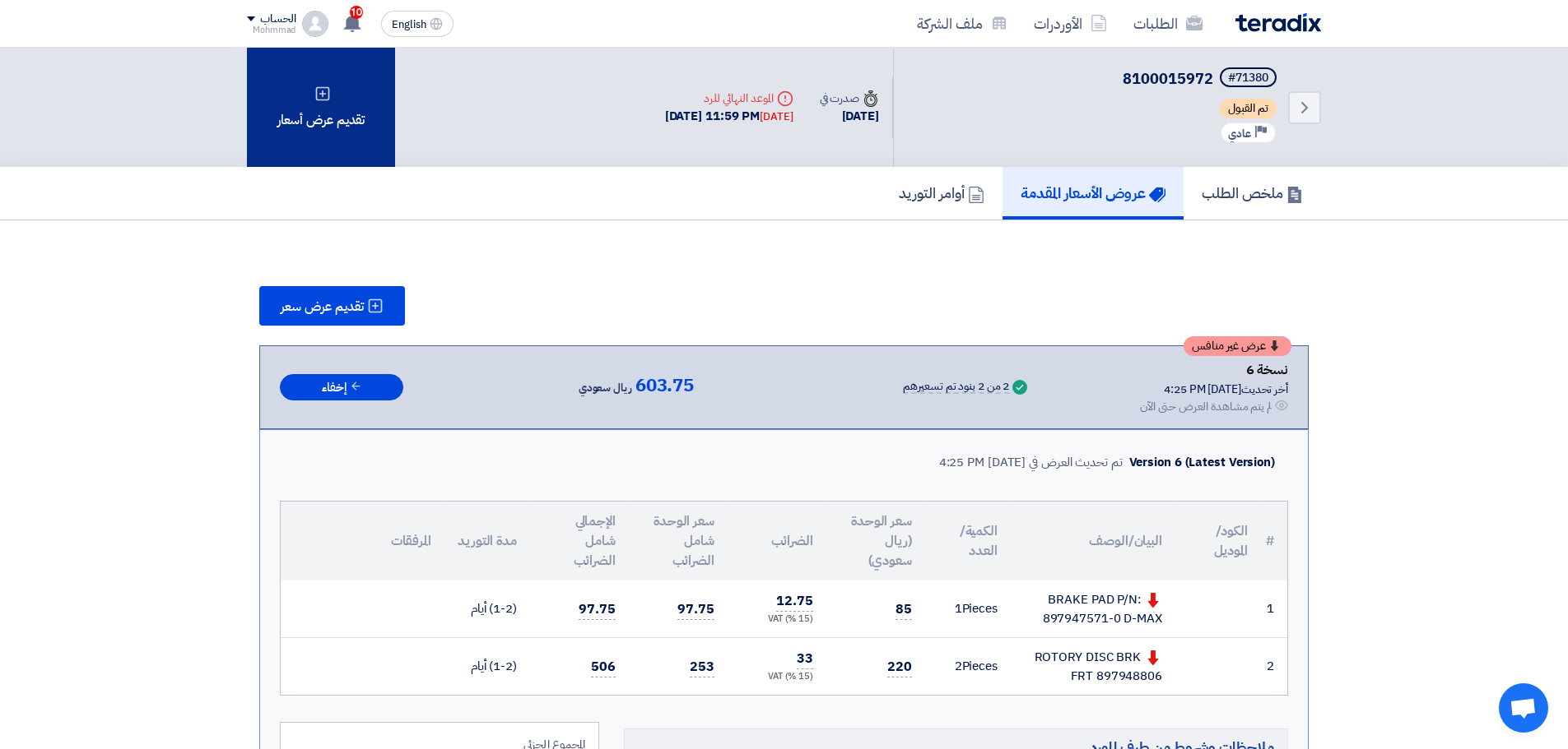
click at [370, 135] on div "تقديم عرض أسعار" at bounding box center [321, 108] width 148 height 119
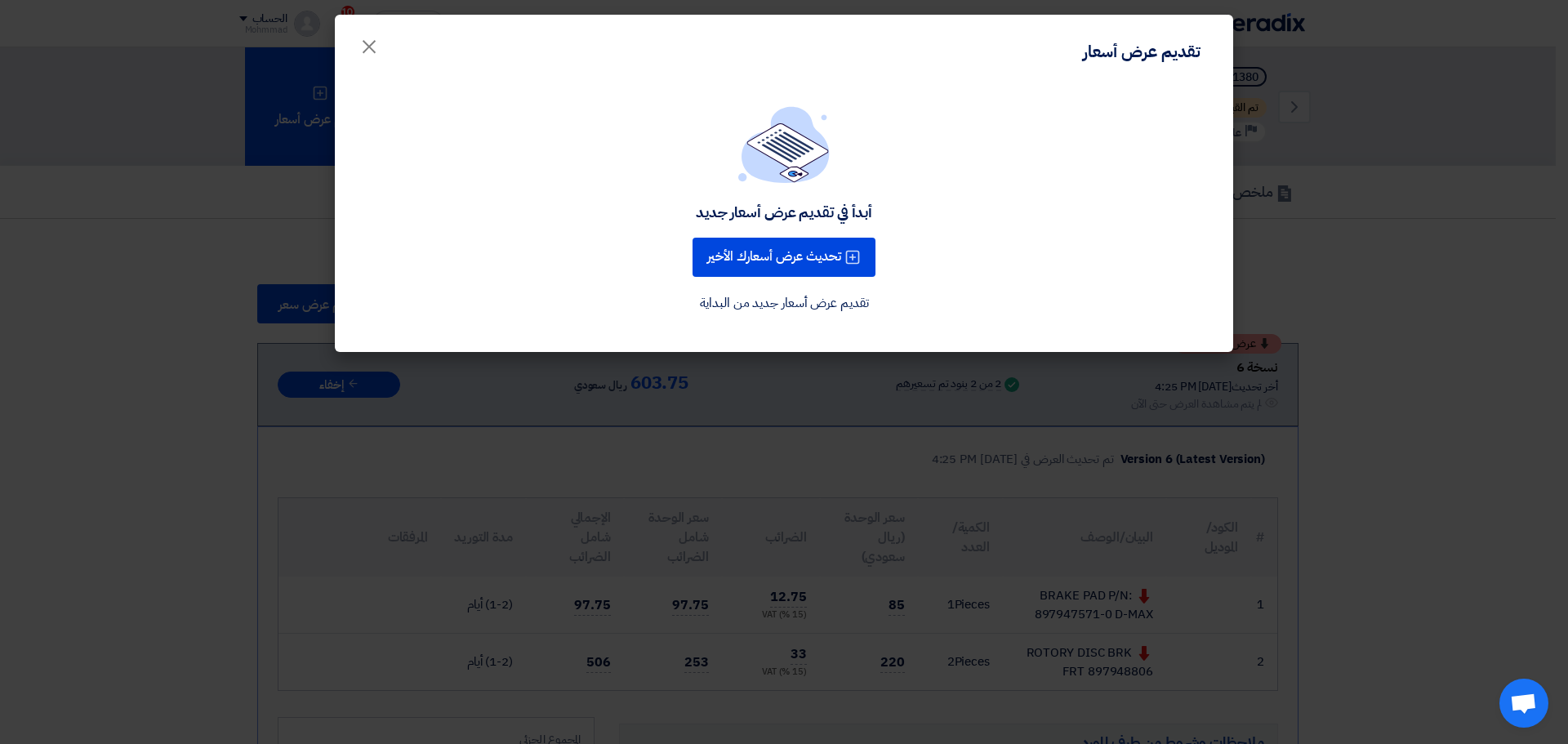
click at [780, 230] on div "أبدأ في تقديم عرض أسعار جديد تحديث عرض أسعارك الأخير تقديم عرض أسعار جديد من ال…" at bounding box center [784, 209] width 860 height 208
click at [776, 249] on button "تحديث عرض أسعارك الأخير" at bounding box center [783, 257] width 183 height 39
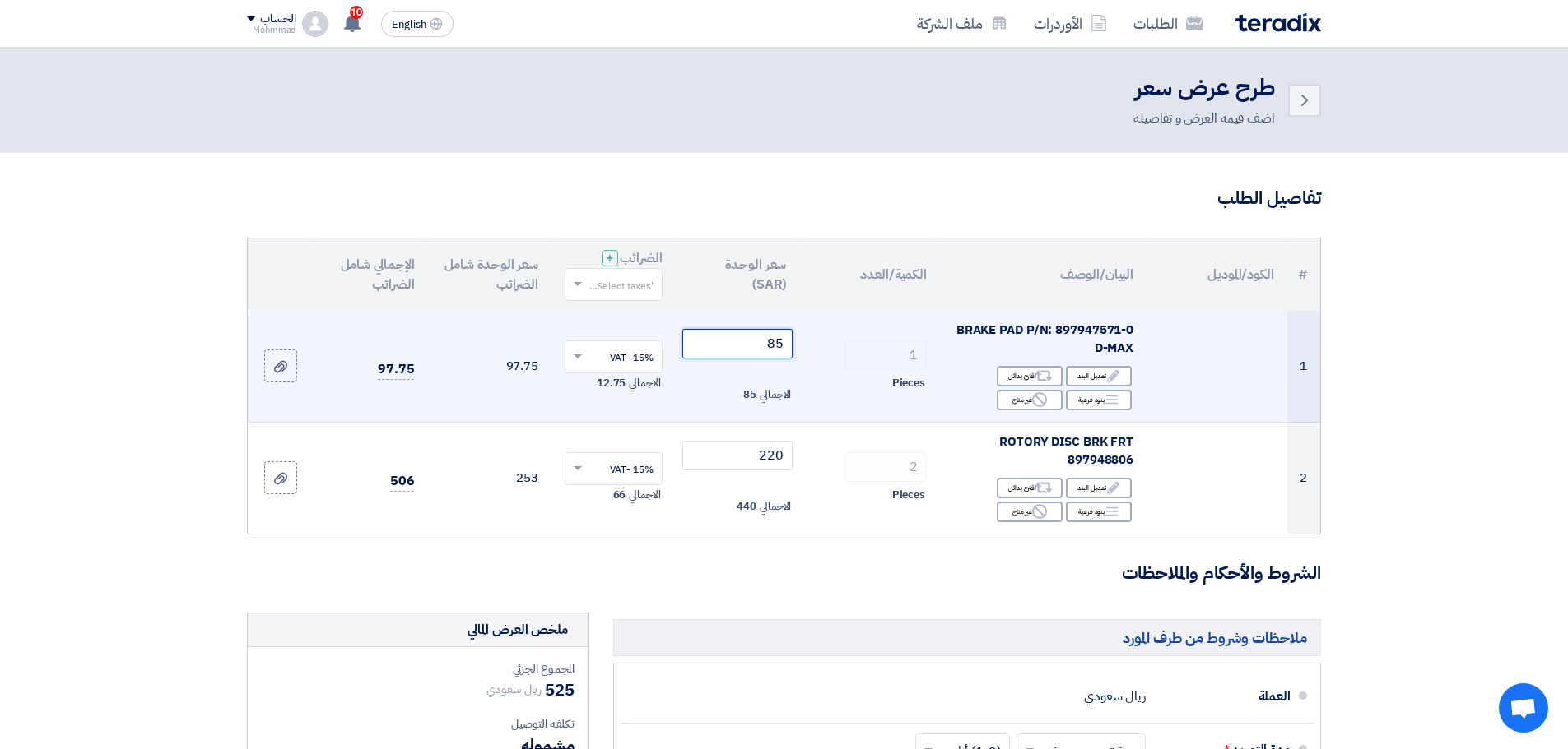
click at [790, 348] on input "85" at bounding box center [737, 344] width 111 height 30
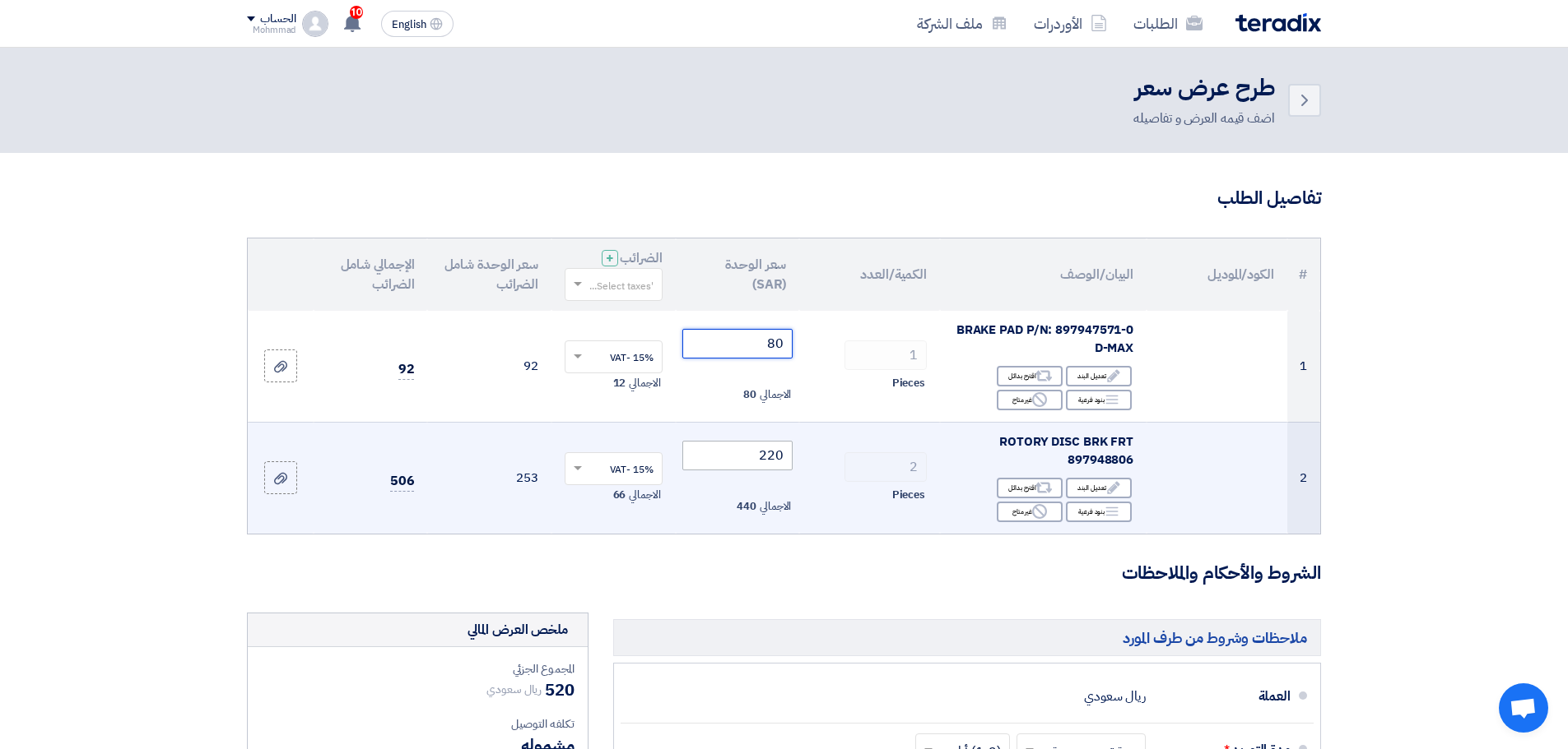
type input "80"
click at [780, 450] on input "220" at bounding box center [737, 455] width 111 height 30
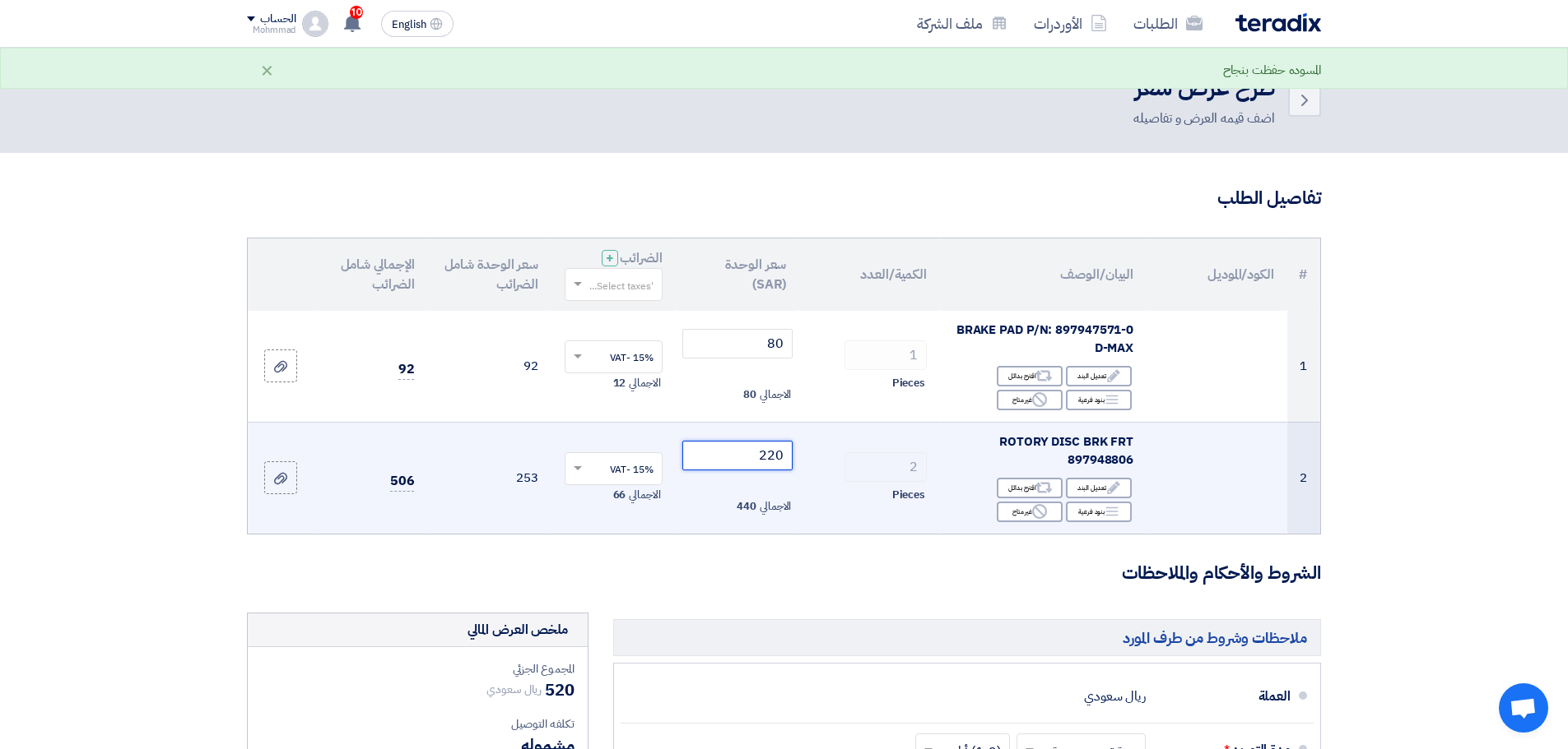
click at [780, 450] on input "220" at bounding box center [737, 455] width 111 height 30
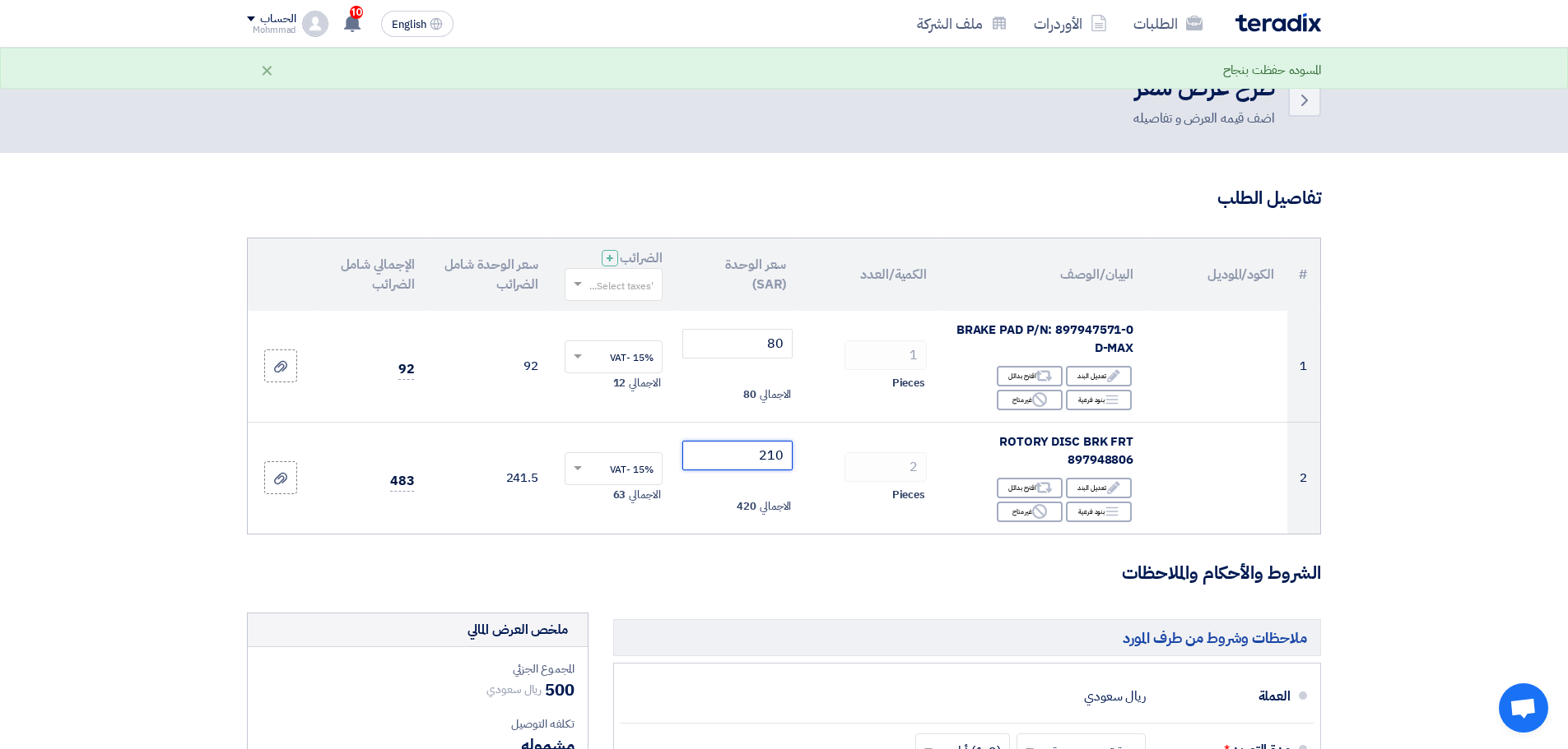
type input "210"
click at [1528, 501] on section "تفاصيل الطلب # الكود/الموديل البيان/الوصف الكمية/العدد سعر الوحدة (SAR) الضرائب…" at bounding box center [784, 680] width 1568 height 1053
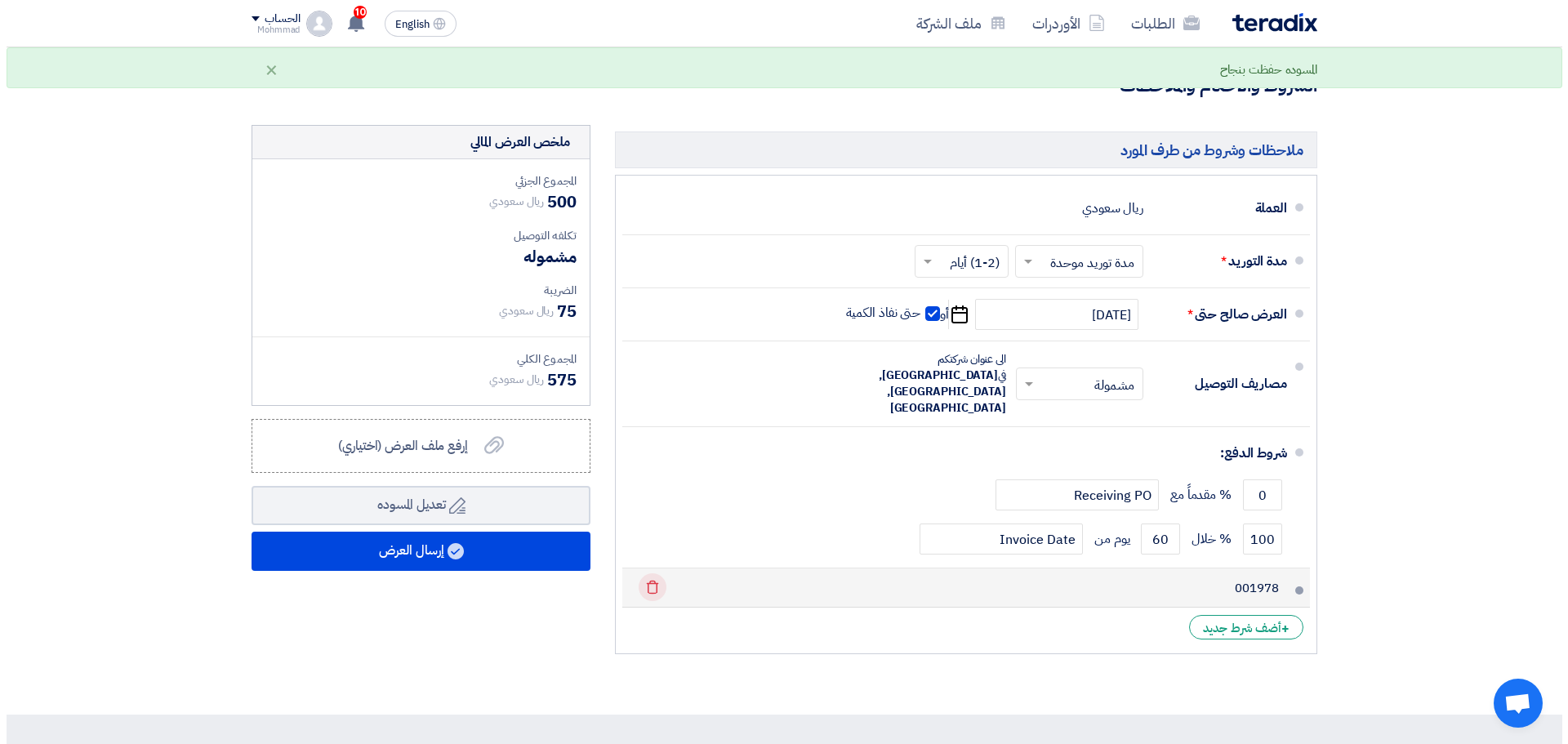
scroll to position [491, 0]
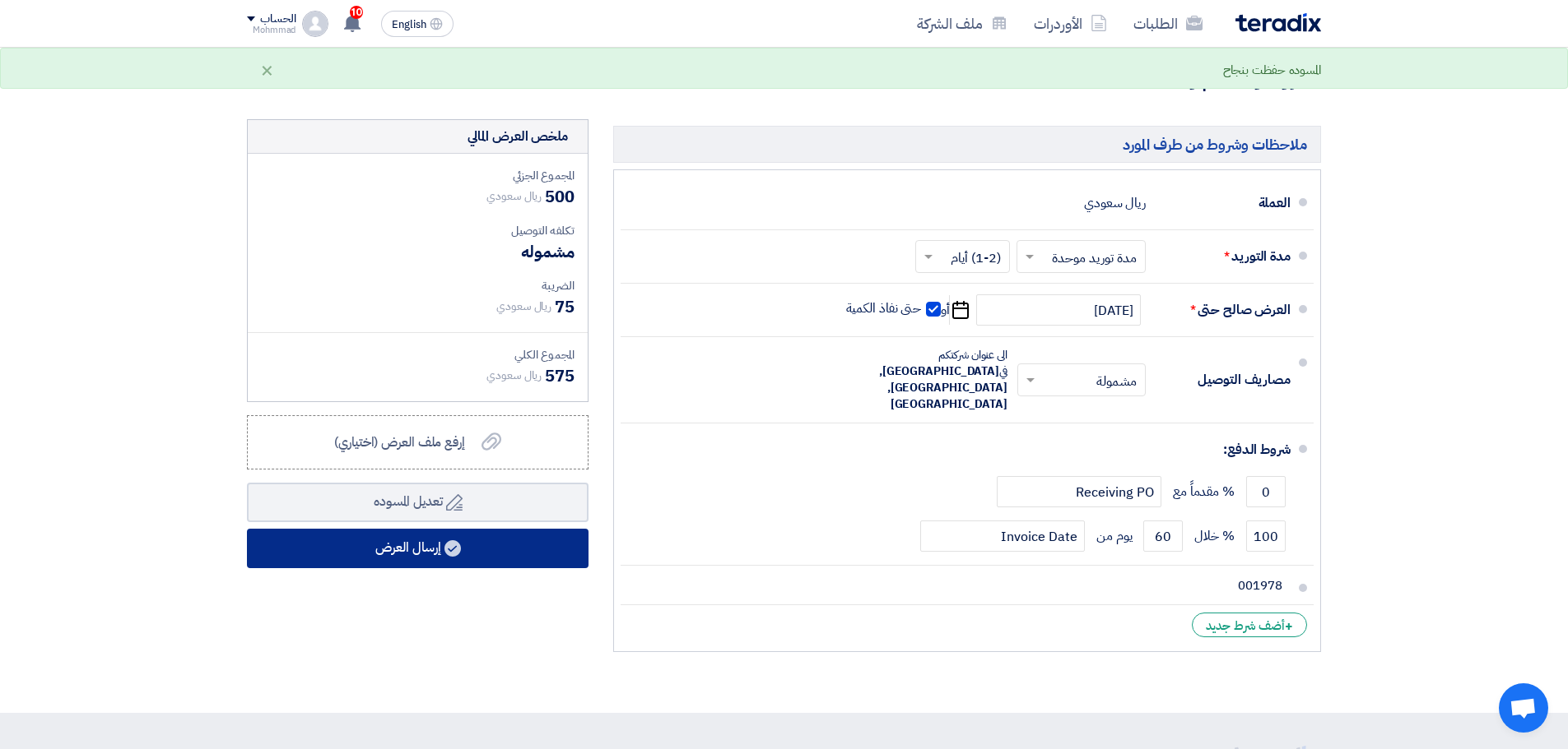
click at [551, 555] on button "إرسال العرض" at bounding box center [417, 548] width 342 height 39
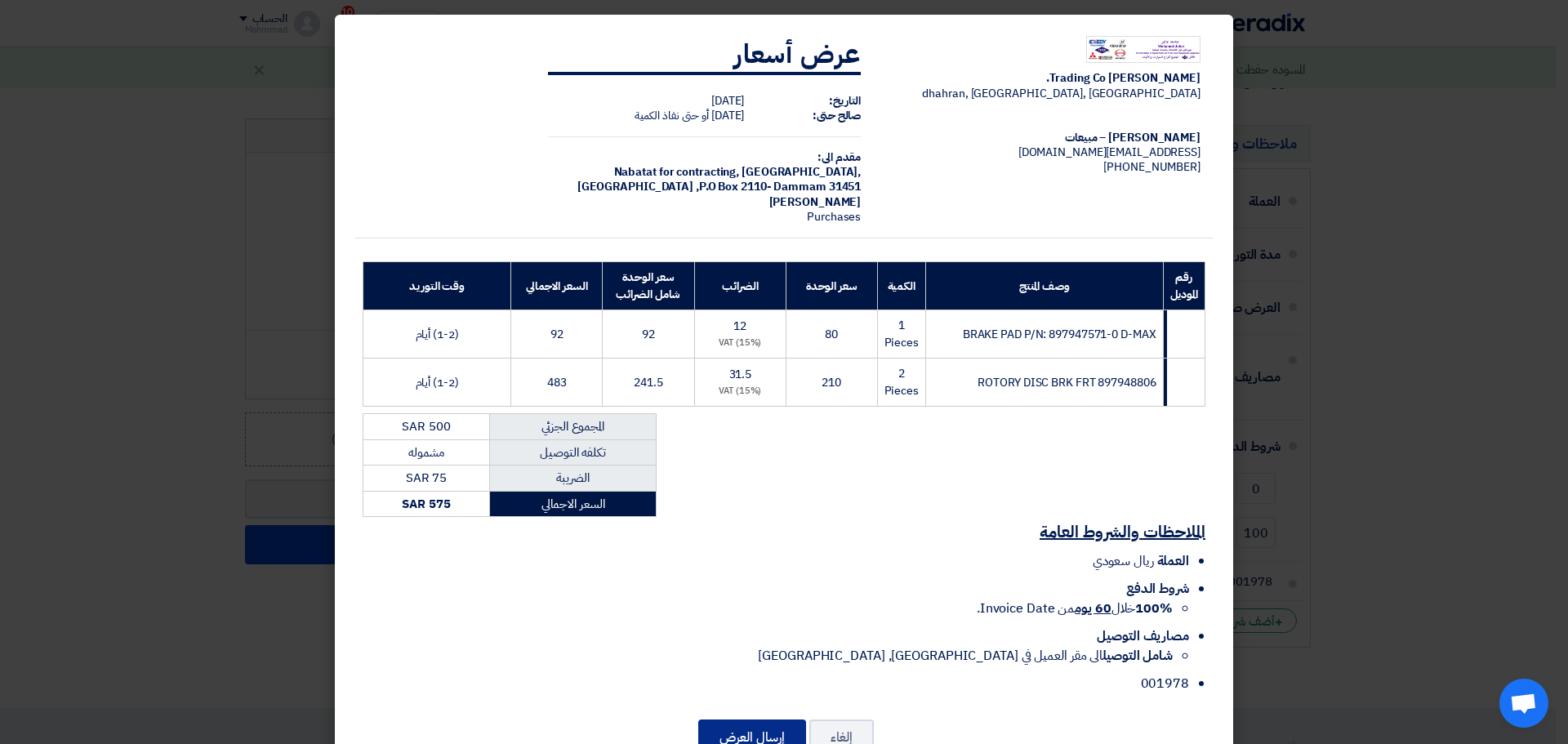
click at [761, 738] on button "إرسال العرض" at bounding box center [751, 738] width 108 height 36
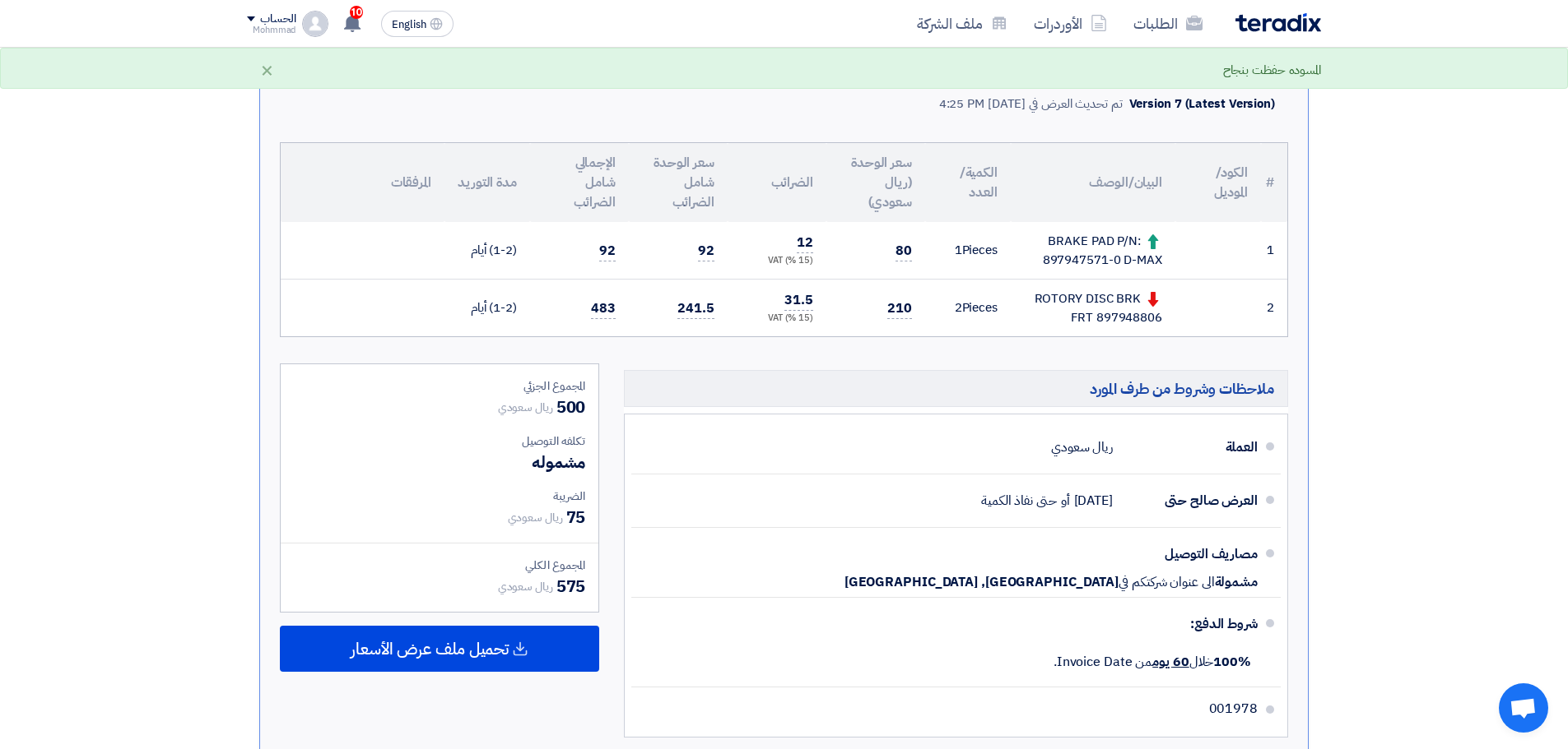
scroll to position [411, 0]
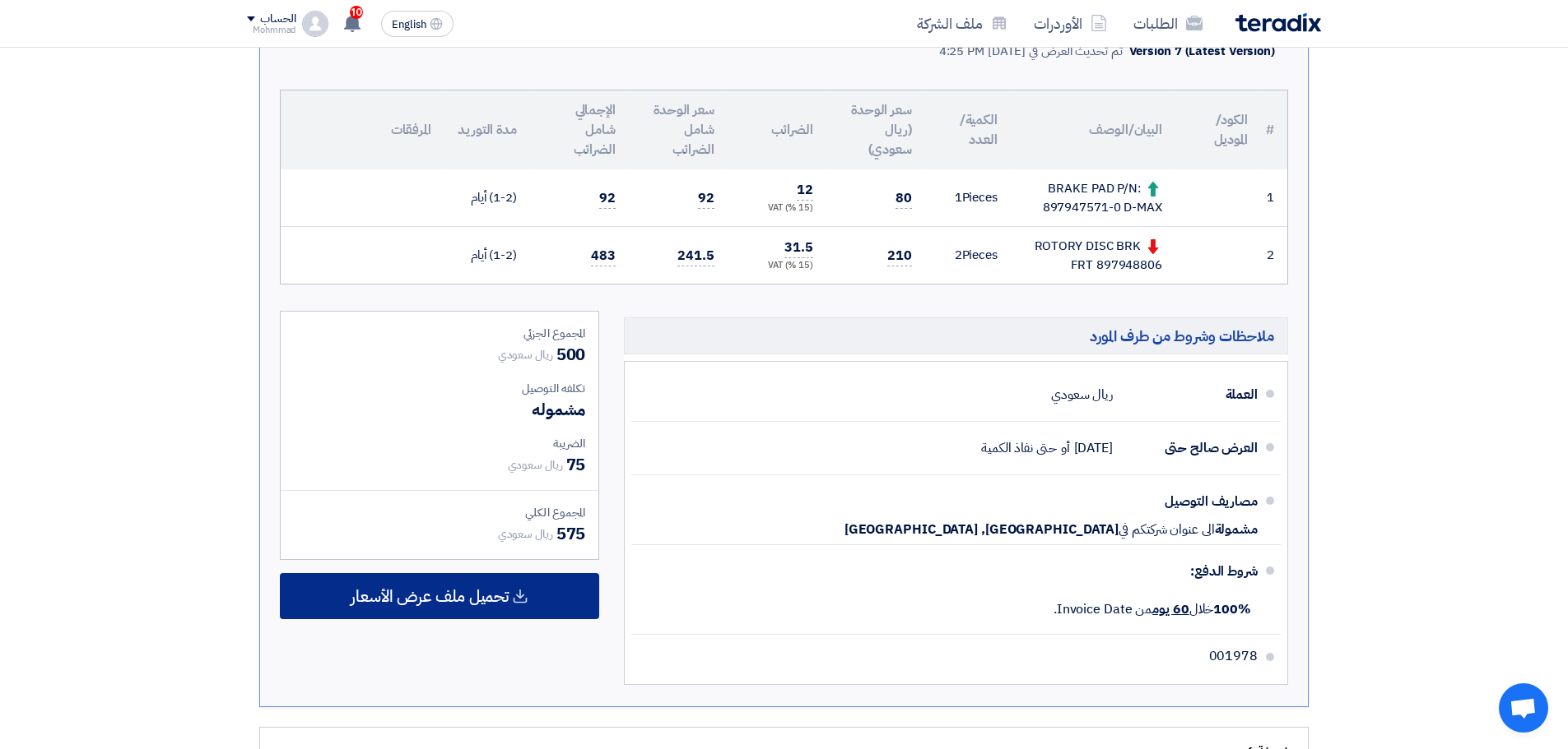
click at [453, 601] on span "تحميل ملف عرض الأسعار" at bounding box center [430, 596] width 158 height 14
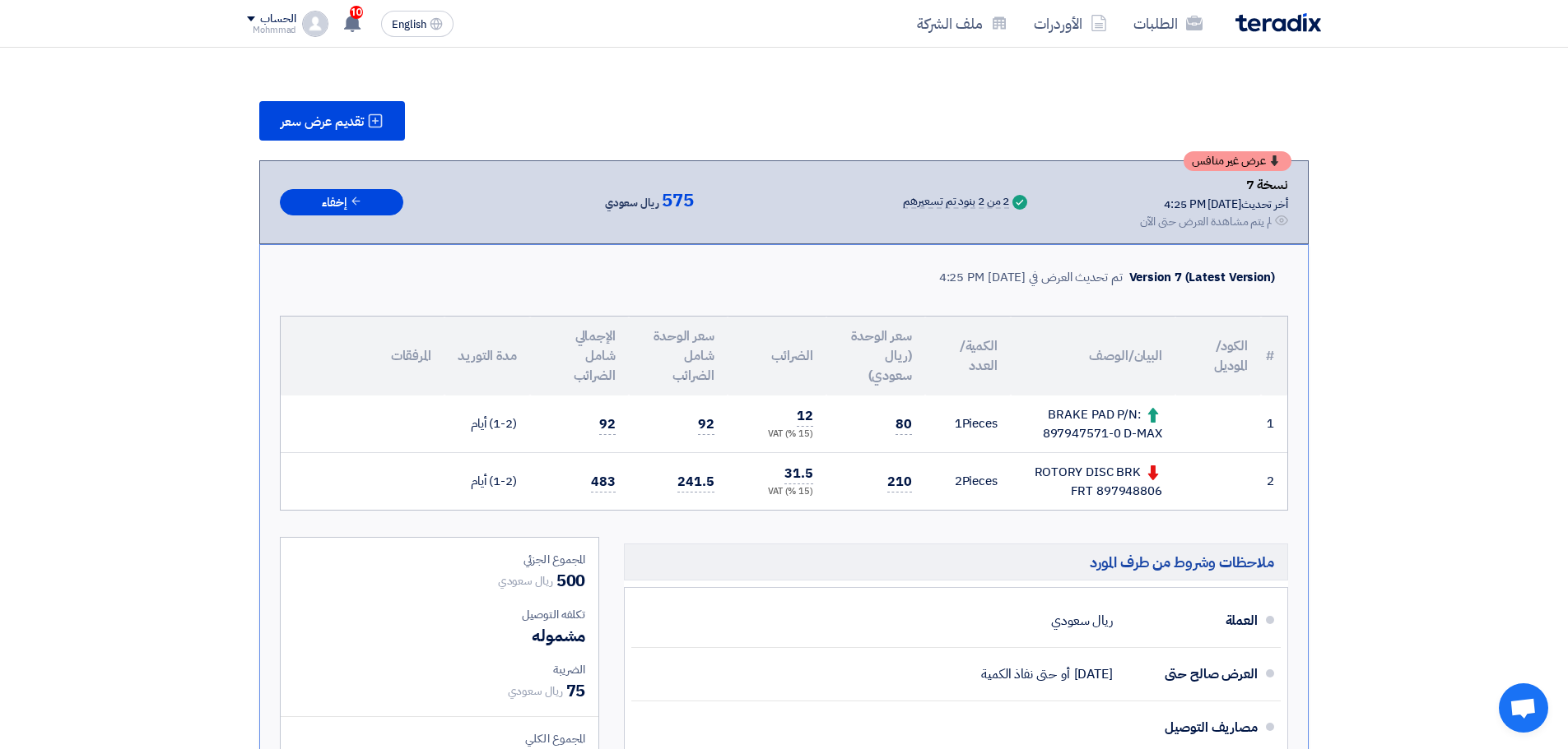
scroll to position [0, 0]
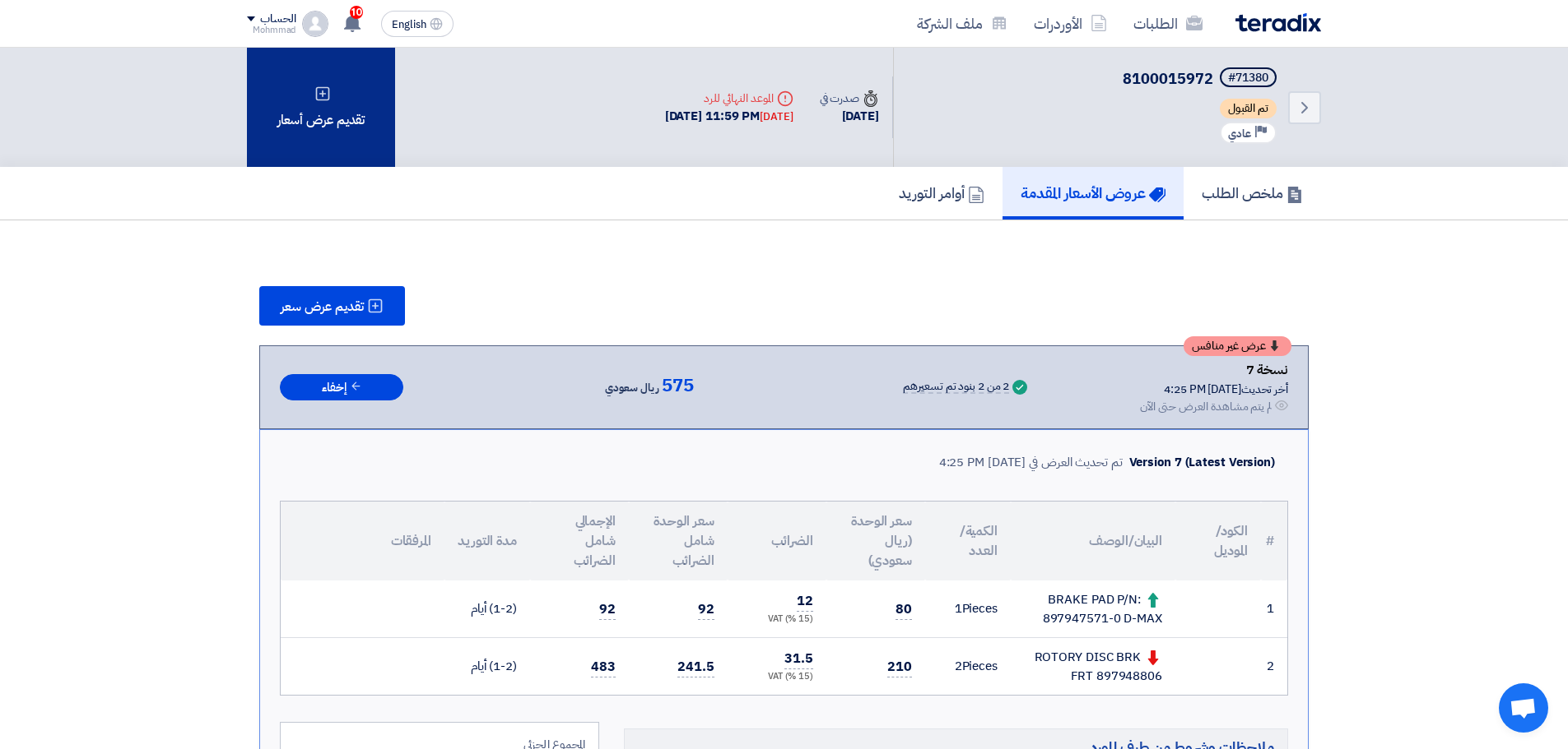
click at [369, 142] on div "تقديم عرض أسعار" at bounding box center [321, 108] width 148 height 119
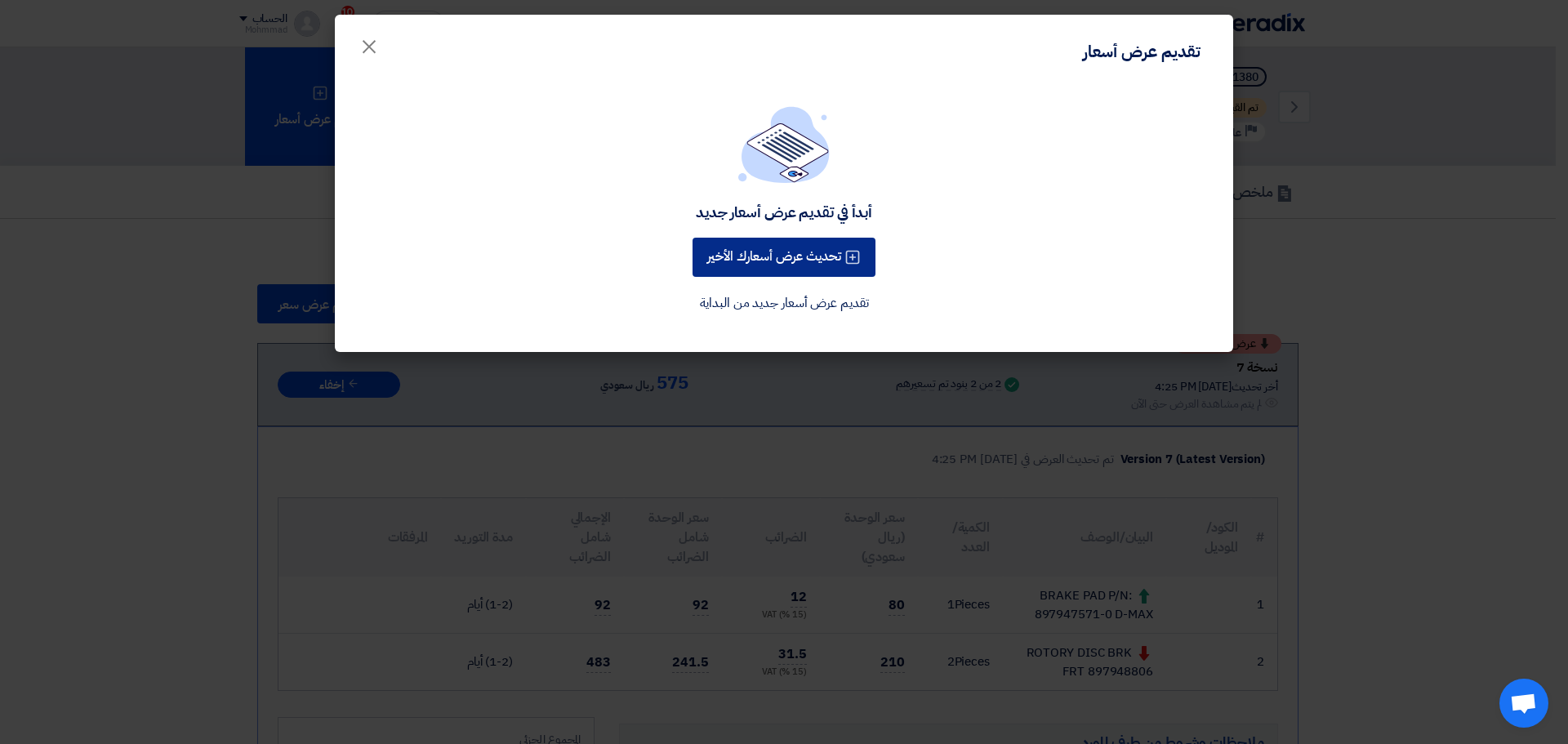
click at [735, 255] on button "تحديث عرض أسعارك الأخير" at bounding box center [783, 257] width 183 height 39
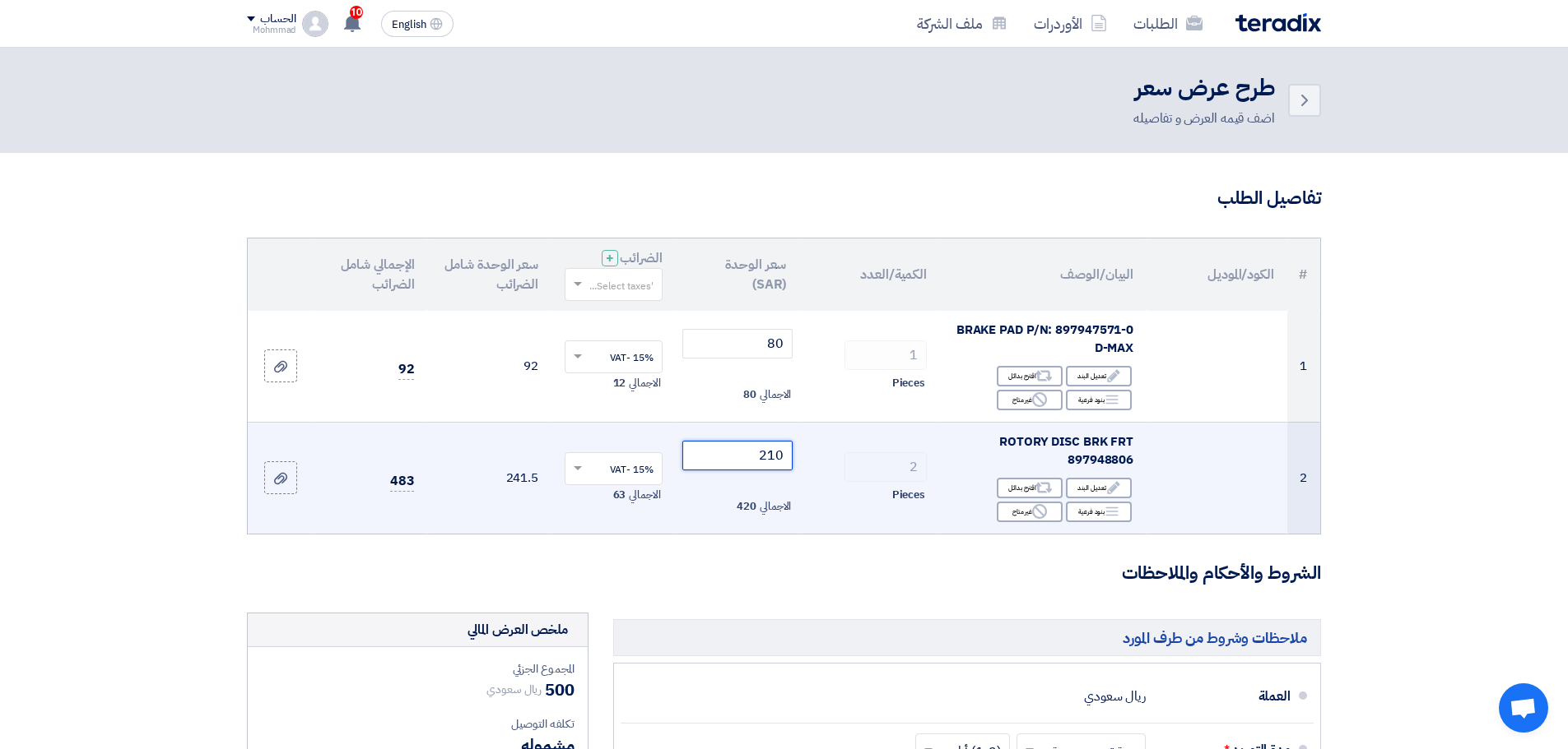
click at [787, 457] on input "210" at bounding box center [737, 455] width 111 height 30
click at [788, 457] on input "210" at bounding box center [737, 455] width 111 height 30
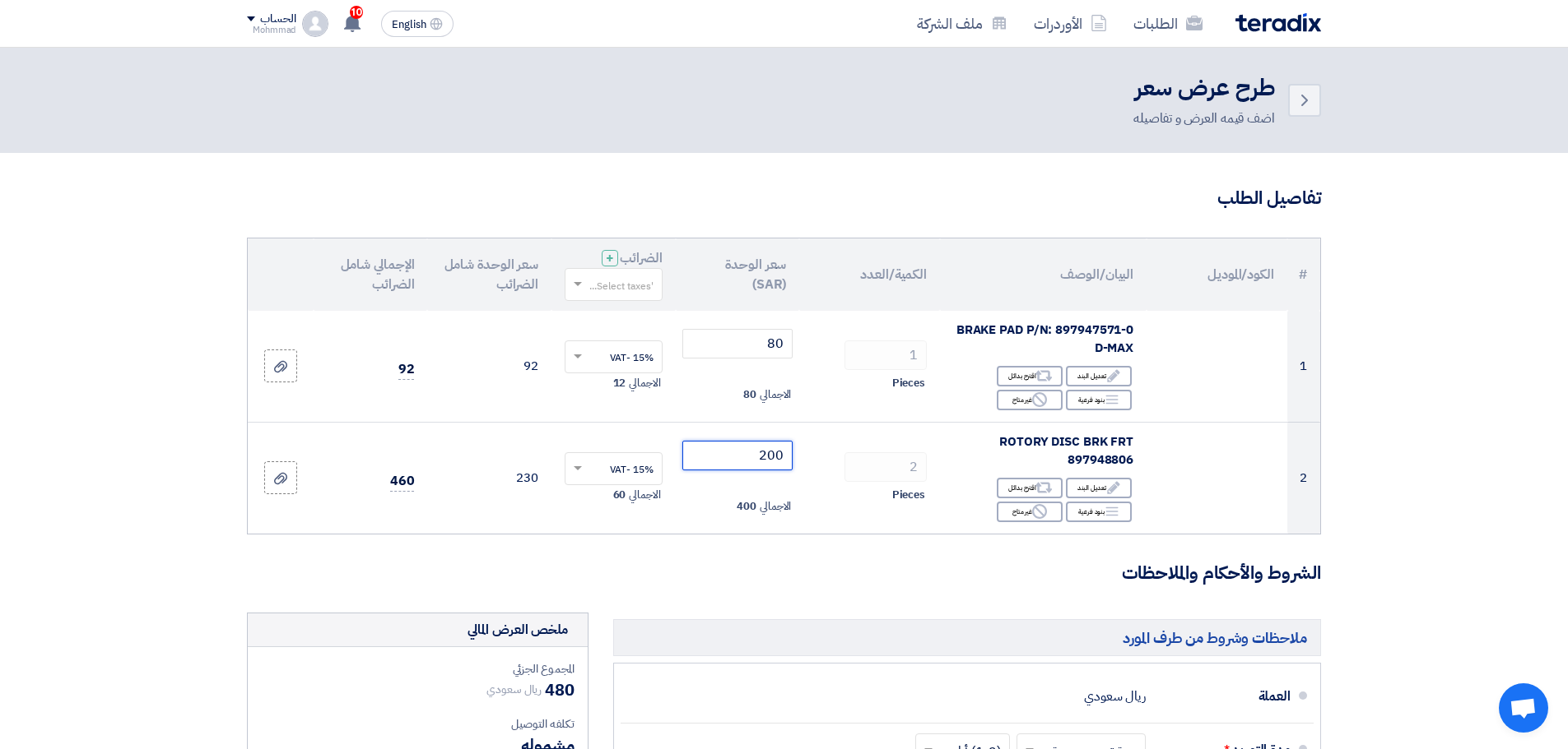
type input "200"
click at [1498, 431] on section "تفاصيل الطلب # الكود/الموديل البيان/الوصف الكمية/العدد سعر الوحدة (SAR) الضرائب…" at bounding box center [784, 680] width 1568 height 1053
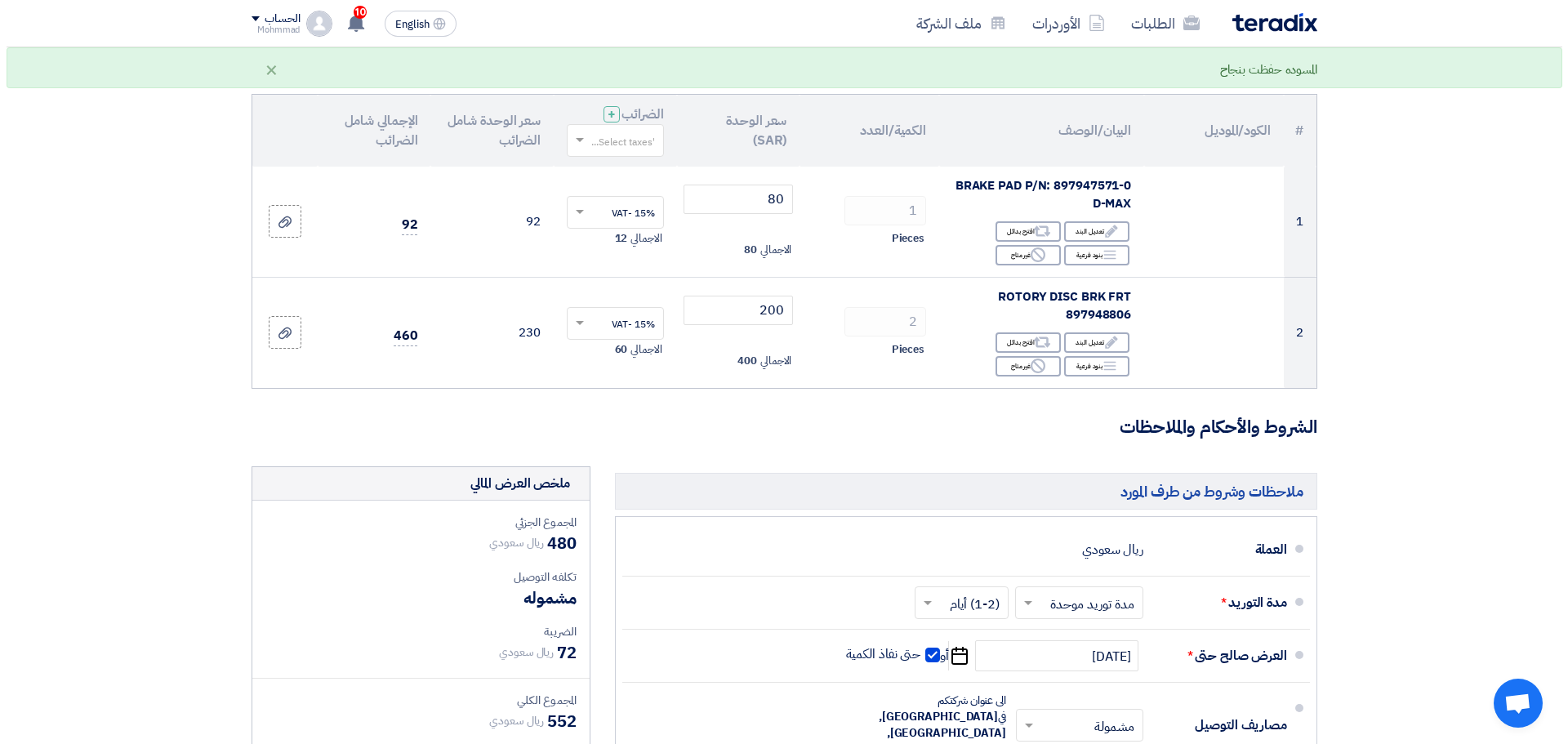
scroll to position [491, 0]
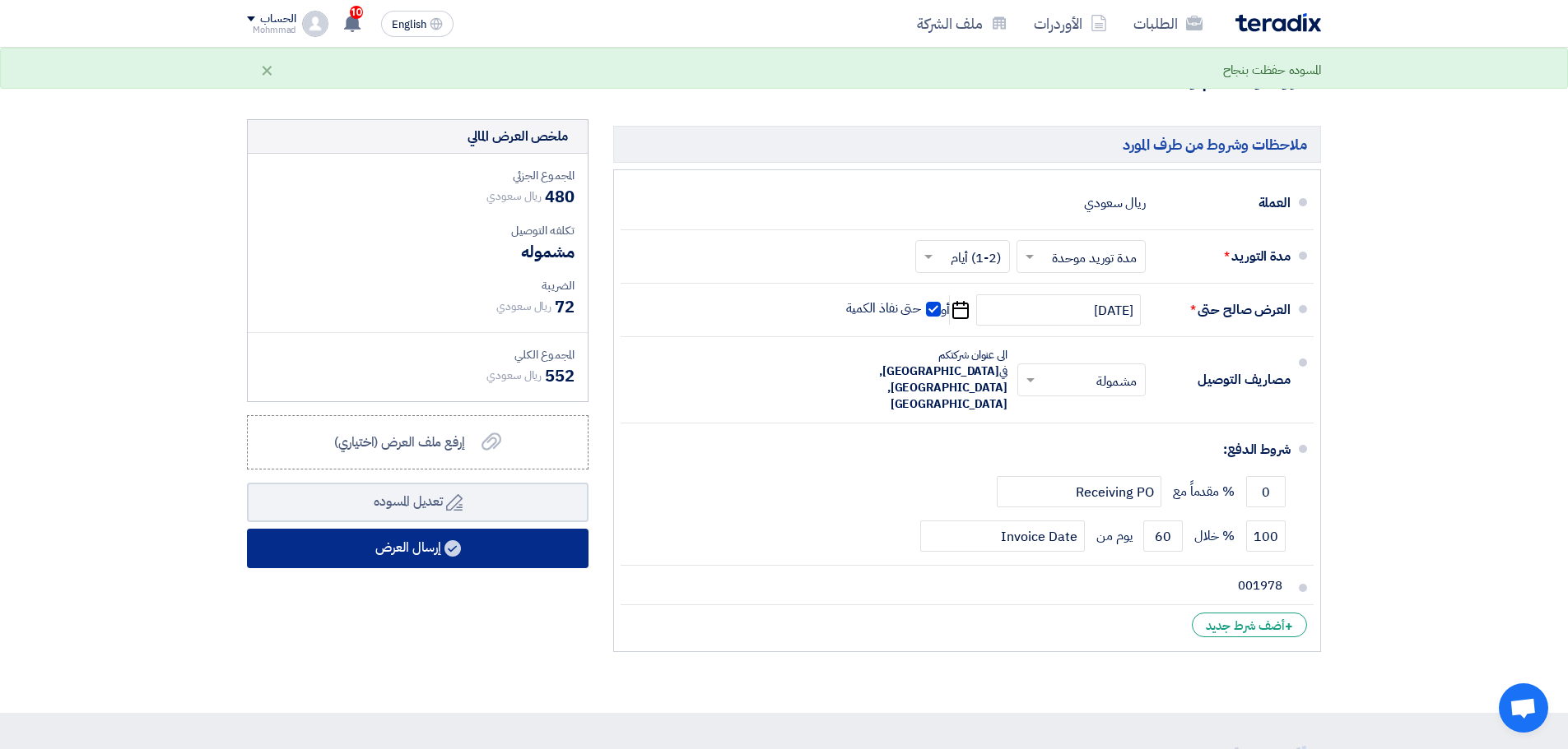
click at [479, 557] on button "إرسال العرض" at bounding box center [417, 548] width 342 height 39
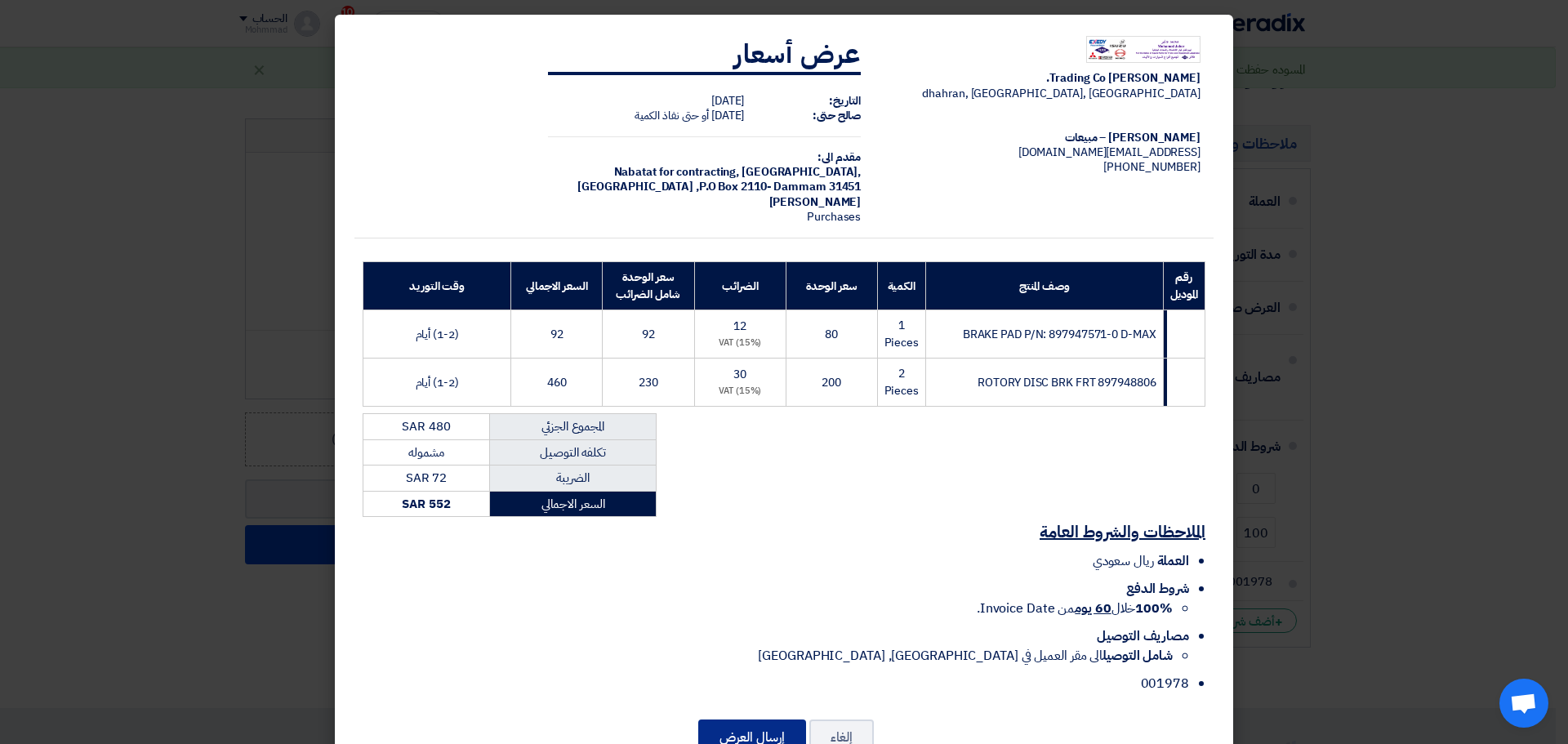
click at [765, 724] on div "إلغاء إرسال العرض" at bounding box center [784, 737] width 860 height 39
click at [764, 726] on button "إرسال العرض" at bounding box center [751, 738] width 108 height 36
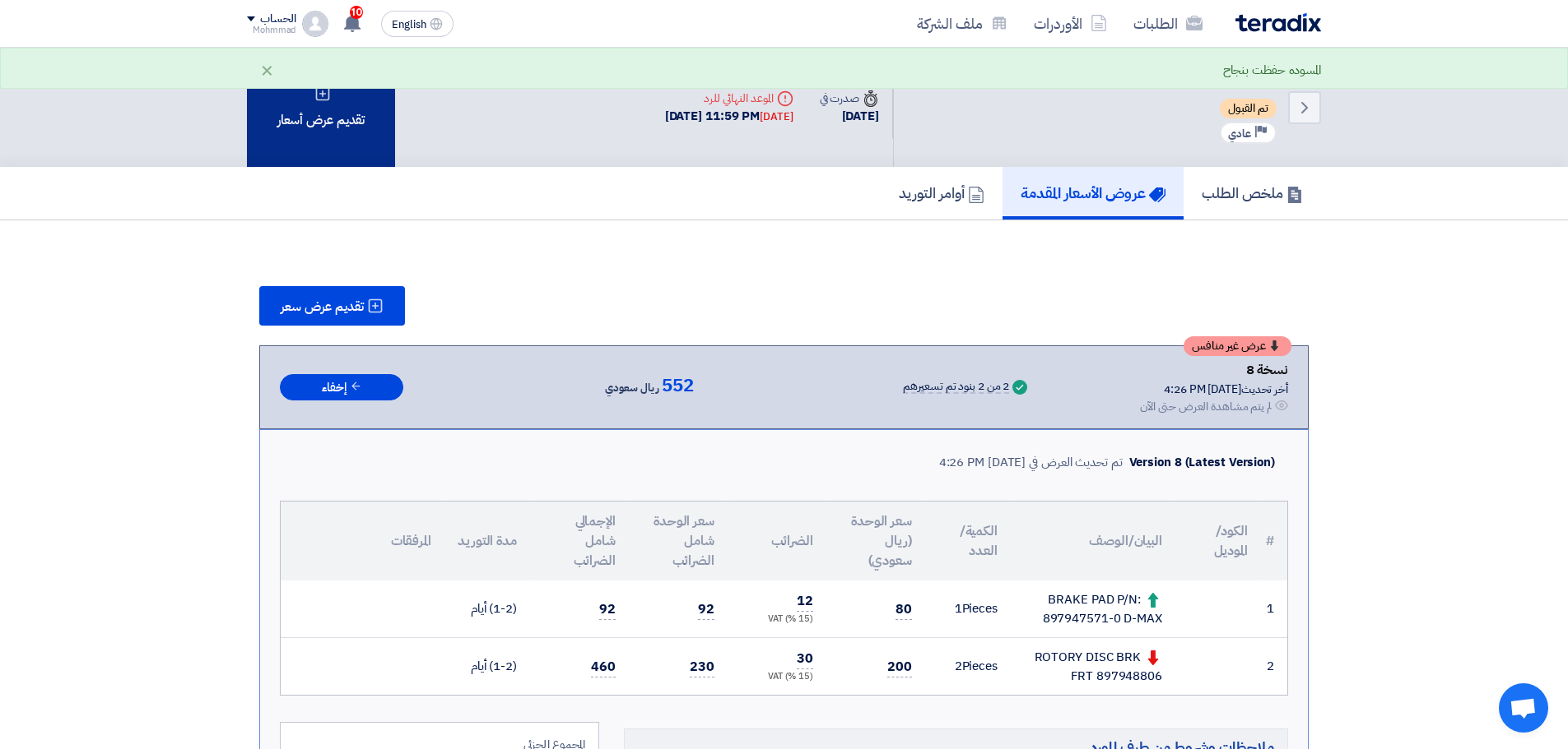
click at [311, 127] on div "تقديم عرض أسعار" at bounding box center [321, 108] width 148 height 119
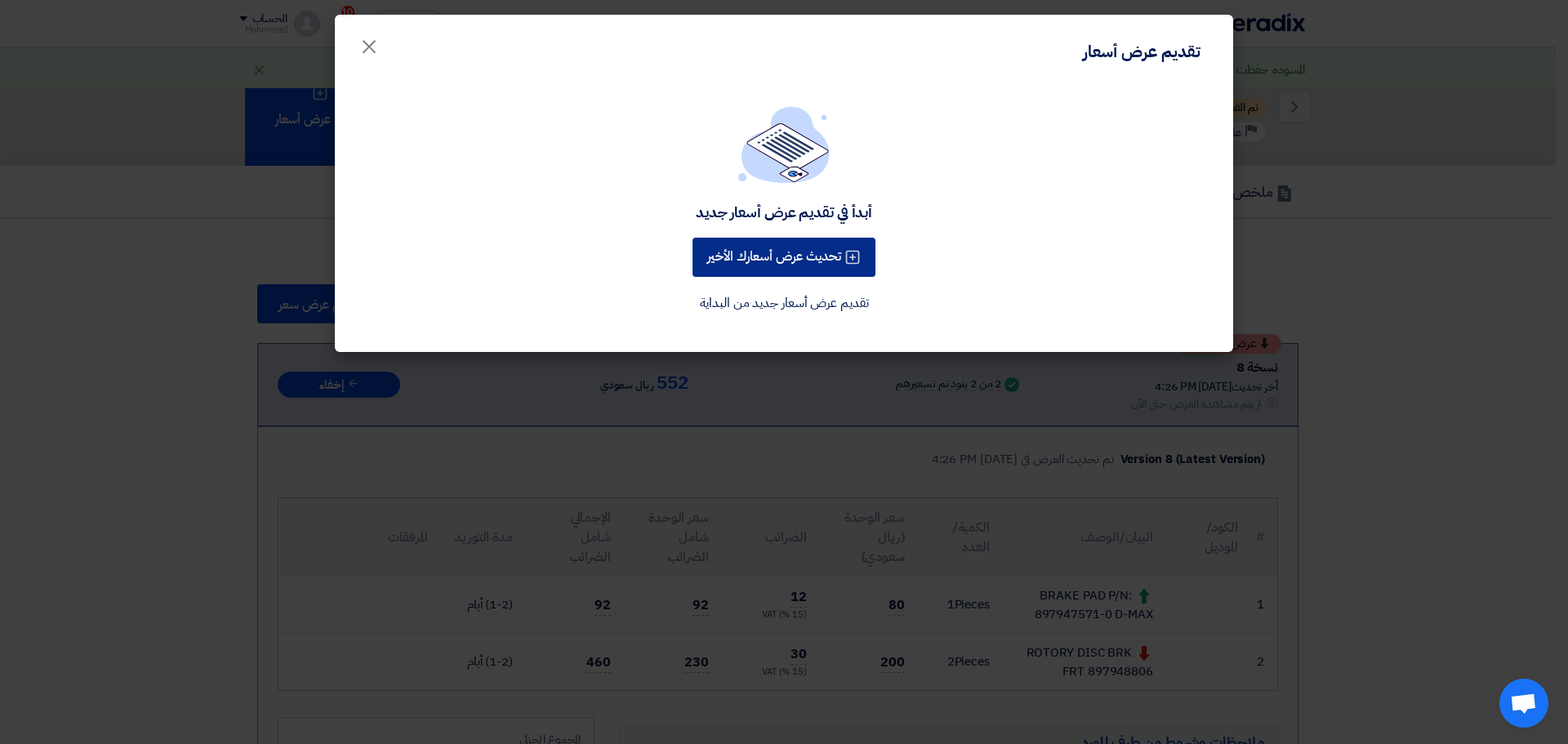
click at [758, 248] on button "تحديث عرض أسعارك الأخير" at bounding box center [783, 257] width 183 height 39
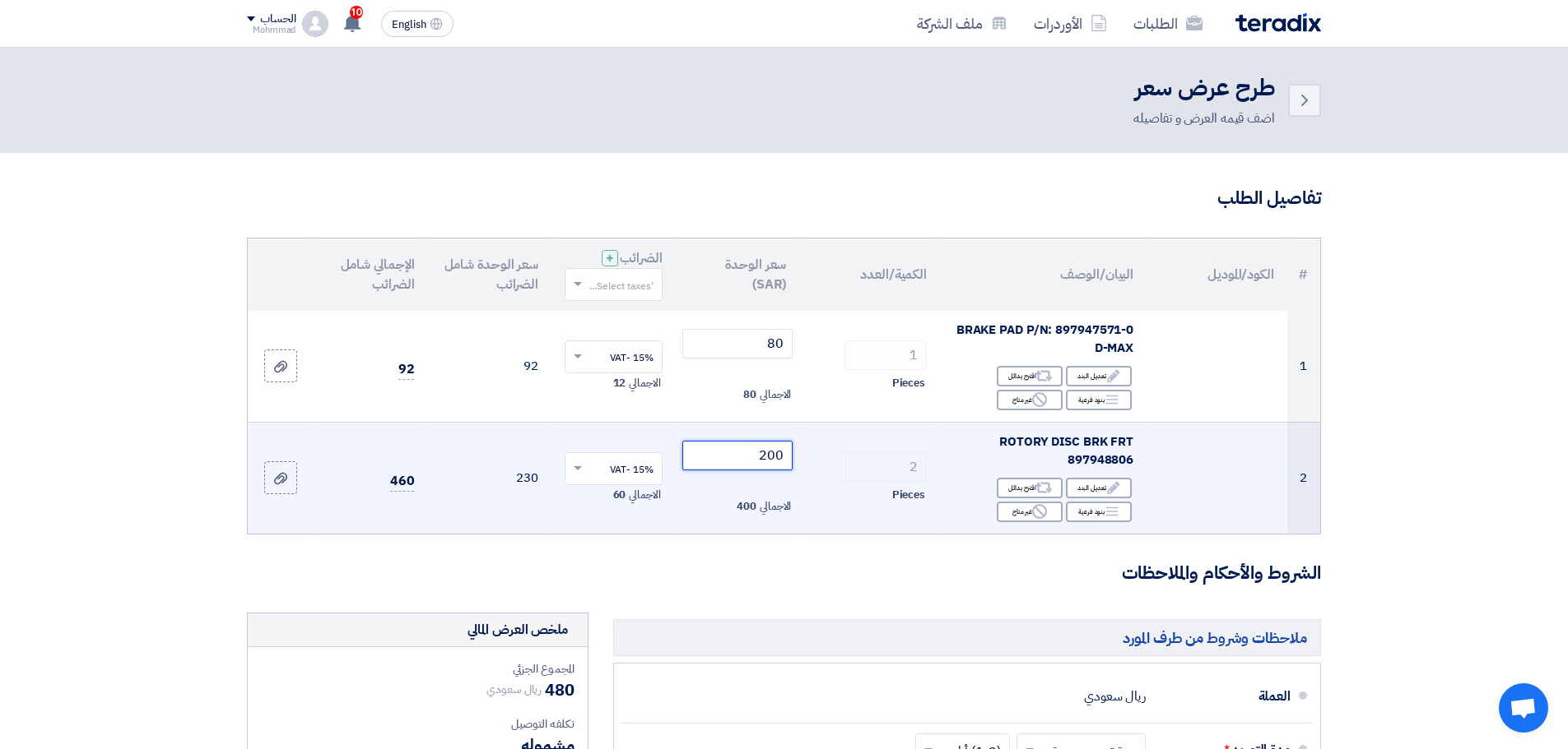
click at [789, 464] on input "200" at bounding box center [737, 455] width 111 height 30
click at [790, 463] on input "200" at bounding box center [737, 455] width 111 height 30
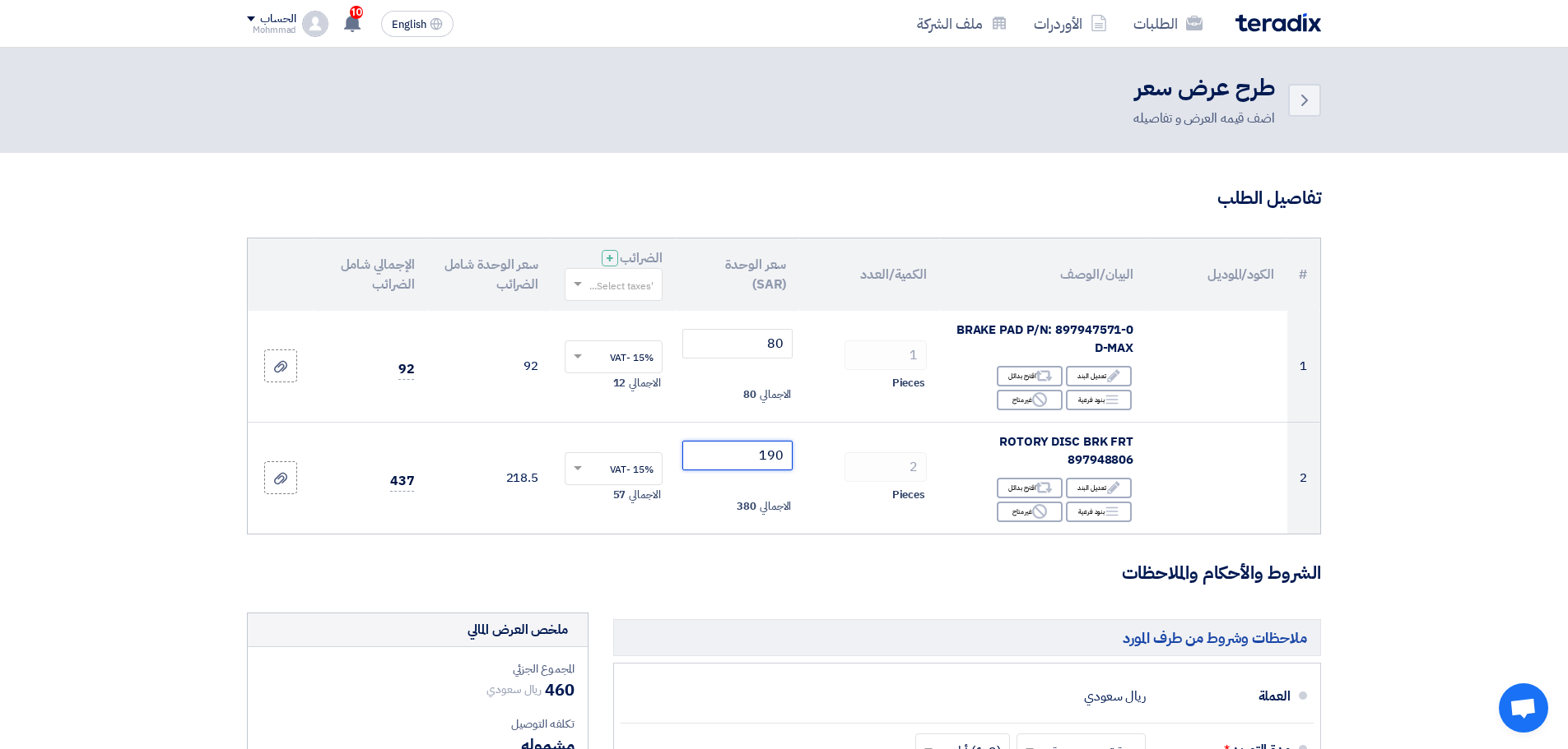
type input "190"
click at [1515, 466] on section "تفاصيل الطلب # الكود/الموديل البيان/الوصف الكمية/العدد سعر الوحدة (SAR) الضرائب…" at bounding box center [784, 680] width 1568 height 1053
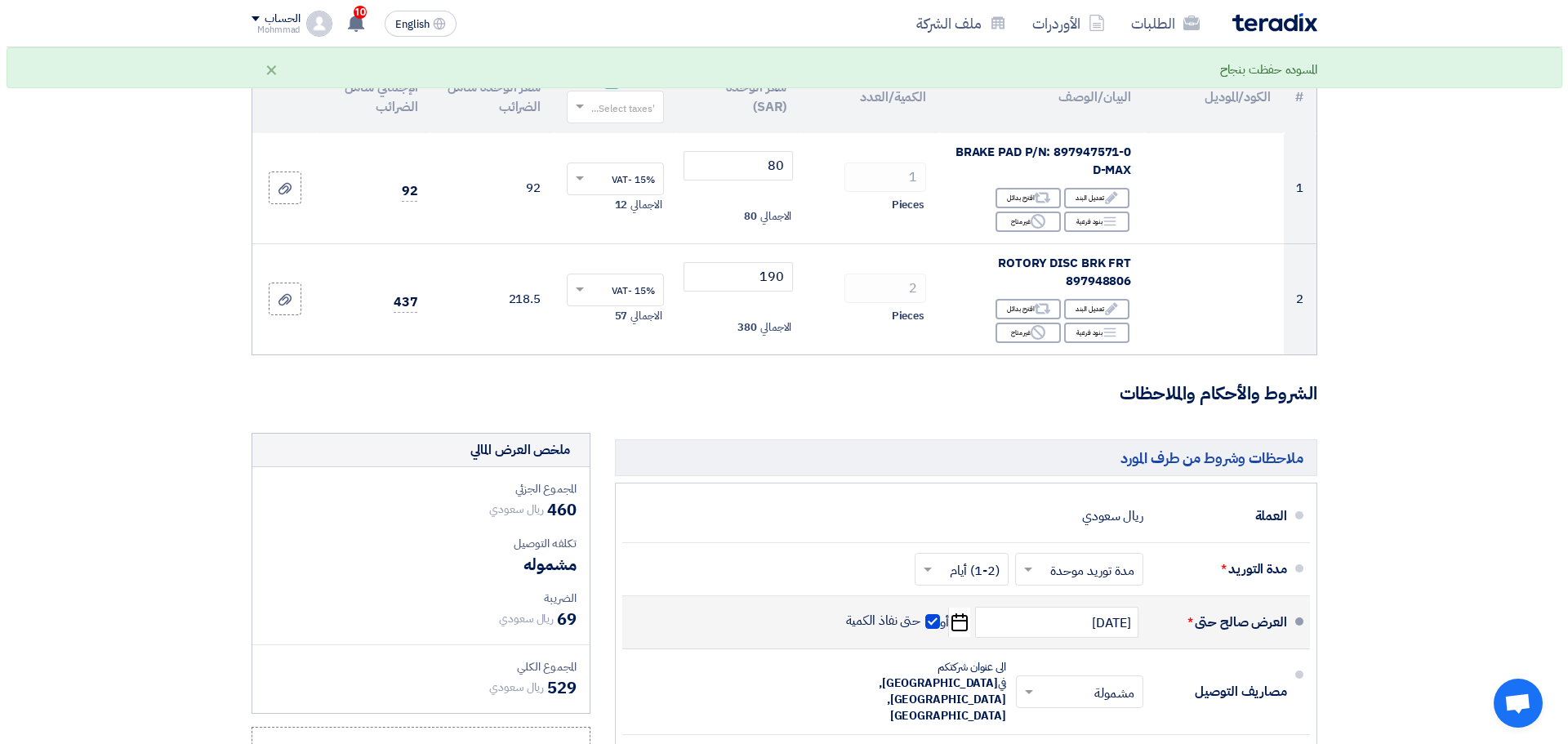
scroll to position [327, 0]
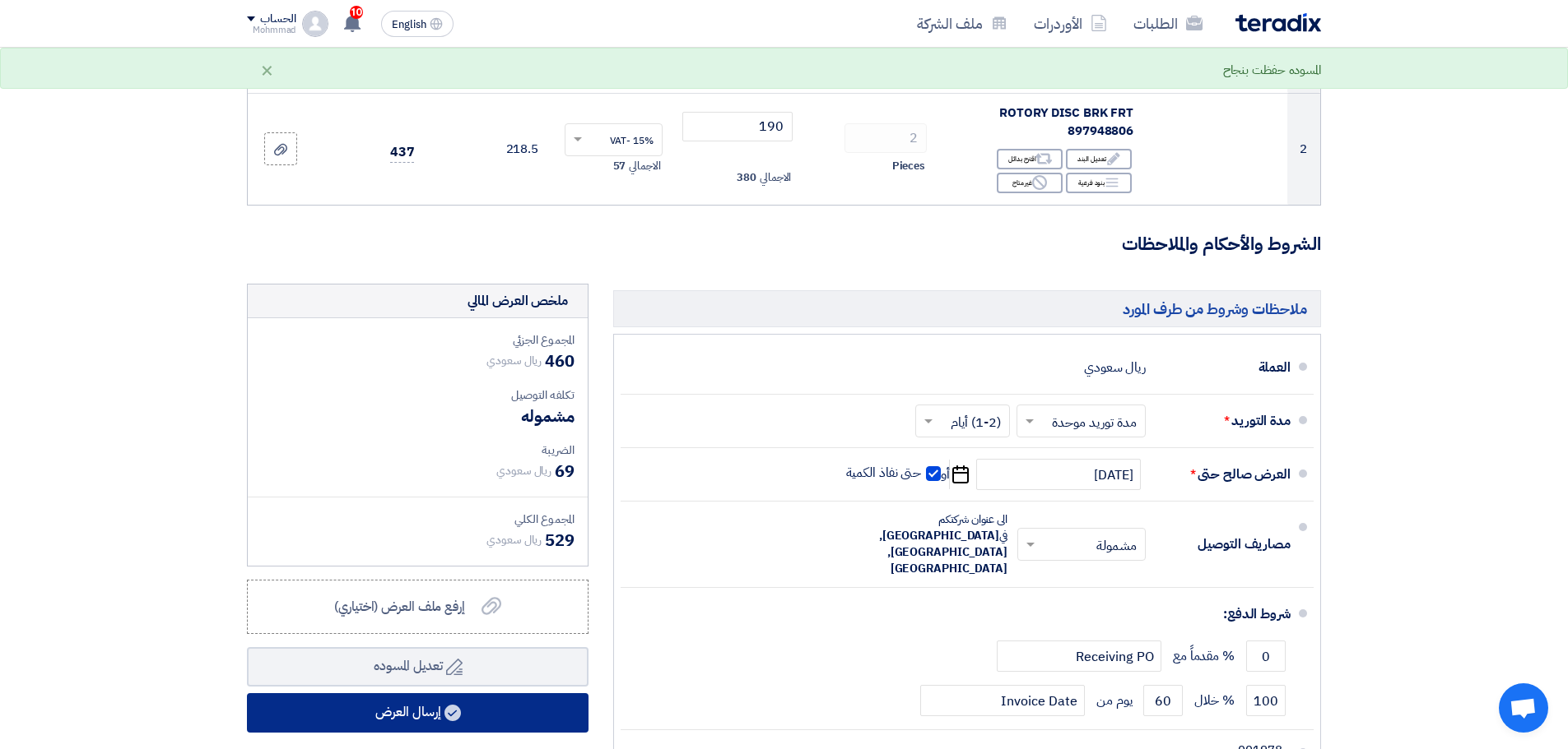
click at [483, 731] on button "إرسال العرض" at bounding box center [417, 712] width 342 height 39
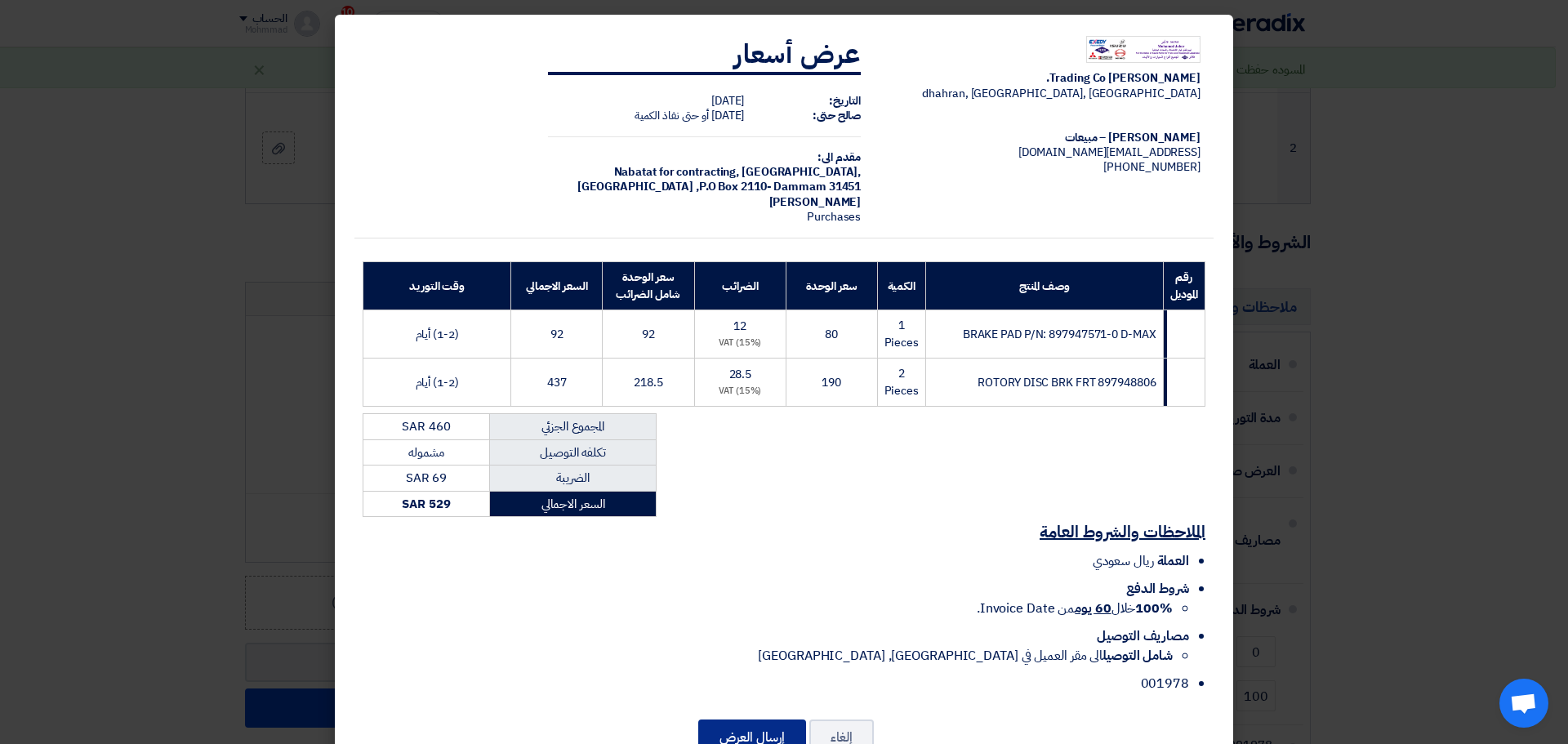
click at [786, 725] on button "إرسال العرض" at bounding box center [751, 738] width 108 height 36
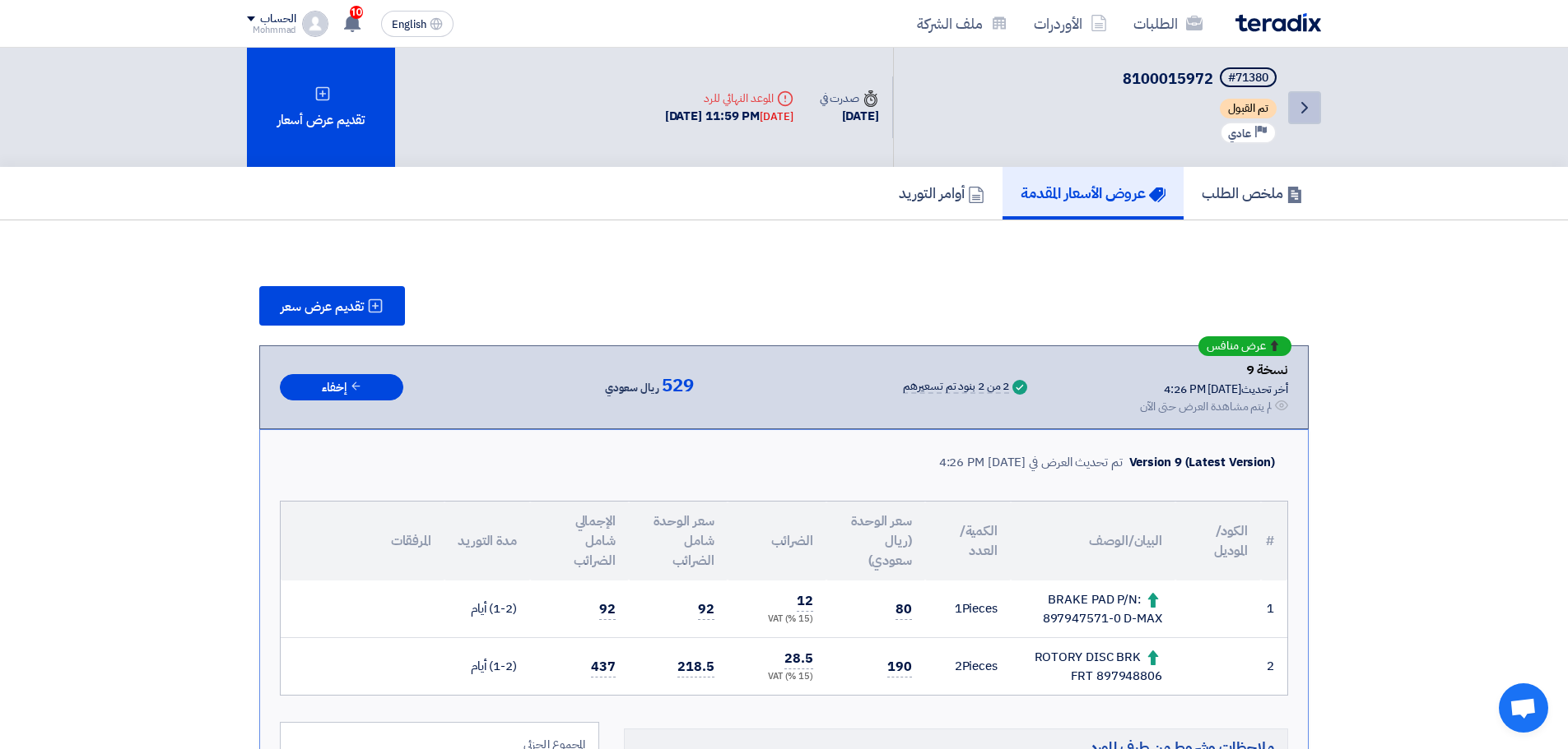
click at [1304, 96] on link "Back" at bounding box center [1304, 108] width 33 height 33
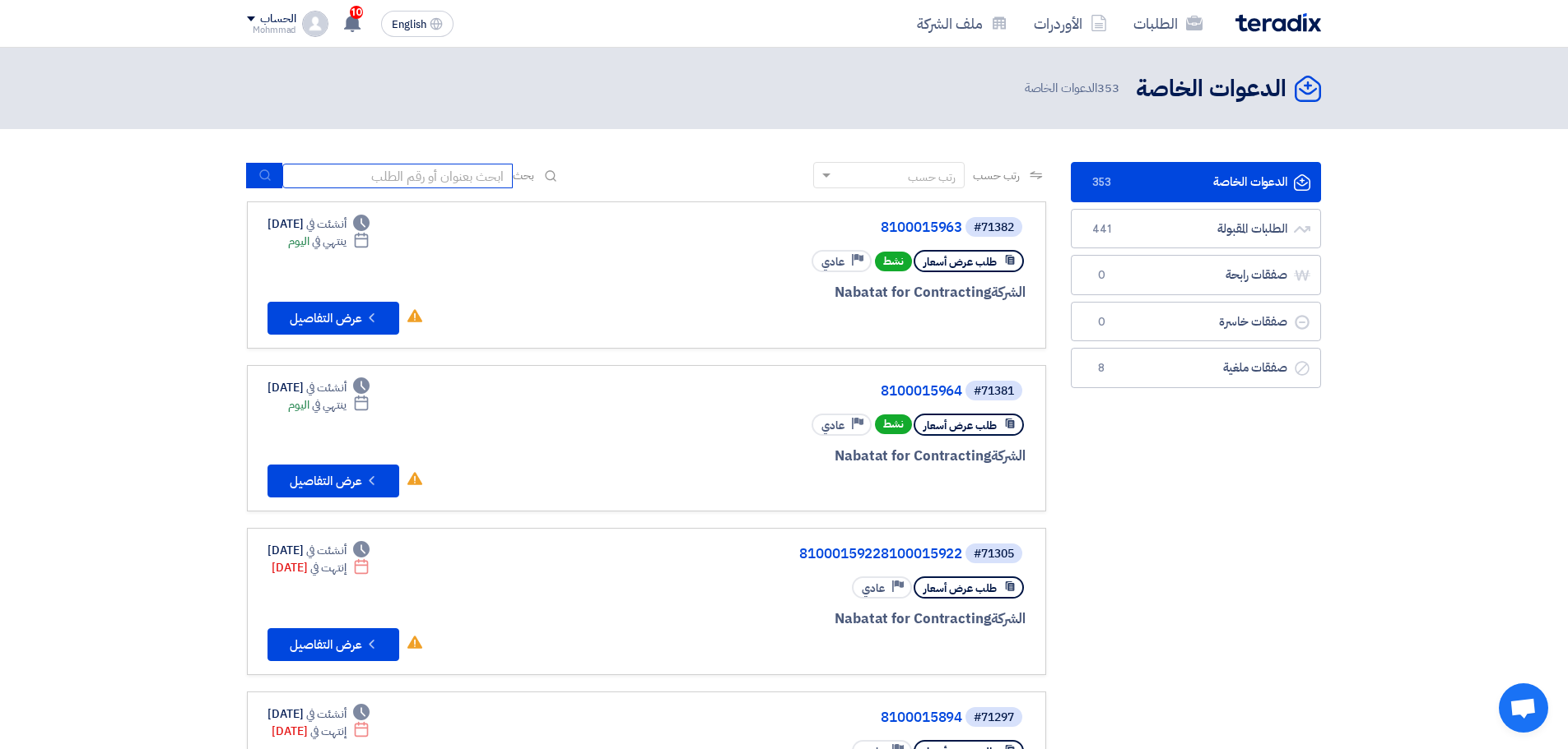
click at [436, 174] on input at bounding box center [397, 176] width 230 height 25
paste input "8100015964"
type input "8100015964"
click at [273, 178] on button "submit" at bounding box center [264, 175] width 37 height 25
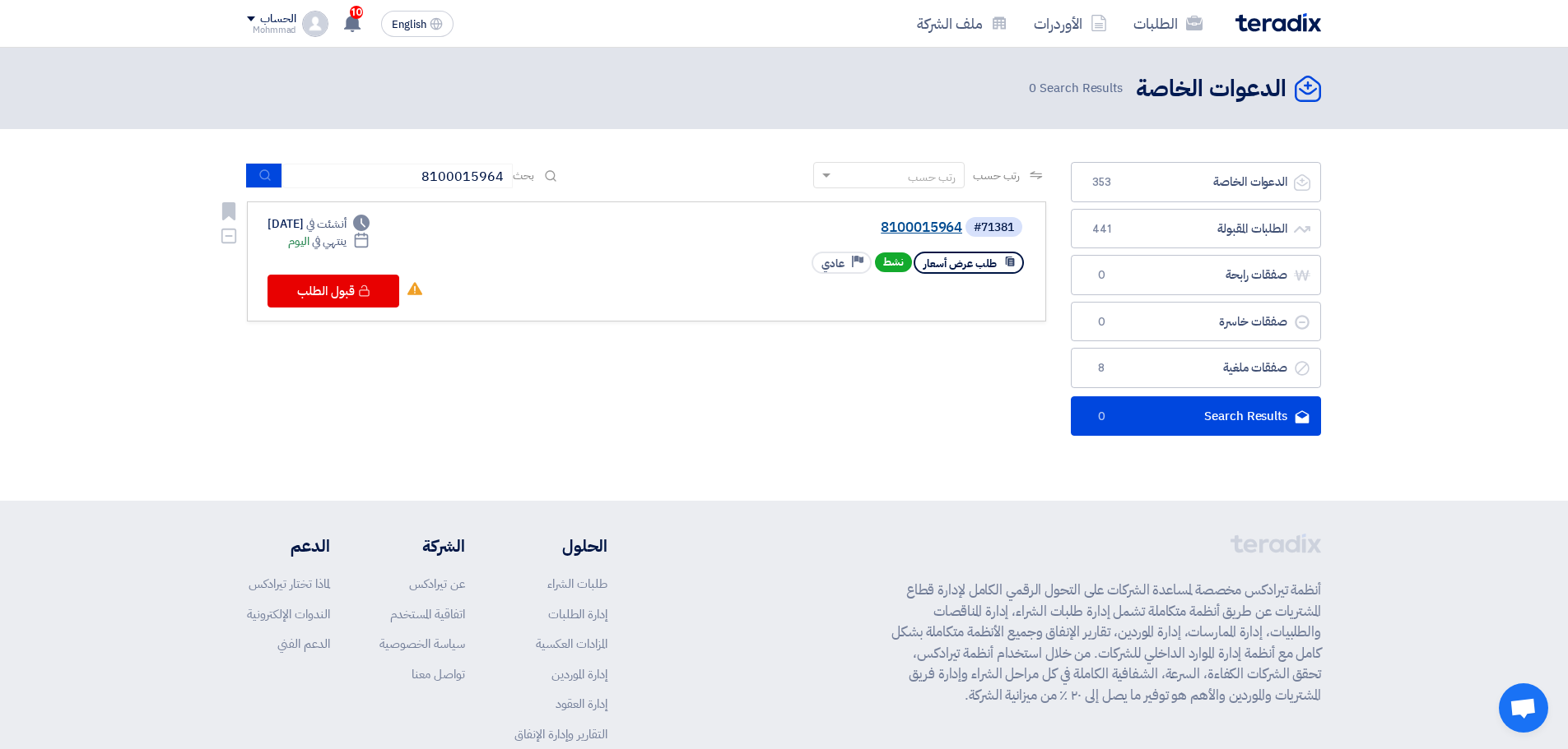
click at [935, 226] on link "8100015964" at bounding box center [797, 227] width 329 height 14
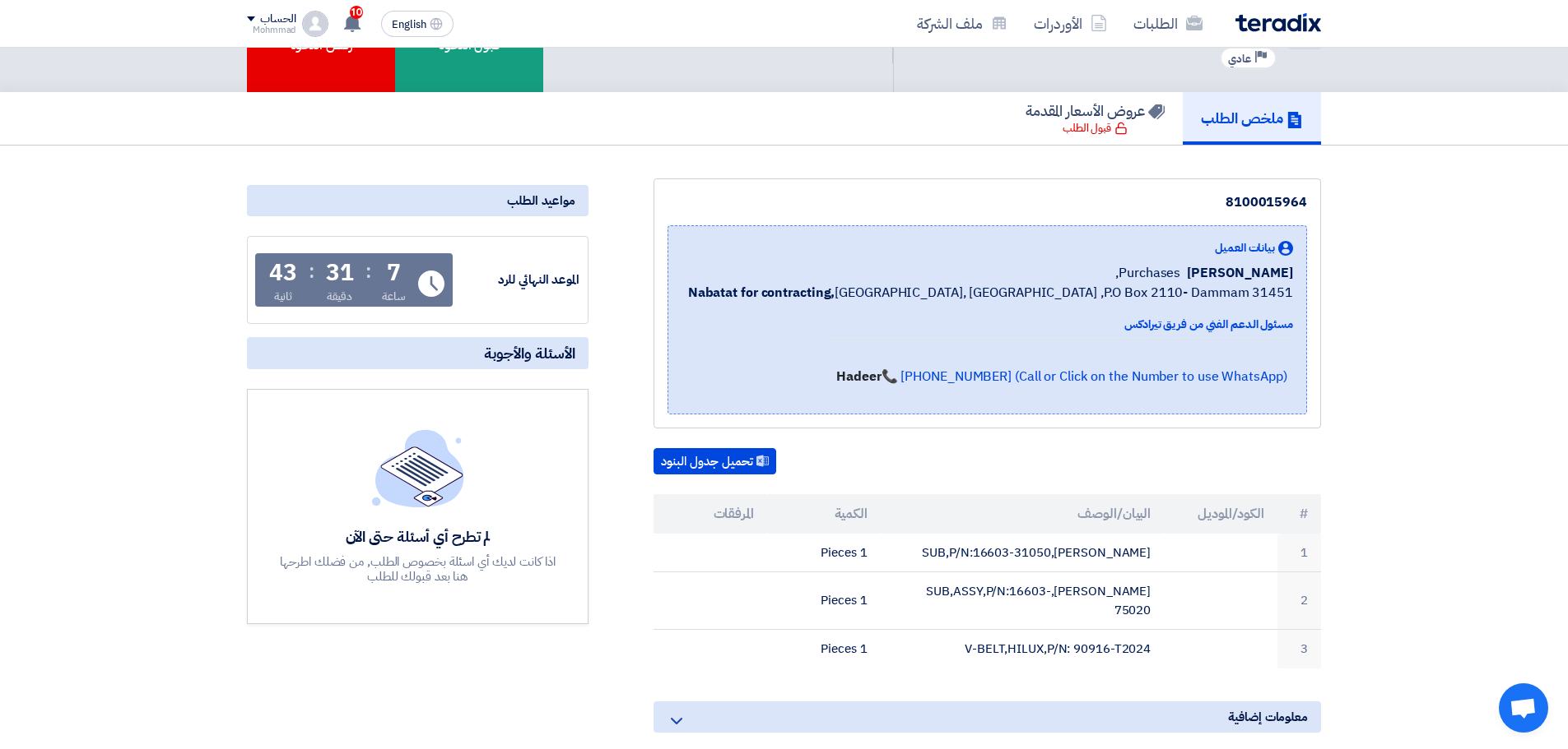
scroll to position [329, 0]
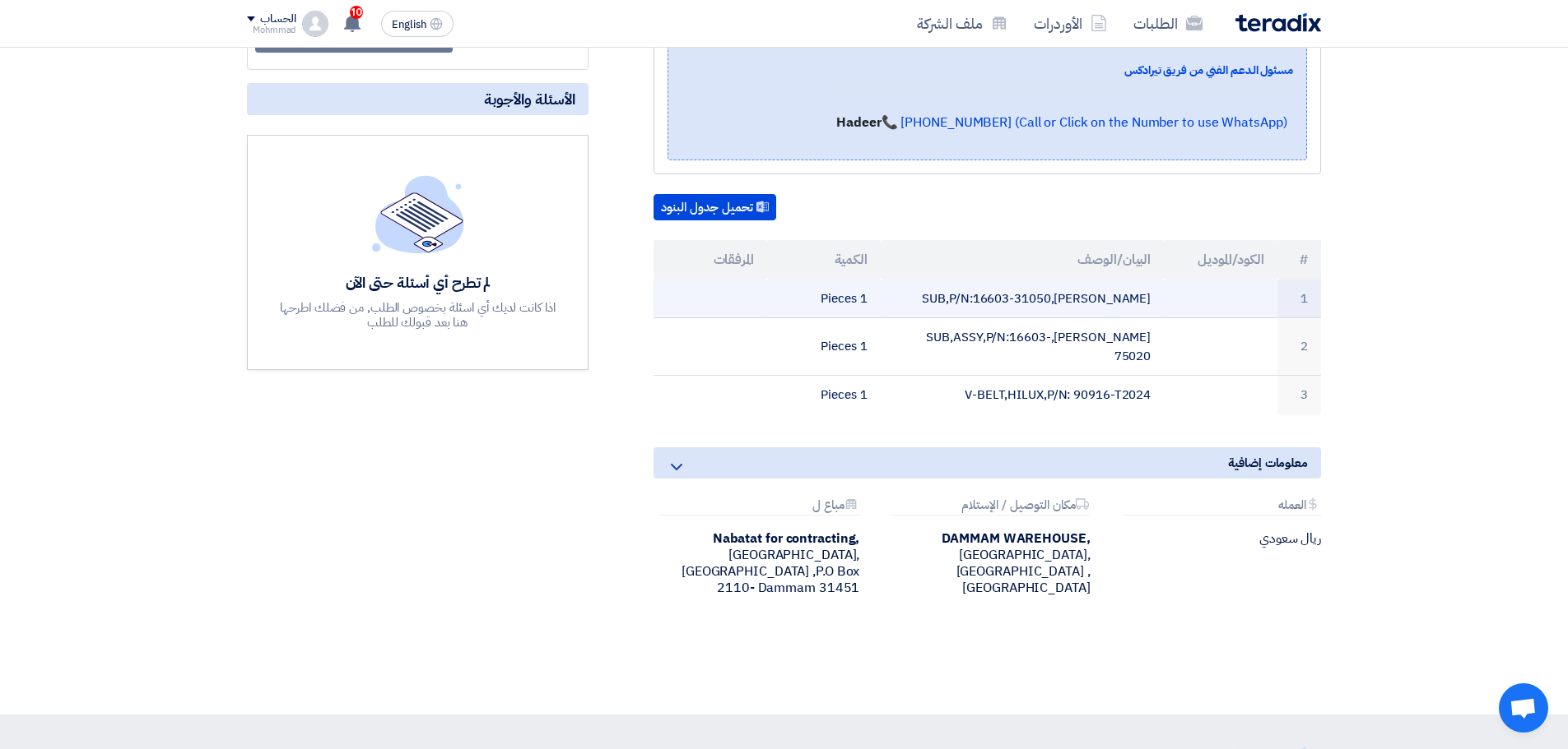
click at [1127, 302] on td "[PERSON_NAME],SUB,P/N:16603-31050" at bounding box center [1022, 298] width 284 height 39
click at [1119, 291] on td "[PERSON_NAME],SUB,P/N:16603-31050" at bounding box center [1022, 298] width 284 height 39
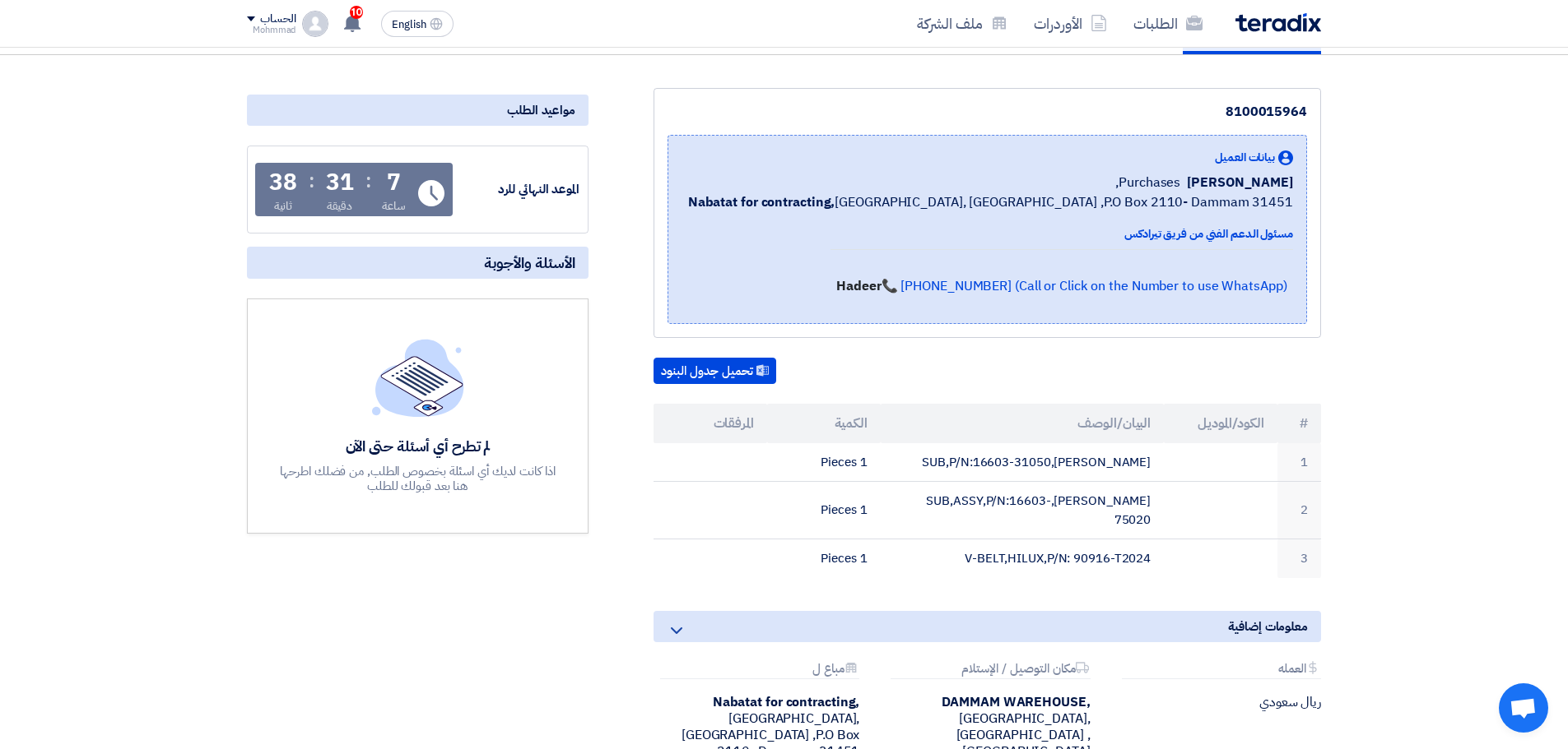
scroll to position [165, 0]
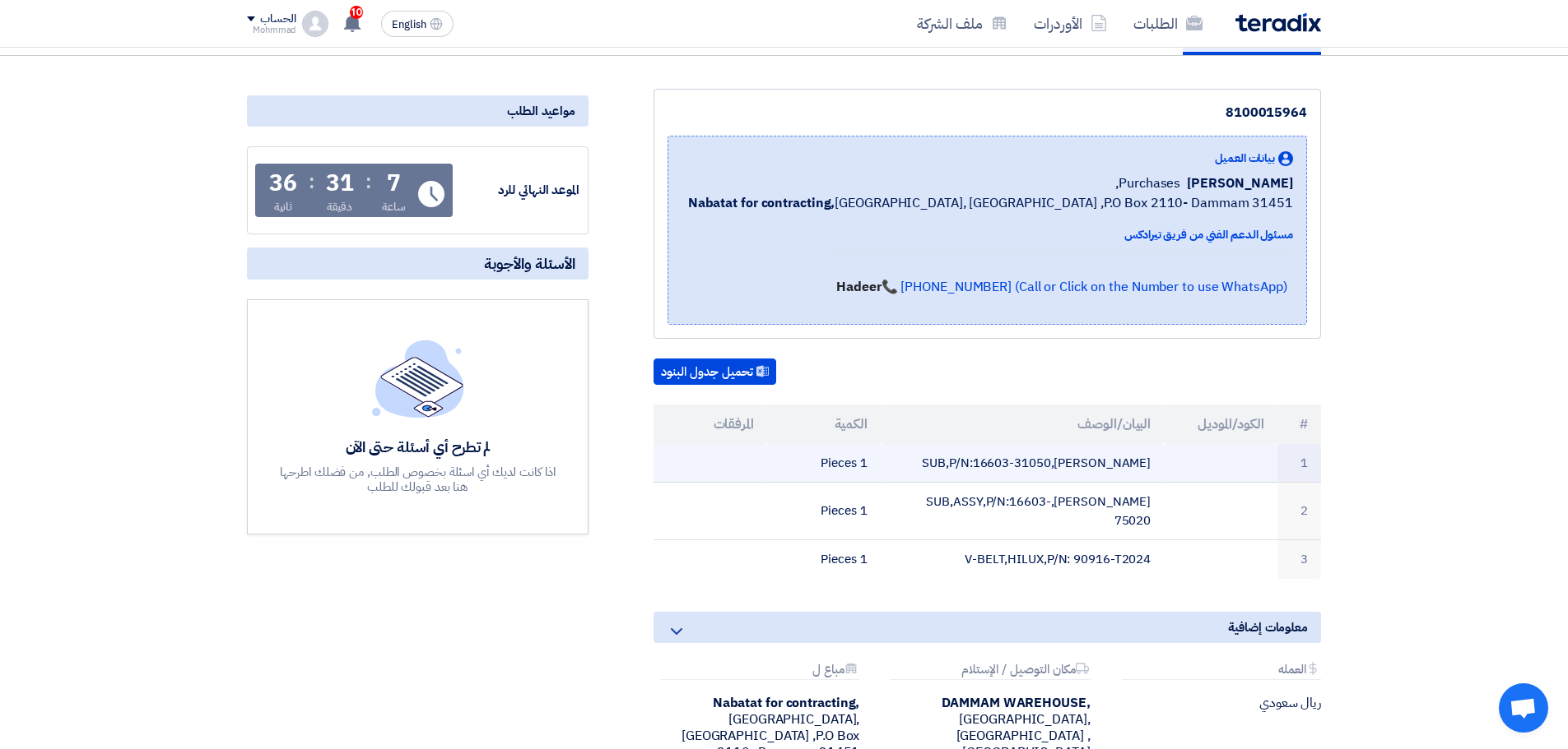
drag, startPoint x: 1075, startPoint y: 460, endPoint x: 1160, endPoint y: 467, distance: 85.3
click at [1160, 467] on td "[PERSON_NAME],SUB,P/N:16603-31050" at bounding box center [1022, 463] width 284 height 39
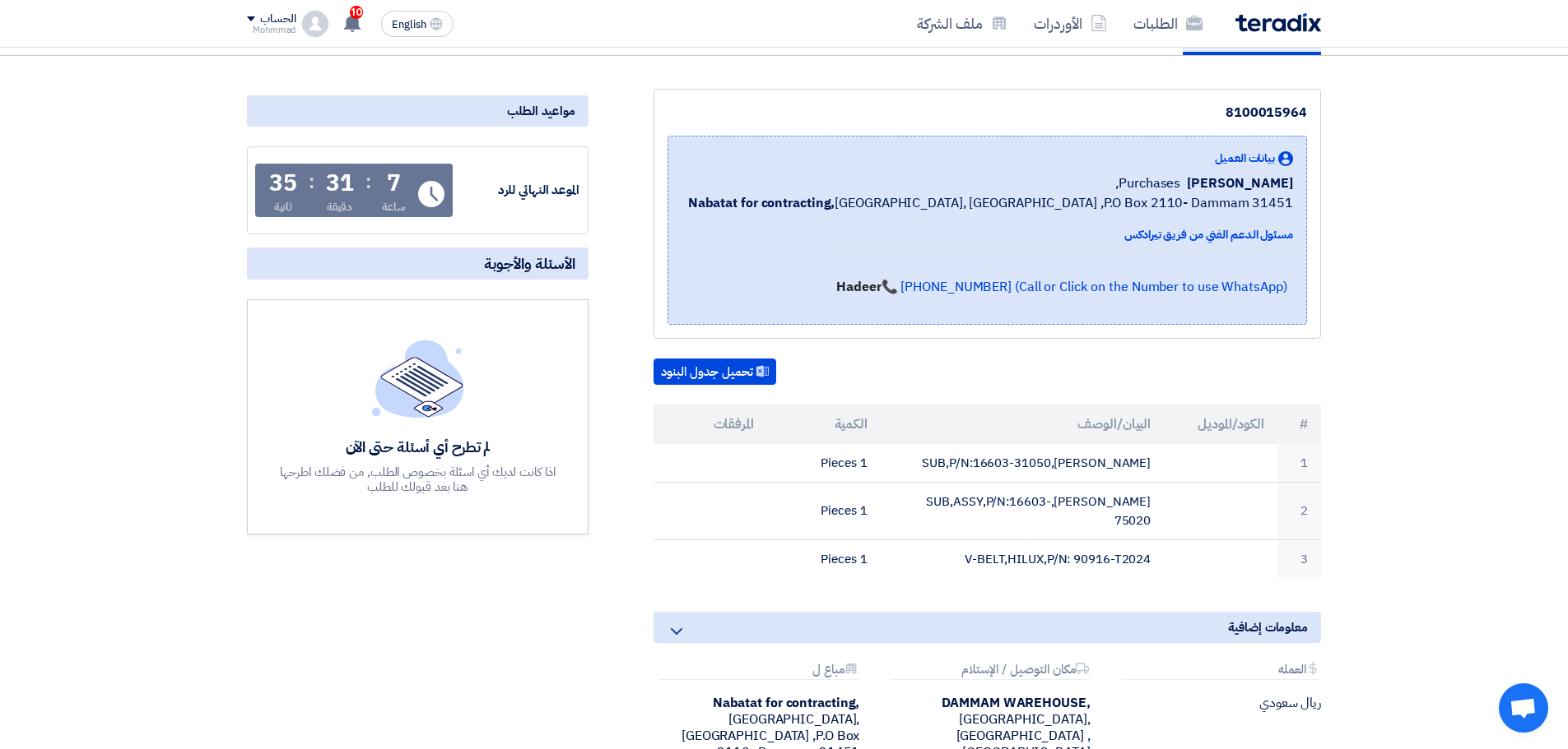
scroll to position [0, 0]
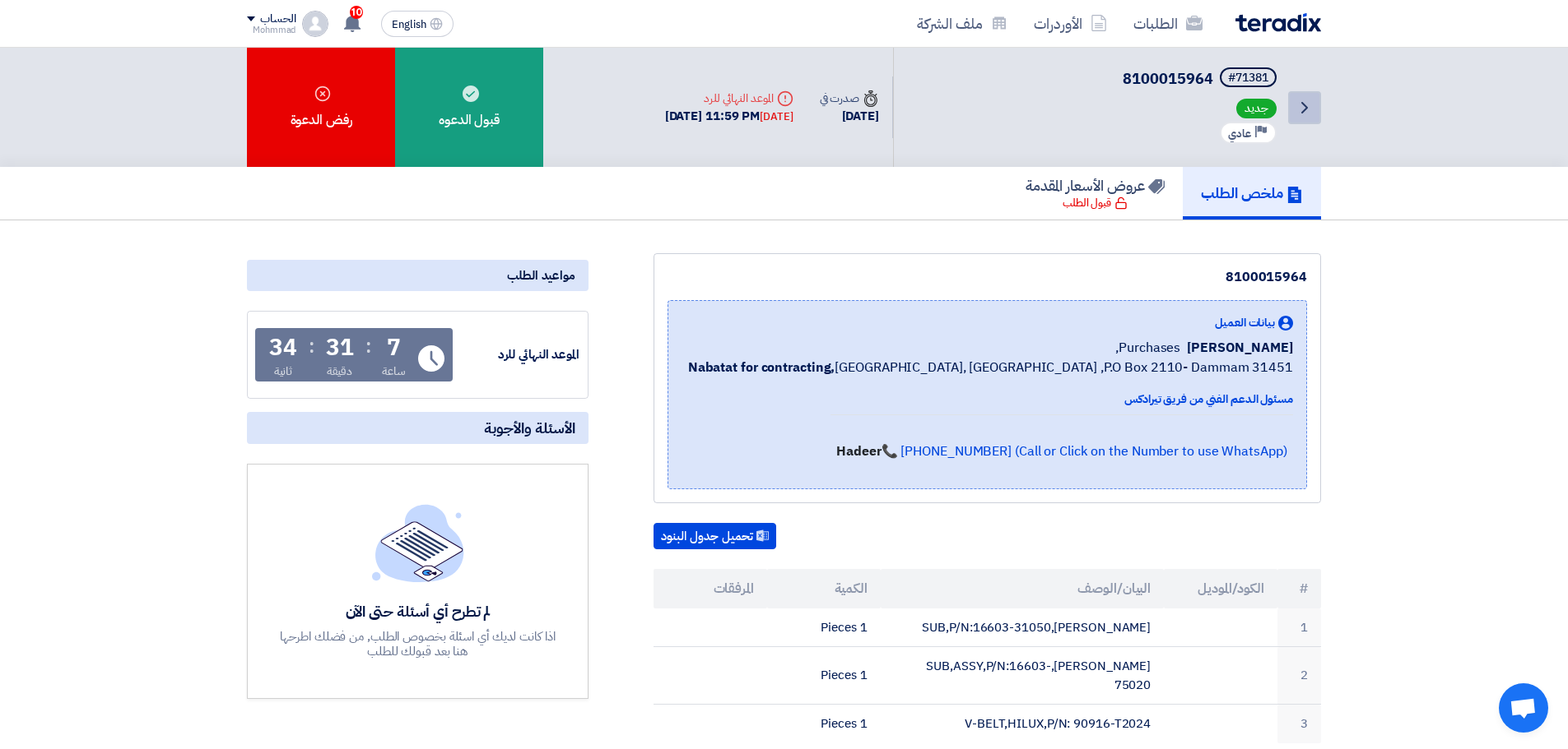
click at [1295, 106] on icon "Back" at bounding box center [1304, 108] width 20 height 20
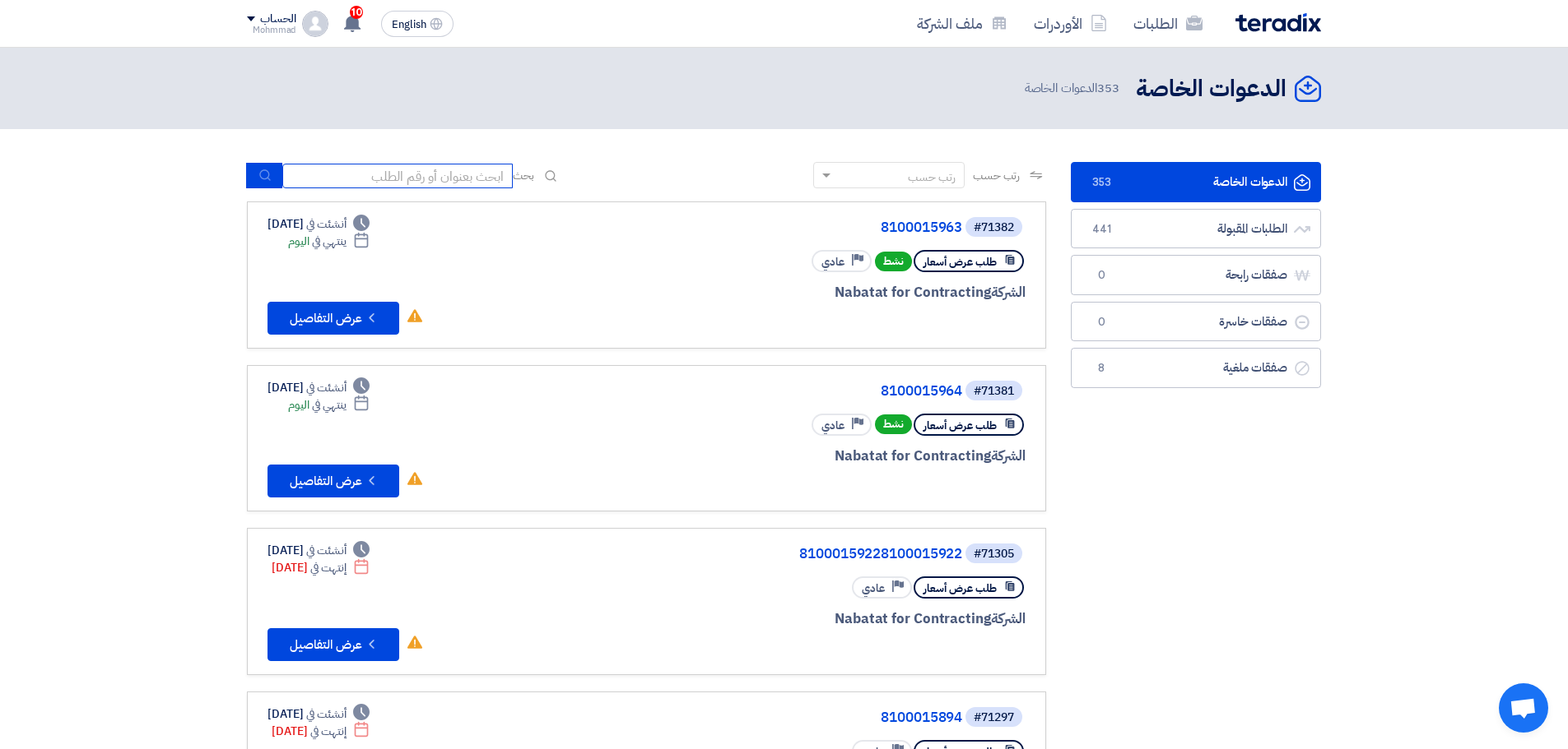
click at [347, 171] on input at bounding box center [397, 176] width 230 height 25
paste input "8100015963"
type input "8100015963"
click at [269, 180] on use "submit" at bounding box center [264, 175] width 11 height 11
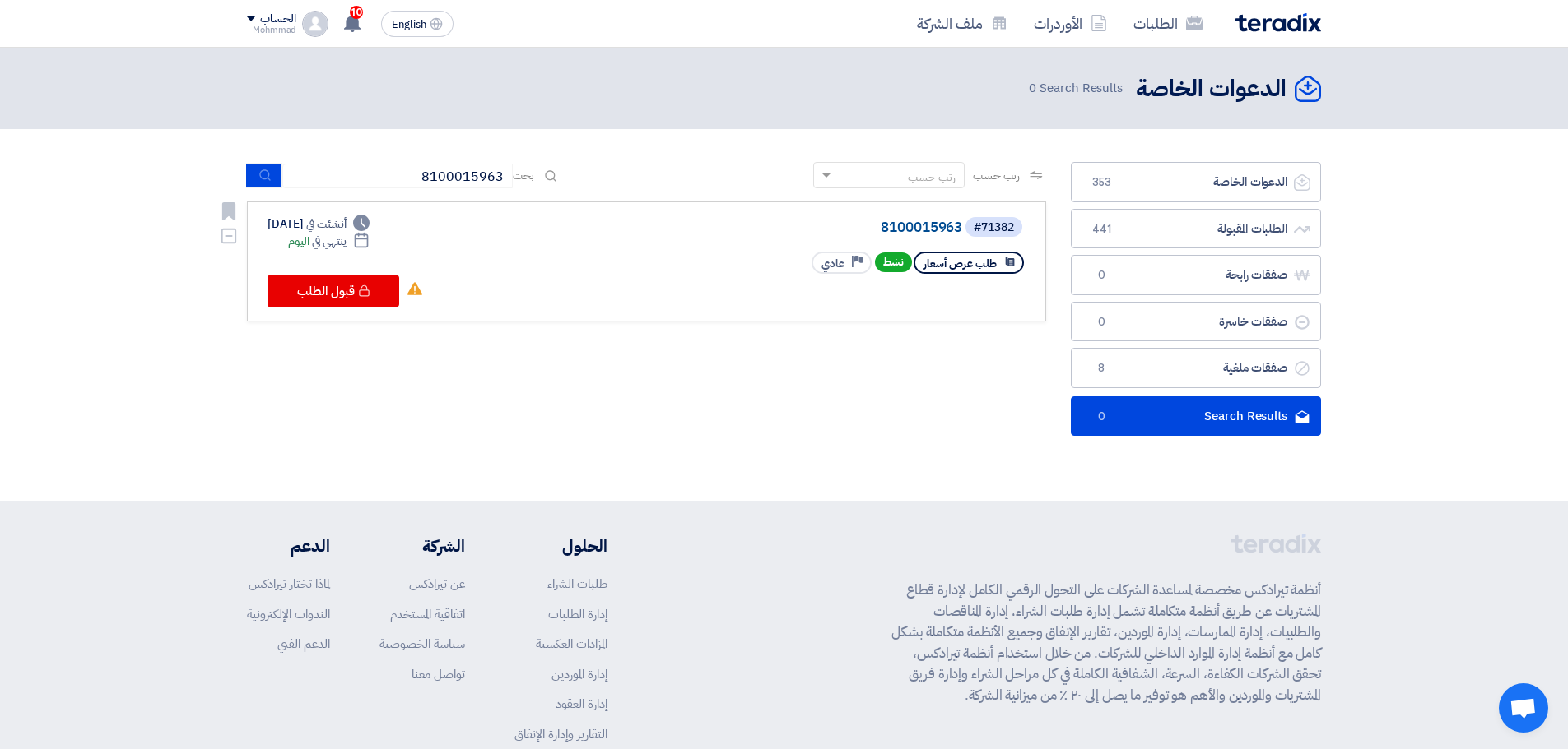
click at [922, 228] on link "8100015963" at bounding box center [797, 227] width 329 height 14
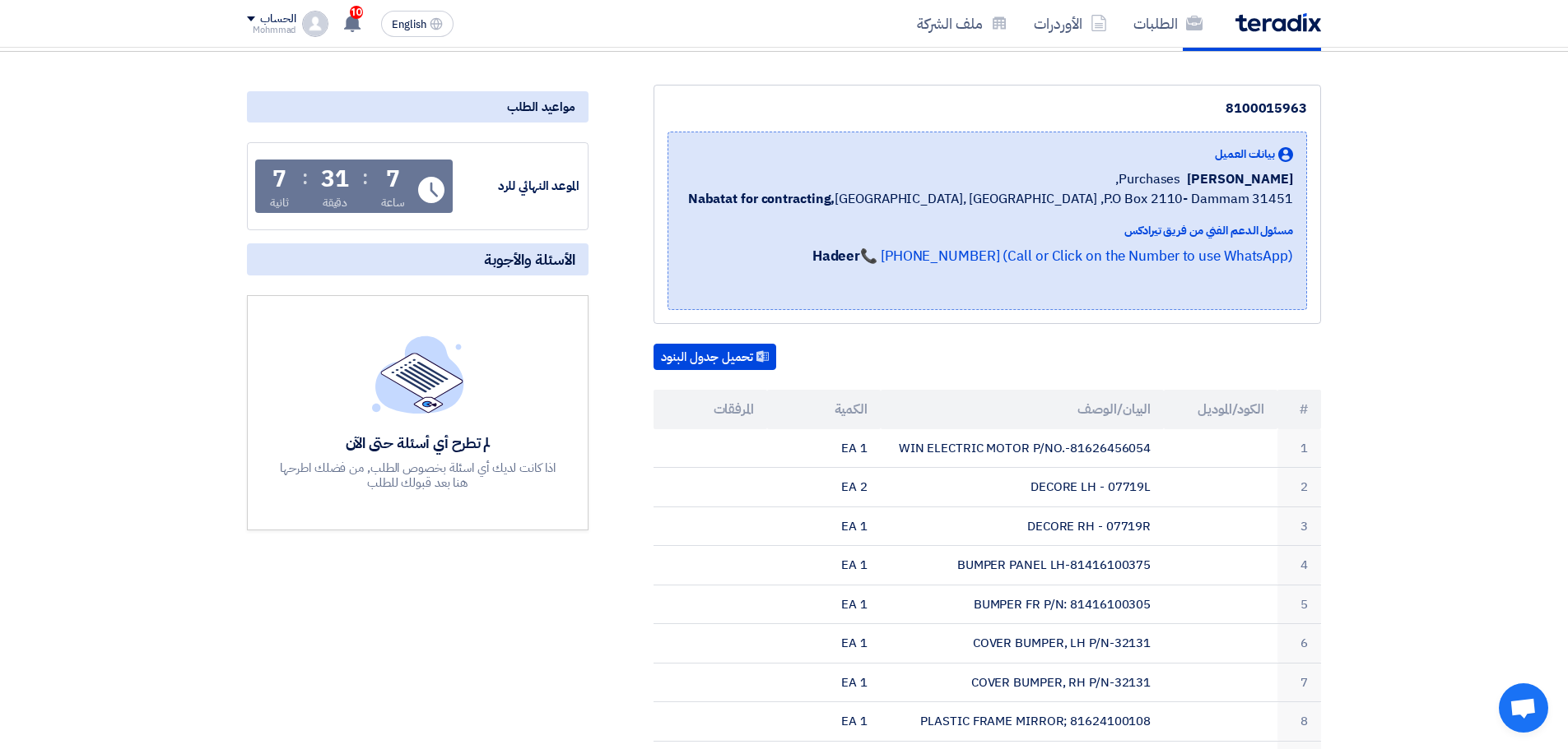
scroll to position [165, 0]
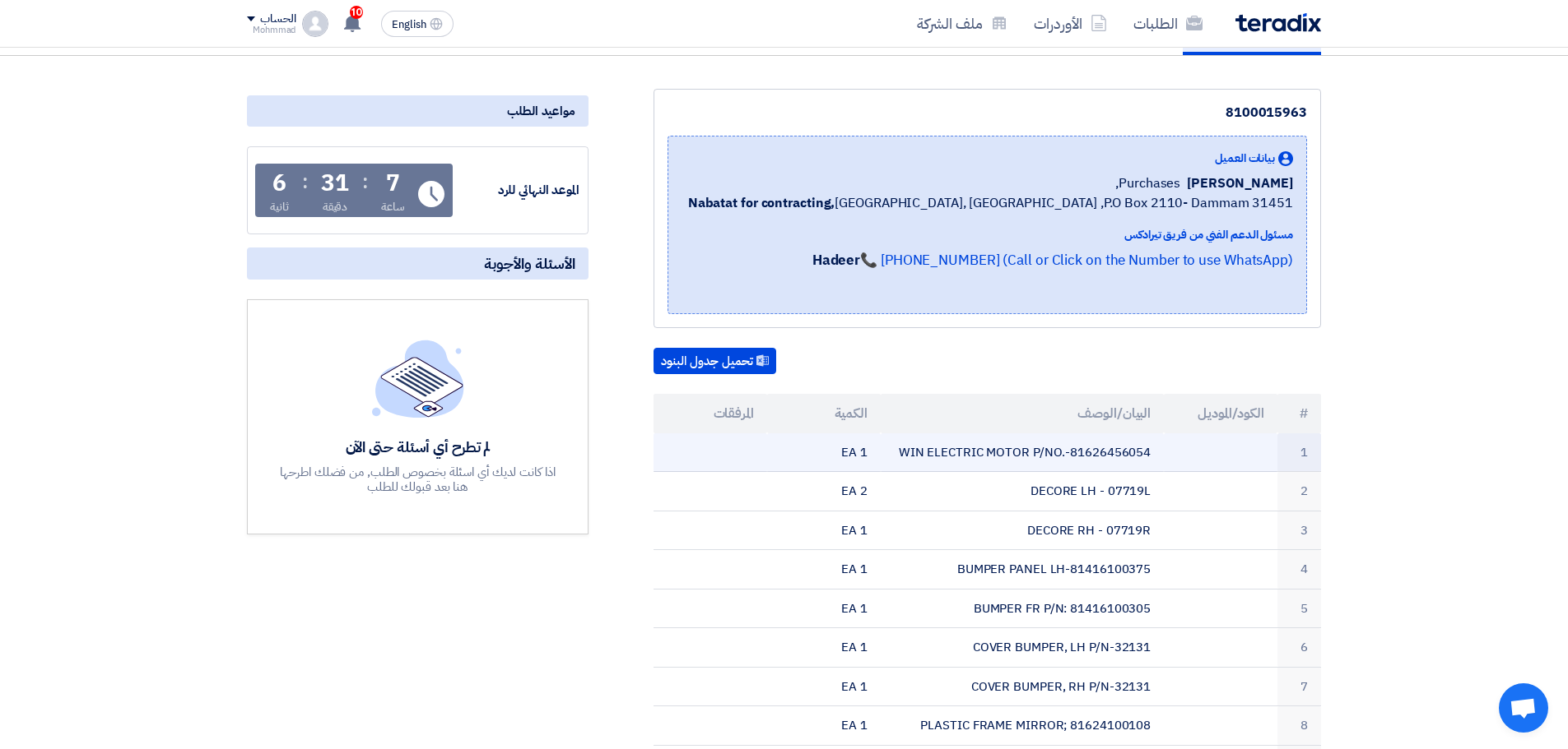
click at [1105, 457] on td "WIN ELECTRIC MOTOR P/NO.-81626456054" at bounding box center [1022, 452] width 284 height 39
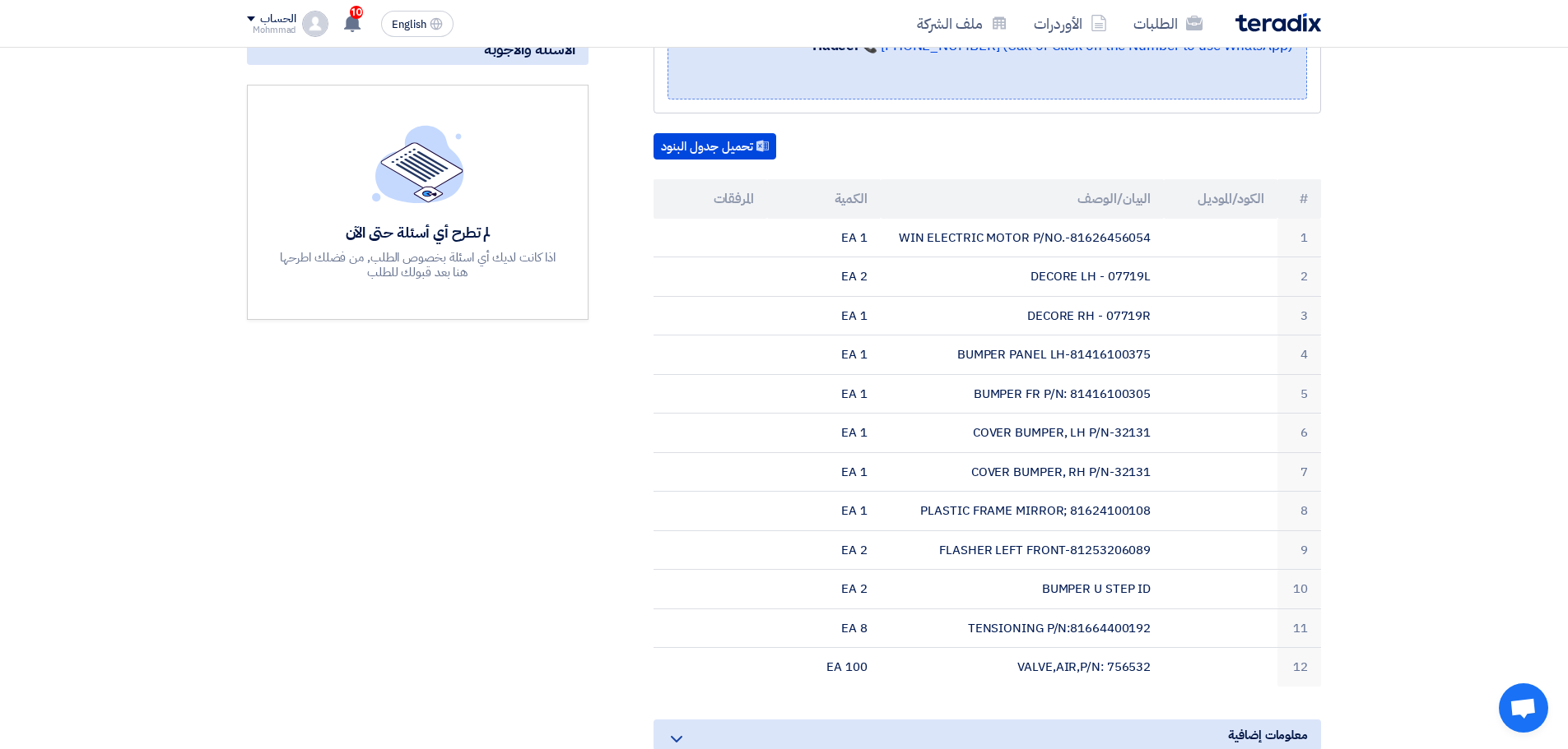
scroll to position [329, 0]
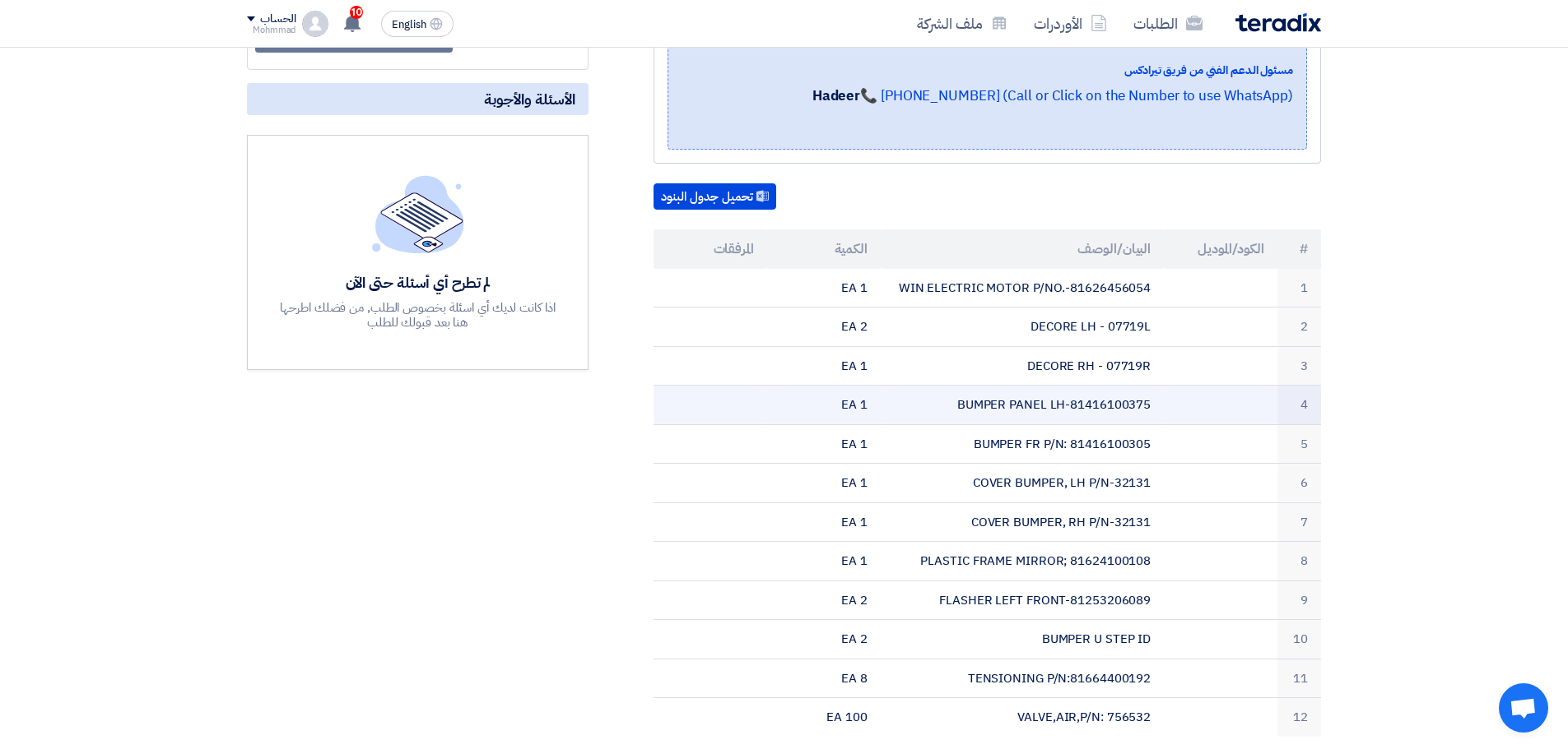
click at [1165, 394] on td at bounding box center [1220, 405] width 114 height 39
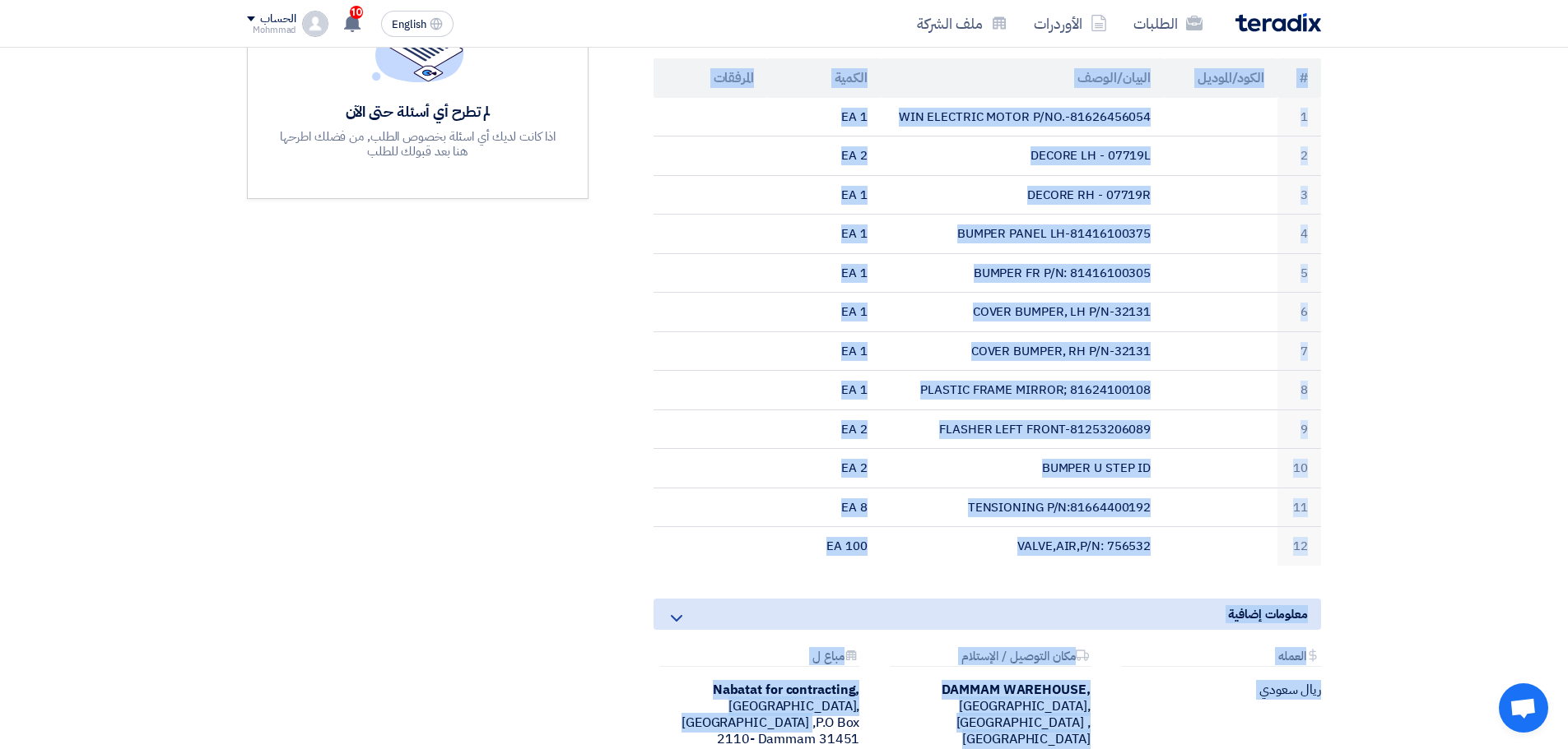
scroll to position [577, 0]
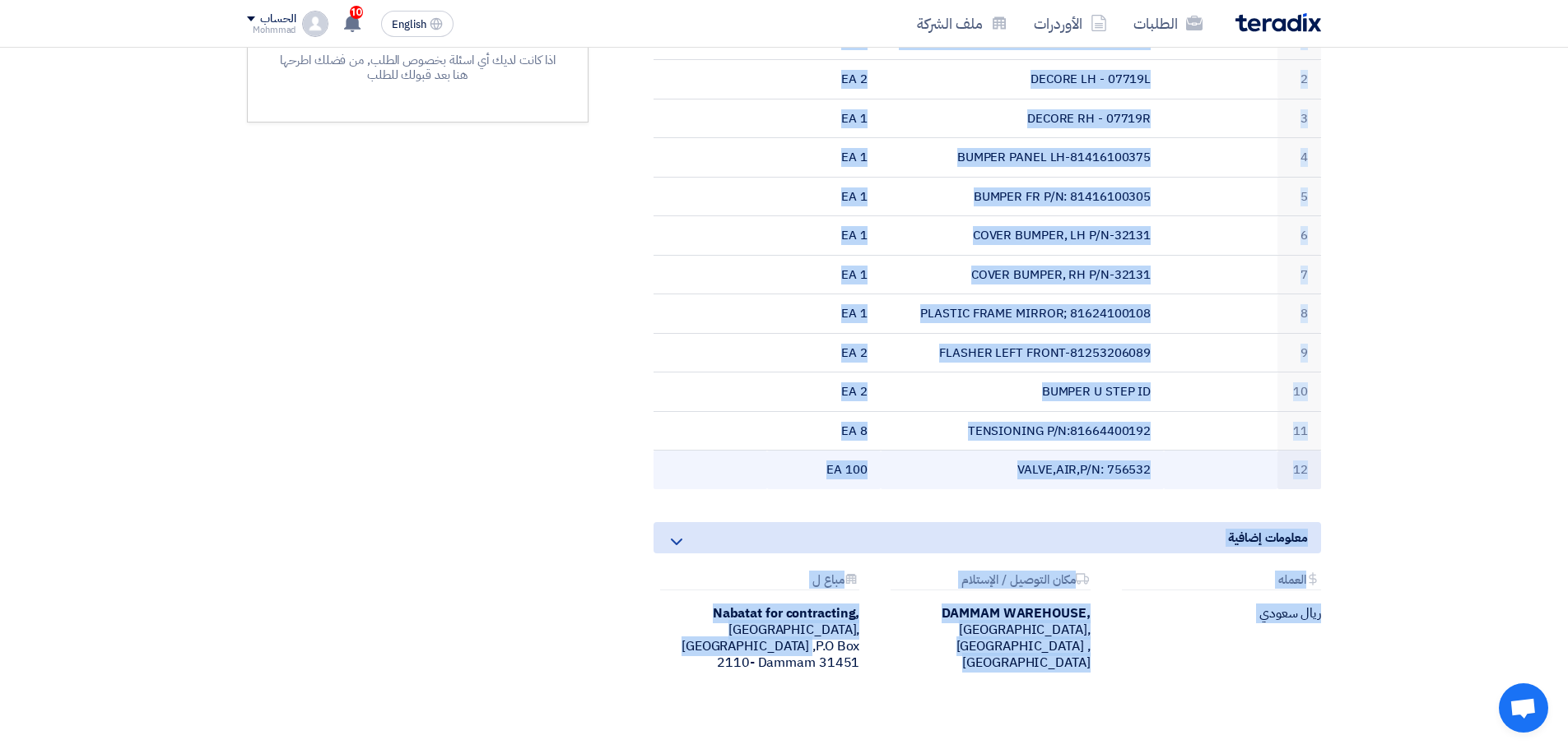
drag, startPoint x: 1304, startPoint y: 332, endPoint x: 811, endPoint y: 478, distance: 514.2
click at [811, 478] on table "# الكود/الموديل البيان/الوصف الكمية المرفقات 1 WIN ELECTRIC MOTOR P/NO.-8162645…" at bounding box center [986, 235] width 667 height 507
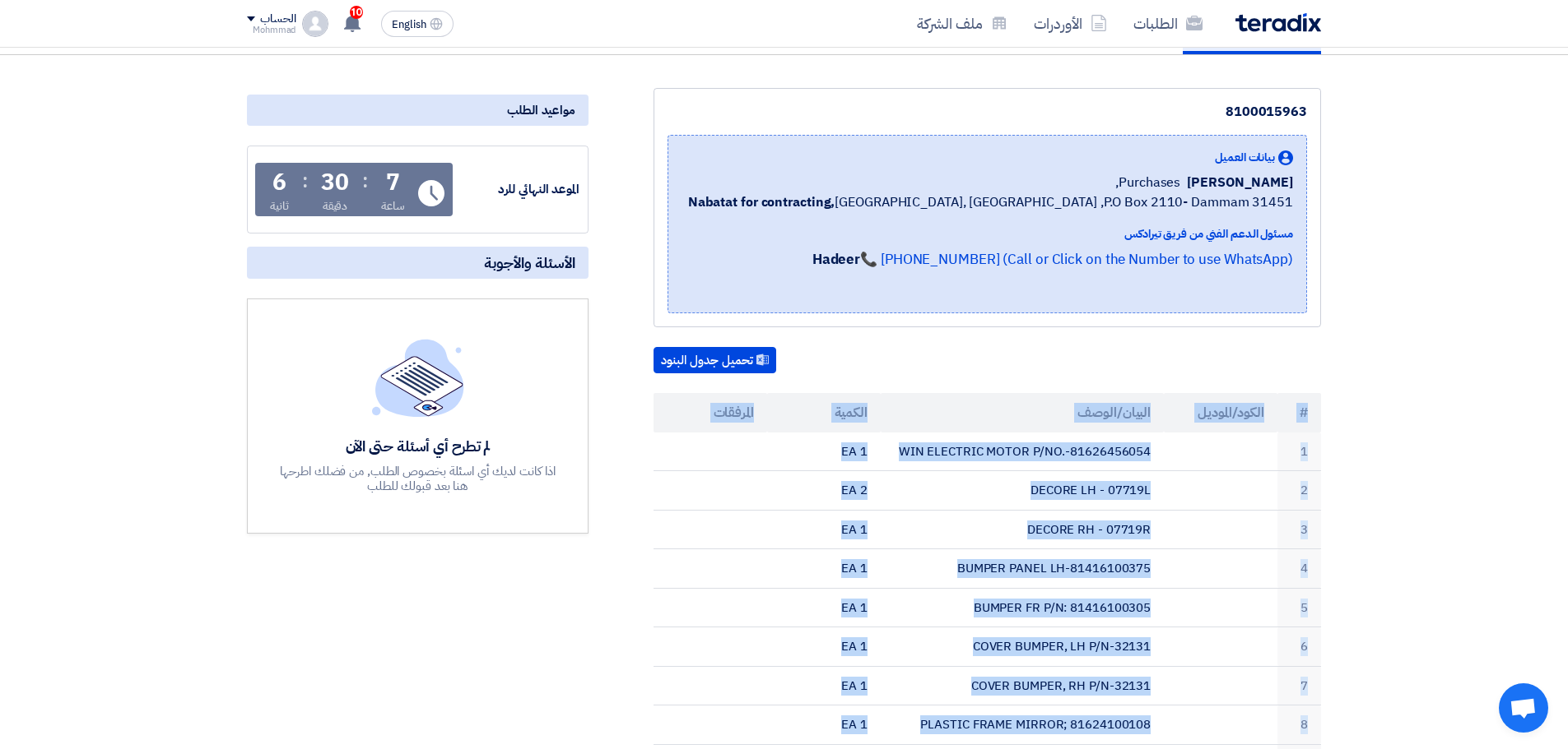
scroll to position [0, 0]
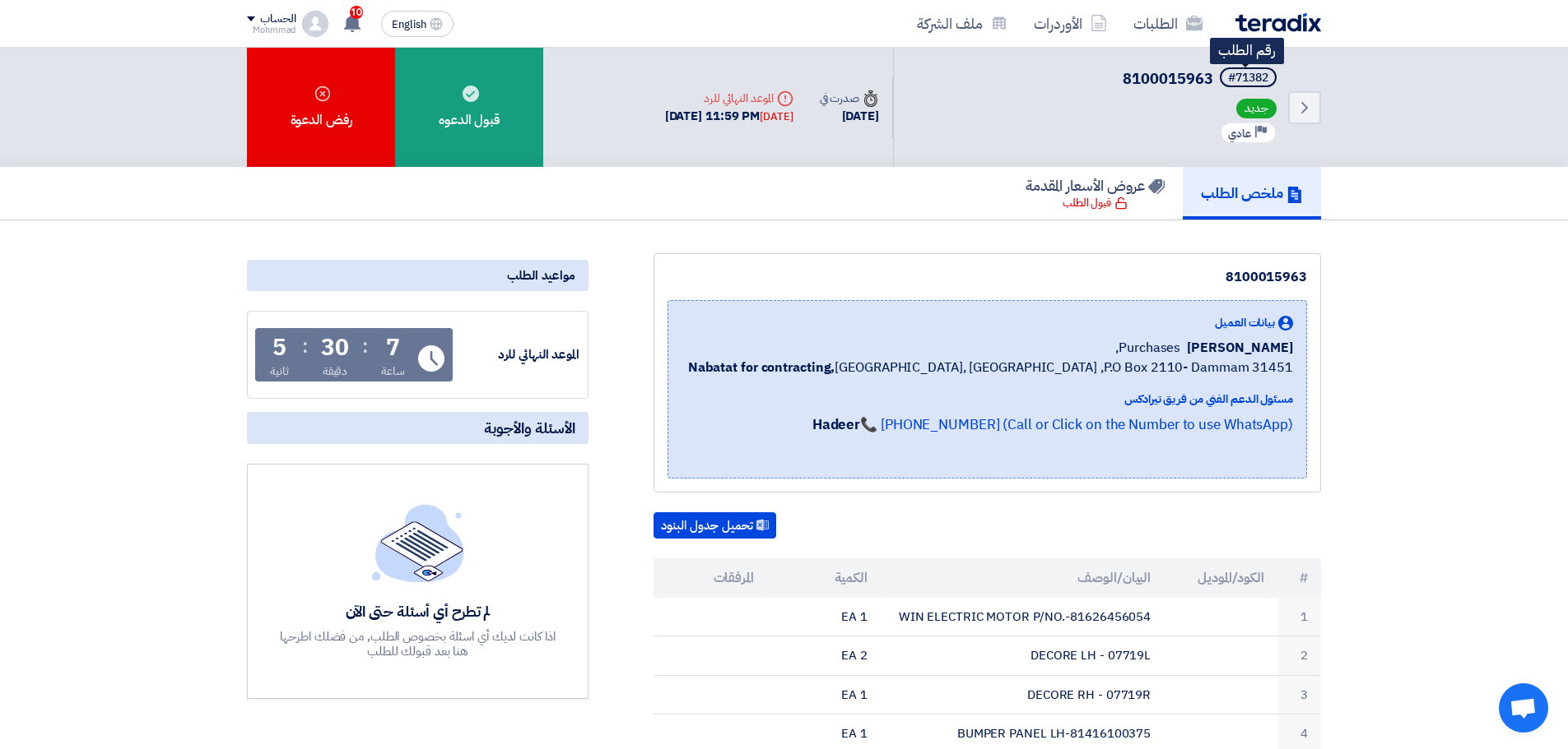
click at [1259, 81] on div "#71382" at bounding box center [1248, 78] width 40 height 12
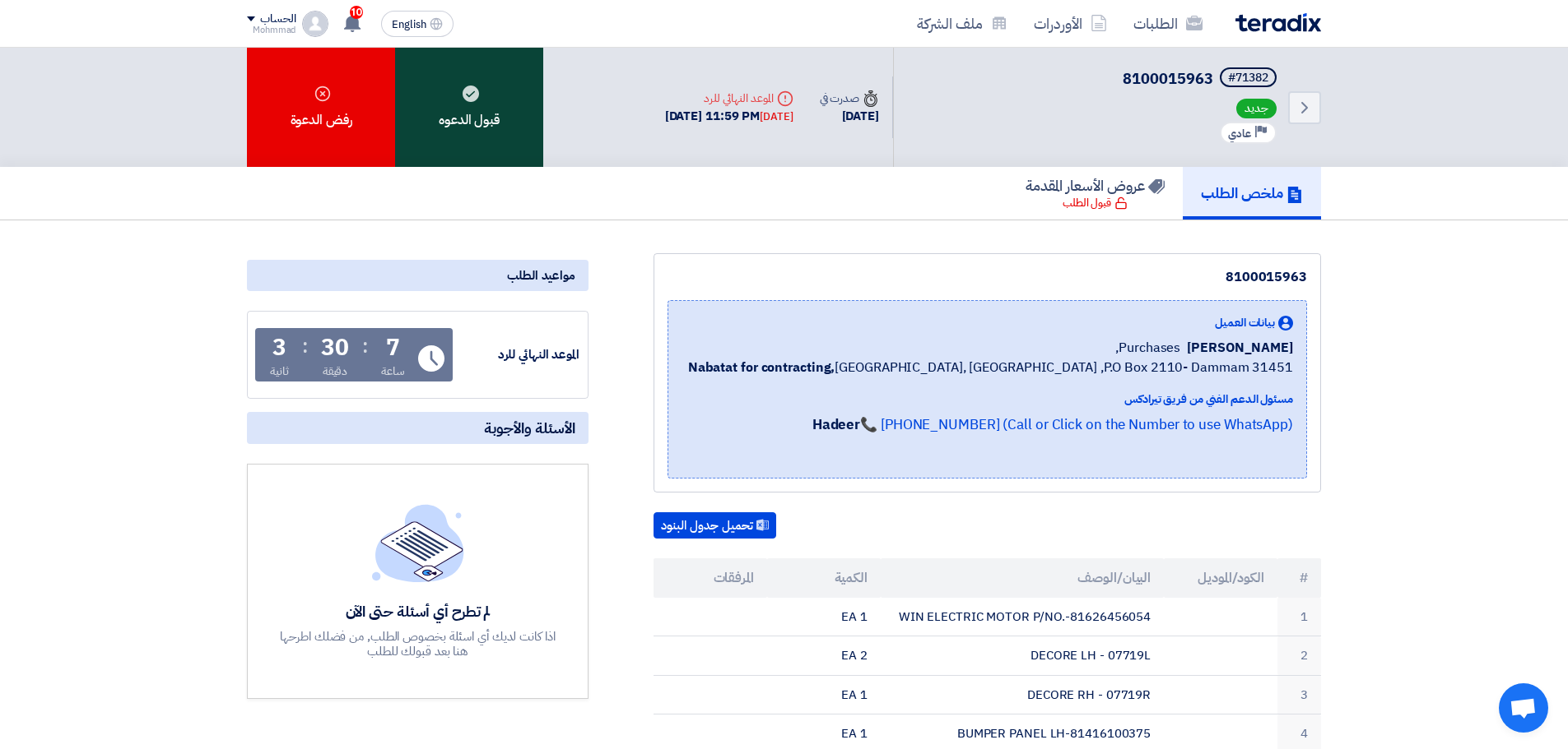
click at [460, 100] on div "قبول الدعوه" at bounding box center [469, 108] width 148 height 119
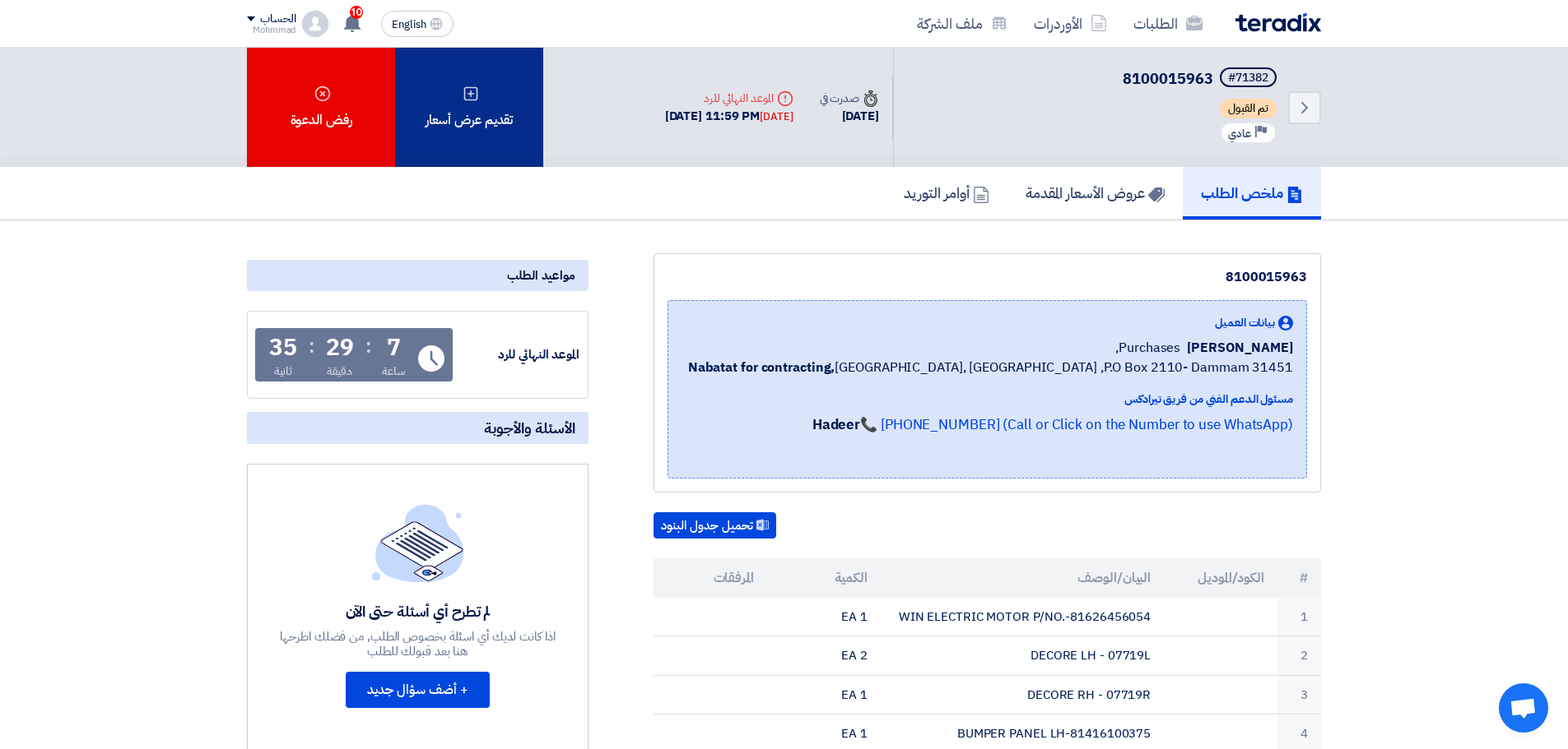
click at [472, 102] on div "تقديم عرض أسعار" at bounding box center [469, 108] width 148 height 119
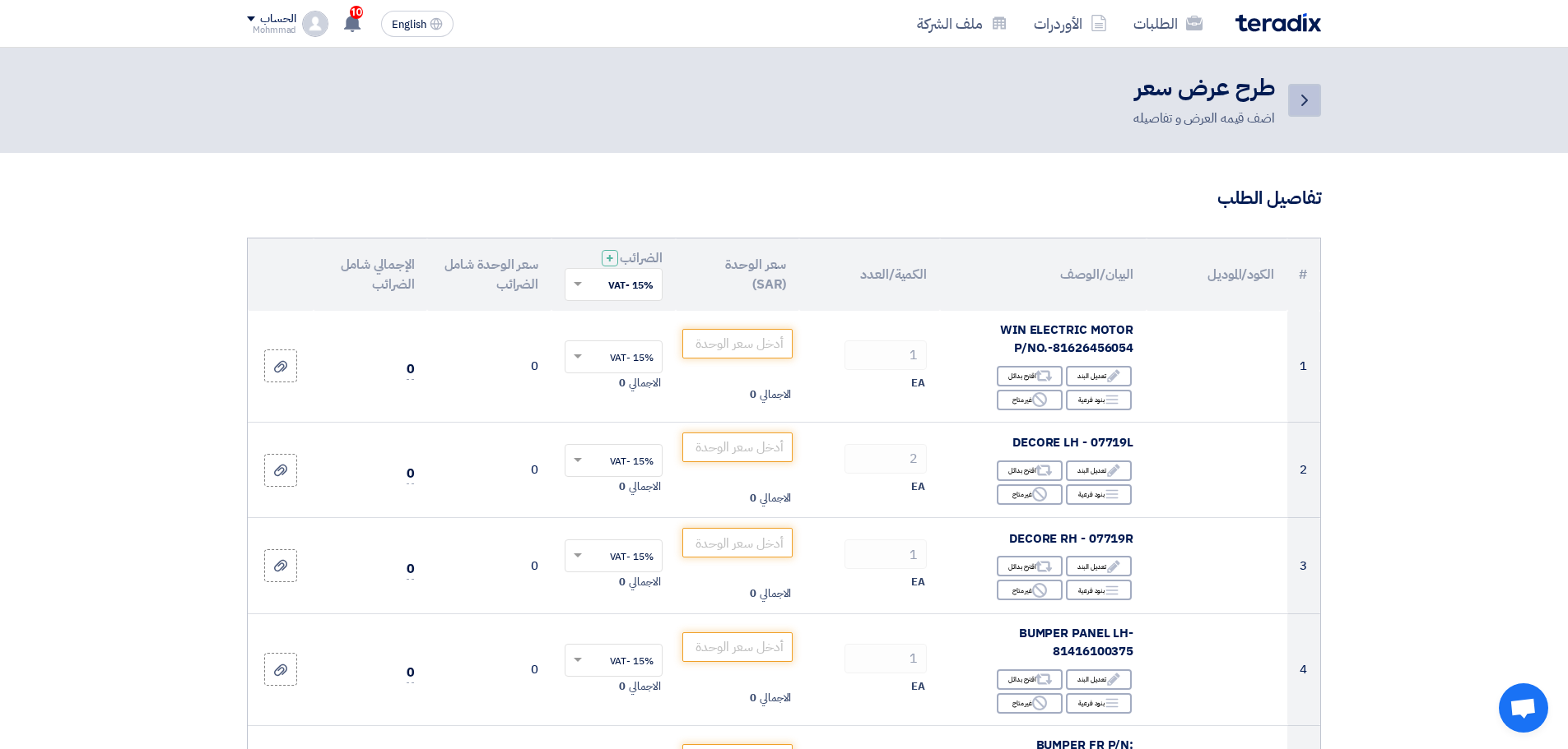
click at [1302, 105] on use at bounding box center [1304, 100] width 7 height 12
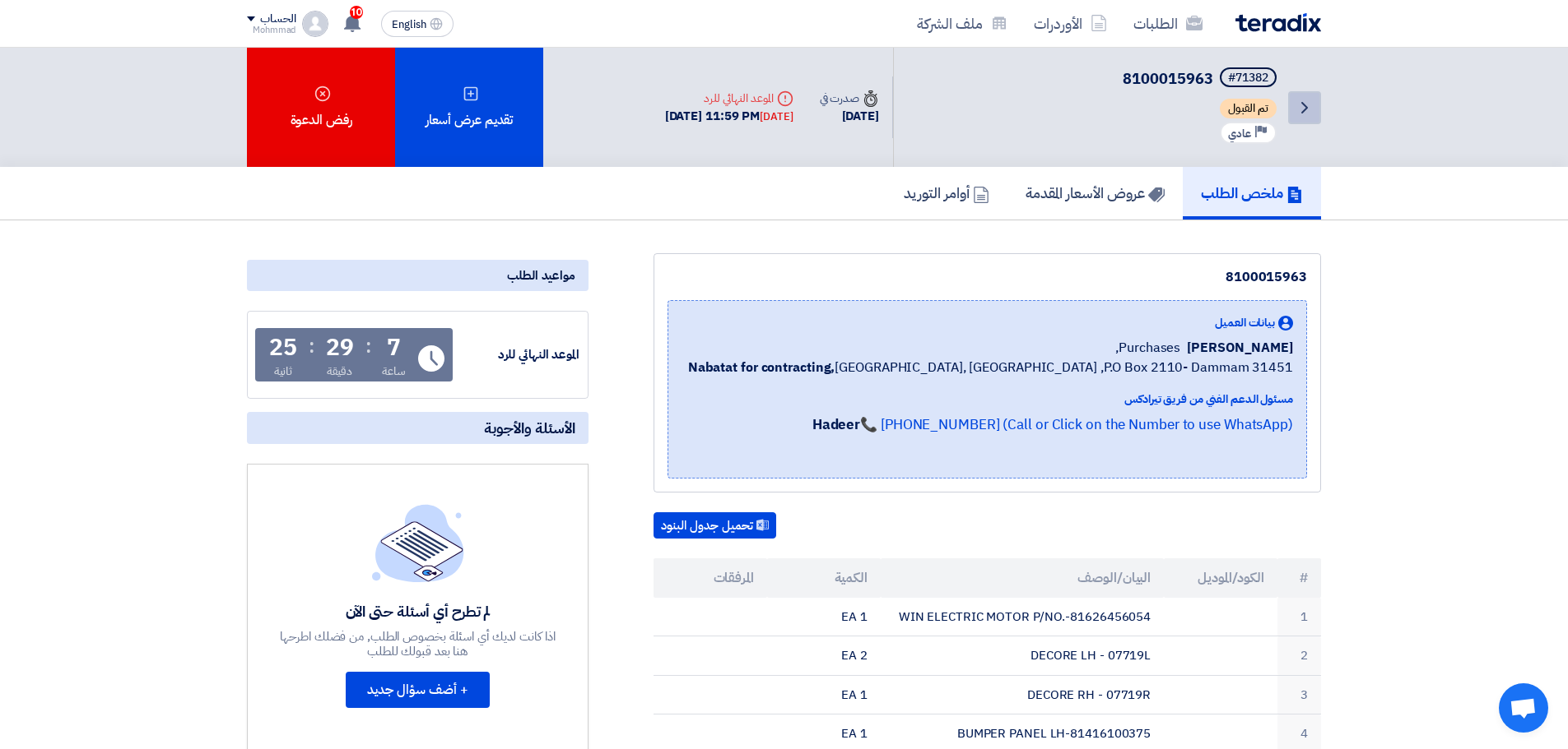
click at [1311, 119] on link "Back" at bounding box center [1304, 108] width 33 height 33
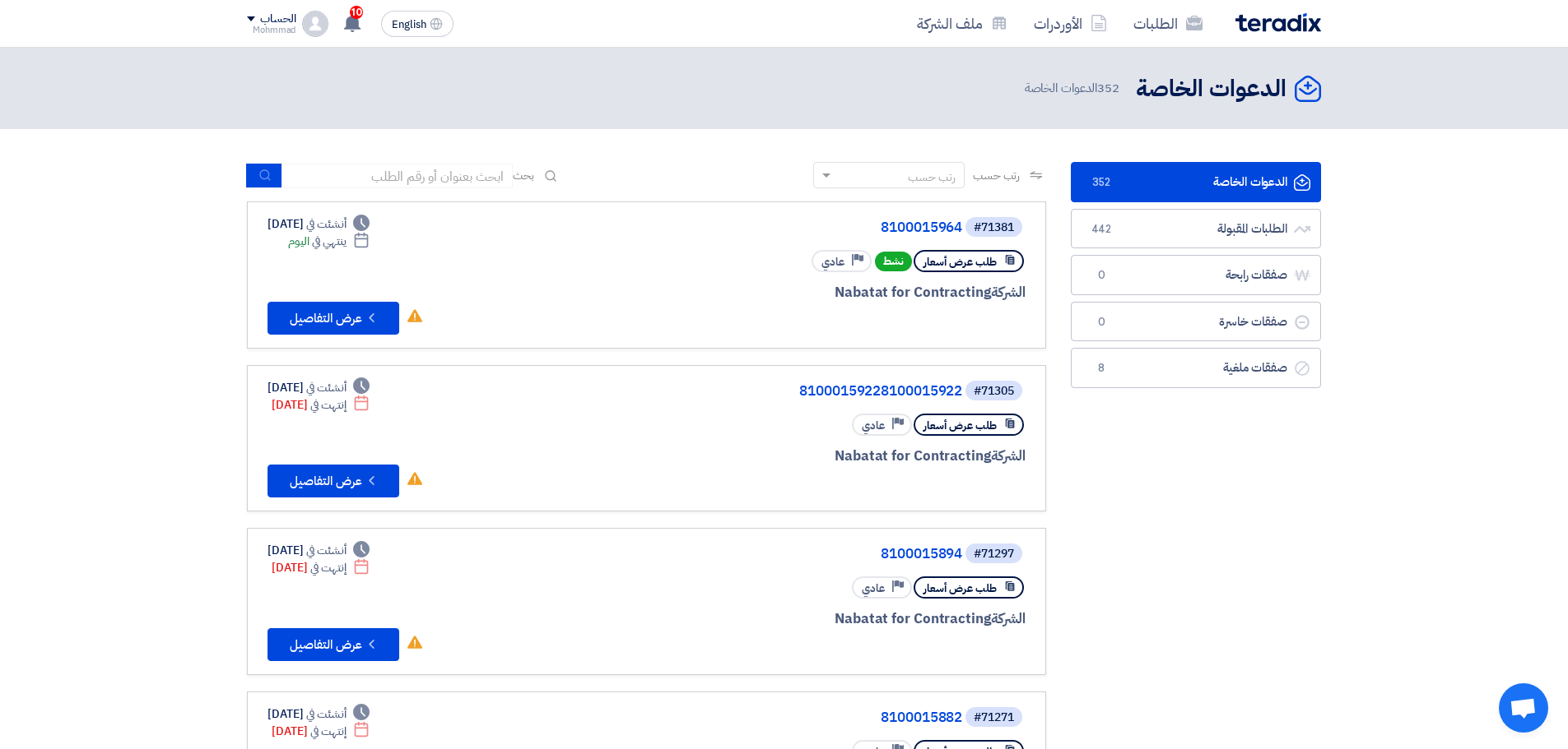
click at [1252, 24] on img at bounding box center [1277, 23] width 86 height 19
click at [932, 222] on link "8100015964" at bounding box center [797, 227] width 329 height 14
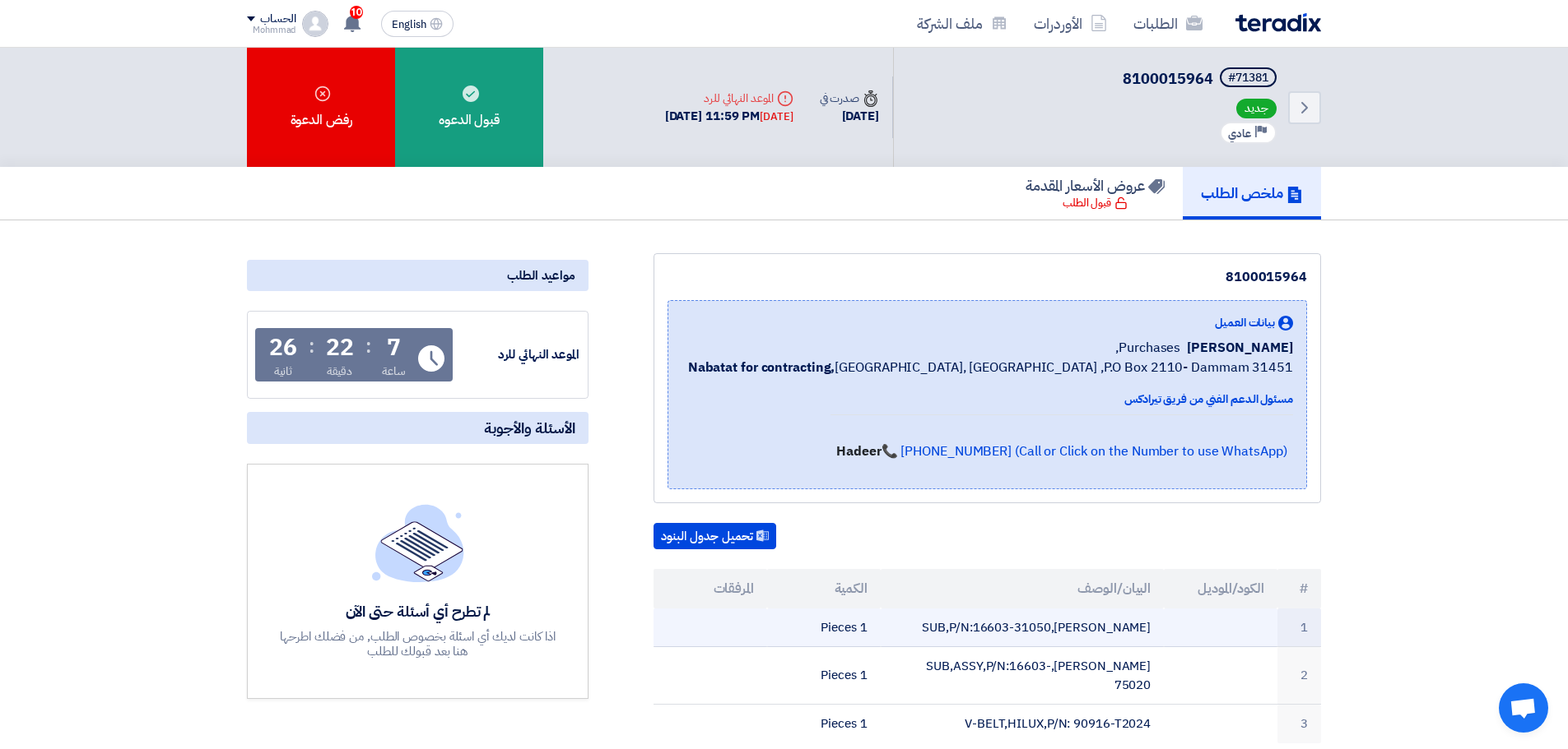
drag, startPoint x: 1074, startPoint y: 624, endPoint x: 1154, endPoint y: 639, distance: 81.4
click at [1154, 639] on td "[PERSON_NAME],SUB,P/N:16603-31050" at bounding box center [1022, 628] width 284 height 39
